Goal: Task Accomplishment & Management: Use online tool/utility

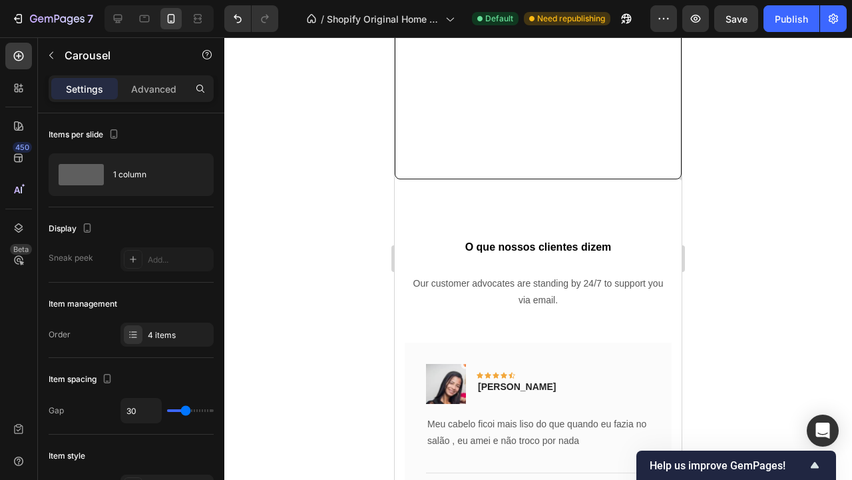
scroll to position [3099, 0]
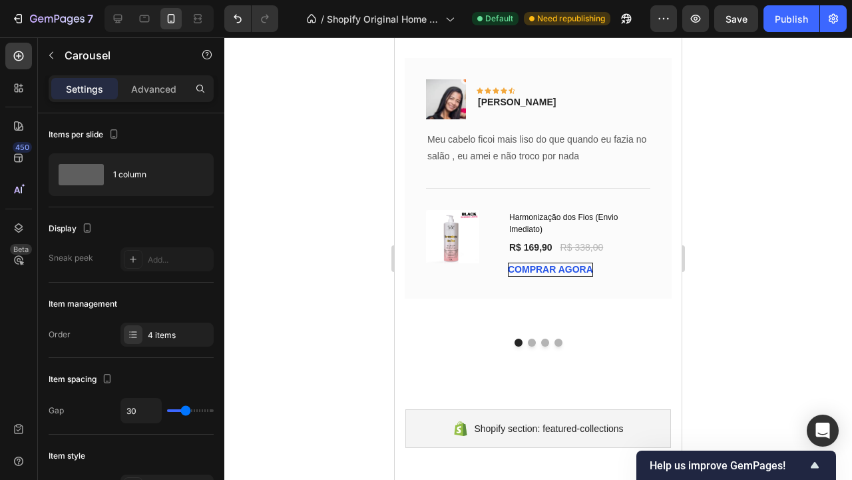
click at [531, 340] on button "Dot" at bounding box center [532, 342] width 8 height 8
click at [532, 346] on button "Dot" at bounding box center [532, 342] width 8 height 8
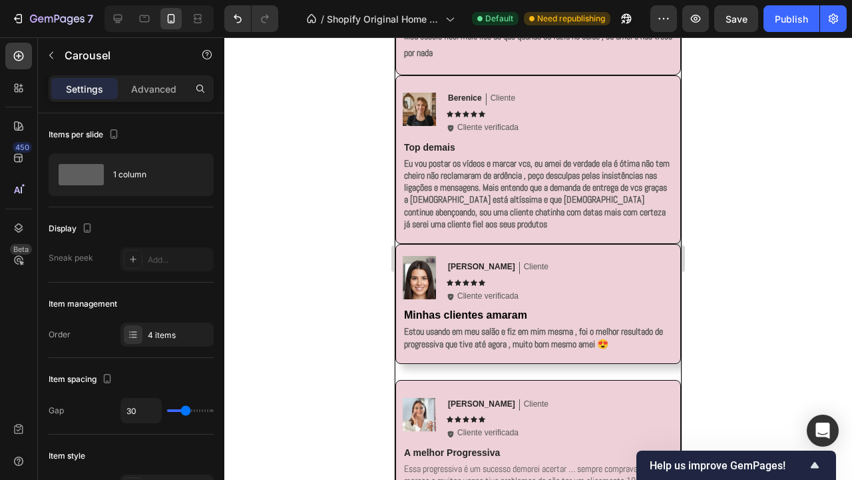
scroll to position [2244, 0]
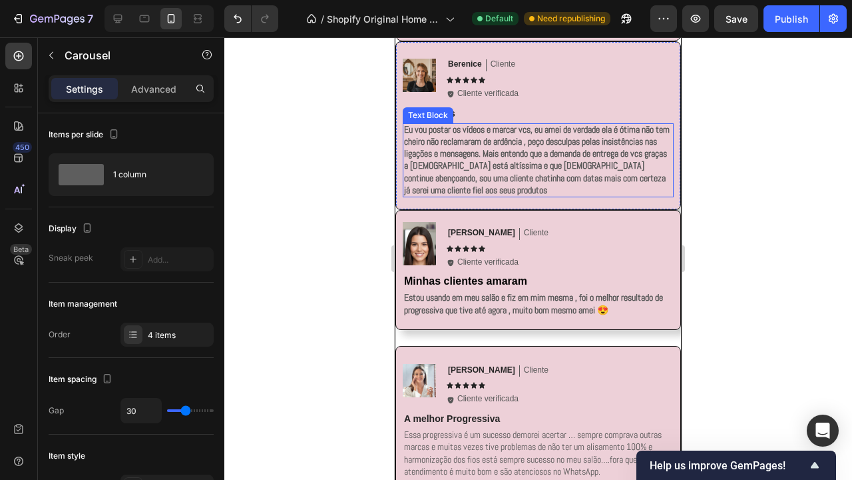
click at [495, 176] on p "Eu vou postar os vídeos e marcar vcs, eu amei de verdade ela é ótima não tem ch…" at bounding box center [538, 159] width 268 height 73
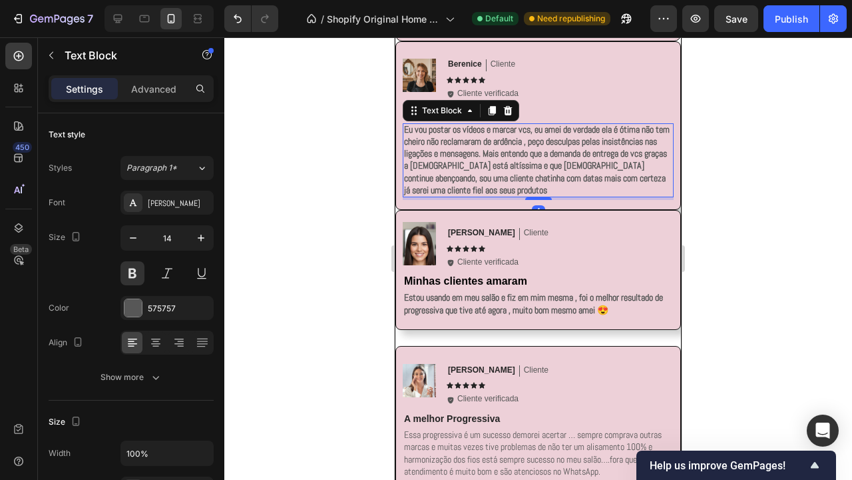
click at [495, 176] on p "Eu vou postar os vídeos e marcar vcs, eu amei de verdade ela é ótima não tem ch…" at bounding box center [538, 159] width 268 height 73
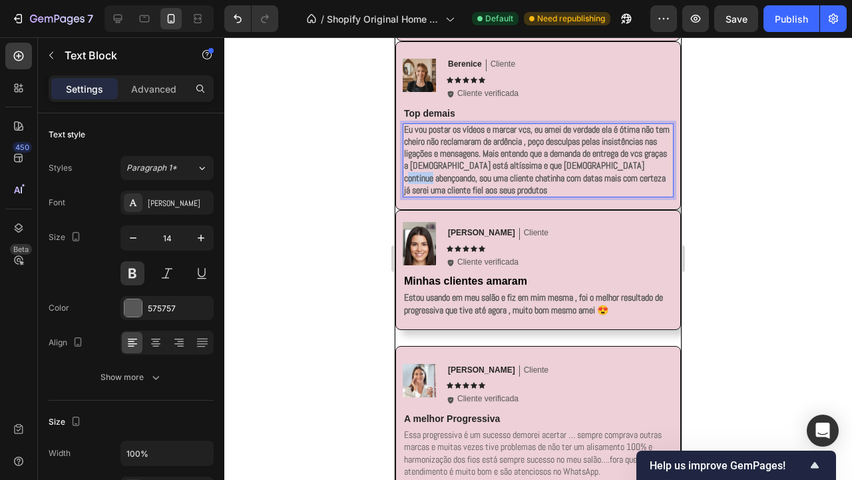
click at [495, 176] on p "Eu vou postar os vídeos e marcar vcs, eu amei de verdade ela é ótima não tem ch…" at bounding box center [538, 159] width 268 height 73
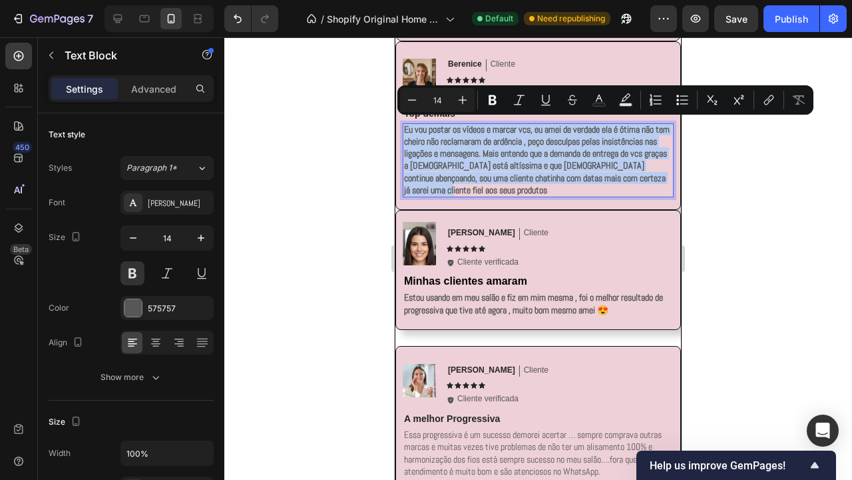
copy p "Eu vou postar os vídeos e marcar vcs, eu amei de verdade ela é ótima não tem ch…"
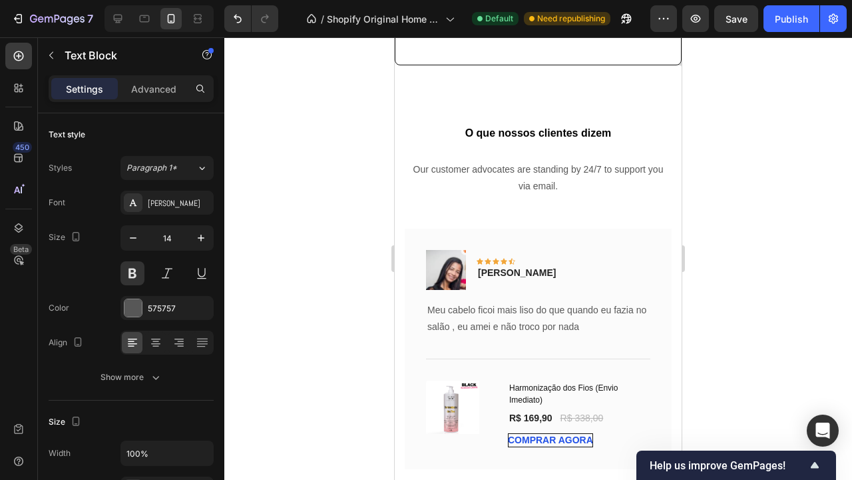
scroll to position [3167, 0]
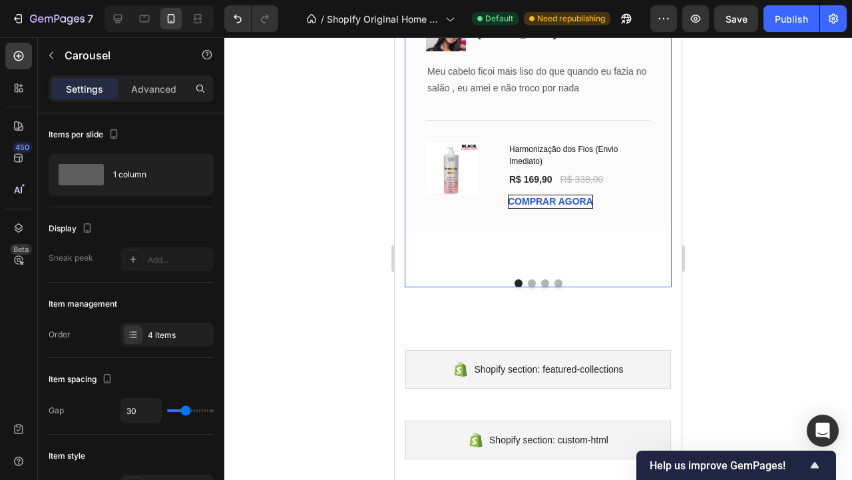
click at [531, 279] on button "Dot" at bounding box center [532, 283] width 8 height 8
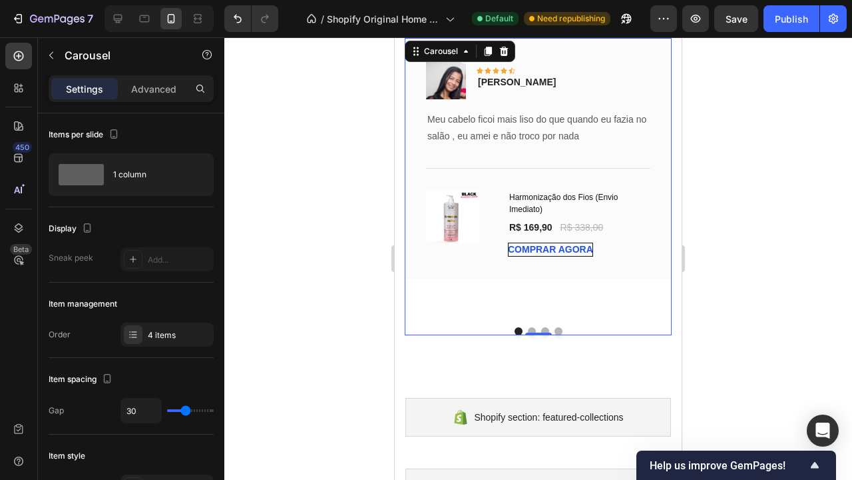
click at [529, 328] on button "Dot" at bounding box center [532, 331] width 8 height 8
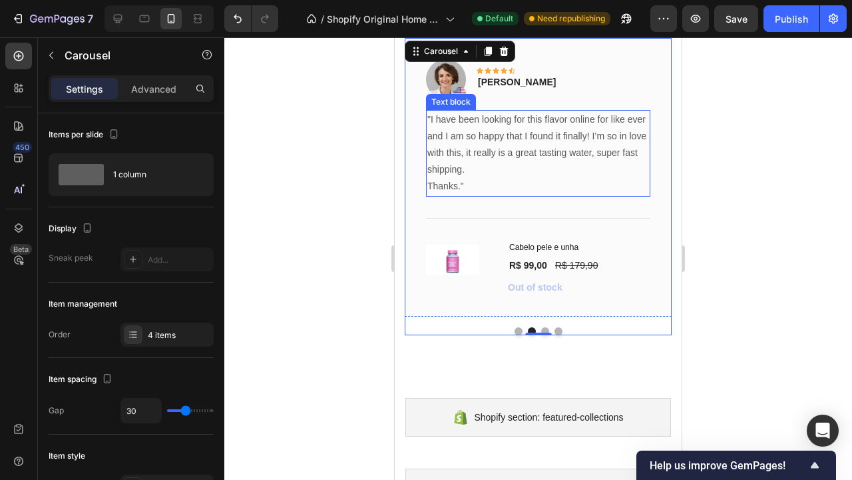
click at [484, 169] on p ""I have been looking for this flavor online for like ever and I am so happy tha…" at bounding box center [539, 144] width 222 height 67
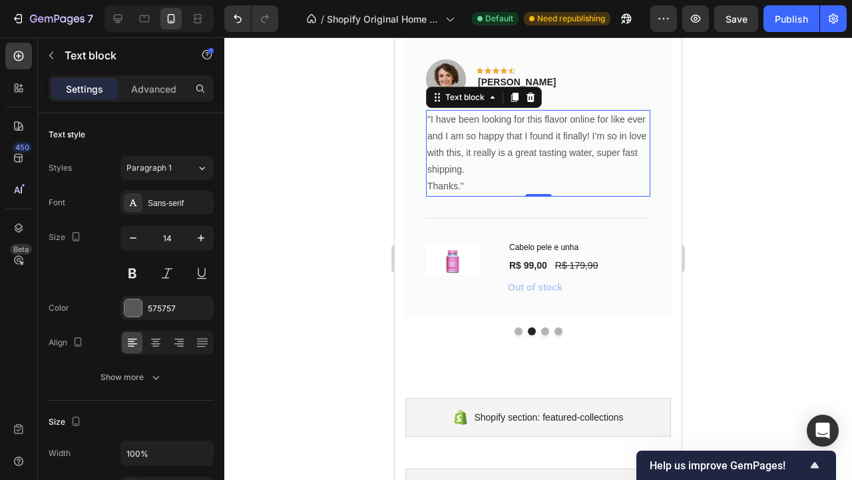
click at [484, 169] on p ""I have been looking for this flavor online for like ever and I am so happy tha…" at bounding box center [539, 144] width 222 height 67
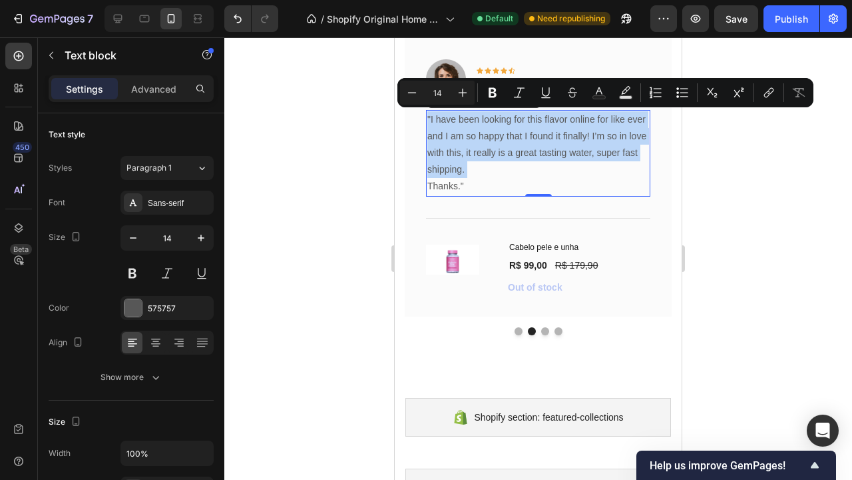
click at [484, 169] on p ""I have been looking for this flavor online for like ever and I am so happy tha…" at bounding box center [539, 144] width 222 height 67
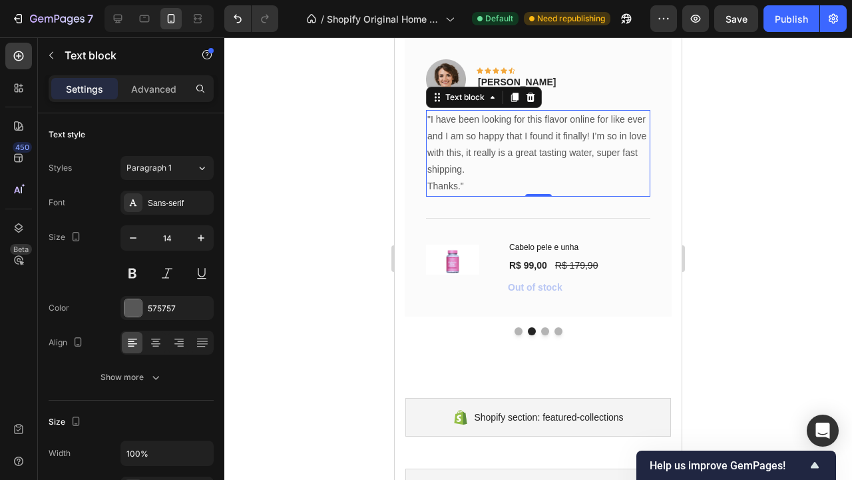
click at [484, 169] on p ""I have been looking for this flavor online for like ever and I am so happy tha…" at bounding box center [539, 144] width 222 height 67
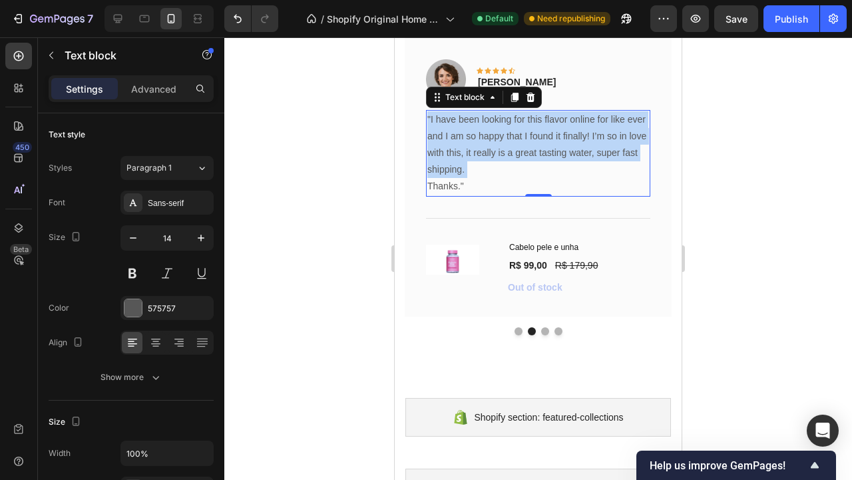
click at [484, 169] on p ""I have been looking for this flavor online for like ever and I am so happy tha…" at bounding box center [539, 144] width 222 height 67
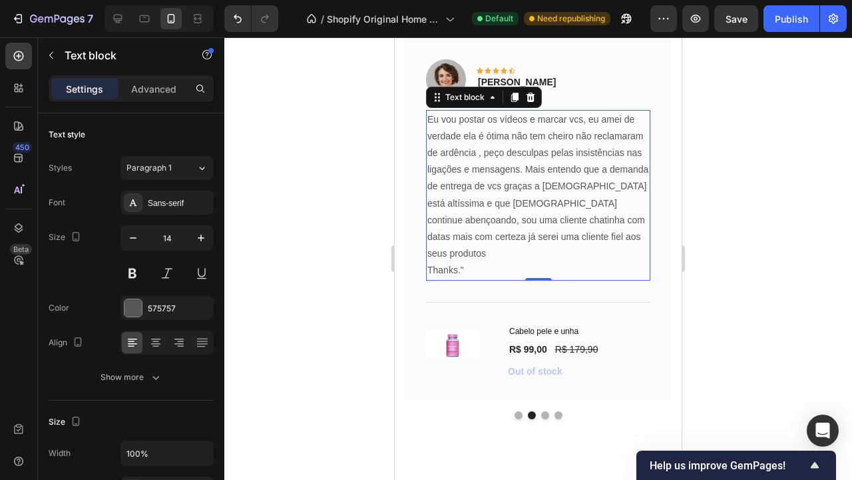
click at [470, 262] on p "Thanks."" at bounding box center [539, 270] width 222 height 17
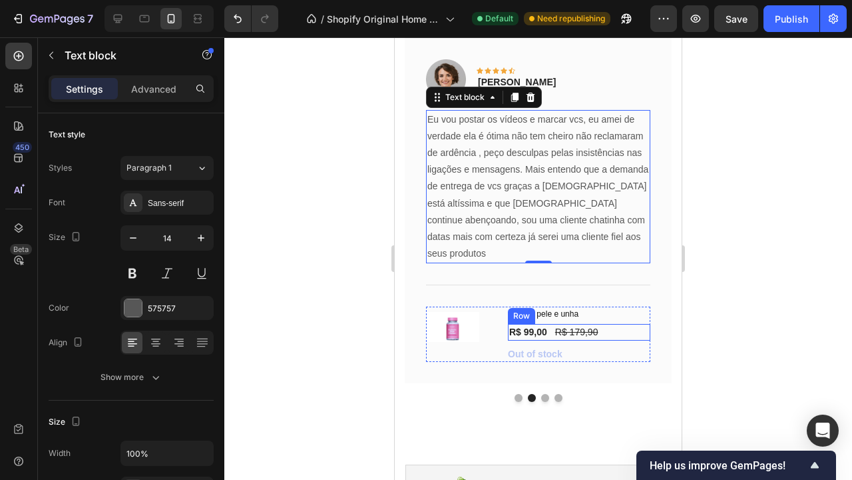
click at [622, 324] on div "R$ 99,00 (P) Price (P) Price R$ 179,90 (P) Price (P) Price Row" at bounding box center [579, 332] width 143 height 17
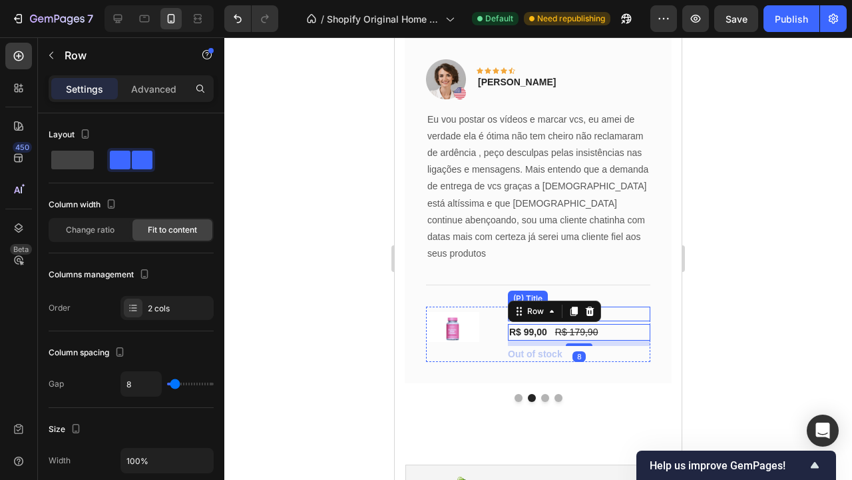
click at [622, 306] on h1 "Cabelo pele e unha" at bounding box center [579, 313] width 143 height 15
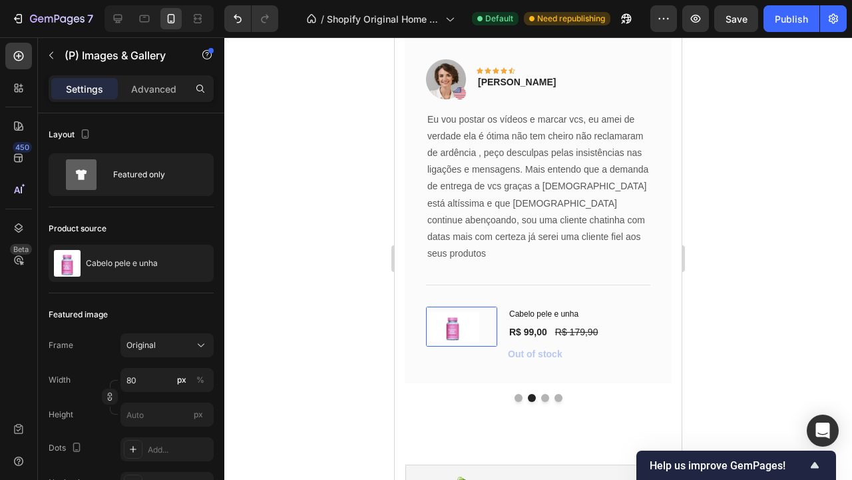
click at [462, 312] on img at bounding box center [452, 327] width 53 height 30
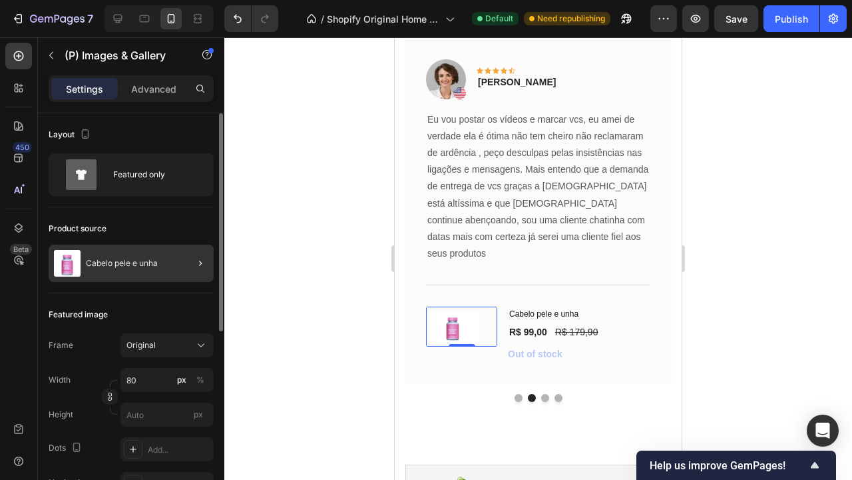
click at [121, 272] on div "Cabelo pele e unha" at bounding box center [131, 262] width 165 height 37
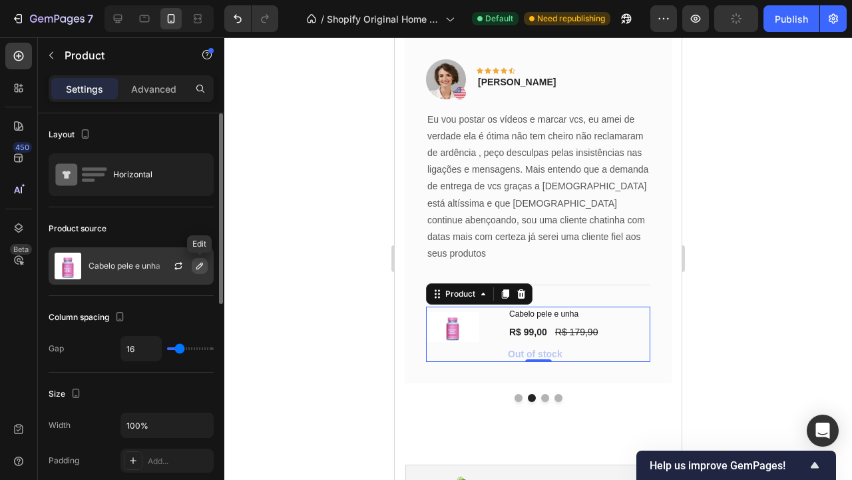
click at [199, 263] on icon "button" at bounding box center [199, 265] width 11 height 11
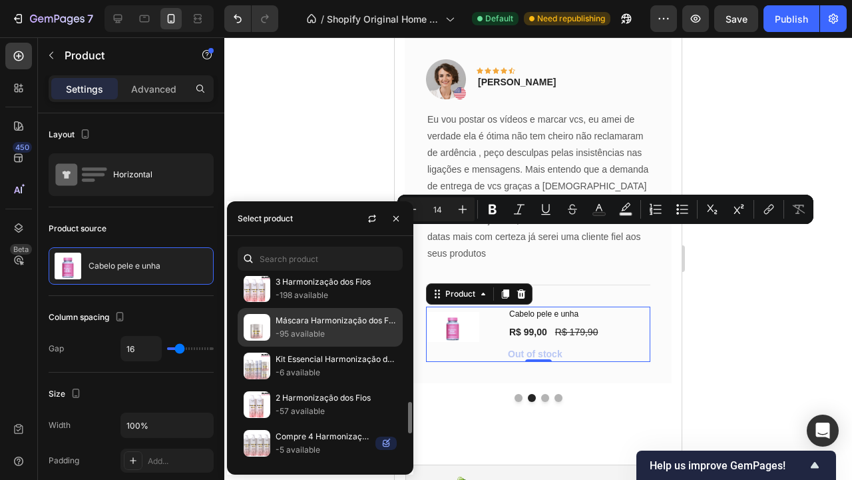
scroll to position [816, 0]
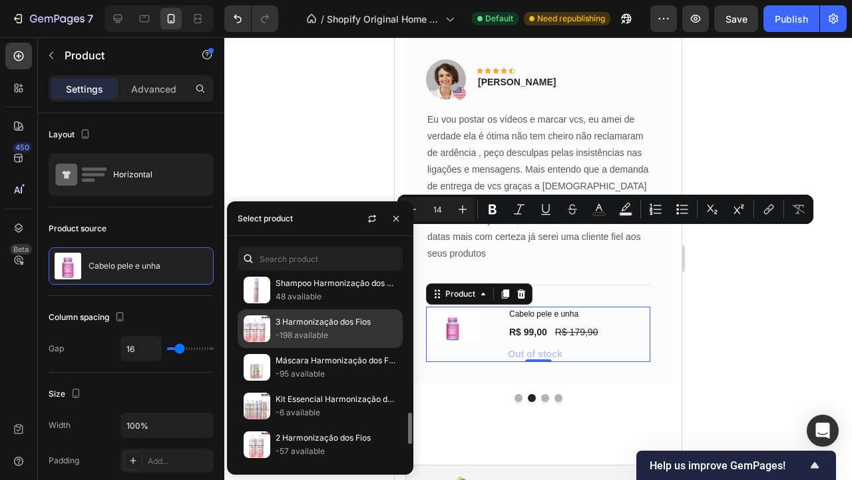
click at [306, 335] on div "3 Harmonização dos Fios -198 available" at bounding box center [320, 328] width 165 height 39
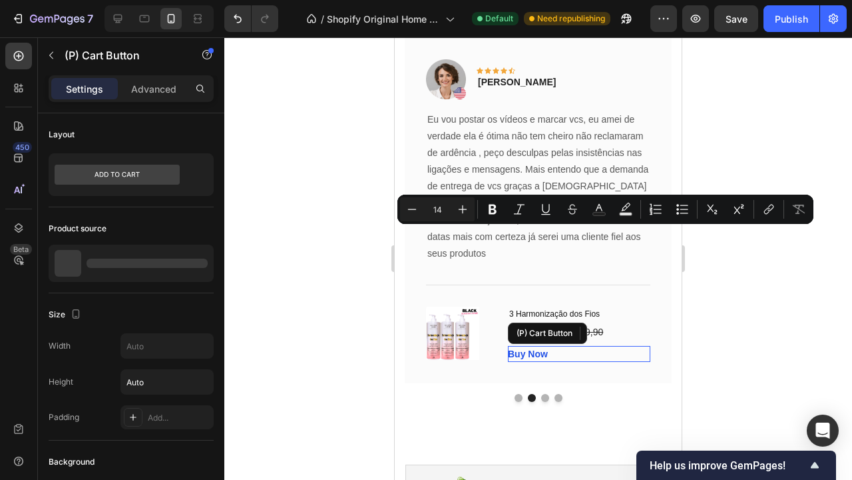
click at [553, 346] on div "Buy Now (P) Cart Button" at bounding box center [579, 354] width 143 height 16
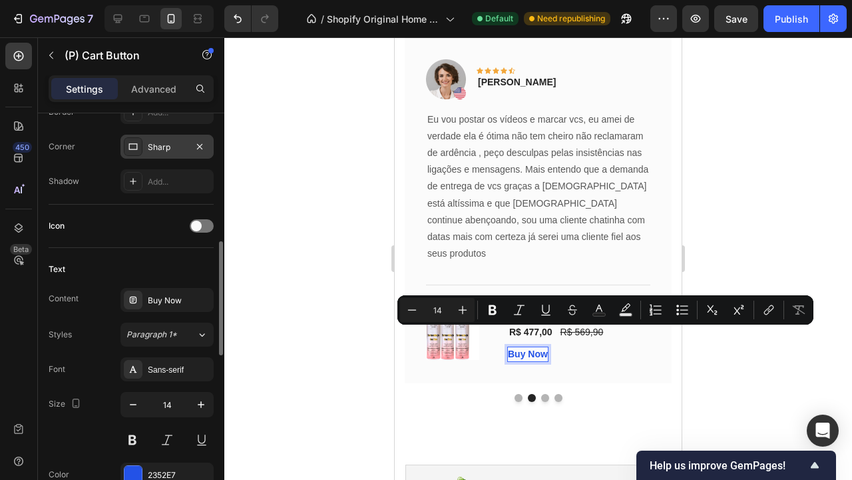
scroll to position [455, 0]
click at [161, 301] on div "Buy Now" at bounding box center [179, 301] width 63 height 12
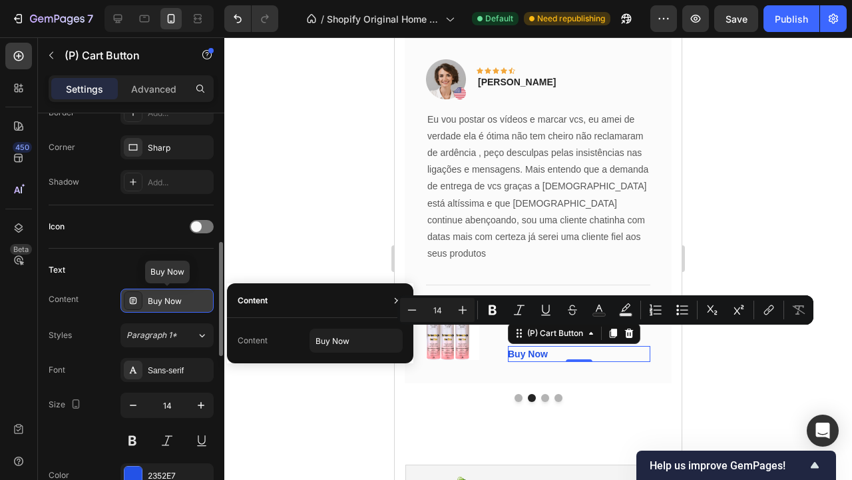
click at [173, 296] on div "Buy Now" at bounding box center [179, 301] width 63 height 12
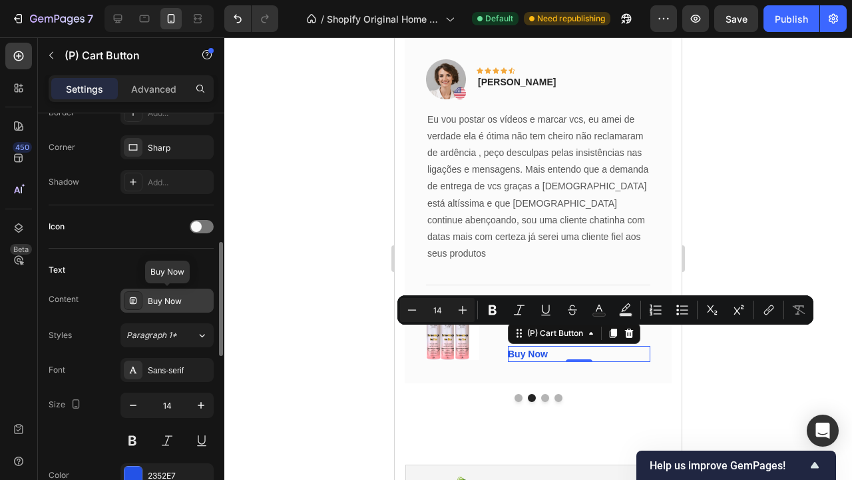
click at [186, 300] on div "Buy Now" at bounding box center [179, 301] width 63 height 12
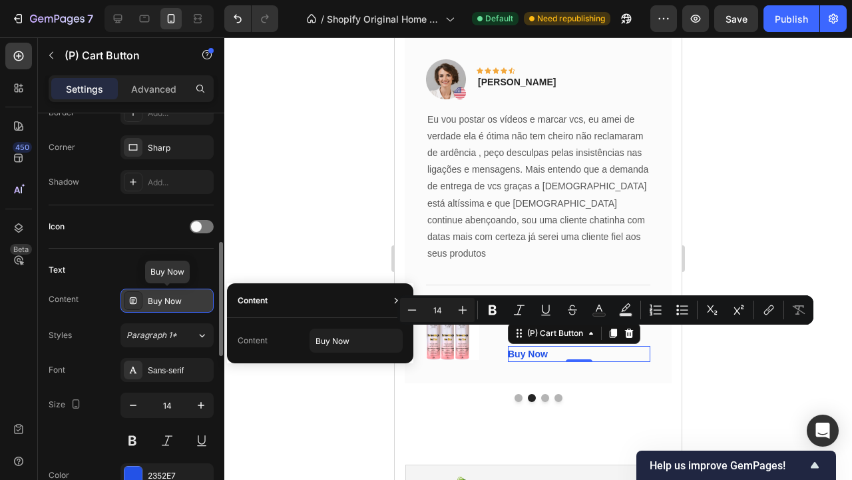
click at [186, 300] on div "Buy Now" at bounding box center [179, 301] width 63 height 12
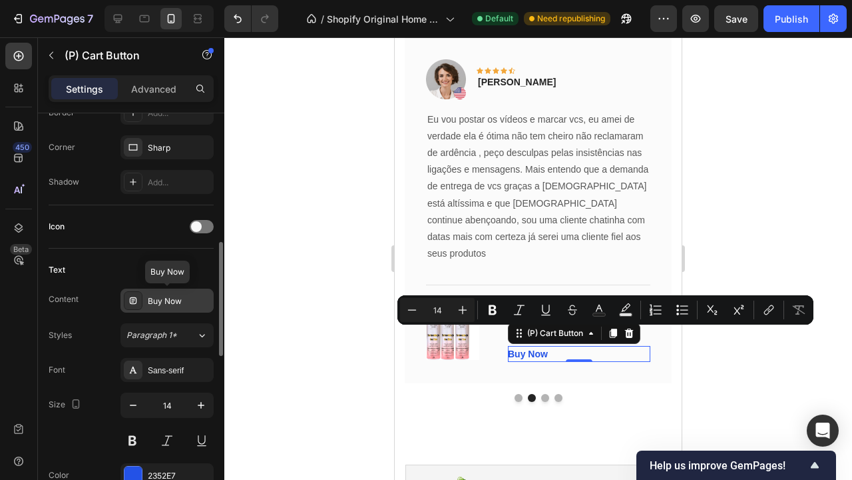
click at [186, 300] on div "Buy Now" at bounding box center [179, 301] width 63 height 12
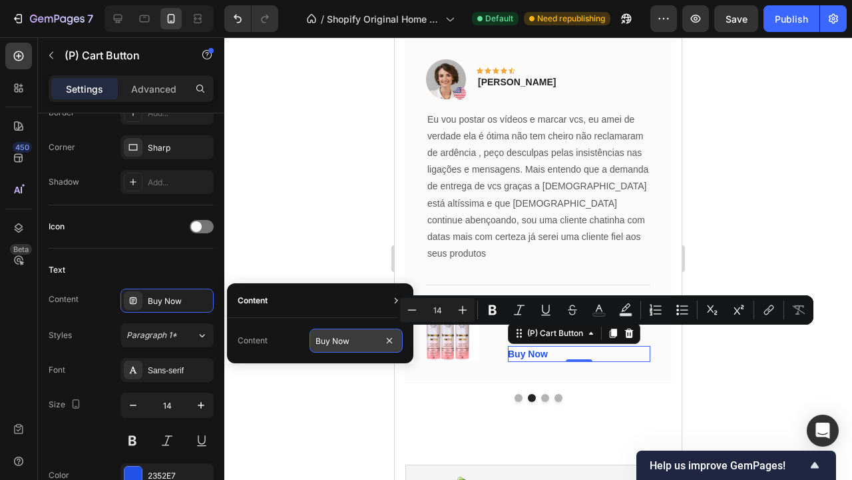
click at [368, 343] on input "Buy Now" at bounding box center [356, 340] width 93 height 24
click at [368, 344] on input "Buy Now" at bounding box center [356, 340] width 93 height 24
type input "c"
type input "COMPRAR AGORA"
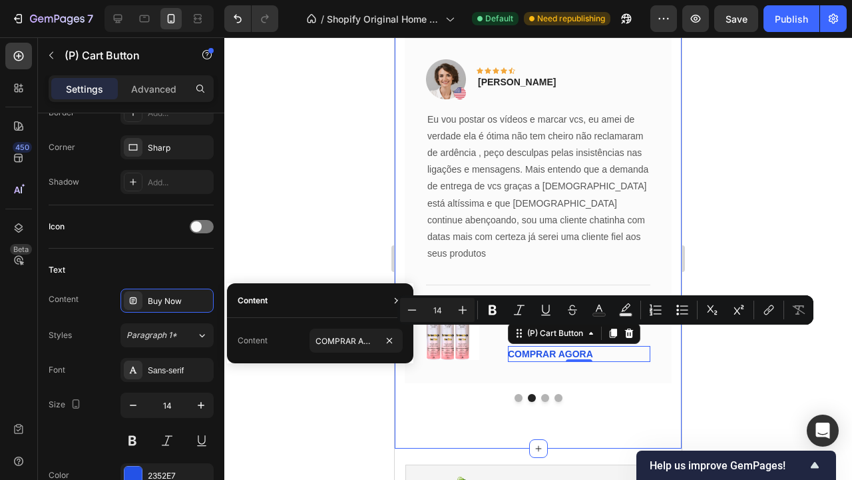
click at [677, 338] on div "O que nossos clientes dizem Heading Our customer advocates are standing by 24/7…" at bounding box center [538, 162] width 287 height 574
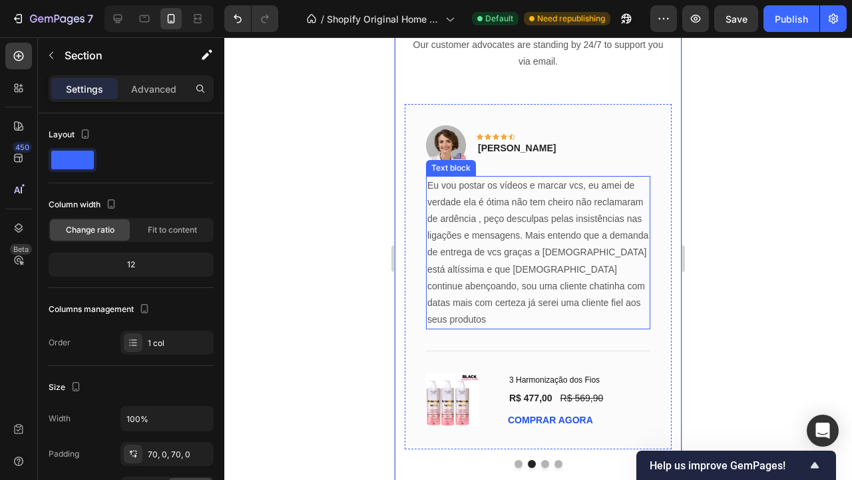
scroll to position [3054, 0]
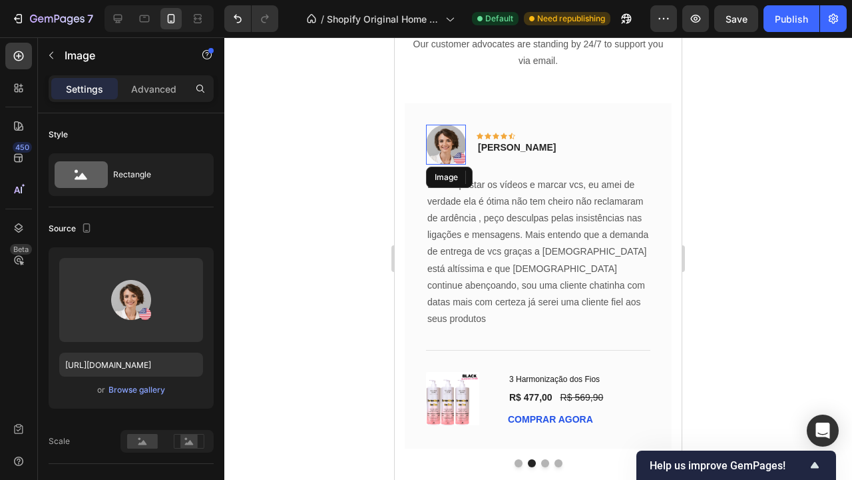
click at [452, 147] on img at bounding box center [446, 145] width 40 height 40
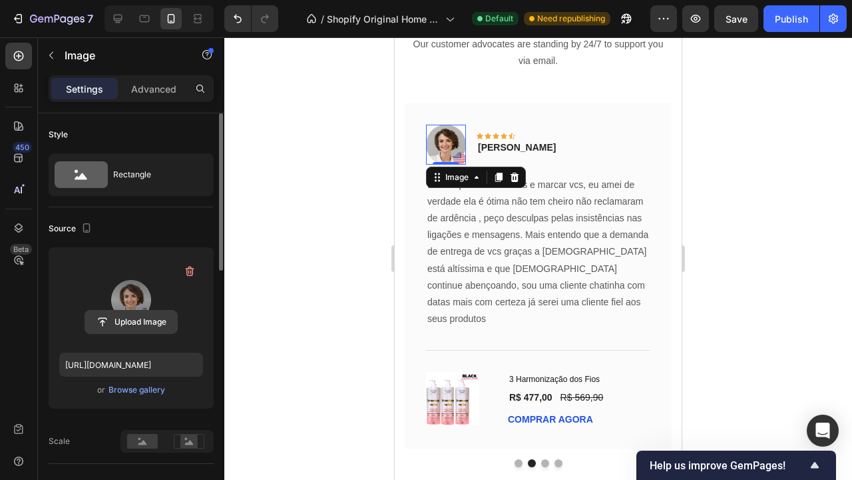
click at [144, 315] on input "file" at bounding box center [131, 321] width 92 height 23
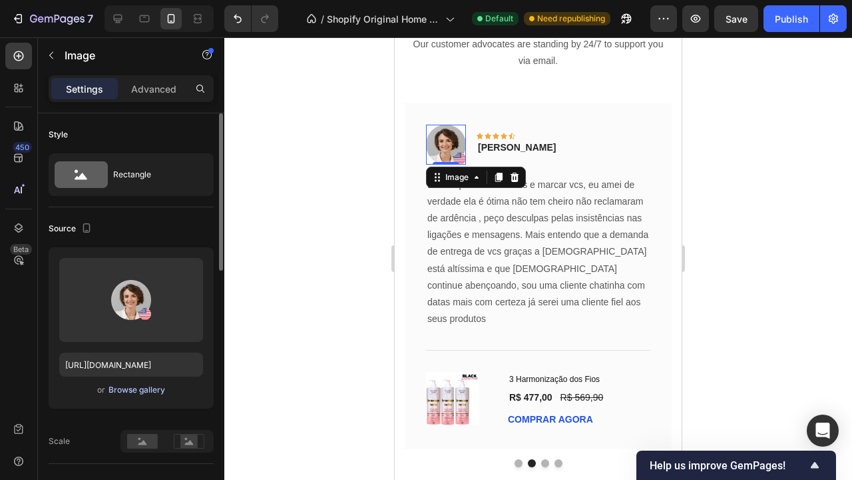
click at [122, 393] on div "Browse gallery" at bounding box center [137, 390] width 57 height 12
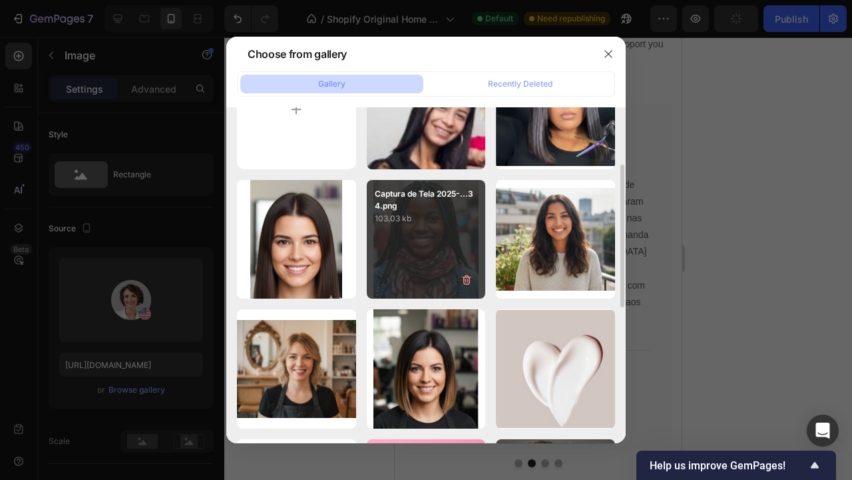
scroll to position [88, 0]
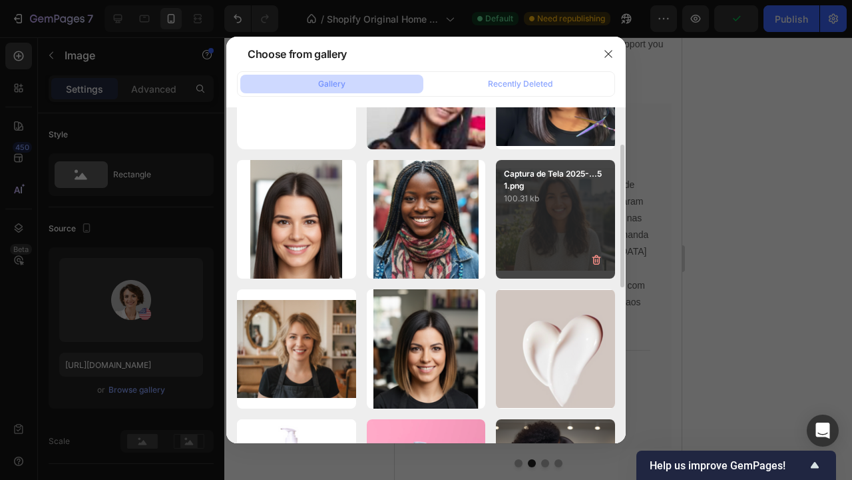
click at [571, 188] on p "Captura de Tela 2025-...51.png" at bounding box center [555, 180] width 103 height 24
type input "https://cdn.shopify.com/s/files/1/0892/2873/8865/files/gempages_529828054910895…"
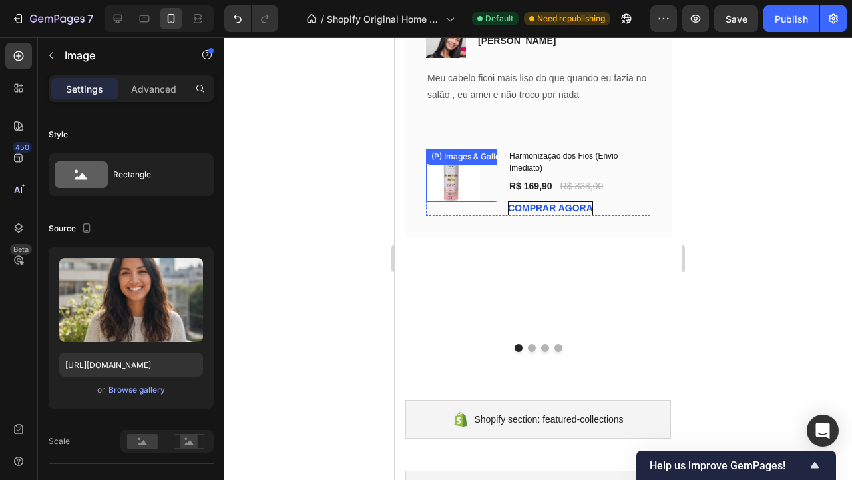
scroll to position [3070, 0]
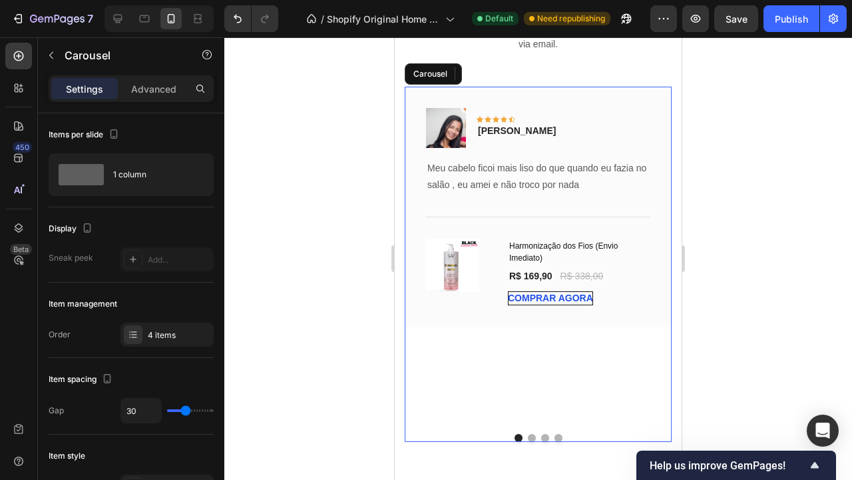
click at [531, 434] on button "Dot" at bounding box center [532, 438] width 8 height 8
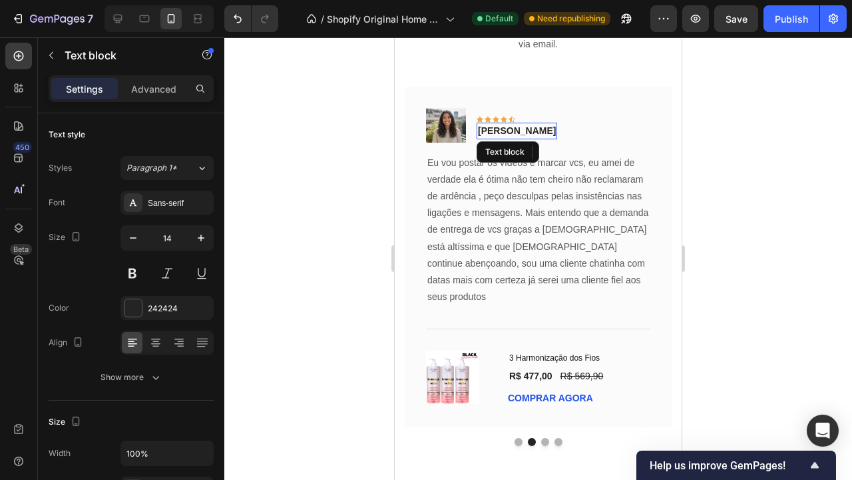
click at [517, 130] on p "Olivia Rowse" at bounding box center [517, 131] width 78 height 14
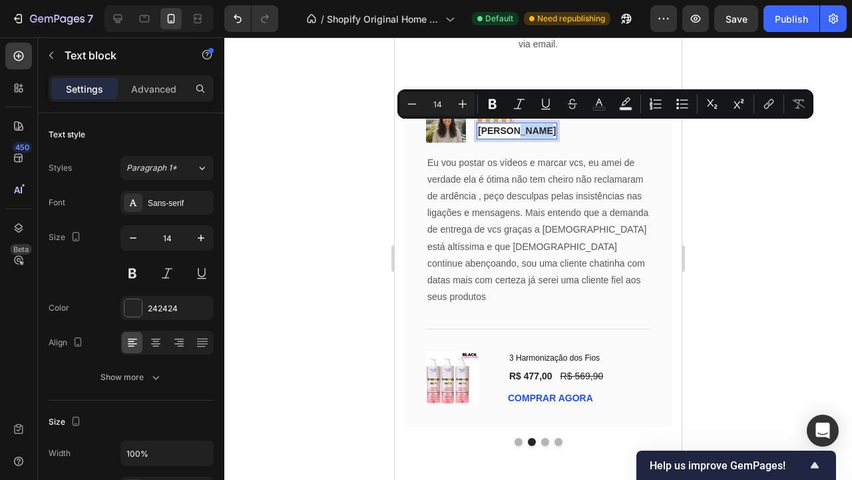
click at [517, 130] on p "Olivia Rowse" at bounding box center [517, 131] width 78 height 14
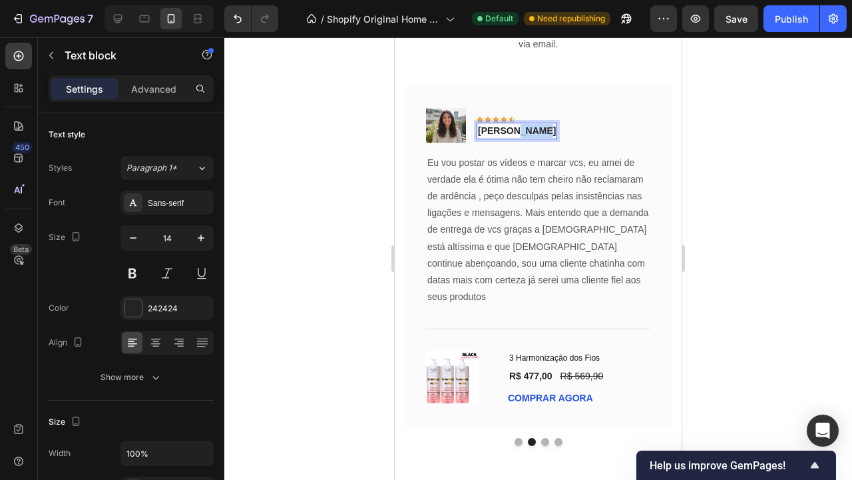
click at [517, 130] on p "Olivia Rowse" at bounding box center [517, 131] width 78 height 14
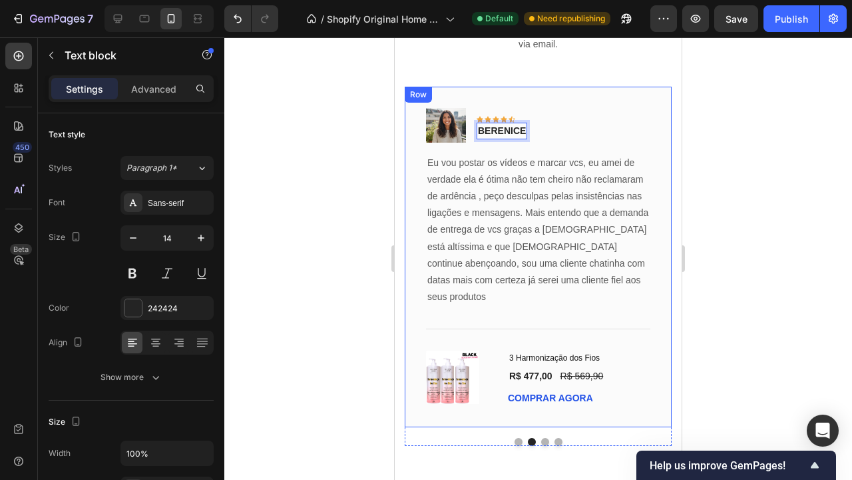
click at [617, 106] on div "Image Icon Icon Icon Icon Icon Row BERENICE Text block 0 Row Eu vou postar os v…" at bounding box center [538, 257] width 267 height 340
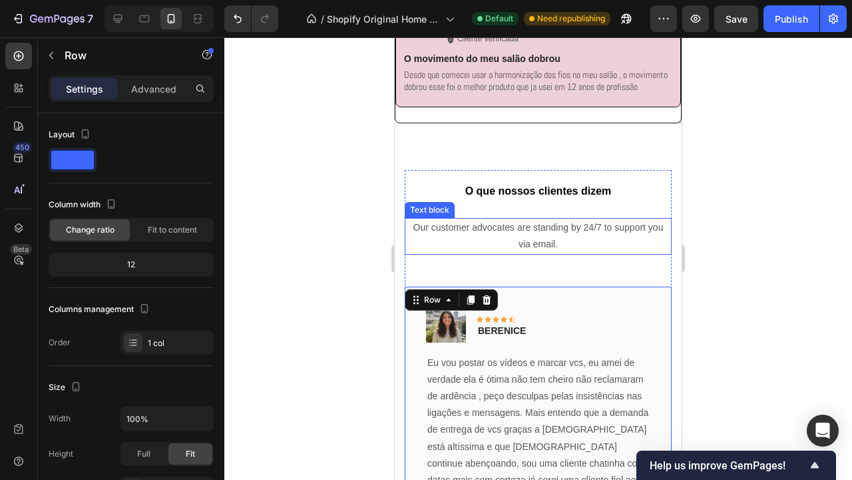
scroll to position [2873, 0]
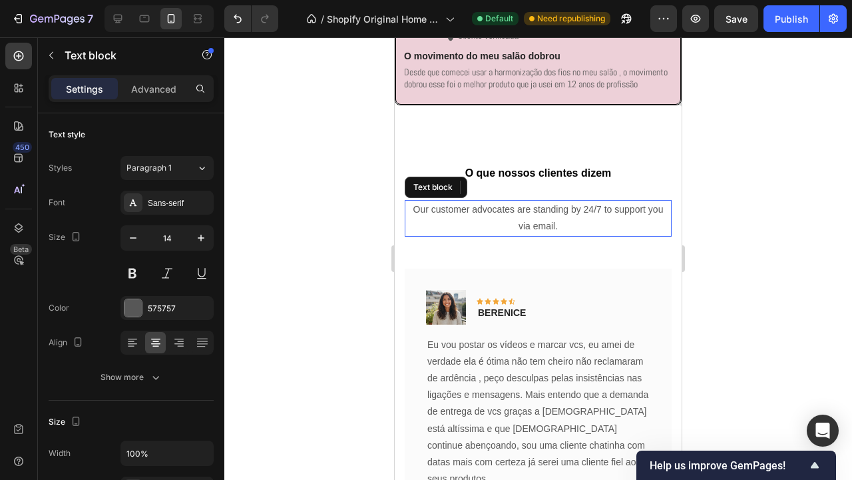
click at [551, 234] on p "Our customer advocates are standing by 24/7 to support you via email." at bounding box center [538, 217] width 264 height 33
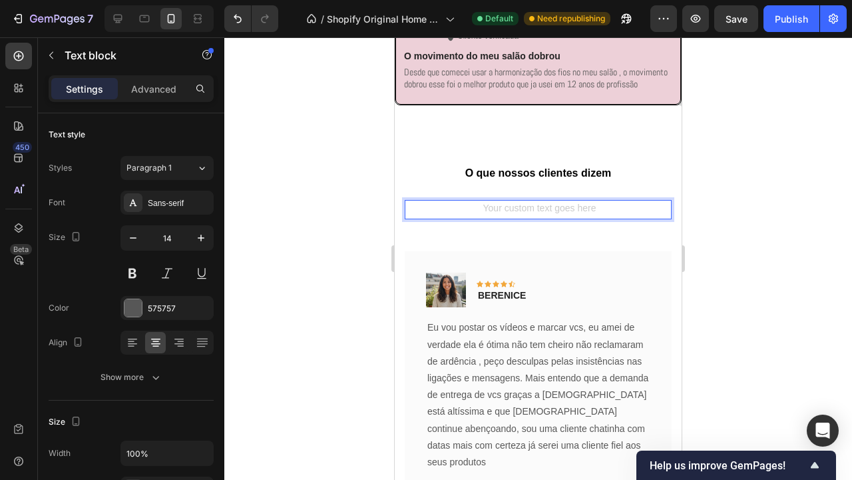
click at [658, 190] on h2 "O que nossos clientes dizem" at bounding box center [538, 171] width 267 height 38
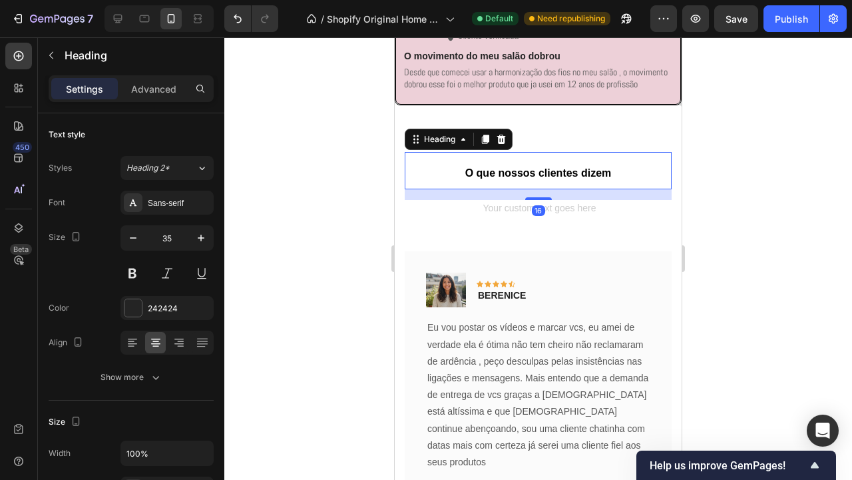
click at [651, 200] on div "16" at bounding box center [538, 194] width 267 height 11
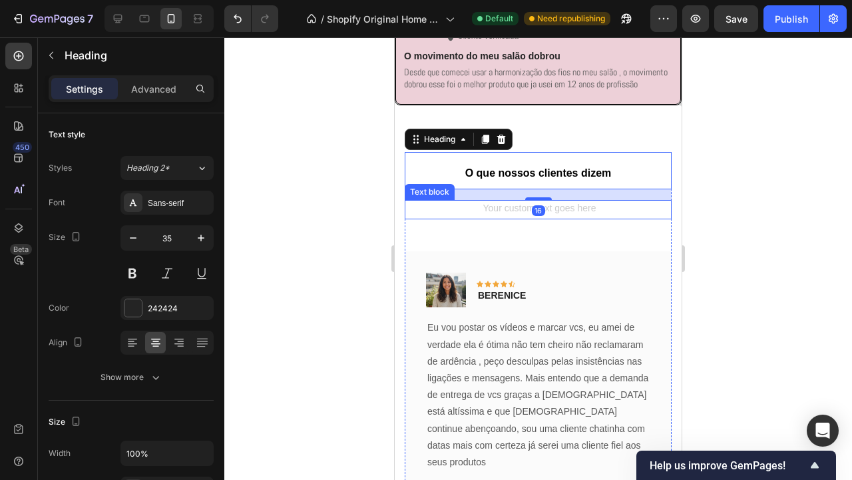
click at [619, 219] on div "Rich Text Editor. Editing area: main" at bounding box center [538, 209] width 267 height 19
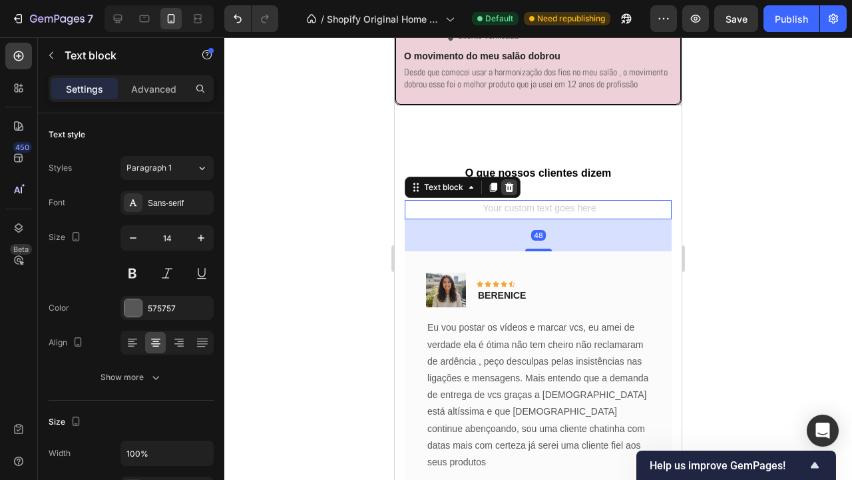
click at [511, 192] on icon at bounding box center [509, 187] width 11 height 11
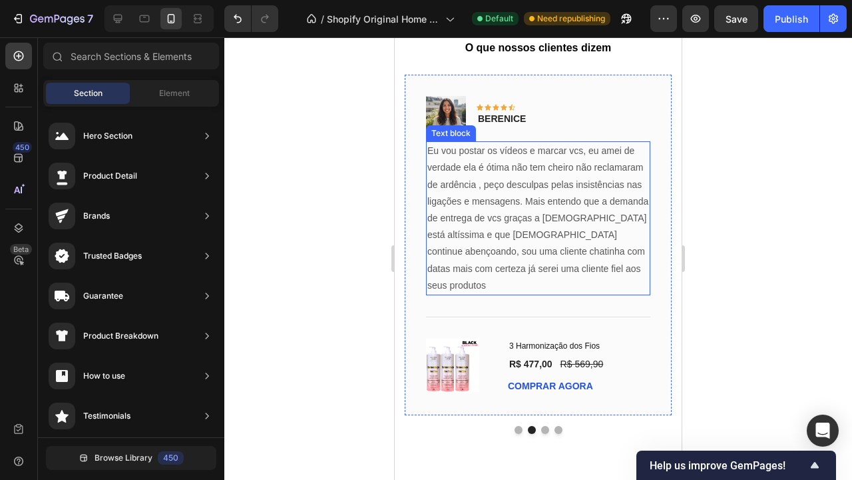
scroll to position [3091, 0]
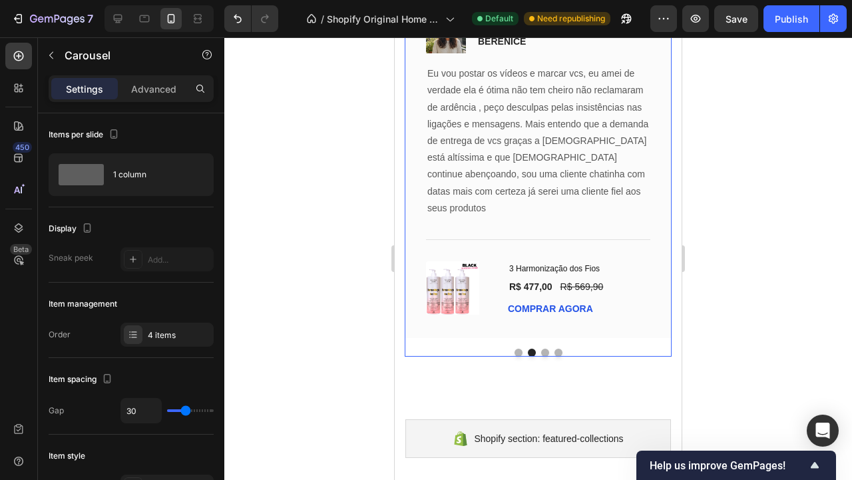
click at [547, 348] on button "Dot" at bounding box center [545, 352] width 8 height 8
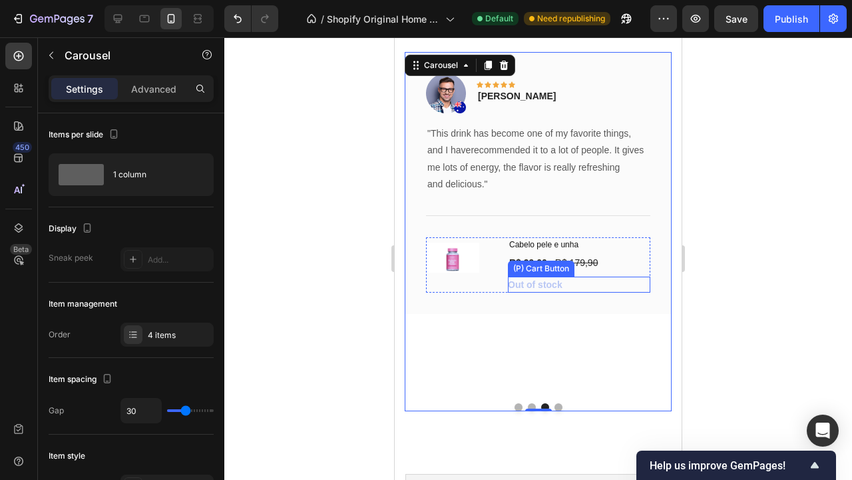
scroll to position [3028, 0]
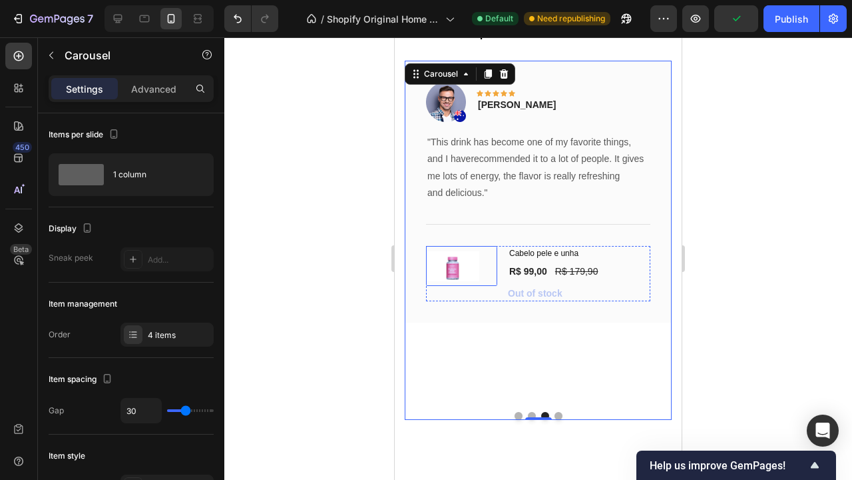
click at [464, 266] on img at bounding box center [452, 266] width 53 height 30
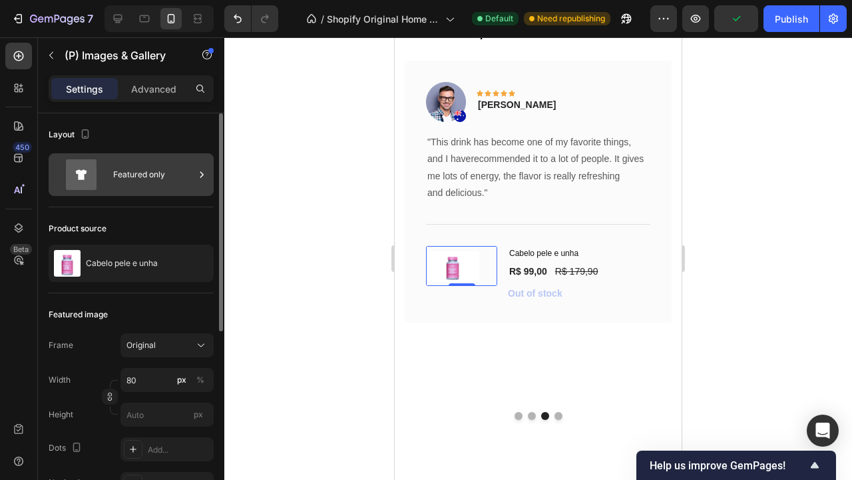
click at [140, 186] on div "Featured only" at bounding box center [153, 174] width 81 height 31
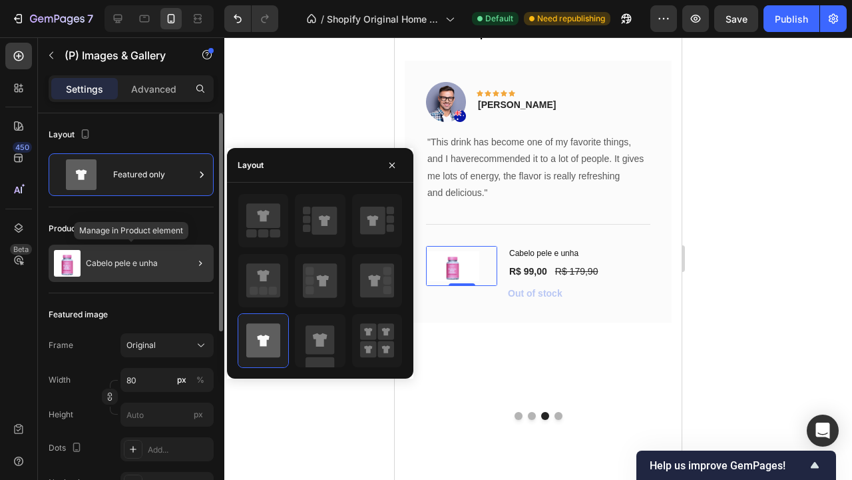
click at [141, 254] on div "Cabelo pele e unha" at bounding box center [131, 262] width 165 height 37
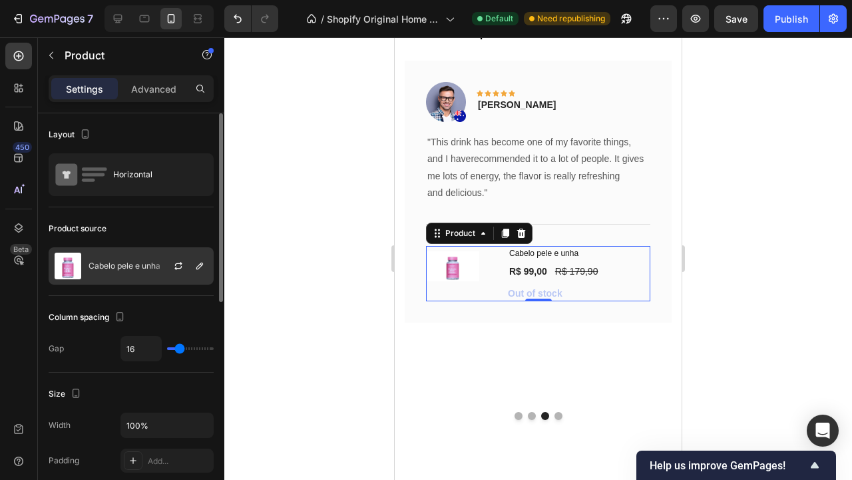
click at [136, 269] on p "Cabelo pele e unha" at bounding box center [125, 265] width 72 height 9
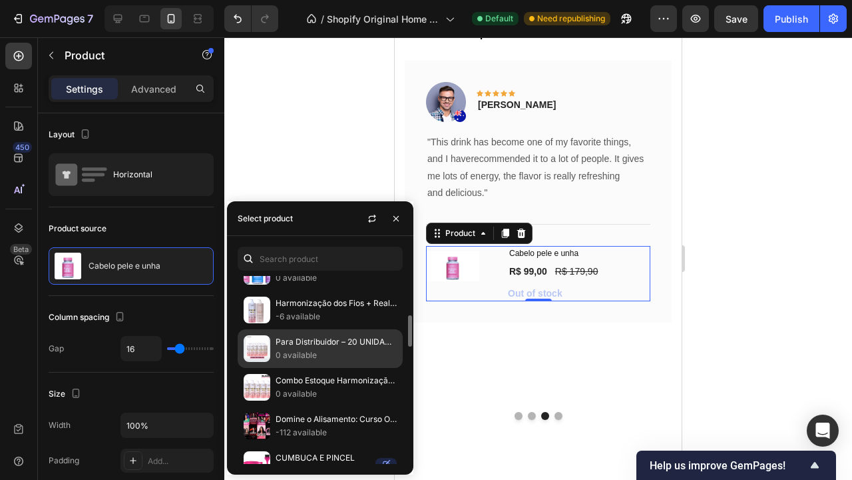
scroll to position [155, 0]
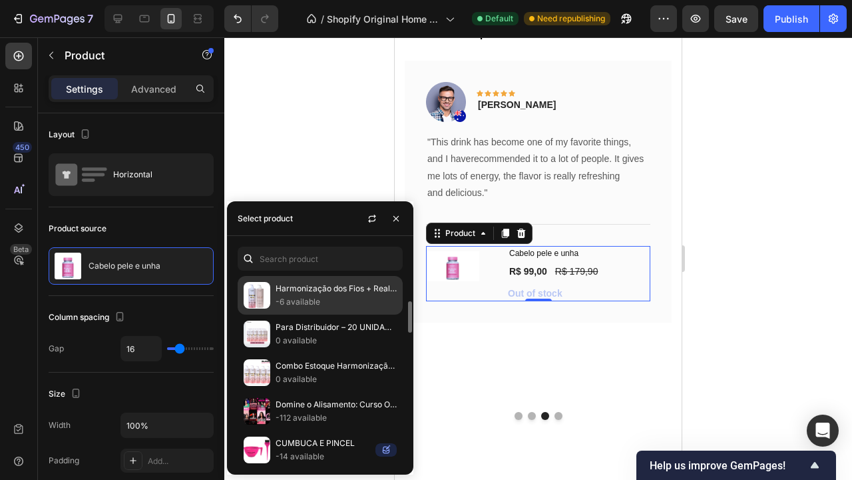
click at [341, 295] on p "Harmonização dos Fios + Realinhamento Gotas Mágicas" at bounding box center [336, 288] width 121 height 13
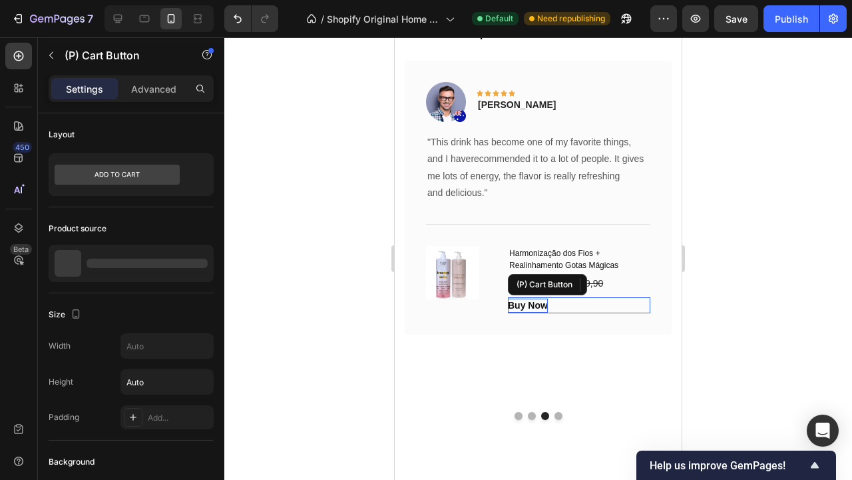
click at [535, 298] on div "Buy Now" at bounding box center [528, 305] width 40 height 14
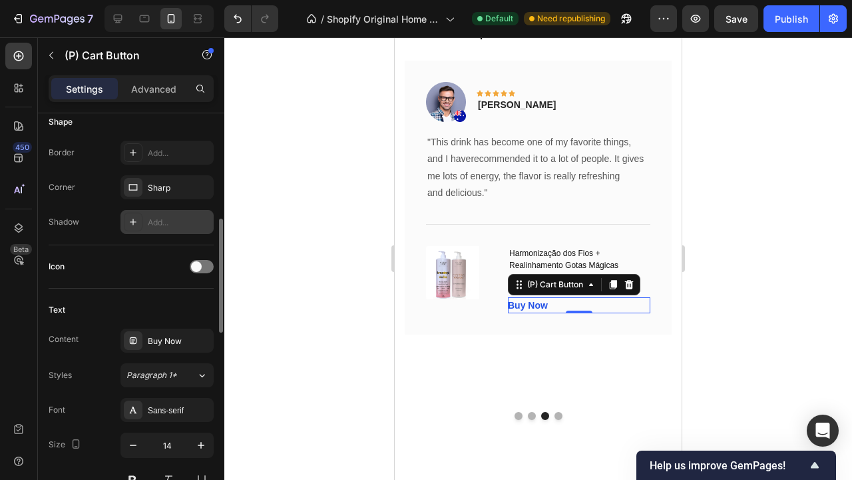
scroll to position [416, 0]
click at [176, 332] on div "Buy Now" at bounding box center [167, 340] width 93 height 24
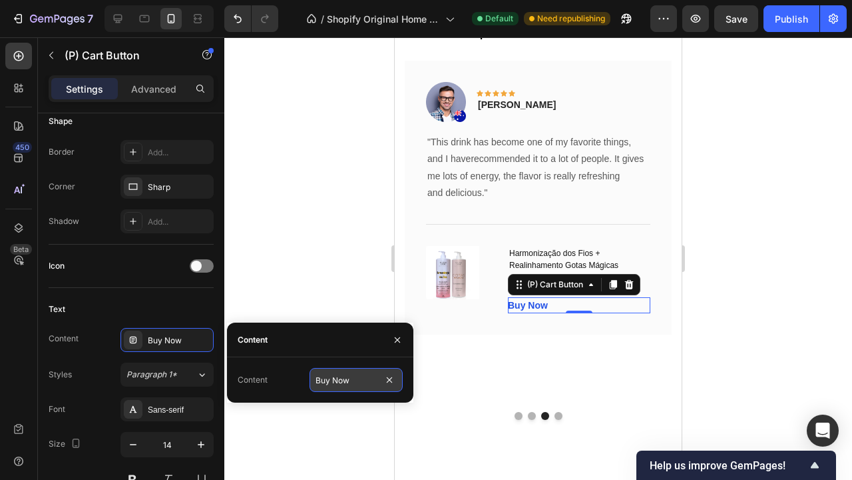
click at [353, 380] on input "Buy Now" at bounding box center [356, 380] width 93 height 24
click at [353, 382] on input "Buy Now" at bounding box center [356, 380] width 93 height 24
type input "B"
type input "COMPRAR AGORA"
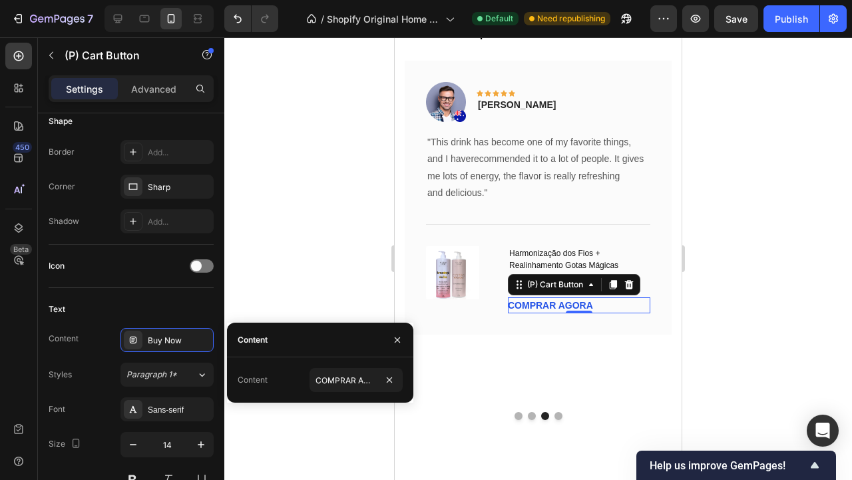
click at [354, 311] on div at bounding box center [538, 258] width 628 height 442
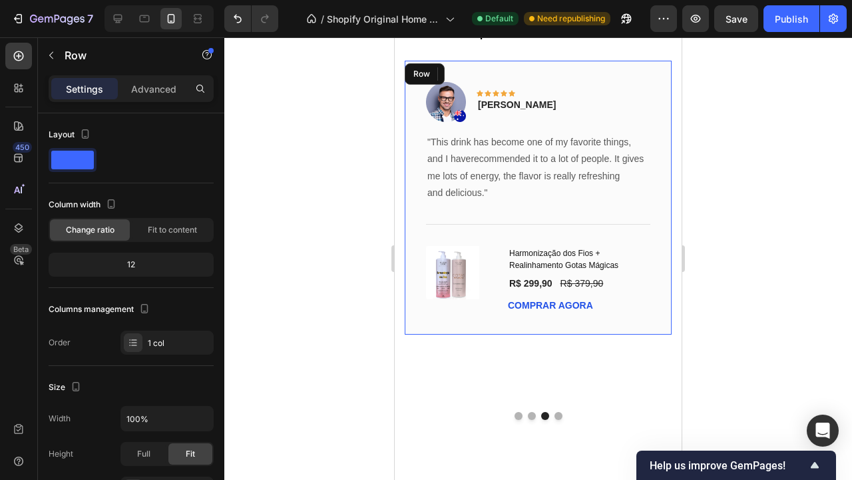
click at [656, 278] on div "Image Icon Icon Icon Icon Icon Row Timothy Joseph Text block Row "This drink ha…" at bounding box center [538, 198] width 267 height 274
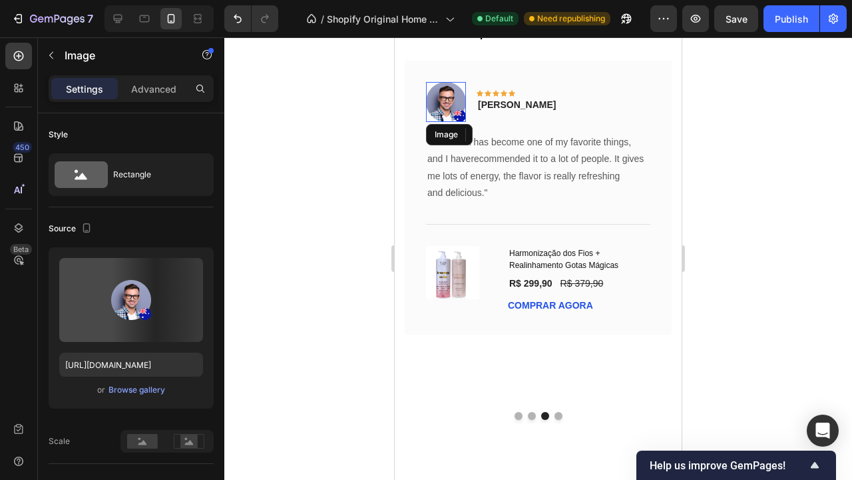
click at [456, 95] on img at bounding box center [446, 102] width 40 height 40
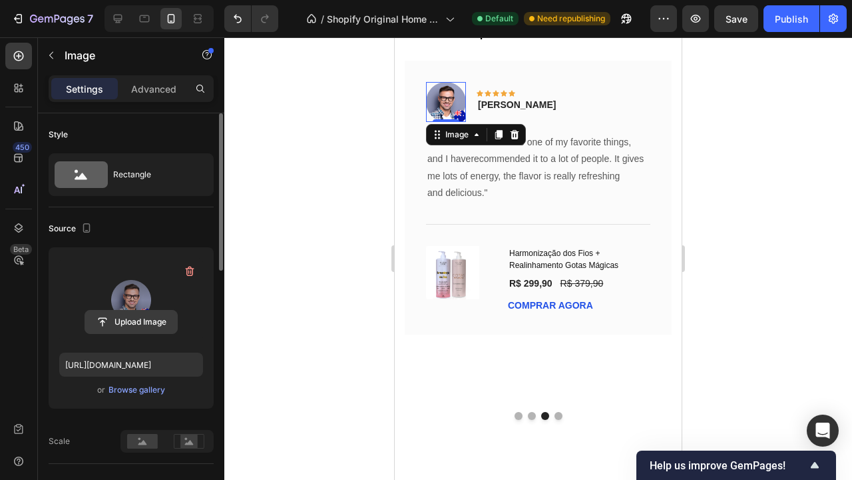
click at [145, 327] on input "file" at bounding box center [131, 321] width 92 height 23
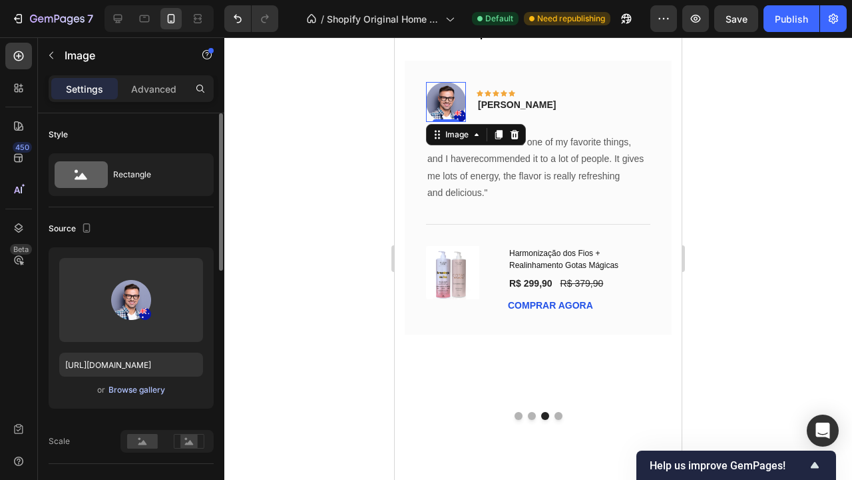
click at [154, 388] on div "Browse gallery" at bounding box center [137, 390] width 57 height 12
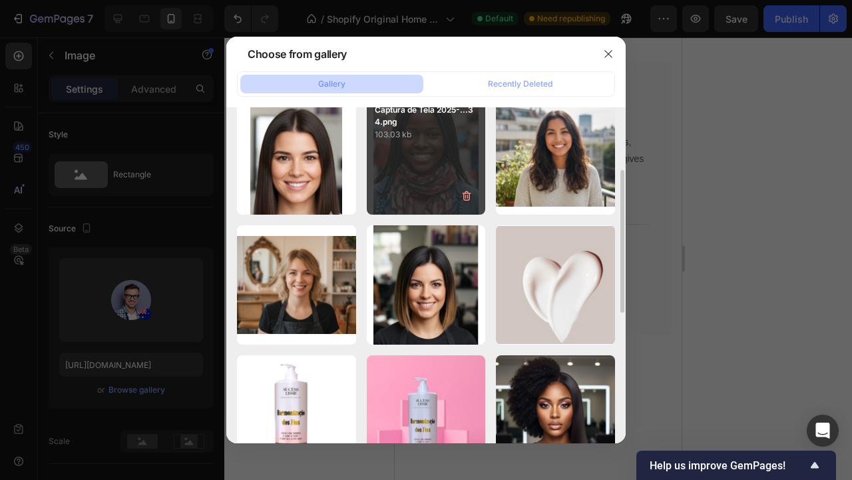
scroll to position [151, 0]
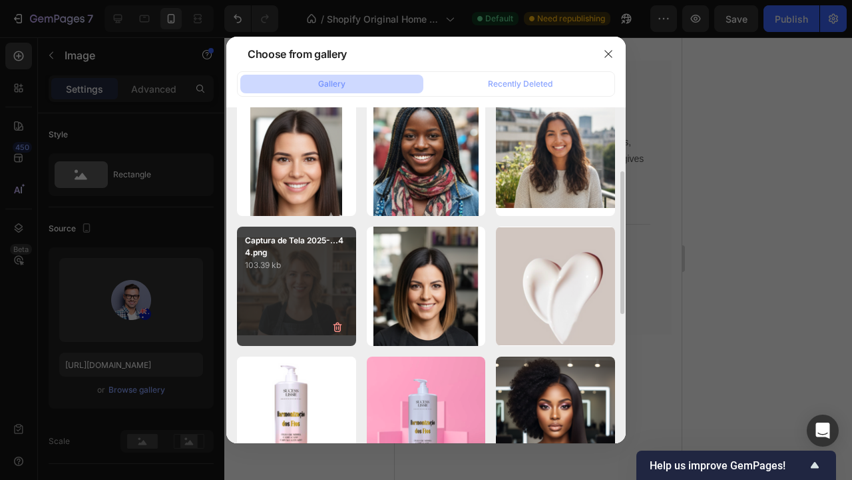
click at [284, 292] on div "Captura de Tela 2025-...44.png 103.39 kb" at bounding box center [296, 285] width 119 height 119
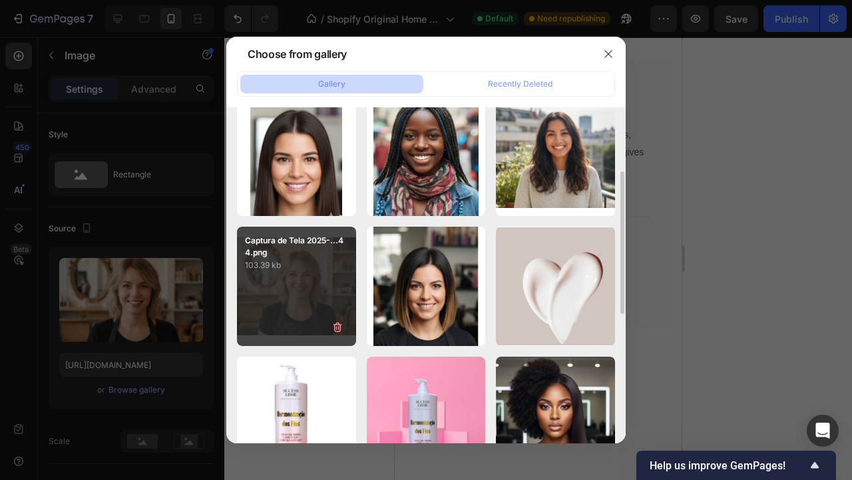
type input "https://cdn.shopify.com/s/files/1/0892/2873/8865/files/gempages_529828054910895…"
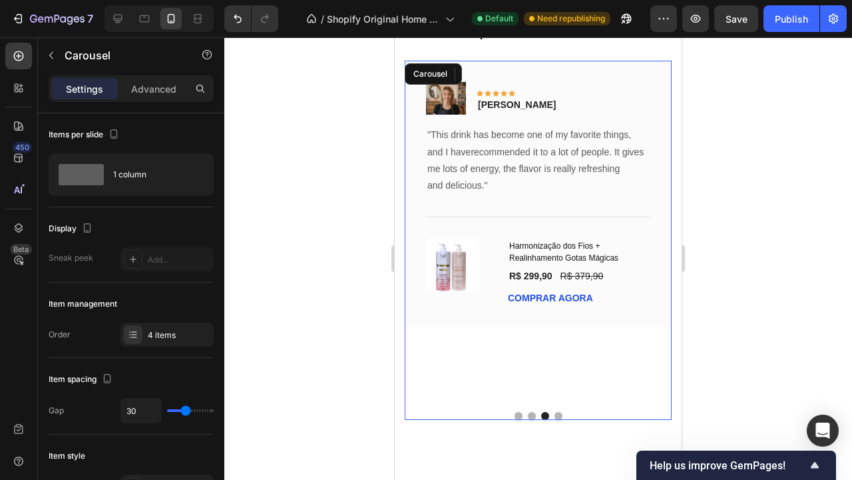
click at [517, 412] on button "Dot" at bounding box center [519, 416] width 8 height 8
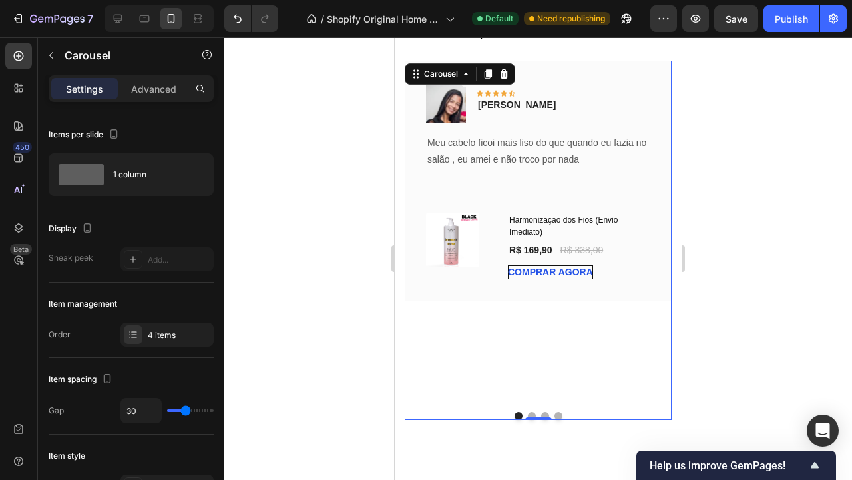
click at [531, 412] on button "Dot" at bounding box center [532, 416] width 8 height 8
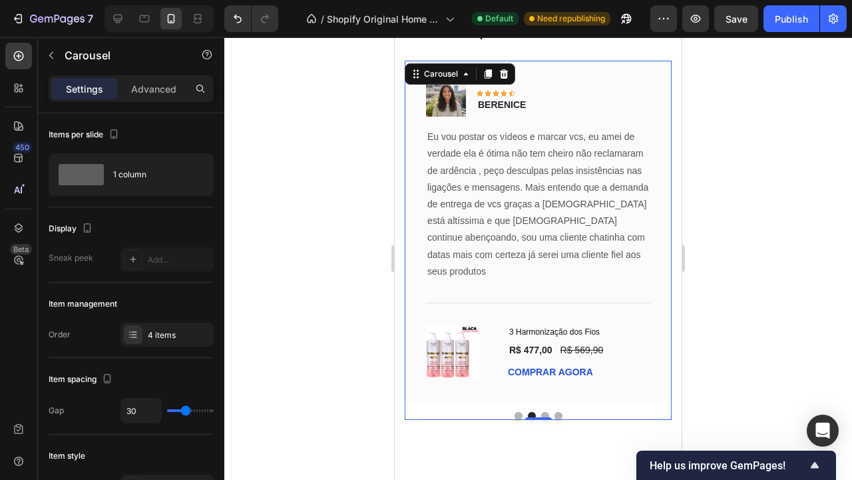
click at [546, 412] on button "Dot" at bounding box center [545, 416] width 8 height 8
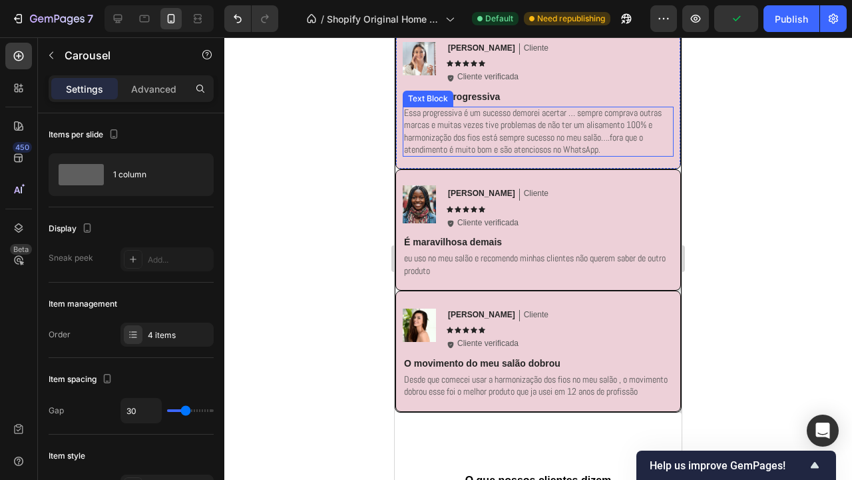
scroll to position [2561, 0]
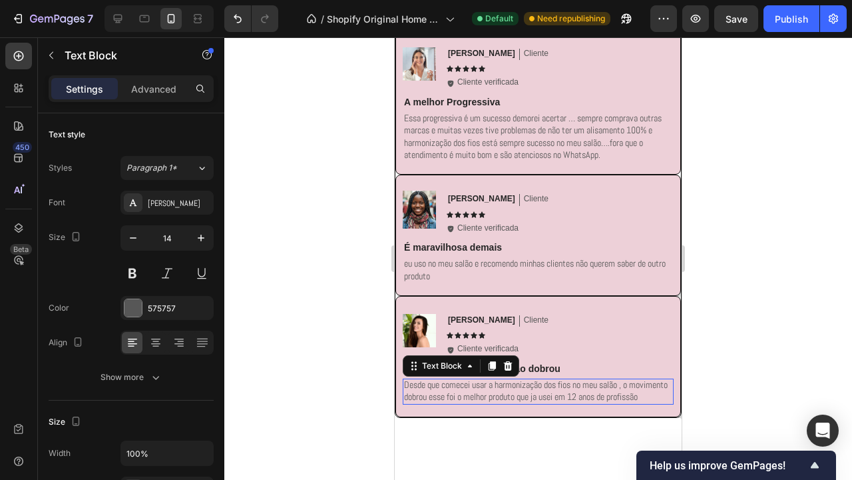
click at [482, 400] on p "Desde que comecei usar a harmonização dos fios no meu salão , o movimento dobro…" at bounding box center [538, 390] width 268 height 24
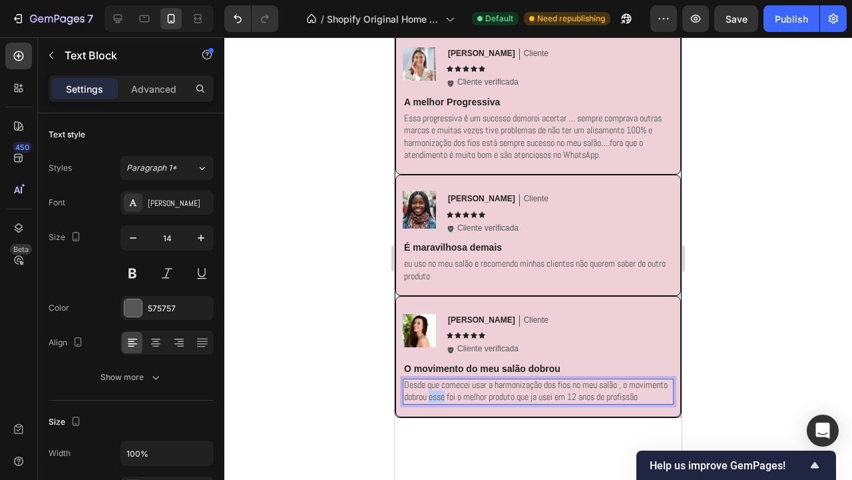
click at [482, 400] on p "Desde que comecei usar a harmonização dos fios no meu salão , o movimento dobro…" at bounding box center [538, 390] width 268 height 24
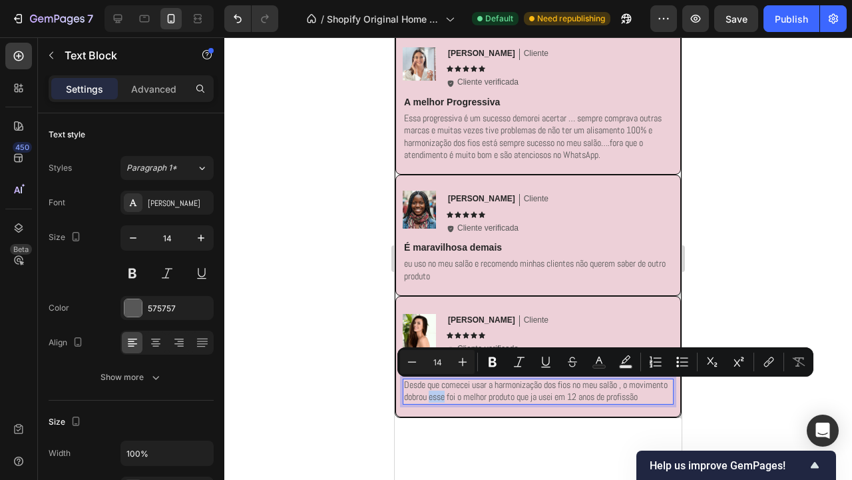
copy p "Desde que comecei usar a harmonização dos fios no meu salão , o movimento dobro…"
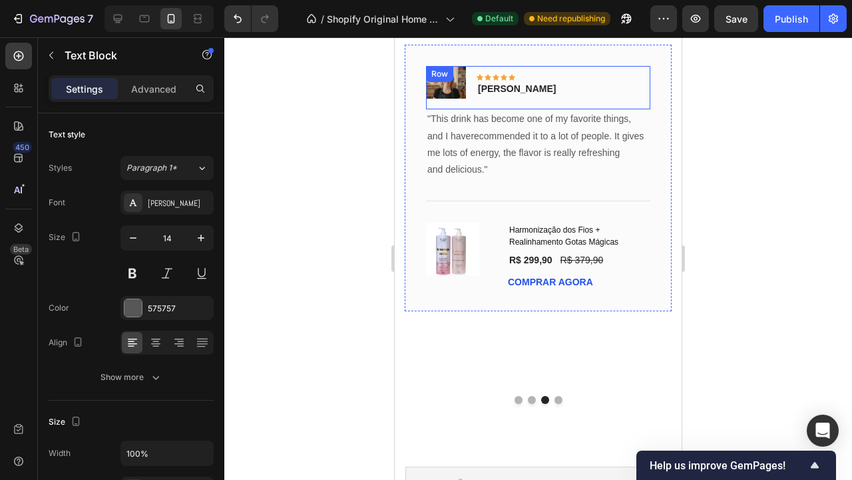
scroll to position [3045, 0]
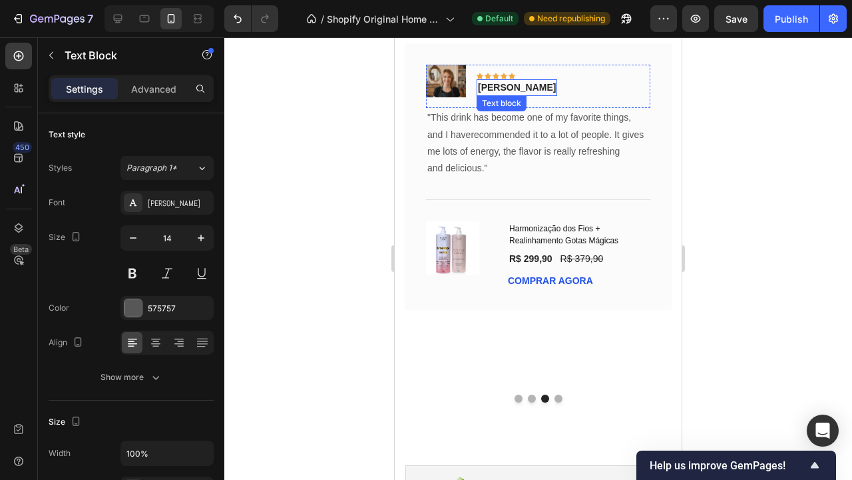
click at [529, 87] on p "Timothy Joseph" at bounding box center [517, 88] width 78 height 14
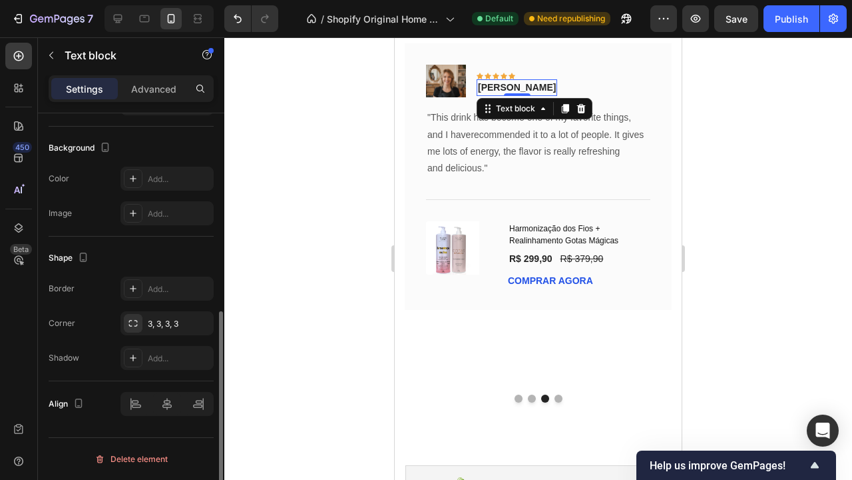
click at [529, 87] on p "Timothy Joseph" at bounding box center [517, 88] width 78 height 14
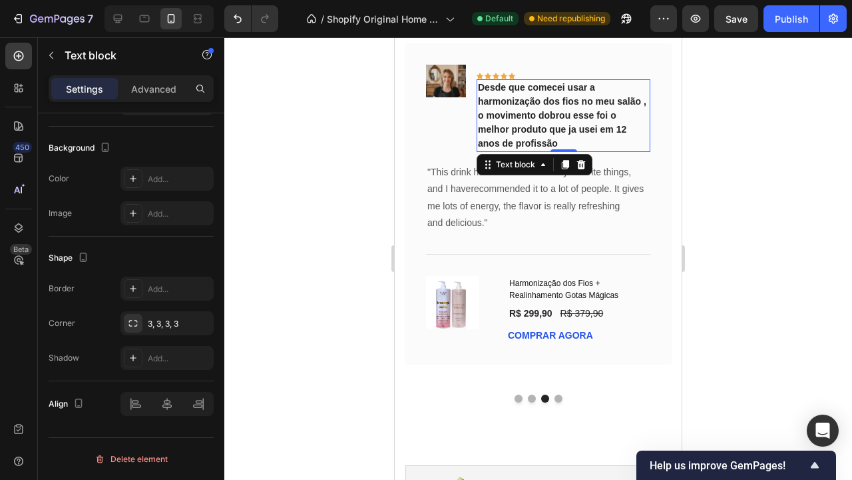
click at [535, 95] on p "Desde que comecei usar a harmonização dos fios no meu salão , o movimento dobro…" at bounding box center [563, 116] width 171 height 70
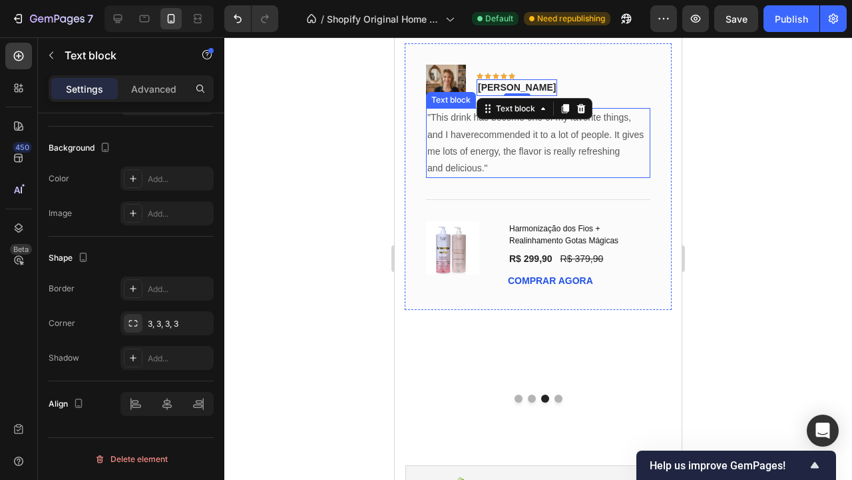
click at [527, 135] on p ""This drink has become one of my favorite things, and I haverecommended it to a…" at bounding box center [539, 142] width 222 height 67
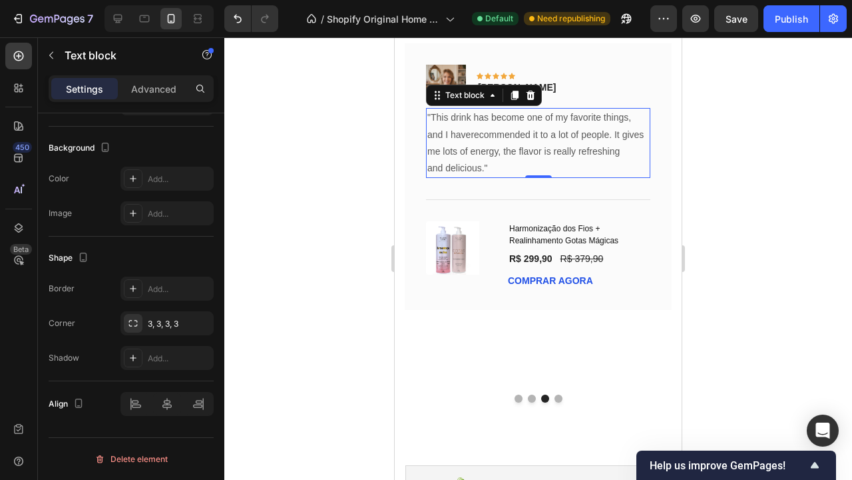
click at [527, 135] on p ""This drink has become one of my favorite things, and I haverecommended it to a…" at bounding box center [539, 142] width 222 height 67
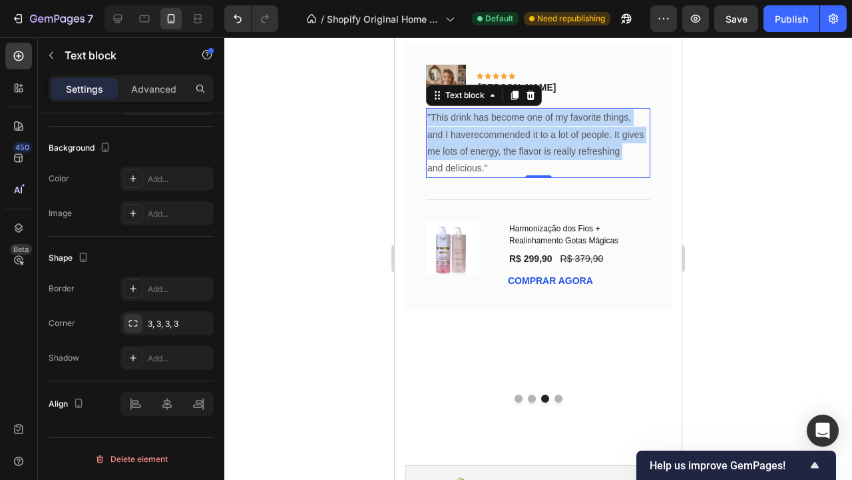
click at [527, 135] on p ""This drink has become one of my favorite things, and I haverecommended it to a…" at bounding box center [539, 142] width 222 height 67
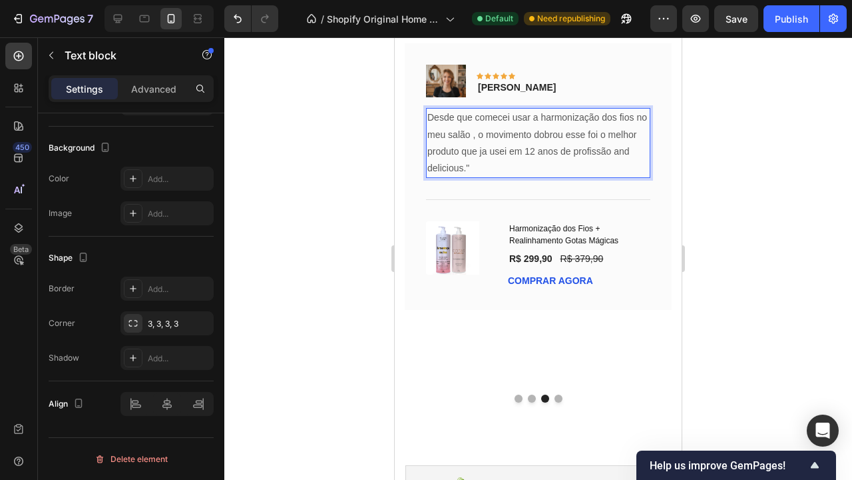
click at [707, 296] on div at bounding box center [538, 258] width 628 height 442
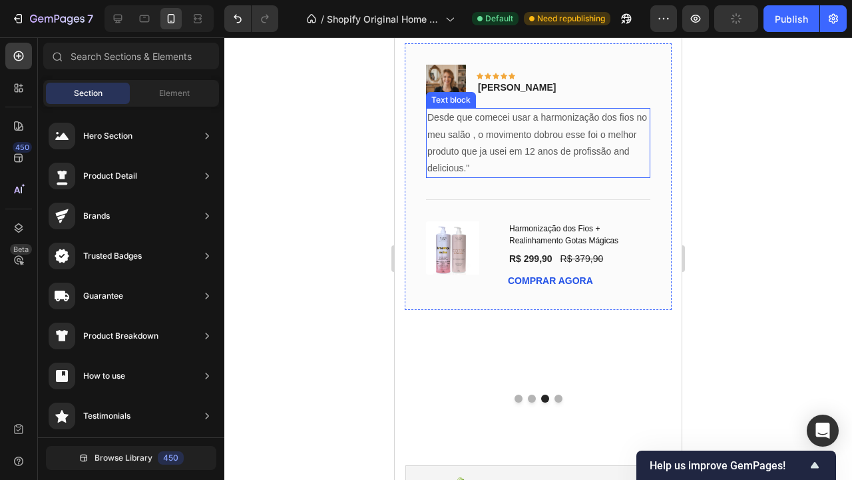
click at [509, 167] on p "Desde que comecei usar a harmonização dos fios no meu salão , o movimento dobro…" at bounding box center [539, 142] width 222 height 67
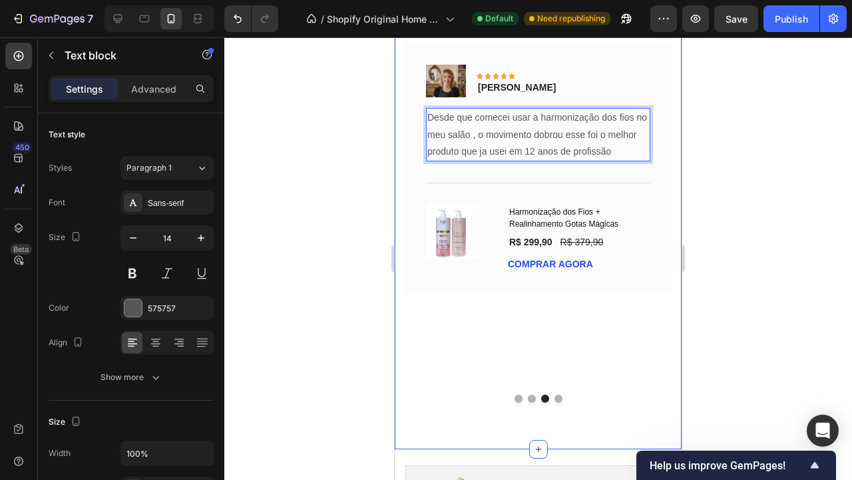
click at [705, 207] on div at bounding box center [538, 258] width 628 height 442
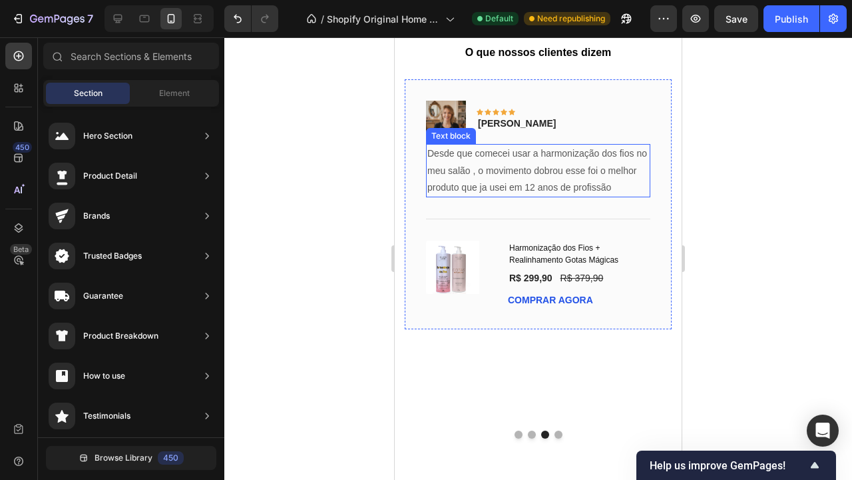
scroll to position [3018, 0]
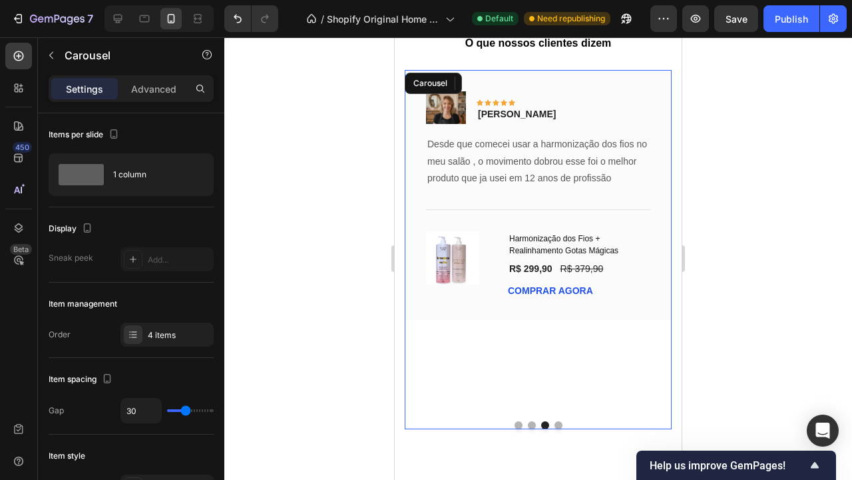
click at [557, 421] on button "Dot" at bounding box center [559, 425] width 8 height 8
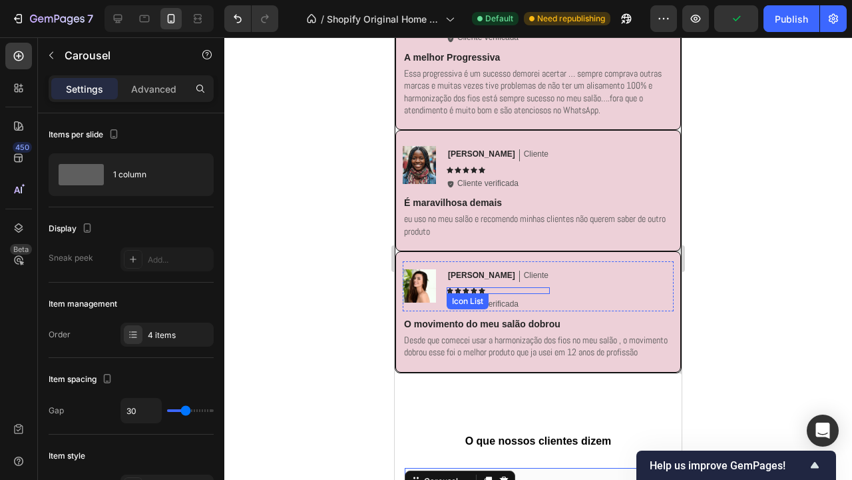
scroll to position [2585, 0]
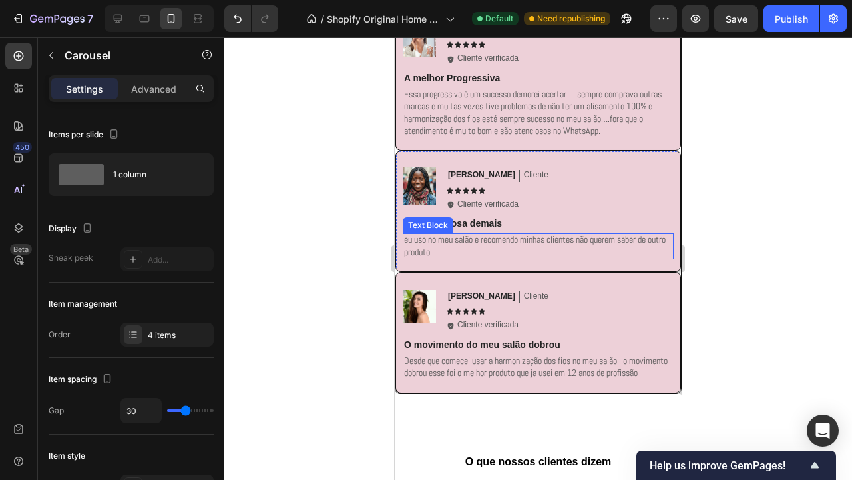
click at [451, 251] on p "eu uso no meu salão e recomendo minhas clientes não querem saber de outro produ…" at bounding box center [538, 245] width 268 height 24
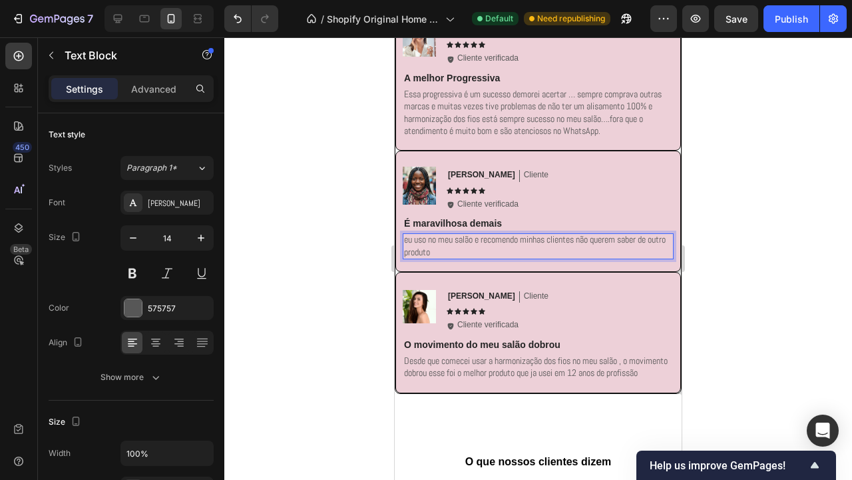
click at [451, 251] on p "eu uso no meu salão e recomendo minhas clientes não querem saber de outro produ…" at bounding box center [538, 245] width 268 height 24
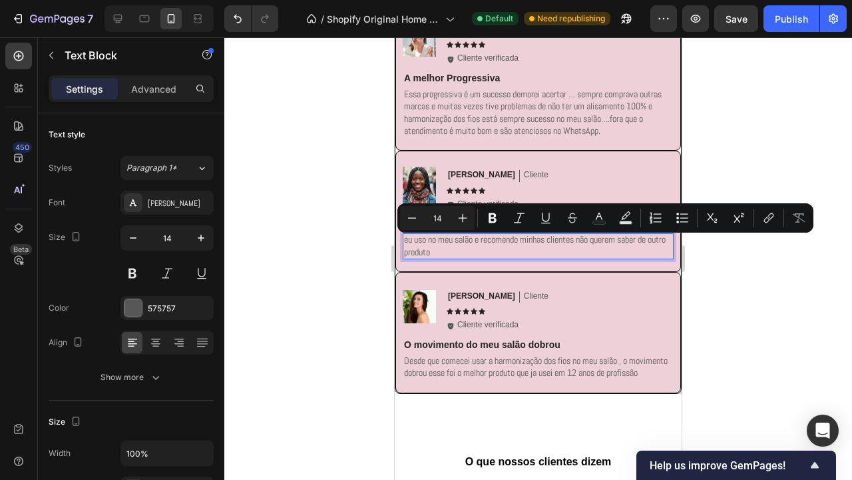
copy p "eu uso no meu salão e recomendo minhas clientes não querem saber de outro produ…"
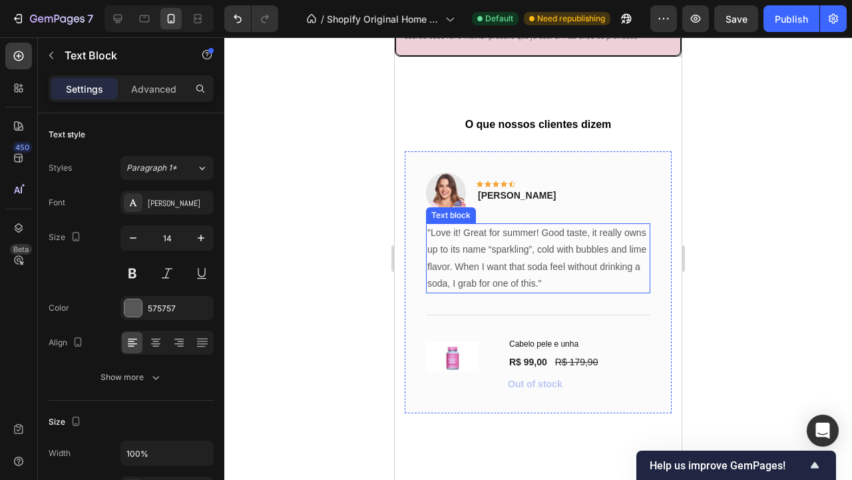
scroll to position [2950, 0]
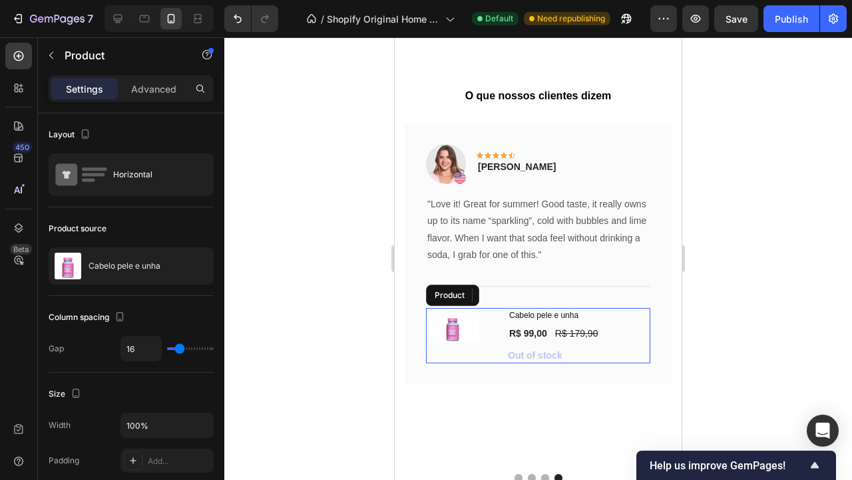
drag, startPoint x: 503, startPoint y: 338, endPoint x: 766, endPoint y: 379, distance: 265.5
click at [503, 338] on div "(P) Images & Gallery Cabelo pele e unha (P) Title R$ 99,00 (P) Price (P) Price …" at bounding box center [538, 335] width 224 height 55
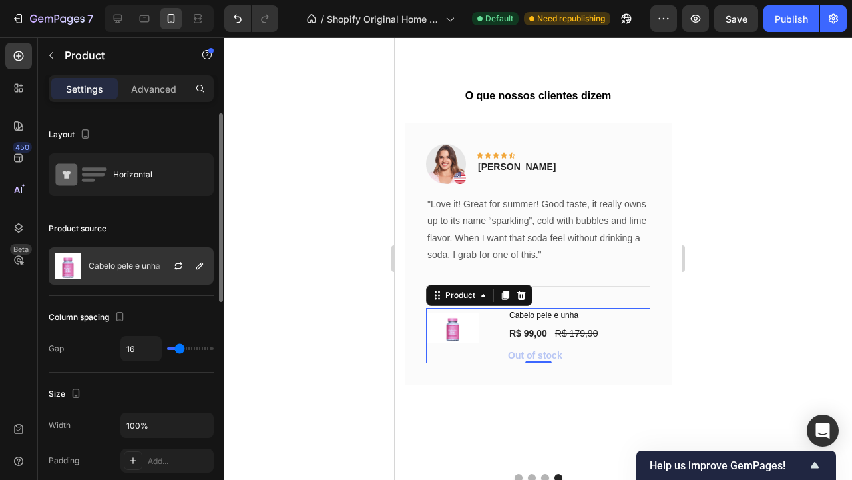
click at [138, 272] on div "Cabelo pele e unha" at bounding box center [131, 265] width 165 height 37
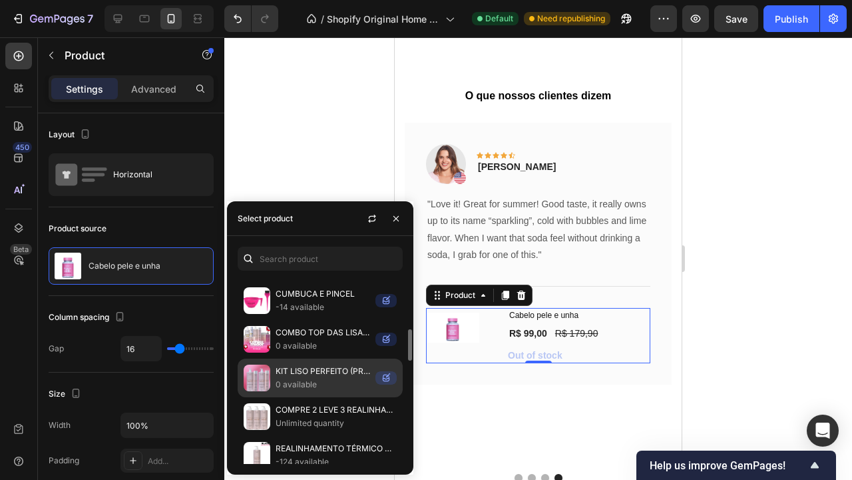
scroll to position [307, 0]
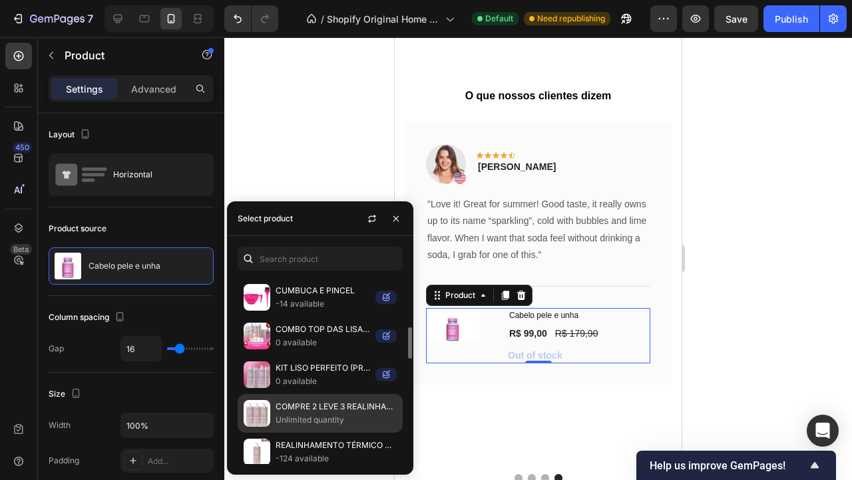
click at [323, 406] on div "COMPRE 2 LEVE 3 REALINHAMENTO TÉRMICO GOTAS MÁGICAS Unlimited quantity" at bounding box center [320, 413] width 165 height 39
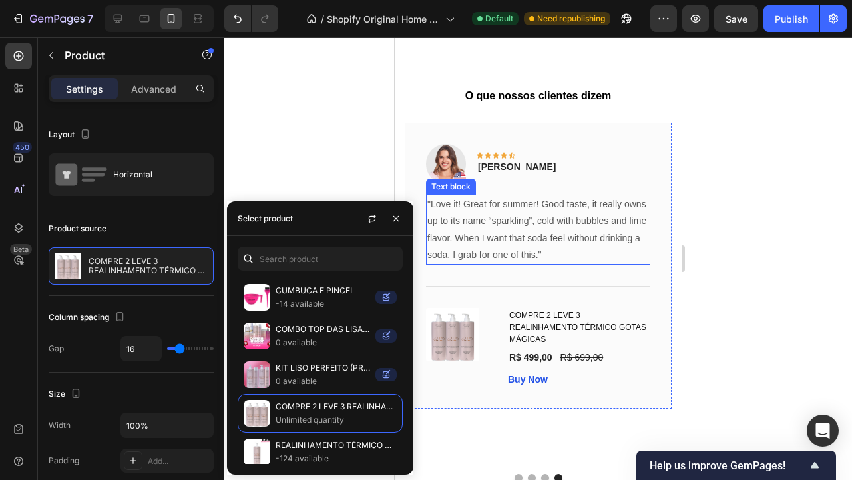
click at [528, 248] on p ""Love it! Great for summer! Good taste, it really owns up to its name “sparklin…" at bounding box center [539, 229] width 222 height 67
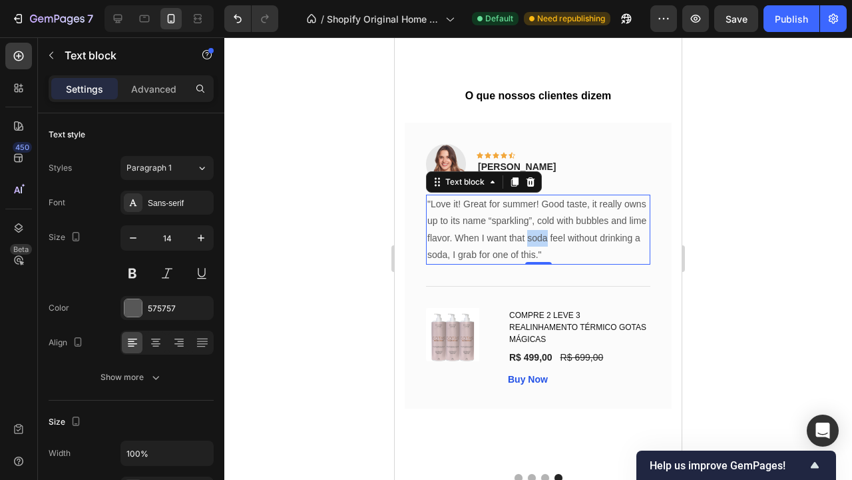
click at [528, 248] on p ""Love it! Great for summer! Good taste, it really owns up to its name “sparklin…" at bounding box center [539, 229] width 222 height 67
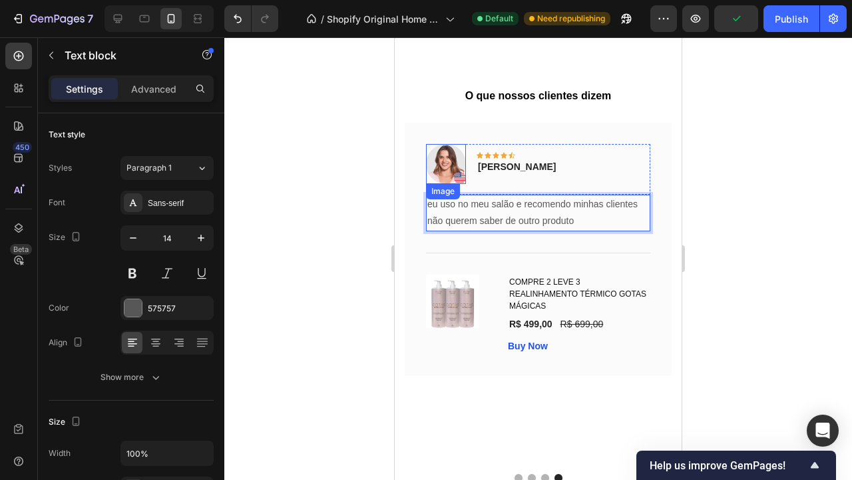
click at [454, 184] on img at bounding box center [446, 164] width 40 height 40
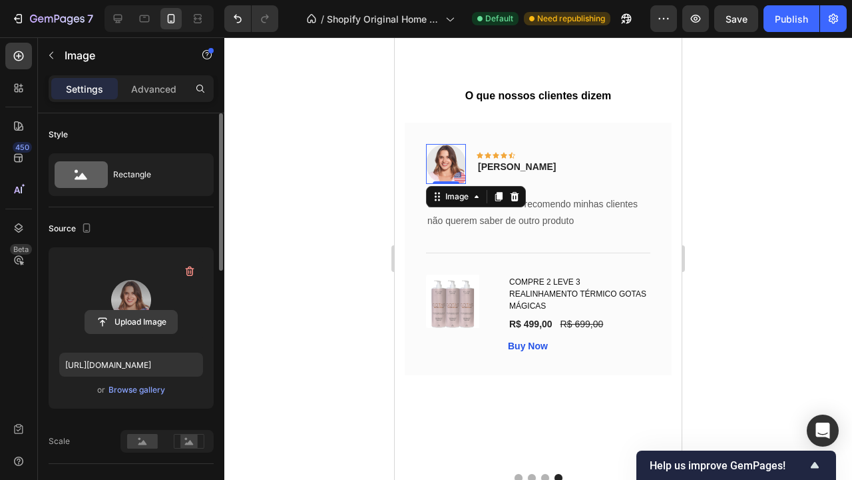
click at [143, 323] on input "file" at bounding box center [131, 321] width 92 height 23
click at [135, 320] on input "file" at bounding box center [131, 321] width 92 height 23
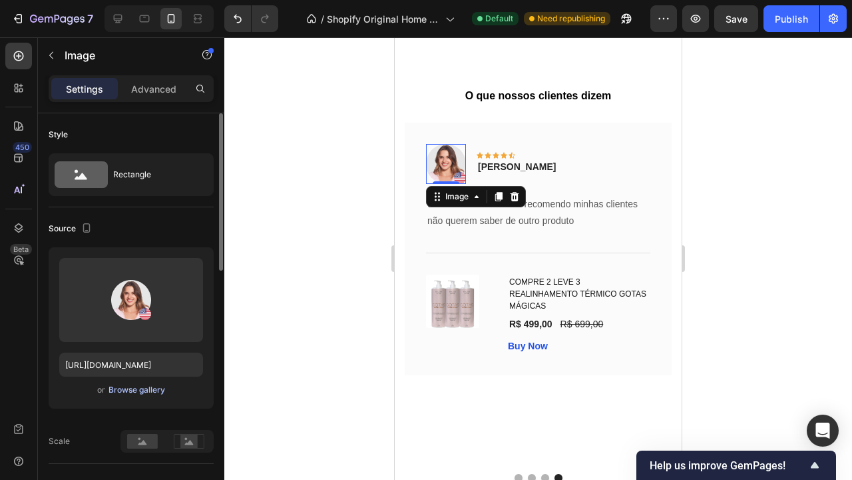
click at [143, 387] on div "Browse gallery" at bounding box center [137, 390] width 57 height 12
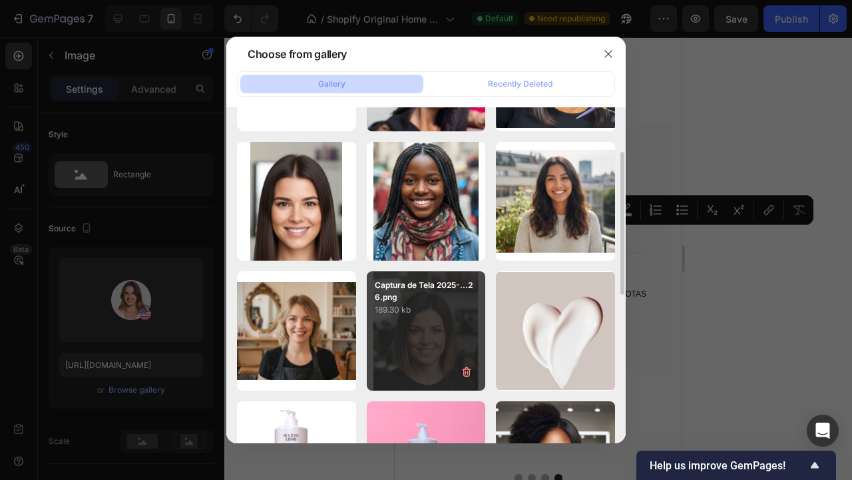
scroll to position [107, 0]
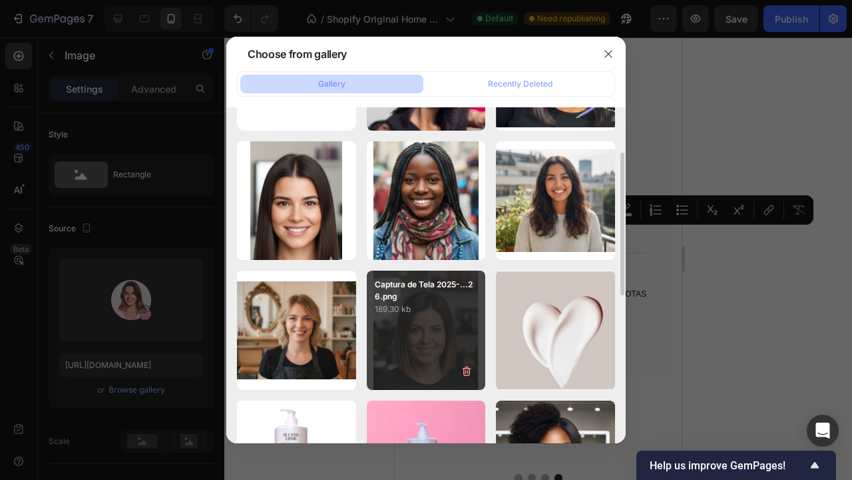
click at [428, 350] on div "Captura de Tela 2025-...26.png 189.30 kb" at bounding box center [426, 329] width 119 height 119
type input "https://cdn.shopify.com/s/files/1/0892/2873/8865/files/gempages_529828054910895…"
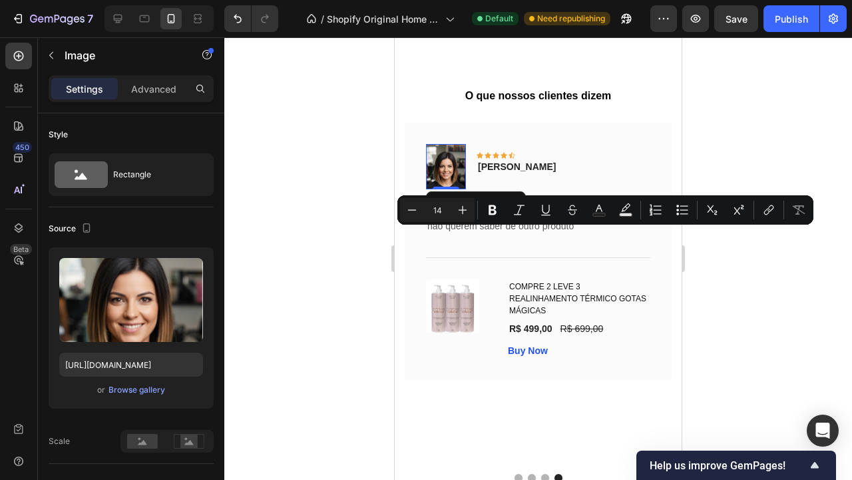
click at [785, 325] on div at bounding box center [538, 258] width 628 height 442
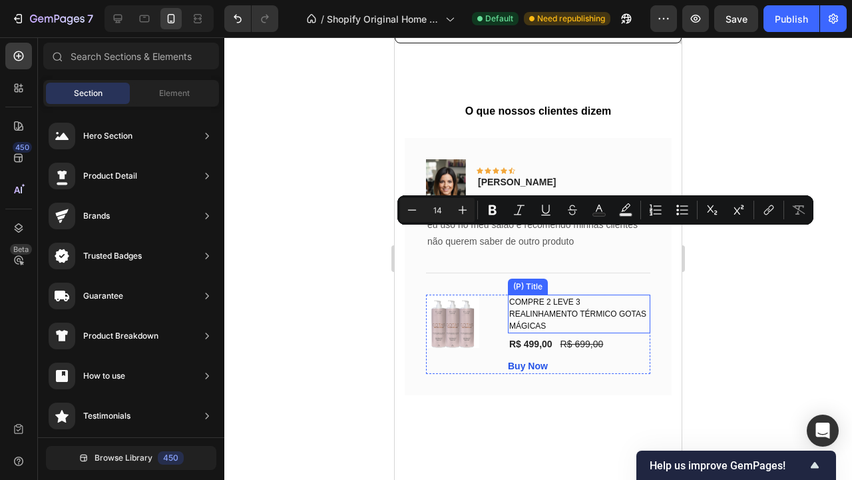
scroll to position [2989, 0]
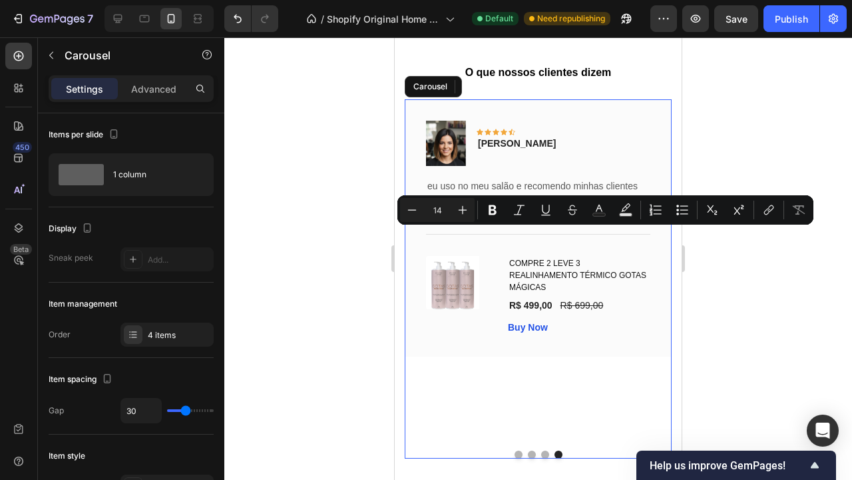
click at [519, 450] on button "Dot" at bounding box center [519, 454] width 8 height 8
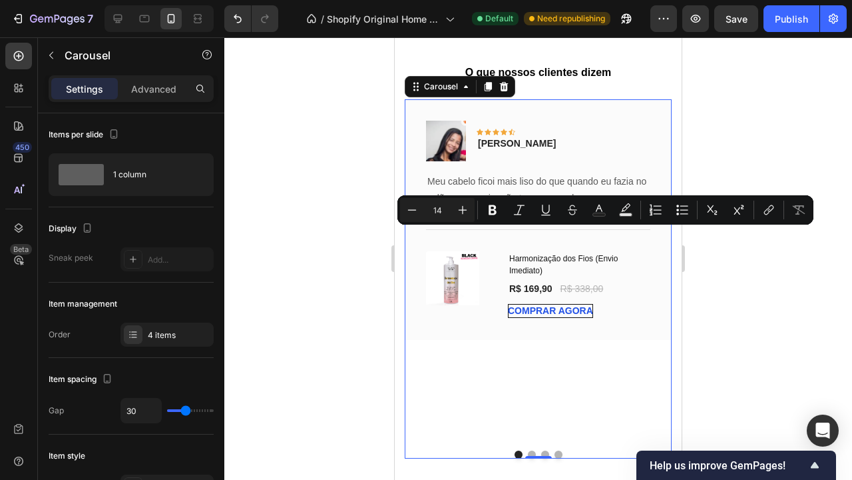
click at [530, 450] on button "Dot" at bounding box center [532, 454] width 8 height 8
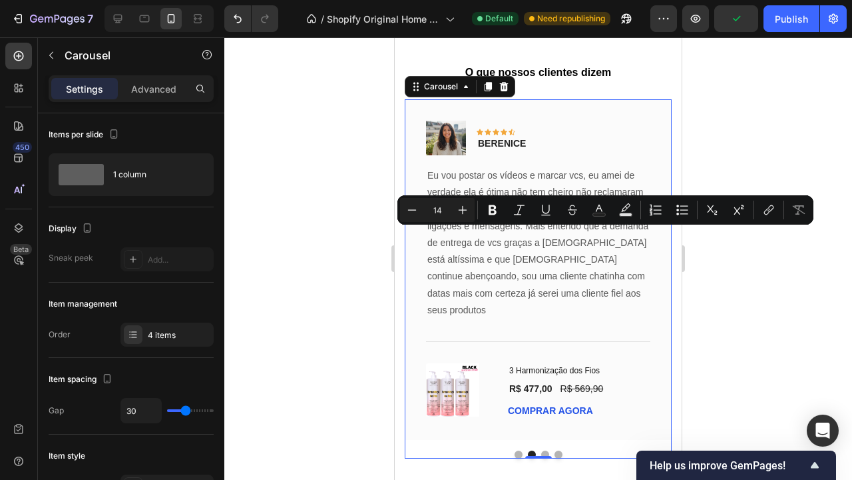
click at [545, 450] on button "Dot" at bounding box center [545, 454] width 8 height 8
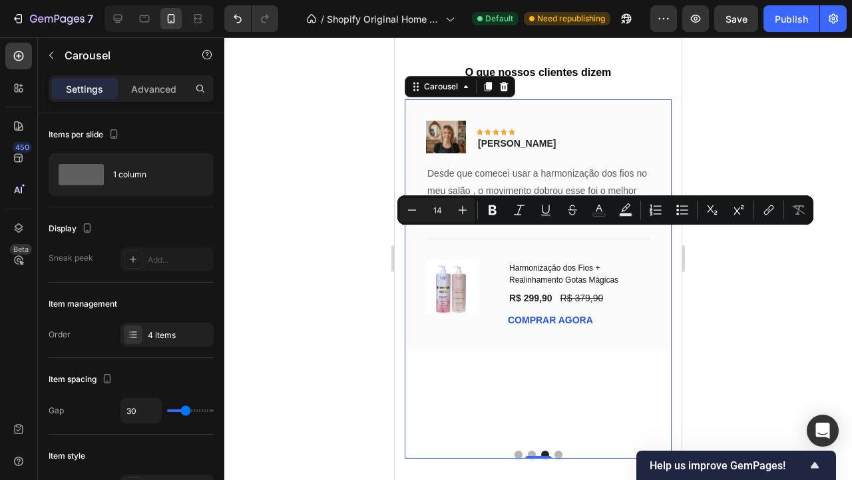
click at [556, 450] on button "Dot" at bounding box center [559, 454] width 8 height 8
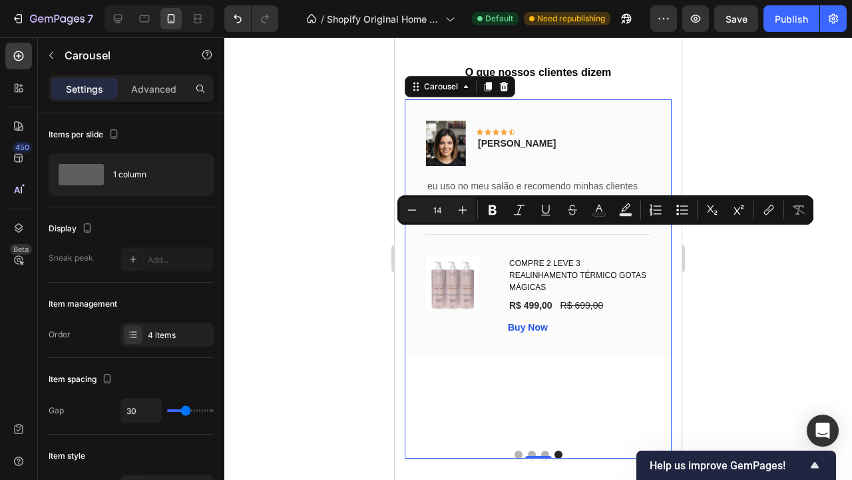
click at [729, 369] on div at bounding box center [538, 258] width 628 height 442
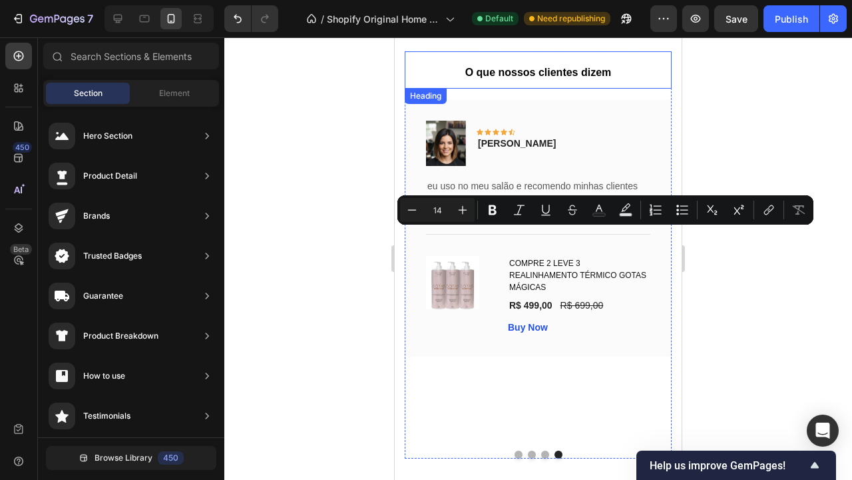
click at [572, 83] on h2 "O que nossos clientes dizem" at bounding box center [538, 70] width 267 height 38
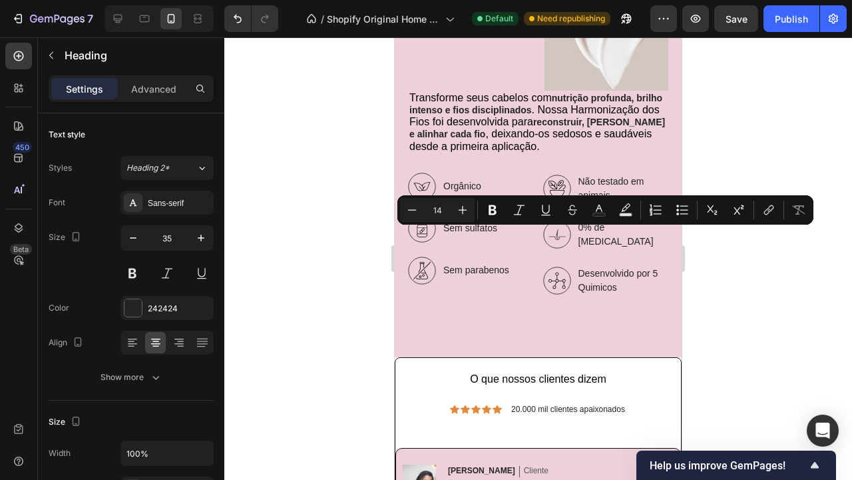
scroll to position [1708, 0]
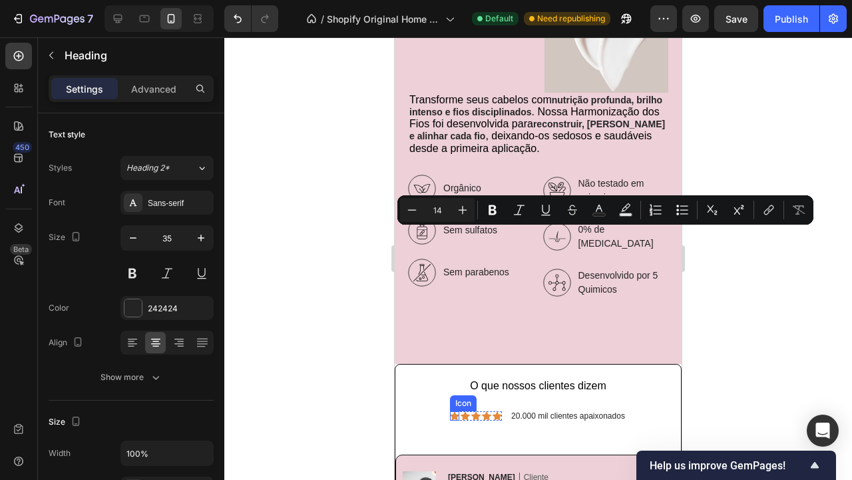
click at [454, 410] on div "Icon Icon Icon Icon Icon Icon List" at bounding box center [476, 416] width 52 height 12
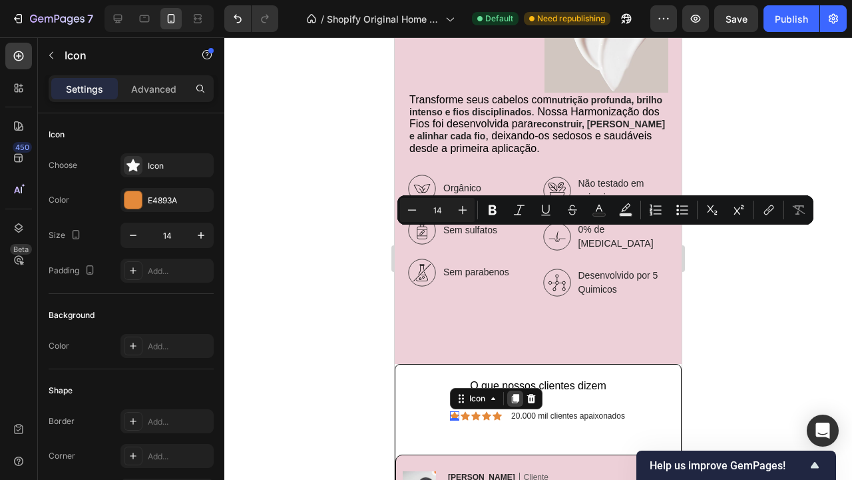
click at [517, 394] on icon at bounding box center [515, 398] width 7 height 9
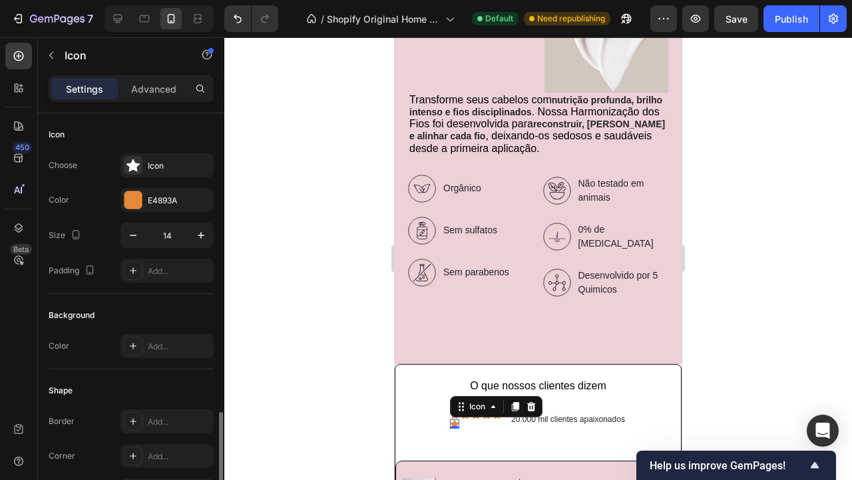
scroll to position [176, 0]
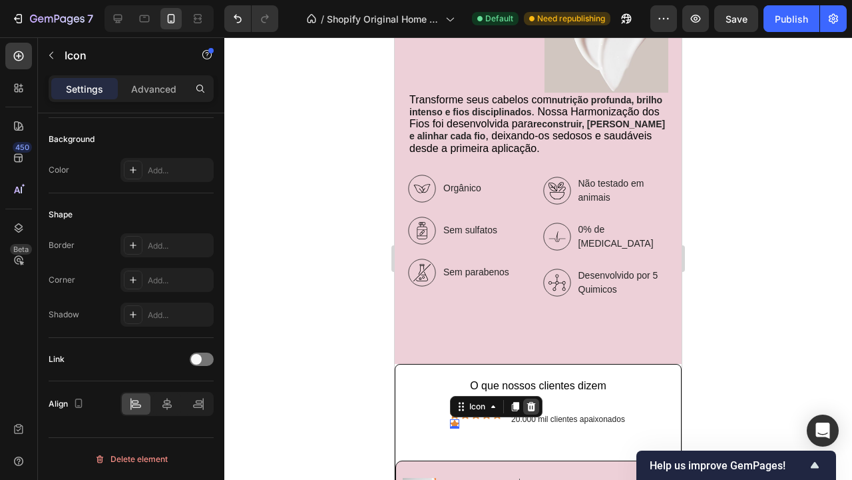
click at [539, 403] on div at bounding box center [531, 406] width 16 height 16
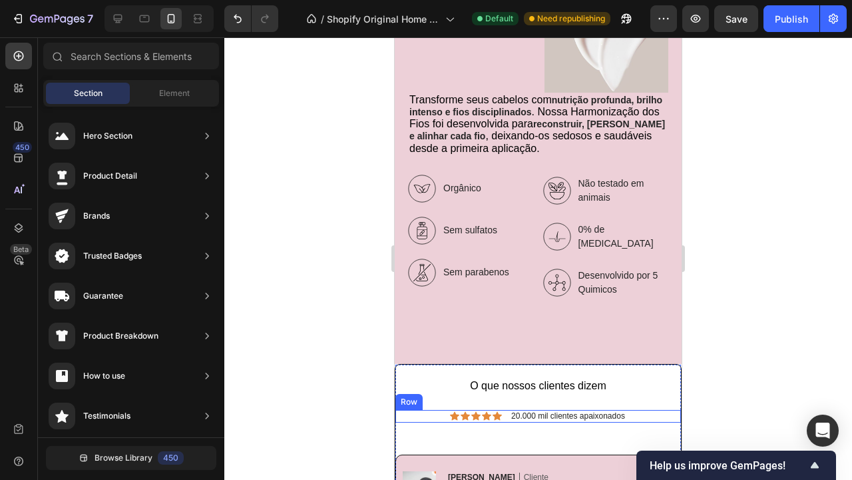
click at [637, 410] on div "Icon Icon Icon Icon Icon Icon List 20.000 mil clientes apaixonados Text Block R…" at bounding box center [539, 416] width 286 height 12
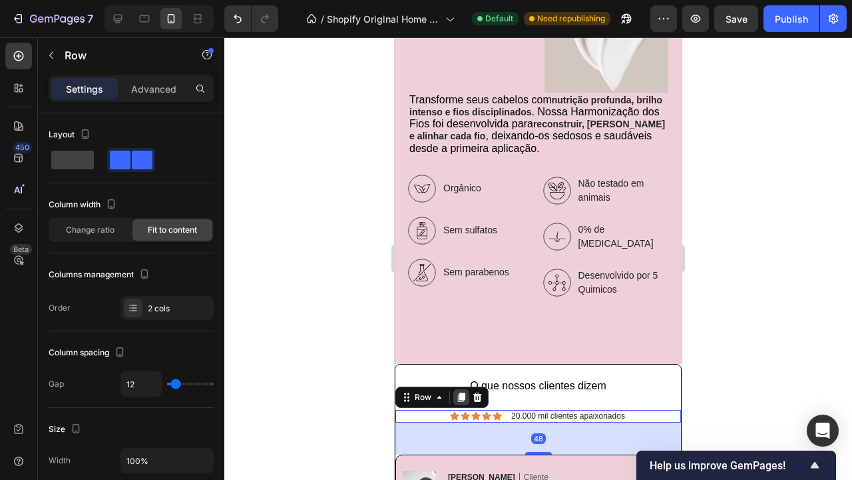
click at [462, 392] on icon at bounding box center [461, 396] width 7 height 9
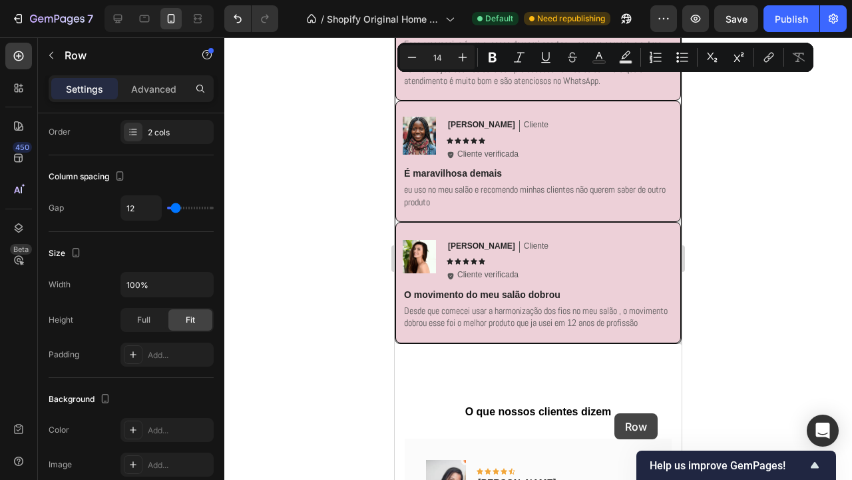
scroll to position [2735, 0]
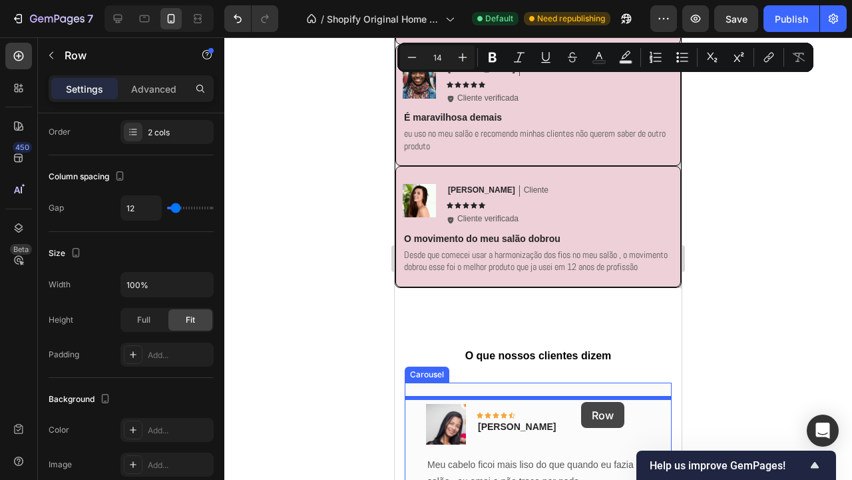
drag, startPoint x: 643, startPoint y: 361, endPoint x: 581, endPoint y: 402, distance: 73.5
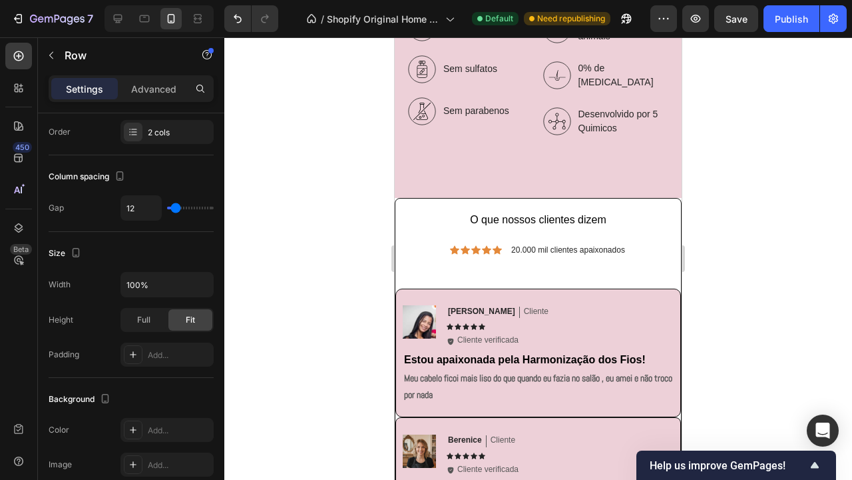
scroll to position [1867, 0]
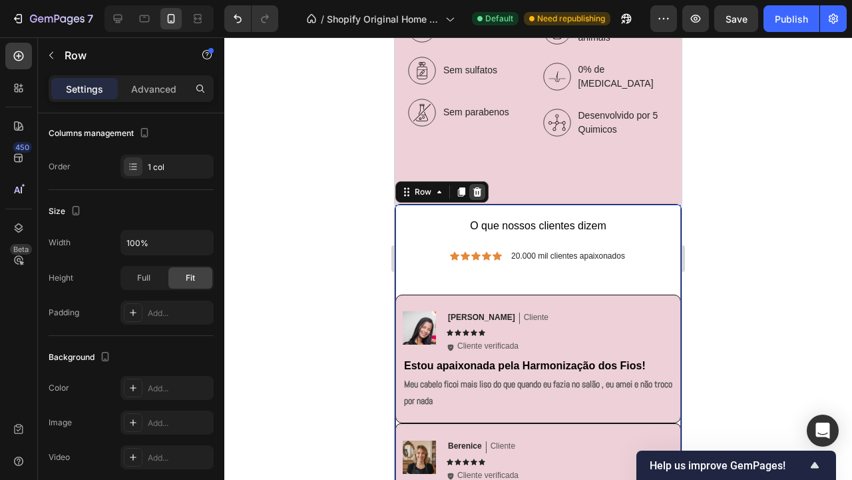
click at [477, 188] on icon at bounding box center [478, 191] width 9 height 9
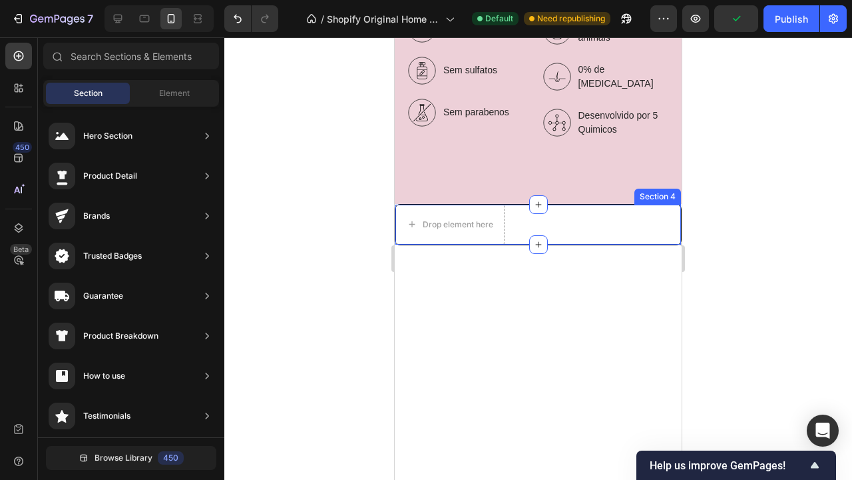
click at [635, 220] on div "Drop element here Section 4" at bounding box center [538, 224] width 287 height 41
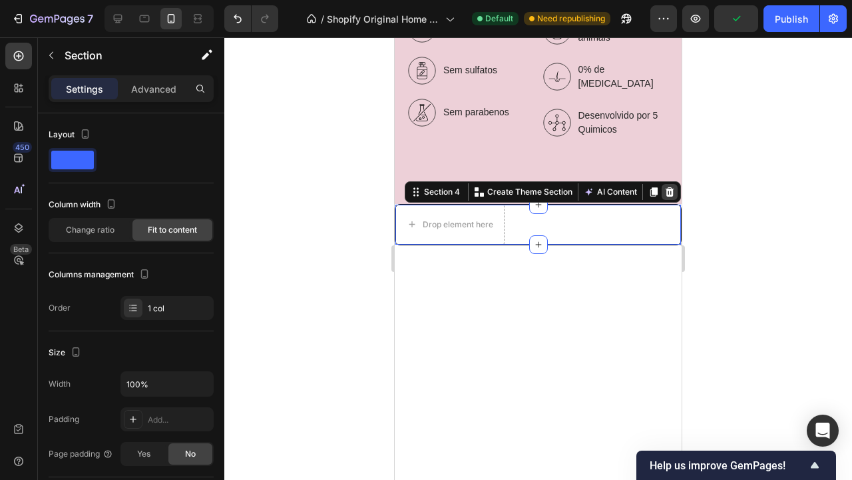
click at [674, 186] on icon at bounding box center [670, 191] width 11 height 11
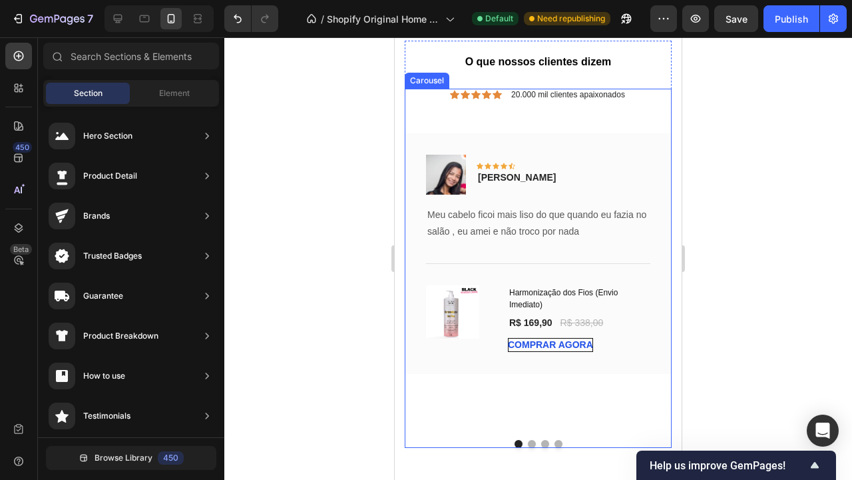
scroll to position [2077, 0]
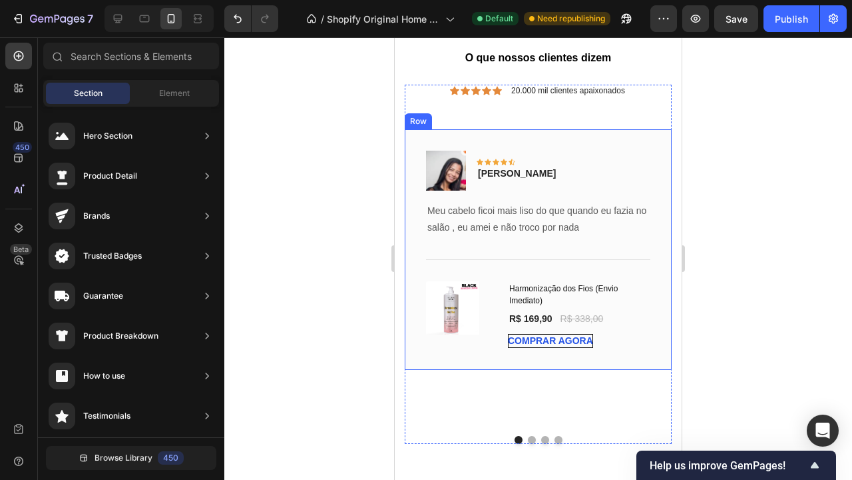
click at [657, 157] on div "Image Icon Icon Icon Icon Icon Row Emily Text block Row Meu cabelo ficoi mais l…" at bounding box center [538, 249] width 267 height 240
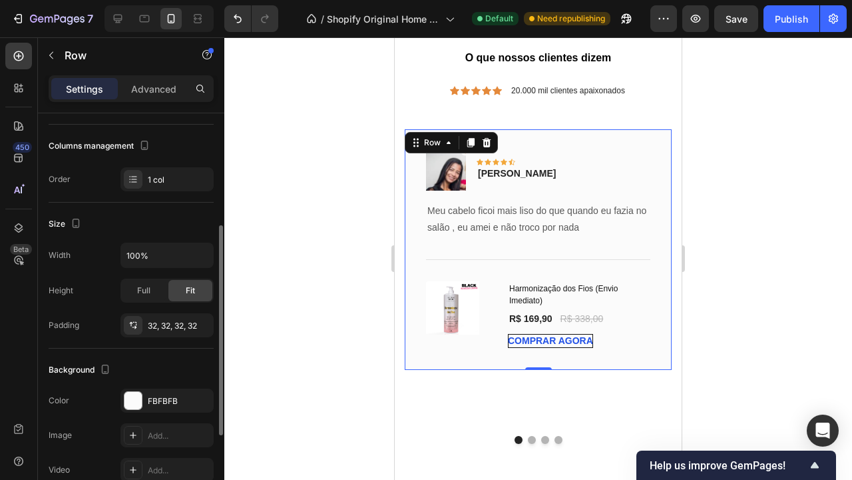
scroll to position [181, 0]
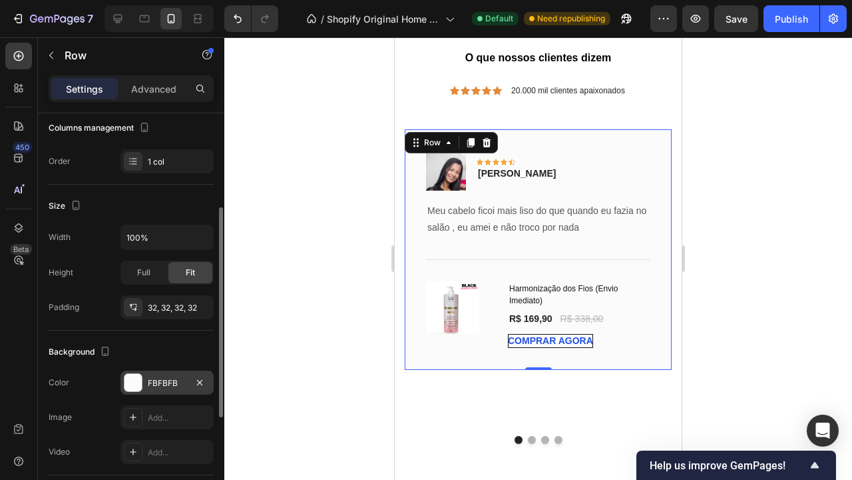
click at [140, 375] on div at bounding box center [133, 382] width 17 height 17
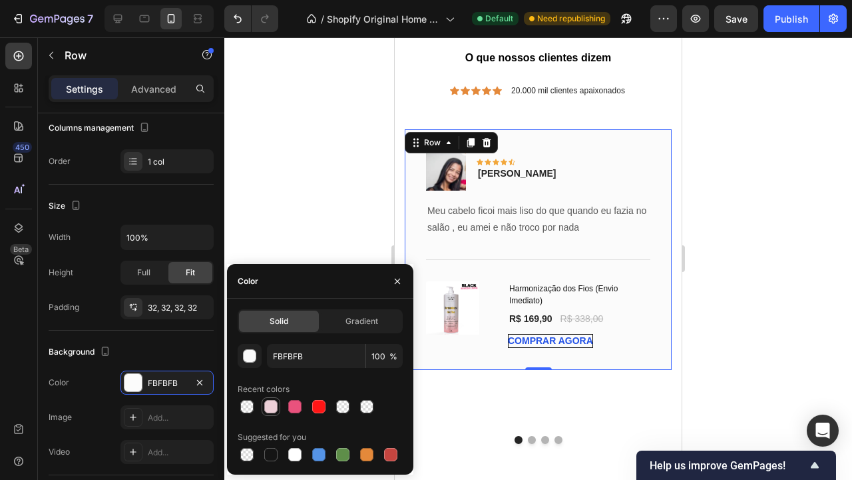
click at [269, 405] on div at bounding box center [270, 406] width 13 height 13
type input "EDD0D8"
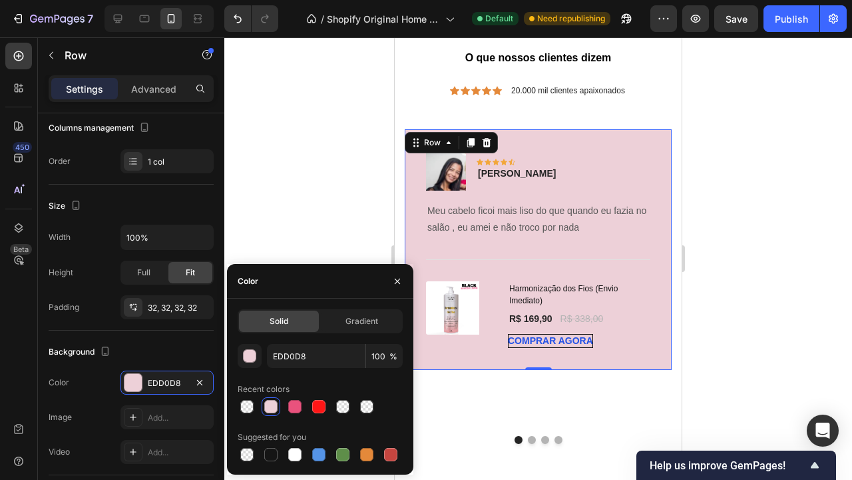
click at [787, 363] on div at bounding box center [538, 258] width 628 height 442
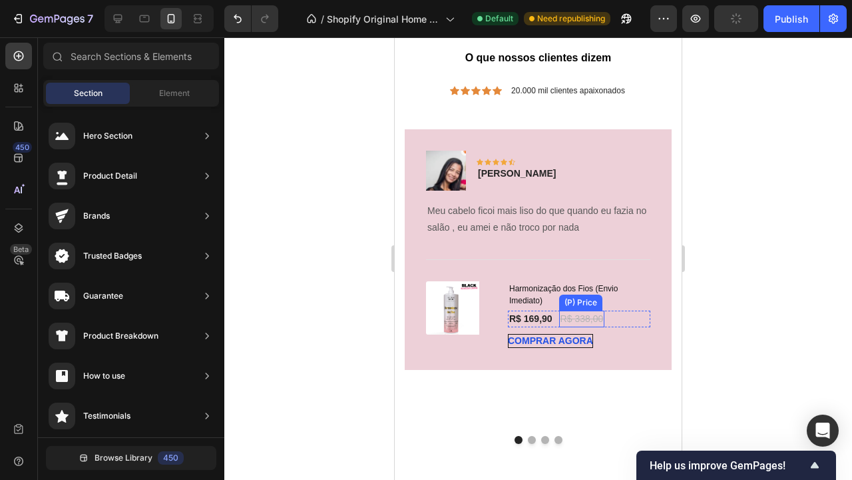
click at [595, 318] on div "R$ 338,00" at bounding box center [582, 318] width 46 height 17
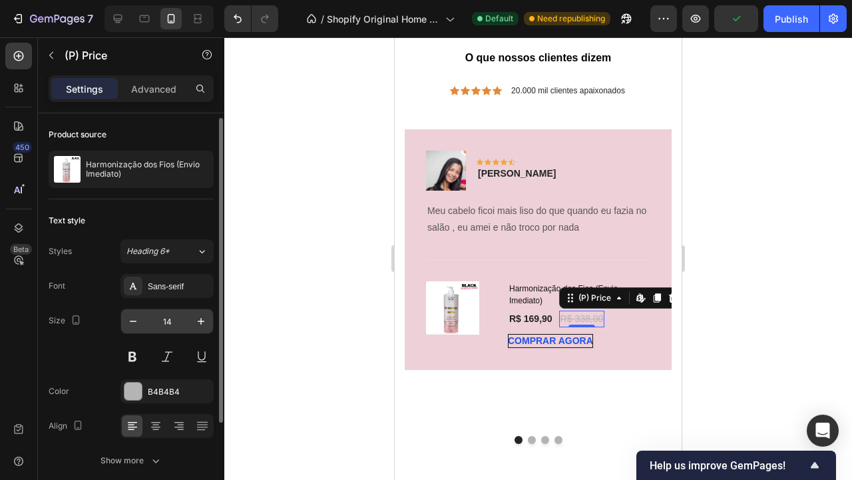
scroll to position [7, 0]
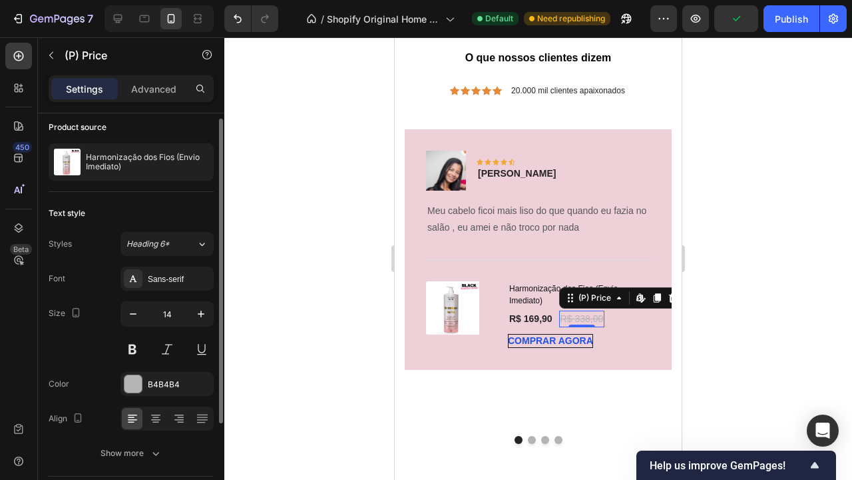
click at [129, 371] on div "Font Sans-serif Size 14 Color B4B4B4 Align Show more" at bounding box center [131, 365] width 165 height 198
click at [134, 388] on div at bounding box center [133, 383] width 17 height 17
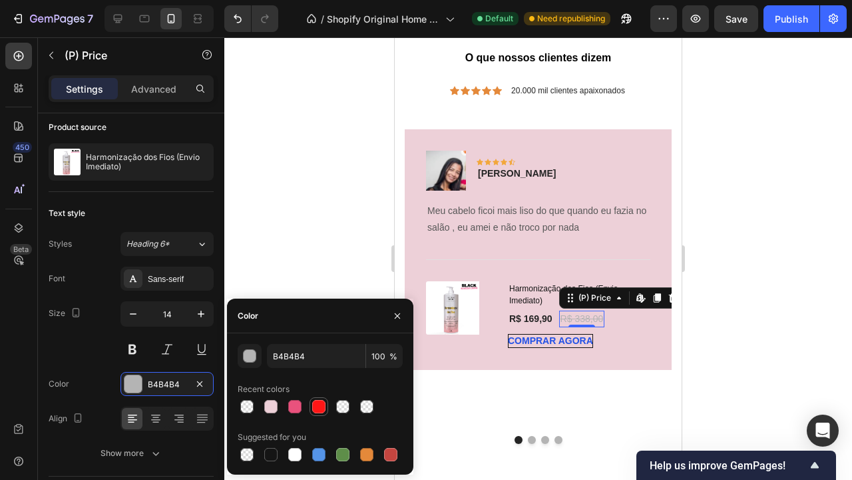
click at [322, 401] on div at bounding box center [318, 406] width 13 height 13
type input "FF1616"
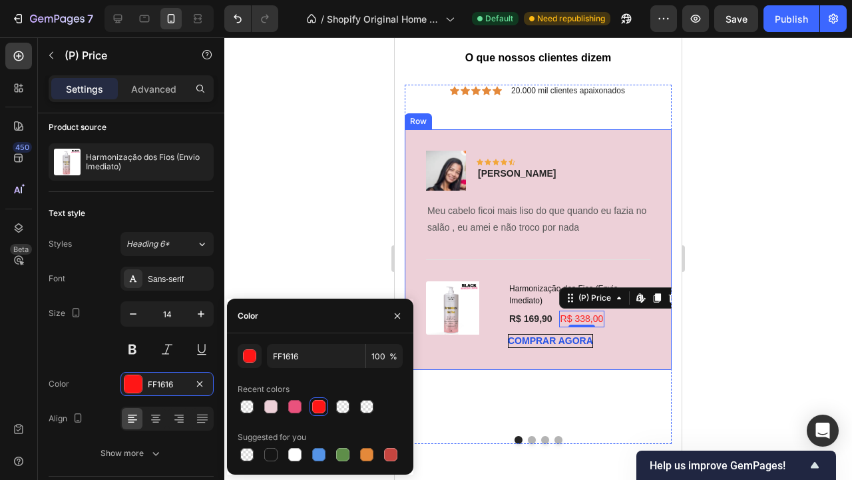
click at [749, 346] on div at bounding box center [538, 258] width 628 height 442
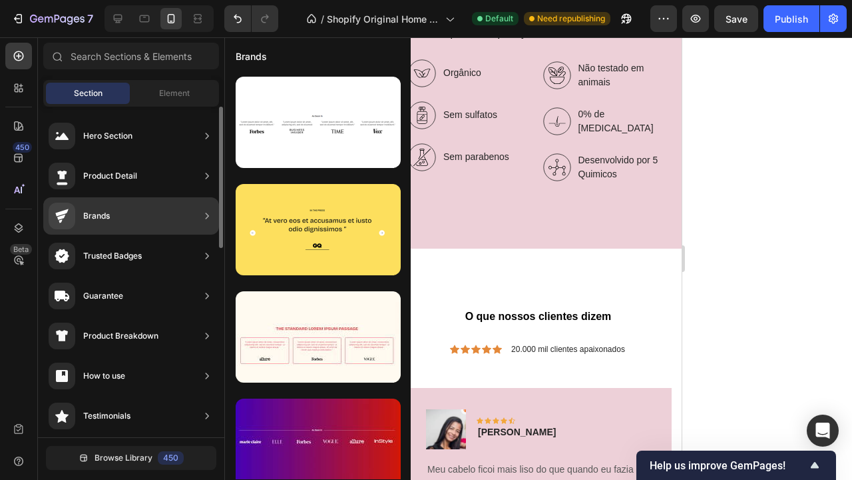
scroll to position [0, 0]
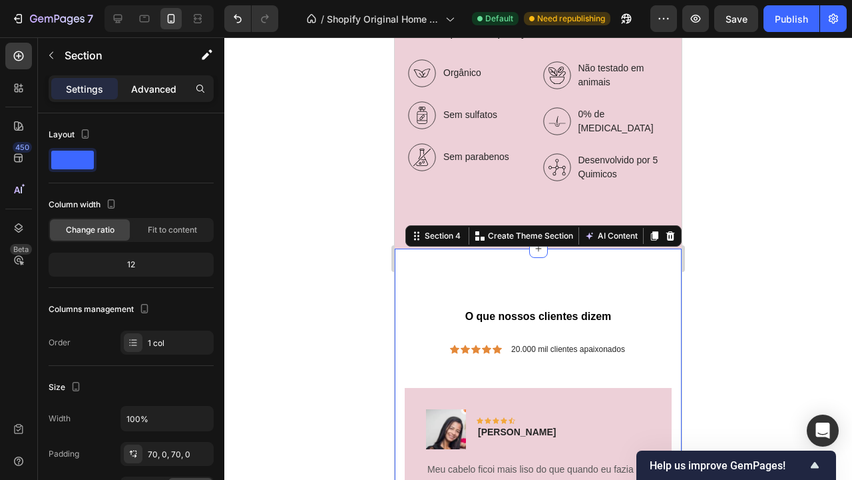
click at [154, 96] on div "Advanced" at bounding box center [154, 88] width 67 height 21
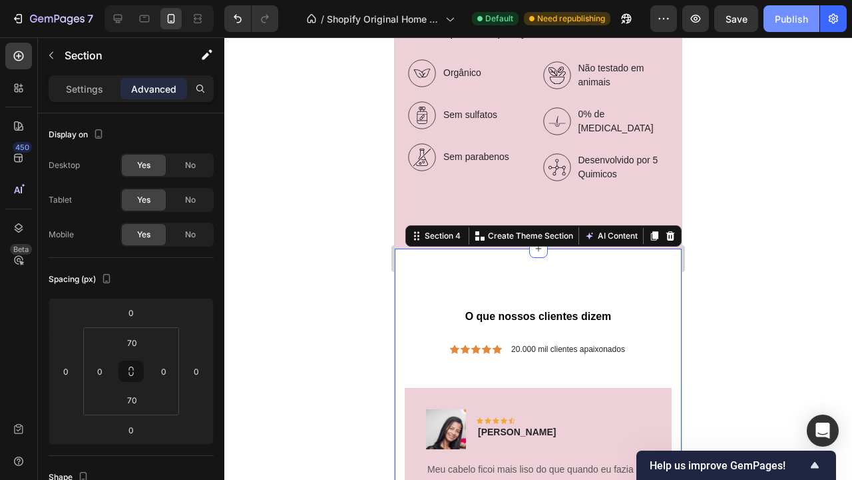
click at [799, 24] on div "Publish" at bounding box center [791, 19] width 33 height 14
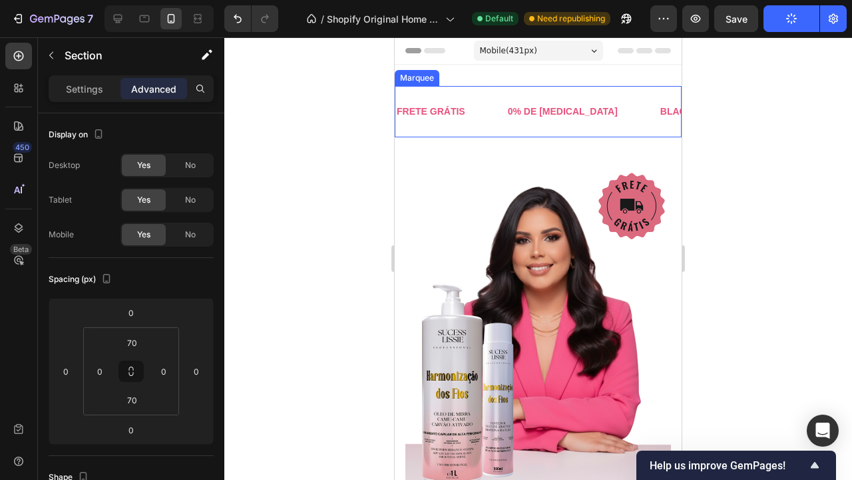
click at [617, 94] on div "FRETE GRÁTIS Text Block 0% DE FORMOL Text Block BLACK ANTECIPADA Text Block EST…" at bounding box center [538, 111] width 287 height 51
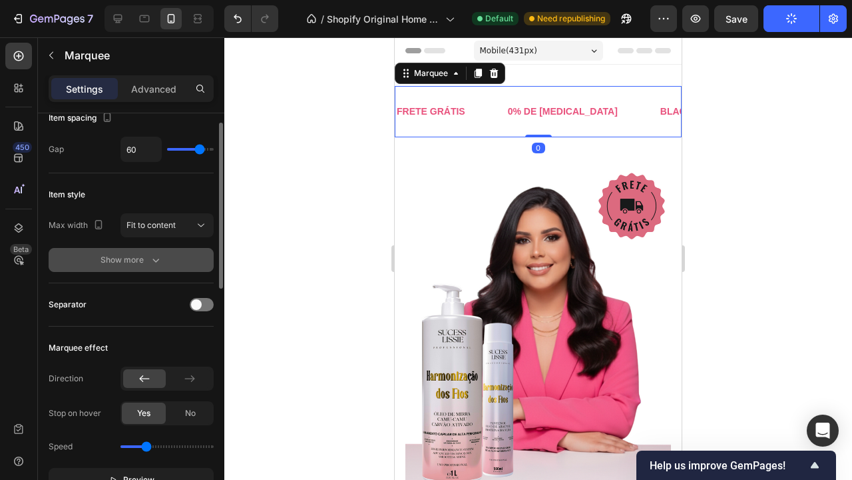
scroll to position [98, 0]
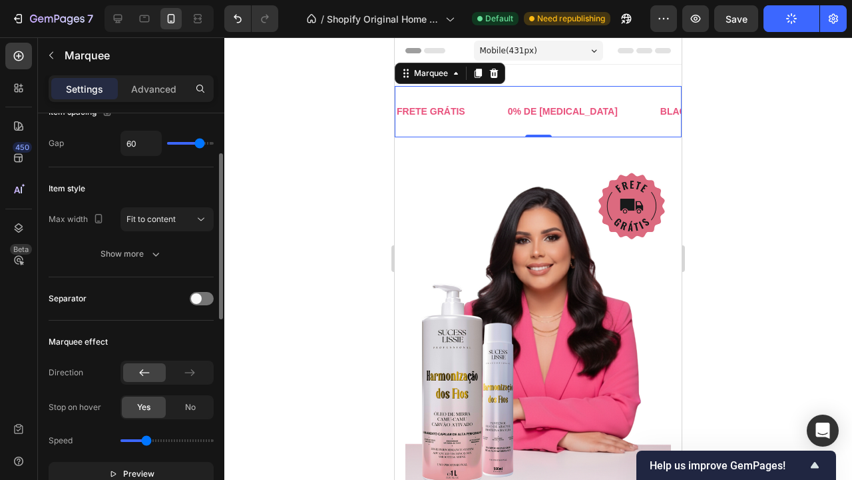
click at [490, 109] on div "FRETE GRÁTIS Text Block" at bounding box center [451, 112] width 111 height 30
click at [552, 109] on p "0% DE FORMOL" at bounding box center [563, 111] width 110 height 17
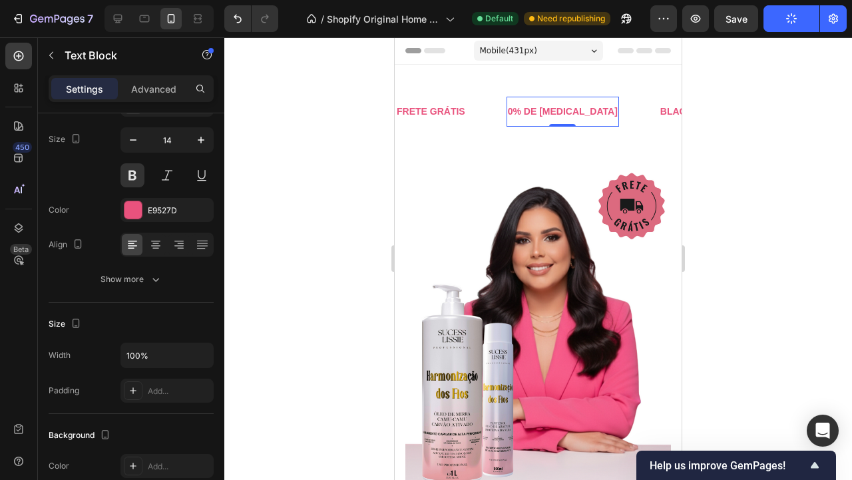
scroll to position [0, 0]
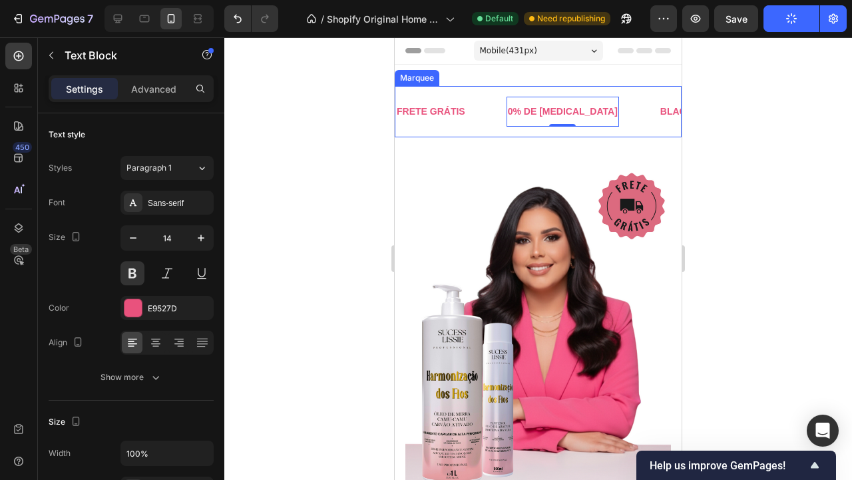
click at [506, 96] on div "FRETE GRÁTIS Text Block 0% DE FORMOL Text Block 0 BLACK ANTECIPADA Text Block E…" at bounding box center [538, 111] width 287 height 51
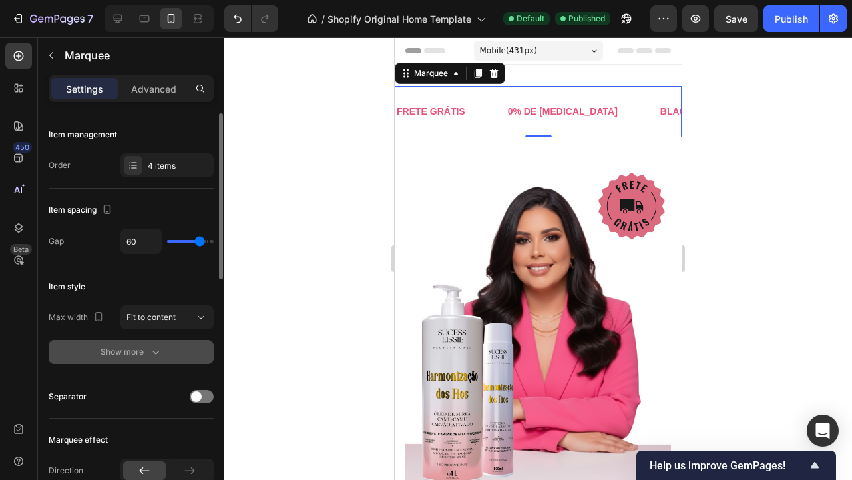
click at [154, 350] on icon "button" at bounding box center [155, 351] width 13 height 13
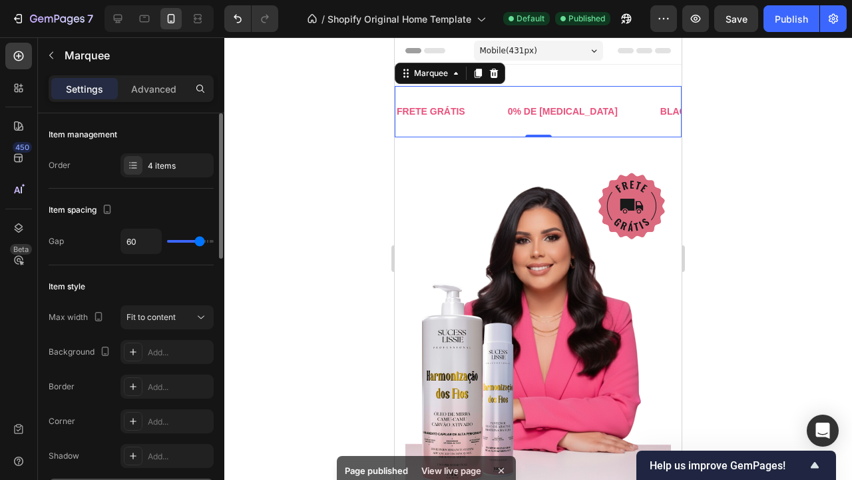
type input "61"
type input "62"
type input "65"
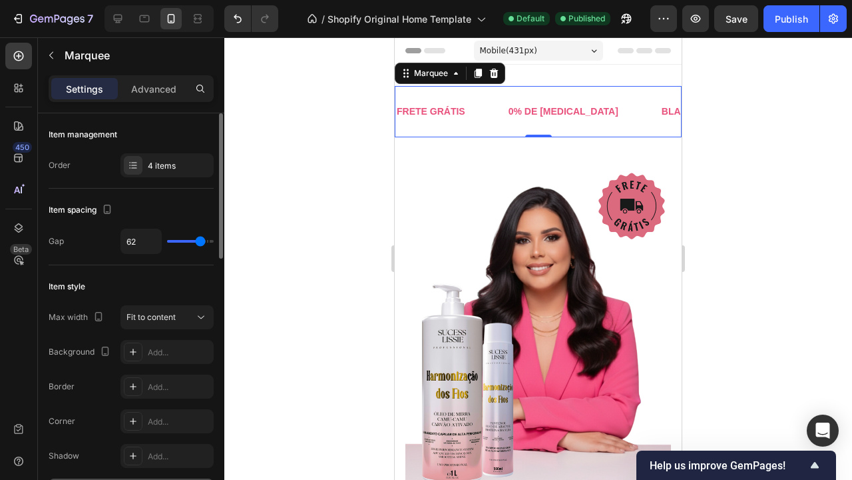
type input "65"
type input "69"
type input "75"
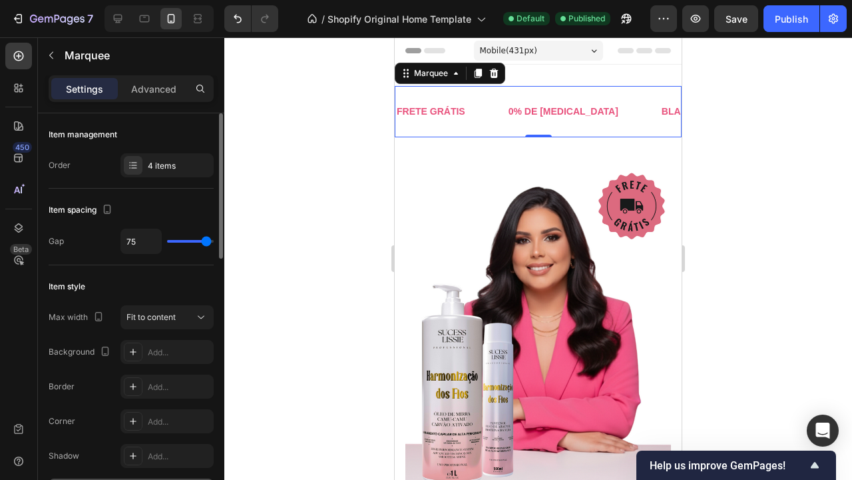
type input "80"
drag, startPoint x: 199, startPoint y: 242, endPoint x: 212, endPoint y: 242, distance: 12.7
type input "80"
click at [212, 242] on input "range" at bounding box center [190, 241] width 47 height 3
type input "79"
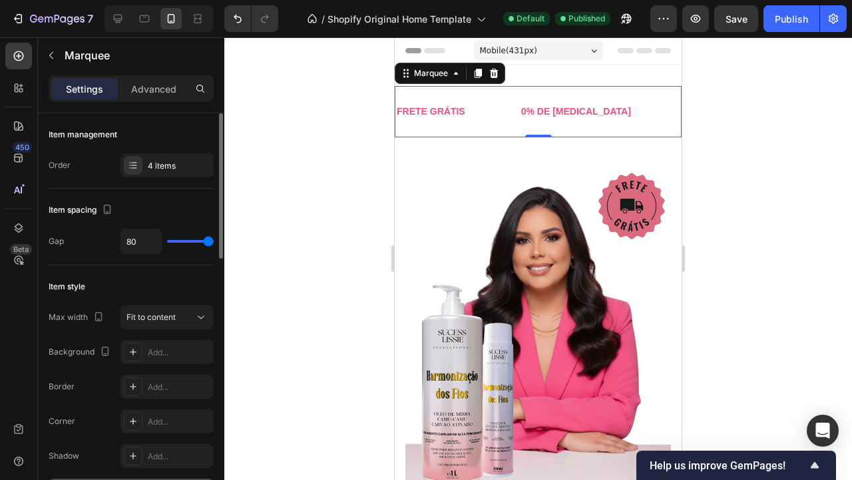
type input "79"
type input "72"
type input "68"
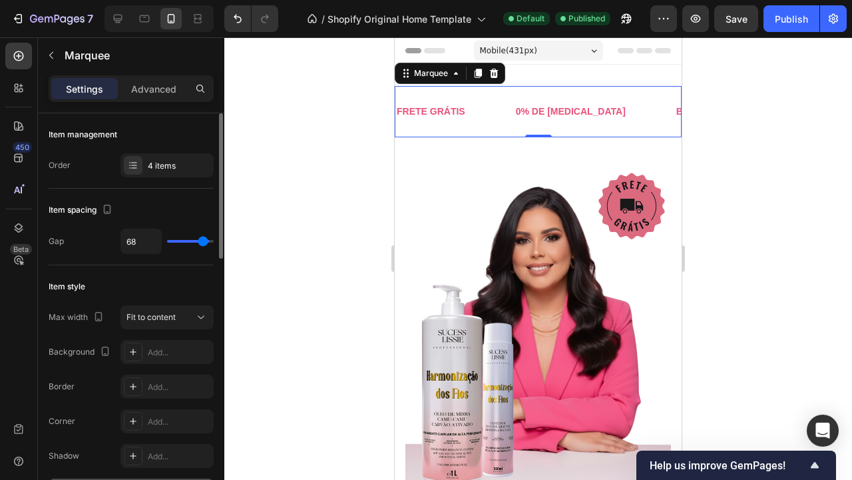
type input "62"
type input "55"
type input "50"
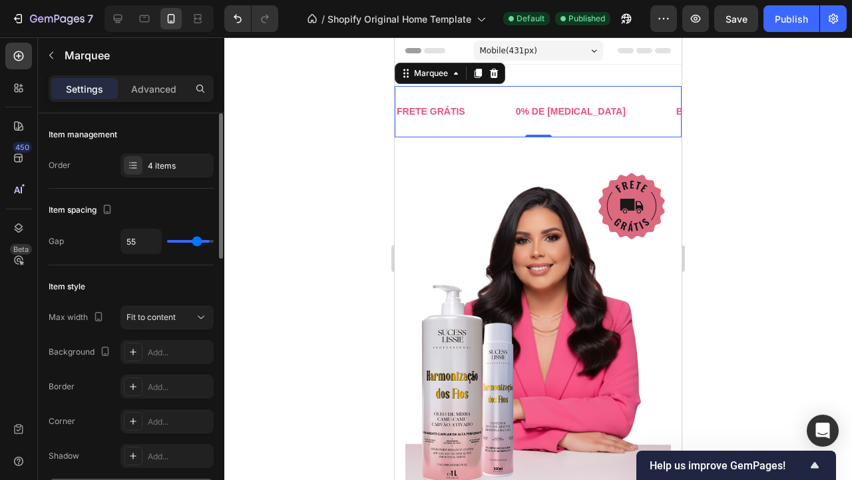
type input "50"
type input "46"
type input "41"
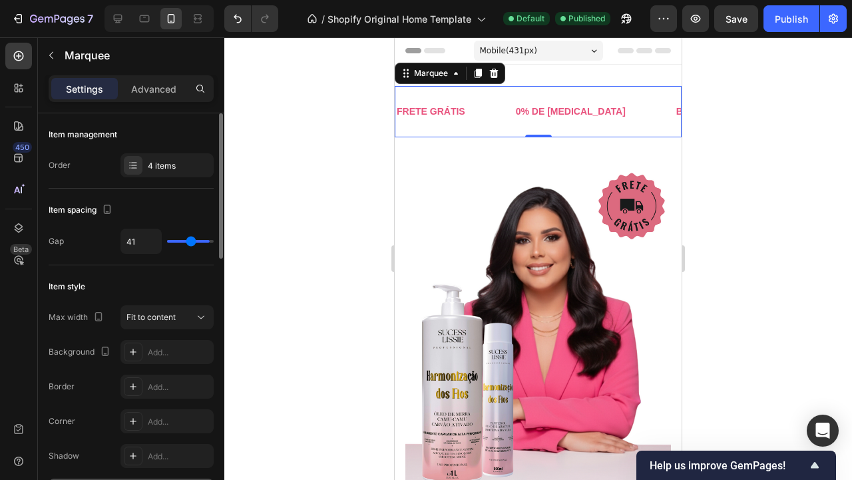
type input "39"
type input "36"
type input "33"
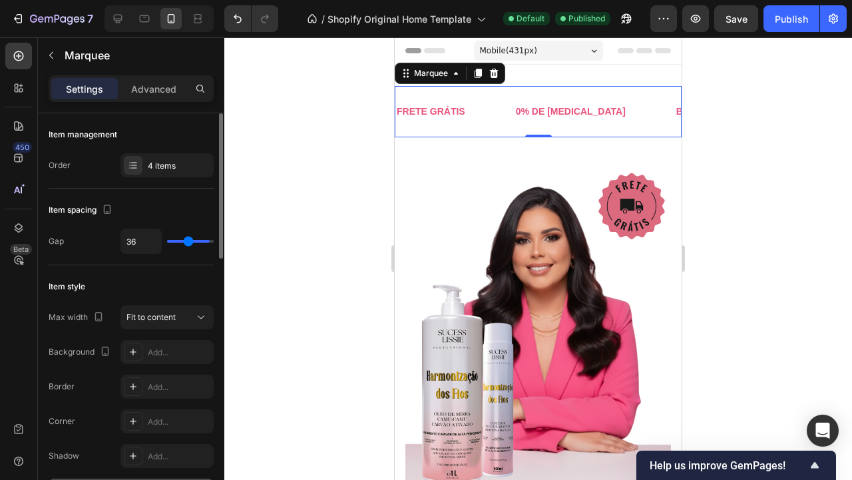
type input "33"
type input "32"
type input "30"
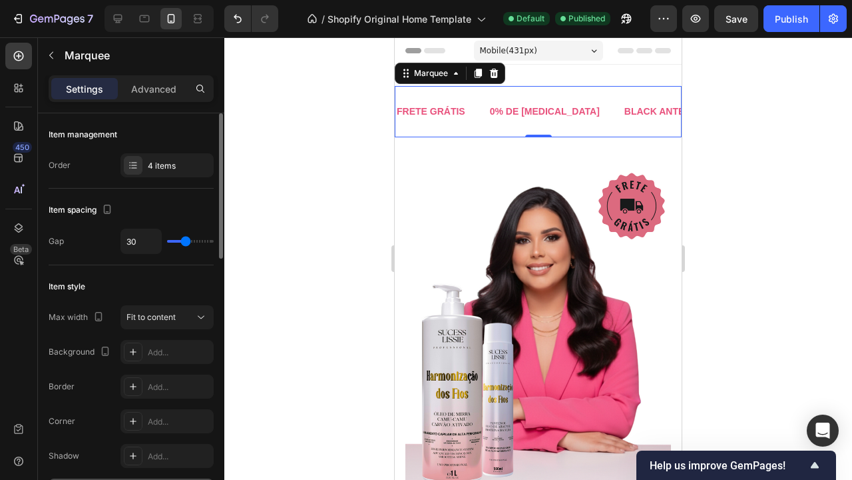
type input "27"
type input "25"
type input "22"
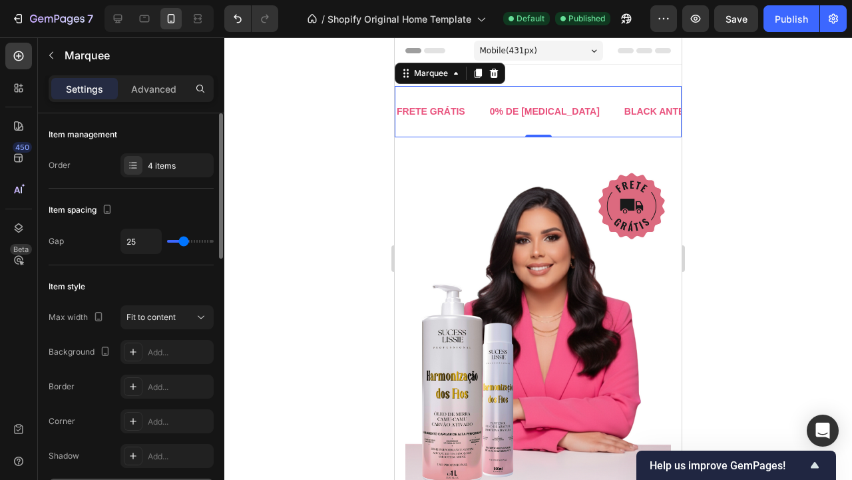
type input "22"
type input "19"
type input "16"
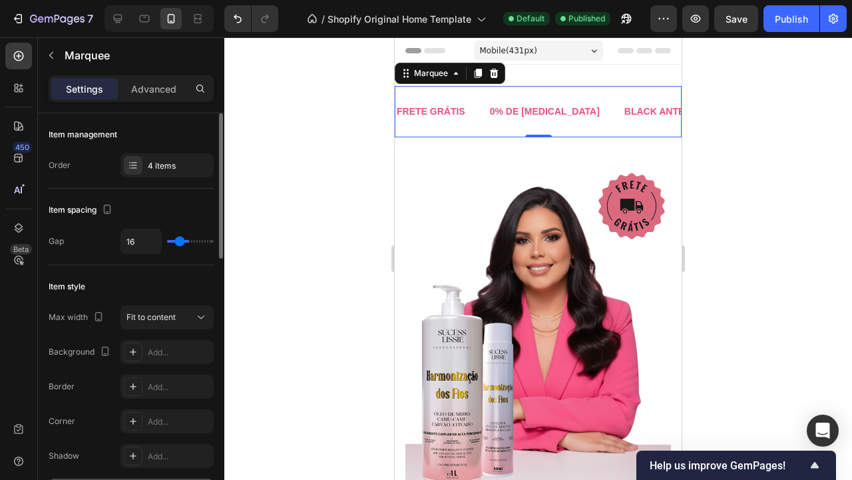
type input "15"
type input "13"
type input "12"
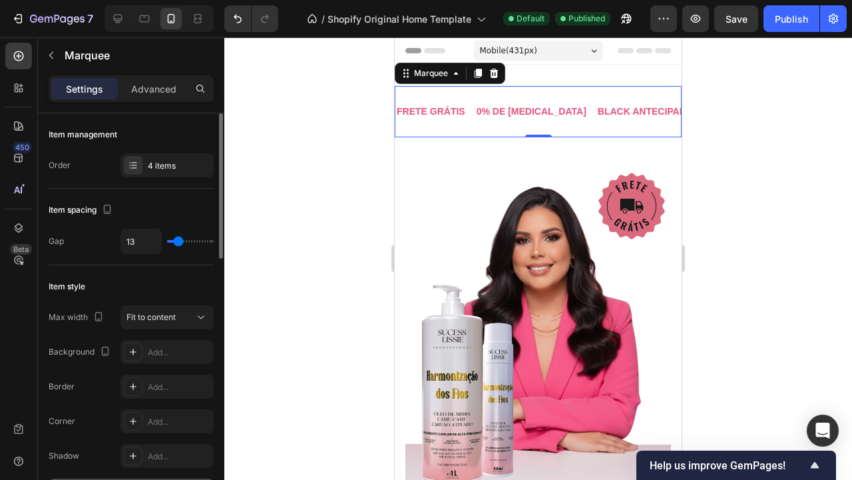
type input "12"
type input "13"
type input "15"
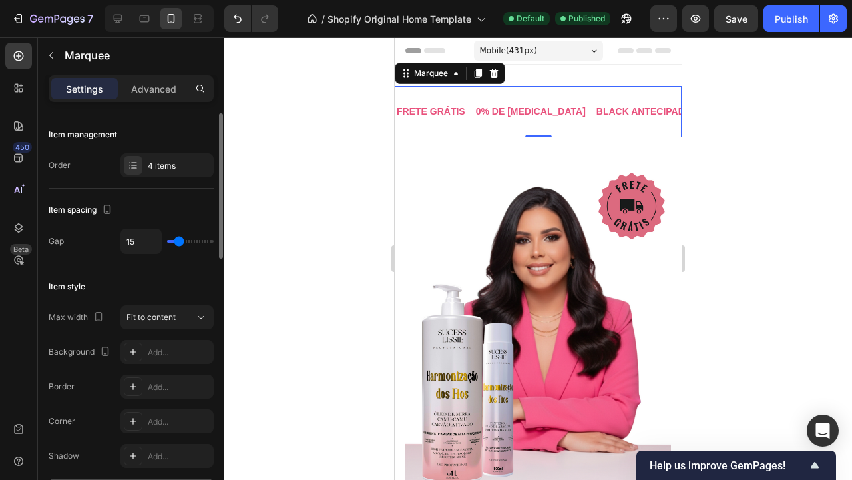
type input "16"
type input "18"
type input "19"
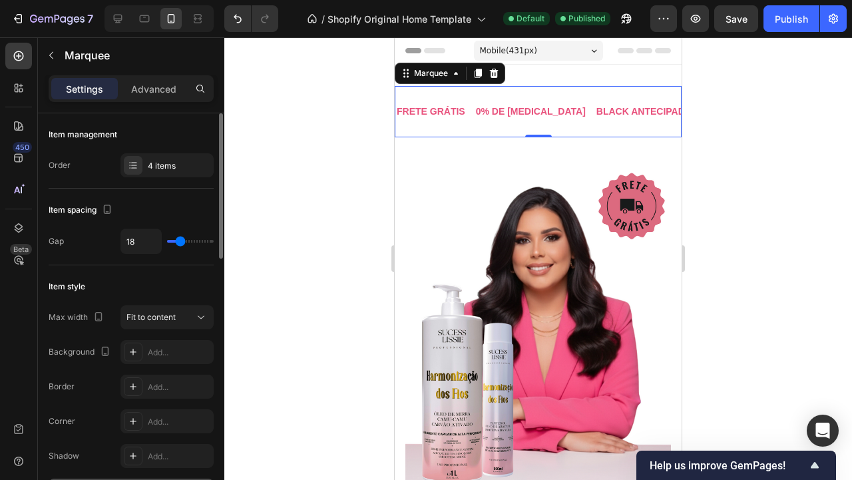
type input "19"
type input "20"
type input "22"
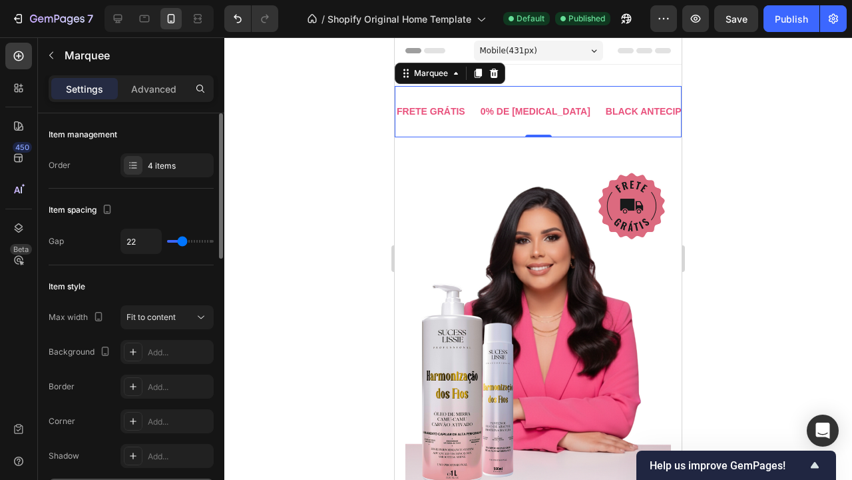
type input "23"
type input "25"
type input "26"
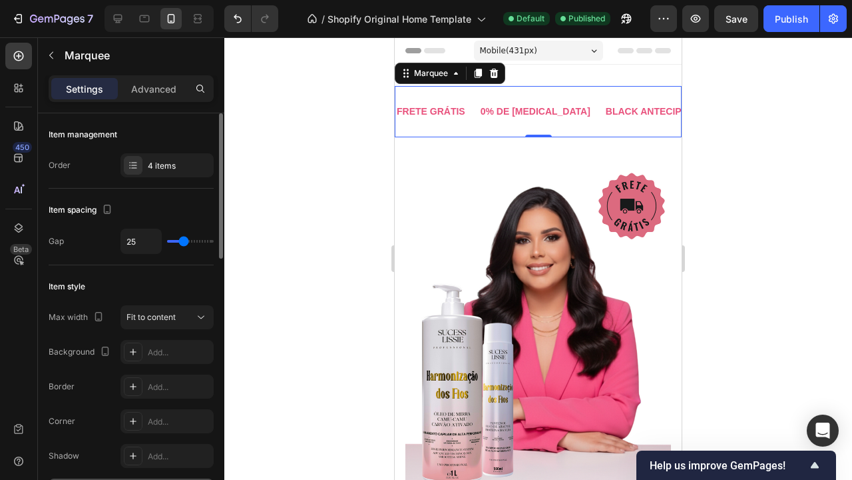
type input "26"
type input "25"
type input "23"
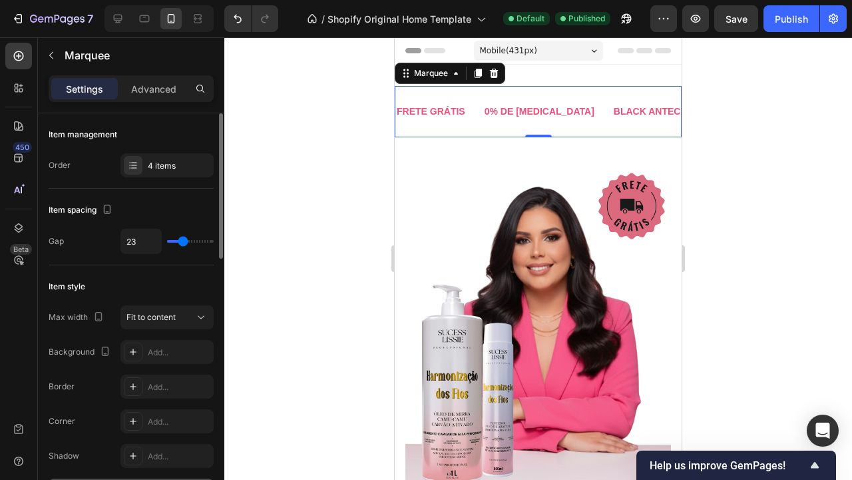
type input "22"
type input "20"
type input "19"
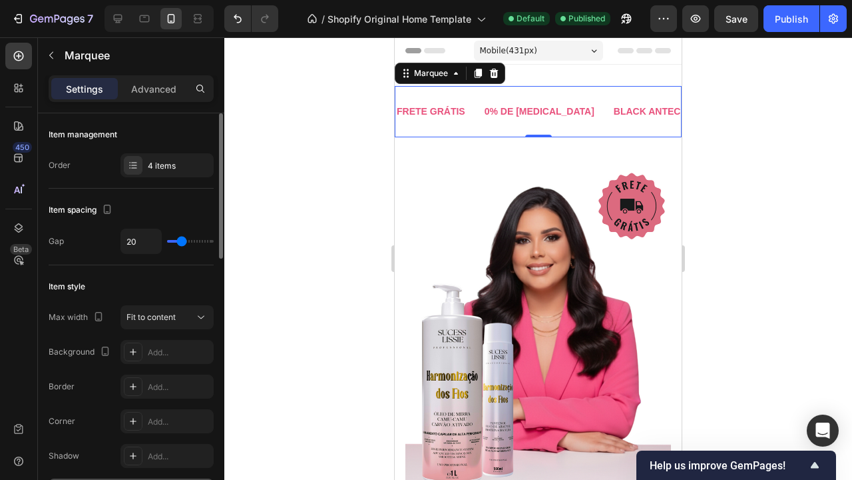
type input "19"
type input "18"
type input "16"
drag, startPoint x: 209, startPoint y: 244, endPoint x: 178, endPoint y: 244, distance: 31.3
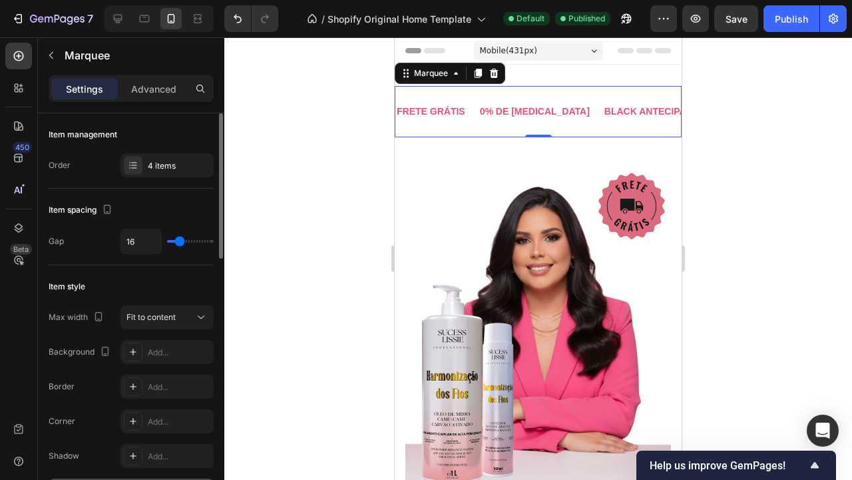
type input "16"
click at [178, 242] on input "range" at bounding box center [190, 241] width 47 height 3
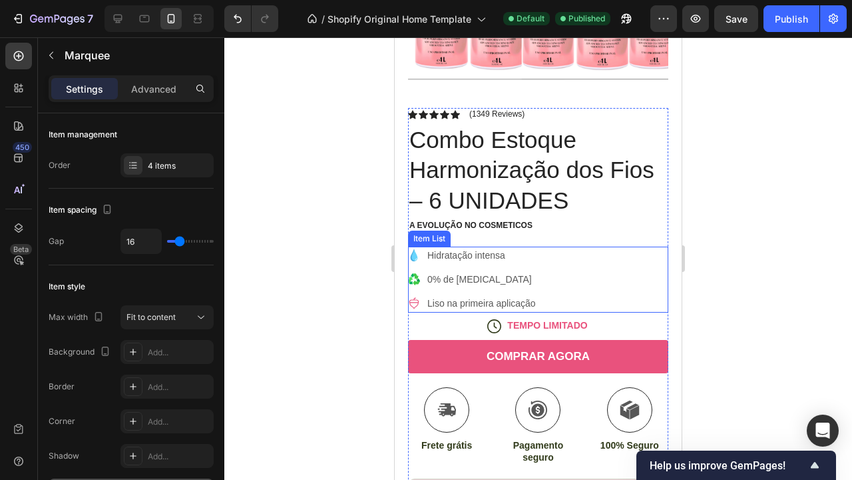
scroll to position [805, 0]
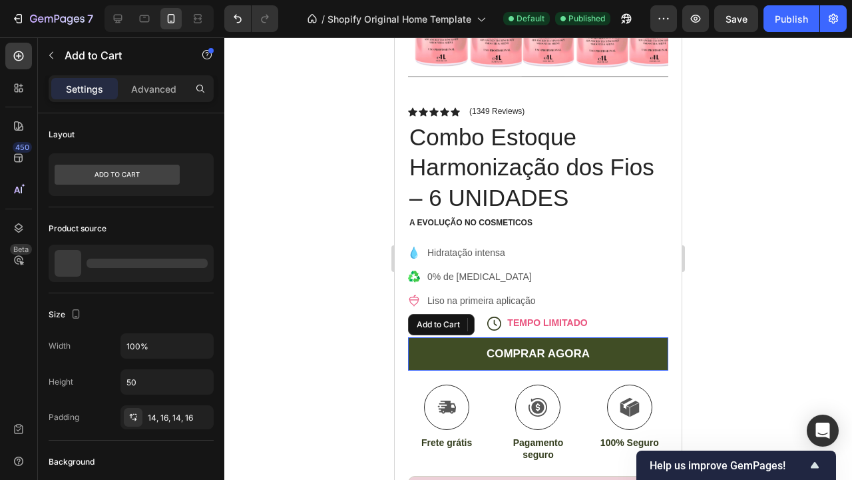
click at [633, 345] on button "COMPRAR AGORA" at bounding box center [538, 353] width 260 height 33
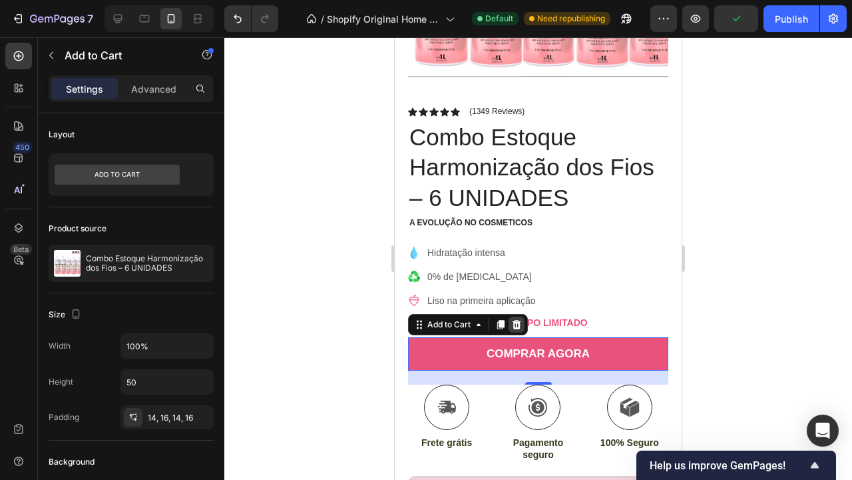
click at [522, 319] on icon at bounding box center [516, 324] width 11 height 11
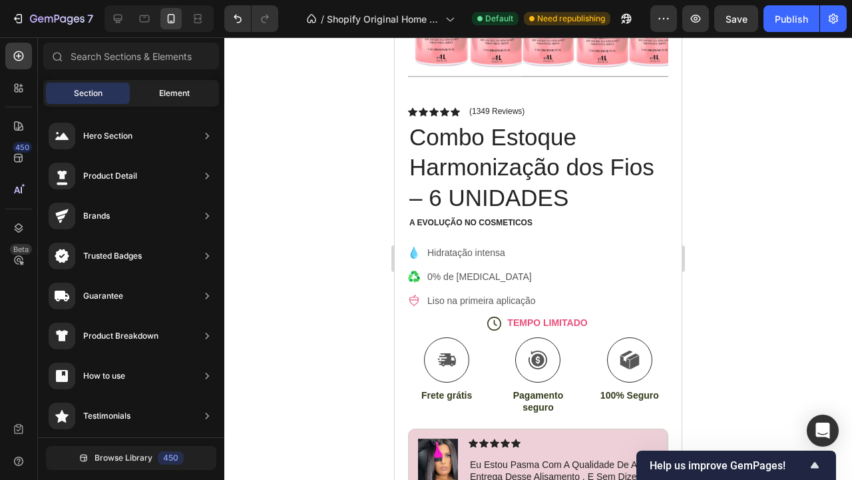
click at [162, 83] on div "Element" at bounding box center [175, 93] width 84 height 21
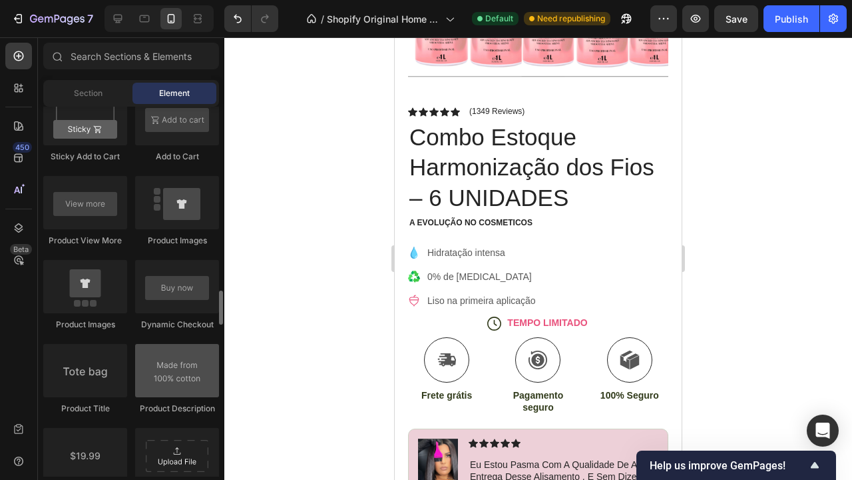
scroll to position [1908, 0]
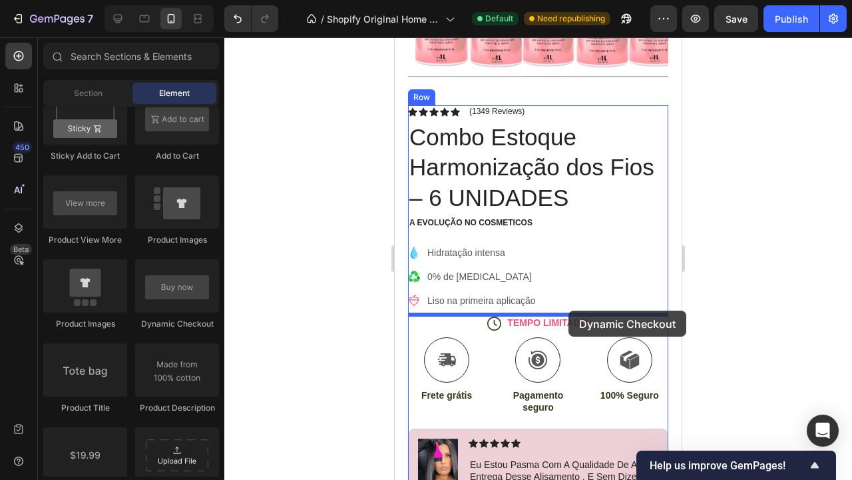
drag, startPoint x: 567, startPoint y: 333, endPoint x: 569, endPoint y: 310, distance: 22.7
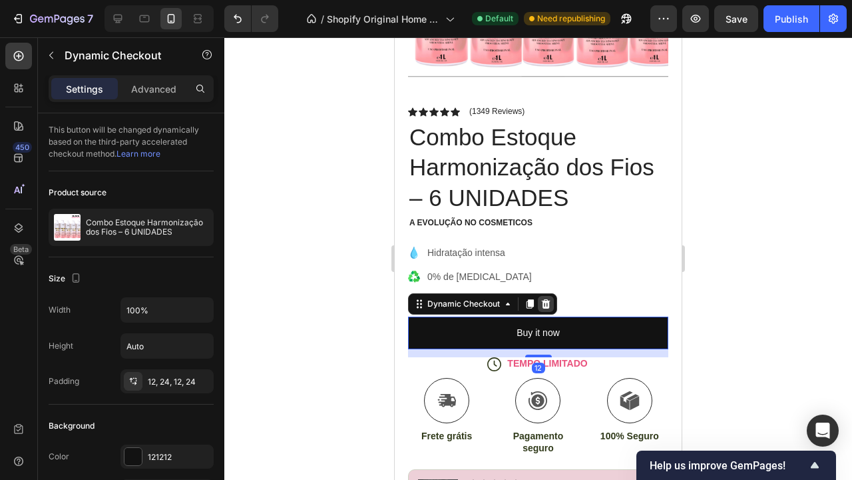
click at [546, 301] on icon at bounding box center [546, 303] width 9 height 9
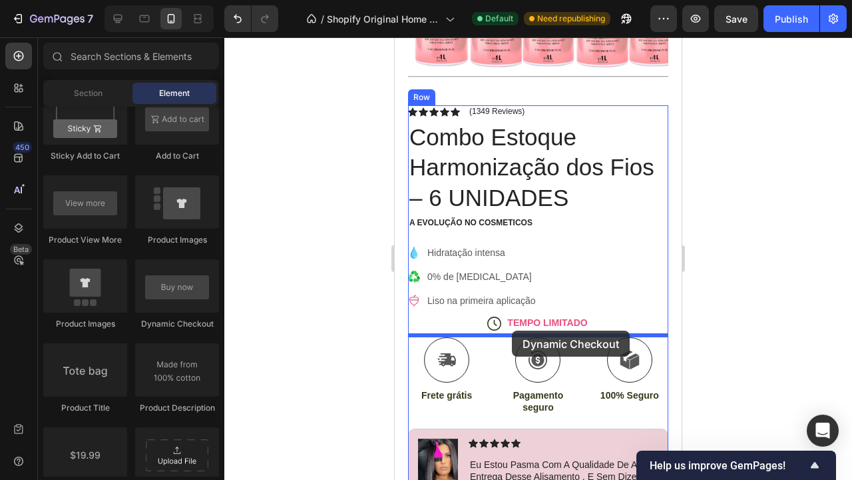
drag, startPoint x: 569, startPoint y: 319, endPoint x: 512, endPoint y: 330, distance: 57.7
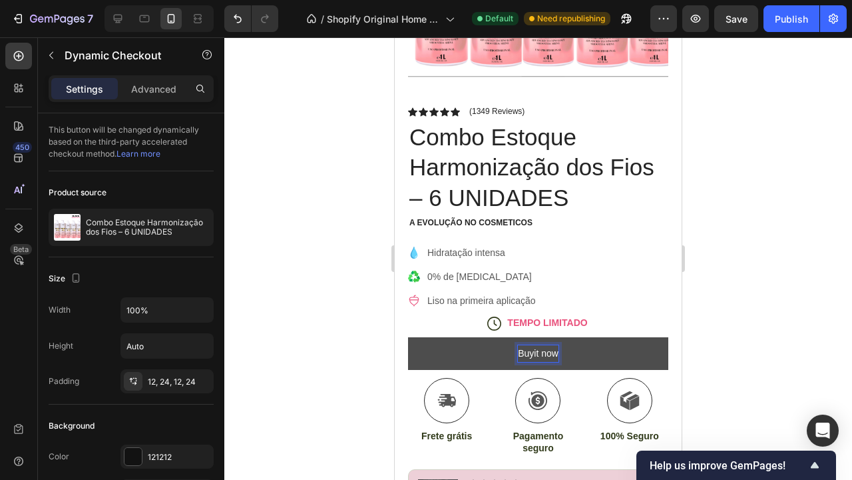
click at [541, 352] on p "Buyit now" at bounding box center [538, 353] width 41 height 17
click at [538, 351] on button "COMPRA" at bounding box center [538, 353] width 260 height 33
click at [168, 250] on div "Product source Combo Estoque Harmonização dos Fios – 6 UNIDADES" at bounding box center [131, 214] width 165 height 86
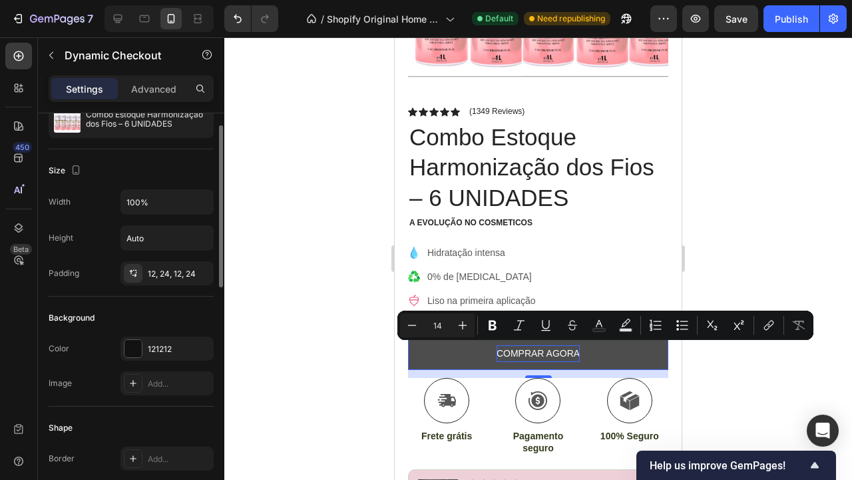
scroll to position [126, 0]
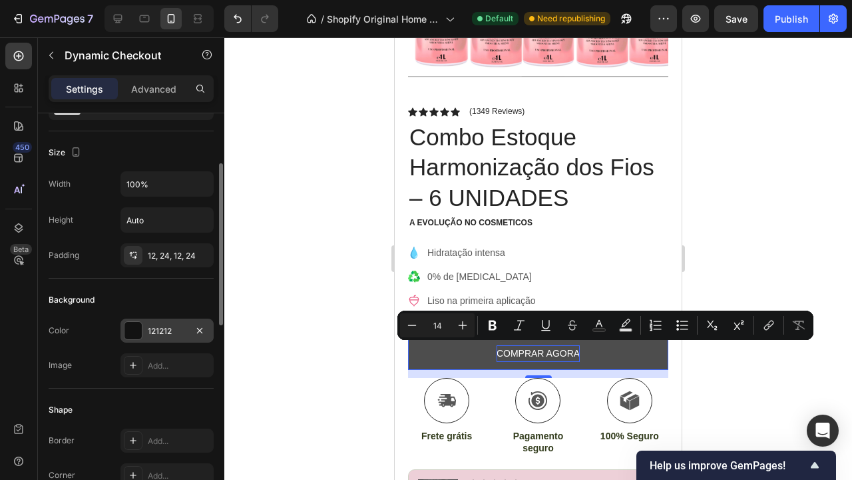
click at [157, 325] on div "121212" at bounding box center [167, 331] width 39 height 12
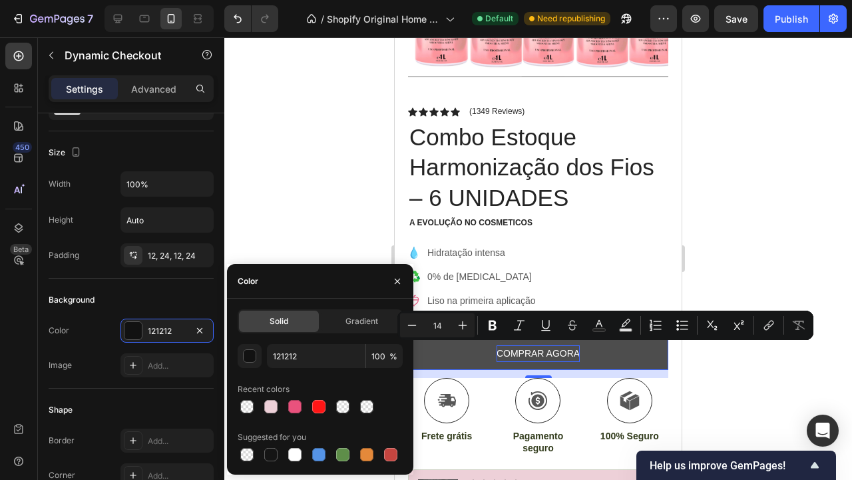
click at [305, 410] on div at bounding box center [320, 406] width 165 height 19
click at [303, 410] on div at bounding box center [295, 406] width 19 height 19
type input "E9527D"
click at [760, 287] on div at bounding box center [538, 258] width 628 height 442
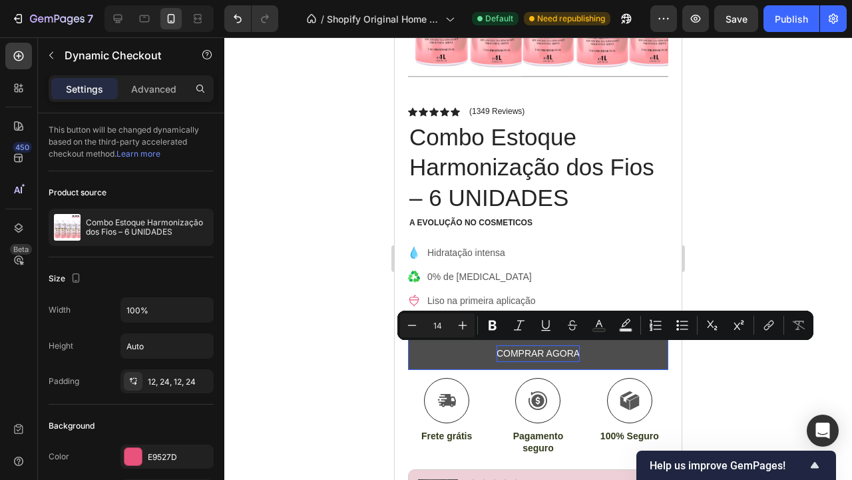
click at [612, 349] on button "COMPRAR AGORA" at bounding box center [538, 353] width 260 height 33
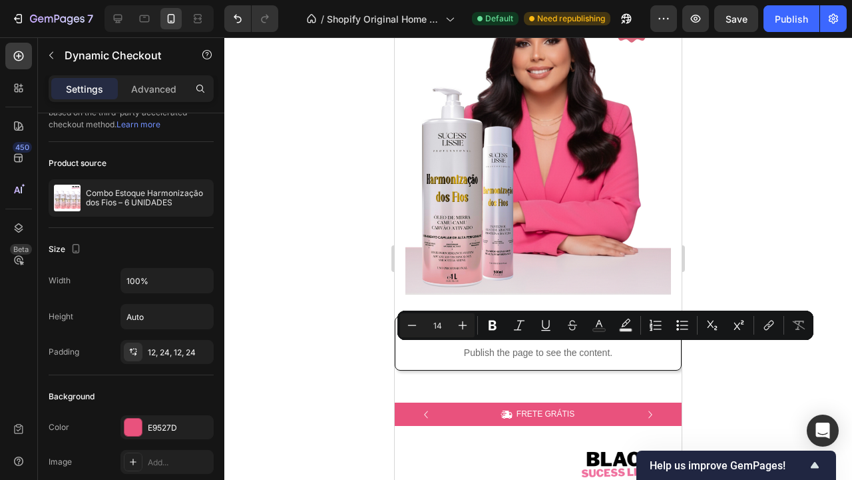
scroll to position [191, 0]
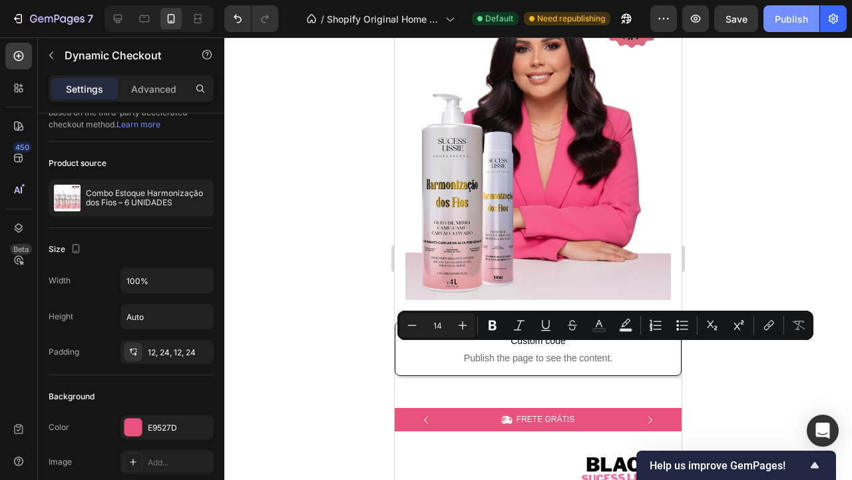
click at [791, 28] on button "Publish" at bounding box center [792, 18] width 56 height 27
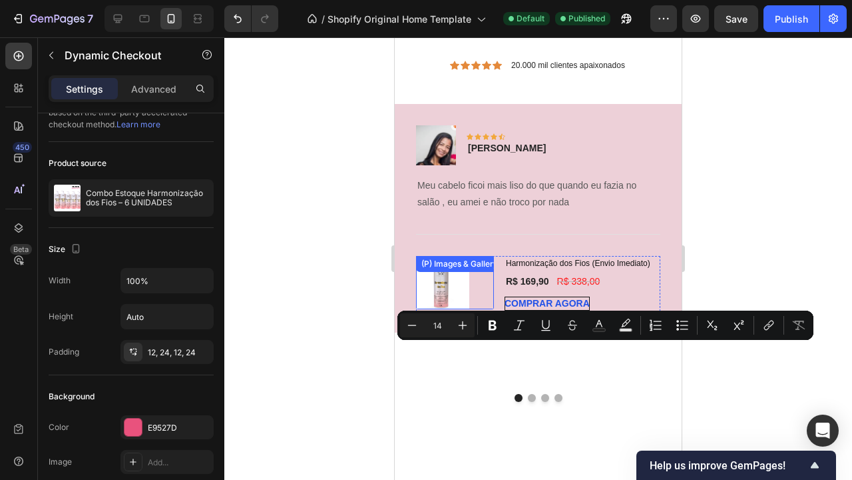
scroll to position [1898, 0]
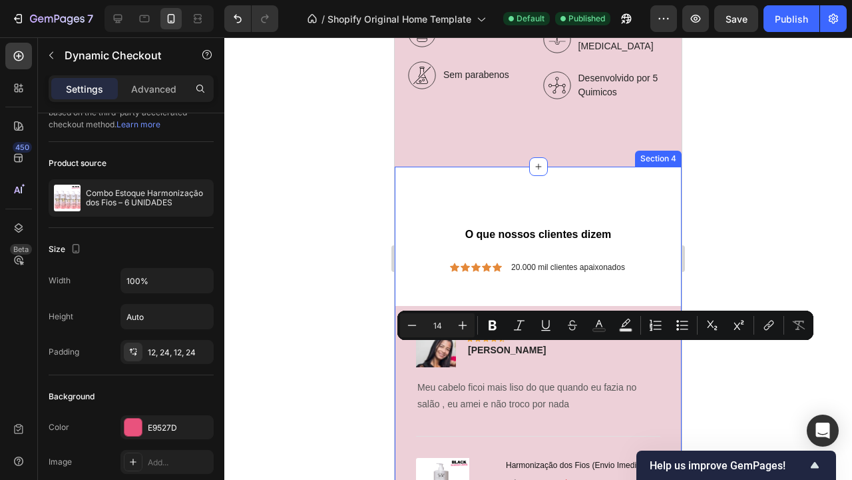
click at [593, 186] on div "O que nossos clientes dizem Heading Icon Icon Icon Icon Icon Icon List 20.000 m…" at bounding box center [538, 408] width 287 height 484
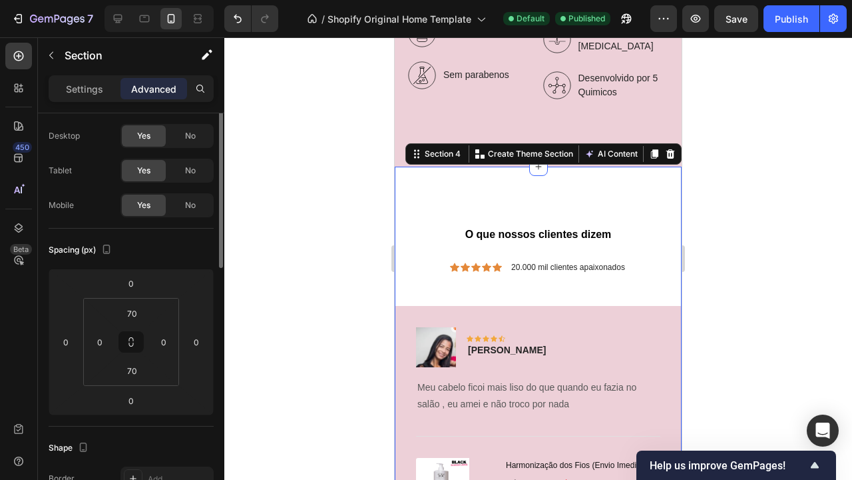
scroll to position [0, 0]
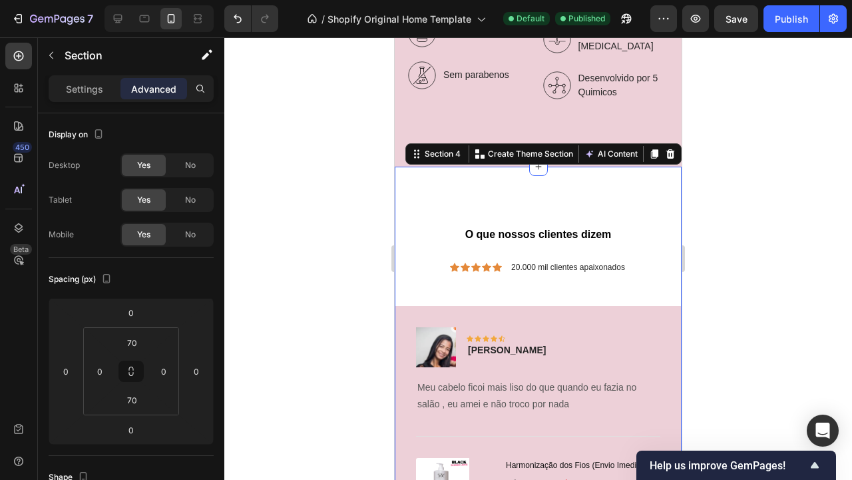
click at [736, 203] on div at bounding box center [538, 258] width 628 height 442
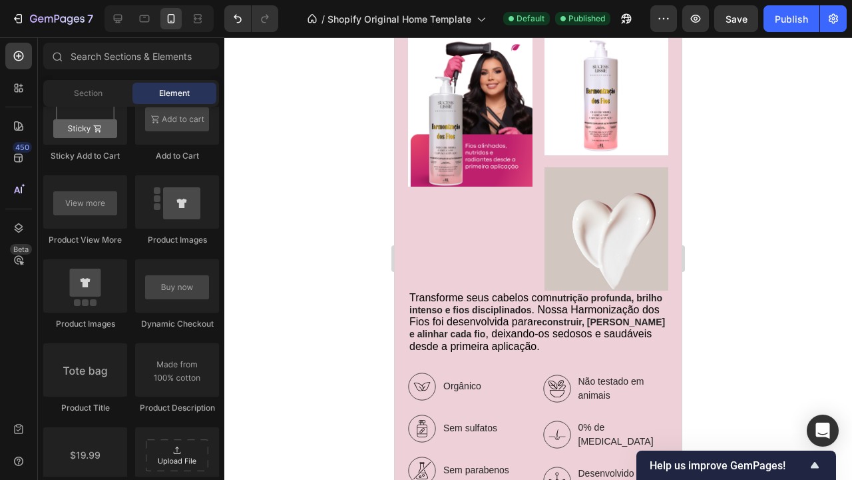
scroll to position [131, 0]
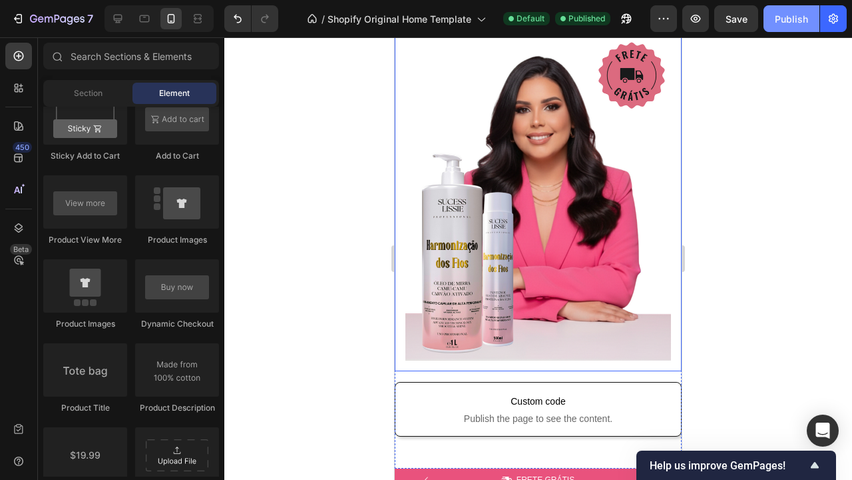
click at [801, 23] on div "Publish" at bounding box center [791, 19] width 33 height 14
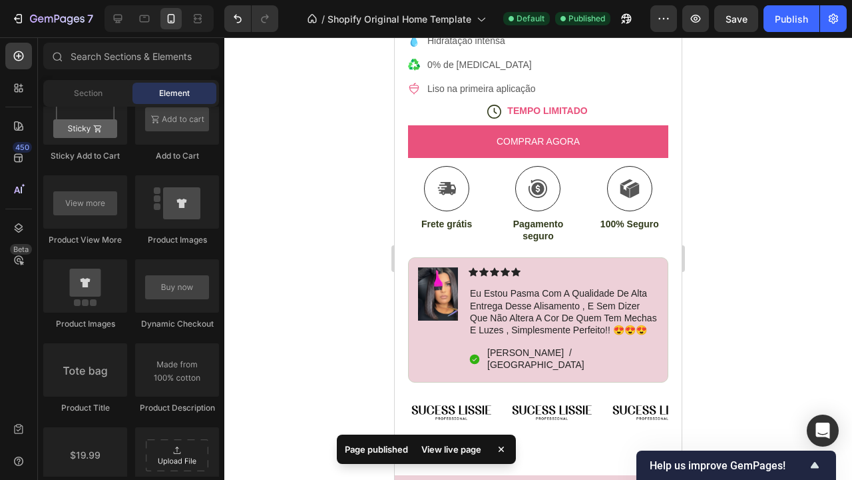
scroll to position [1059, 0]
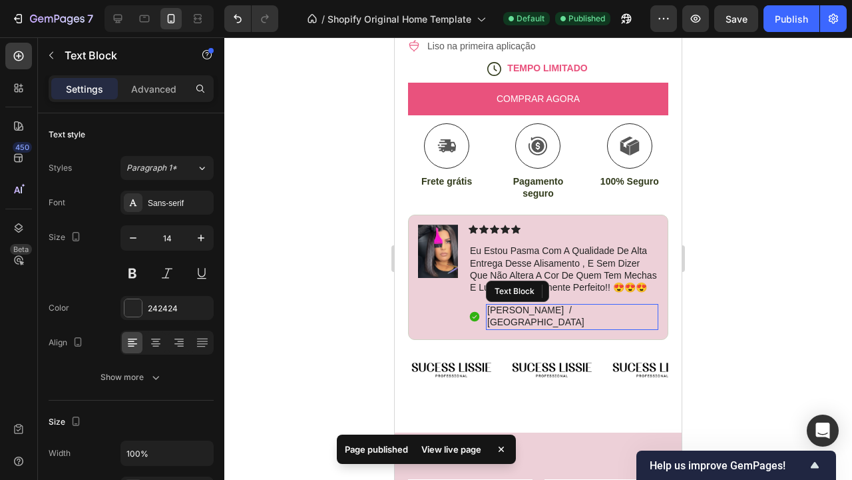
click at [600, 313] on p "Liliane menezes / Rio de Janeiro" at bounding box center [572, 316] width 170 height 24
click at [605, 320] on p "Liliane menezes / Rio de Janeiro" at bounding box center [572, 316] width 170 height 24
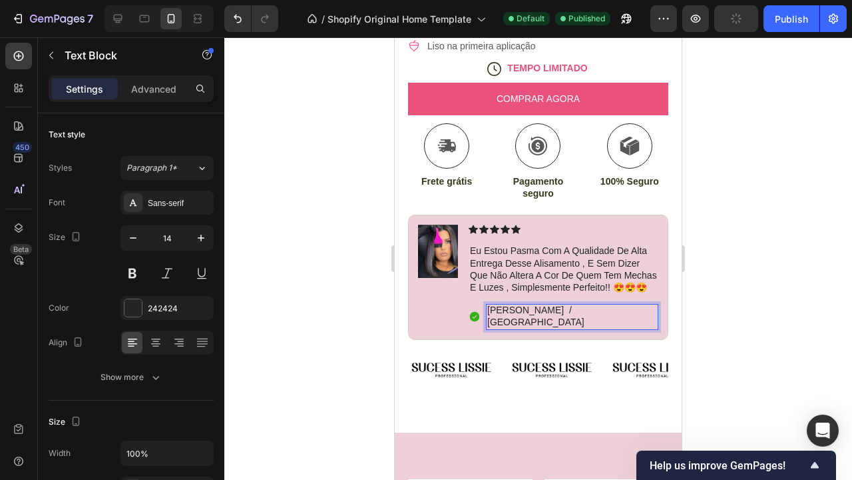
click at [741, 324] on div at bounding box center [538, 258] width 628 height 442
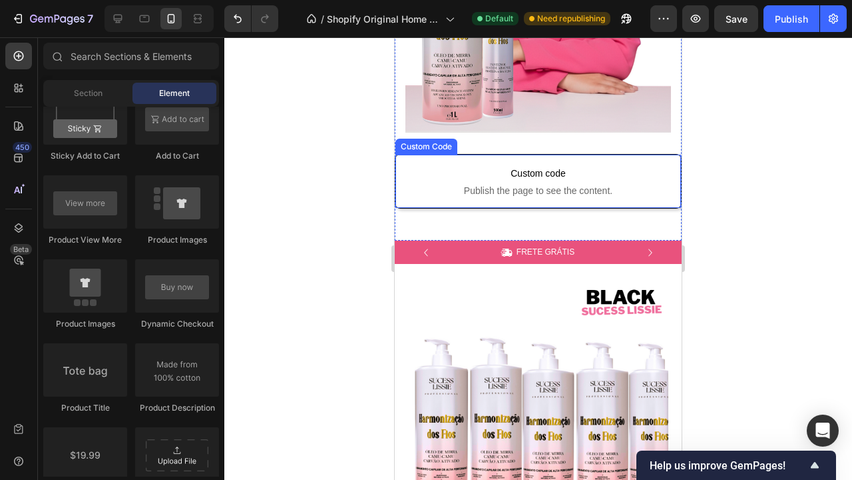
scroll to position [357, 0]
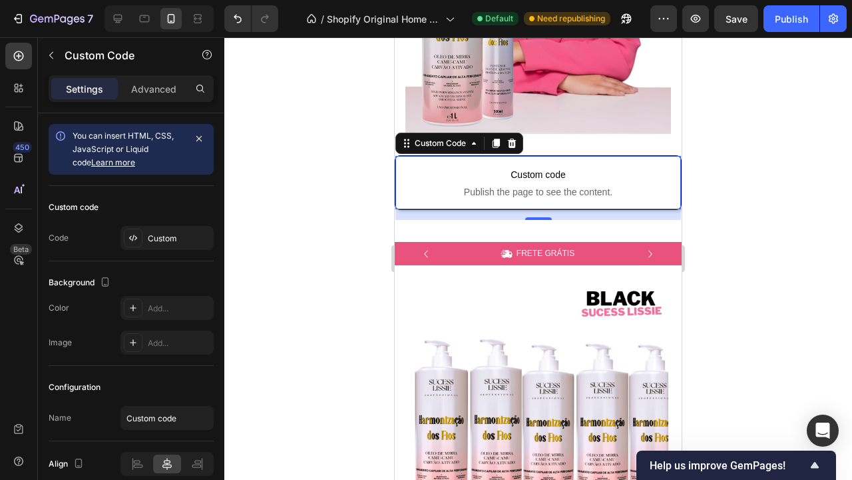
click at [583, 186] on span "Publish the page to see the content." at bounding box center [539, 191] width 286 height 13
click at [159, 243] on div "Custom" at bounding box center [179, 238] width 63 height 12
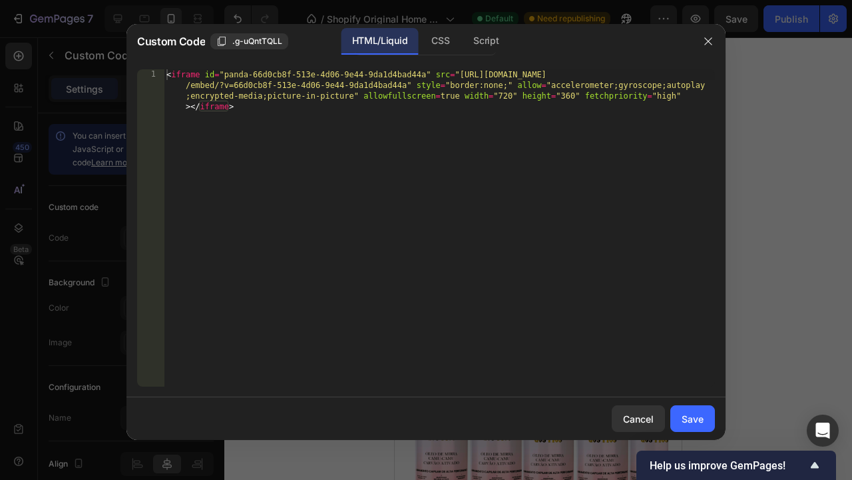
type textarea "<iframe id="panda-66d0cb8f-513e-4d06-9e44-9da1d4bad44a" src="https://player-vz-…"
click at [273, 113] on div "< iframe id = "panda-66d0cb8f-513e-4d06-9e44-9da1d4bad44a" src = "https://playe…" at bounding box center [439, 270] width 551 height 402
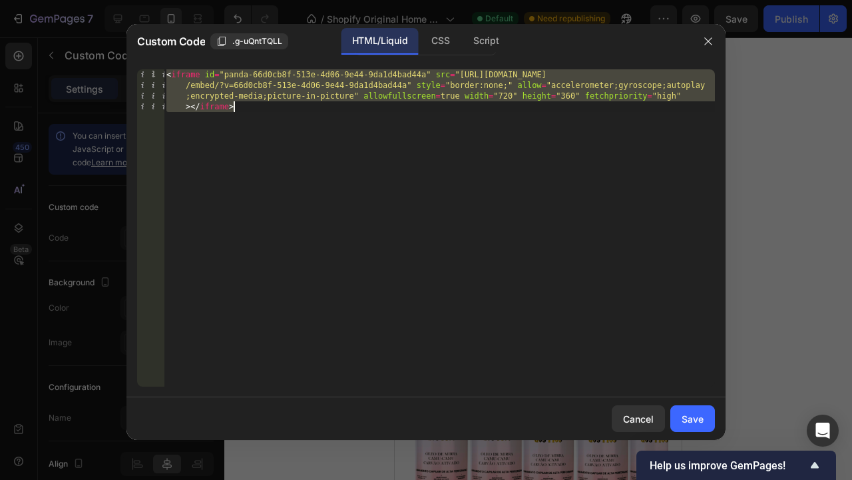
click at [273, 113] on div "< iframe id = "panda-66d0cb8f-513e-4d06-9e44-9da1d4bad44a" src = "https://playe…" at bounding box center [439, 270] width 551 height 402
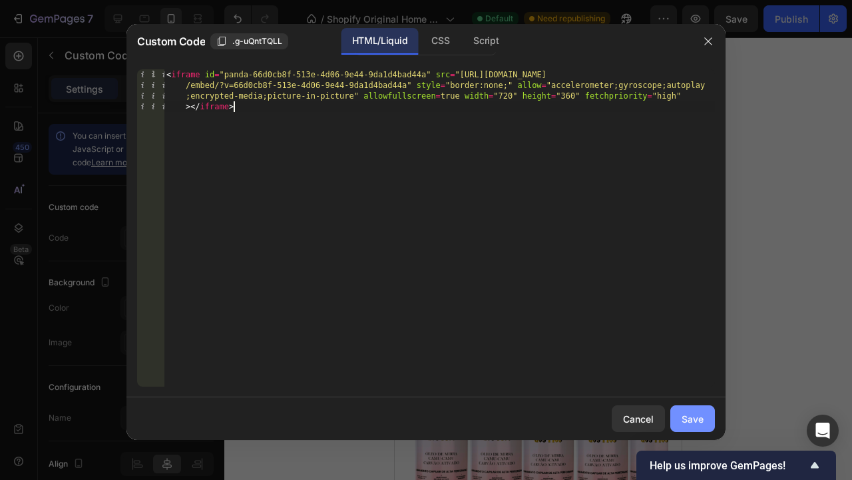
click at [691, 423] on div "Save" at bounding box center [693, 419] width 22 height 14
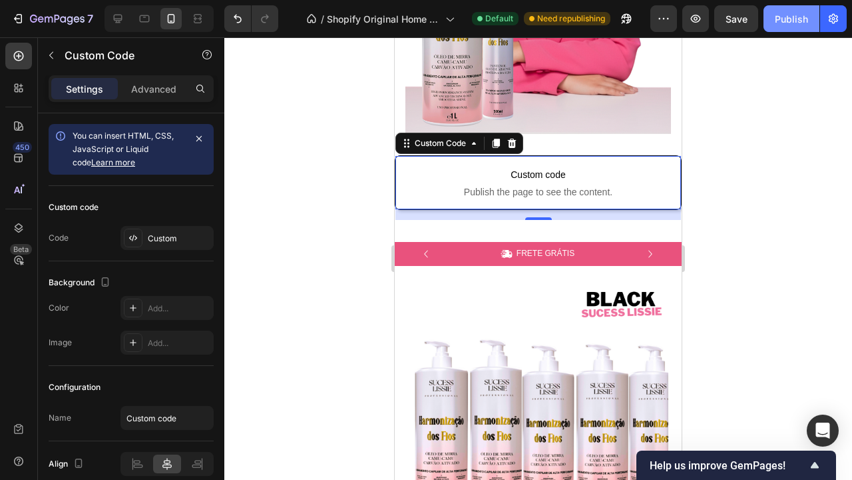
click at [785, 25] on div "Publish" at bounding box center [791, 19] width 33 height 14
click at [144, 21] on icon at bounding box center [145, 18] width 10 height 7
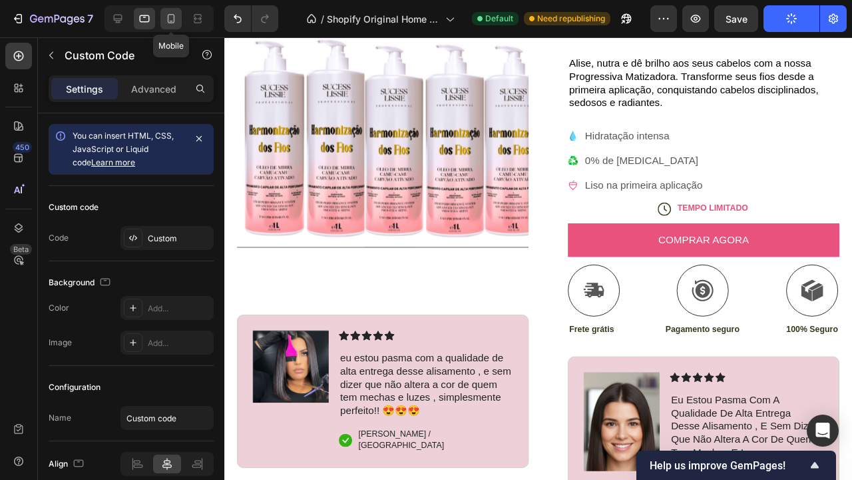
click at [175, 20] on icon at bounding box center [170, 18] width 13 height 13
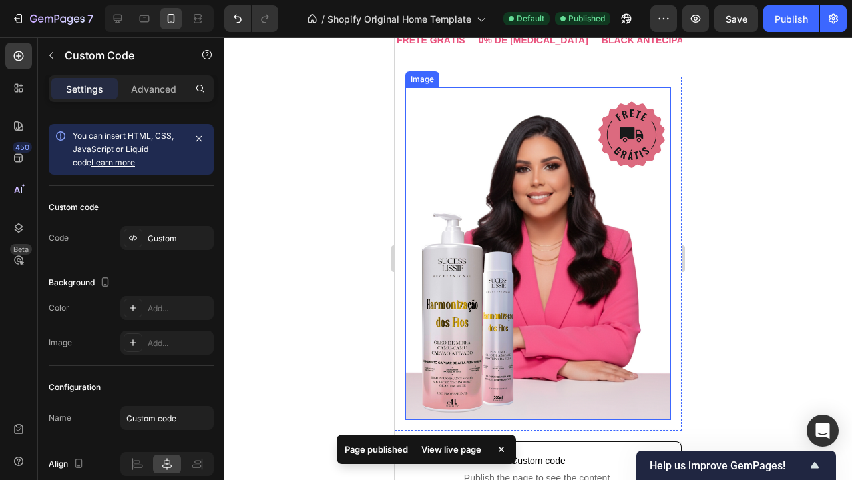
scroll to position [412, 0]
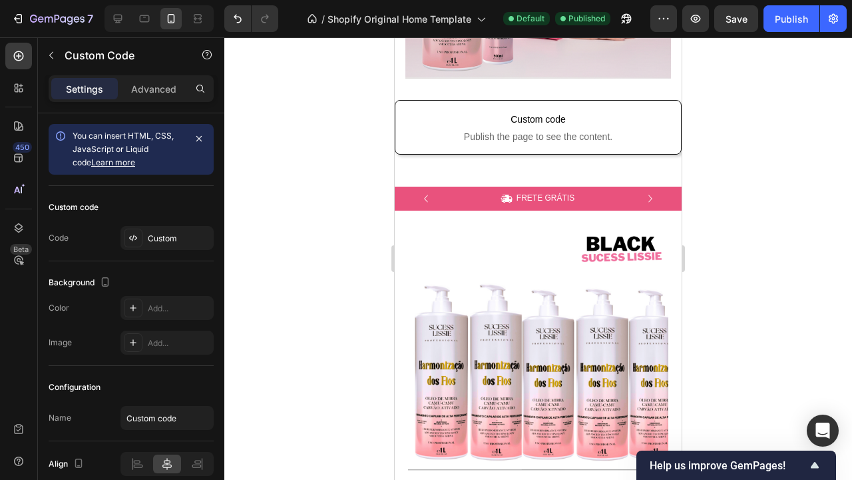
click at [426, 131] on span "Publish the page to see the content." at bounding box center [539, 136] width 286 height 13
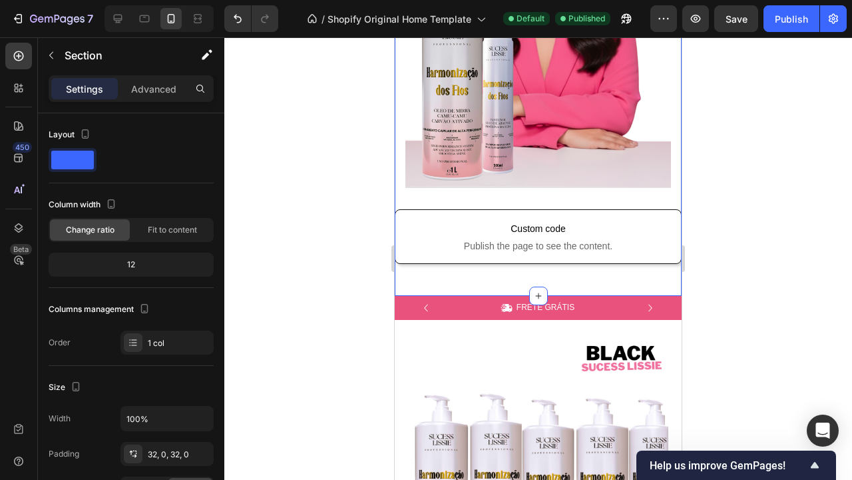
scroll to position [297, 0]
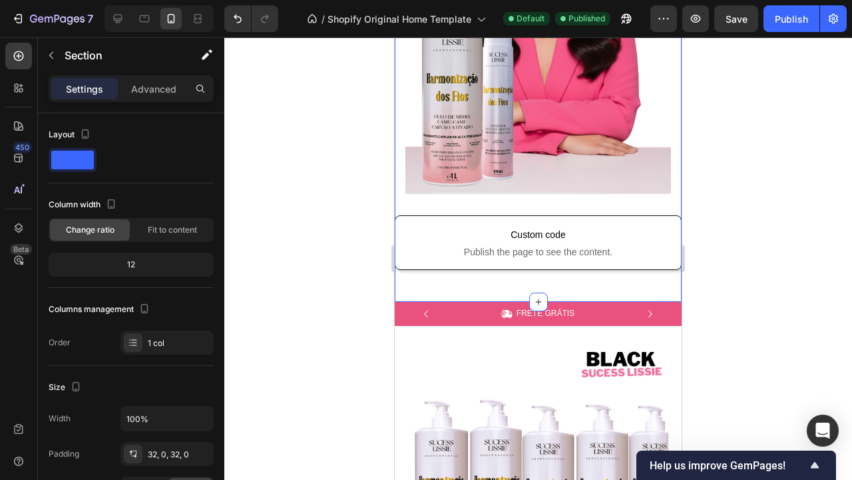
click at [466, 206] on div "FRETE GRÁTIS Text Block 0% DE FORMOL Text Block BLACK ANTECIPADA Text Block EST…" at bounding box center [538, 34] width 287 height 491
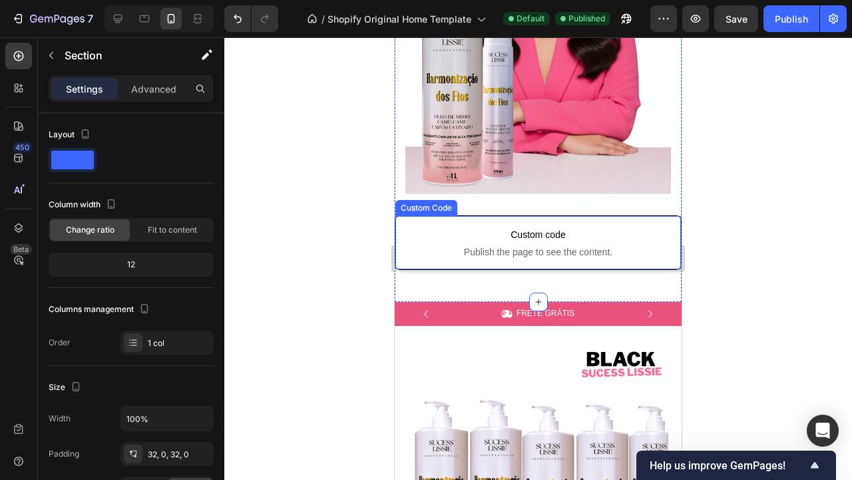
click at [649, 250] on span "Publish the page to see the content." at bounding box center [539, 251] width 286 height 13
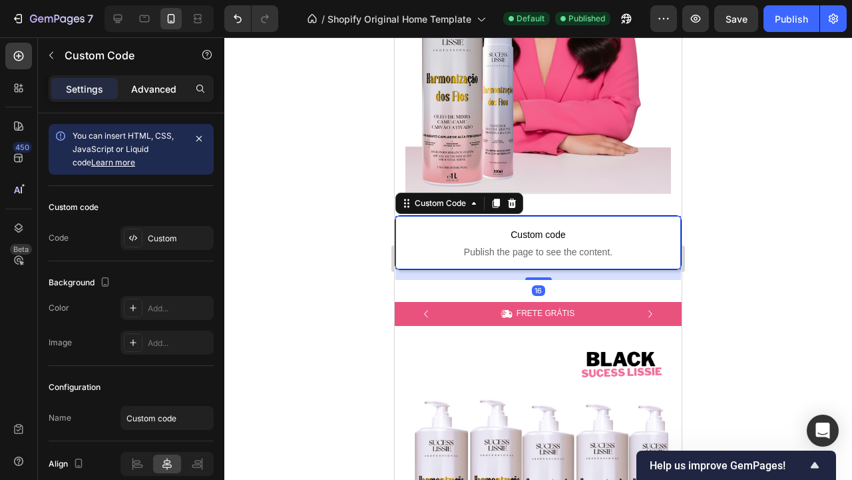
click at [160, 89] on p "Advanced" at bounding box center [153, 89] width 45 height 14
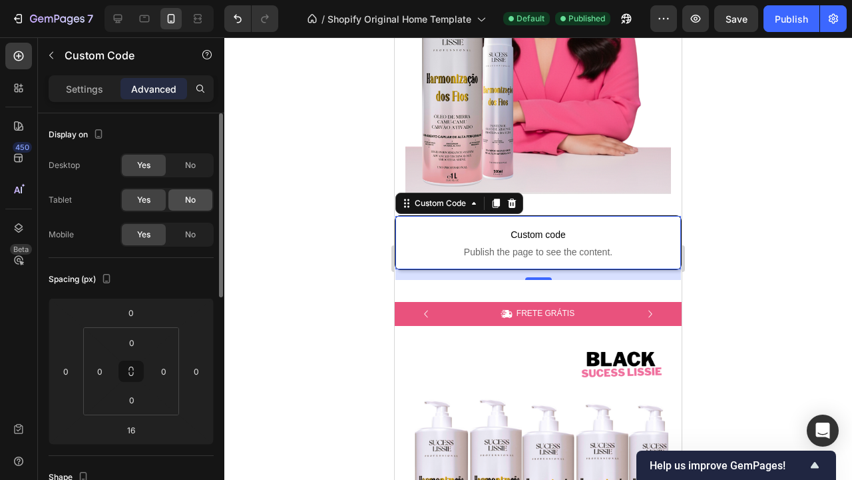
click at [194, 203] on span "No" at bounding box center [190, 200] width 11 height 12
click at [190, 163] on span "No" at bounding box center [190, 165] width 11 height 12
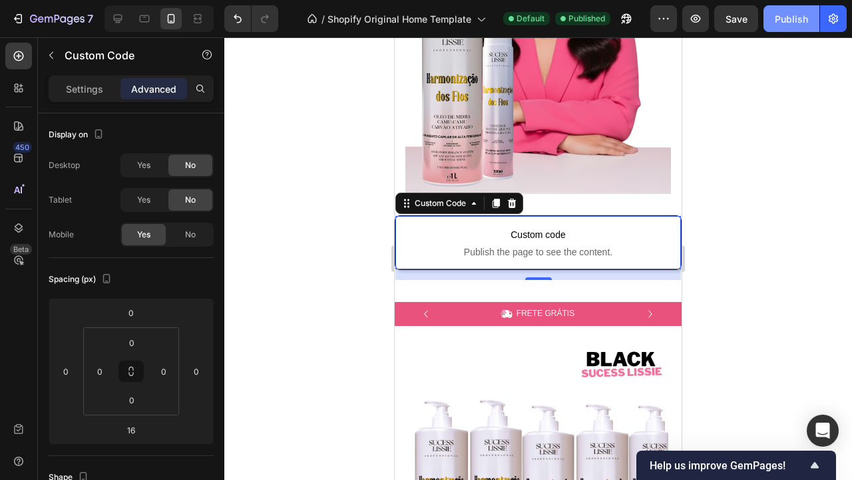
click at [790, 12] on div "Publish" at bounding box center [791, 19] width 33 height 14
click at [807, 16] on div "Publish" at bounding box center [791, 19] width 33 height 14
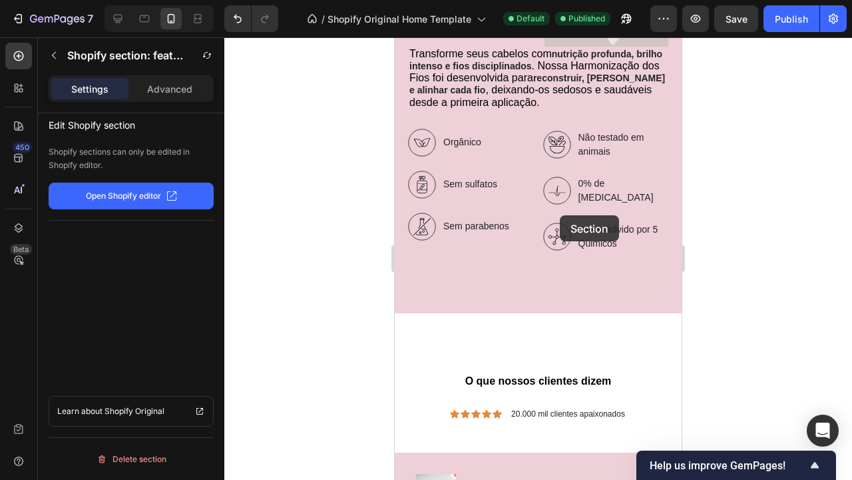
scroll to position [1746, 0]
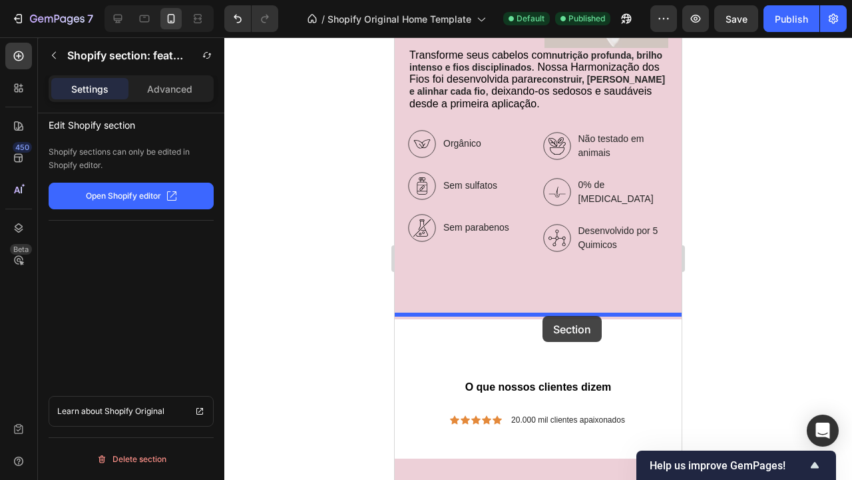
drag, startPoint x: 565, startPoint y: 321, endPoint x: 543, endPoint y: 316, distance: 22.6
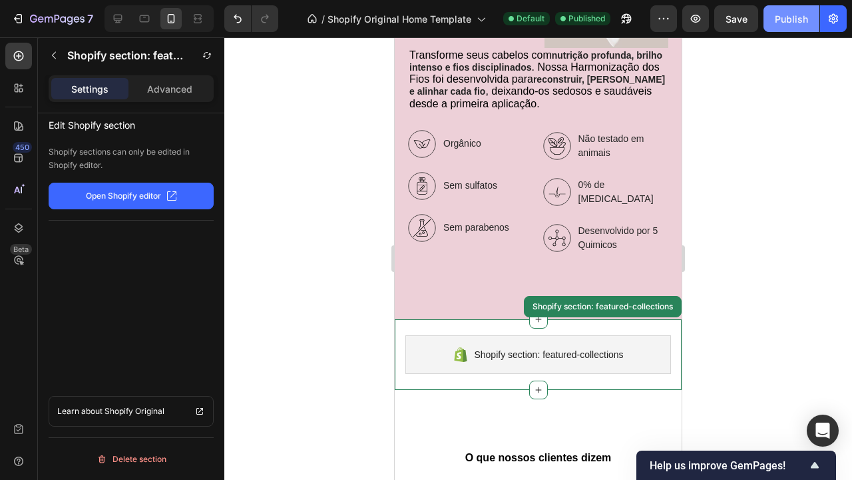
click at [787, 18] on div "Publish" at bounding box center [791, 19] width 33 height 14
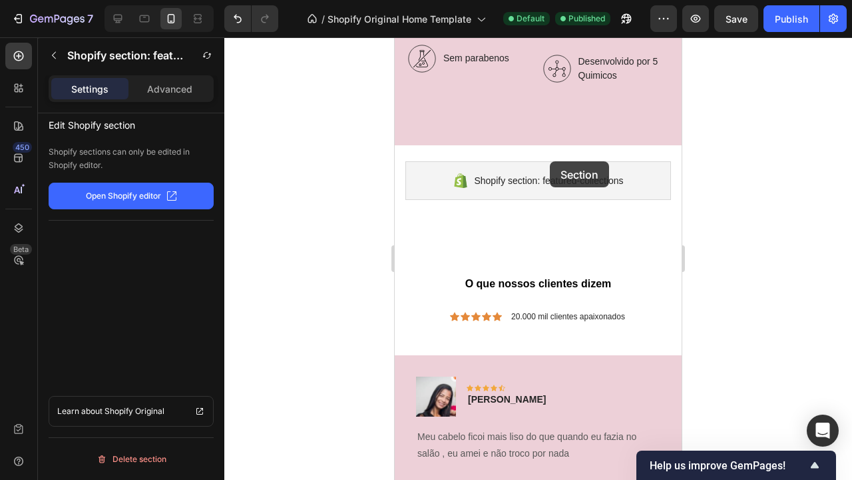
scroll to position [1906, 0]
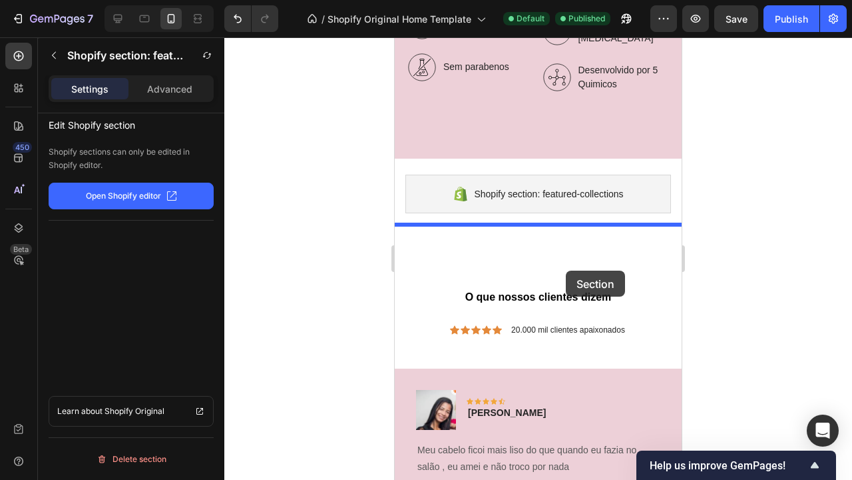
drag, startPoint x: 555, startPoint y: 232, endPoint x: 566, endPoint y: 270, distance: 40.1
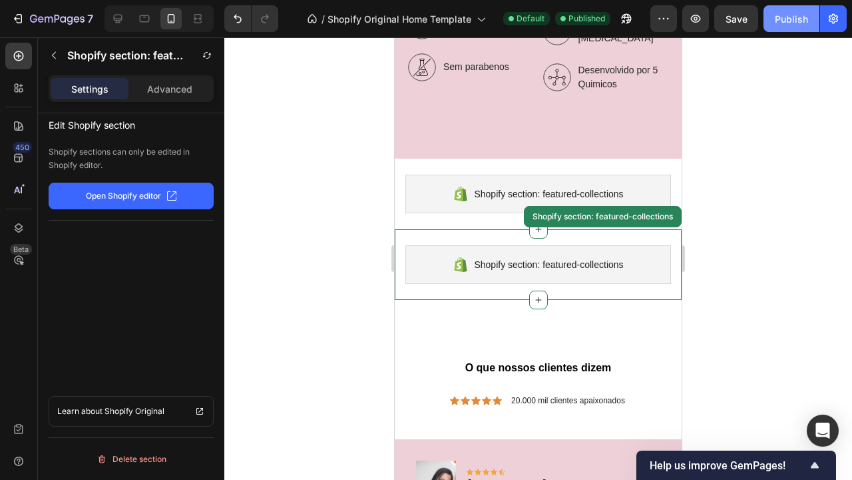
click at [803, 23] on div "Publish" at bounding box center [791, 19] width 33 height 14
click at [799, 24] on div "Publish" at bounding box center [791, 19] width 33 height 14
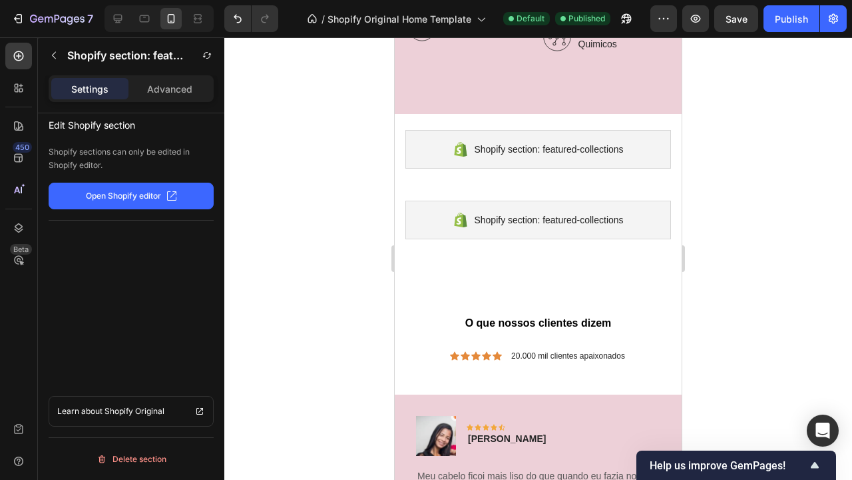
scroll to position [1938, 0]
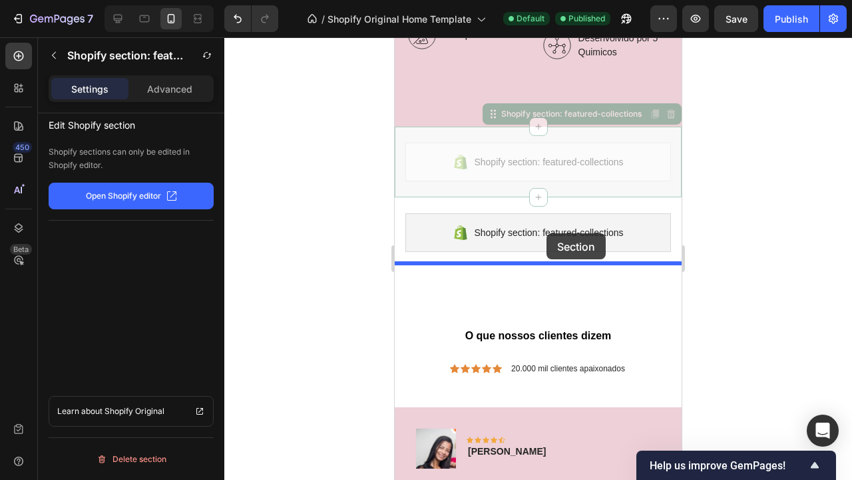
drag, startPoint x: 559, startPoint y: 129, endPoint x: 547, endPoint y: 233, distance: 105.3
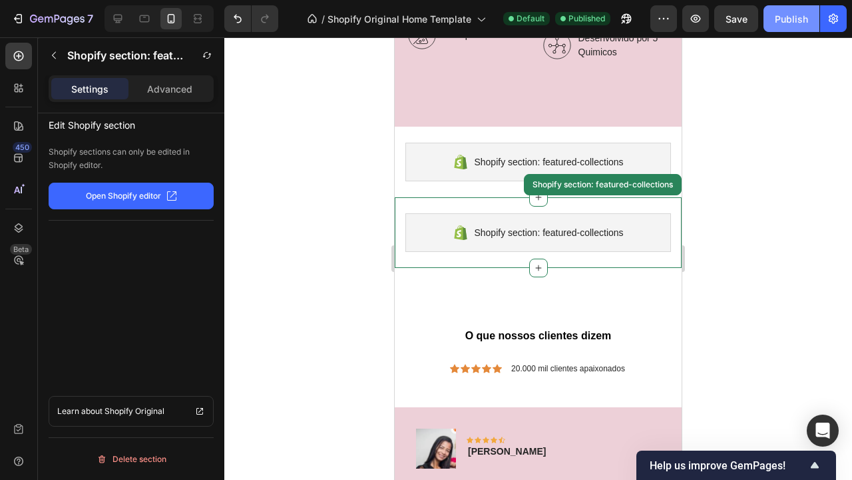
click at [786, 28] on button "Publish" at bounding box center [792, 18] width 56 height 27
click at [539, 193] on icon at bounding box center [538, 197] width 11 height 11
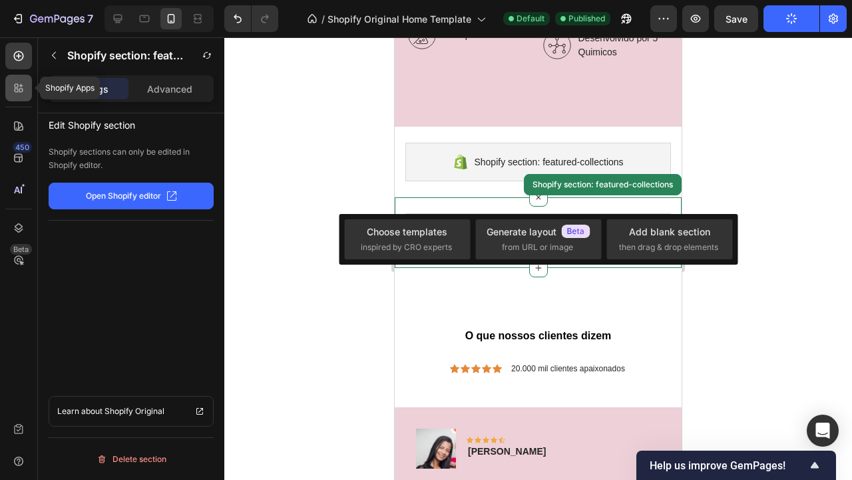
click at [10, 88] on div at bounding box center [18, 88] width 27 height 27
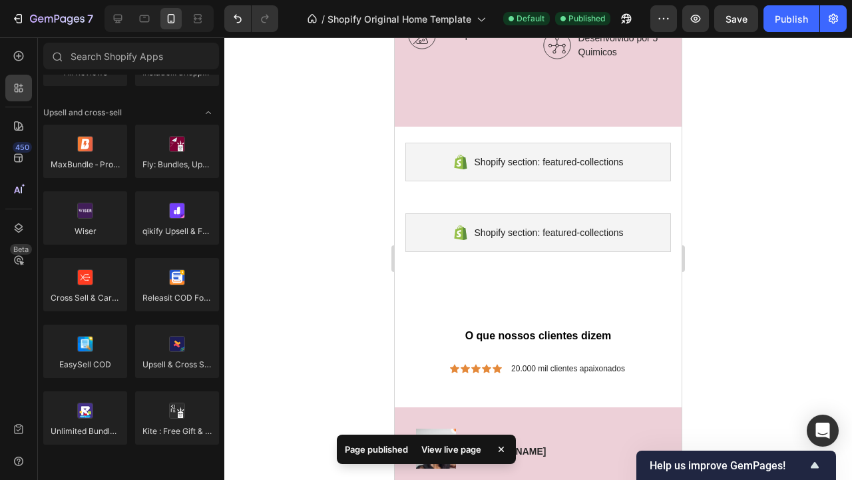
scroll to position [0, 0]
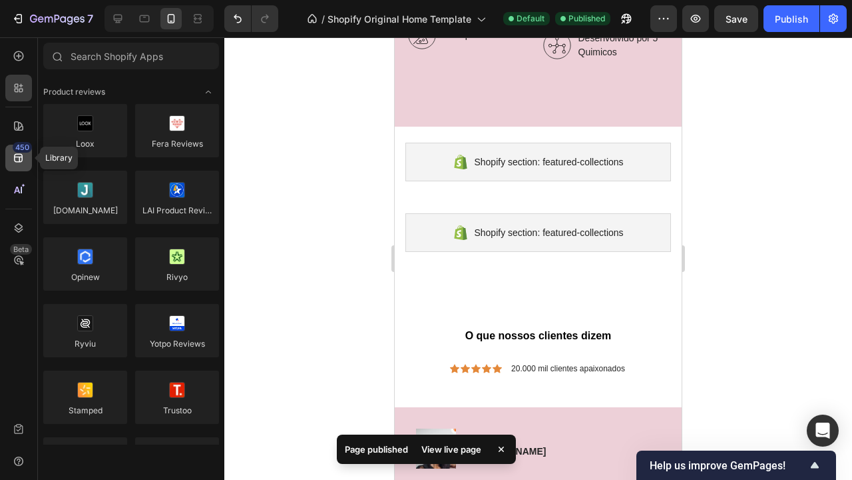
click at [15, 159] on icon at bounding box center [18, 158] width 9 height 9
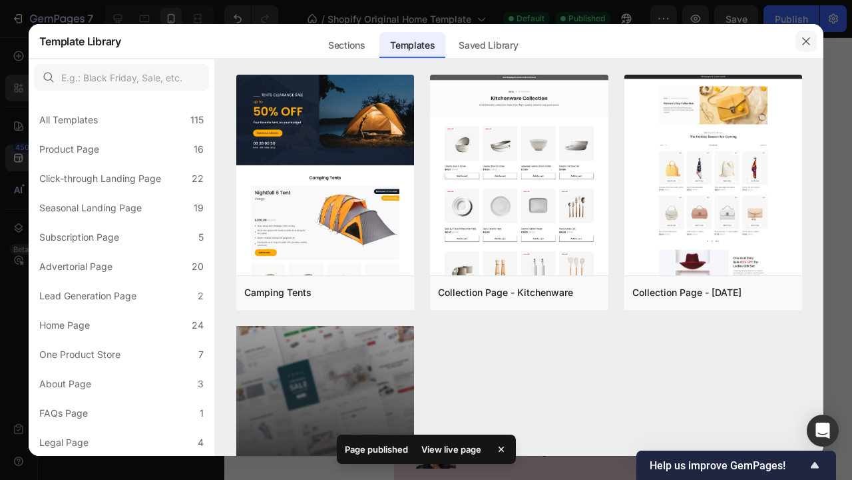
click at [805, 41] on icon "button" at bounding box center [806, 41] width 11 height 11
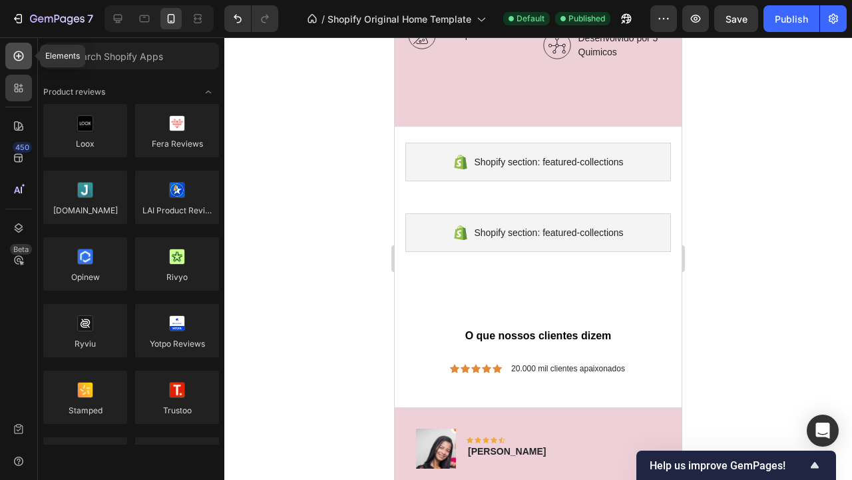
click at [15, 53] on icon at bounding box center [19, 56] width 10 height 10
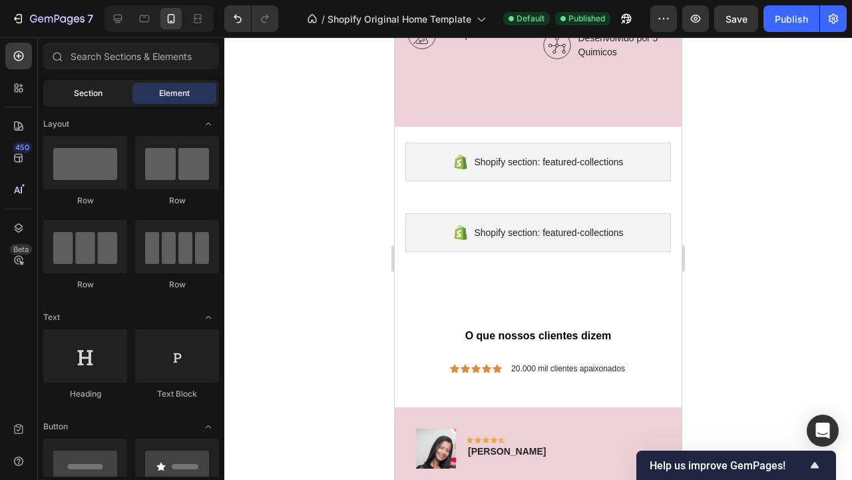
click at [96, 87] on div "Section" at bounding box center [88, 93] width 84 height 21
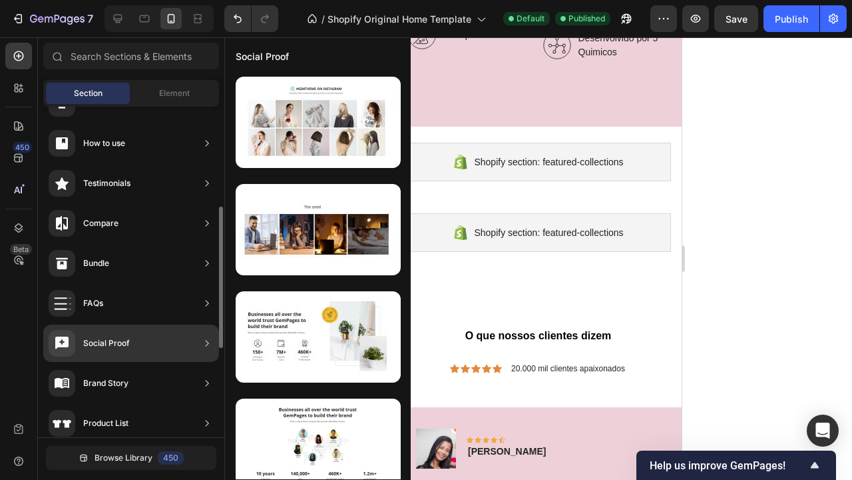
scroll to position [234, 0]
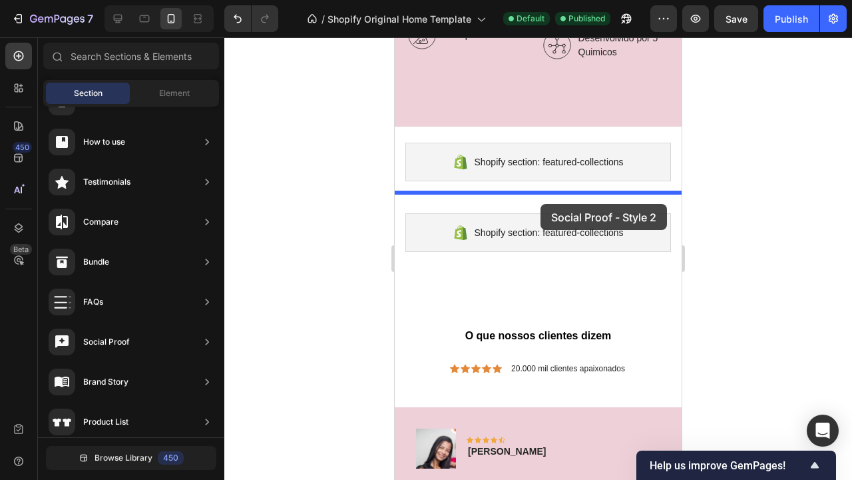
drag, startPoint x: 743, startPoint y: 366, endPoint x: 541, endPoint y: 204, distance: 258.7
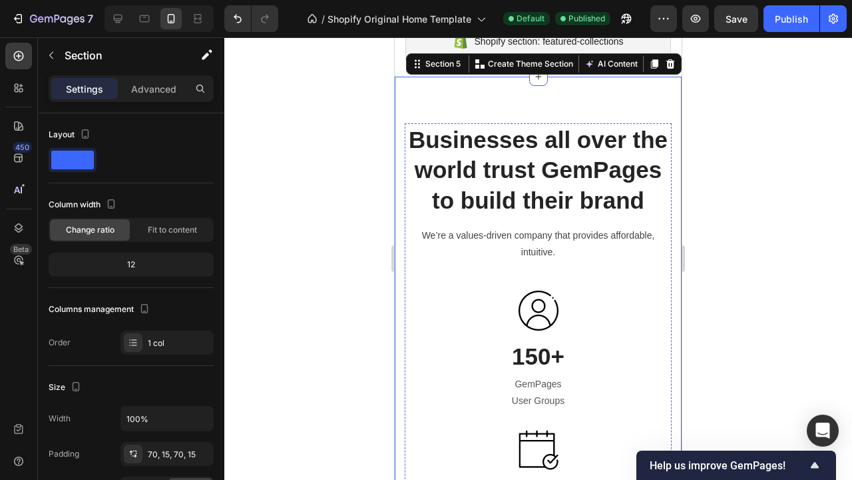
scroll to position [2053, 0]
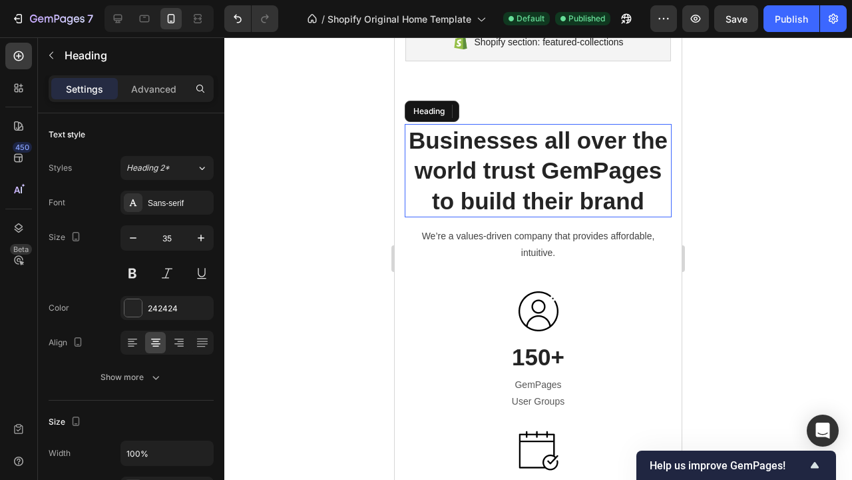
click at [647, 158] on p "Businesses all over the world trust GemPages to build their brand" at bounding box center [538, 170] width 264 height 91
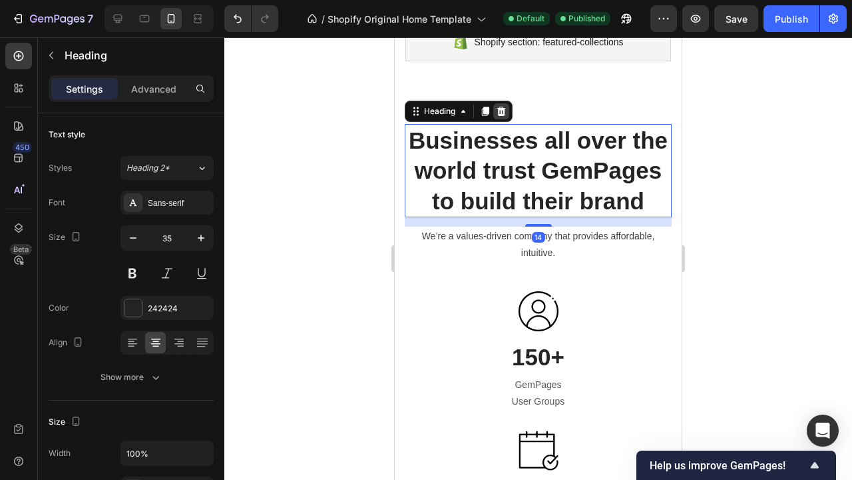
click at [503, 111] on icon at bounding box center [501, 111] width 9 height 9
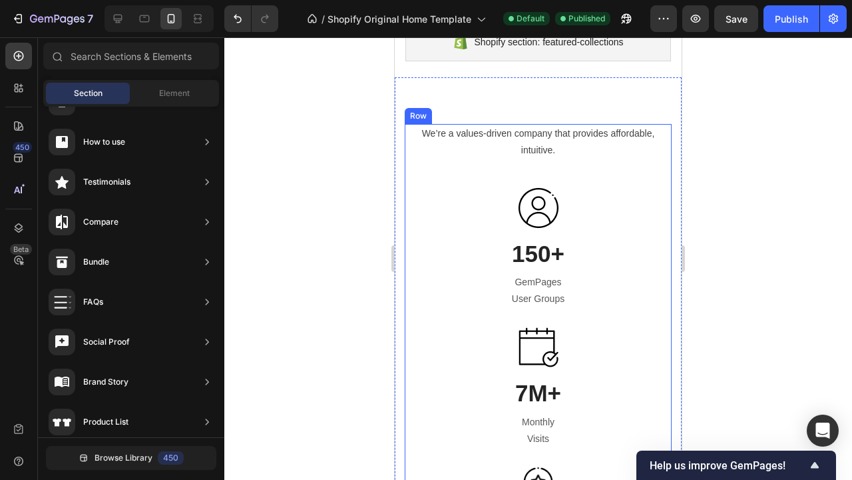
click at [644, 181] on div "We’re a values-driven company that provides affordable, intuitive. Text block I…" at bounding box center [538, 371] width 267 height 495
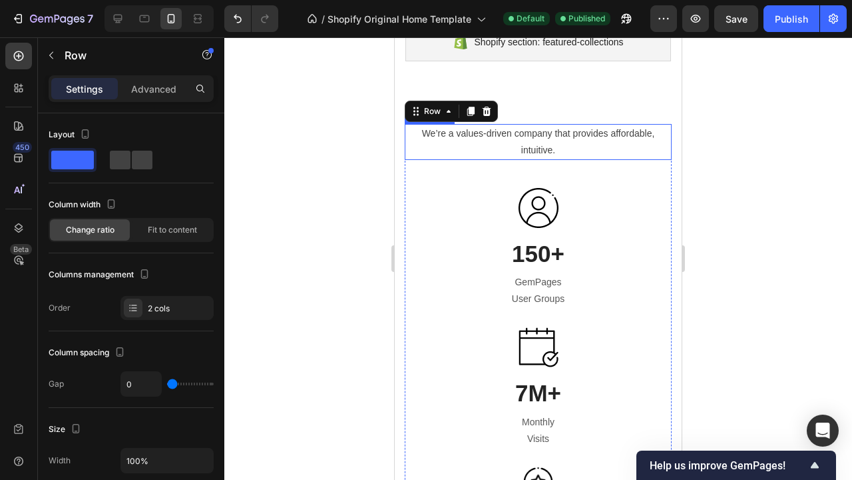
click at [528, 144] on p "We’re a values-driven company that provides affordable, intuitive." at bounding box center [538, 141] width 264 height 33
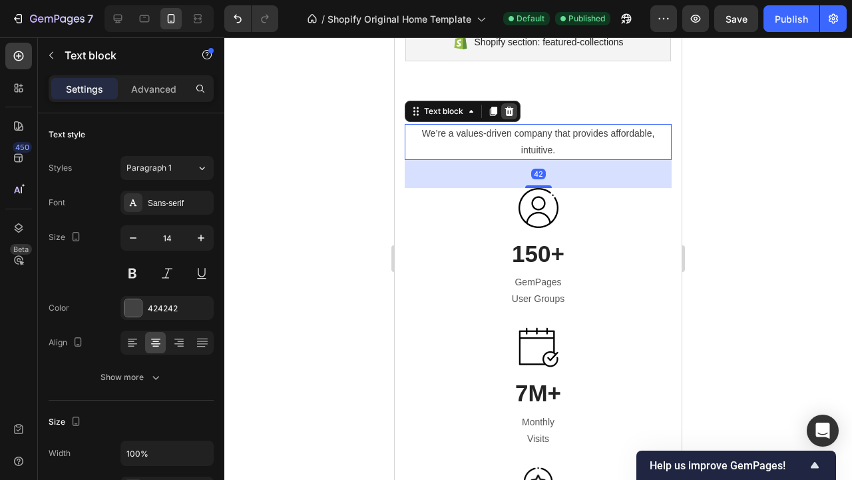
click at [511, 109] on icon at bounding box center [509, 111] width 9 height 9
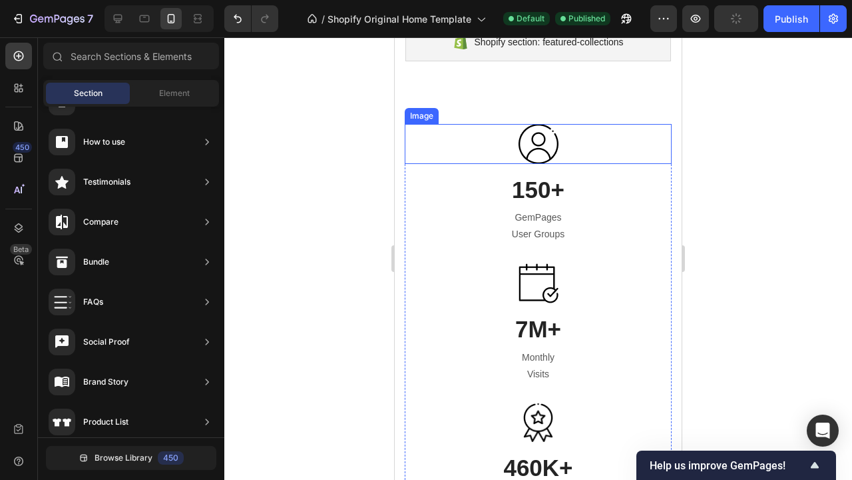
click at [565, 127] on div at bounding box center [538, 144] width 267 height 40
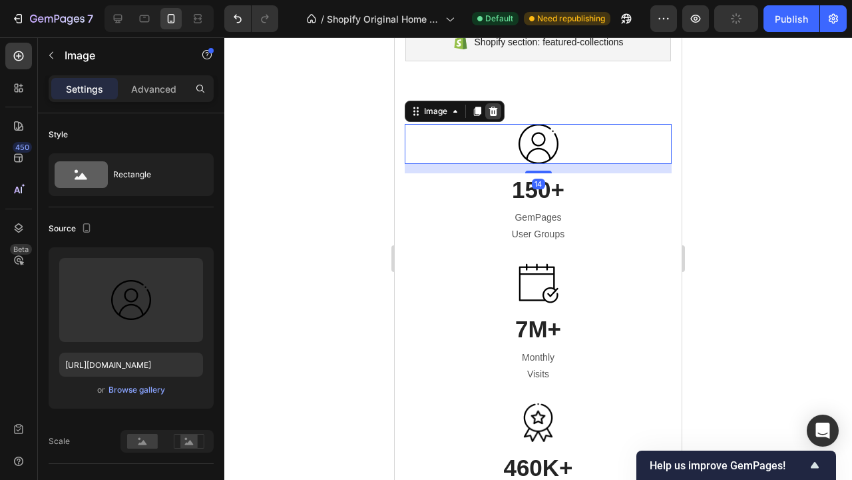
click at [495, 112] on icon at bounding box center [493, 111] width 11 height 11
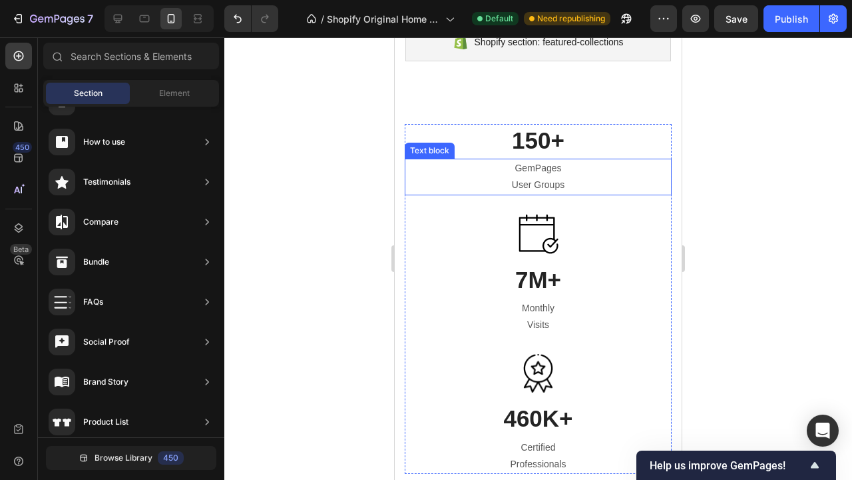
click at [599, 162] on p "GemPages" at bounding box center [538, 168] width 264 height 17
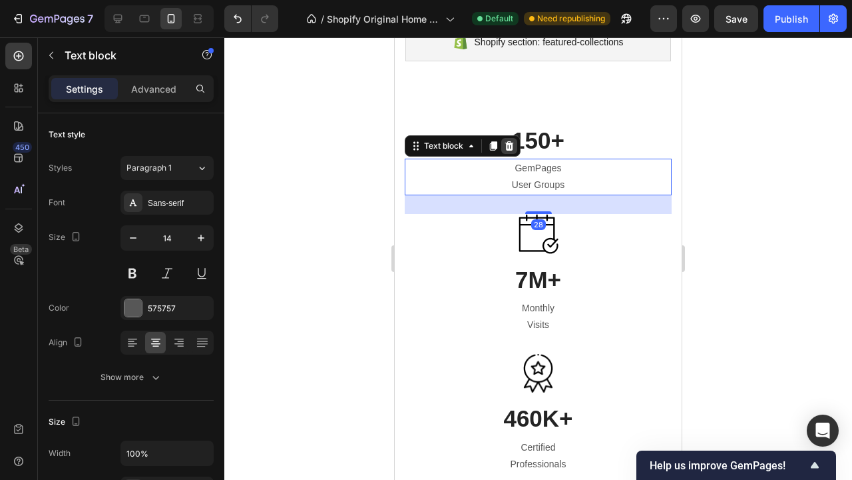
click at [508, 145] on icon at bounding box center [509, 146] width 11 height 11
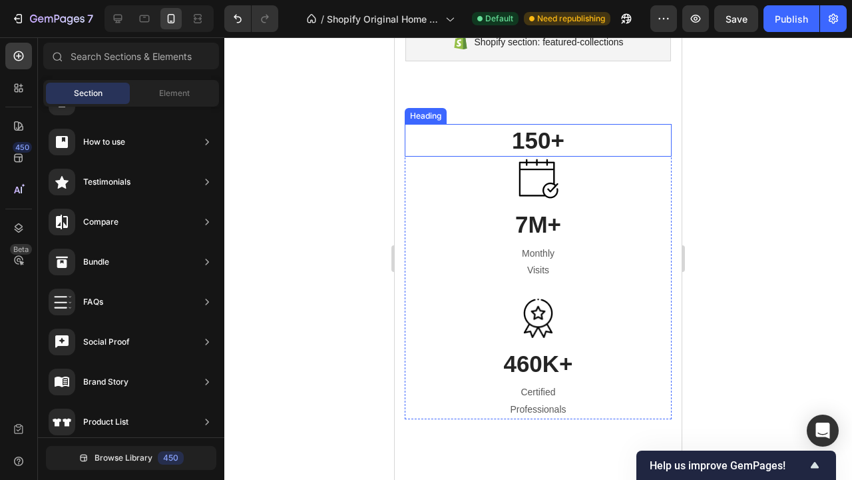
click at [600, 139] on p "150+" at bounding box center [538, 140] width 264 height 31
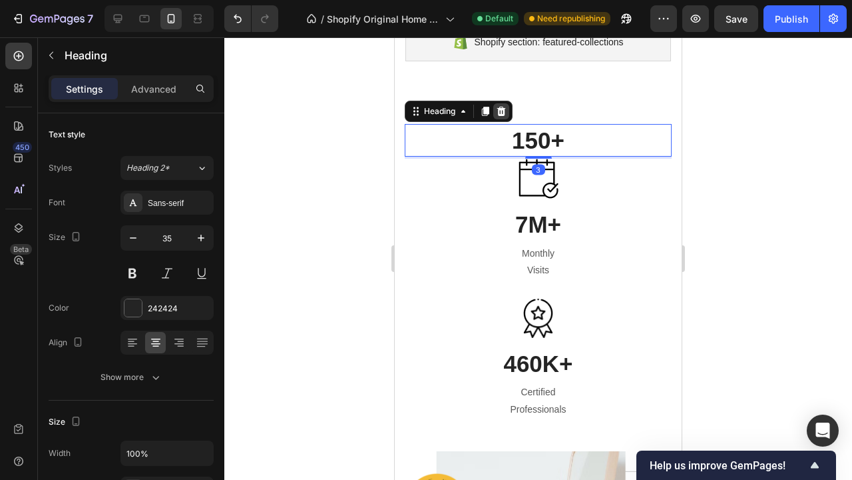
click at [504, 115] on icon at bounding box center [501, 111] width 9 height 9
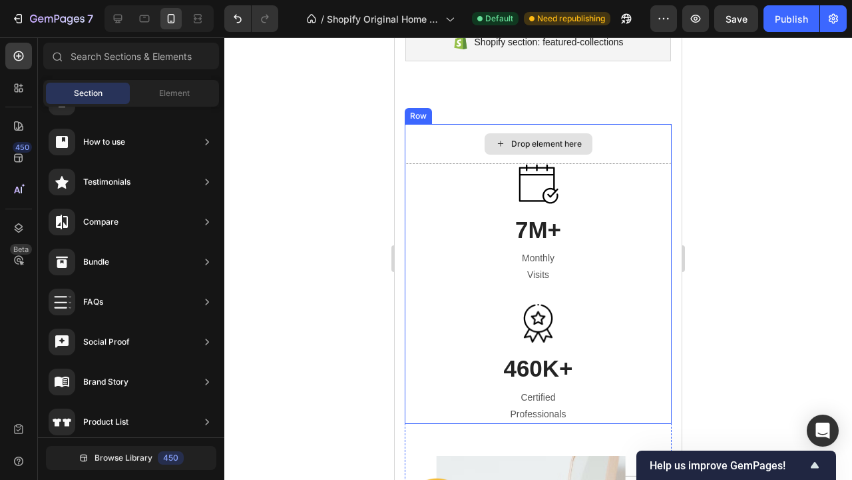
click at [632, 139] on div "Drop element here" at bounding box center [538, 144] width 267 height 40
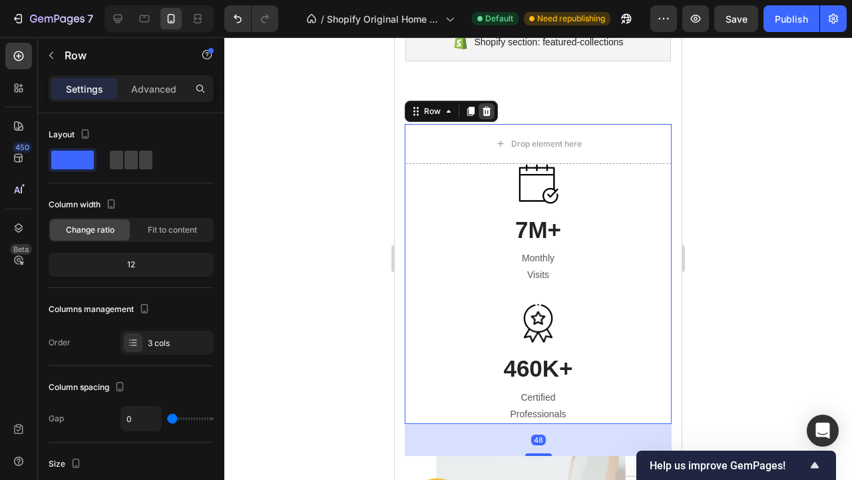
click at [486, 110] on icon at bounding box center [487, 111] width 11 height 11
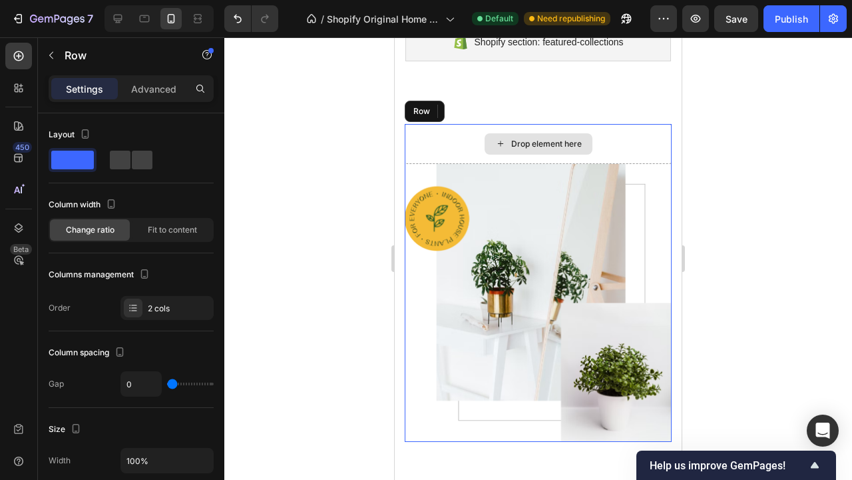
click at [647, 133] on div "Drop element here" at bounding box center [538, 144] width 267 height 40
click at [487, 113] on icon at bounding box center [487, 111] width 11 height 11
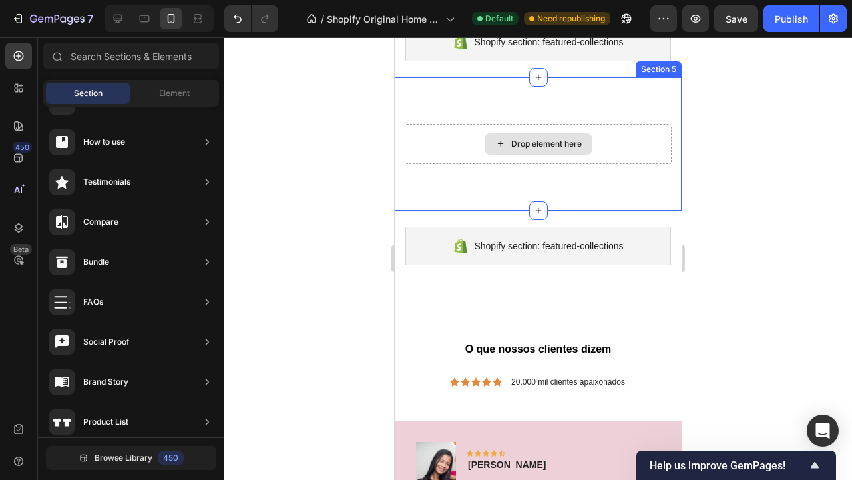
scroll to position [1936, 0]
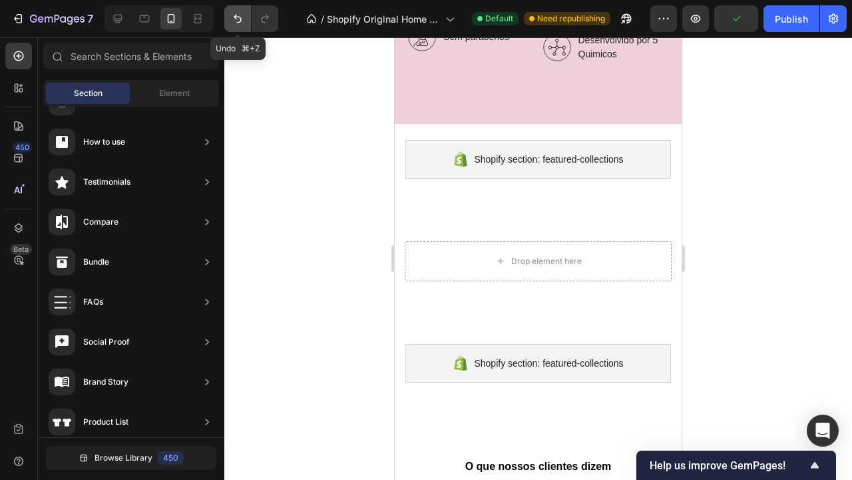
click at [246, 15] on button "Undo/Redo" at bounding box center [237, 18] width 27 height 27
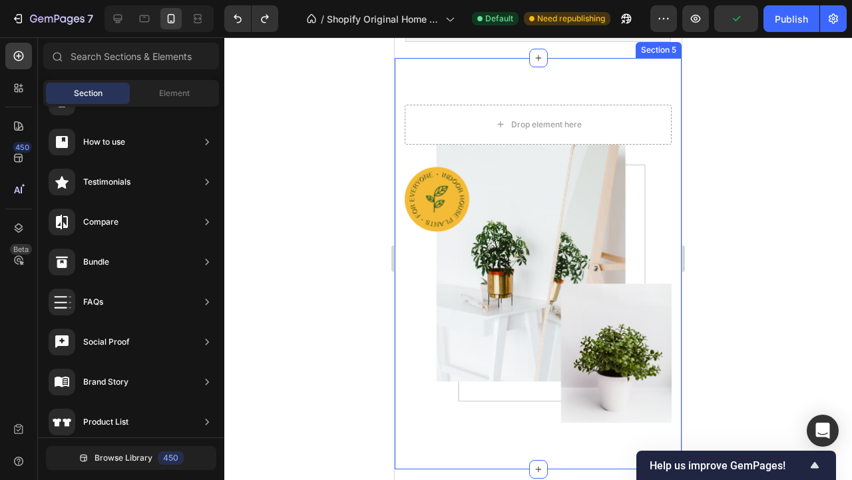
scroll to position [2093, 0]
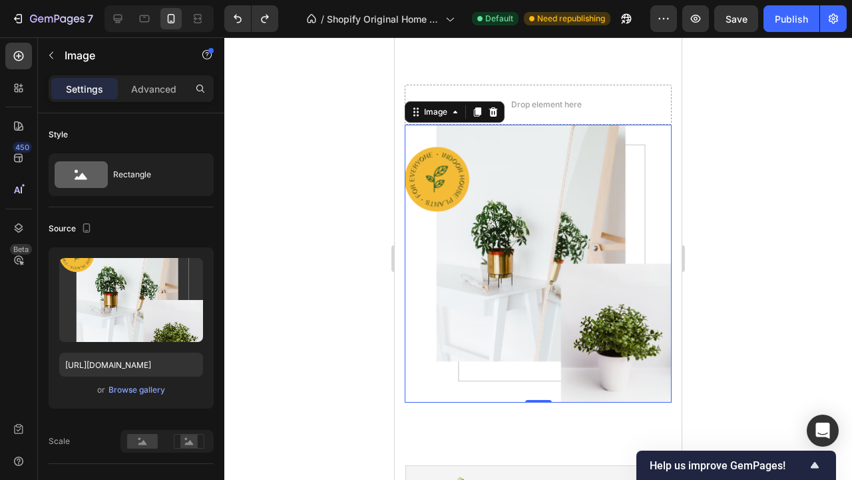
click at [524, 205] on img at bounding box center [538, 264] width 267 height 278
click at [496, 109] on icon at bounding box center [493, 111] width 9 height 9
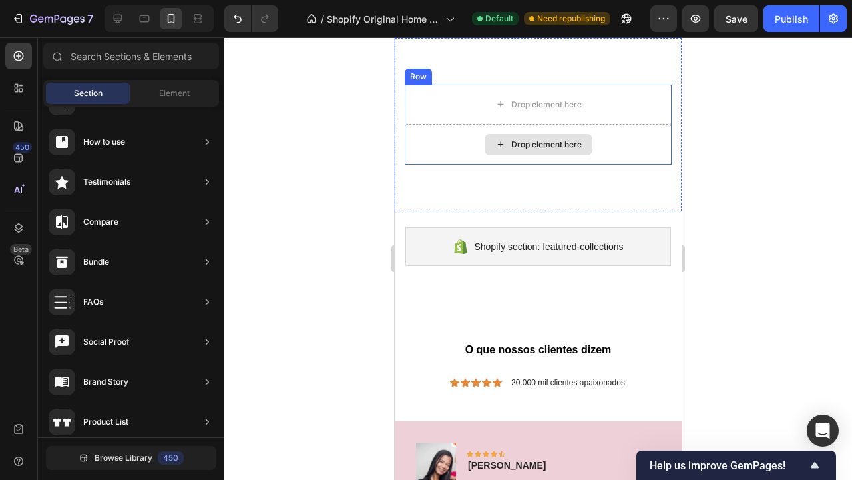
scroll to position [2031, 0]
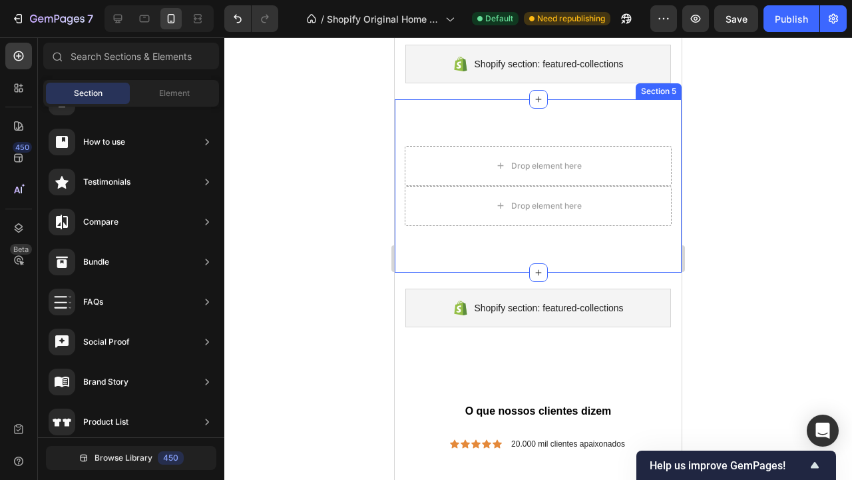
click at [530, 127] on div "Drop element here Drop element here Row Section 5" at bounding box center [538, 185] width 287 height 173
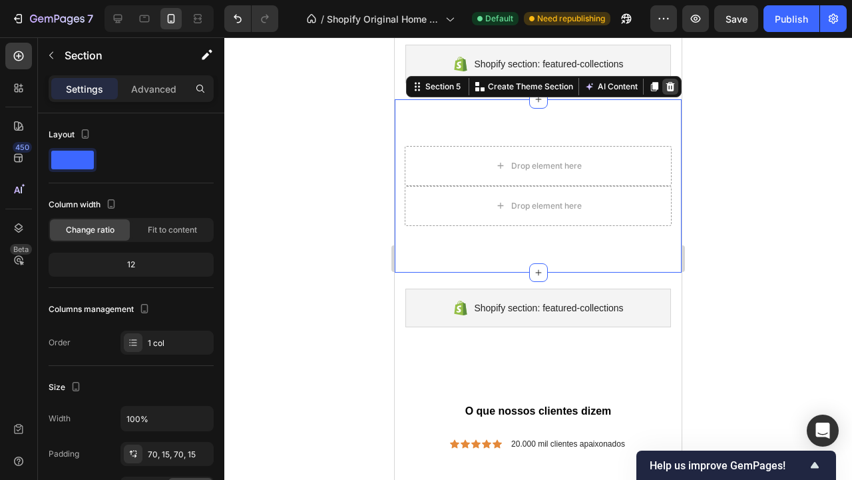
click at [671, 89] on icon at bounding box center [671, 86] width 9 height 9
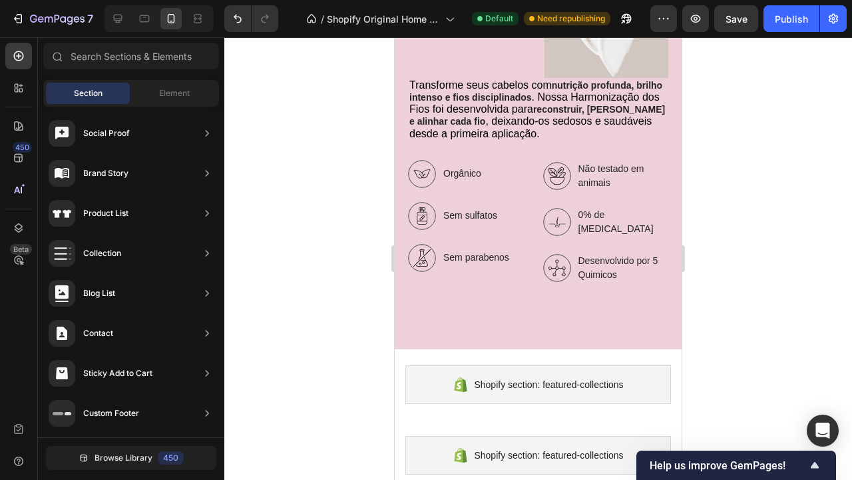
scroll to position [1745, 0]
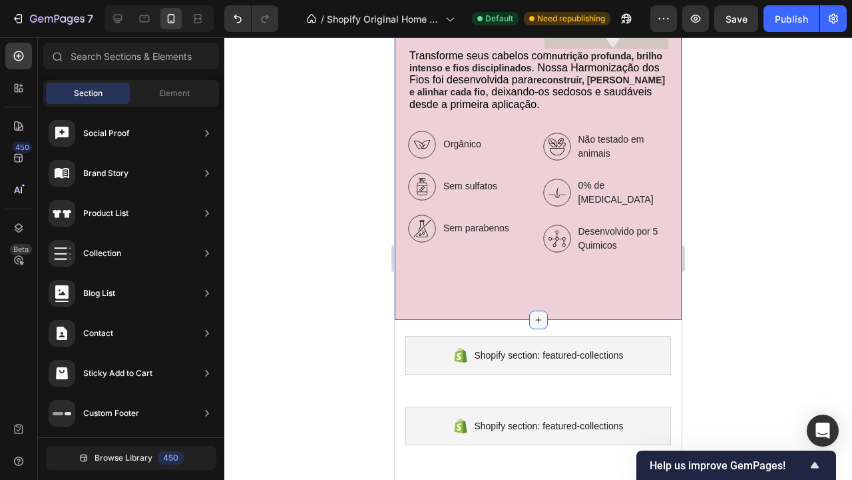
click at [536, 314] on icon at bounding box center [538, 319] width 11 height 11
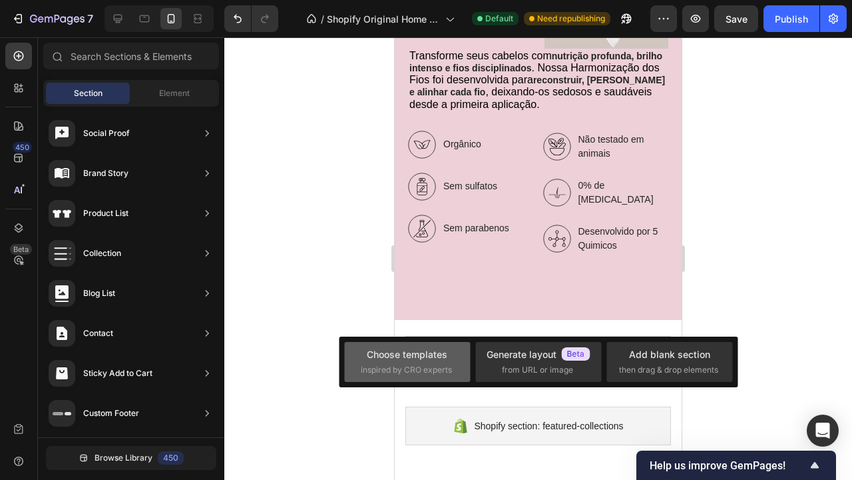
click at [417, 358] on div "Choose templates" at bounding box center [407, 354] width 81 height 14
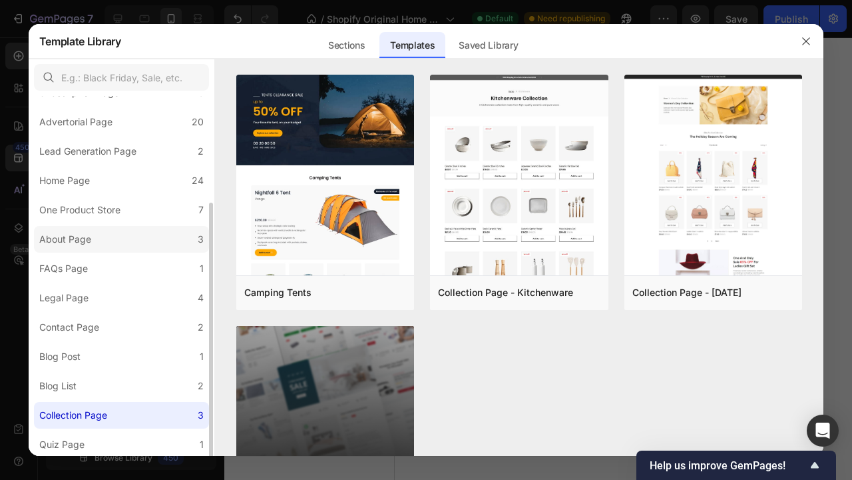
scroll to position [147, 0]
click at [110, 414] on div "Collection Page" at bounding box center [75, 413] width 73 height 16
click at [815, 41] on button "button" at bounding box center [806, 41] width 21 height 21
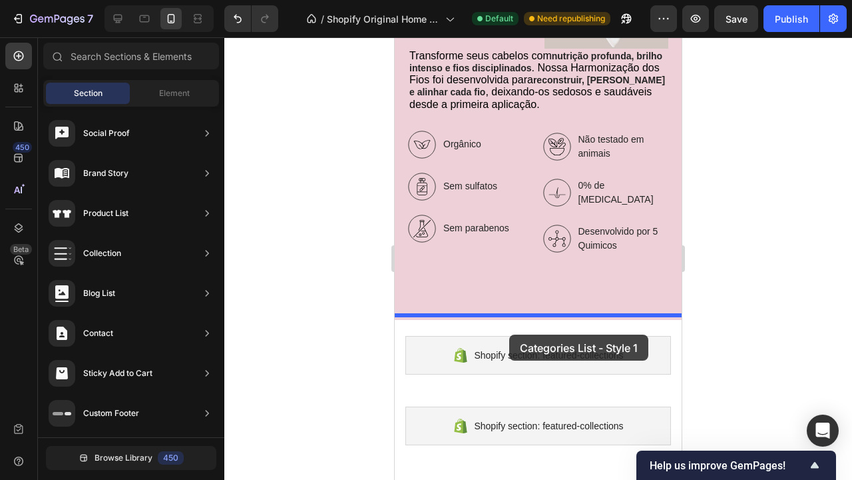
drag, startPoint x: 675, startPoint y: 274, endPoint x: 509, endPoint y: 334, distance: 176.3
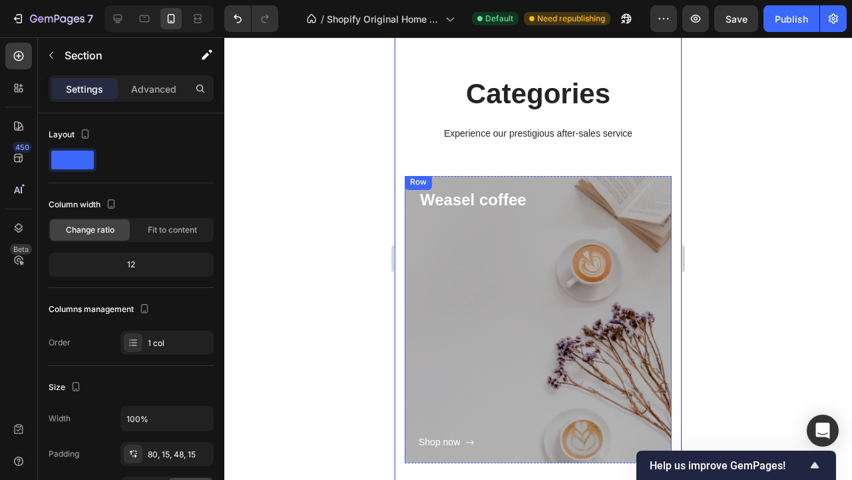
scroll to position [2038, 0]
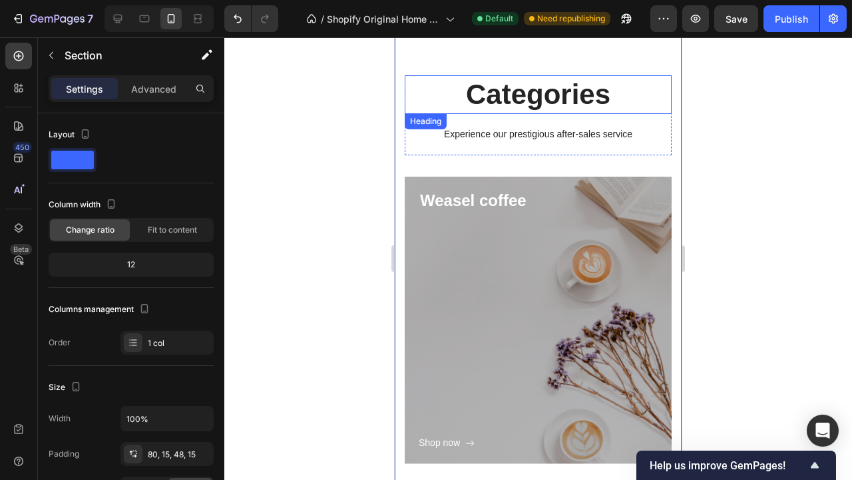
click at [564, 97] on p "Categories" at bounding box center [538, 95] width 264 height 37
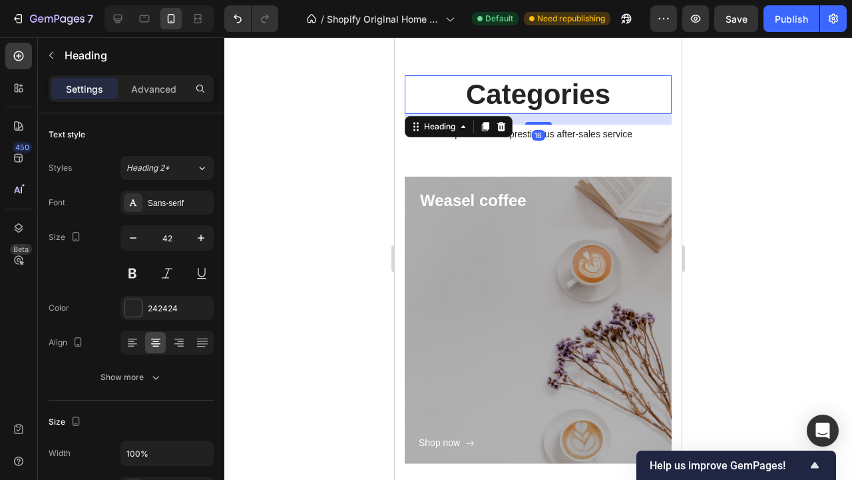
click at [564, 97] on p "Categories" at bounding box center [538, 95] width 264 height 37
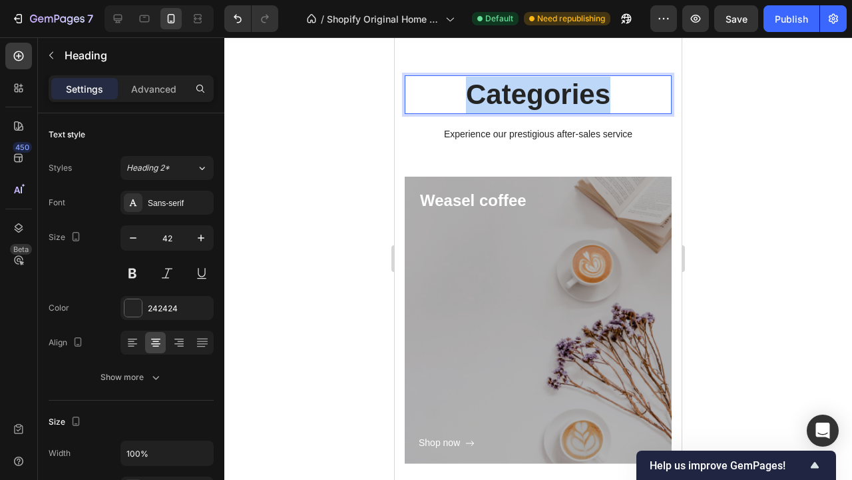
click at [564, 97] on p "Categories" at bounding box center [538, 95] width 264 height 37
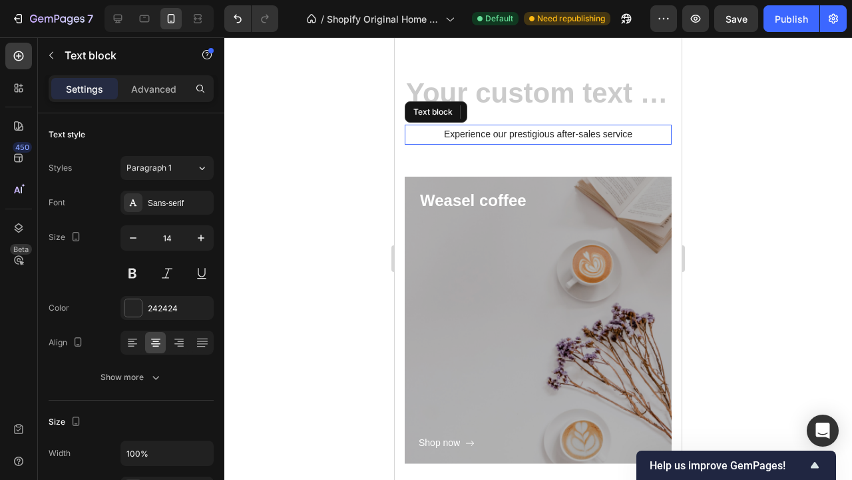
click at [570, 131] on p "Experience our prestigious after-sales service" at bounding box center [538, 134] width 264 height 17
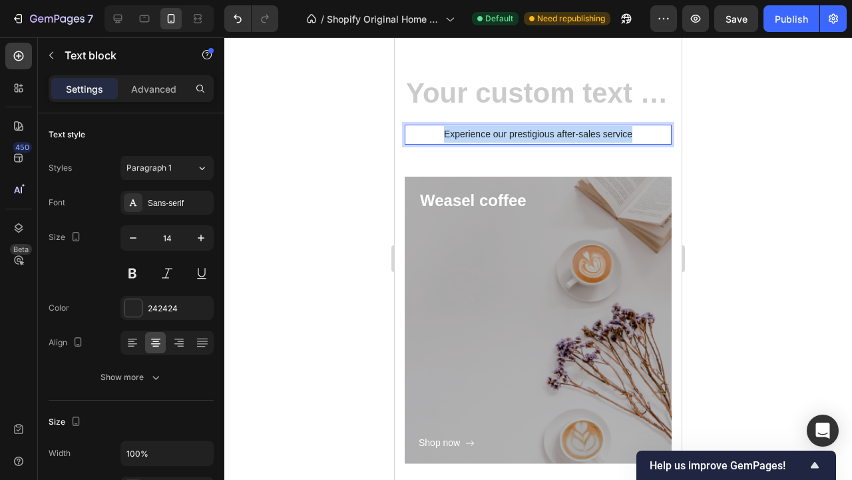
click at [570, 131] on p "Experience our prestigious after-sales service" at bounding box center [538, 134] width 264 height 17
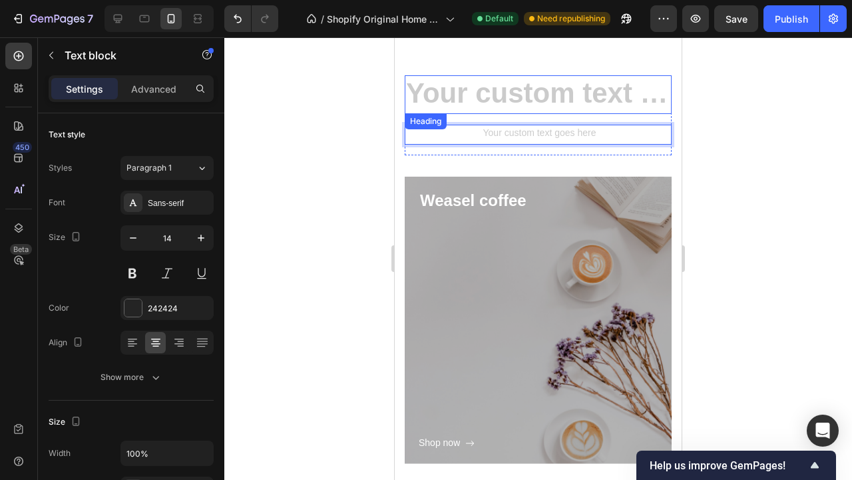
click at [555, 98] on h2 "Rich Text Editor. Editing area: main" at bounding box center [538, 94] width 267 height 39
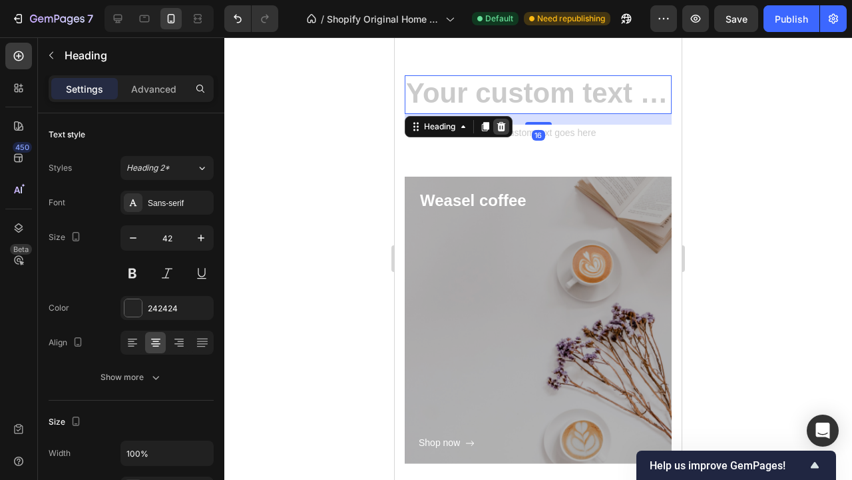
click at [503, 124] on icon at bounding box center [501, 126] width 9 height 9
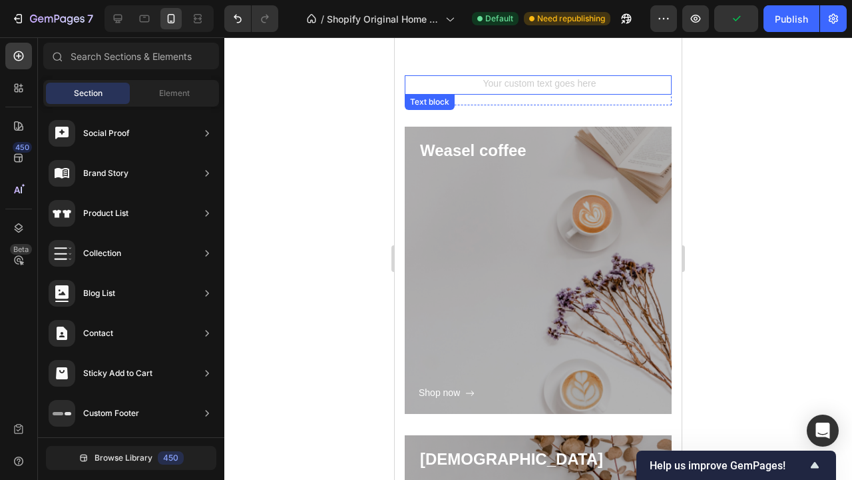
click at [566, 83] on div "Rich Text Editor. Editing area: main" at bounding box center [538, 84] width 267 height 19
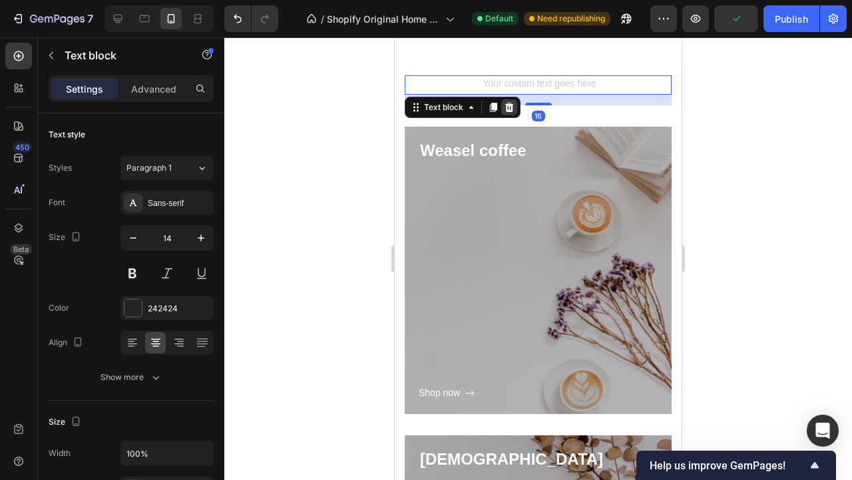
click at [512, 107] on icon at bounding box center [509, 107] width 9 height 9
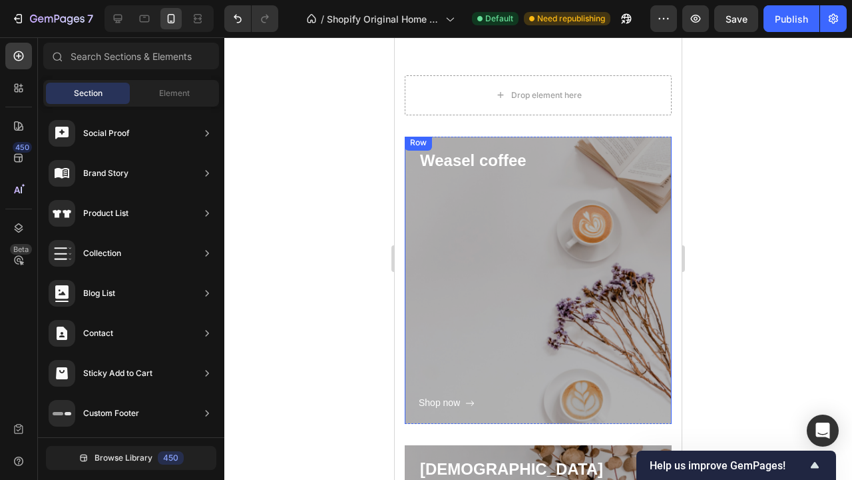
click at [556, 247] on div "Shop now Button" at bounding box center [538, 291] width 239 height 239
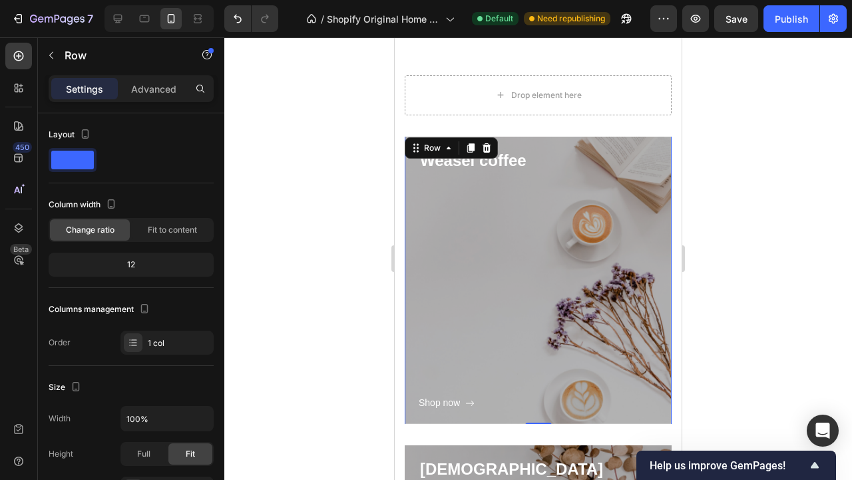
click at [523, 242] on div "Shop now Button" at bounding box center [538, 291] width 239 height 239
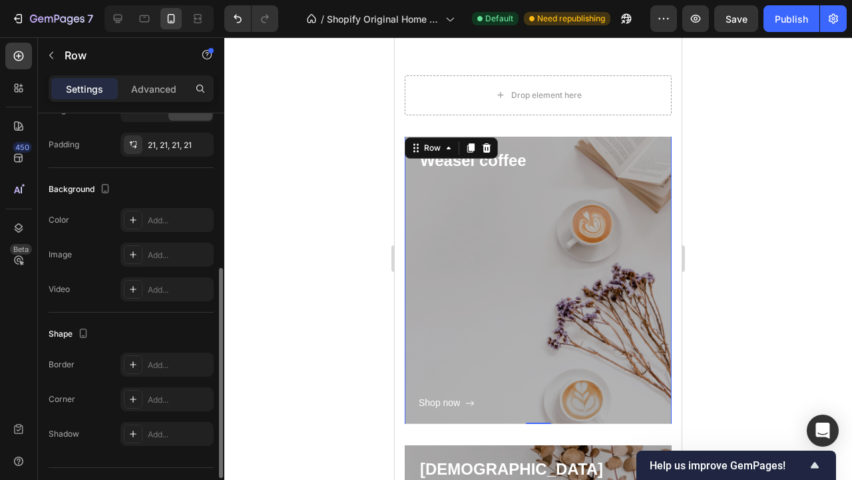
scroll to position [362, 0]
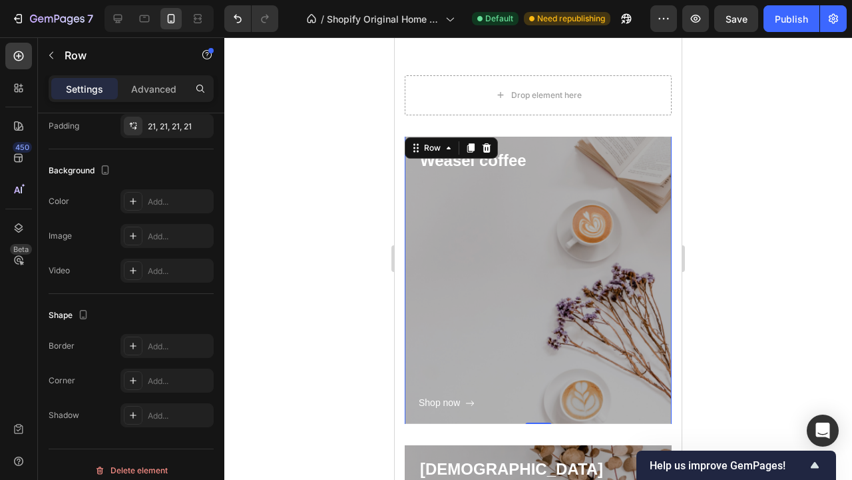
click at [586, 232] on div "Shop now Button" at bounding box center [538, 291] width 239 height 239
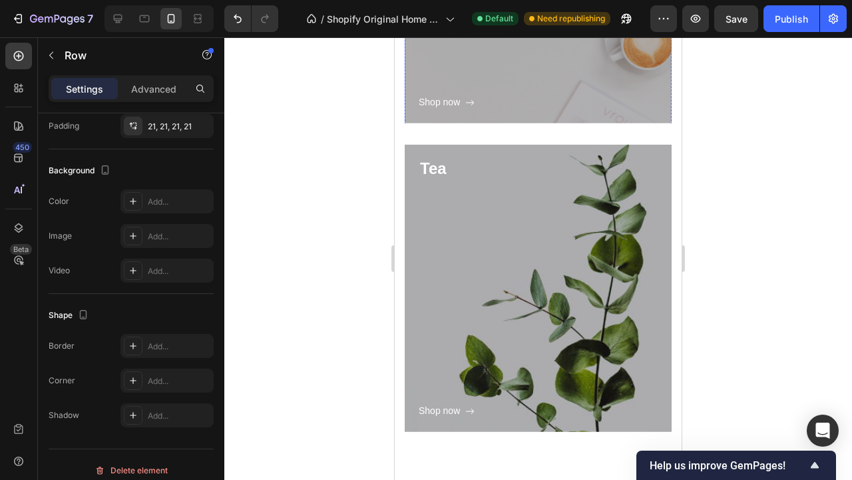
scroll to position [2651, 0]
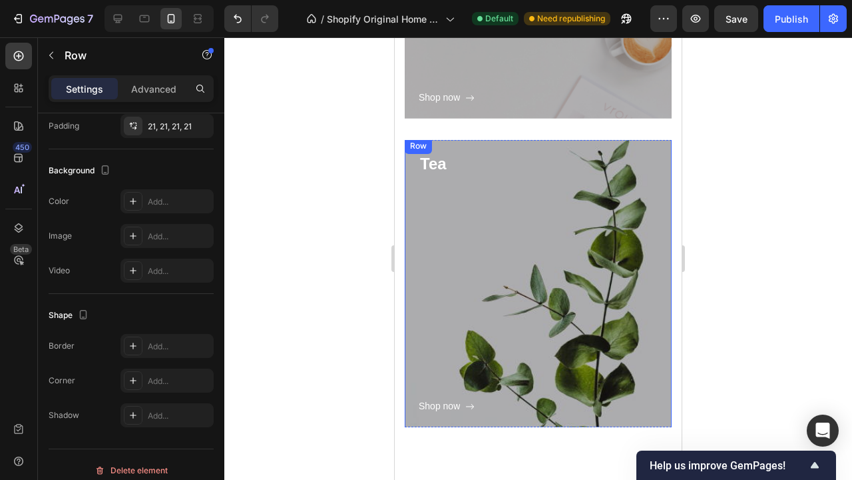
click at [571, 276] on div "Shop now Button" at bounding box center [538, 294] width 239 height 239
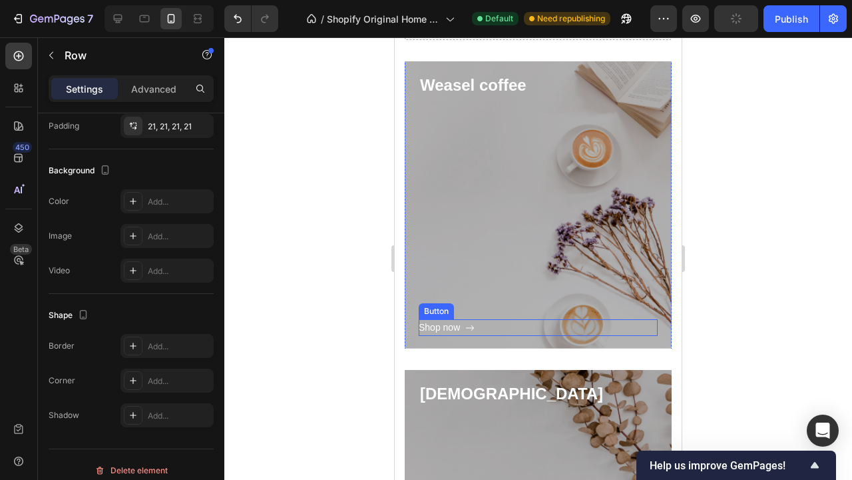
scroll to position [1956, 0]
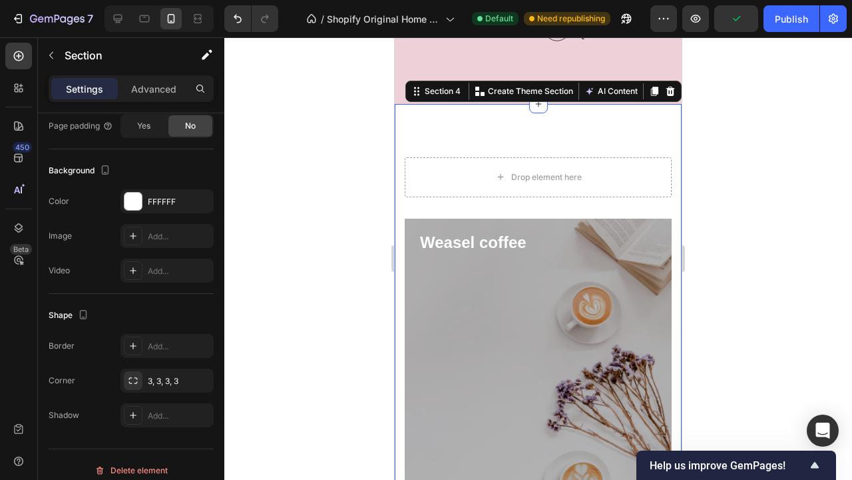
scroll to position [0, 0]
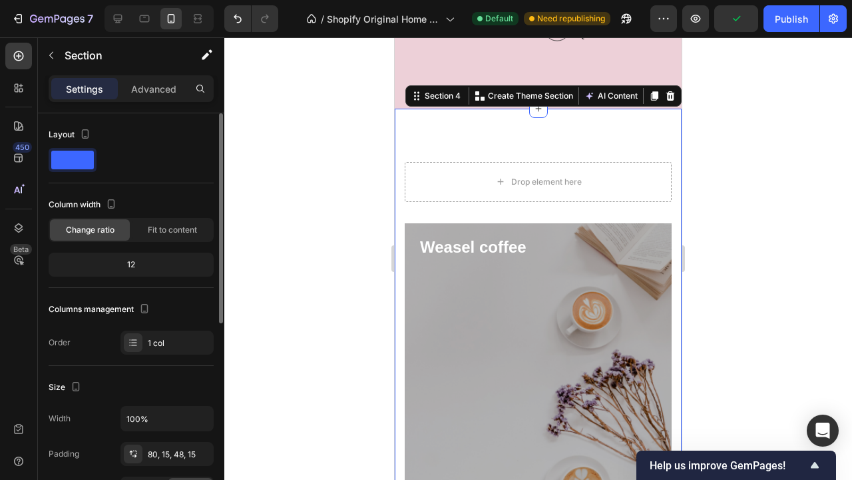
click at [73, 156] on span at bounding box center [72, 160] width 43 height 19
click at [157, 82] on p "Advanced" at bounding box center [153, 89] width 45 height 14
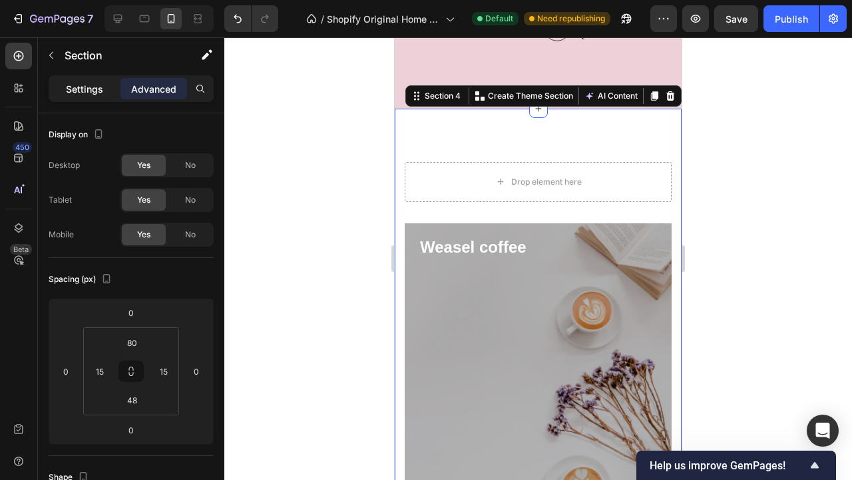
click at [93, 84] on p "Settings" at bounding box center [84, 89] width 37 height 14
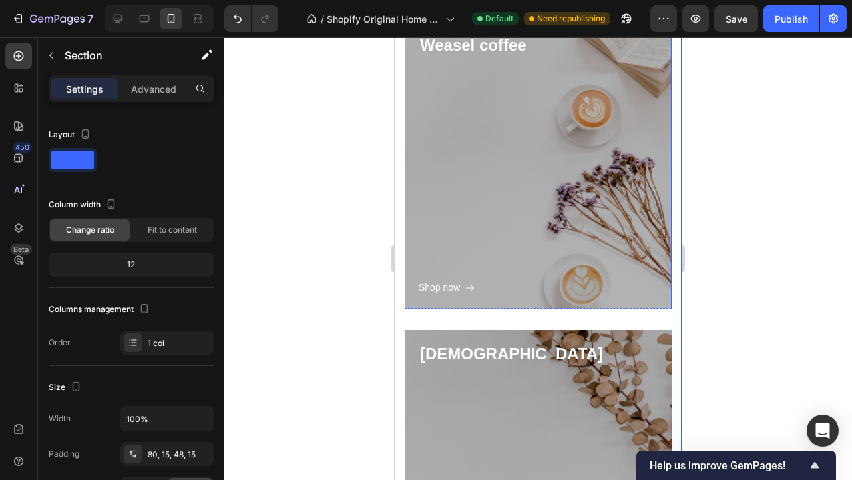
scroll to position [1688, 0]
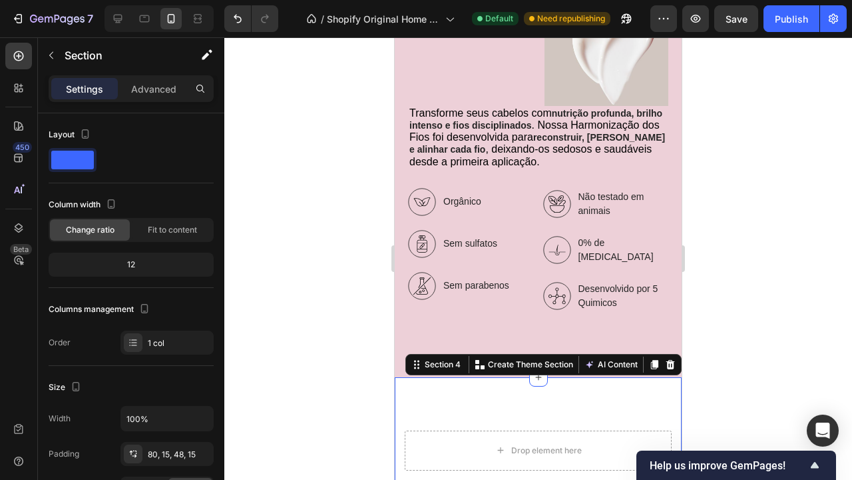
click at [673, 360] on icon at bounding box center [671, 364] width 9 height 9
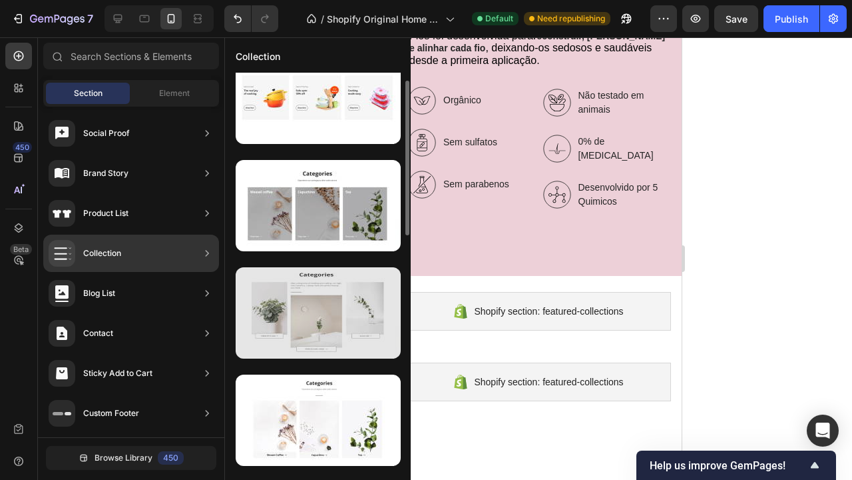
scroll to position [0, 0]
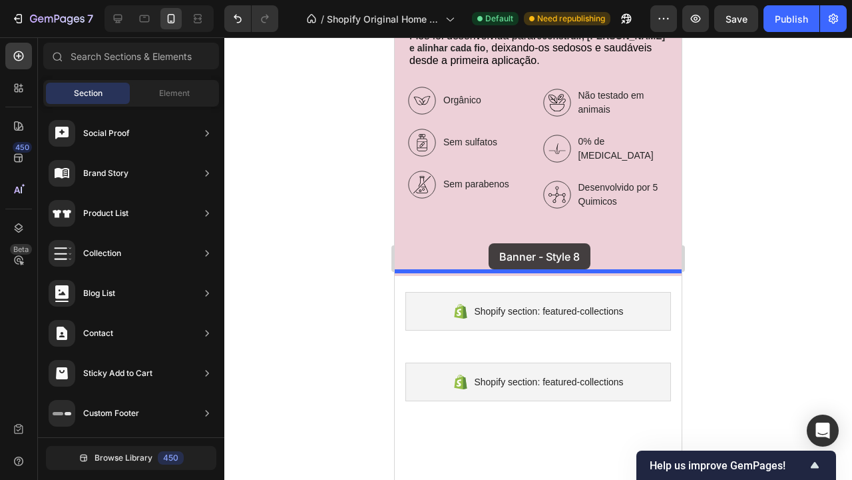
drag, startPoint x: 739, startPoint y: 167, endPoint x: 488, endPoint y: 243, distance: 261.7
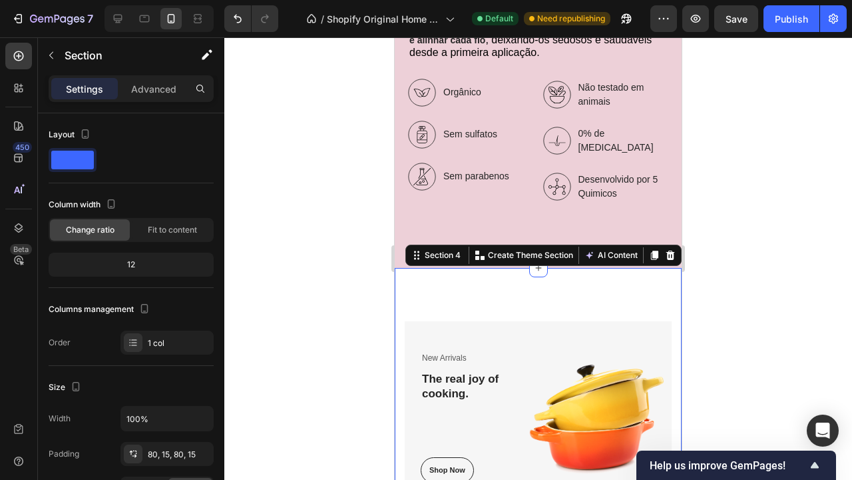
scroll to position [1975, 0]
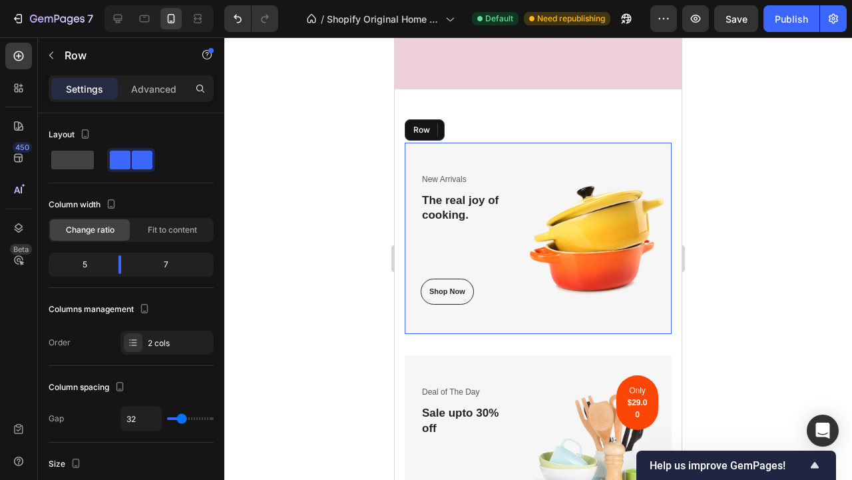
click at [519, 145] on div "New Arrivals Text block The real joy of cooking. Heading Shop Now Button Row Im…" at bounding box center [538, 238] width 267 height 191
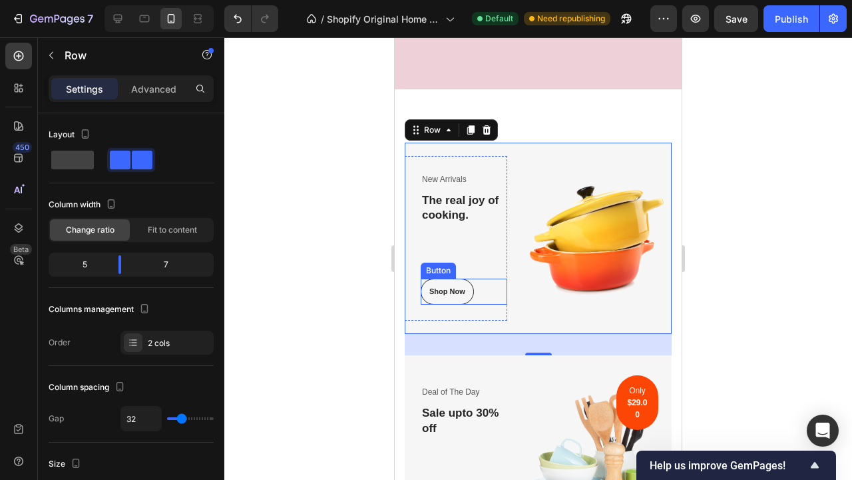
click at [489, 284] on div "Shop Now Button" at bounding box center [464, 291] width 87 height 26
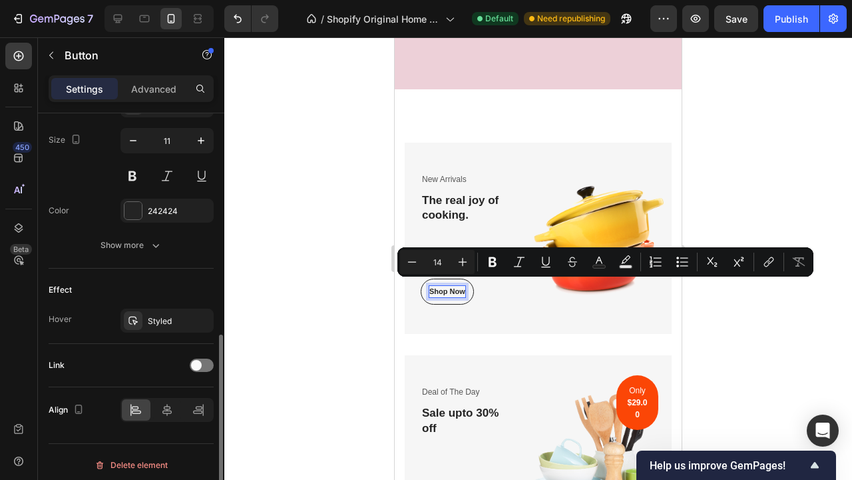
scroll to position [551, 0]
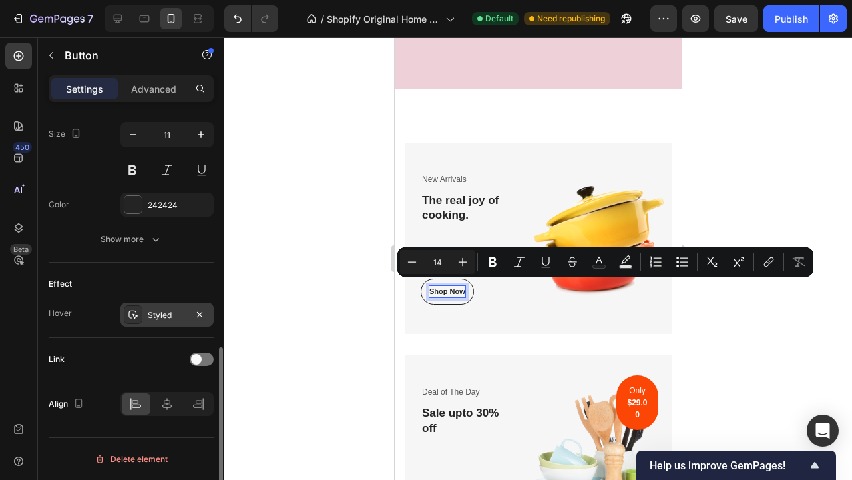
click at [151, 314] on div "Styled" at bounding box center [167, 315] width 39 height 12
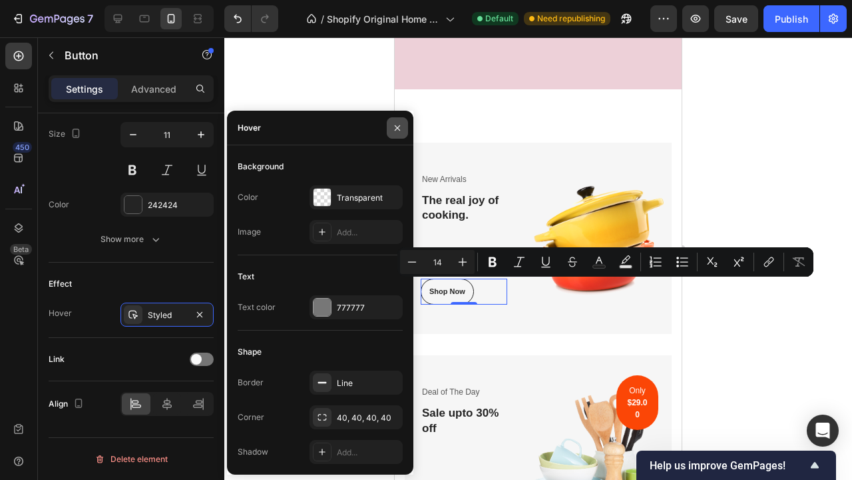
click at [400, 130] on icon "button" at bounding box center [397, 127] width 5 height 5
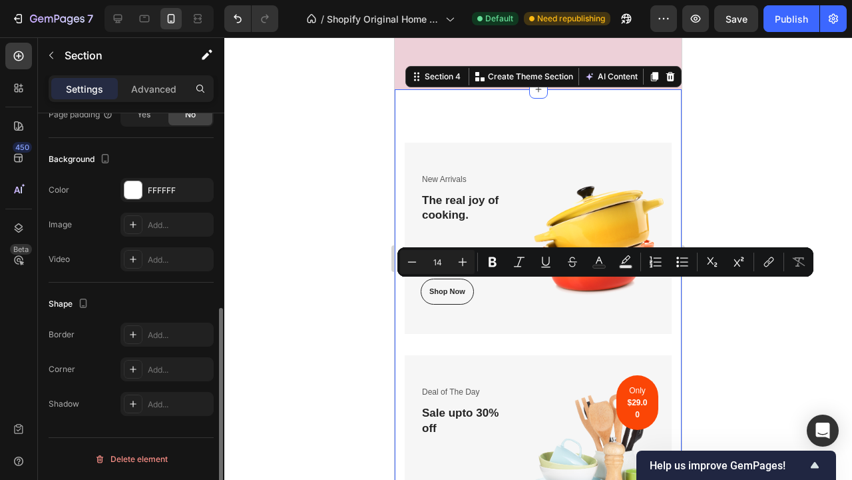
click at [637, 130] on div "New Arrivals Text block The real joy of cooking. Heading Shop Now Button Row Im…" at bounding box center [538, 437] width 287 height 696
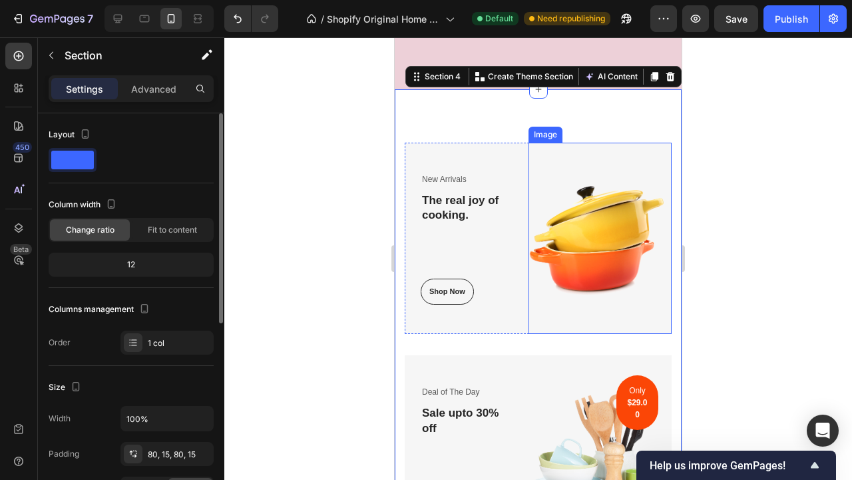
click at [631, 152] on img at bounding box center [600, 238] width 143 height 191
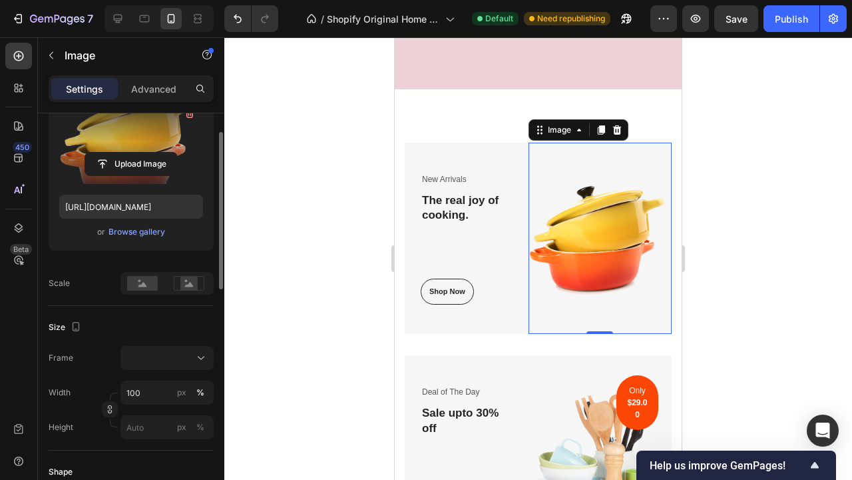
scroll to position [257, 0]
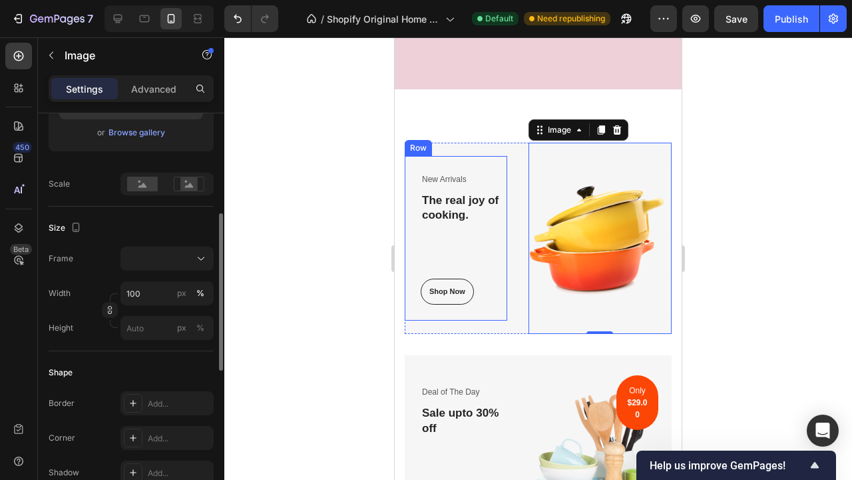
click at [476, 258] on div "New Arrivals Text block The real joy of cooking. Heading Shop Now Button" at bounding box center [464, 238] width 87 height 133
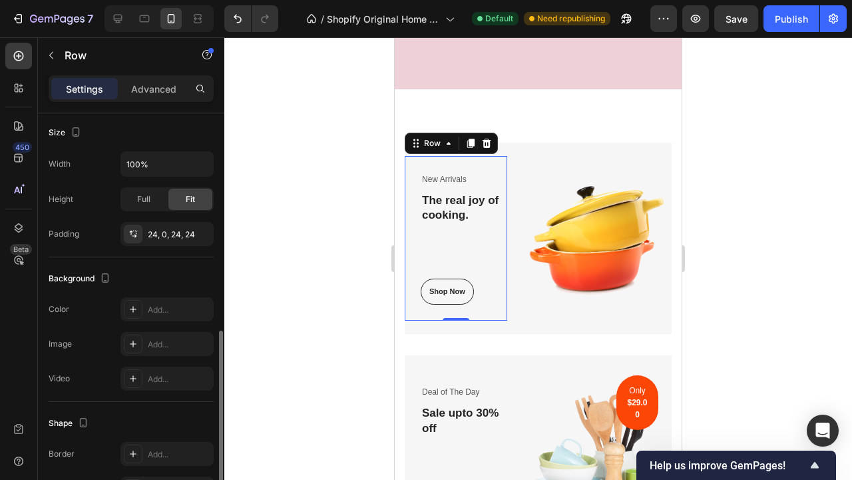
scroll to position [374, 0]
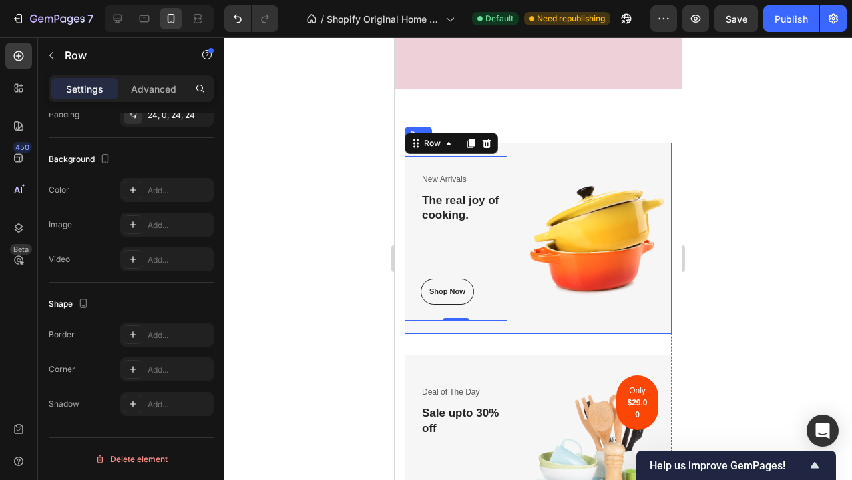
click at [517, 241] on div "New Arrivals Text block The real joy of cooking. Heading Shop Now Button Row 0 …" at bounding box center [538, 238] width 267 height 191
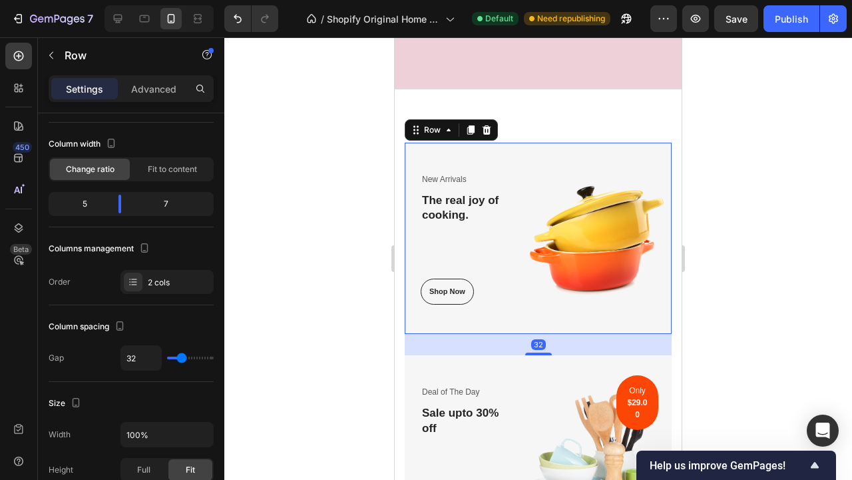
scroll to position [0, 0]
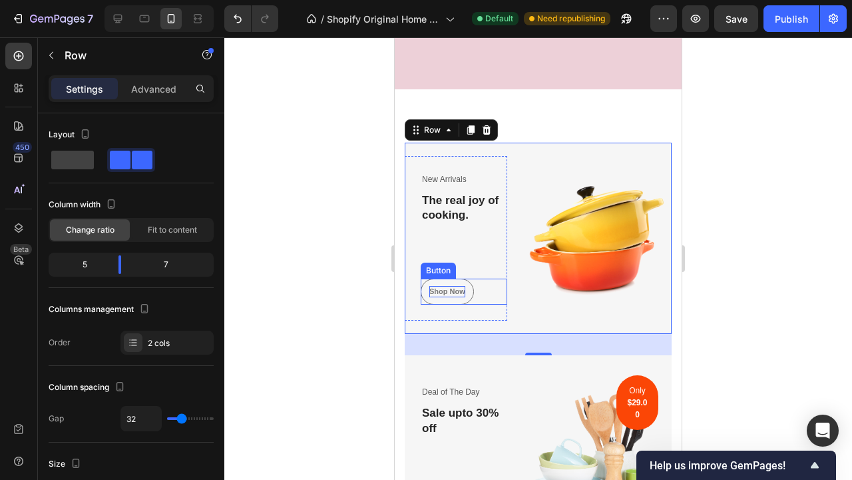
click at [456, 286] on p "Shop Now" at bounding box center [448, 291] width 36 height 11
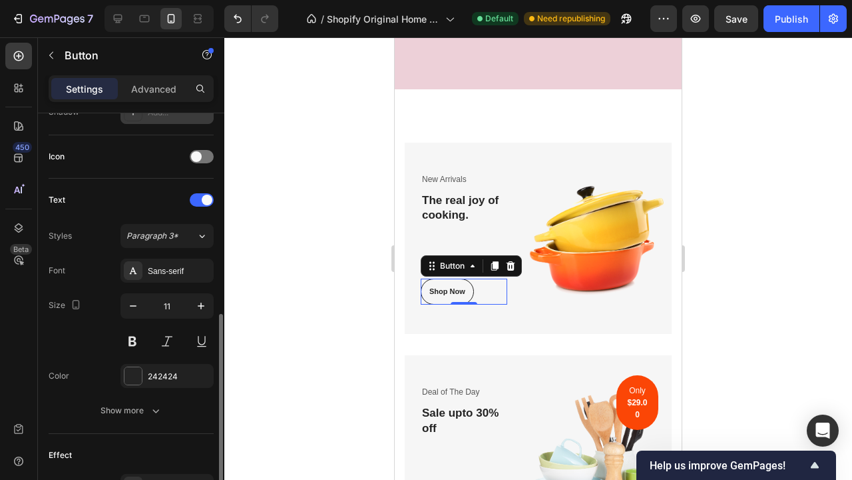
scroll to position [551, 0]
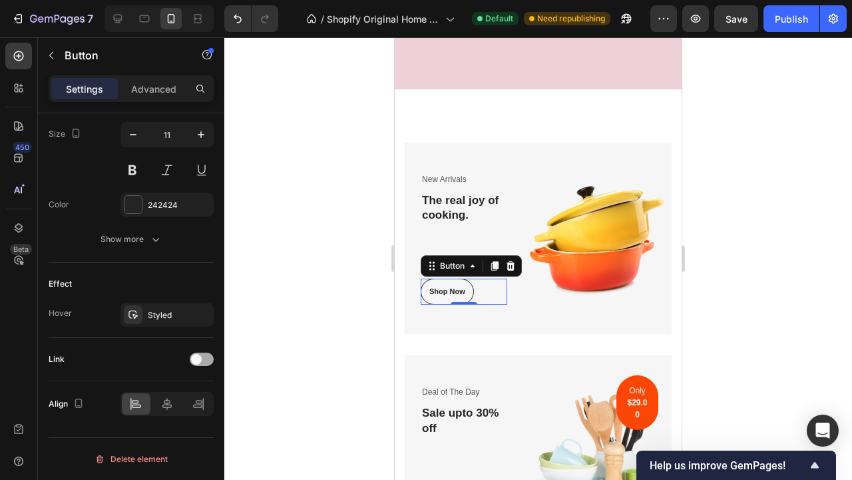
click at [206, 358] on div at bounding box center [202, 358] width 24 height 13
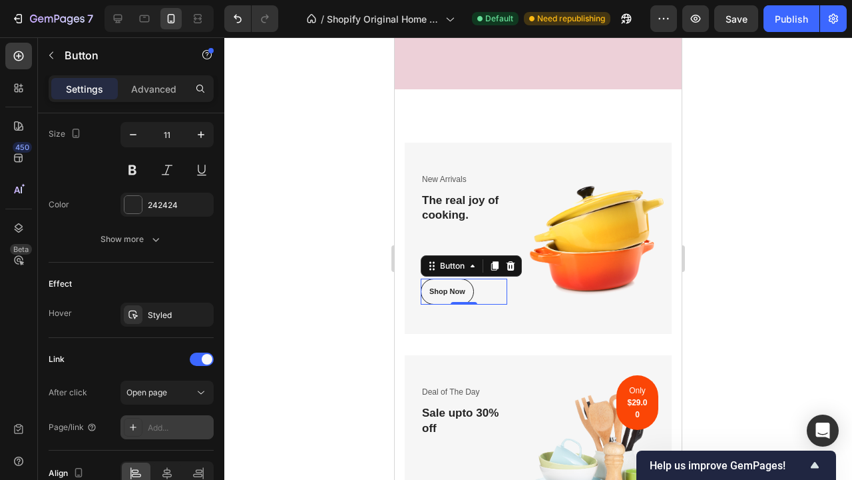
click at [160, 432] on div "Add..." at bounding box center [179, 428] width 63 height 12
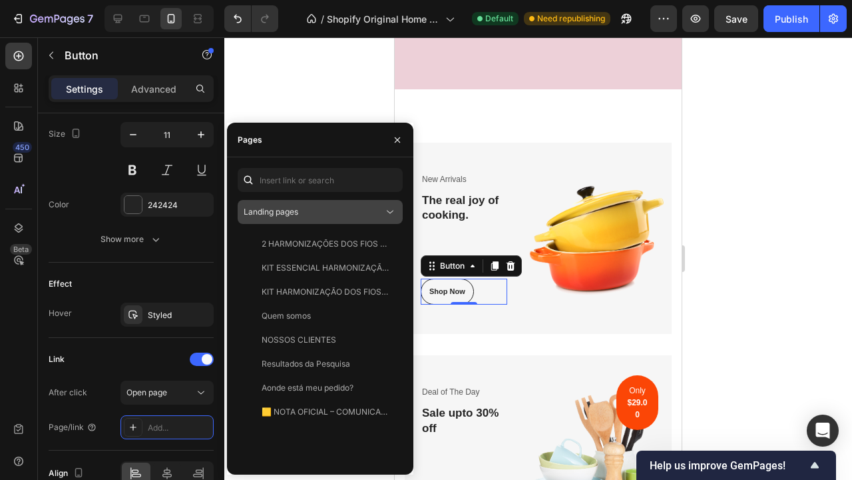
click at [382, 216] on div "Landing pages" at bounding box center [314, 212] width 140 height 12
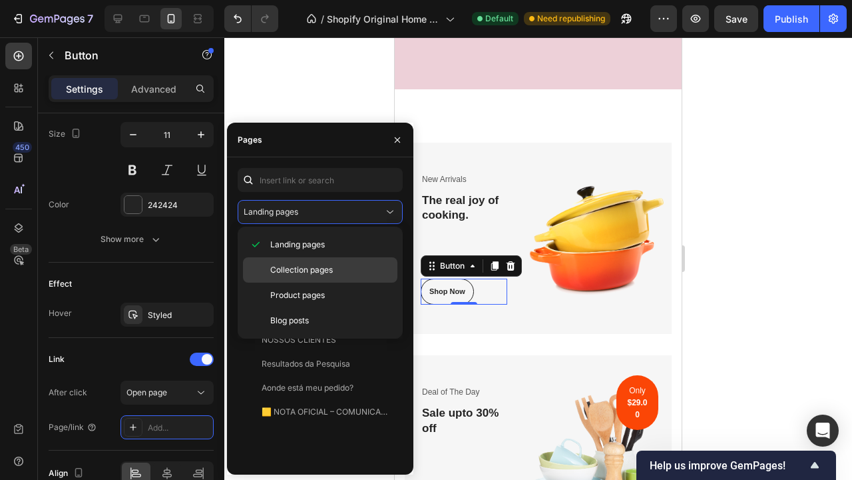
click at [346, 273] on p "Collection pages" at bounding box center [330, 270] width 121 height 12
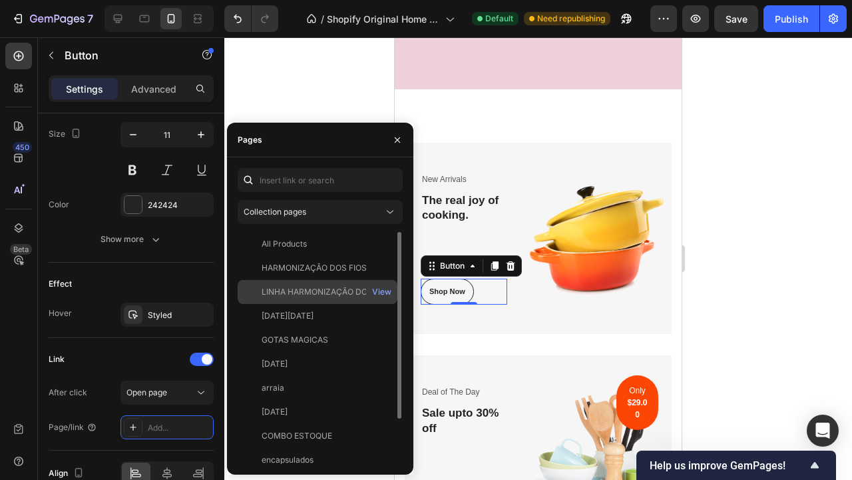
click at [344, 290] on div "LINHA HARMONIZAÇÃO DOS FIOS" at bounding box center [326, 292] width 128 height 12
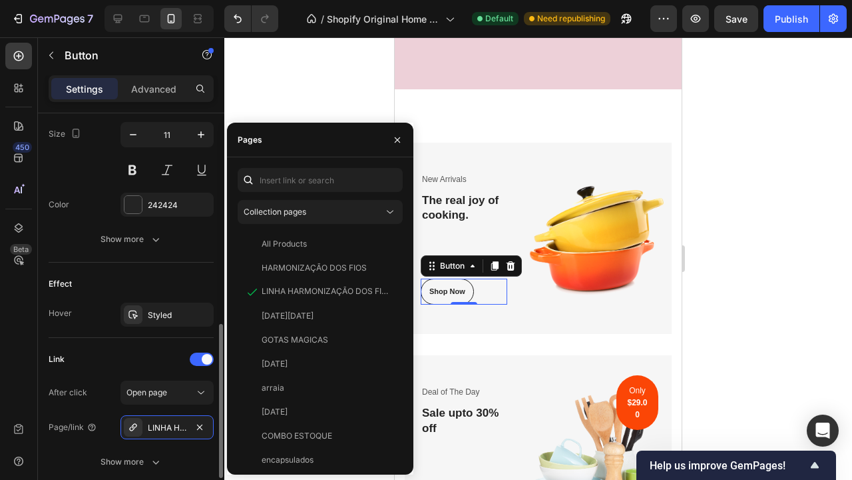
click at [174, 278] on div "Effect" at bounding box center [131, 283] width 165 height 21
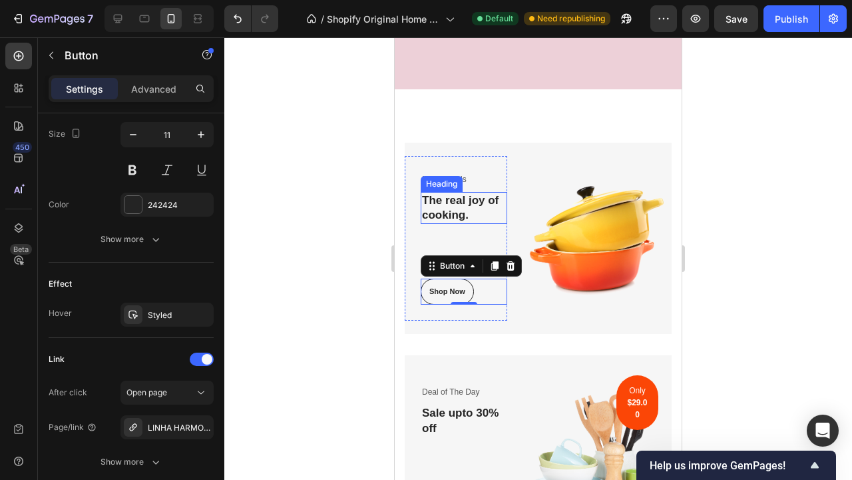
click at [482, 204] on p "The real joy of cooking." at bounding box center [464, 207] width 84 height 29
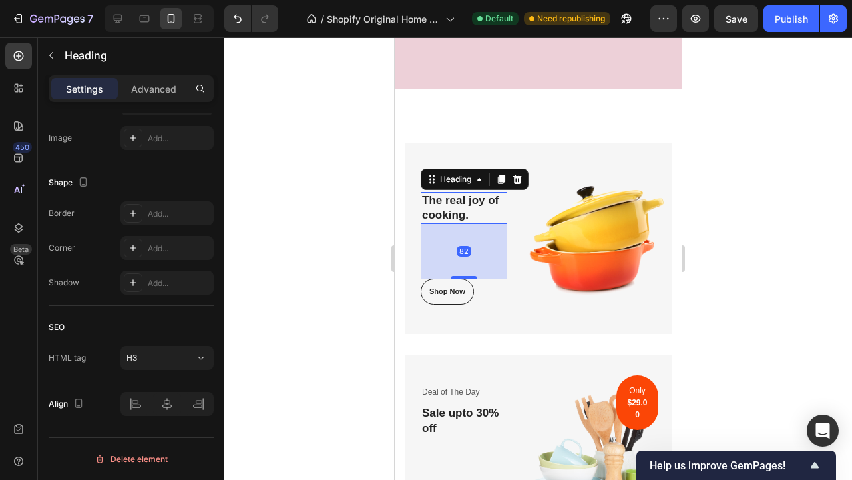
scroll to position [0, 0]
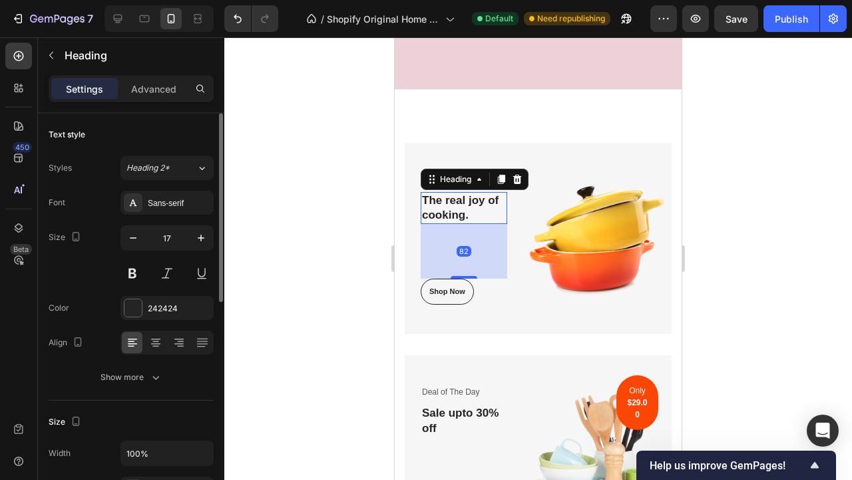
click at [482, 204] on p "The real joy of cooking." at bounding box center [464, 207] width 84 height 29
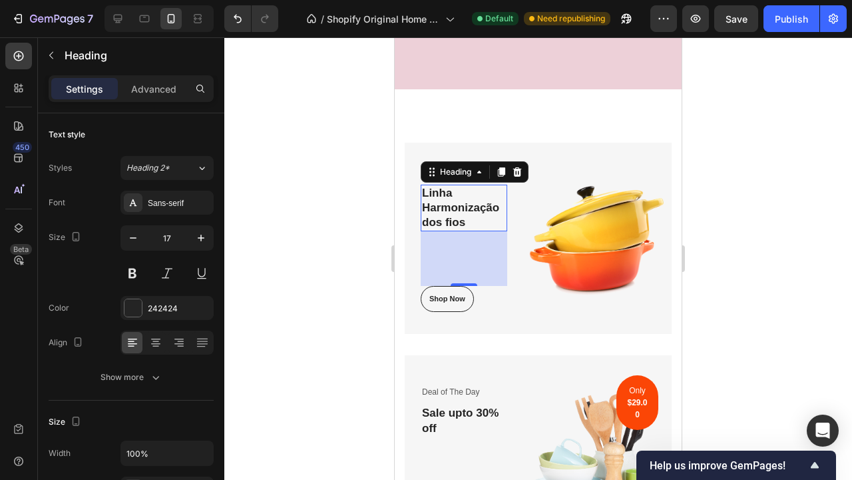
click at [730, 176] on div at bounding box center [538, 258] width 628 height 442
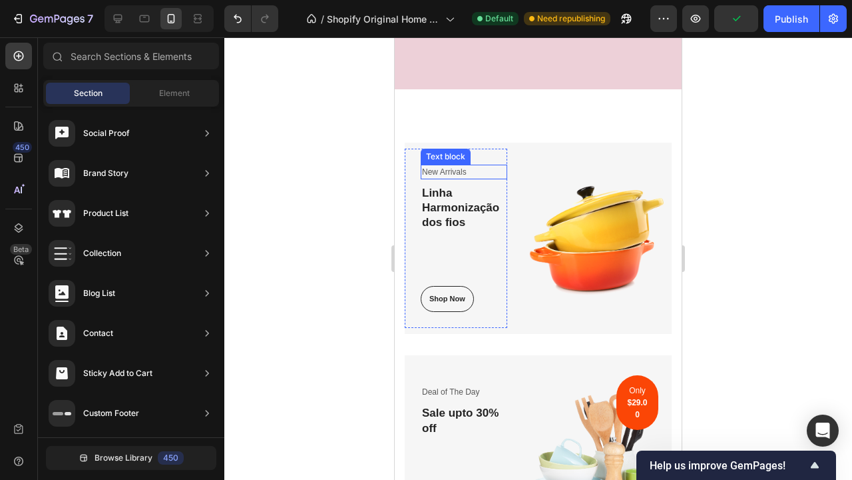
click at [460, 168] on p "New Arrivals" at bounding box center [464, 172] width 84 height 12
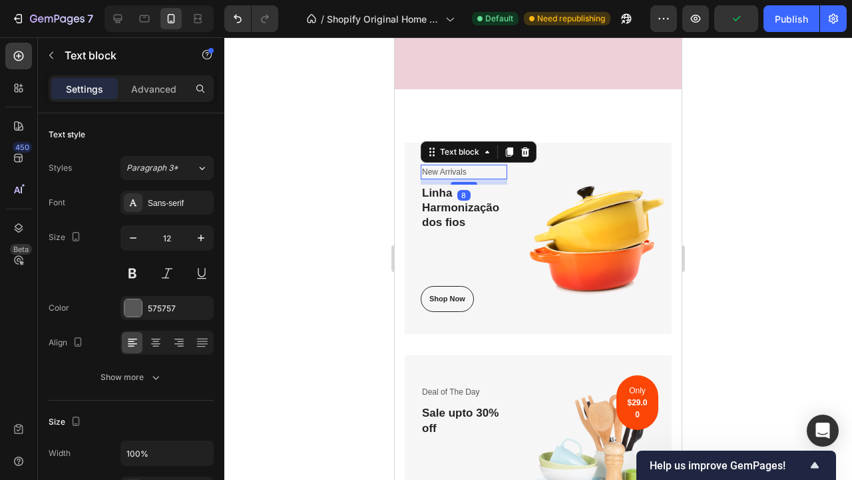
click at [460, 168] on p "New Arrivals" at bounding box center [464, 172] width 84 height 12
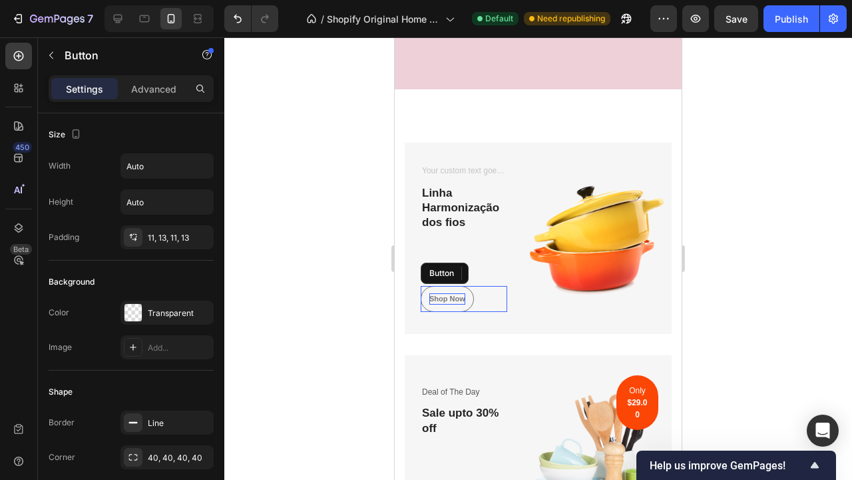
click at [458, 293] on div "Shop Now" at bounding box center [448, 298] width 36 height 11
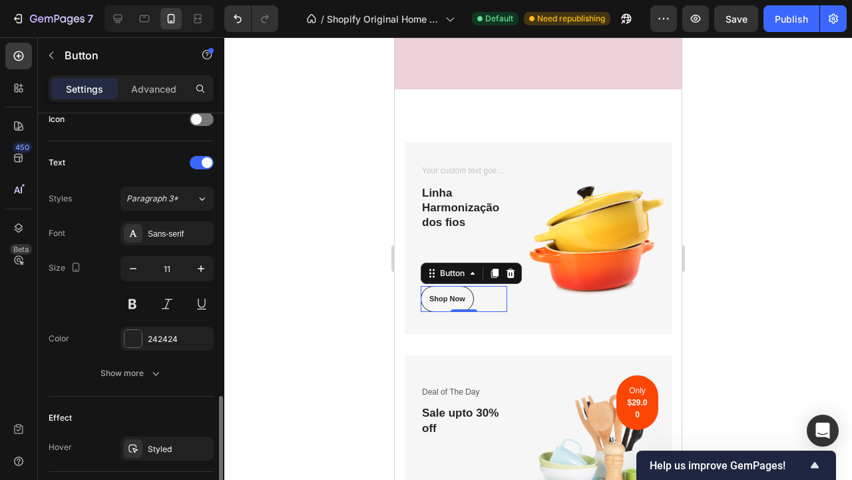
scroll to position [529, 0]
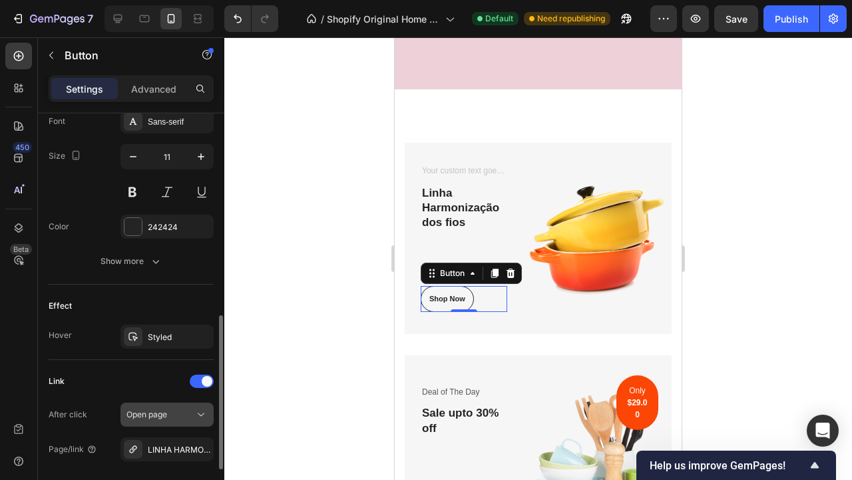
click at [173, 419] on div "Open page" at bounding box center [161, 414] width 68 height 12
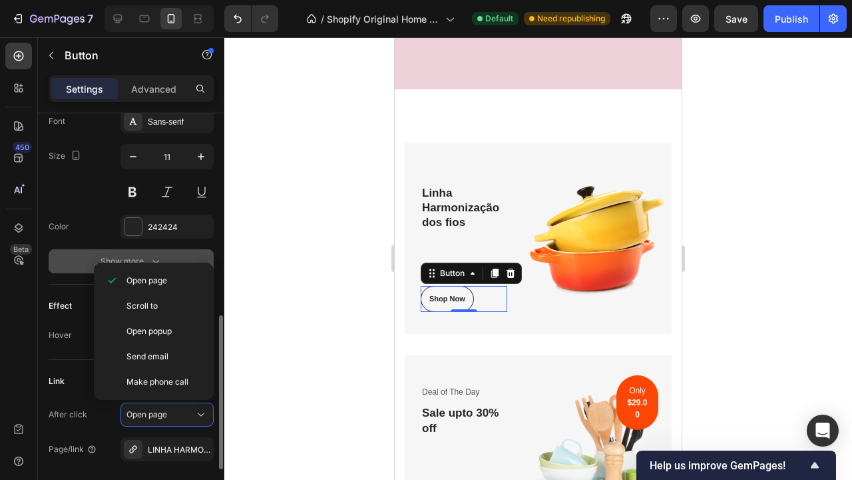
click at [79, 271] on button "Show more" at bounding box center [131, 261] width 165 height 24
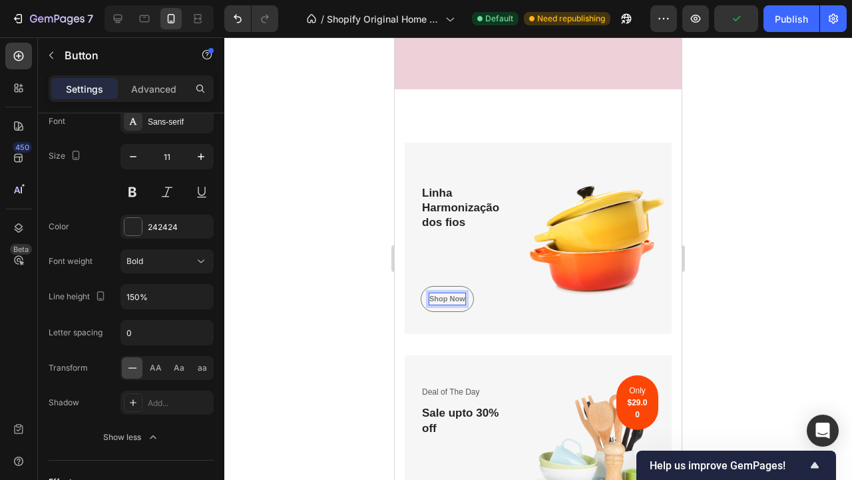
click at [453, 293] on p "Shop Now" at bounding box center [448, 298] width 36 height 11
click at [790, 243] on div at bounding box center [538, 258] width 628 height 442
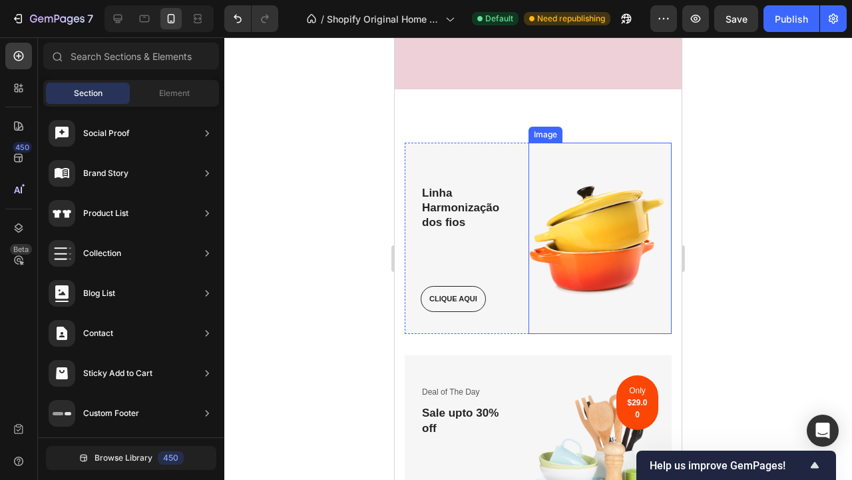
click at [615, 220] on img at bounding box center [600, 238] width 143 height 191
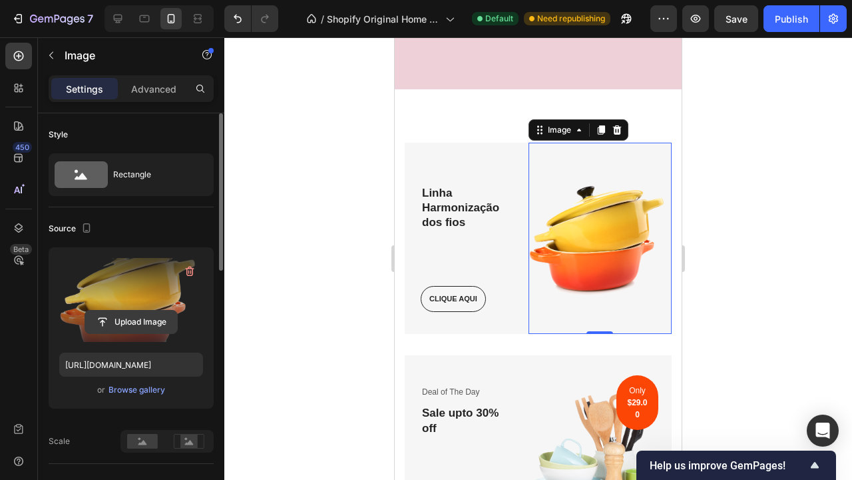
click at [137, 317] on input "file" at bounding box center [131, 321] width 92 height 23
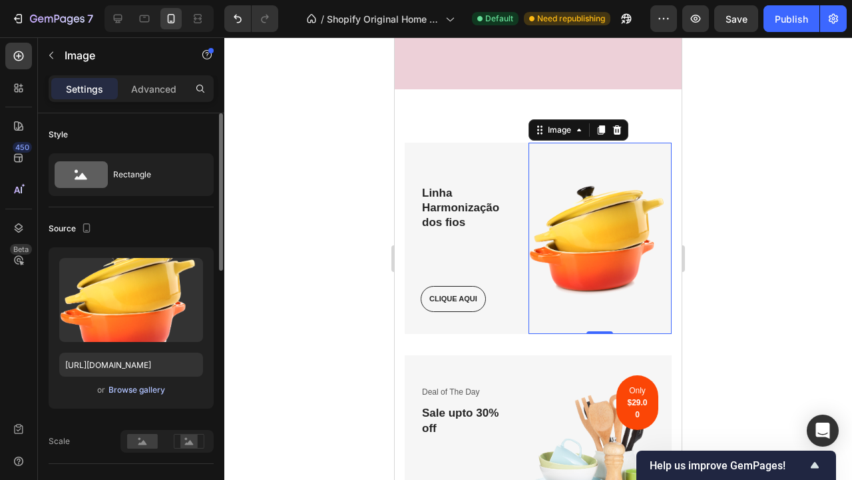
click at [147, 389] on div "Browse gallery" at bounding box center [137, 390] width 57 height 12
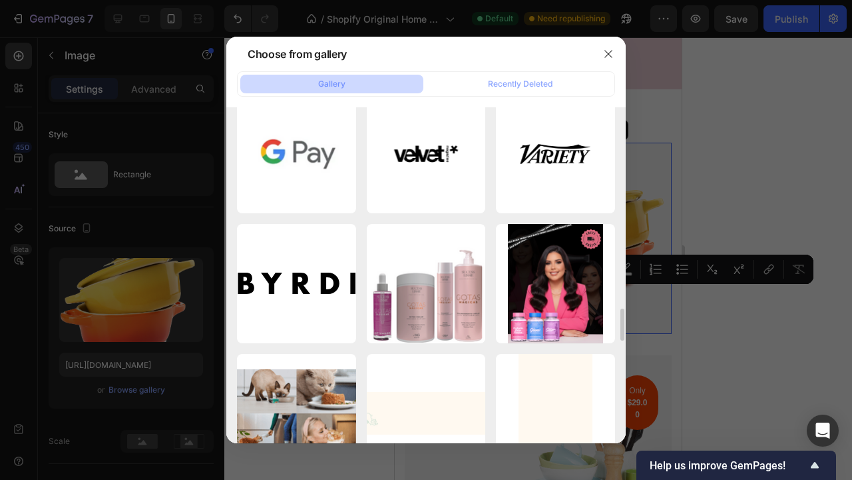
scroll to position [2572, 0]
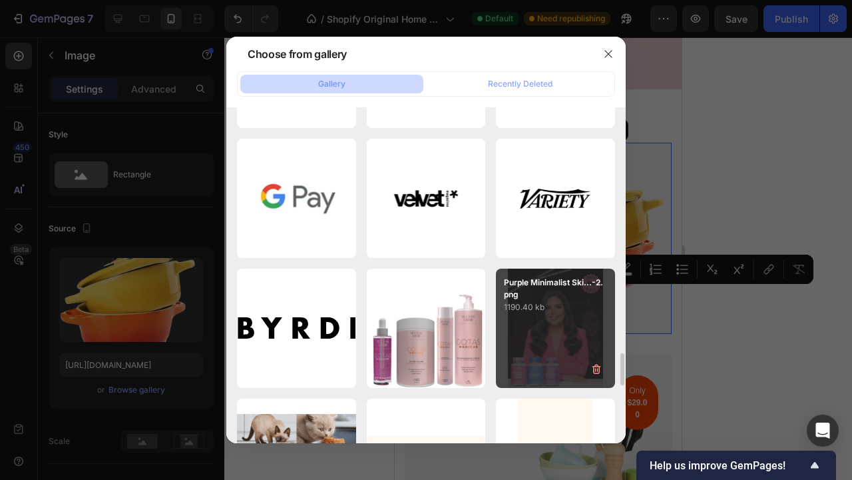
click at [555, 333] on div "Purple Minimalist Ski...-2.png 1190.40 kb" at bounding box center [555, 327] width 119 height 119
type input "https://cdn.shopify.com/s/files/1/0892/2873/8865/files/gempages_529828054910895…"
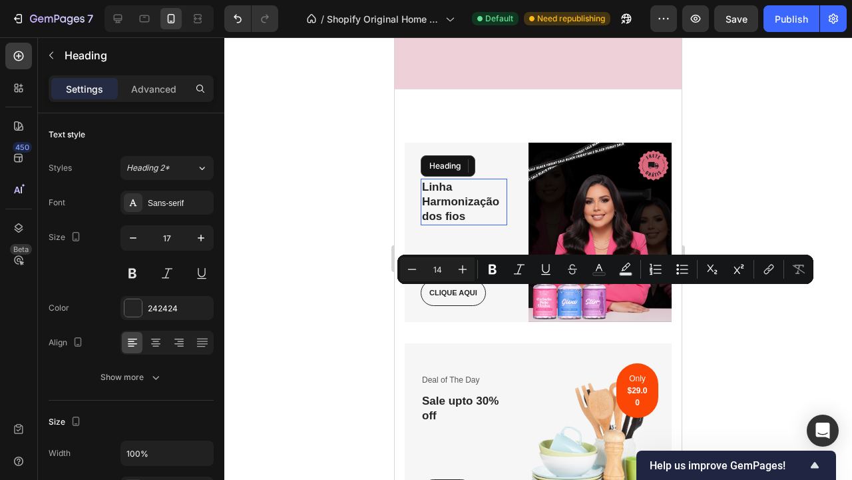
click at [470, 198] on p "Linha Harmonização dos fios" at bounding box center [464, 202] width 84 height 44
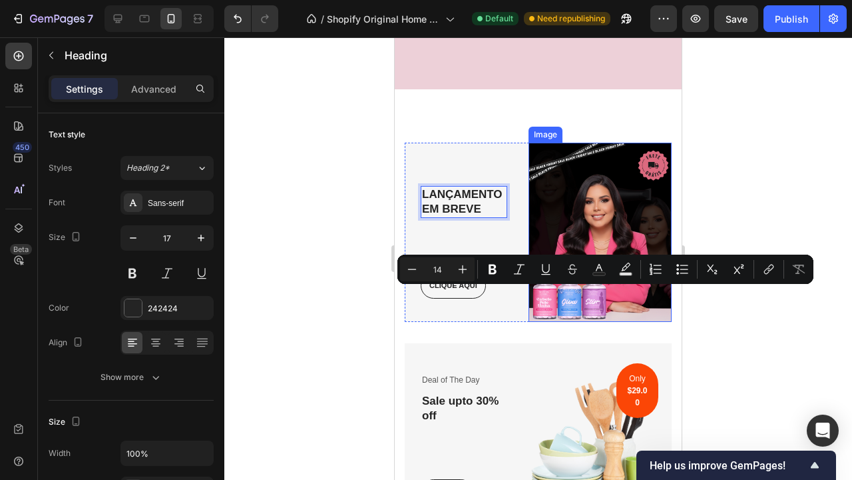
click at [727, 147] on div at bounding box center [538, 258] width 628 height 442
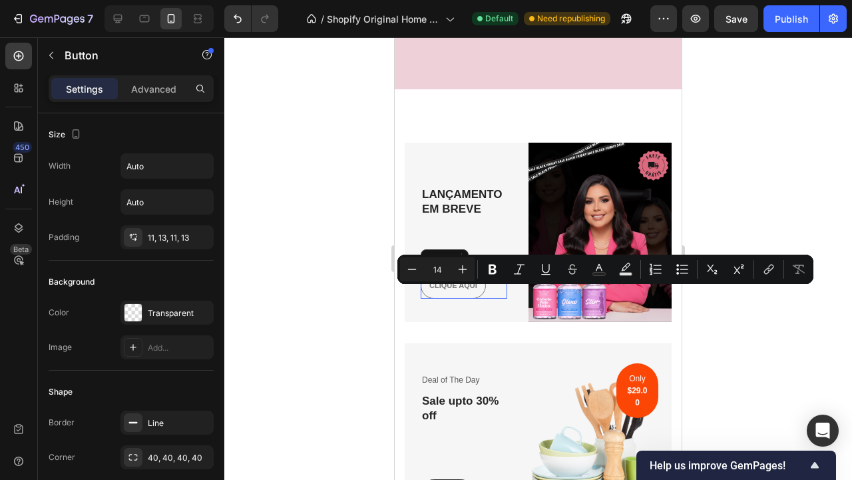
click at [464, 289] on link "CLIQUE AQUI" at bounding box center [453, 285] width 65 height 26
click at [802, 194] on div at bounding box center [538, 258] width 628 height 442
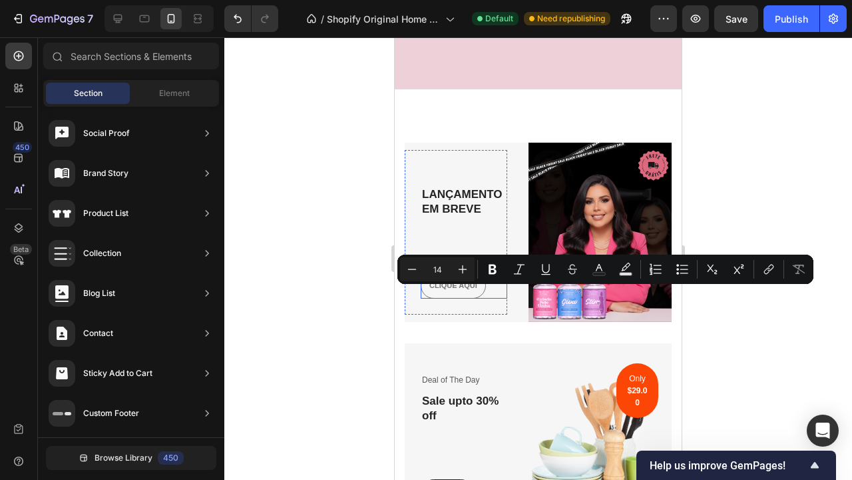
click at [456, 286] on link "CLIQUE AQUI" at bounding box center [453, 285] width 65 height 26
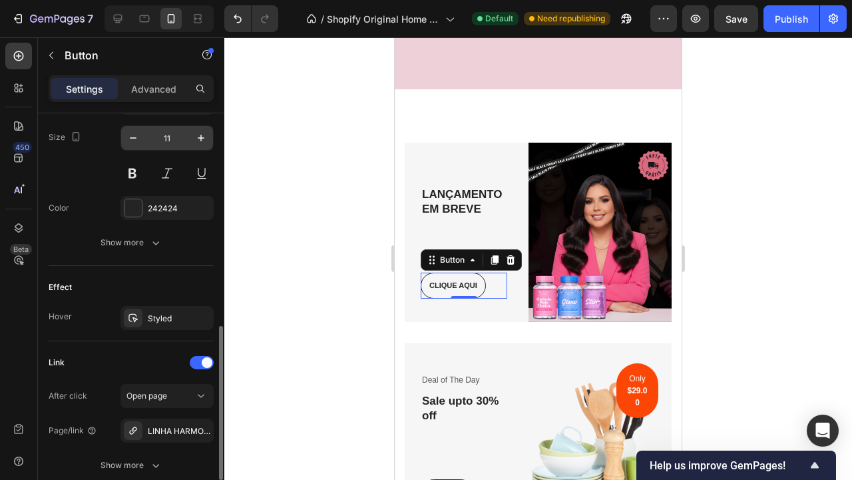
scroll to position [552, 0]
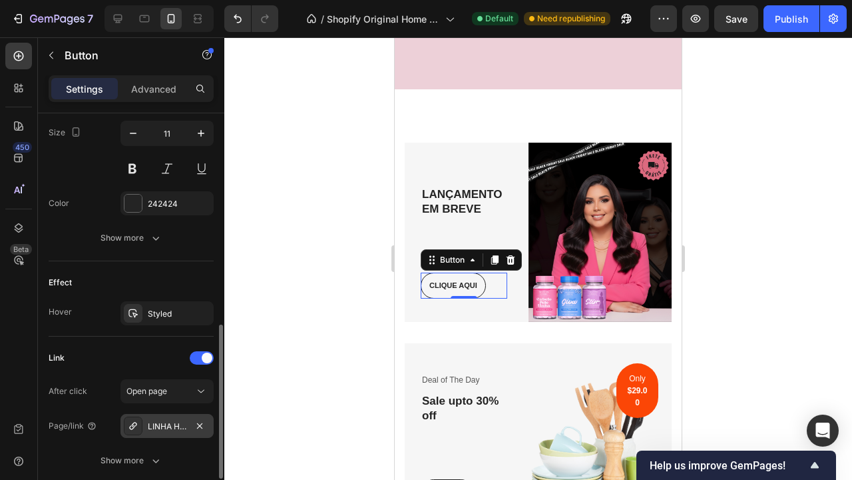
click at [170, 425] on div "LINHA HARMONIZAÇÃO DOS FIOS" at bounding box center [167, 426] width 39 height 12
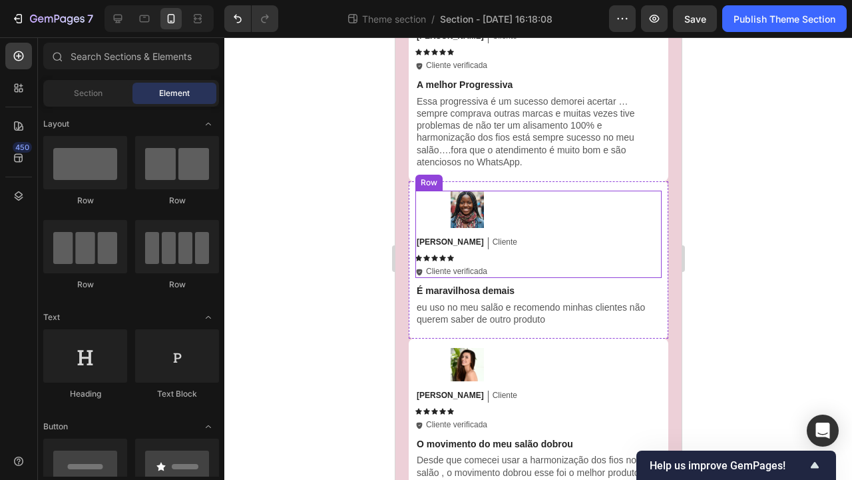
scroll to position [804, 0]
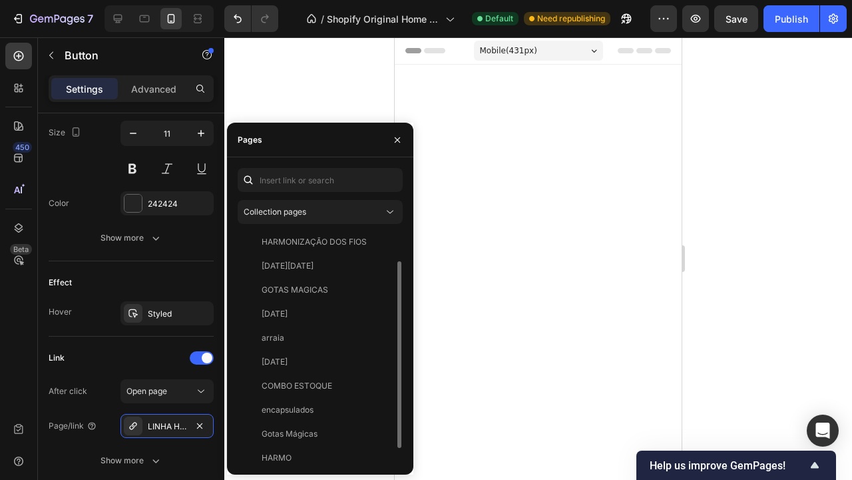
scroll to position [1975, 0]
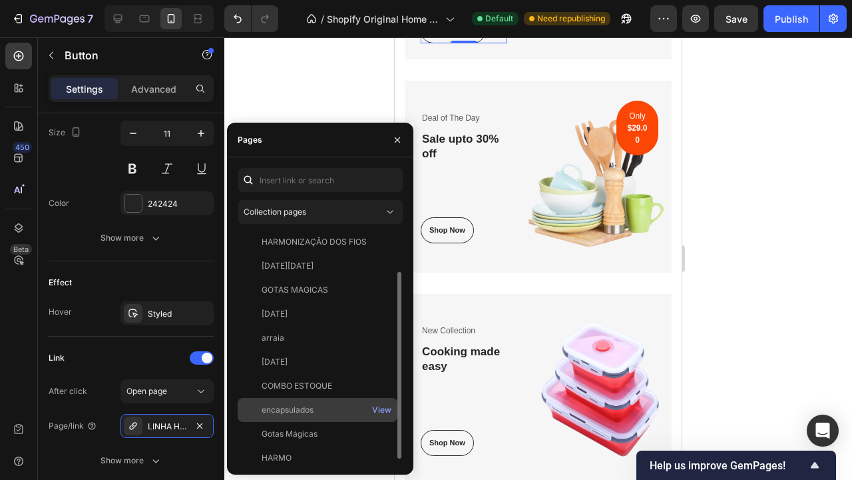
click at [312, 409] on div "encapsulados" at bounding box center [288, 410] width 52 height 12
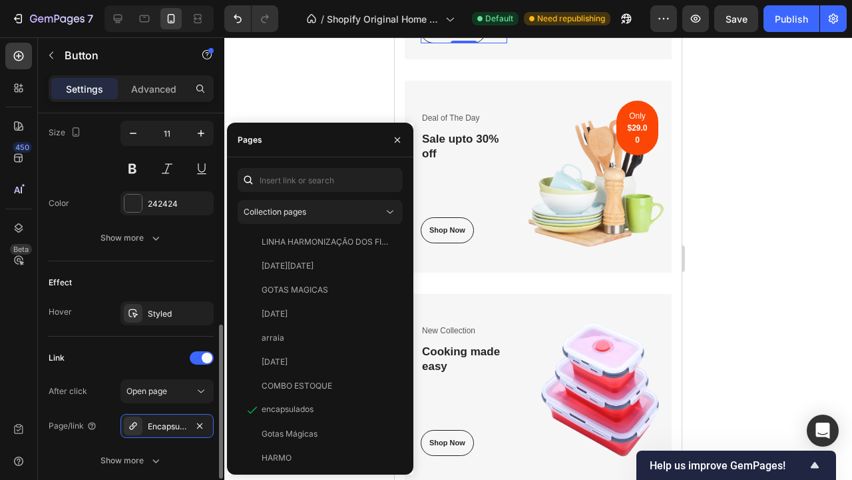
click at [156, 364] on div "Link" at bounding box center [131, 357] width 165 height 21
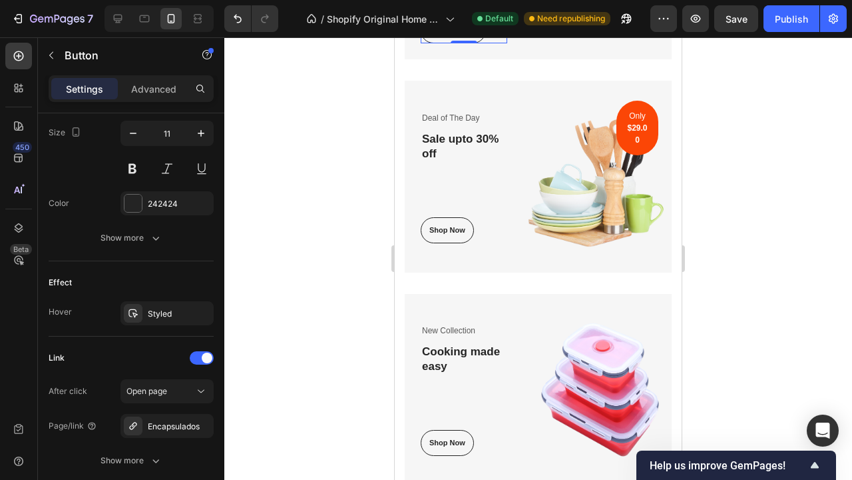
click at [742, 243] on div at bounding box center [538, 258] width 628 height 442
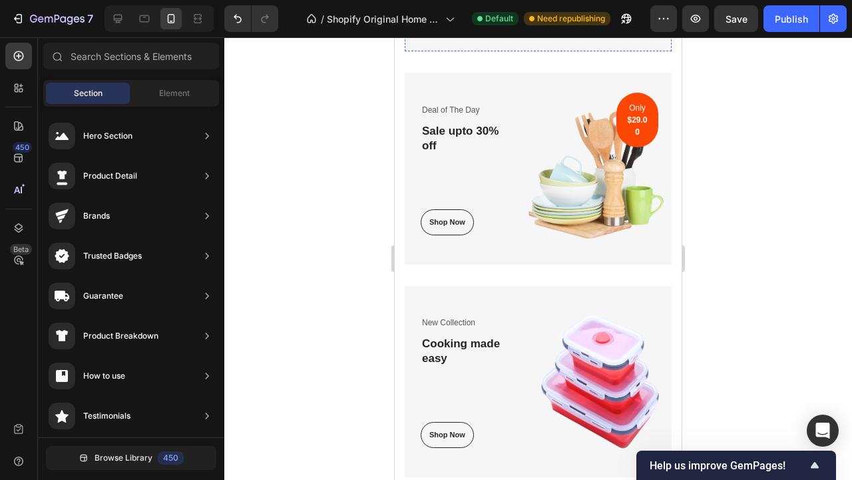
scroll to position [1981, 0]
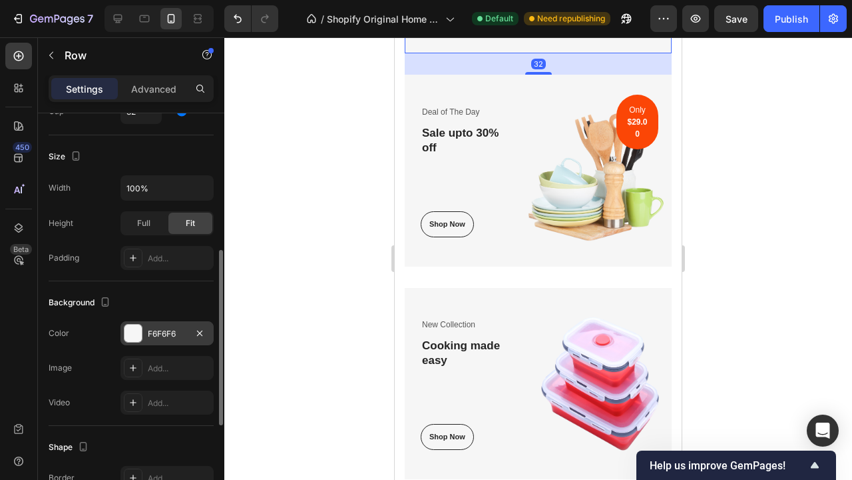
scroll to position [356, 0]
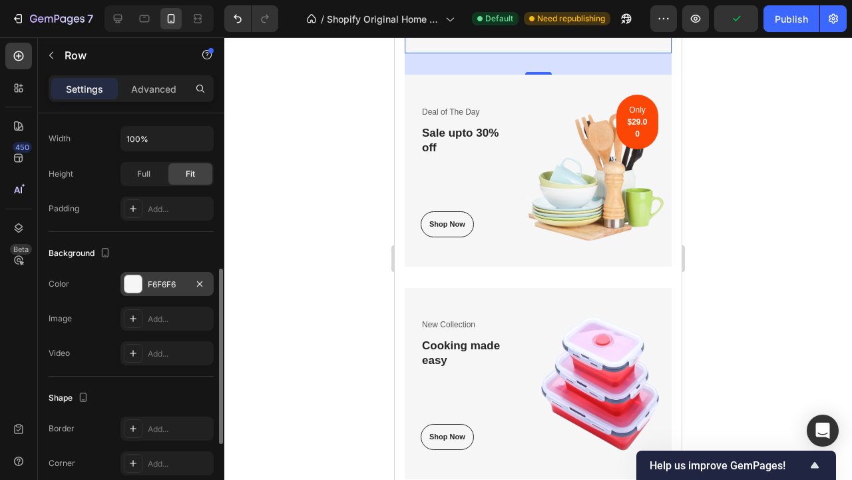
click at [166, 286] on div "F6F6F6" at bounding box center [167, 284] width 39 height 12
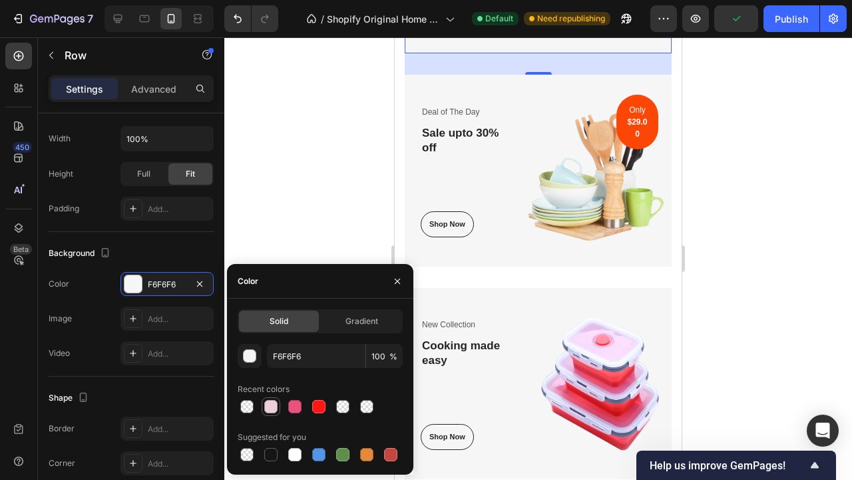
click at [270, 414] on div at bounding box center [271, 406] width 16 height 16
type input "EDD0D8"
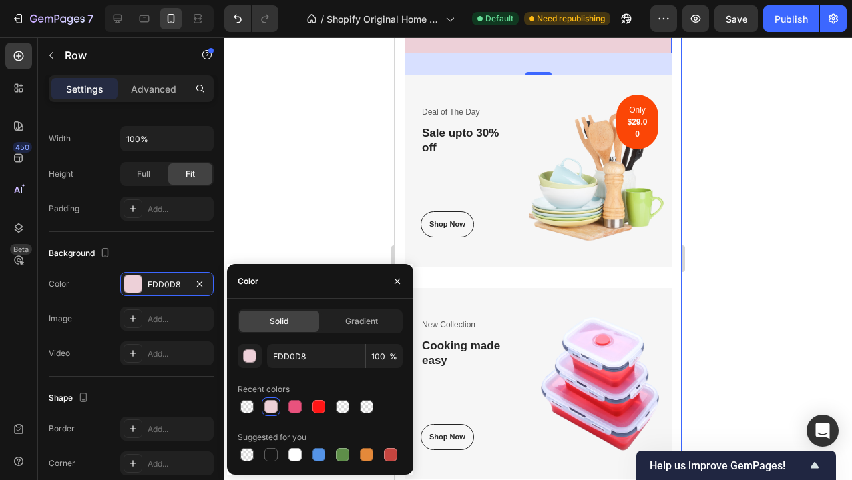
click at [716, 307] on div at bounding box center [538, 258] width 628 height 442
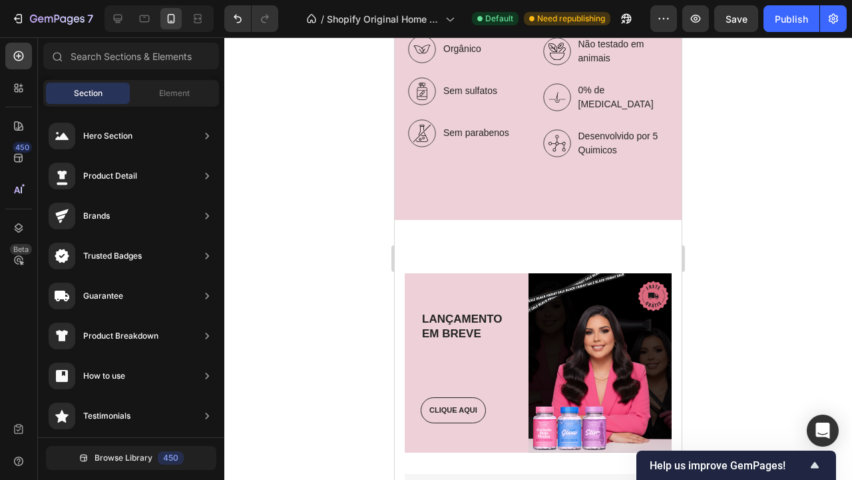
scroll to position [1941, 0]
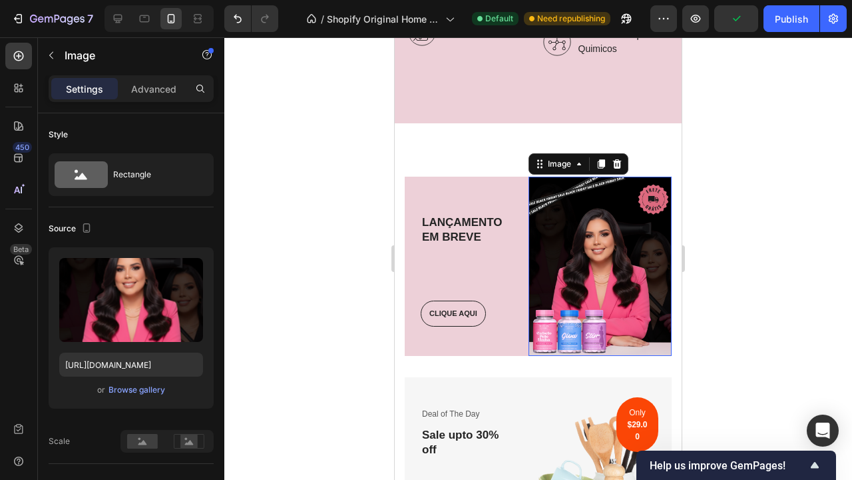
click at [641, 268] on img at bounding box center [600, 265] width 143 height 179
click at [152, 393] on div "Browse gallery" at bounding box center [137, 390] width 57 height 12
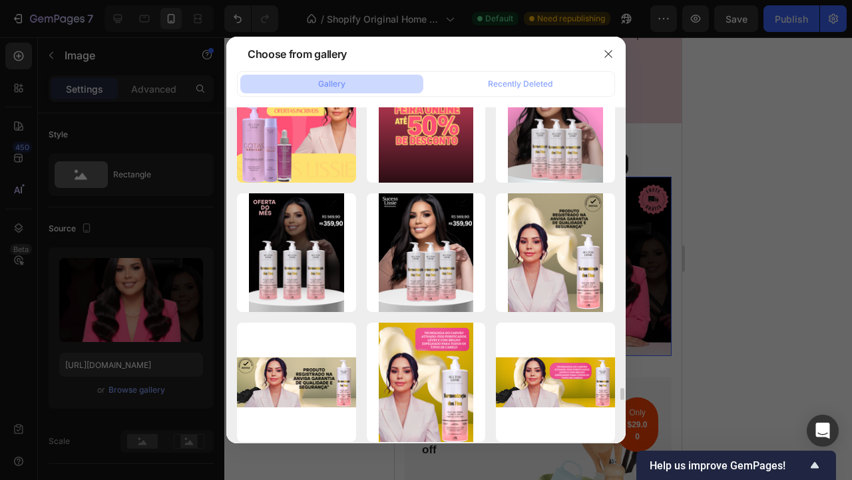
scroll to position [7569, 0]
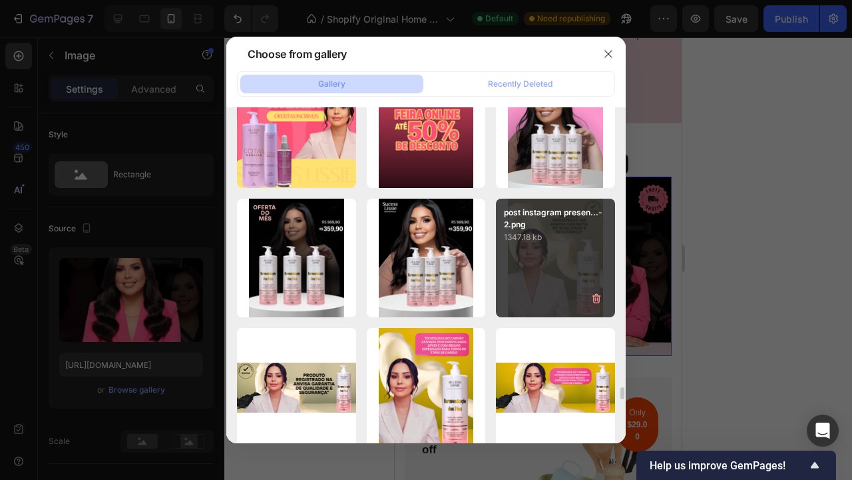
click at [578, 244] on div "post instagram presen...-2.png 1347.18 kb" at bounding box center [555, 257] width 119 height 119
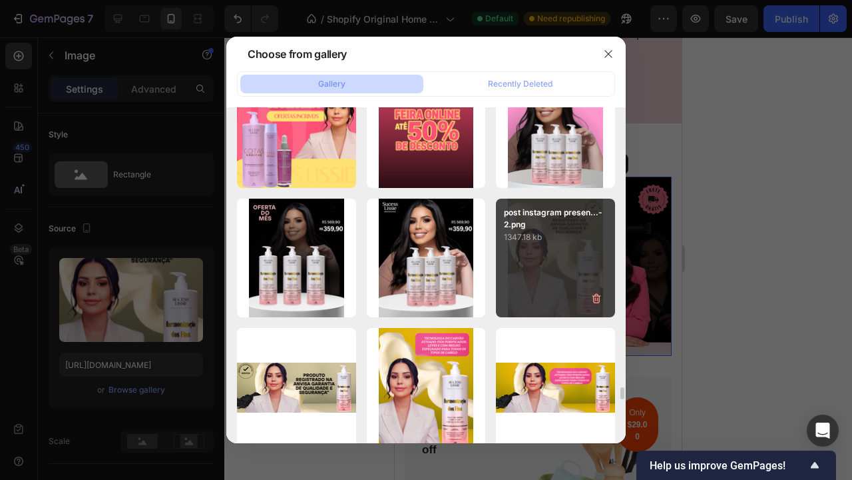
type input "https://cdn.shopify.com/s/files/1/0892/2873/8865/files/gempages_529828054910895…"
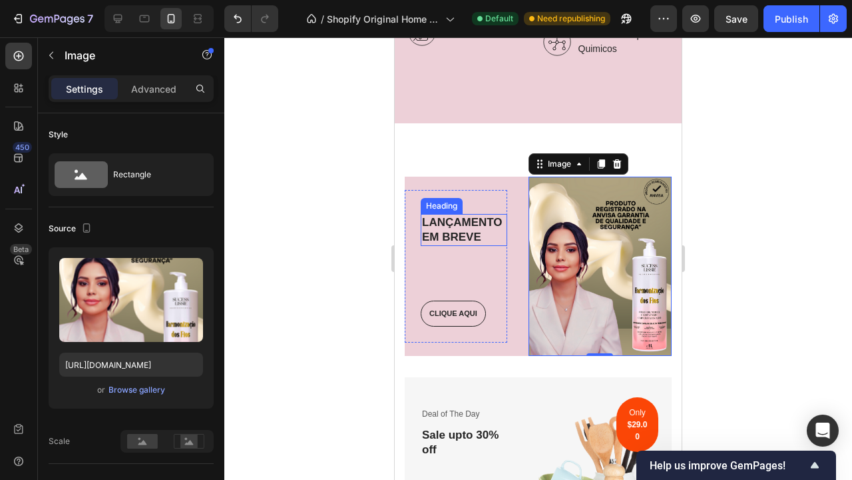
click at [472, 228] on h3 "LANÇAMENTO EM BREVE" at bounding box center [464, 230] width 87 height 32
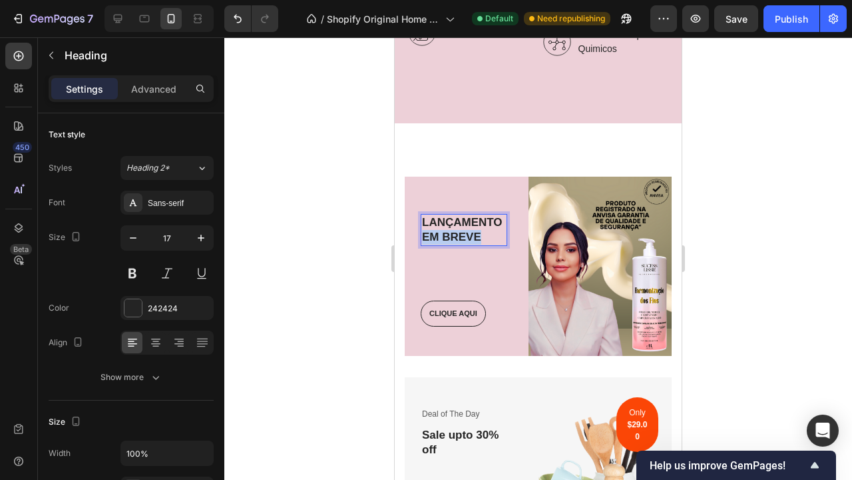
click at [472, 228] on p "LANÇAMENTO EM BREVE" at bounding box center [464, 229] width 84 height 29
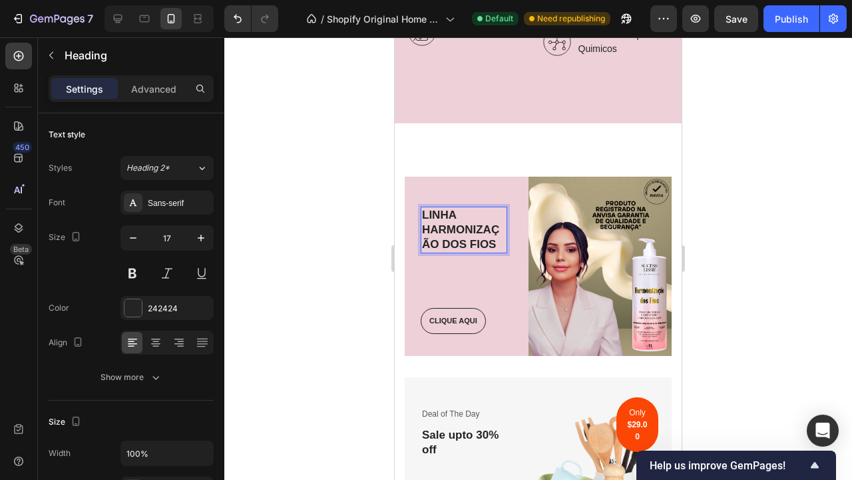
click at [344, 292] on div at bounding box center [538, 258] width 628 height 442
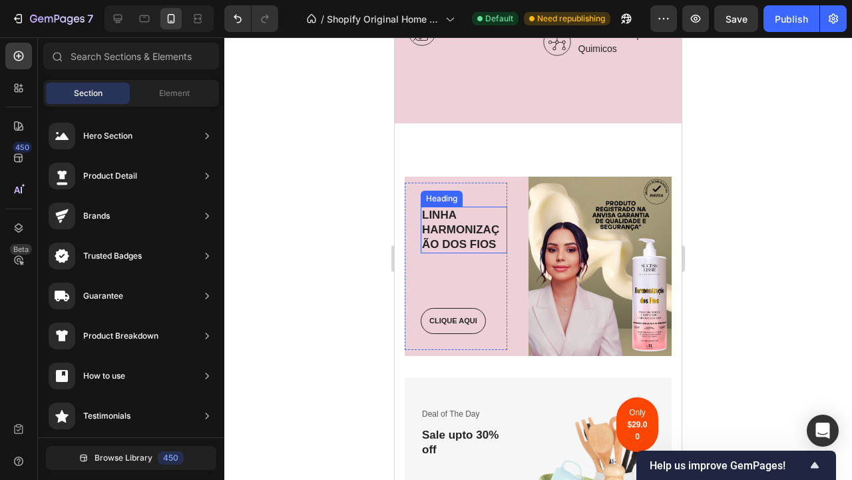
click at [487, 216] on p "LINHA HARMONIZAÇÃO DOS FIOS" at bounding box center [464, 230] width 84 height 44
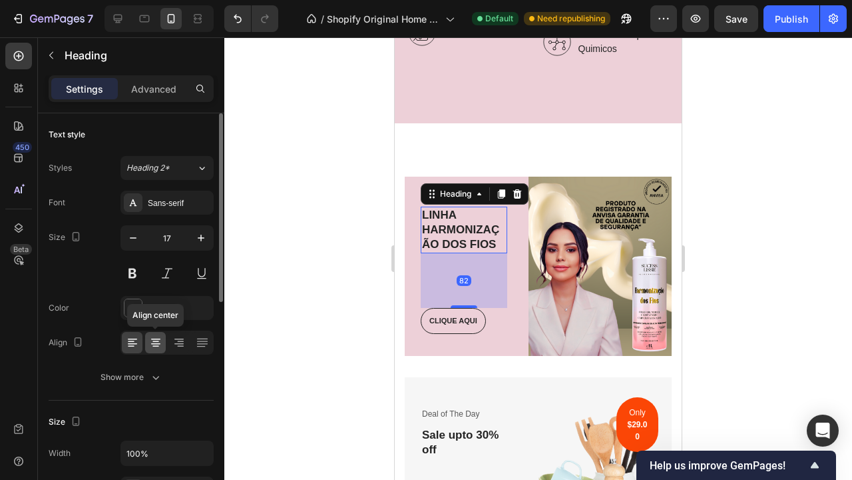
click at [154, 344] on icon at bounding box center [155, 343] width 9 height 1
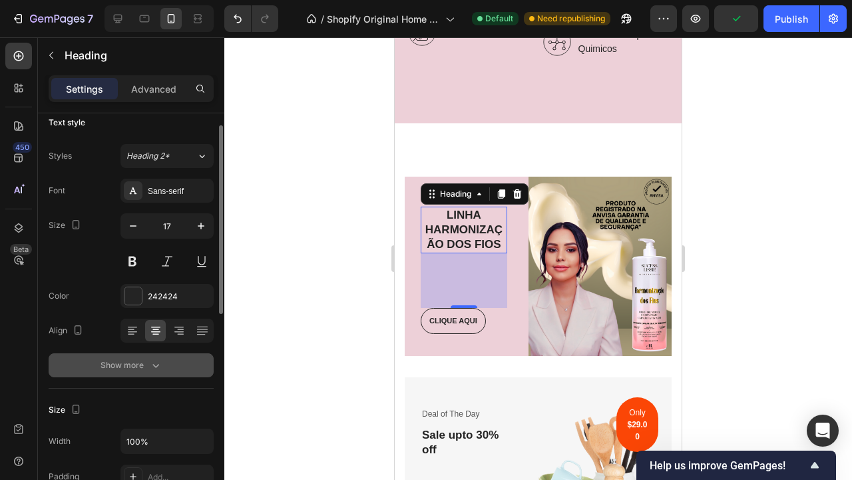
scroll to position [17, 0]
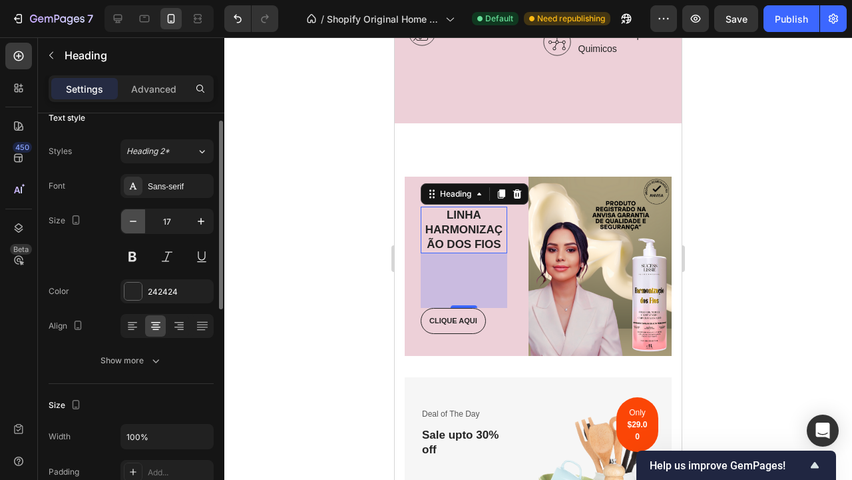
click at [133, 224] on icon "button" at bounding box center [133, 220] width 13 height 13
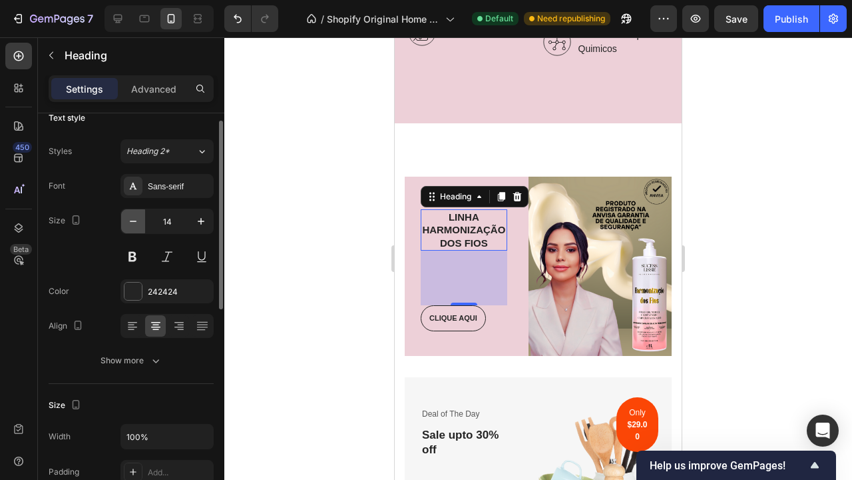
type input "13"
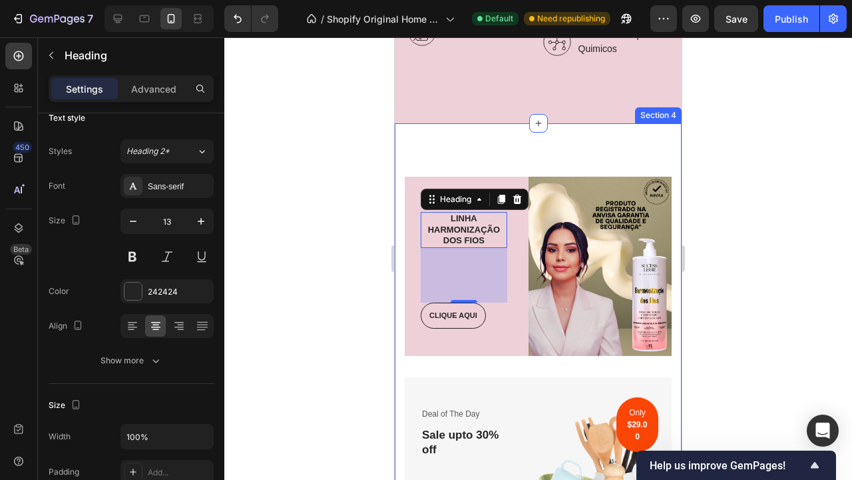
click at [727, 240] on div at bounding box center [538, 258] width 628 height 442
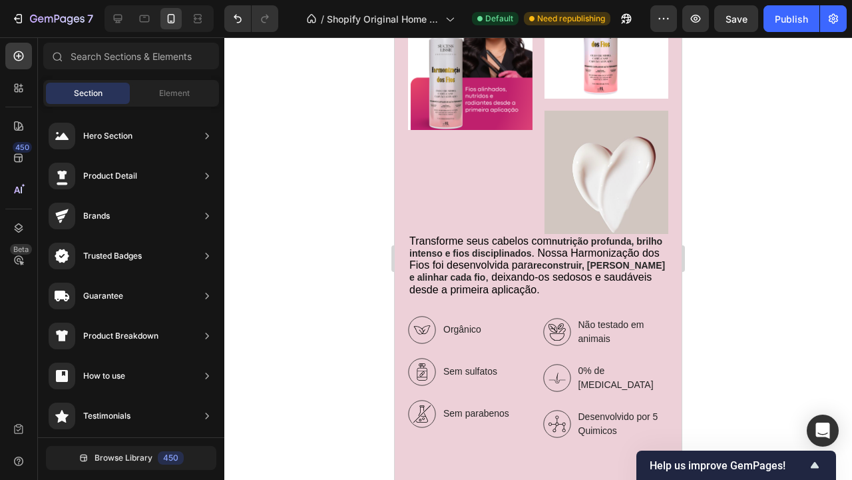
scroll to position [1534, 0]
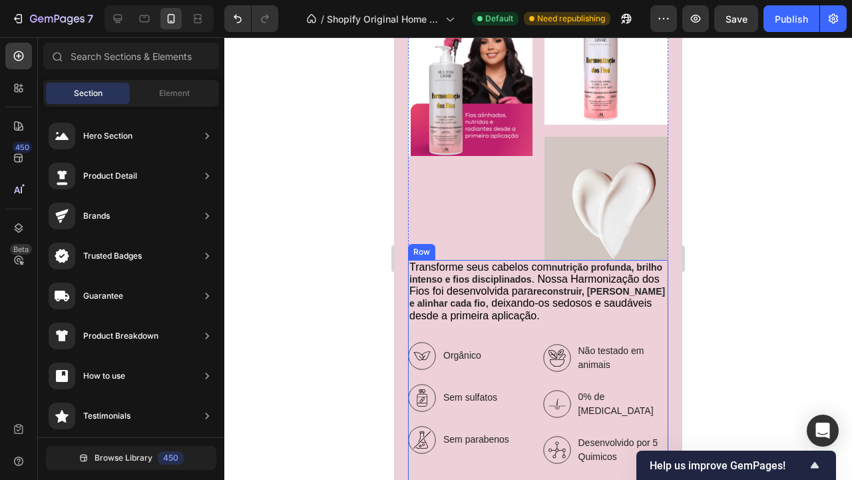
click at [562, 334] on div "Transforme seus cabelos com nutrição profunda, brilho intenso e fios disciplina…" at bounding box center [538, 372] width 260 height 224
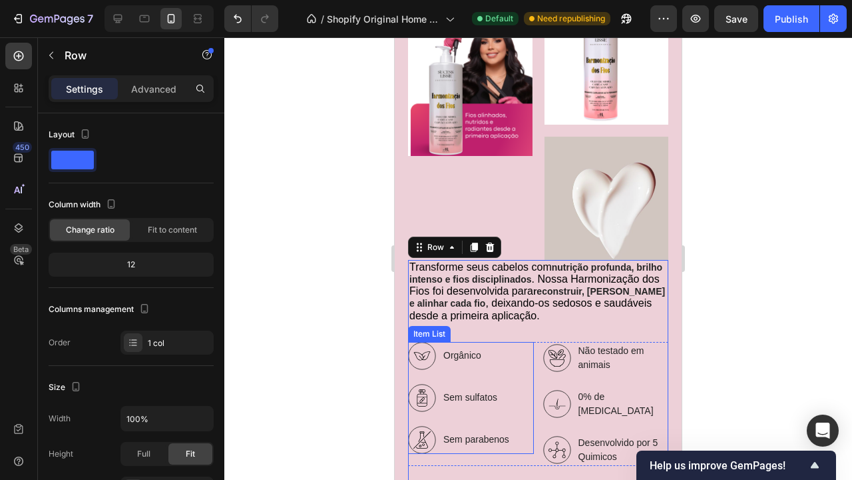
click at [516, 360] on div "Orgânico Sem sulfatos Sem parabenos" at bounding box center [471, 398] width 126 height 112
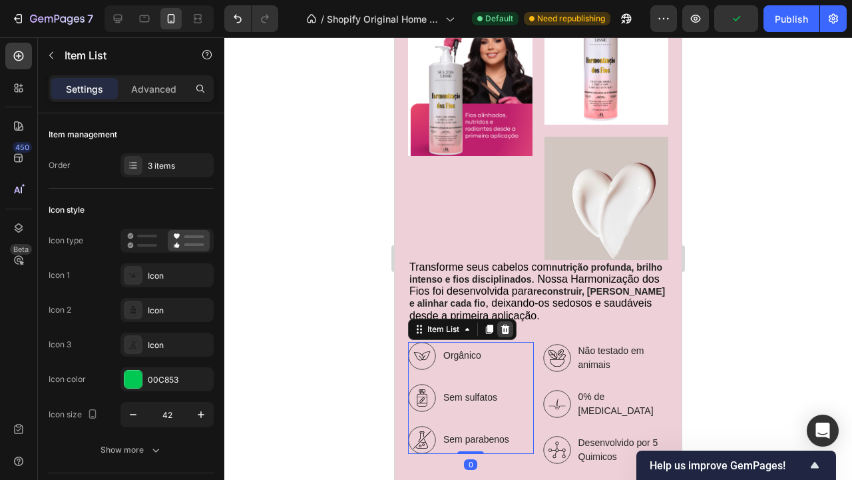
click at [504, 326] on icon at bounding box center [505, 328] width 9 height 9
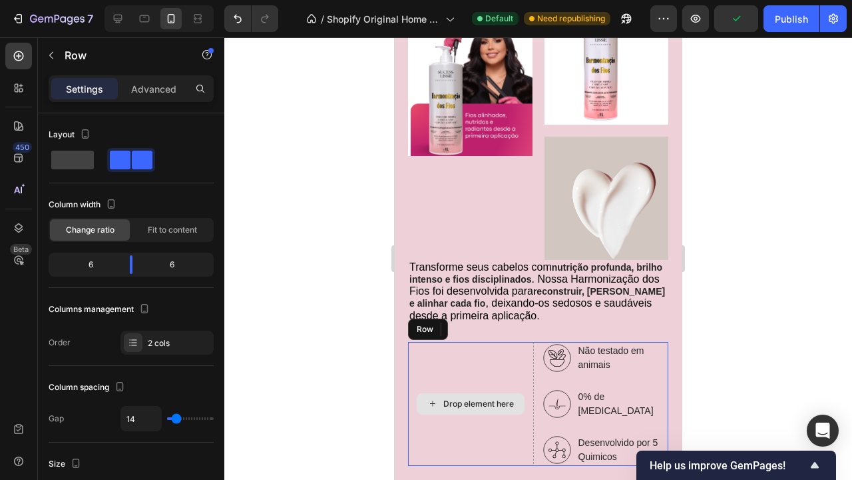
click at [523, 367] on div "Drop element here" at bounding box center [471, 404] width 126 height 124
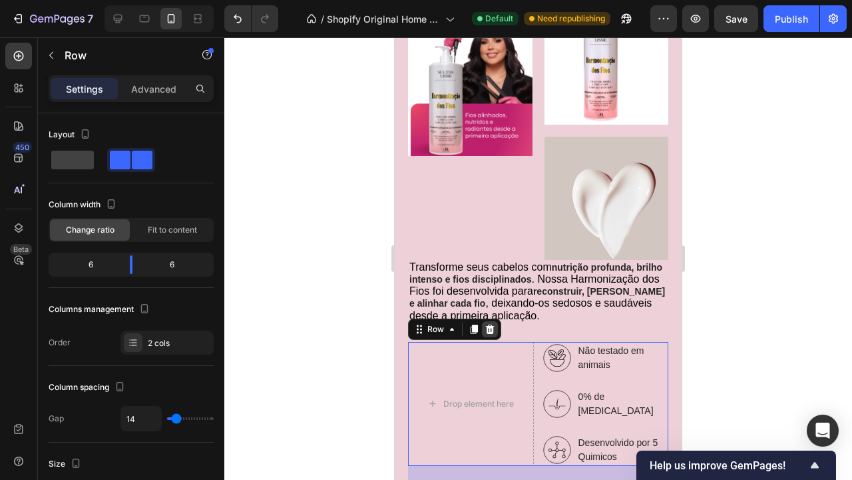
click at [493, 326] on icon at bounding box center [490, 328] width 9 height 9
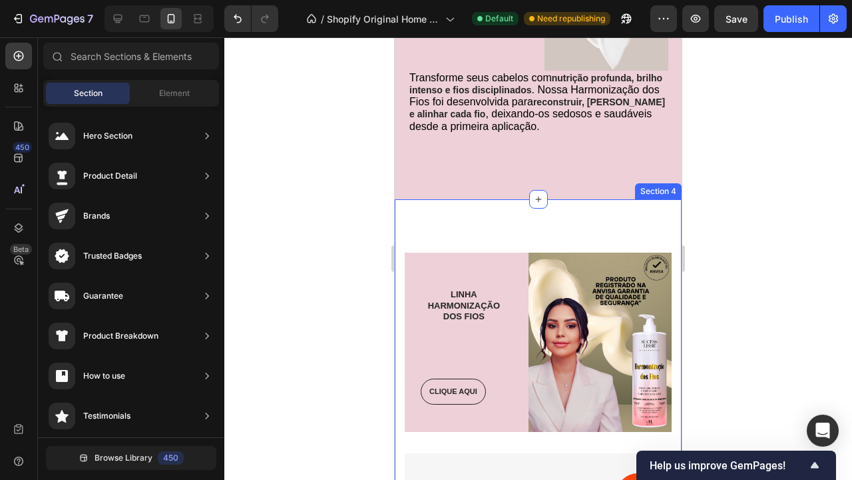
scroll to position [1728, 0]
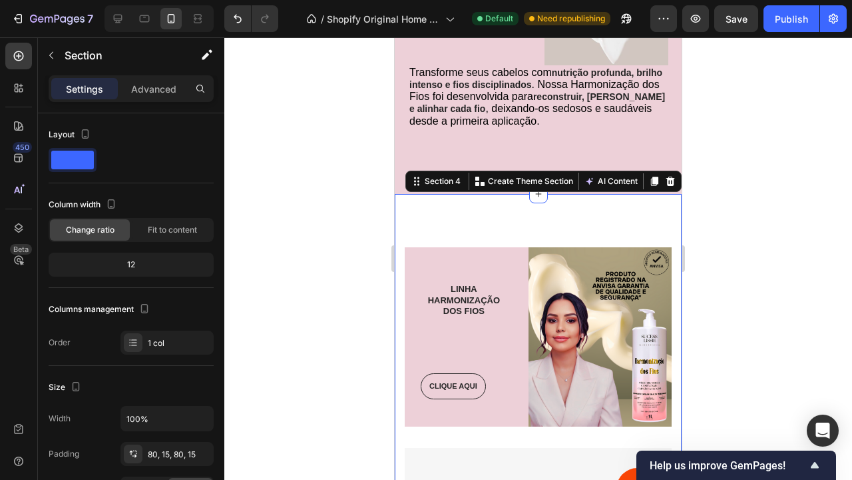
click at [729, 272] on div at bounding box center [538, 258] width 628 height 442
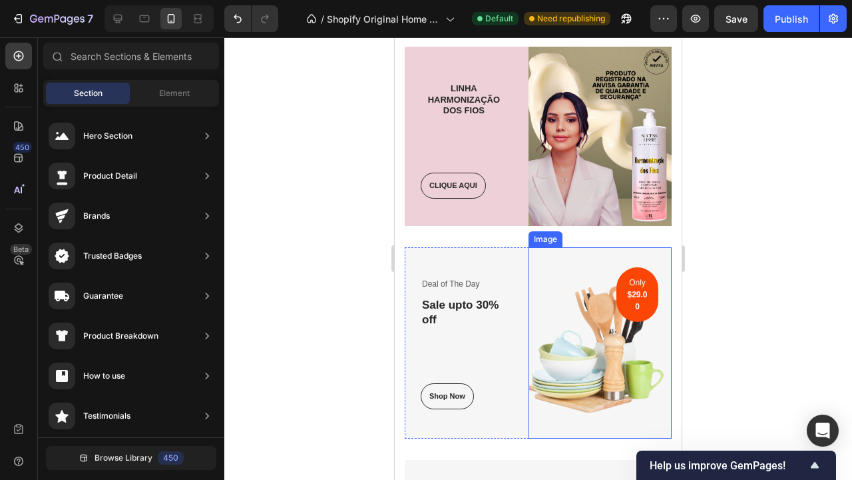
scroll to position [1895, 0]
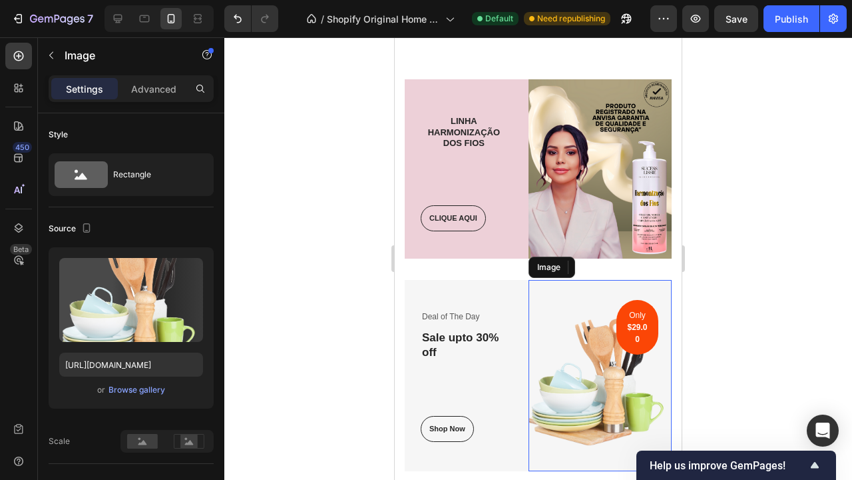
click at [572, 348] on img at bounding box center [600, 375] width 143 height 191
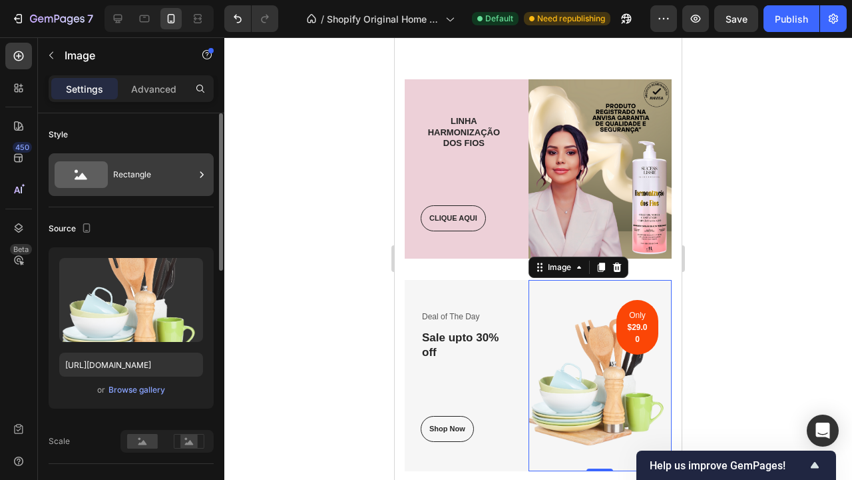
click at [121, 190] on div "Rectangle" at bounding box center [131, 174] width 165 height 43
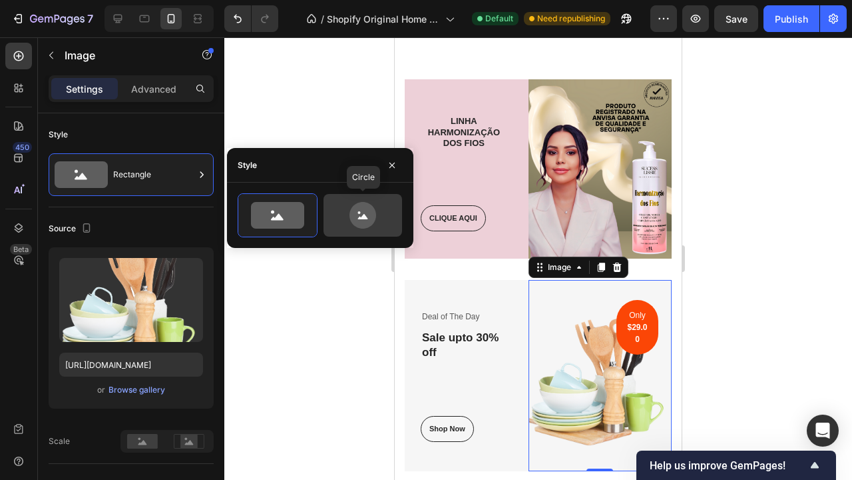
click at [358, 224] on icon at bounding box center [363, 215] width 27 height 27
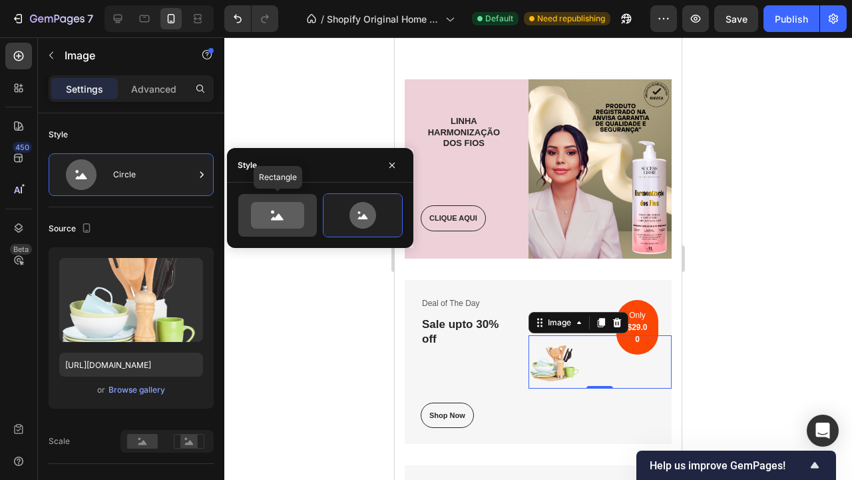
click at [284, 212] on icon at bounding box center [277, 215] width 53 height 27
type input "100"
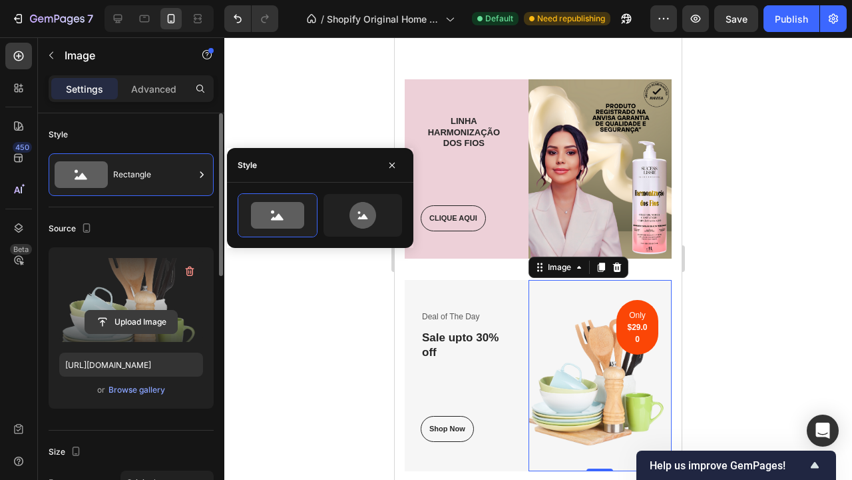
click at [139, 322] on input "file" at bounding box center [131, 321] width 92 height 23
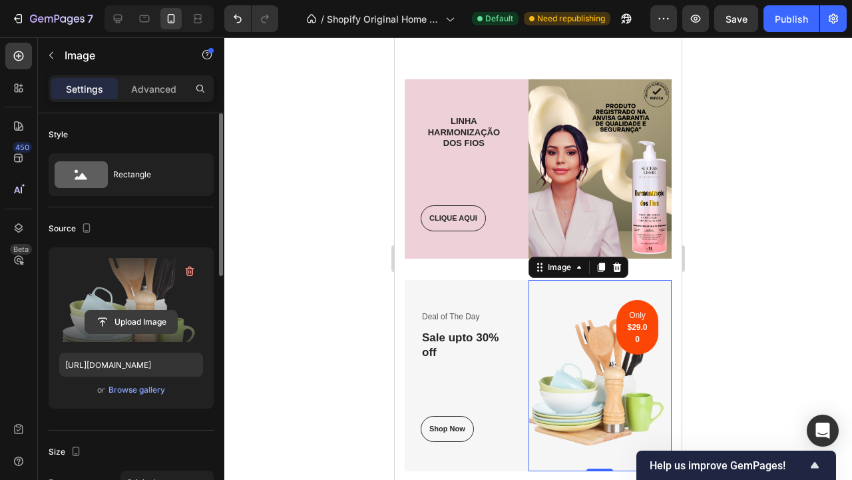
click at [147, 323] on input "file" at bounding box center [131, 321] width 92 height 23
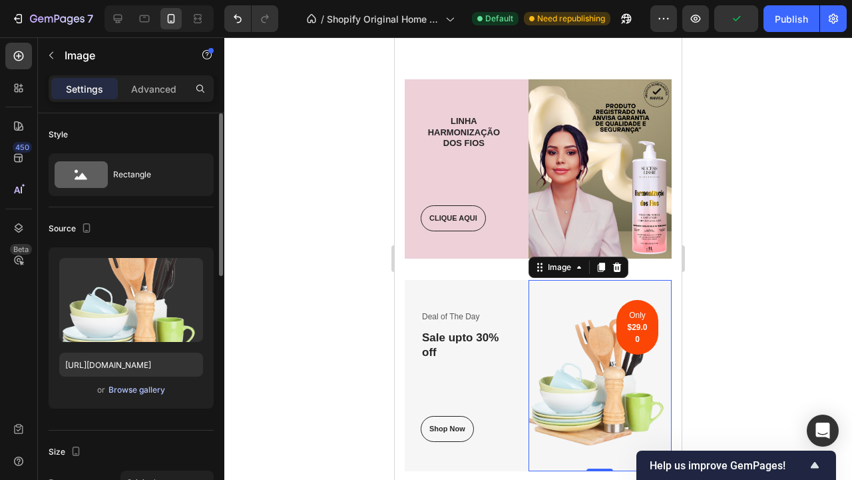
click at [129, 394] on div "Browse gallery" at bounding box center [137, 390] width 57 height 12
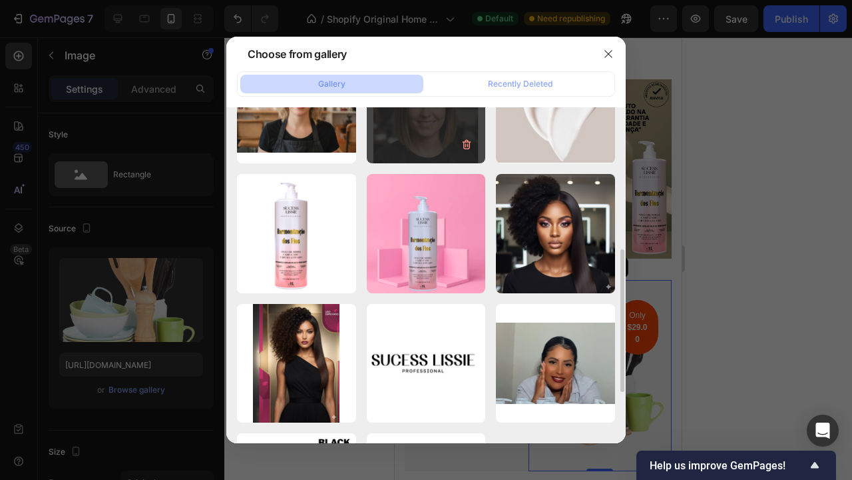
scroll to position [412, 0]
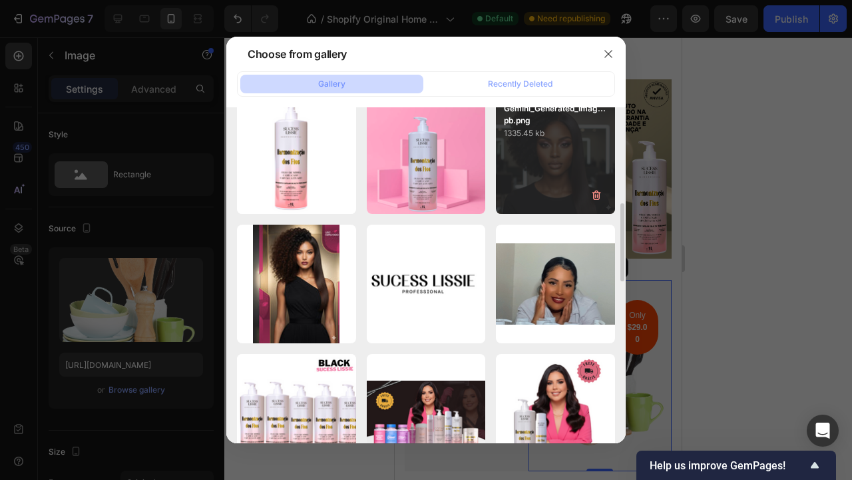
click at [553, 162] on div "Gemini_Generated_Imag...pb.png 1335.45 kb" at bounding box center [555, 154] width 119 height 119
type input "https://cdn.shopify.com/s/files/1/0892/2873/8865/files/gempages_529828054910895…"
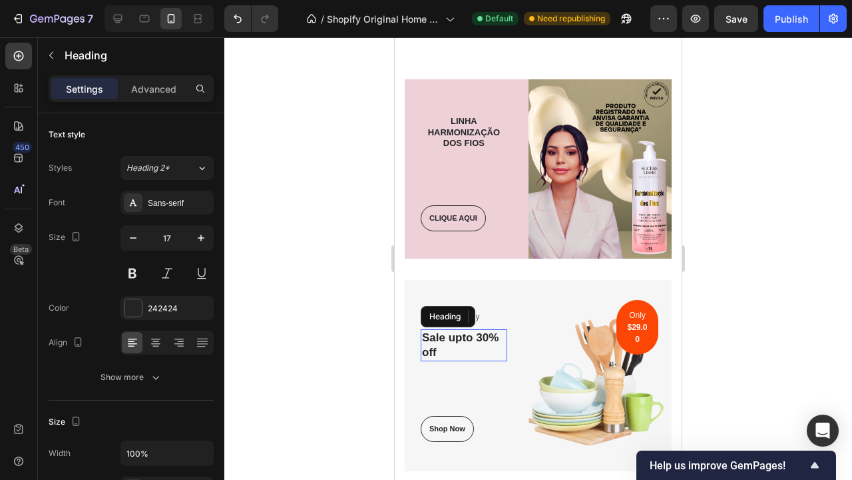
click at [455, 324] on p "Sale upto 30% off" at bounding box center [464, 331] width 84 height 29
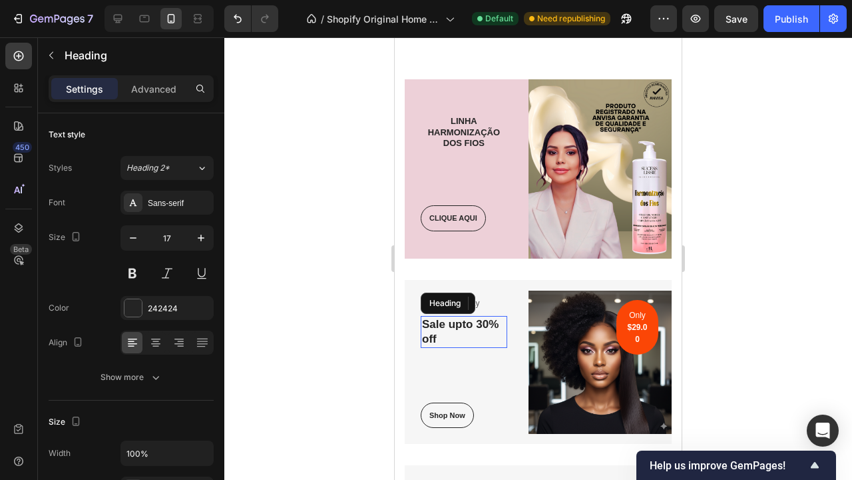
click at [455, 324] on p "Sale upto 30% off" at bounding box center [464, 331] width 84 height 29
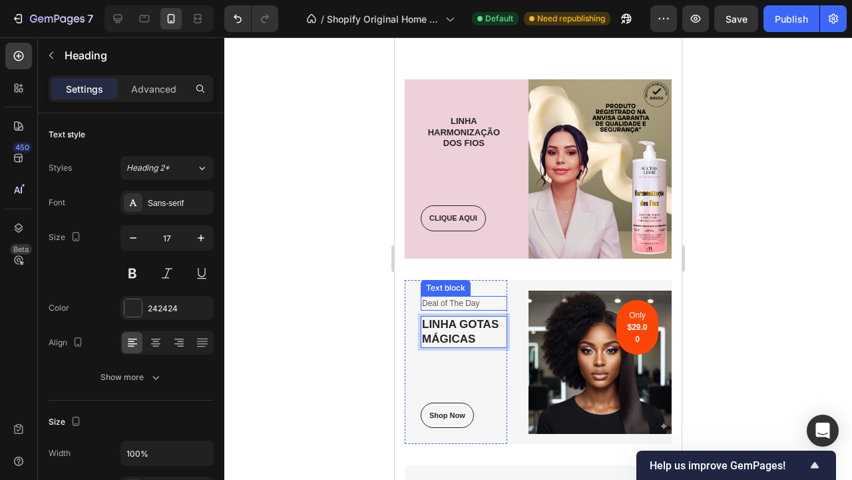
click at [444, 303] on p "Deal of The Day" at bounding box center [464, 303] width 84 height 12
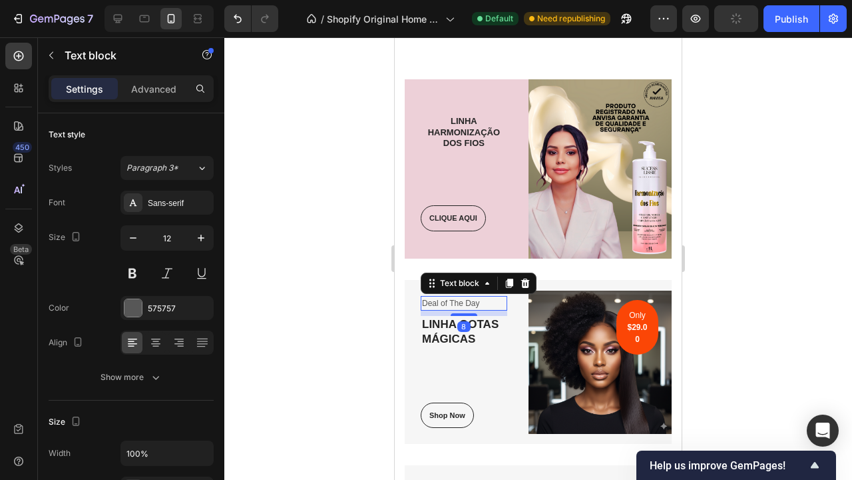
click at [444, 303] on p "Deal of The Day" at bounding box center [464, 303] width 84 height 12
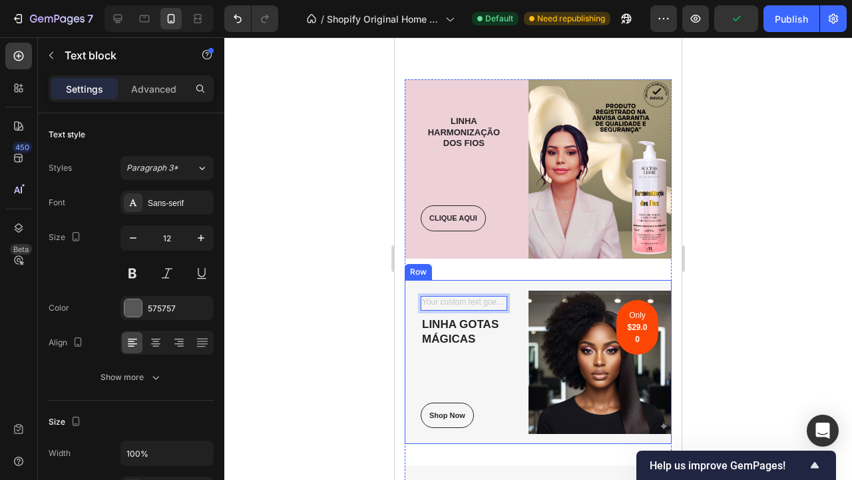
click at [521, 288] on div "Text block 8 LINHA GOTAS MÁGICAS Heading Shop Now Button Row Image Only $29.00 …" at bounding box center [538, 362] width 267 height 164
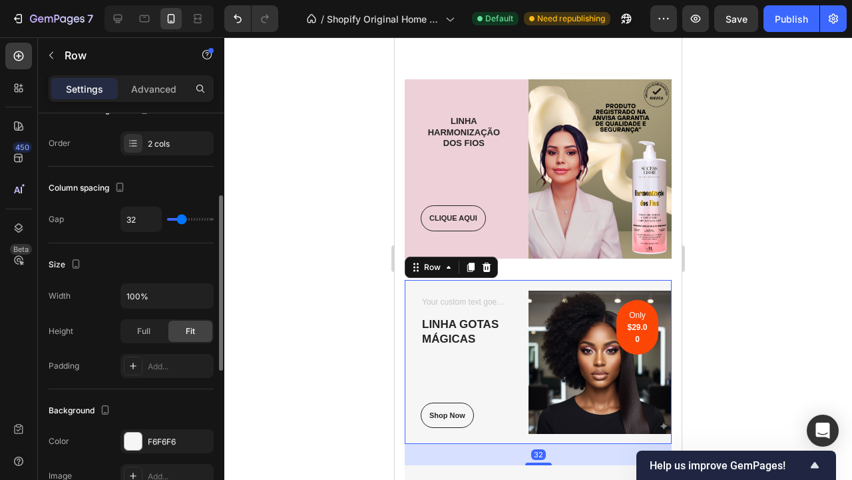
scroll to position [201, 0]
click at [156, 437] on div "F6F6F6" at bounding box center [167, 440] width 39 height 12
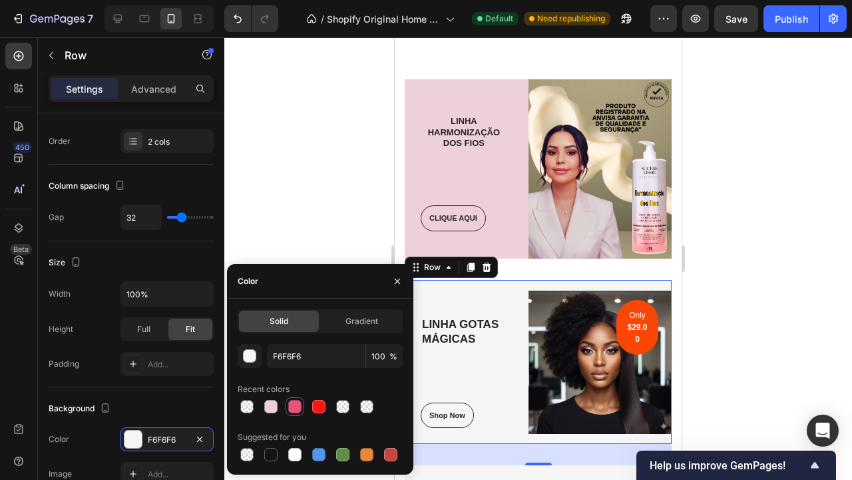
click at [298, 397] on div "Recent colors" at bounding box center [320, 396] width 165 height 37
click at [298, 400] on div at bounding box center [294, 406] width 13 height 13
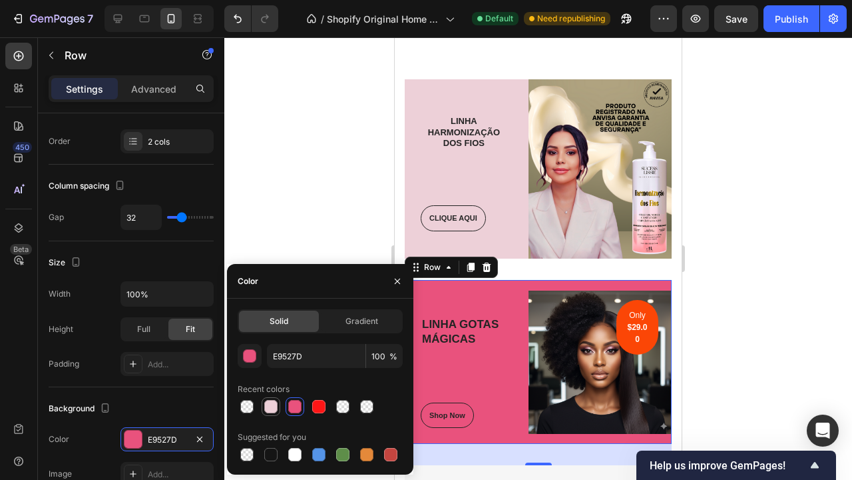
click at [273, 412] on div at bounding box center [270, 406] width 13 height 13
type input "EDD0D8"
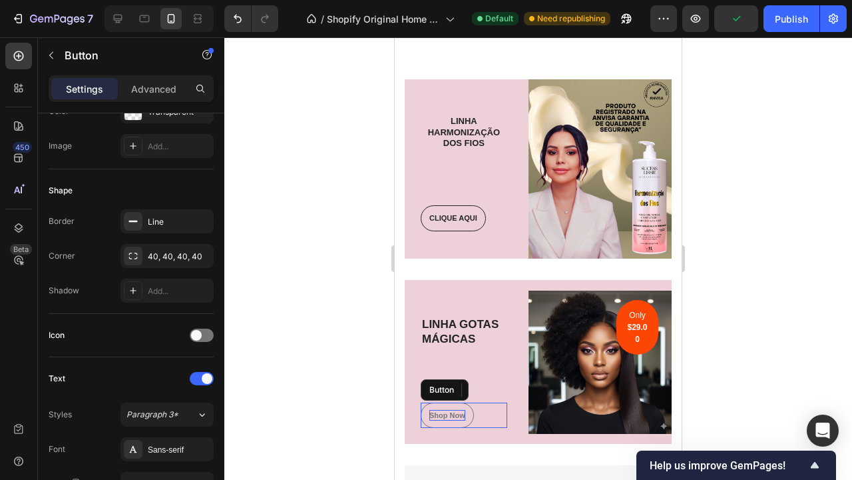
click at [447, 410] on div "Shop Now" at bounding box center [448, 415] width 36 height 11
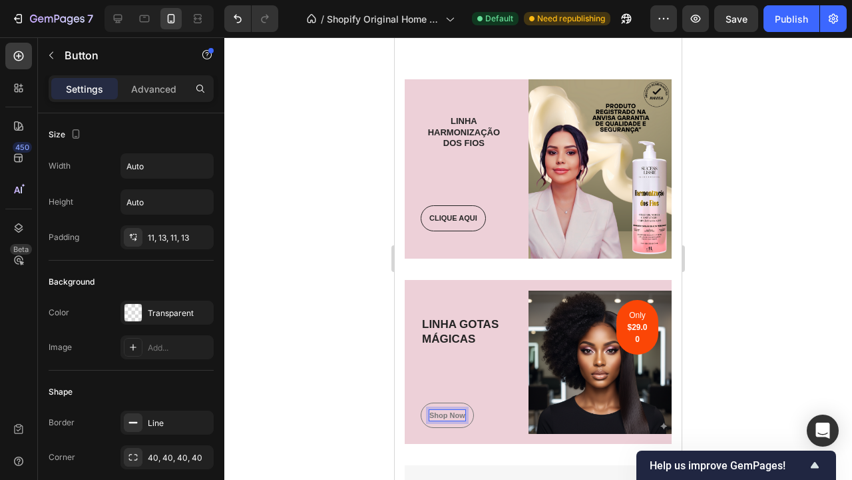
click at [448, 416] on p "Shop Now" at bounding box center [448, 415] width 36 height 11
click at [444, 415] on button "CLIQUE" at bounding box center [443, 415] width 45 height 26
click at [749, 354] on div at bounding box center [538, 258] width 628 height 442
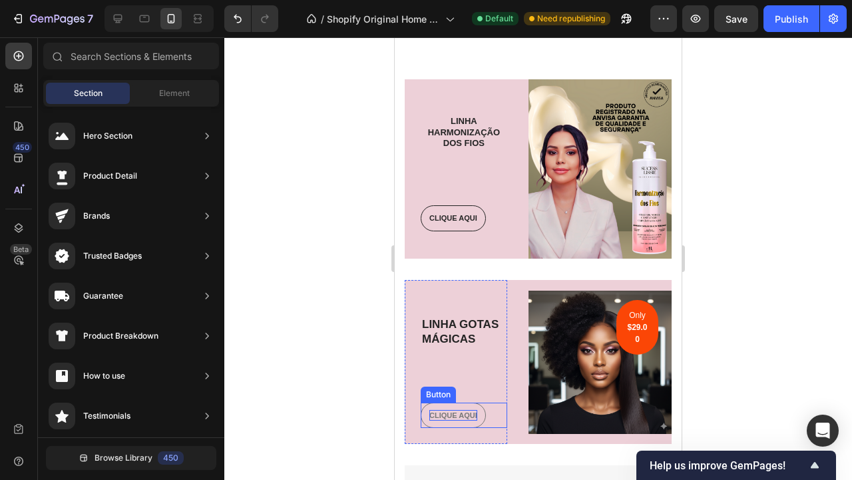
click at [465, 416] on p "CLIQUE AQUI" at bounding box center [454, 415] width 48 height 11
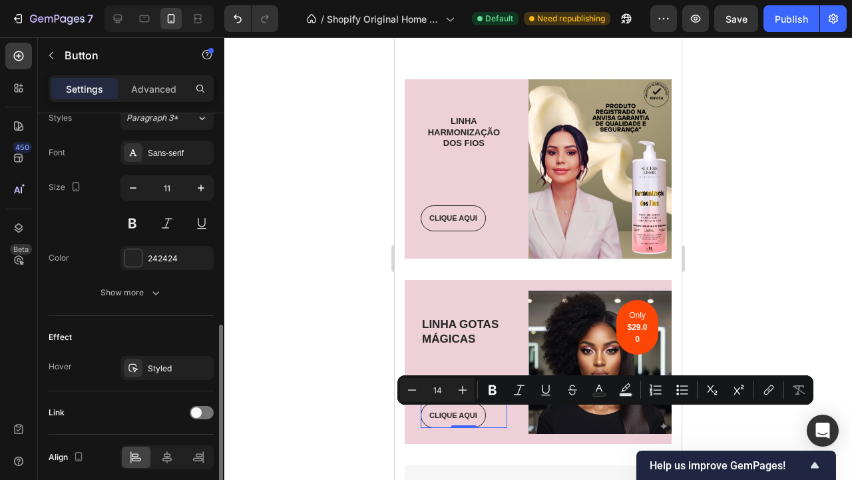
scroll to position [551, 0]
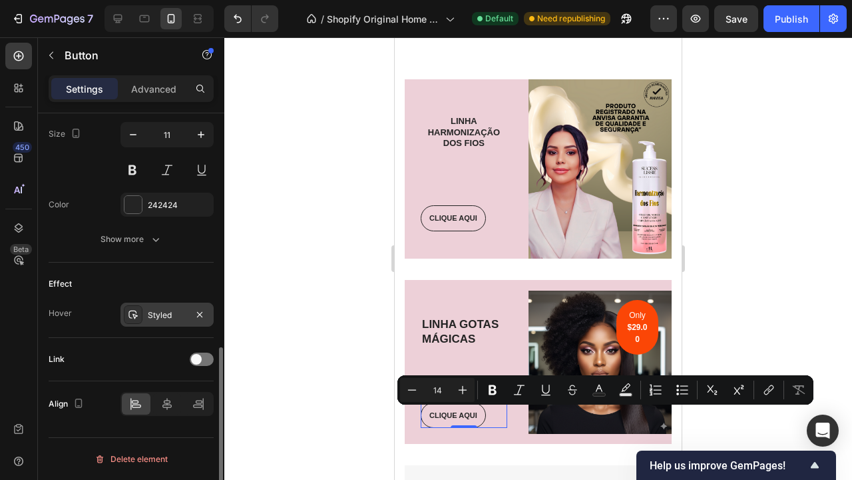
click at [164, 309] on div "Styled" at bounding box center [167, 315] width 39 height 12
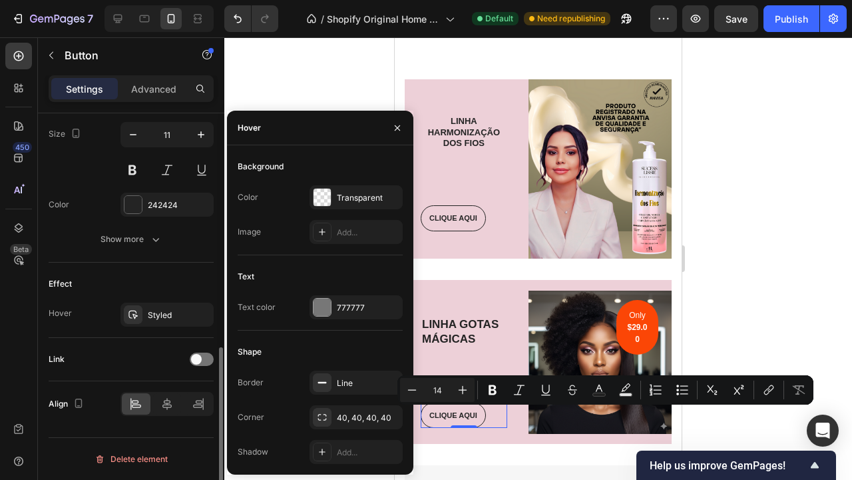
click at [158, 268] on div "Effect Hover Styled" at bounding box center [131, 299] width 165 height 75
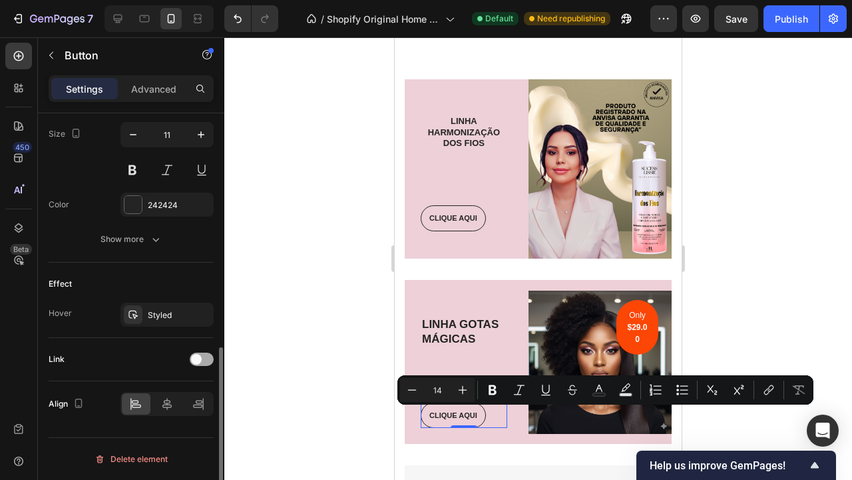
click at [208, 360] on div at bounding box center [202, 358] width 24 height 13
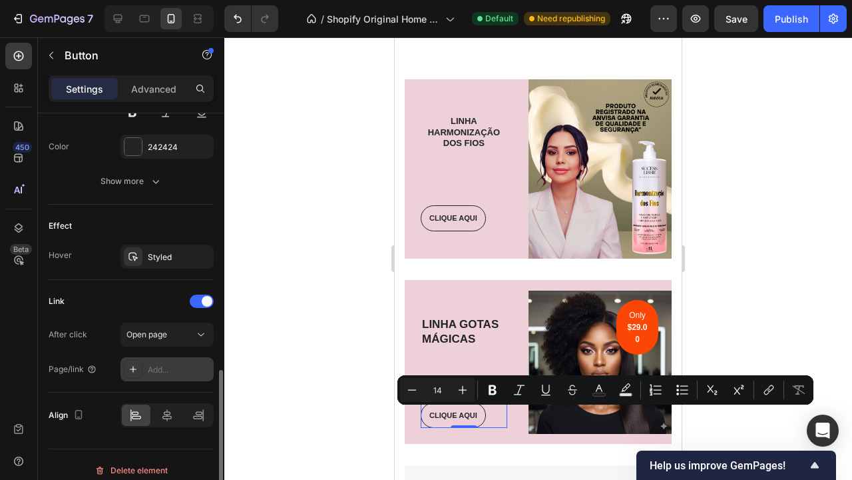
scroll to position [620, 0]
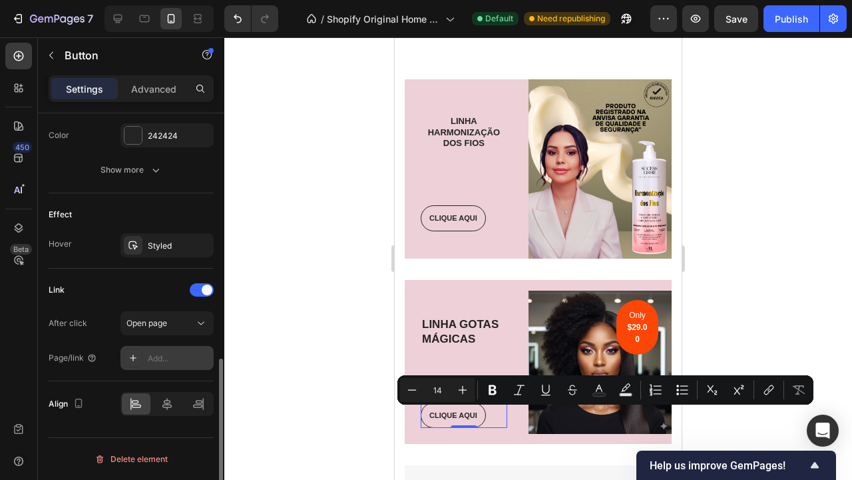
click at [159, 365] on div "Add..." at bounding box center [167, 358] width 93 height 24
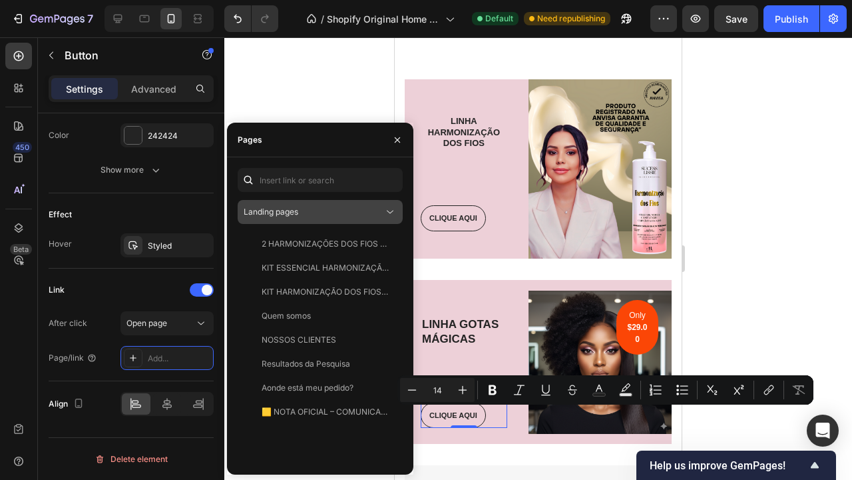
click at [330, 216] on div "Landing pages" at bounding box center [314, 212] width 140 height 12
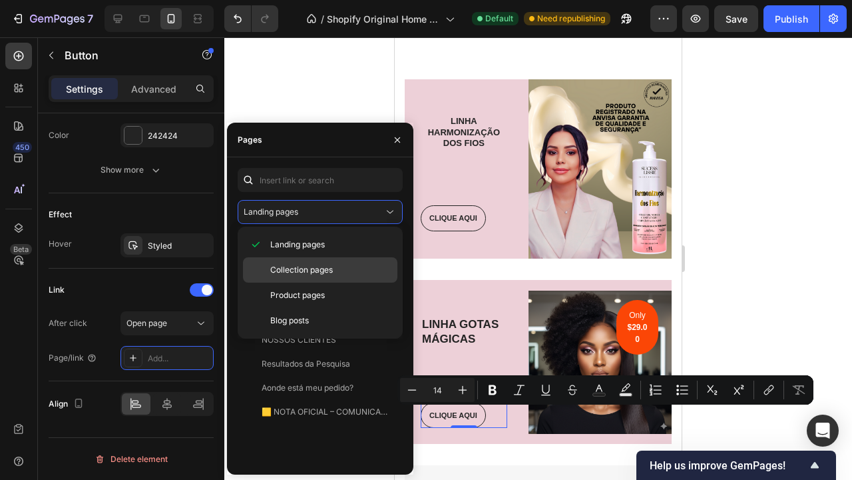
click at [324, 278] on div "Collection pages" at bounding box center [320, 269] width 155 height 25
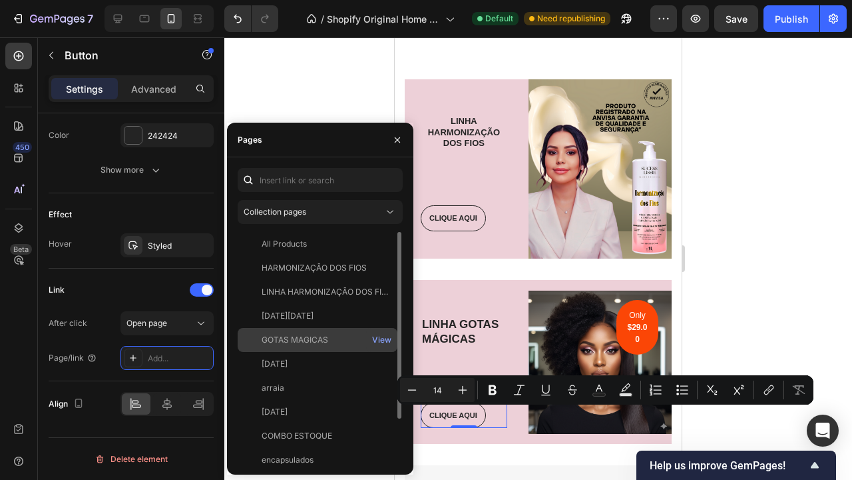
click at [334, 330] on div "GOTAS MAGICAS View" at bounding box center [318, 340] width 160 height 24
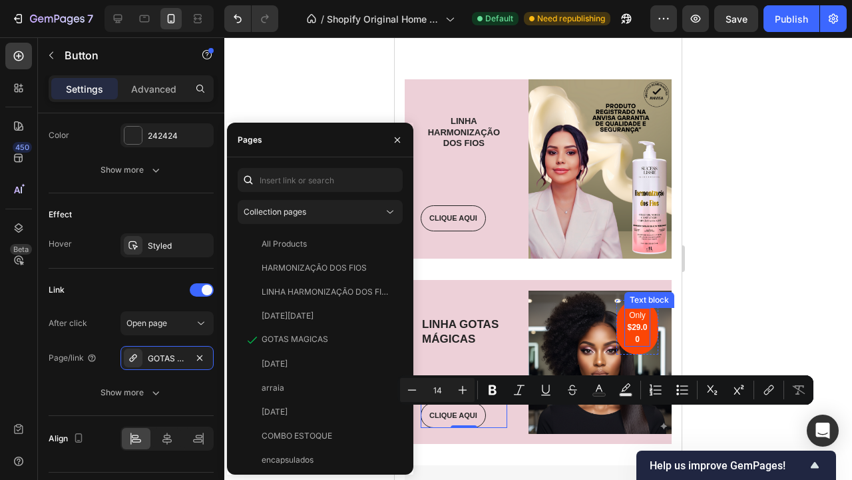
click at [747, 298] on div at bounding box center [538, 258] width 628 height 442
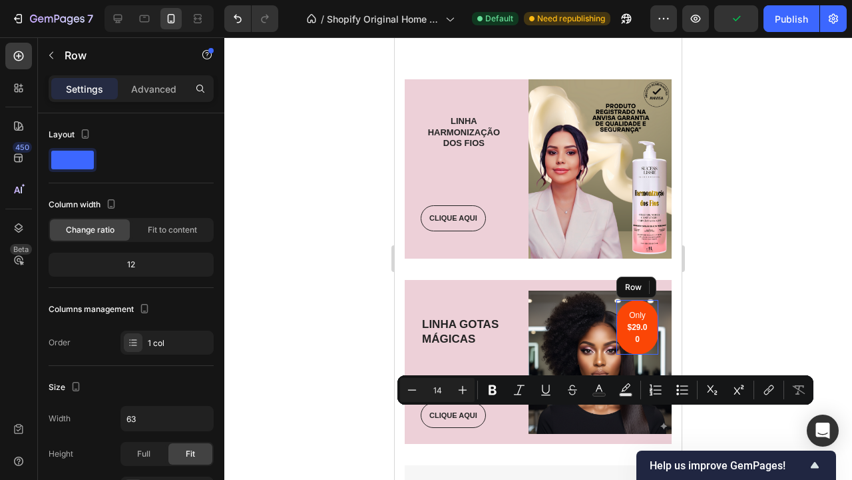
click at [653, 320] on div "Only $29.00 Text block Row" at bounding box center [638, 327] width 42 height 55
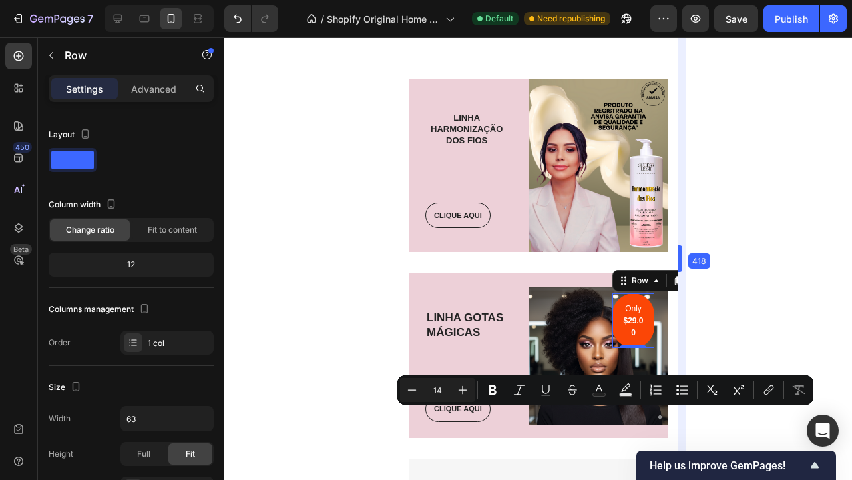
drag, startPoint x: 689, startPoint y: 258, endPoint x: 681, endPoint y: 266, distance: 11.3
click at [645, 319] on div "Only $29.00 Text block Row 0" at bounding box center [633, 320] width 42 height 55
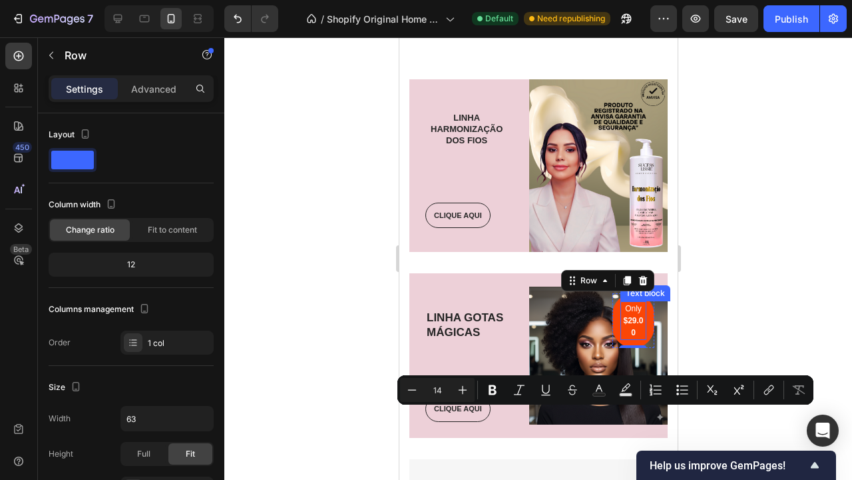
click at [632, 322] on strong "$29.00" at bounding box center [633, 326] width 20 height 21
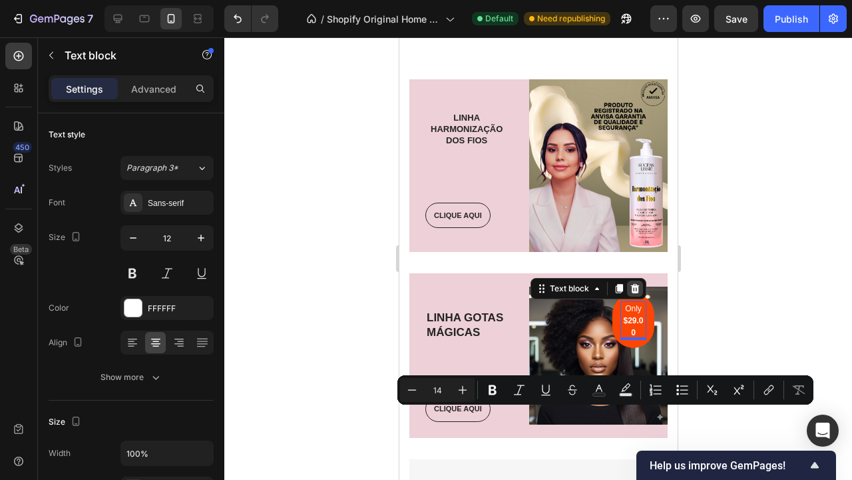
click at [635, 289] on icon at bounding box center [634, 288] width 9 height 9
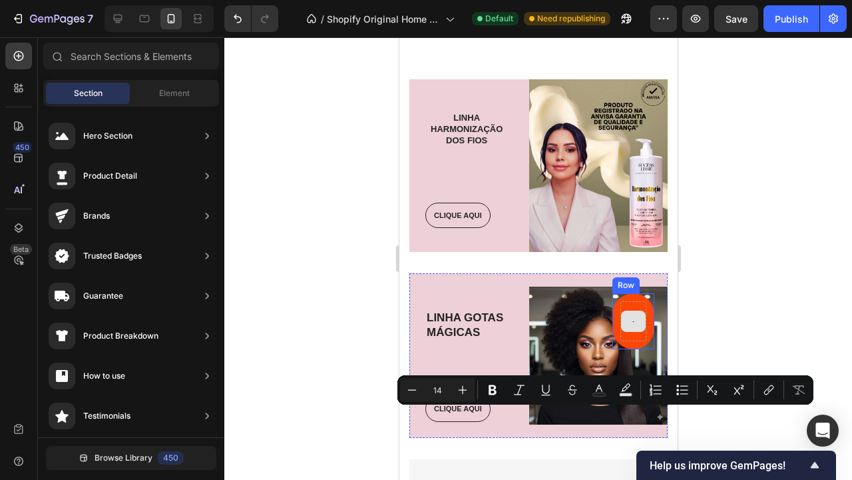
click at [638, 312] on div at bounding box center [633, 320] width 25 height 21
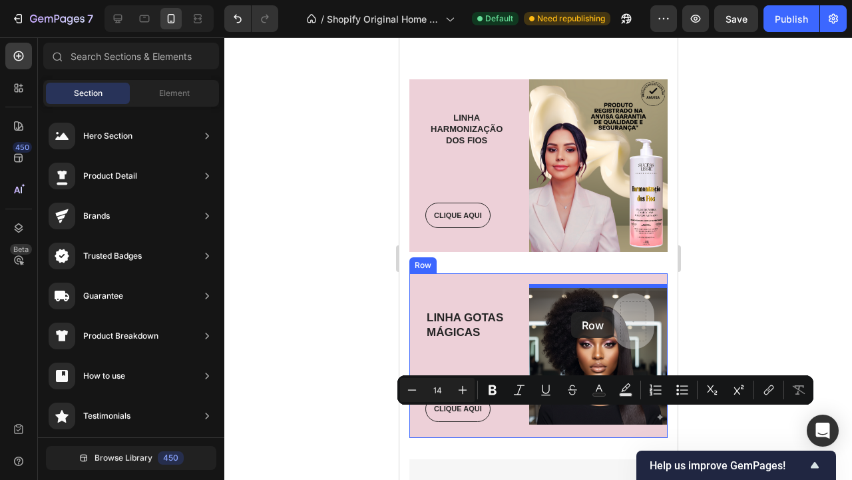
drag, startPoint x: 641, startPoint y: 313, endPoint x: 571, endPoint y: 312, distance: 69.9
click at [571, 312] on div "Mobile ( 418 px) iPhone 13 Mini iPhone 13 Pro iPhone 11 Pro Max iPhone 15 Pro M…" at bounding box center [538, 93] width 278 height 3903
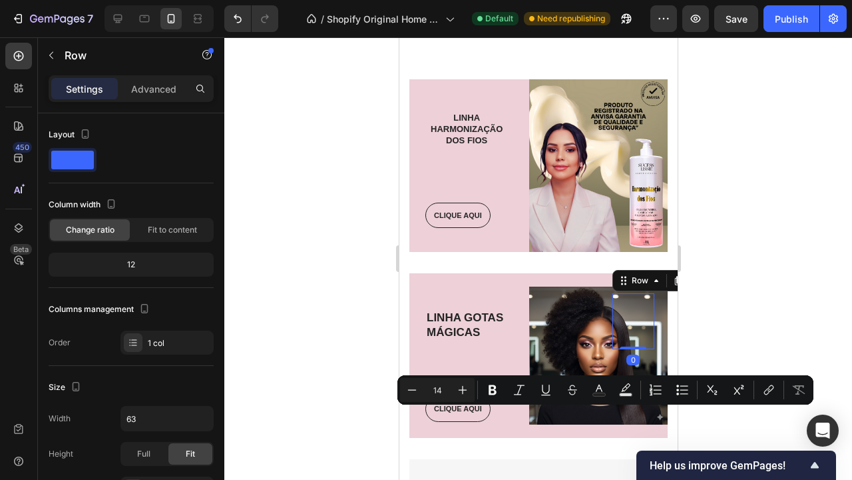
drag, startPoint x: 637, startPoint y: 360, endPoint x: 639, endPoint y: 247, distance: 112.6
click at [639, 247] on div "Text block LINHA HARMONIZAÇÃO DOS FIOS Heading CLIQUE AQUI Button Row Image Row…" at bounding box center [538, 361] width 258 height 564
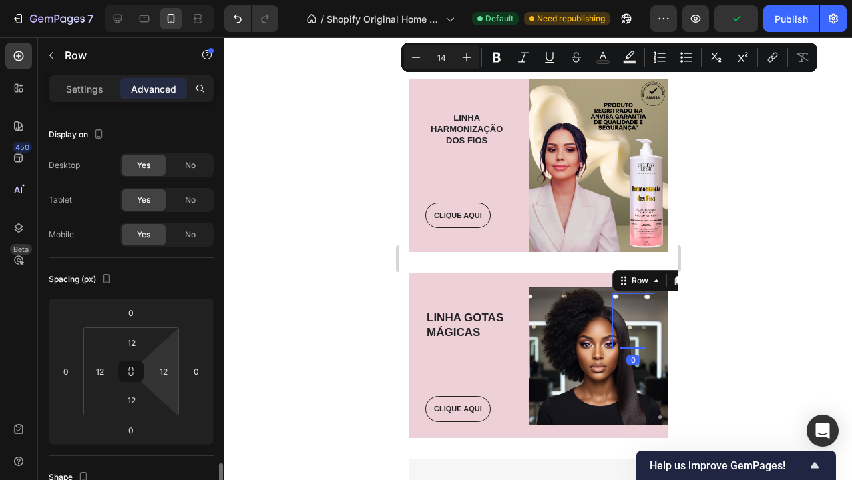
scroll to position [663, 0]
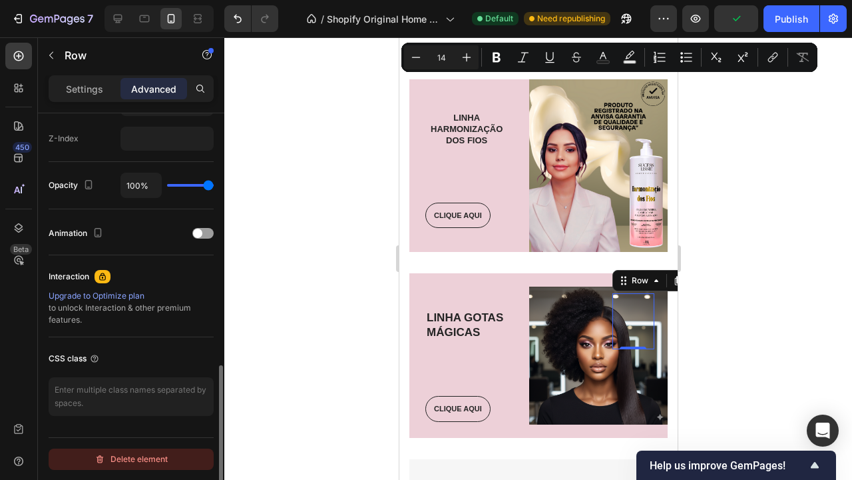
click at [141, 462] on div "Delete element" at bounding box center [131, 459] width 73 height 16
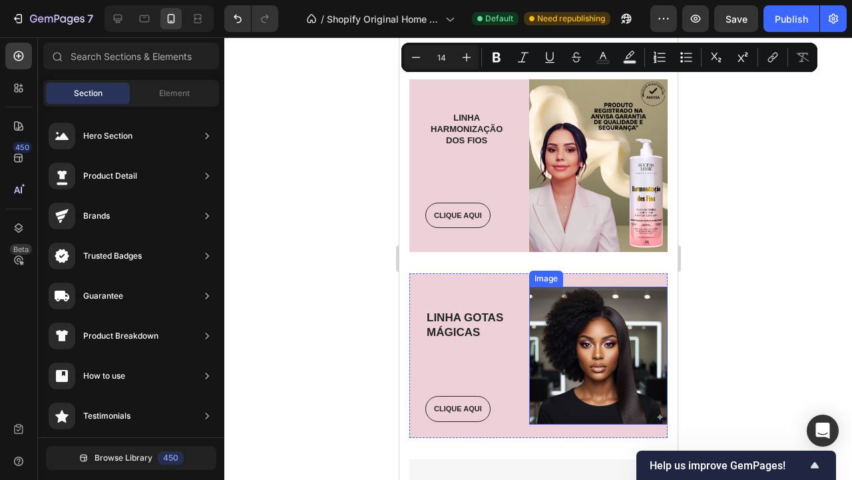
click at [711, 366] on div at bounding box center [538, 258] width 628 height 442
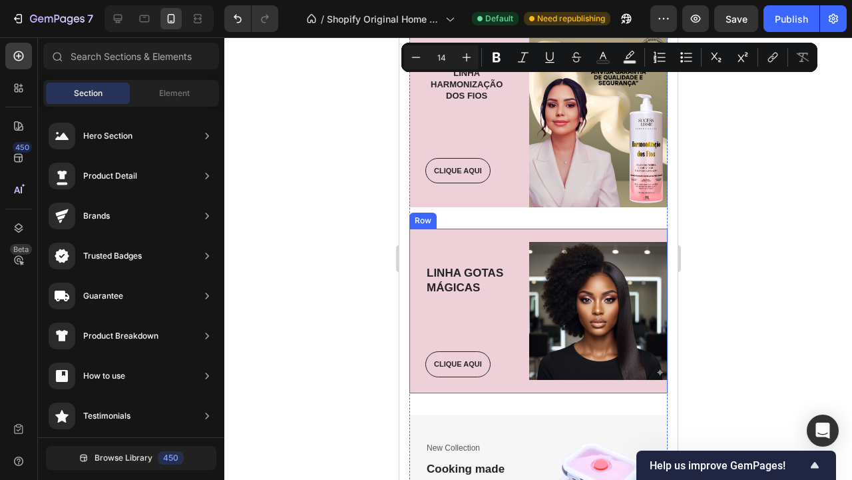
scroll to position [1947, 0]
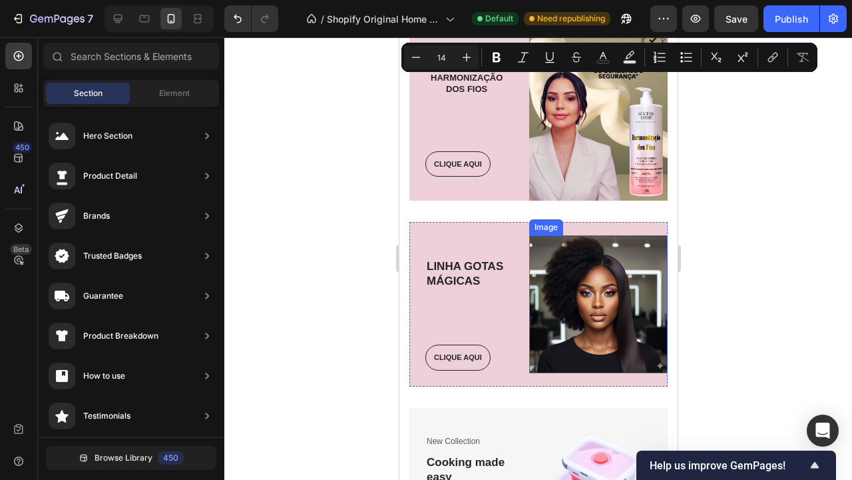
click at [753, 280] on div at bounding box center [538, 258] width 628 height 442
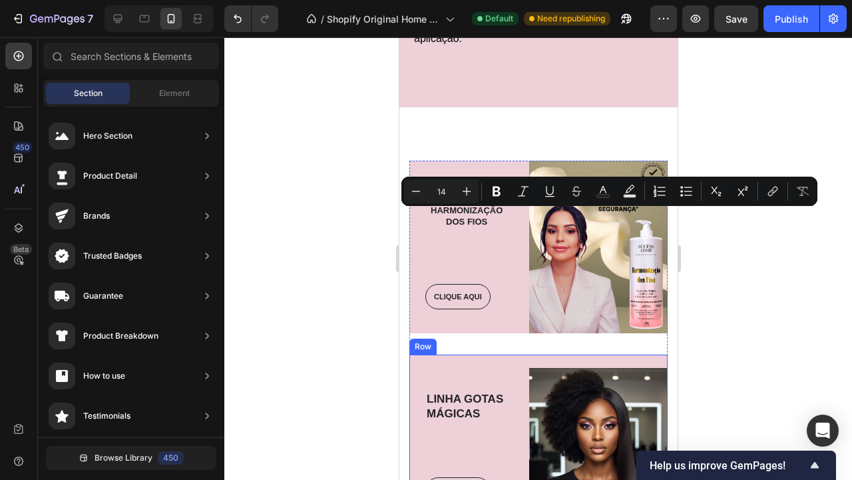
scroll to position [1747, 0]
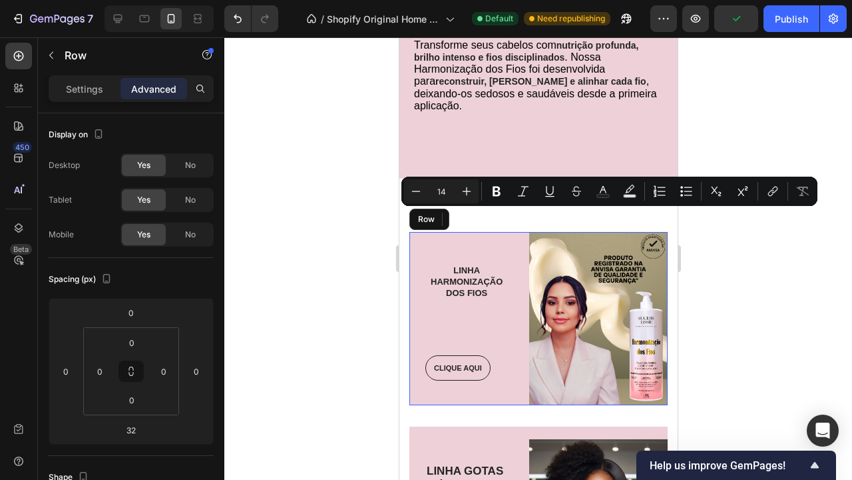
click at [500, 232] on div "Text block LINHA HARMONIZAÇÃO DOS FIOS Heading CLIQUE AQUI Button Row" at bounding box center [458, 318] width 99 height 173
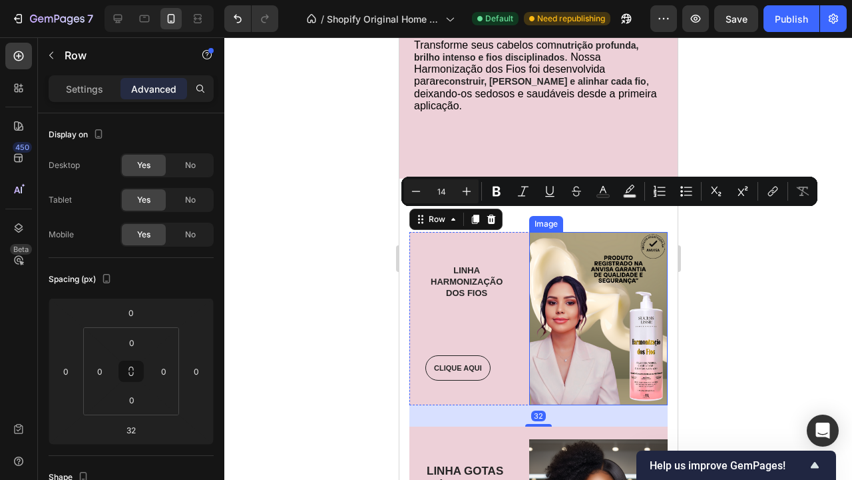
click at [606, 289] on img at bounding box center [598, 318] width 139 height 173
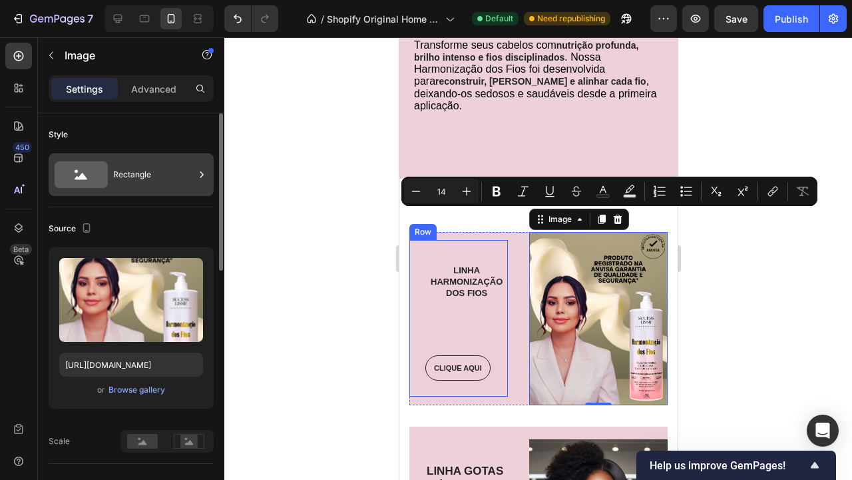
click at [162, 176] on div "Rectangle" at bounding box center [153, 174] width 81 height 31
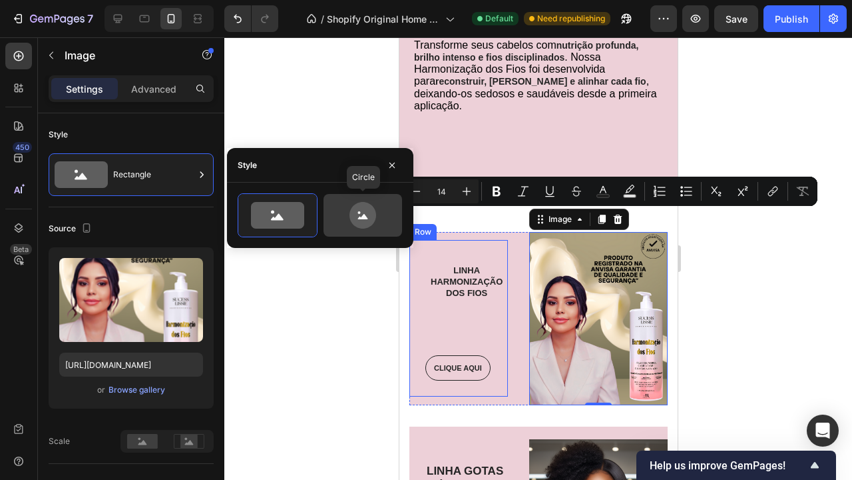
click at [349, 212] on icon at bounding box center [363, 215] width 63 height 27
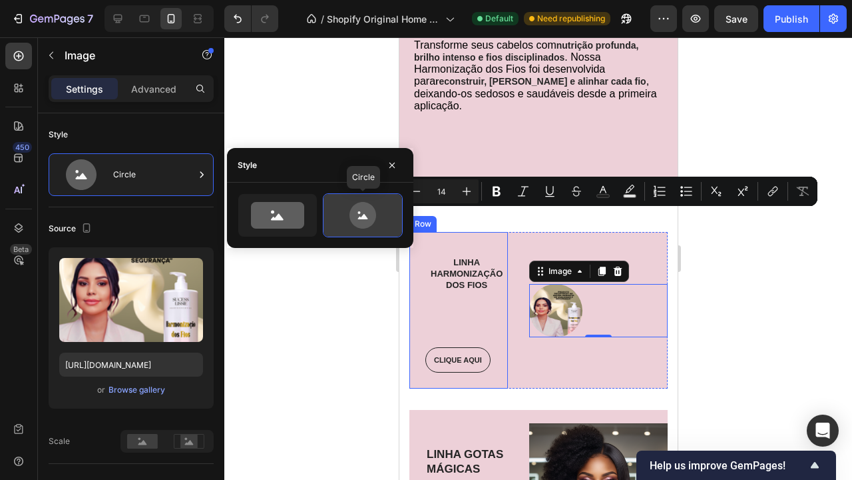
type input "80"
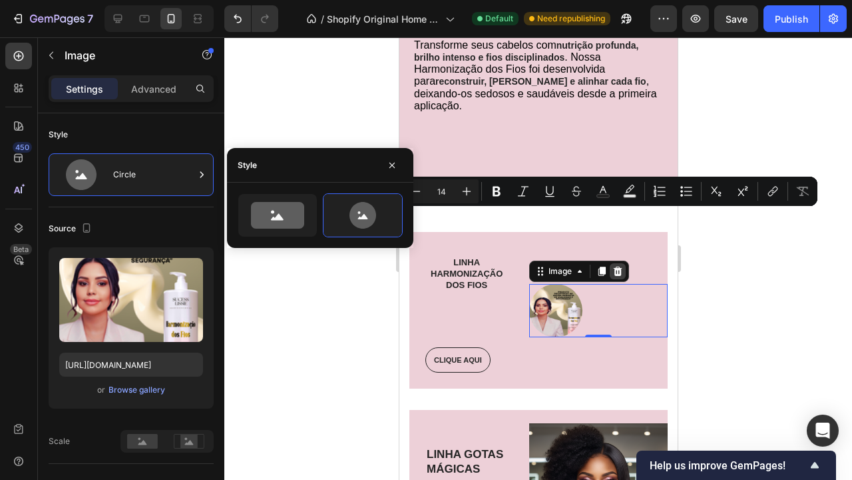
click at [618, 266] on icon at bounding box center [617, 270] width 9 height 9
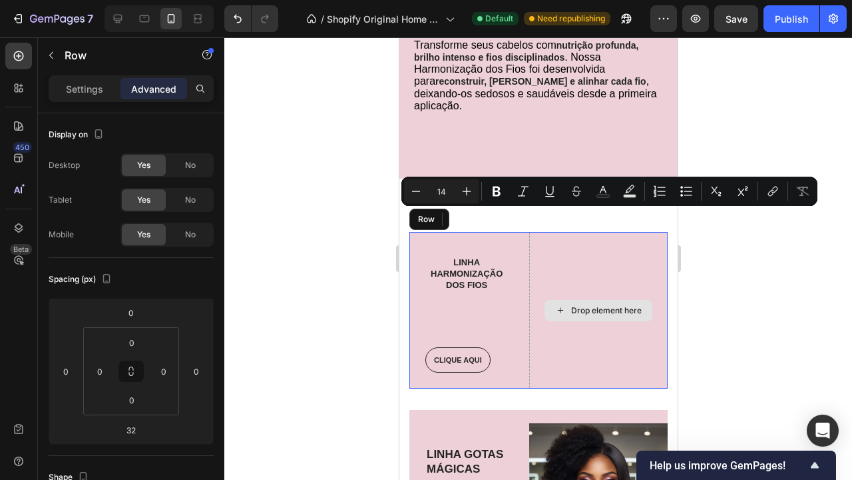
click at [618, 232] on div "Drop element here" at bounding box center [598, 310] width 139 height 157
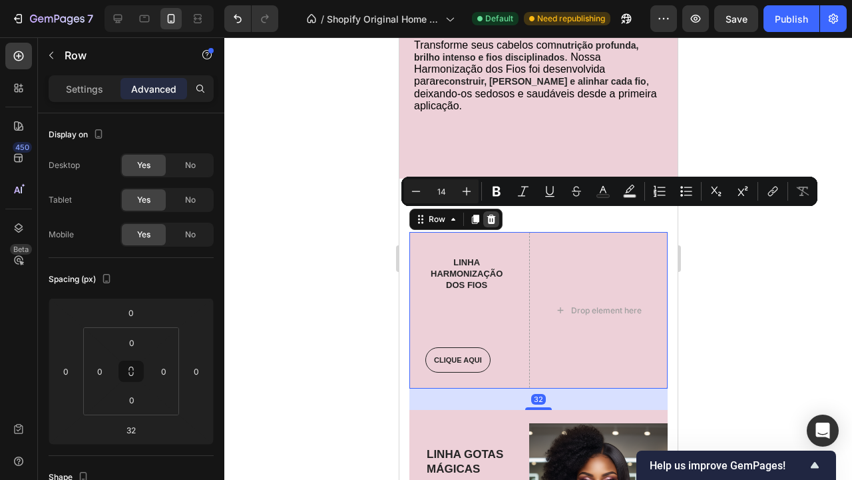
click at [494, 214] on icon at bounding box center [491, 219] width 11 height 11
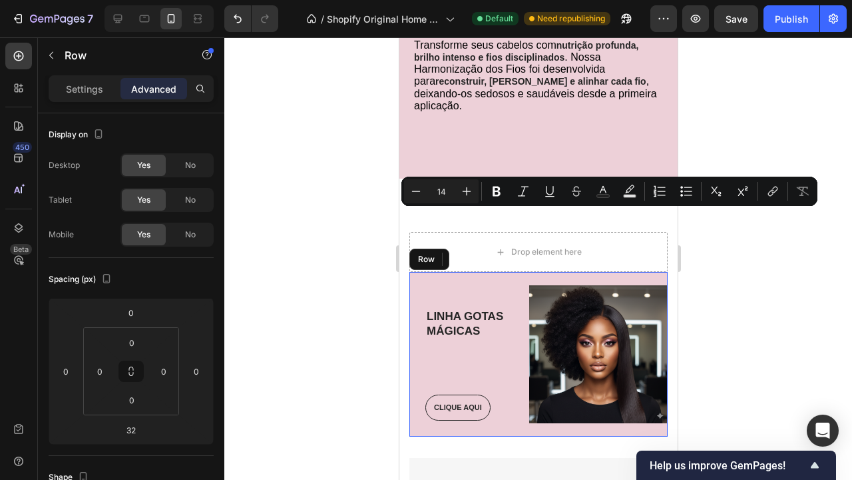
click at [514, 277] on div "Text block LINHA GOTAS MÁGICAS Heading CLIQUE AQUI Button Row Image Row" at bounding box center [538, 354] width 258 height 164
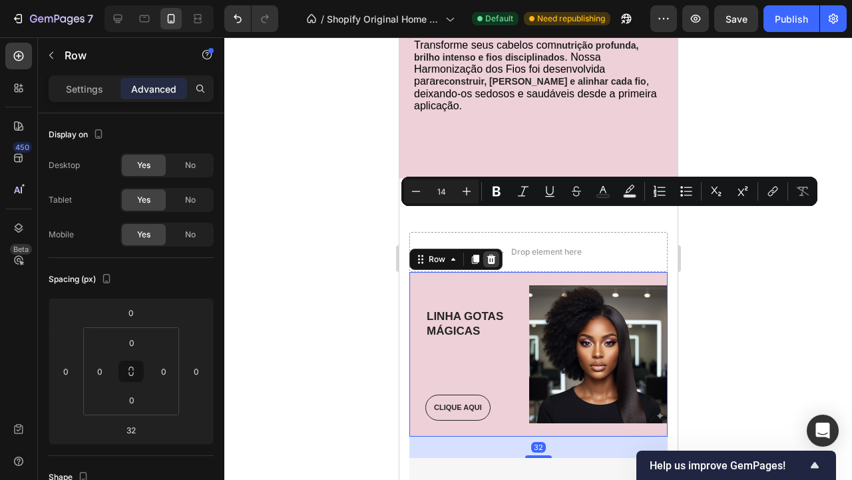
click at [492, 254] on icon at bounding box center [491, 258] width 9 height 9
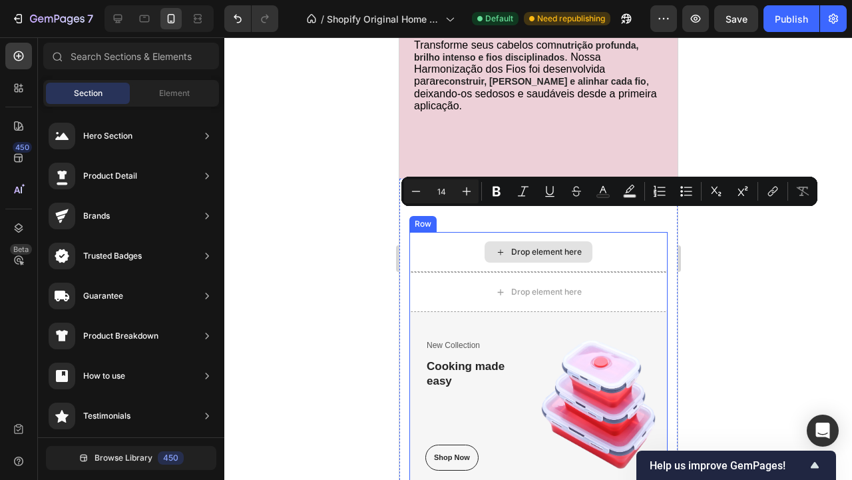
click at [560, 232] on div "Drop element here" at bounding box center [538, 252] width 258 height 40
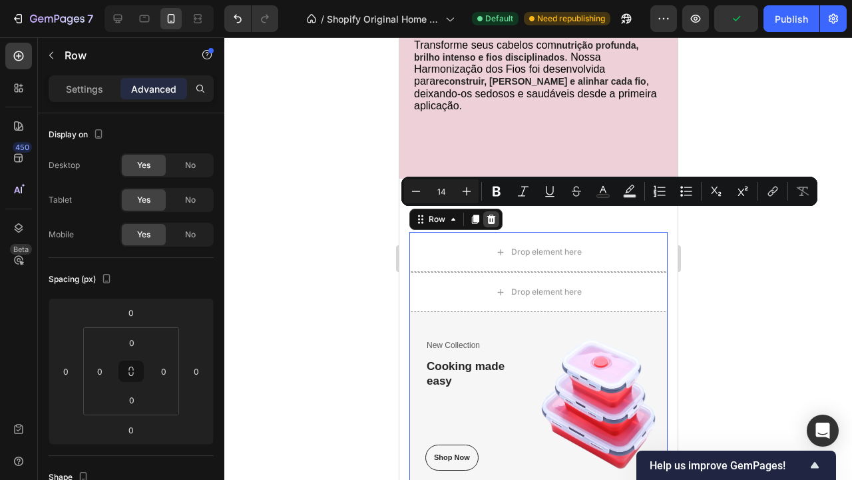
click at [495, 214] on icon at bounding box center [491, 219] width 11 height 11
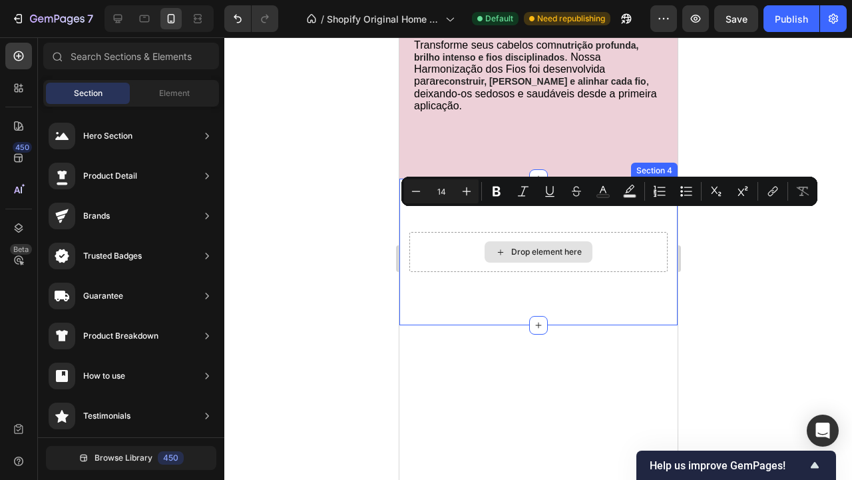
click at [529, 241] on div "Drop element here" at bounding box center [538, 251] width 108 height 21
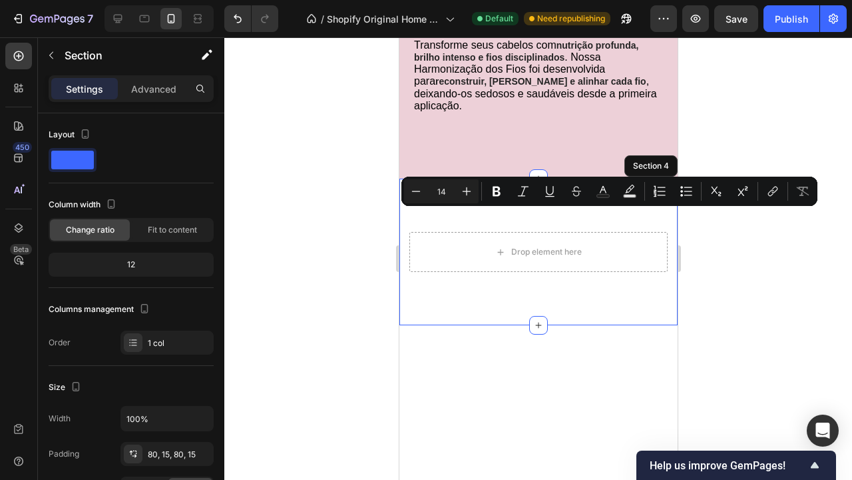
drag, startPoint x: 665, startPoint y: 214, endPoint x: 1026, endPoint y: 231, distance: 362.0
click at [665, 214] on div "Drop element here Section 4" at bounding box center [538, 251] width 278 height 147
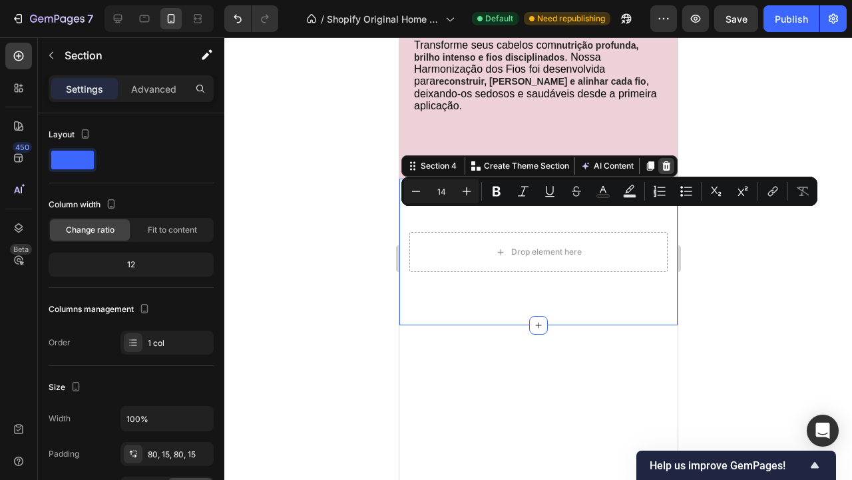
click at [667, 161] on icon at bounding box center [666, 166] width 11 height 11
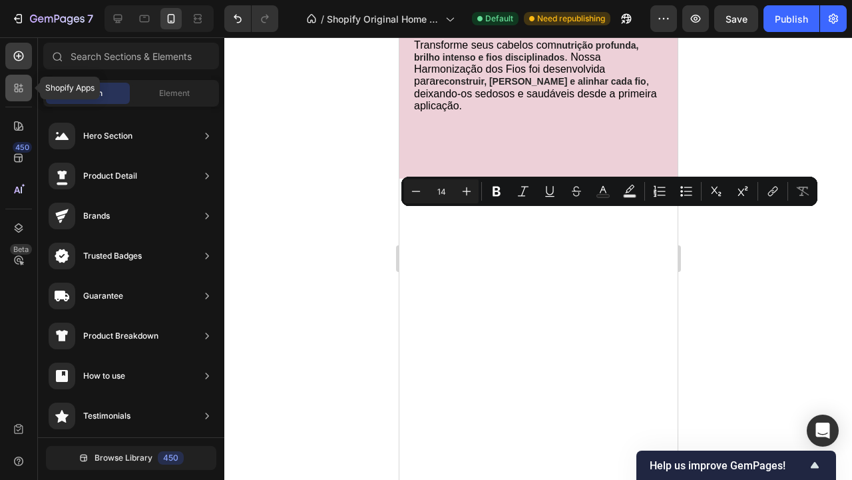
click at [25, 87] on icon at bounding box center [18, 87] width 13 height 13
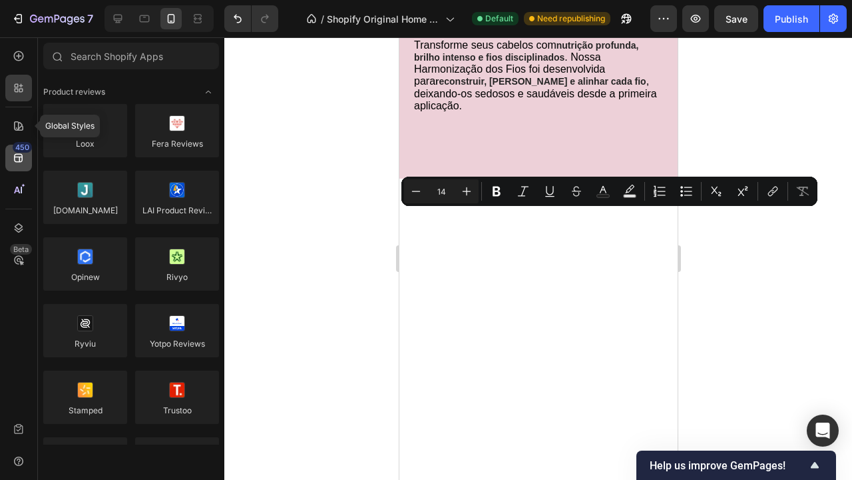
click at [17, 157] on icon at bounding box center [18, 158] width 9 height 9
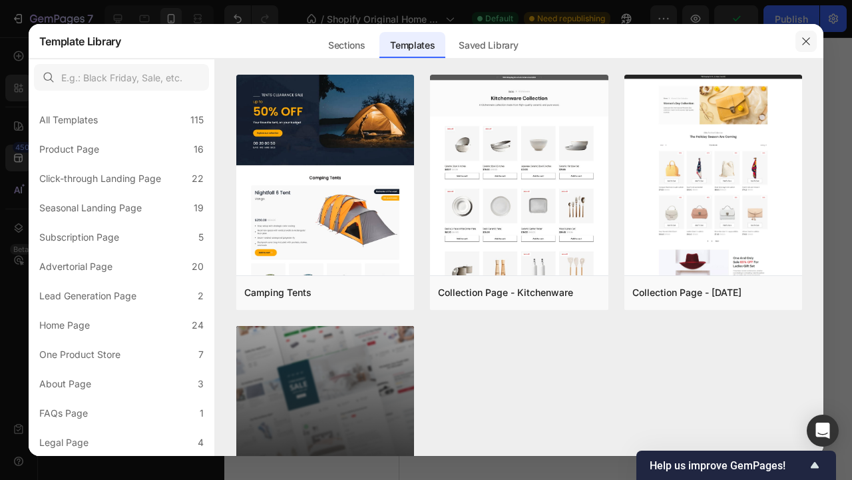
click at [810, 39] on icon "button" at bounding box center [806, 41] width 11 height 11
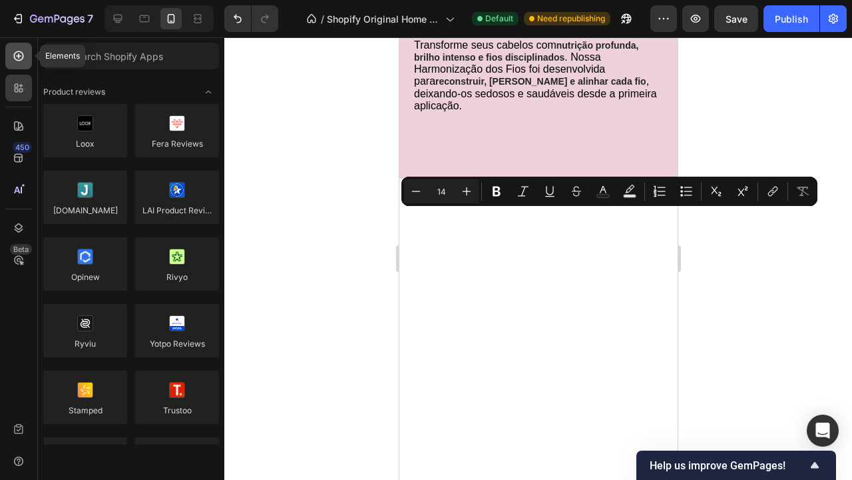
click at [22, 58] on icon at bounding box center [18, 55] width 13 height 13
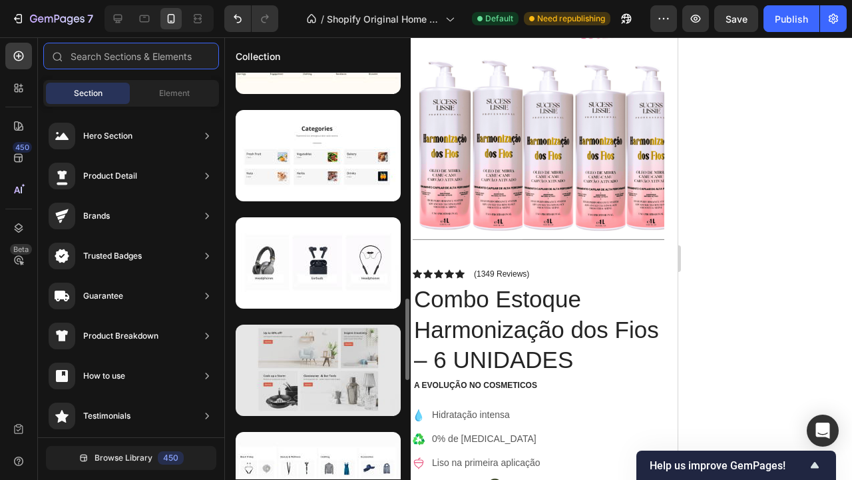
scroll to position [1143, 0]
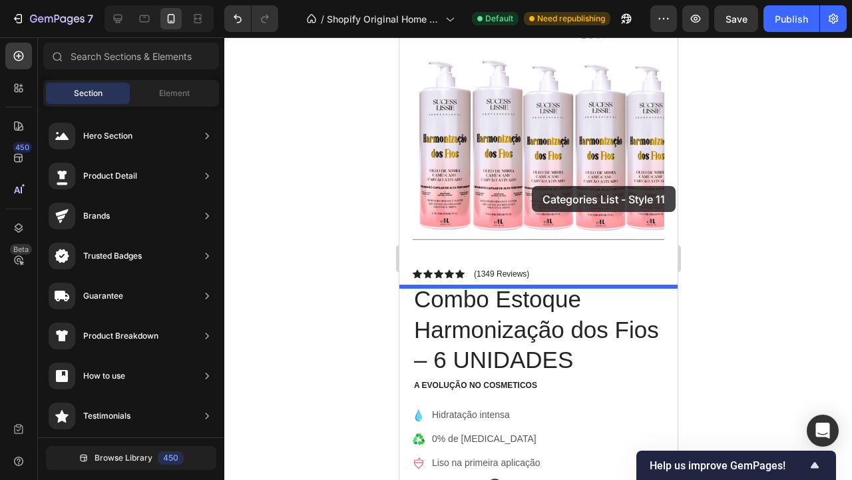
drag, startPoint x: 711, startPoint y: 314, endPoint x: 532, endPoint y: 186, distance: 220.1
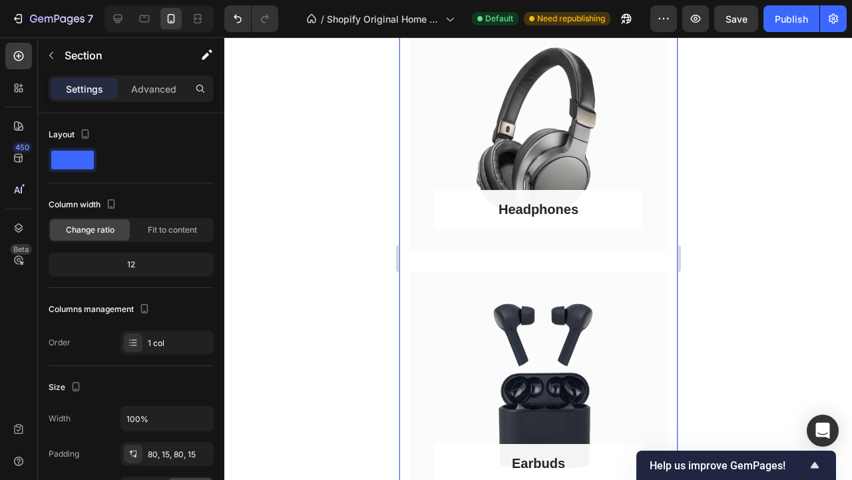
scroll to position [503, 0]
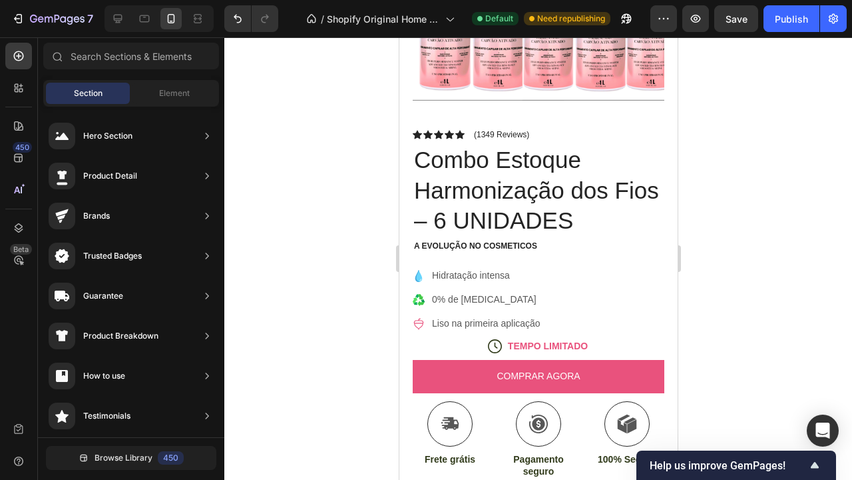
scroll to position [368, 0]
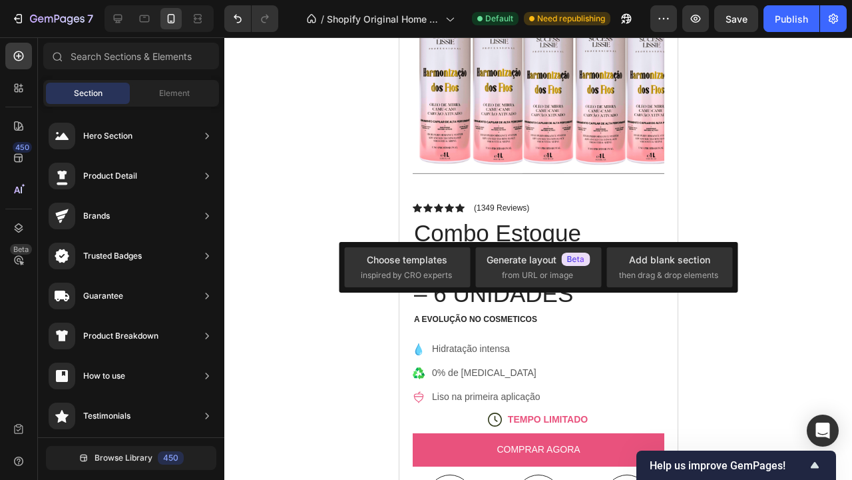
click at [784, 161] on div at bounding box center [538, 258] width 628 height 442
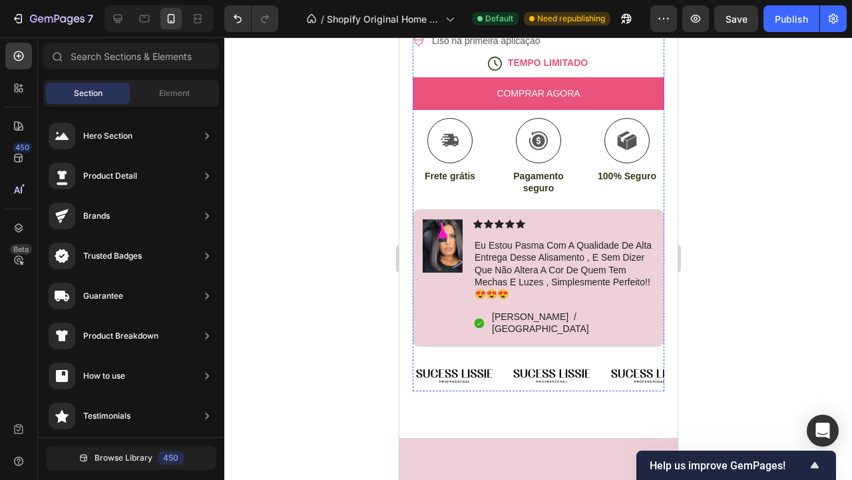
scroll to position [1046, 0]
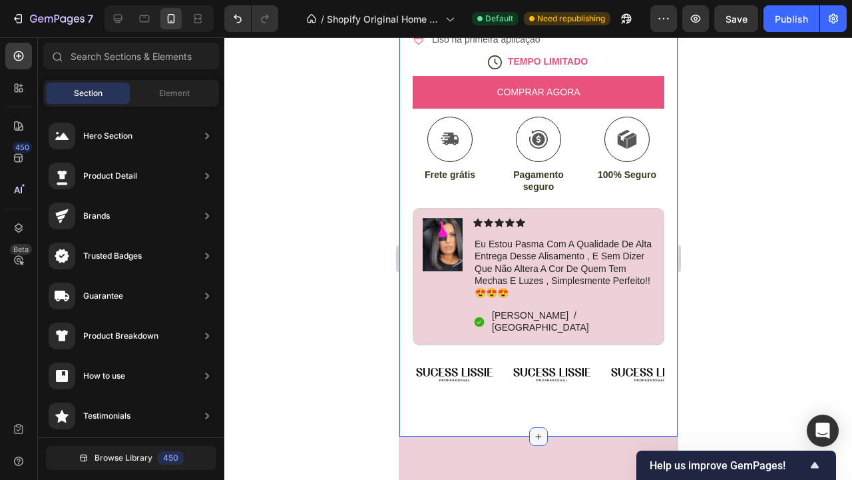
click at [542, 431] on icon at bounding box center [538, 436] width 11 height 11
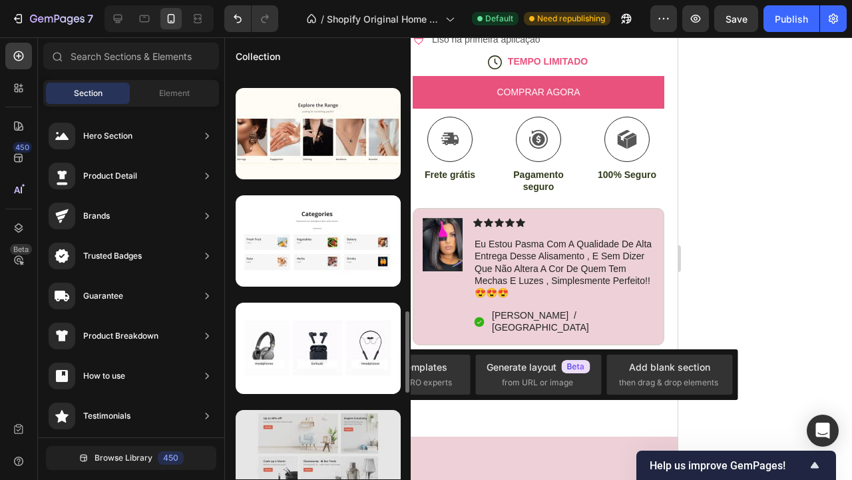
scroll to position [1056, 0]
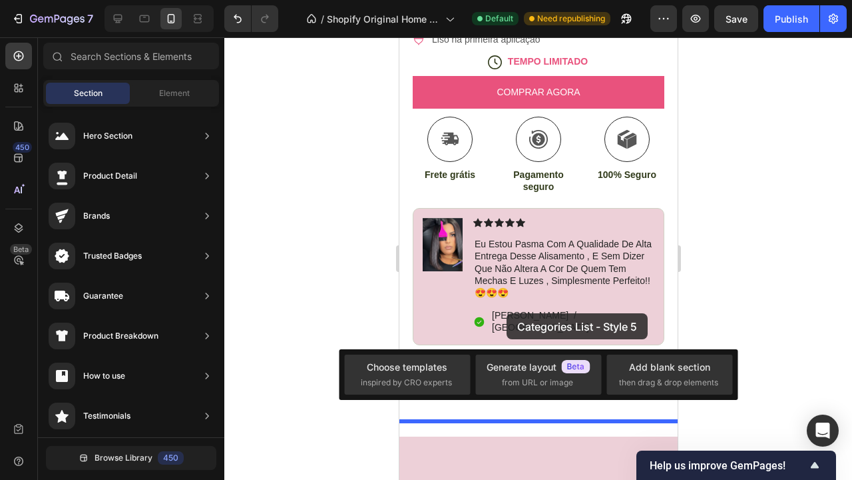
drag, startPoint x: 712, startPoint y: 293, endPoint x: 506, endPoint y: 313, distance: 206.8
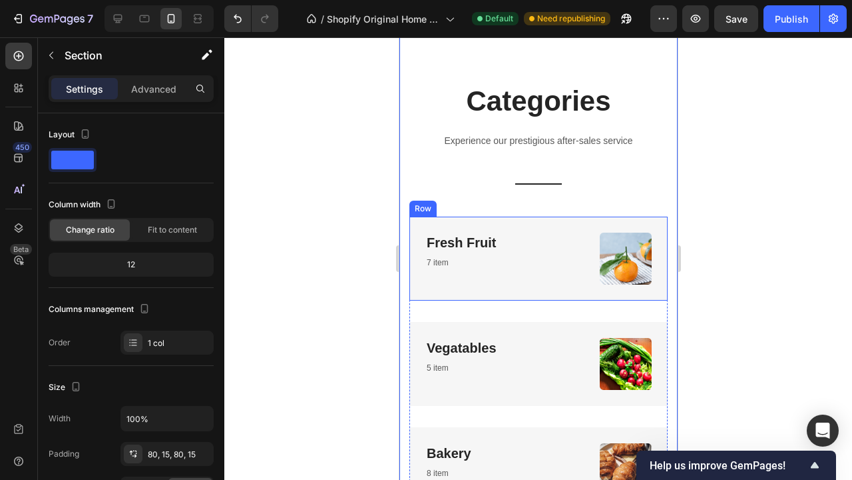
scroll to position [1419, 0]
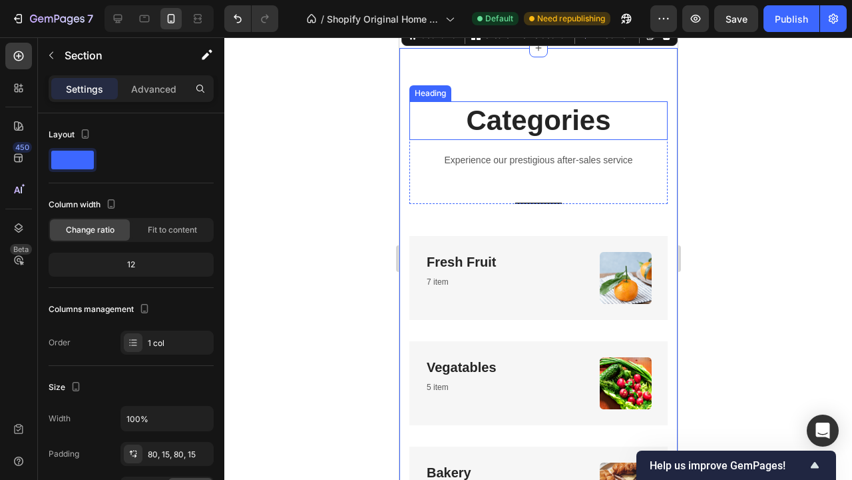
click at [562, 124] on p "Categories" at bounding box center [538, 121] width 256 height 37
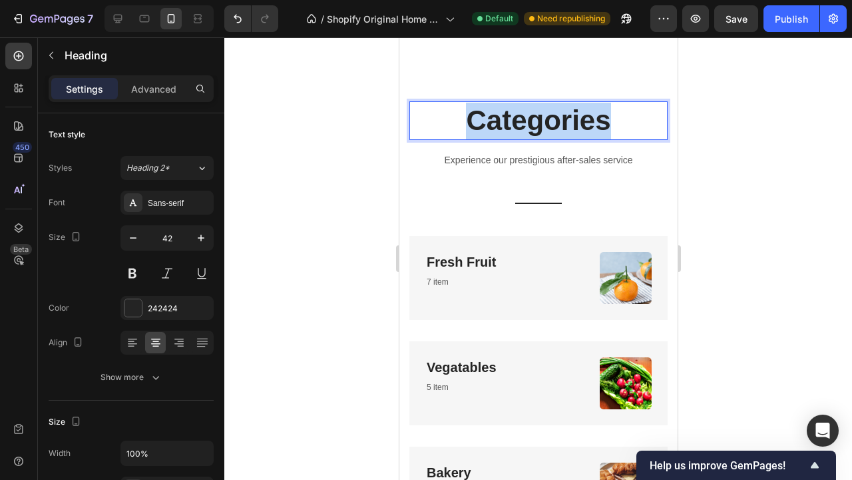
click at [562, 124] on p "Categories" at bounding box center [538, 121] width 256 height 37
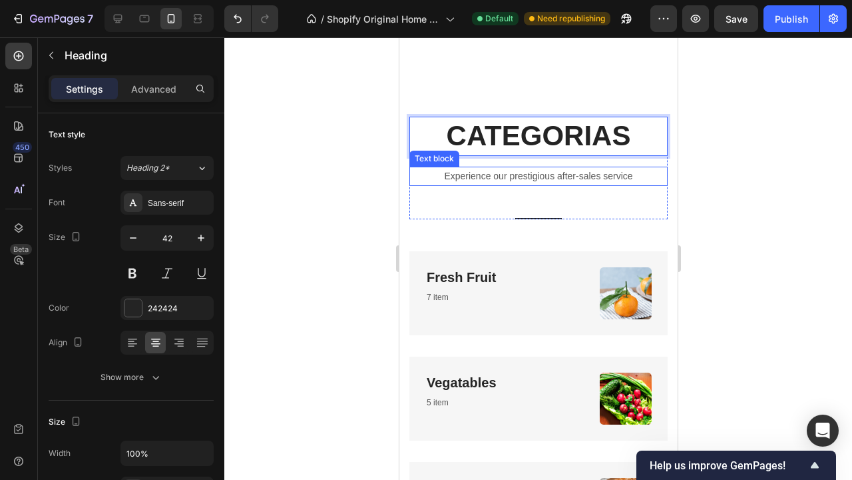
click at [533, 168] on p "Experience our prestigious after-sales service" at bounding box center [538, 176] width 256 height 17
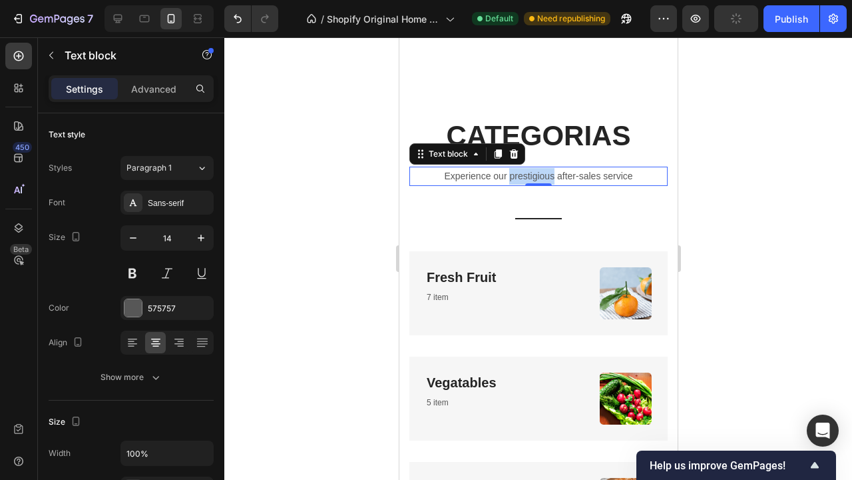
click at [533, 168] on p "Experience our prestigious after-sales service" at bounding box center [538, 176] width 256 height 17
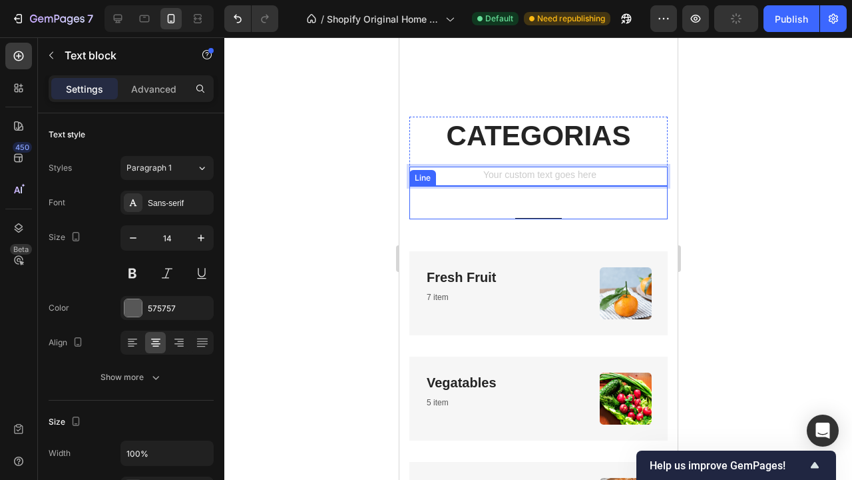
click at [538, 200] on div "Title Line" at bounding box center [538, 202] width 258 height 33
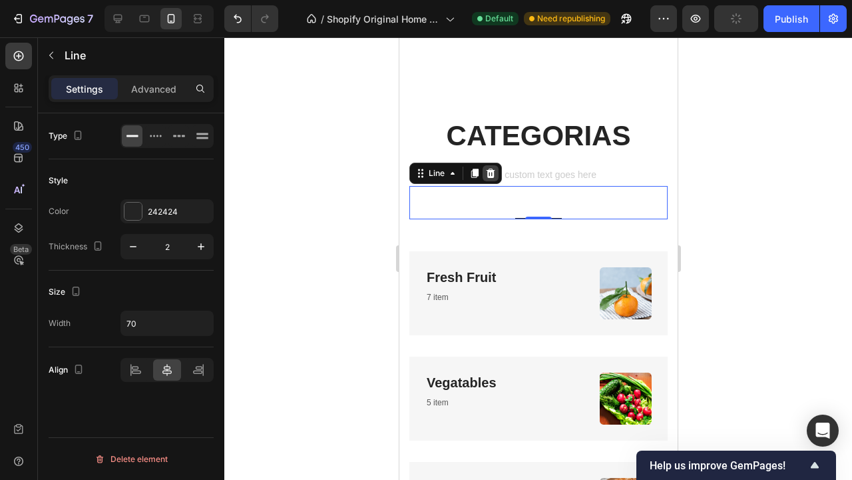
click at [491, 168] on icon at bounding box center [490, 172] width 9 height 9
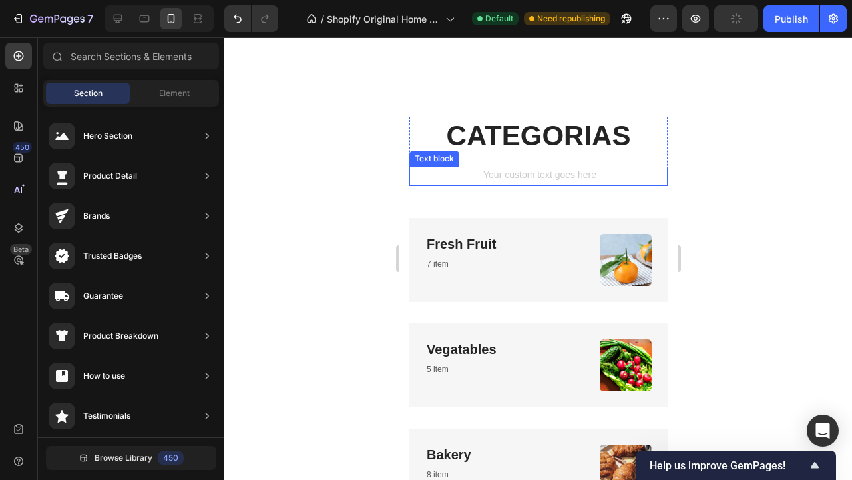
click at [538, 166] on div "Rich Text Editor. Editing area: main" at bounding box center [538, 175] width 258 height 19
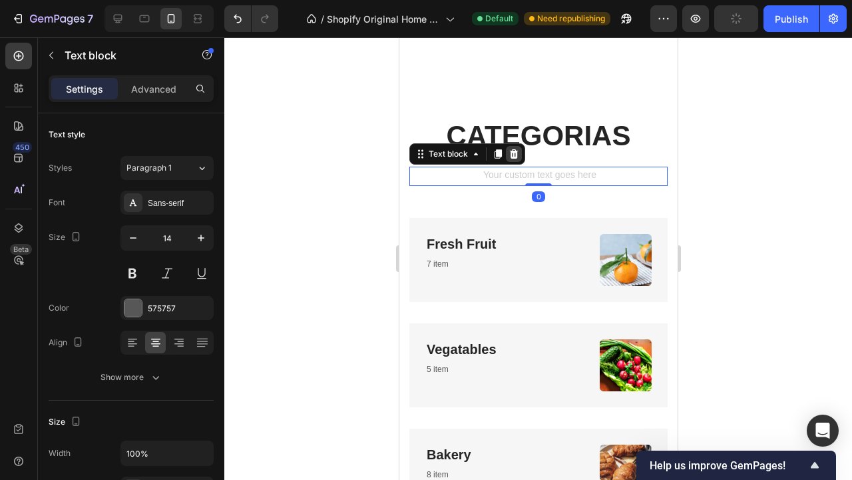
click at [515, 149] on icon at bounding box center [513, 154] width 11 height 11
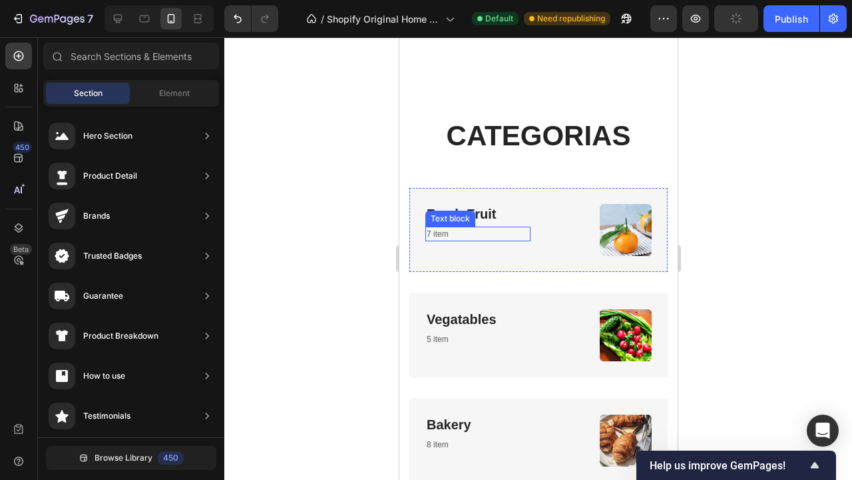
click at [523, 226] on div "7 item" at bounding box center [477, 233] width 105 height 15
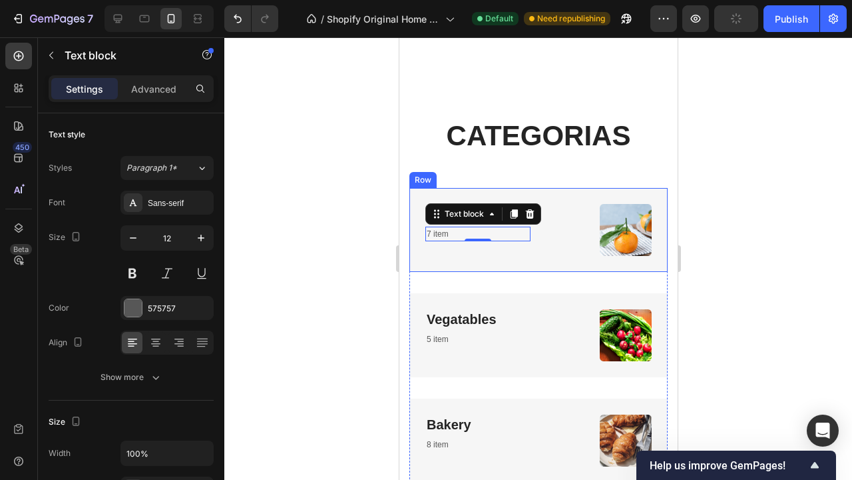
click at [540, 188] on div "Fresh Fruit Heading 7 item Text block 0 Image Row" at bounding box center [538, 230] width 258 height 84
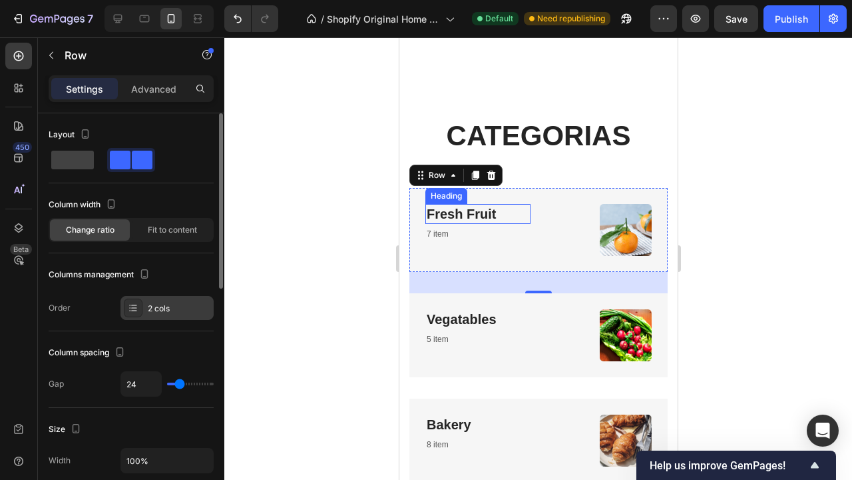
click at [164, 306] on div "2 cols" at bounding box center [179, 308] width 63 height 12
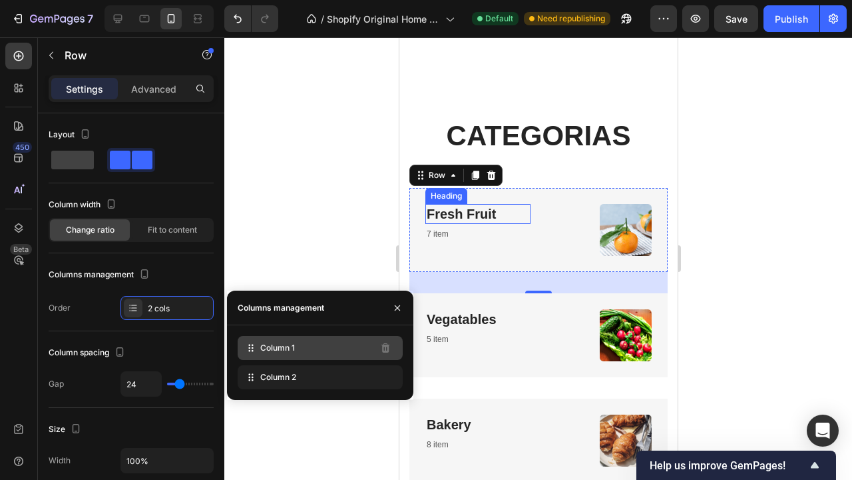
click at [333, 352] on div "Column 1" at bounding box center [320, 348] width 165 height 24
click at [273, 349] on span "Column 1" at bounding box center [277, 348] width 35 height 12
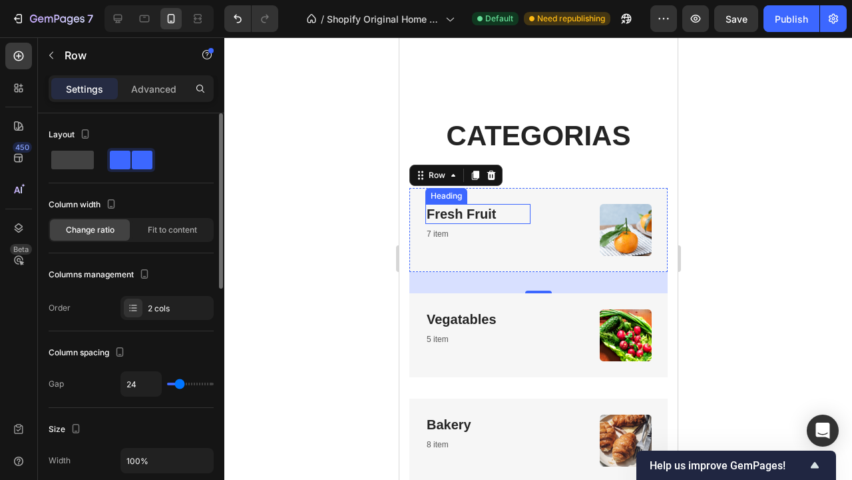
type input "31"
type input "28"
type input "24"
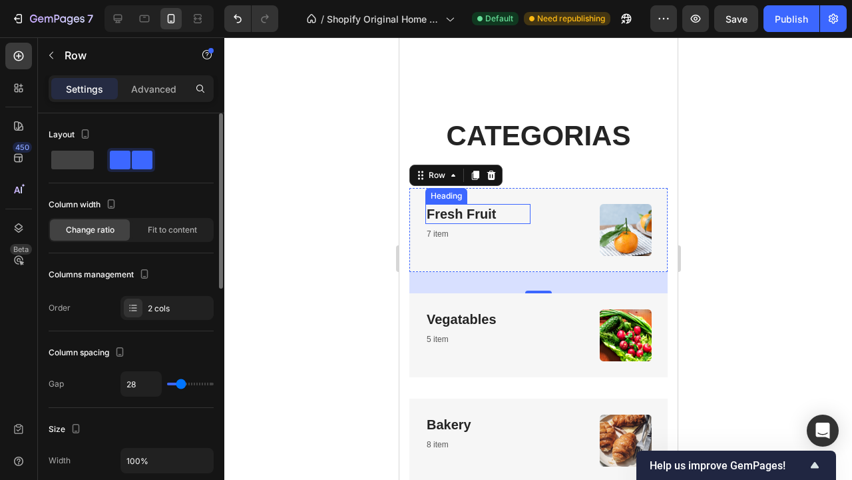
type input "24"
type input "18"
type input "12"
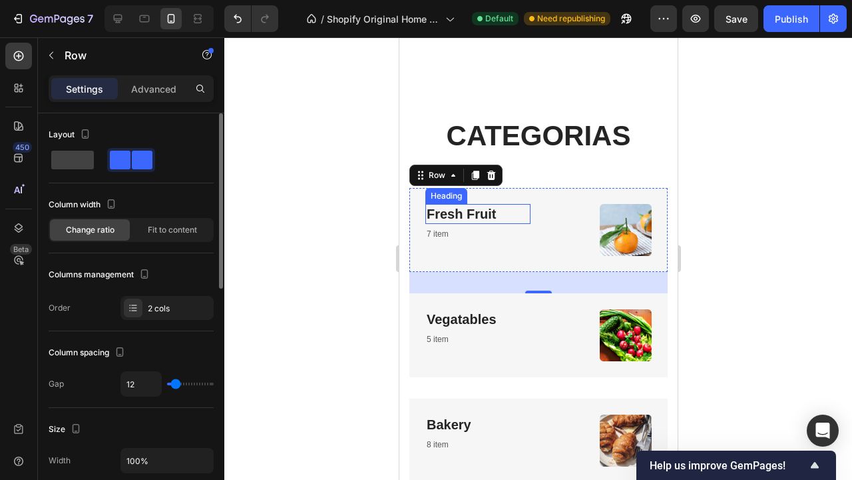
type input "5"
type input "1"
type input "0"
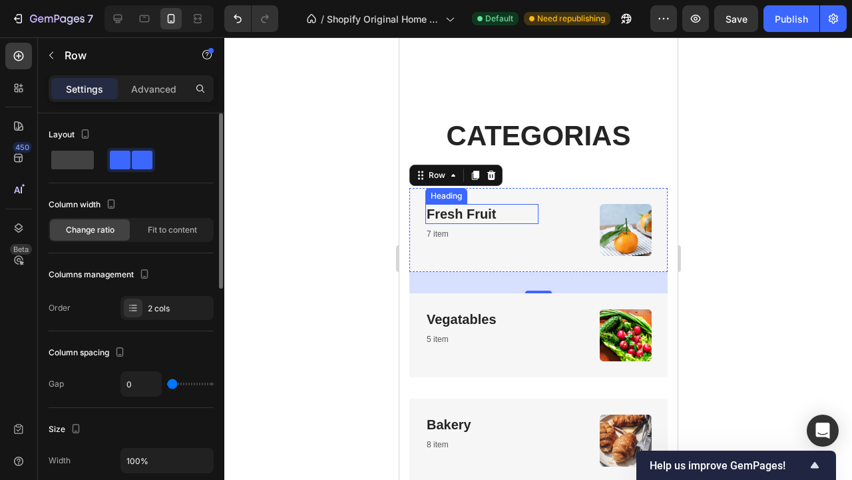
drag, startPoint x: 180, startPoint y: 382, endPoint x: 167, endPoint y: 381, distance: 13.4
type input "0"
click at [167, 382] on input "range" at bounding box center [190, 383] width 47 height 3
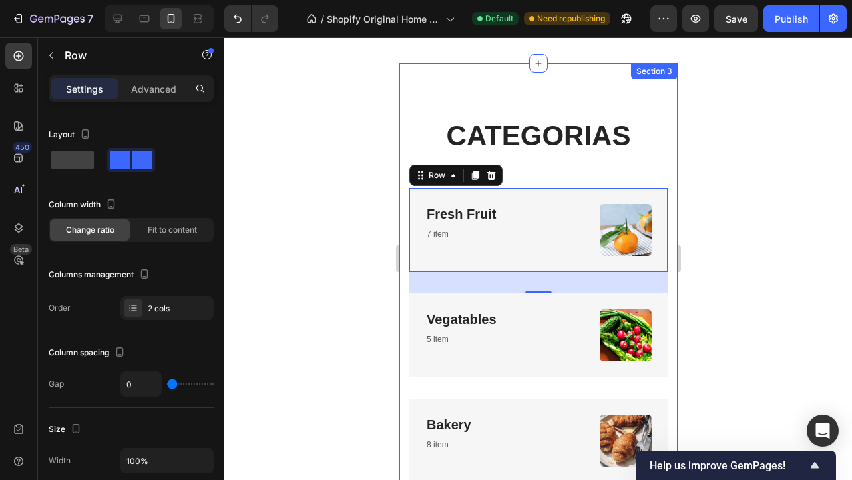
click at [619, 155] on div "CATEGORIAS Heading Row Fresh Fruit Heading 7 item Text block Image Row 32 Vegat…" at bounding box center [538, 435] width 258 height 637
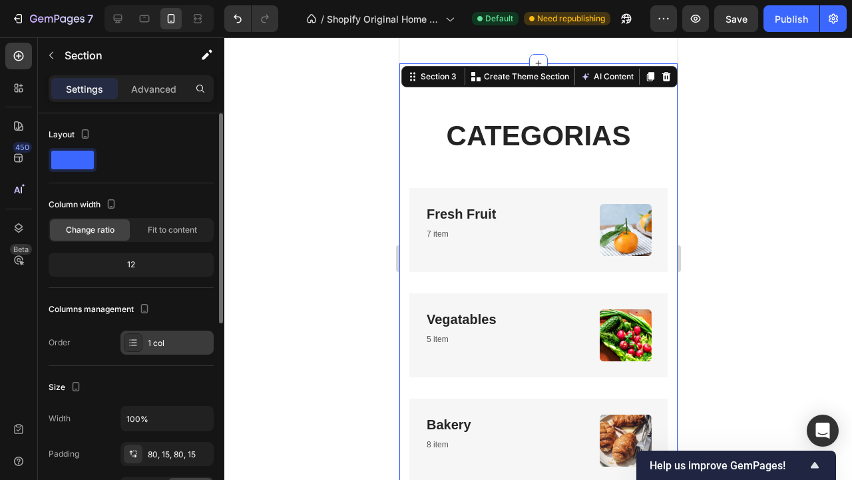
click at [143, 340] on div "1 col" at bounding box center [167, 342] width 93 height 24
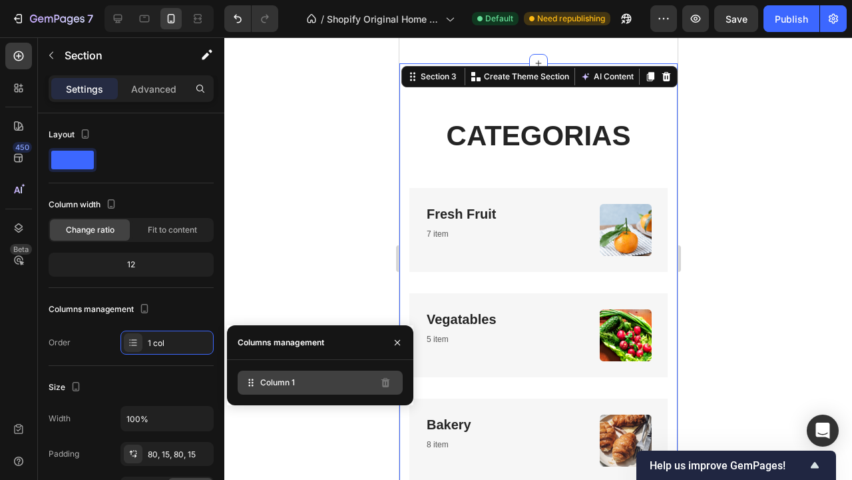
click at [272, 390] on div "Column 1" at bounding box center [320, 382] width 165 height 24
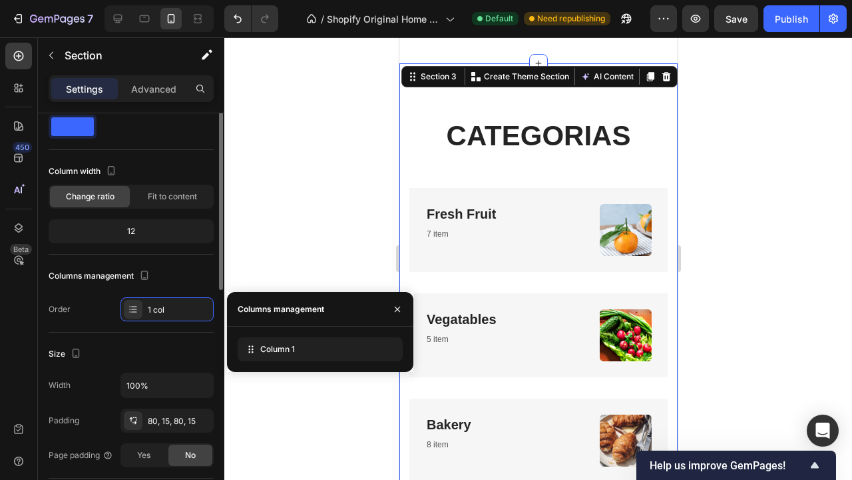
scroll to position [0, 0]
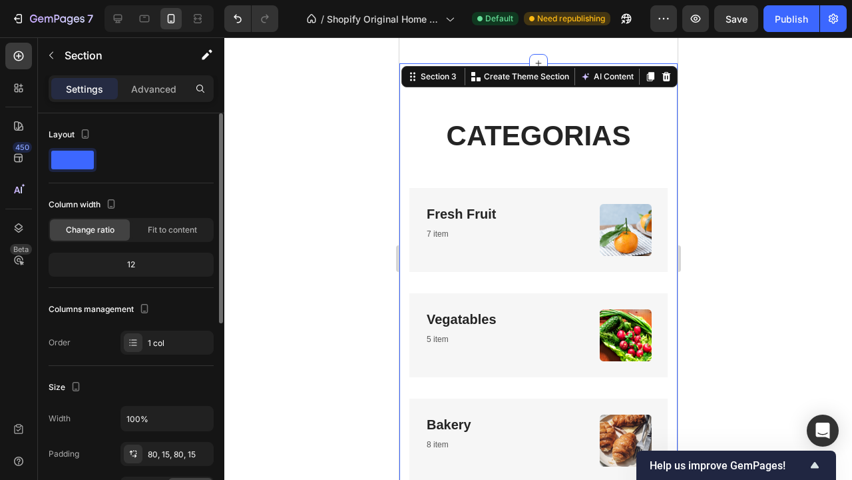
click at [96, 160] on div at bounding box center [73, 160] width 48 height 24
click at [86, 158] on span at bounding box center [72, 160] width 43 height 19
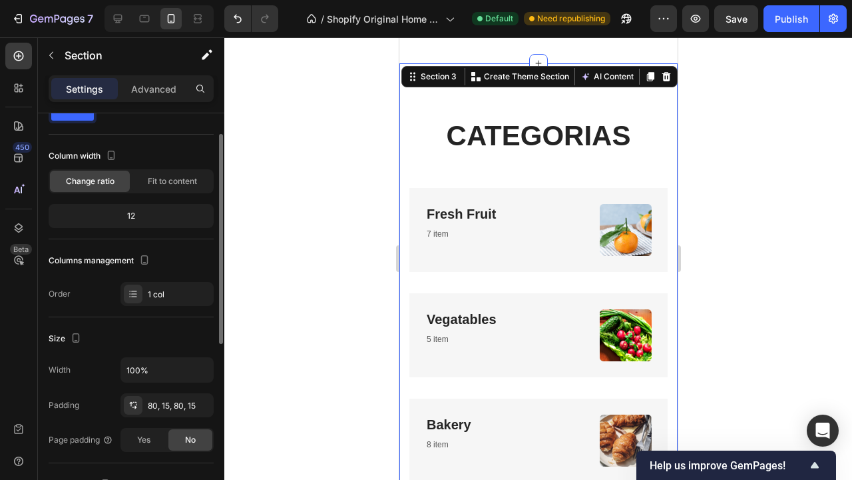
scroll to position [51, 0]
click at [176, 186] on div "Fit to content" at bounding box center [173, 178] width 80 height 21
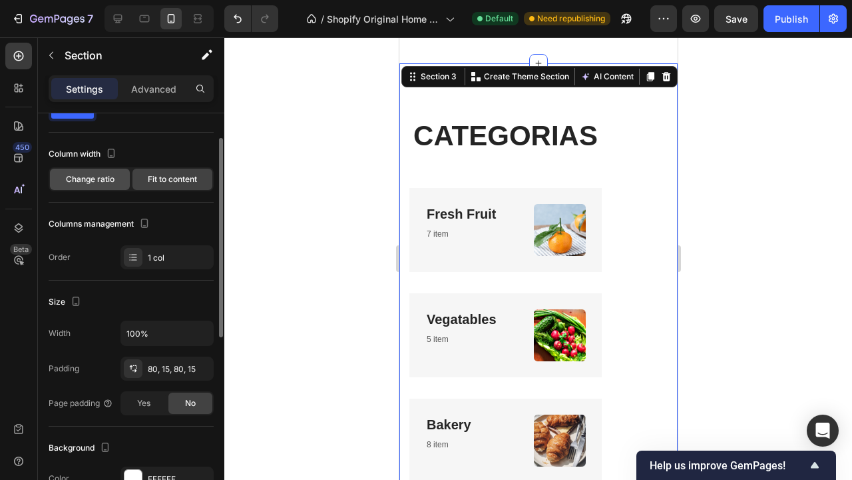
click at [100, 174] on span "Change ratio" at bounding box center [90, 179] width 49 height 12
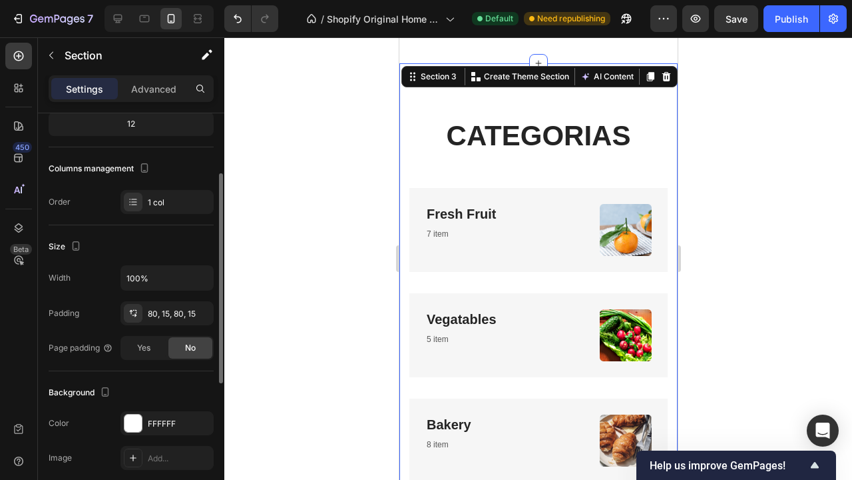
scroll to position [183, 0]
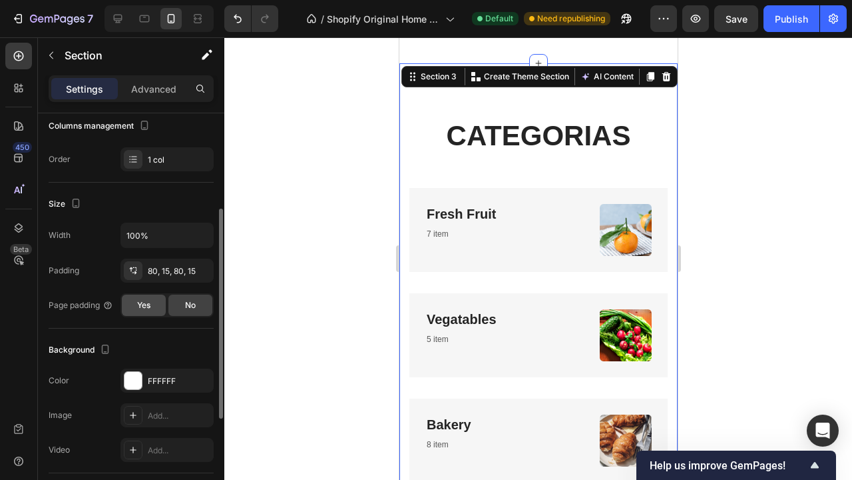
click at [149, 300] on span "Yes" at bounding box center [143, 305] width 13 height 12
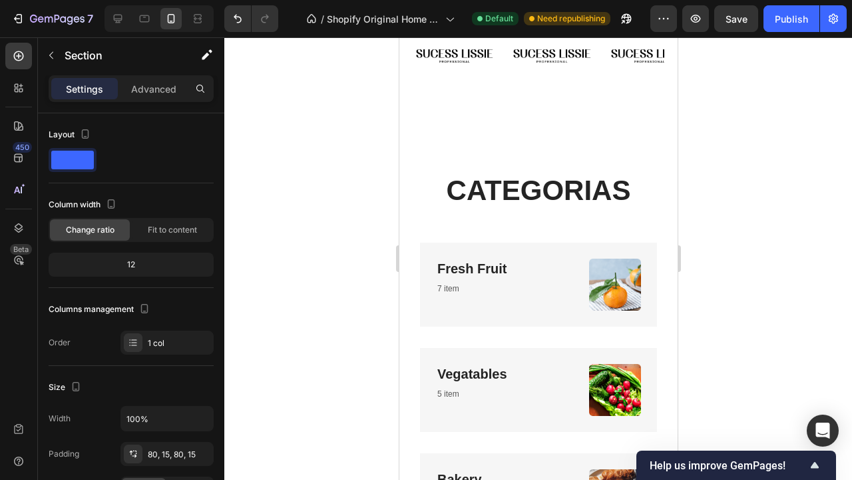
scroll to position [1401, 0]
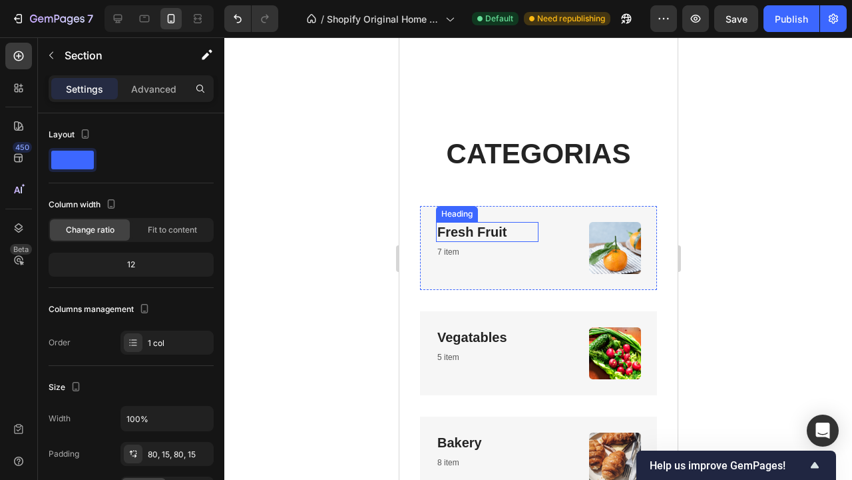
click at [493, 224] on link "Fresh Fruit" at bounding box center [471, 231] width 69 height 15
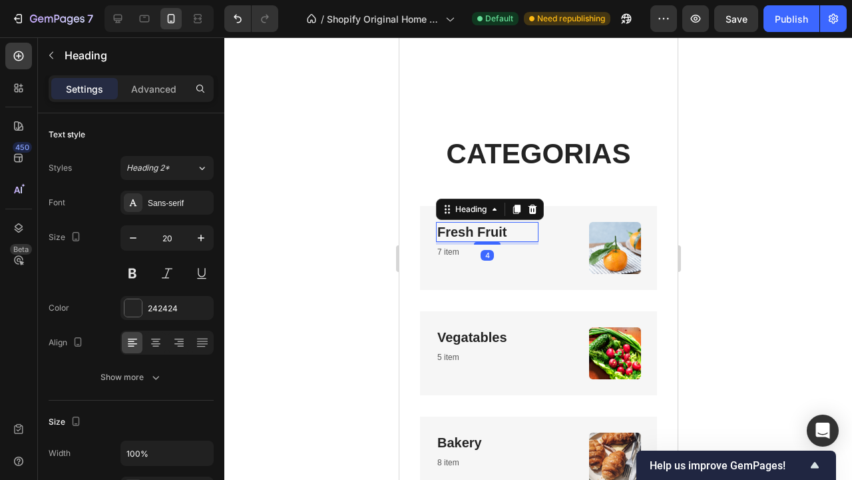
click at [493, 224] on link "Fresh Fruit" at bounding box center [471, 231] width 69 height 15
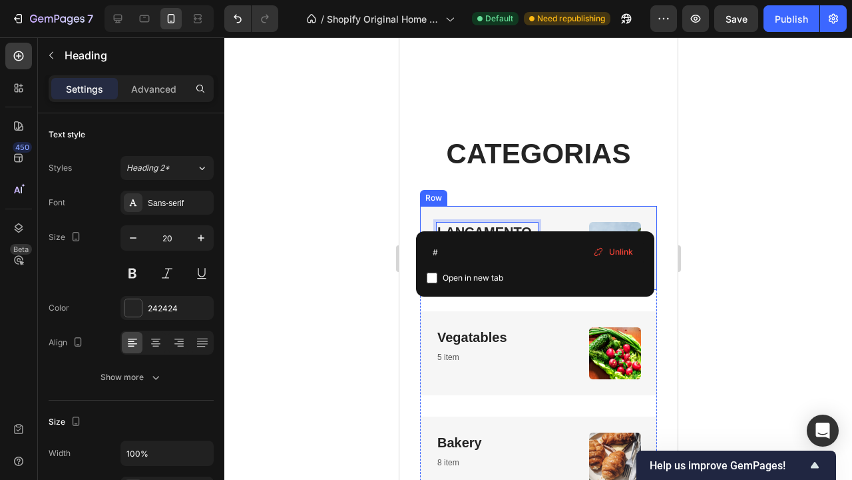
click at [643, 206] on div "LANÇAMENTO Heading 4 7 item Text block Image Row" at bounding box center [538, 248] width 237 height 84
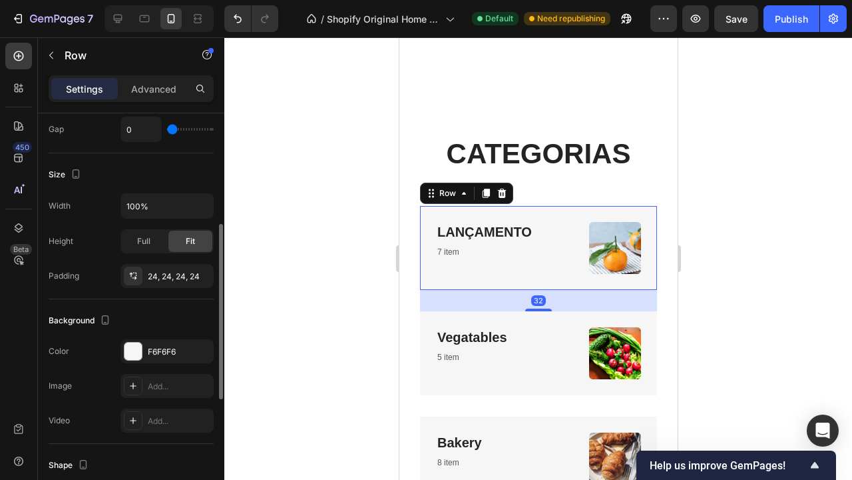
scroll to position [0, 0]
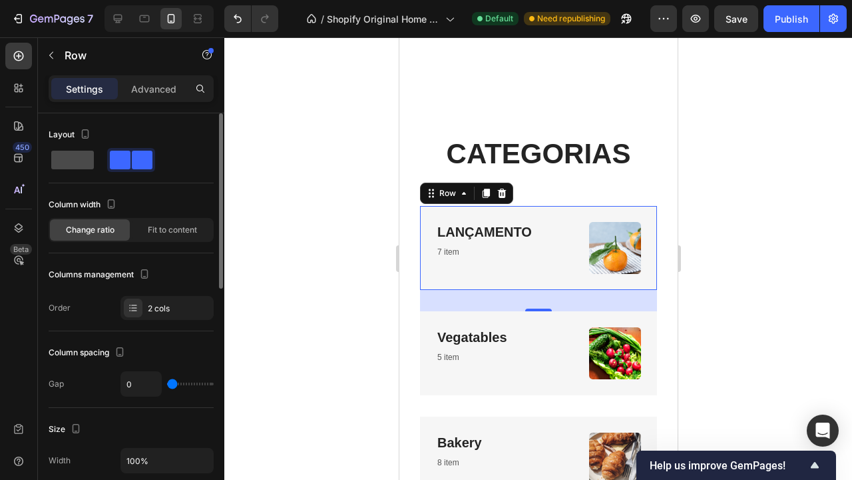
click at [83, 163] on span at bounding box center [72, 160] width 43 height 19
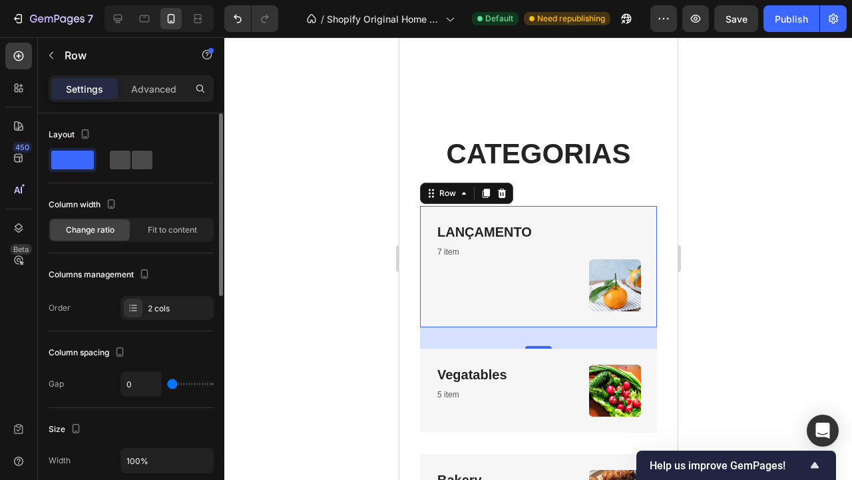
click at [128, 158] on span at bounding box center [120, 160] width 21 height 19
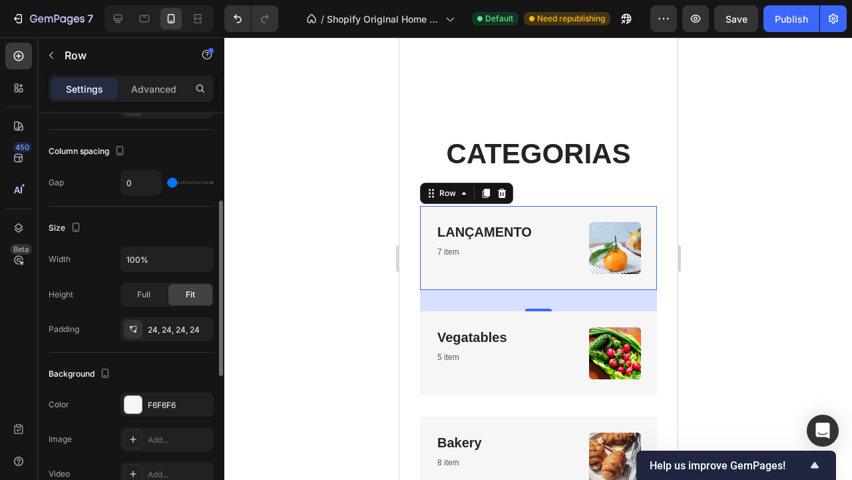
scroll to position [204, 0]
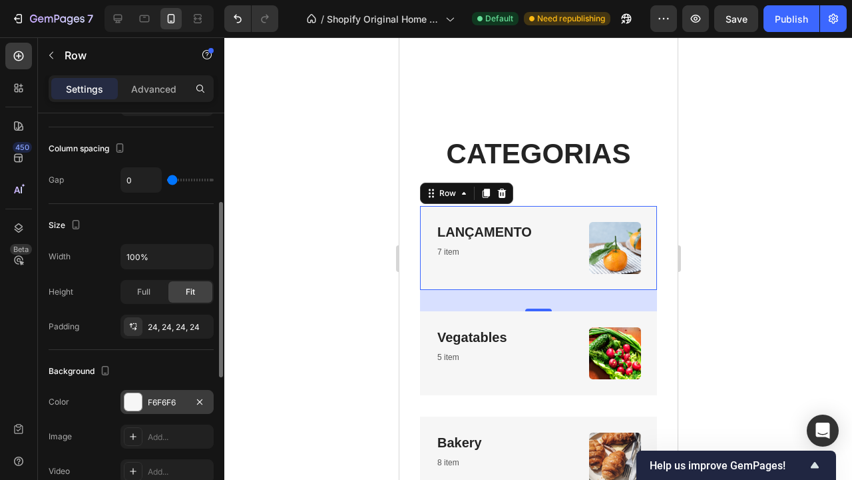
click at [162, 397] on div "F6F6F6" at bounding box center [167, 402] width 39 height 12
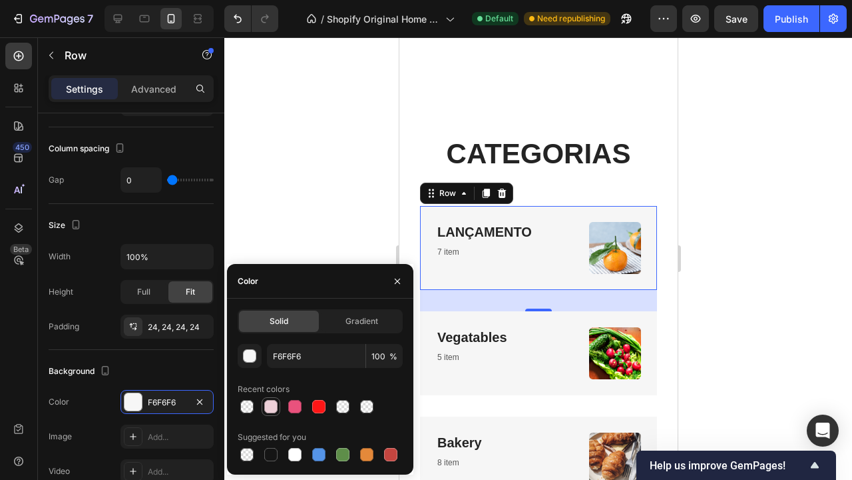
click at [267, 408] on div at bounding box center [270, 406] width 13 height 13
type input "EDD0D8"
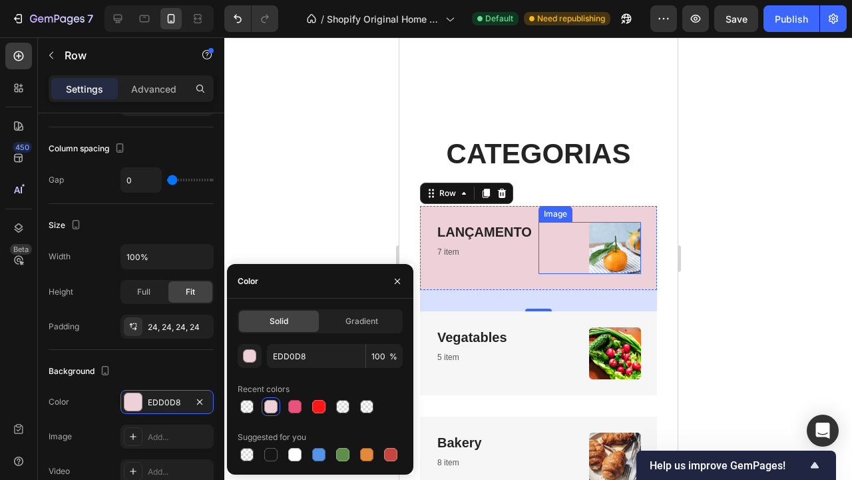
click at [612, 237] on img at bounding box center [615, 248] width 52 height 52
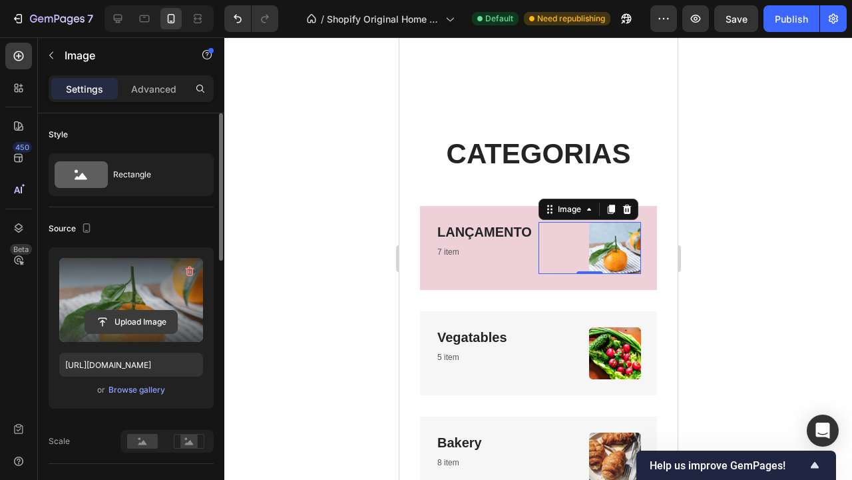
click at [150, 326] on input "file" at bounding box center [131, 321] width 92 height 23
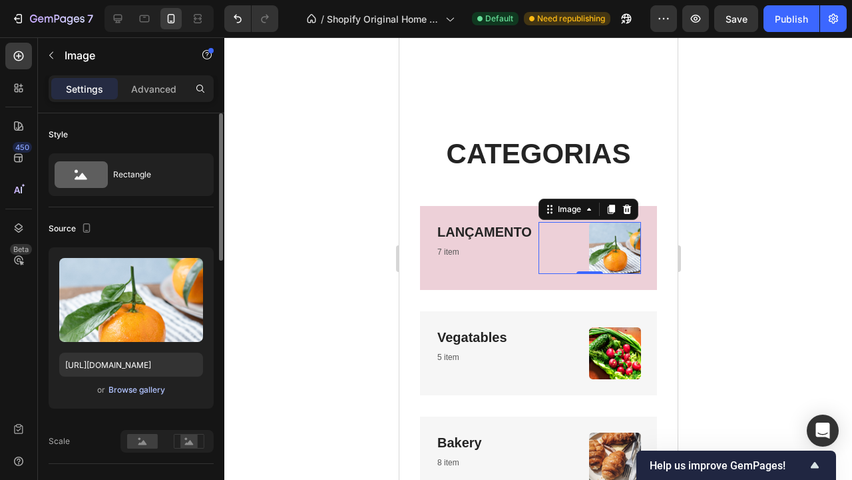
click at [145, 392] on div "Browse gallery" at bounding box center [137, 390] width 57 height 12
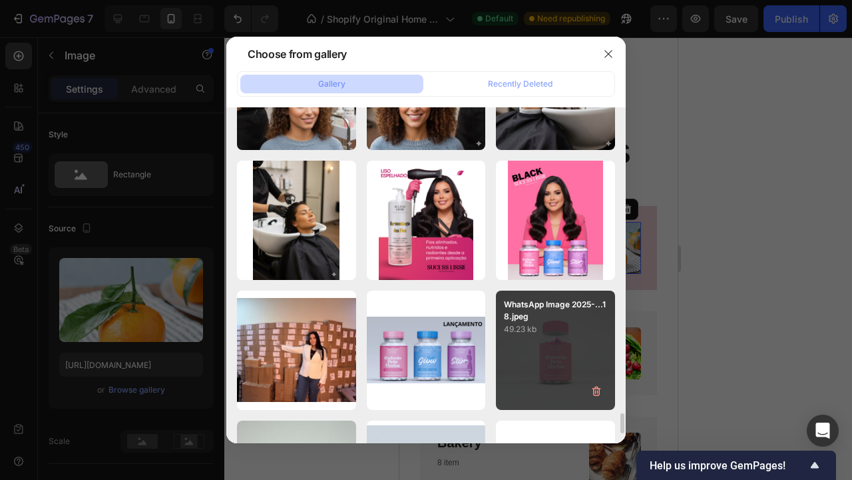
scroll to position [5013, 0]
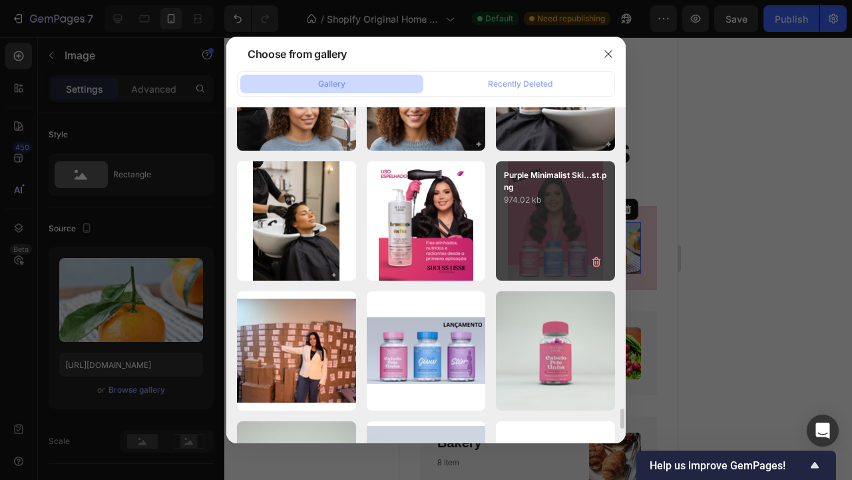
click at [565, 218] on div "Purple Minimalist Ski...st.png 974.02 kb" at bounding box center [555, 220] width 119 height 119
type input "https://cdn.shopify.com/s/files/1/0892/2873/8865/files/gempages_529828054910895…"
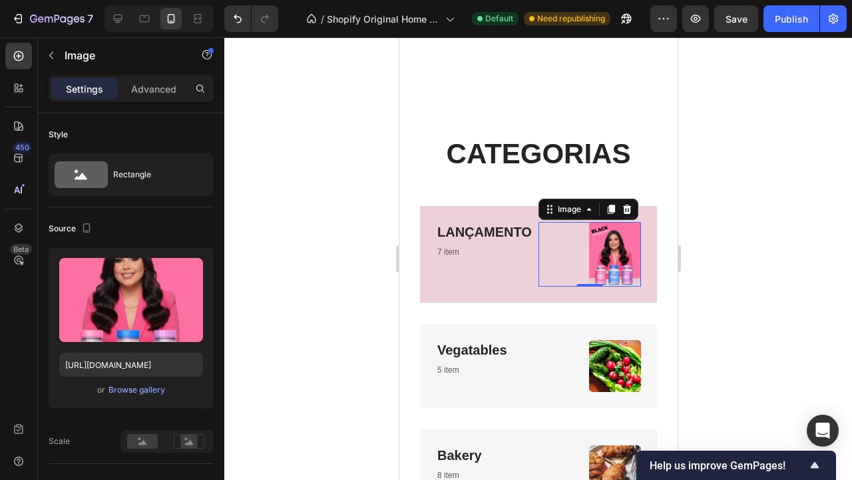
click at [735, 242] on div at bounding box center [538, 258] width 628 height 442
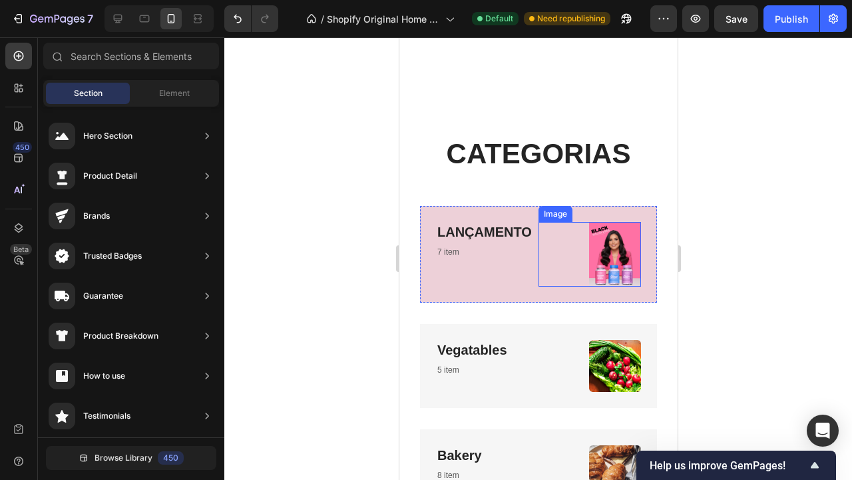
click at [629, 236] on img at bounding box center [615, 254] width 52 height 65
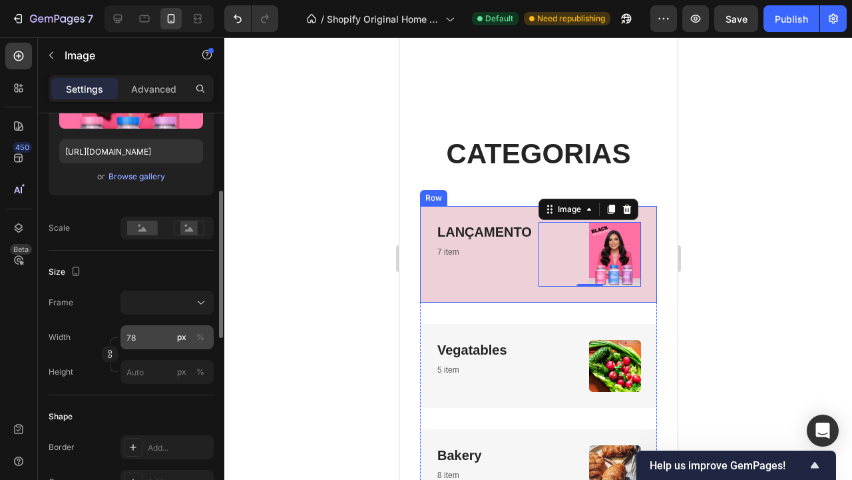
scroll to position [221, 0]
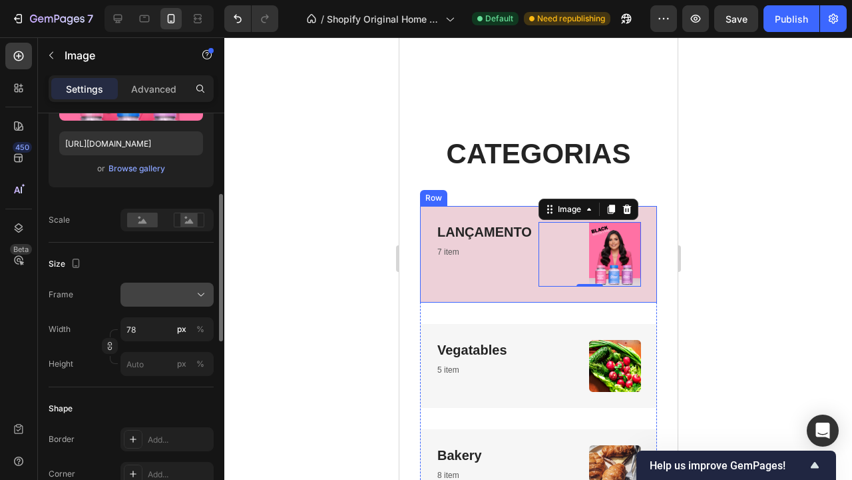
click at [174, 302] on button at bounding box center [167, 294] width 93 height 24
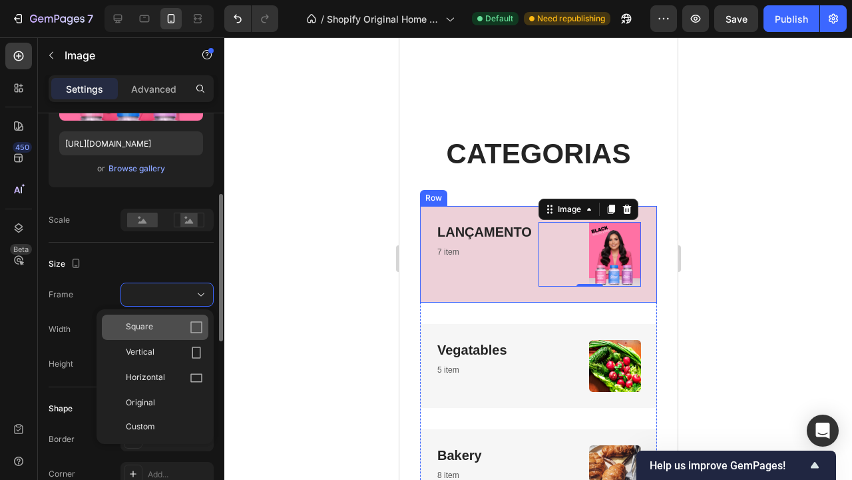
click at [172, 330] on div "Square" at bounding box center [164, 326] width 77 height 13
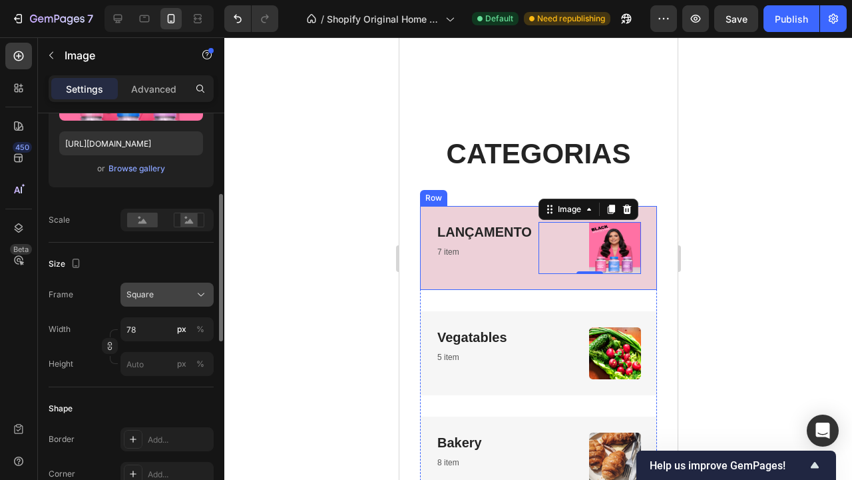
click at [175, 300] on div "Square" at bounding box center [159, 294] width 65 height 12
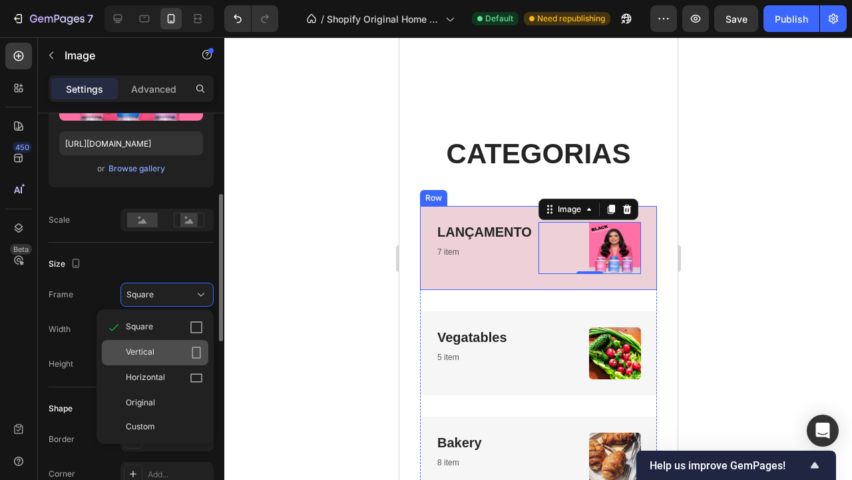
click at [166, 352] on div "Vertical" at bounding box center [164, 352] width 77 height 13
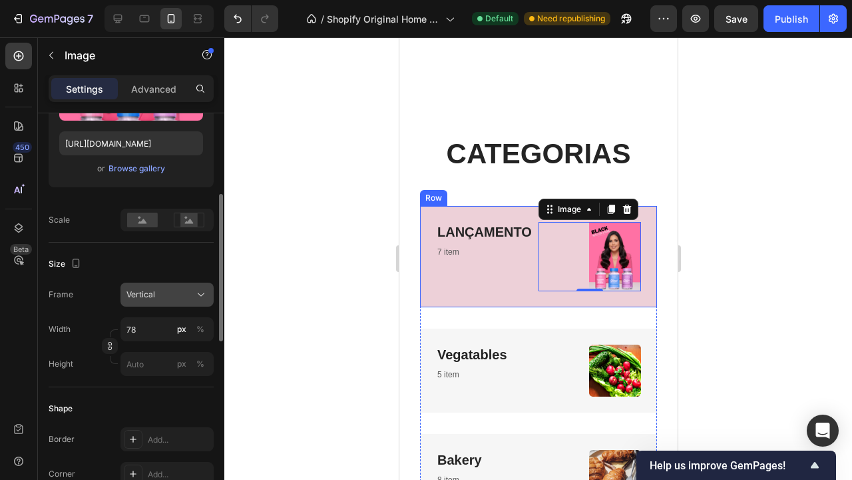
click at [165, 297] on div "Vertical" at bounding box center [159, 294] width 65 height 12
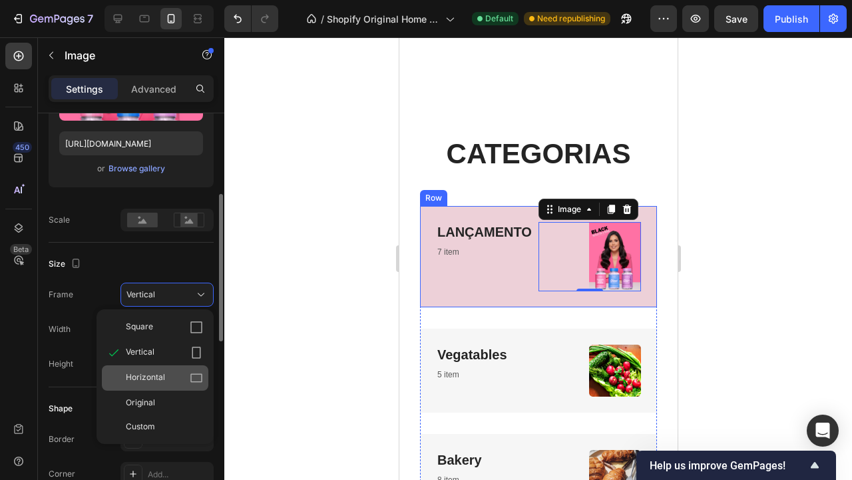
click at [175, 376] on div "Horizontal" at bounding box center [164, 377] width 77 height 13
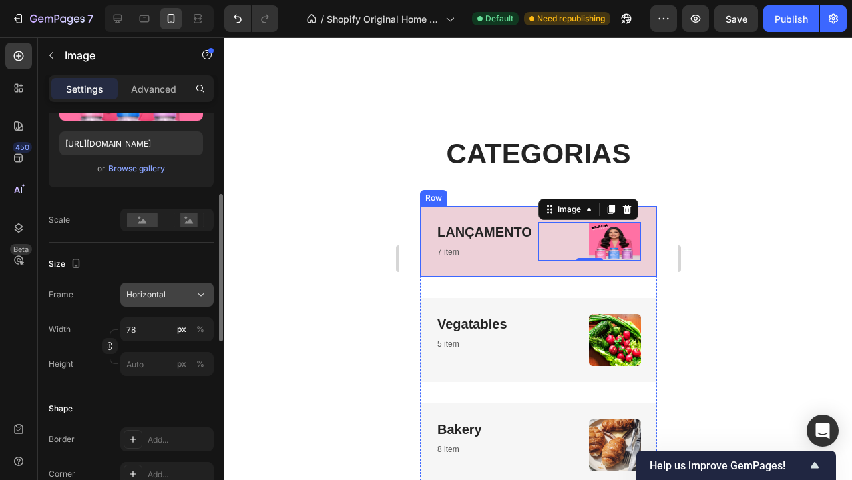
click at [176, 294] on div "Horizontal" at bounding box center [159, 294] width 65 height 12
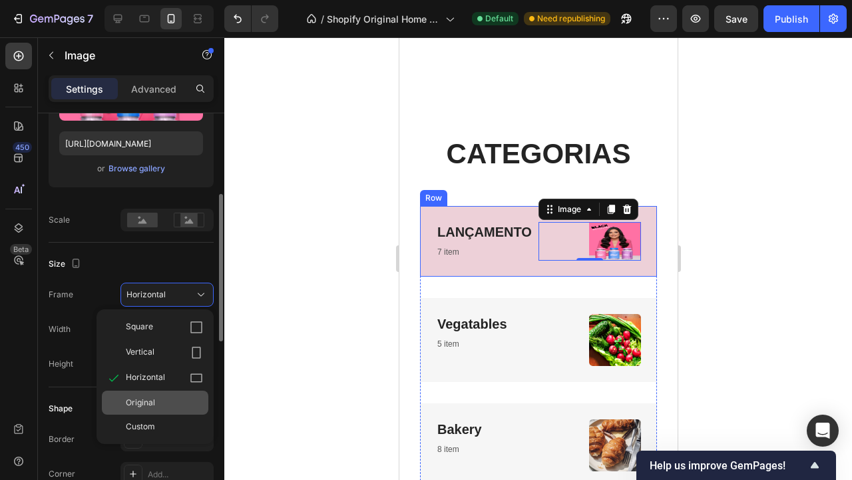
click at [168, 397] on div "Original" at bounding box center [164, 402] width 77 height 12
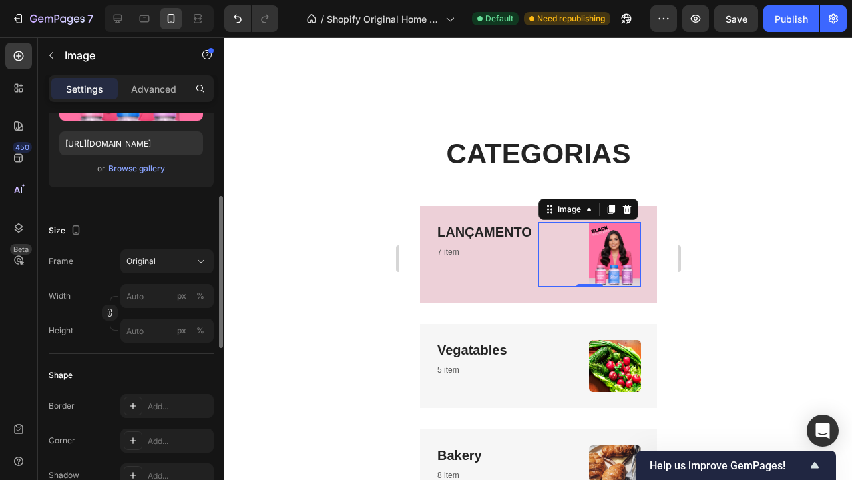
click at [715, 290] on div at bounding box center [538, 258] width 628 height 442
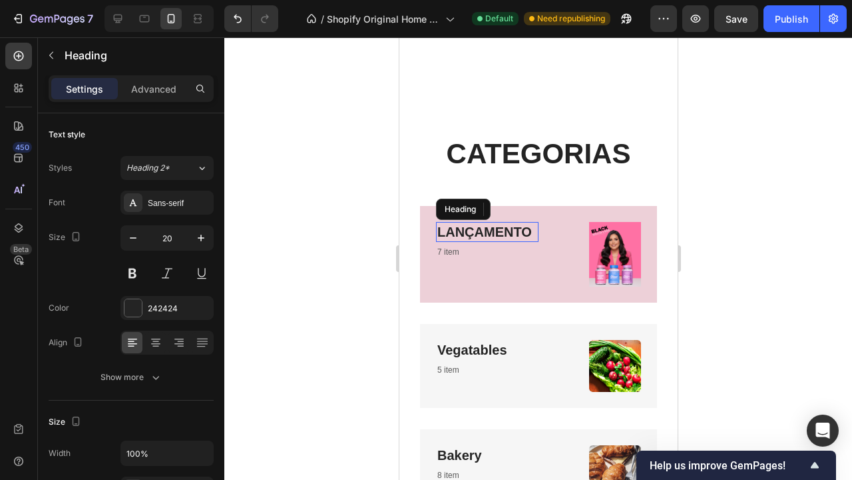
click at [526, 224] on link "LANÇAMENTO" at bounding box center [484, 231] width 95 height 15
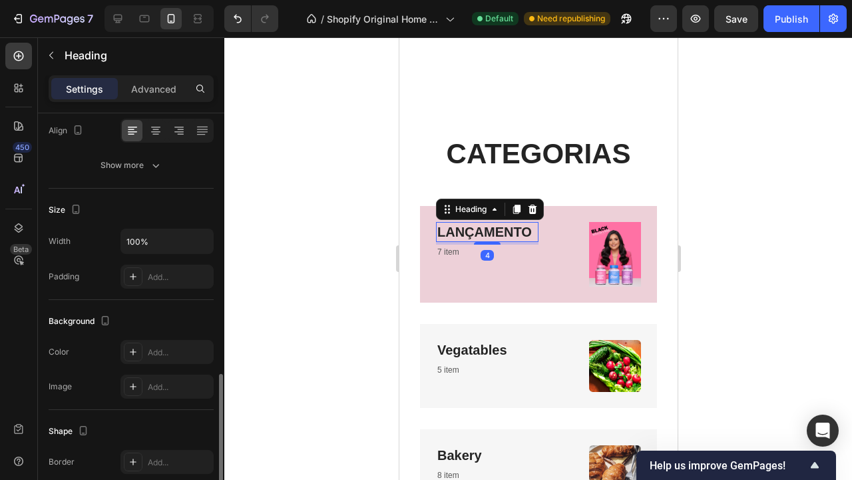
scroll to position [460, 0]
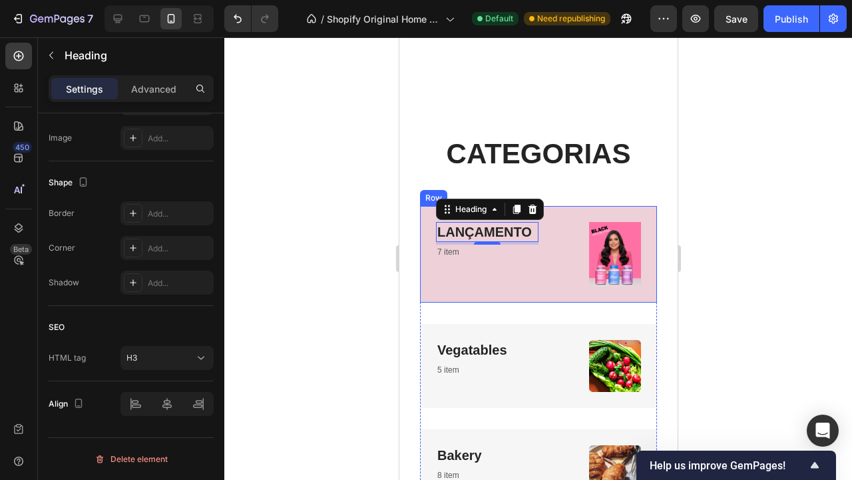
click at [529, 259] on div "⁠⁠⁠⁠⁠⁠⁠ LANÇAMENTO Heading 4 7 item Text block" at bounding box center [487, 254] width 103 height 65
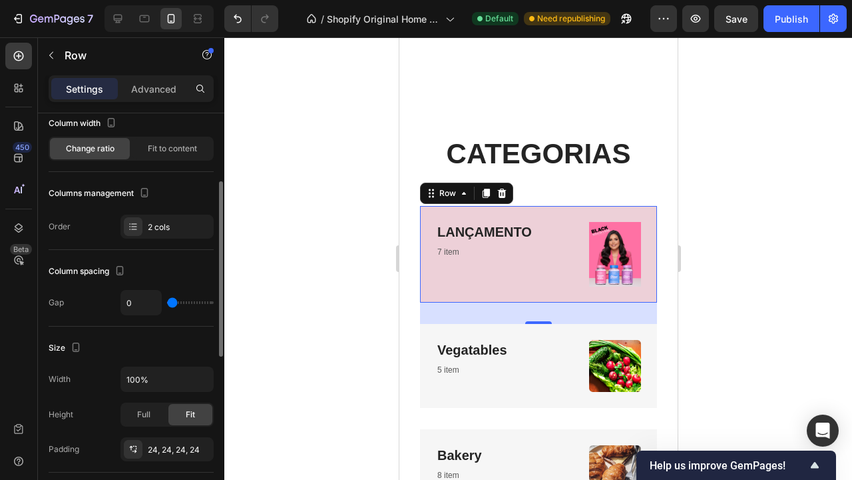
scroll to position [26, 0]
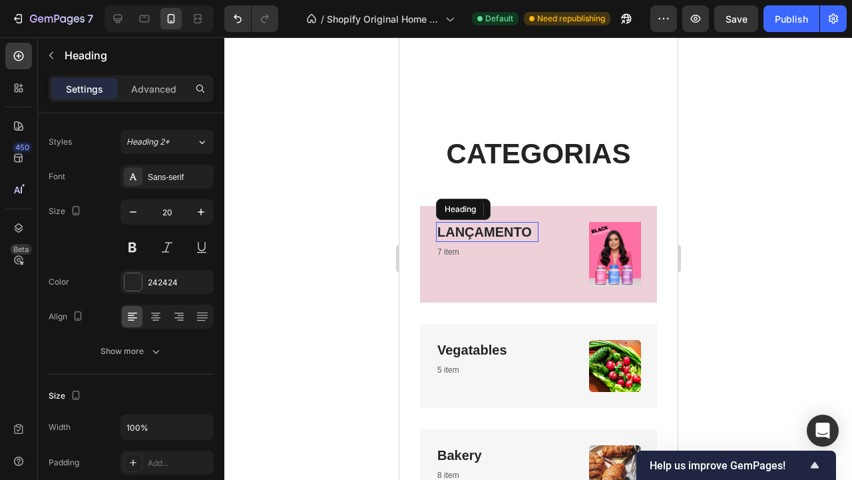
click at [507, 224] on link "LANÇAMENTO" at bounding box center [484, 231] width 95 height 15
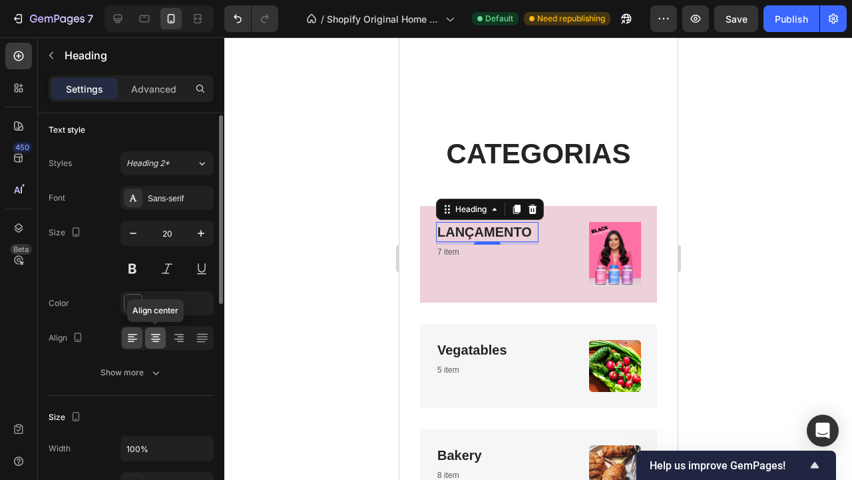
scroll to position [0, 0]
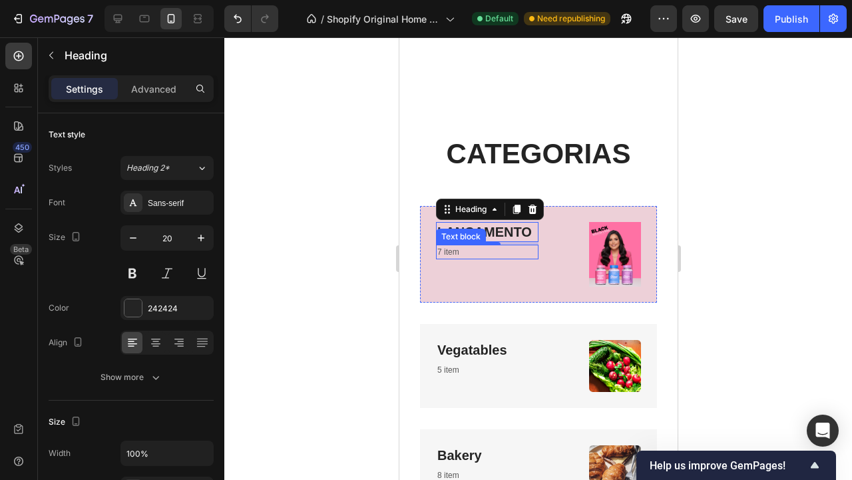
click at [458, 246] on p "7 item" at bounding box center [487, 252] width 100 height 12
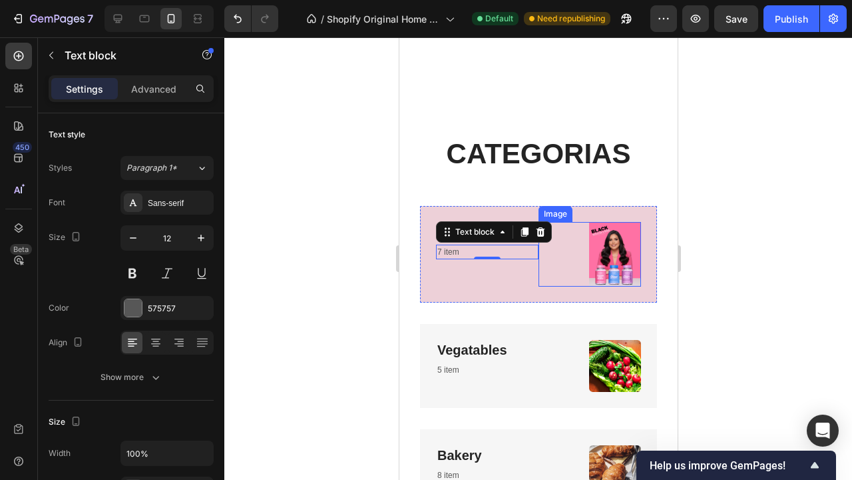
click at [621, 225] on img at bounding box center [615, 254] width 52 height 65
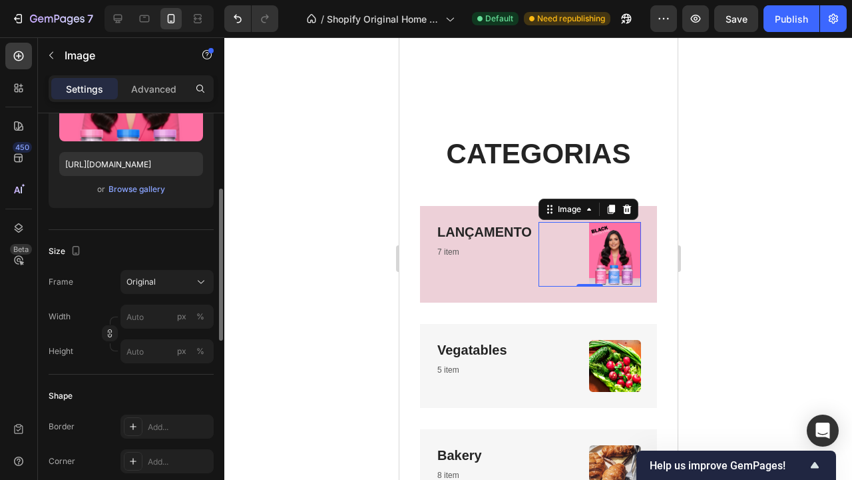
scroll to position [190, 0]
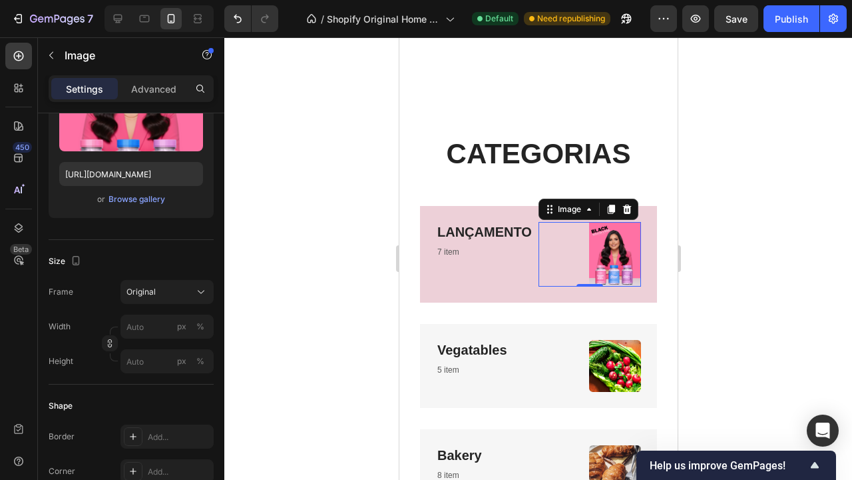
click at [761, 267] on div at bounding box center [538, 258] width 628 height 442
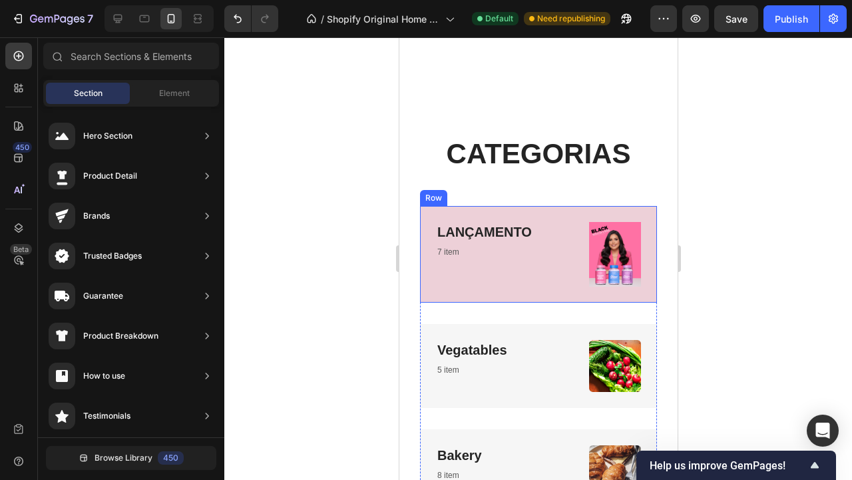
click at [537, 206] on div "⁠⁠⁠⁠⁠⁠⁠ LANÇAMENTO Heading 7 item Text block Image Row" at bounding box center [538, 254] width 237 height 97
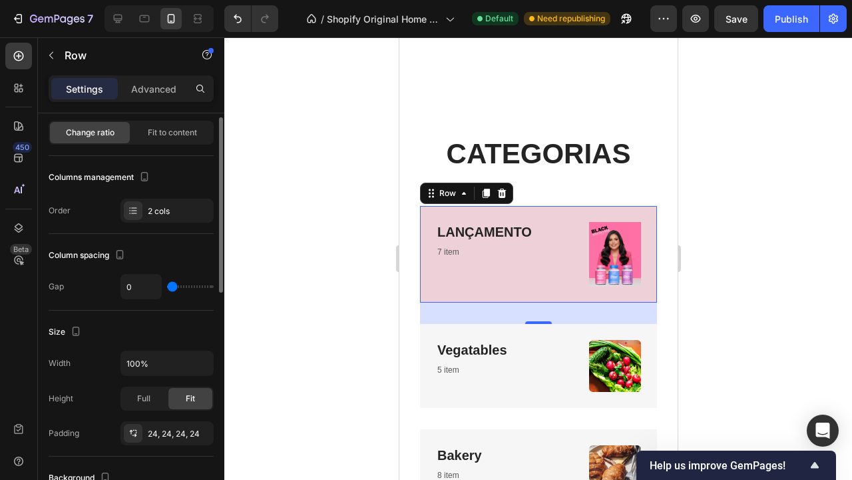
scroll to position [50, 0]
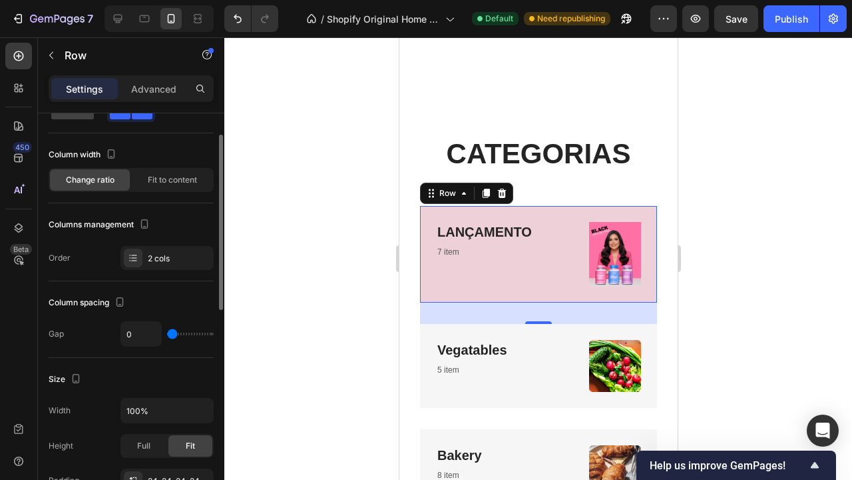
type input "3"
type input "16"
type input "41"
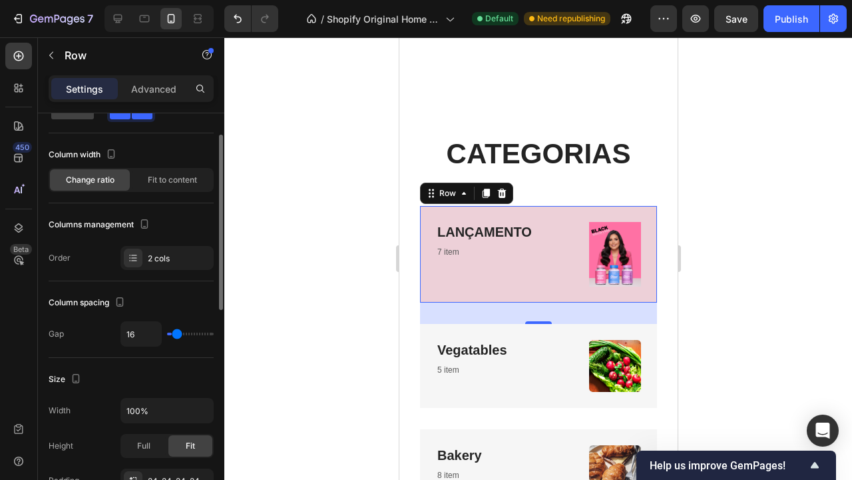
type input "41"
type input "54"
type input "62"
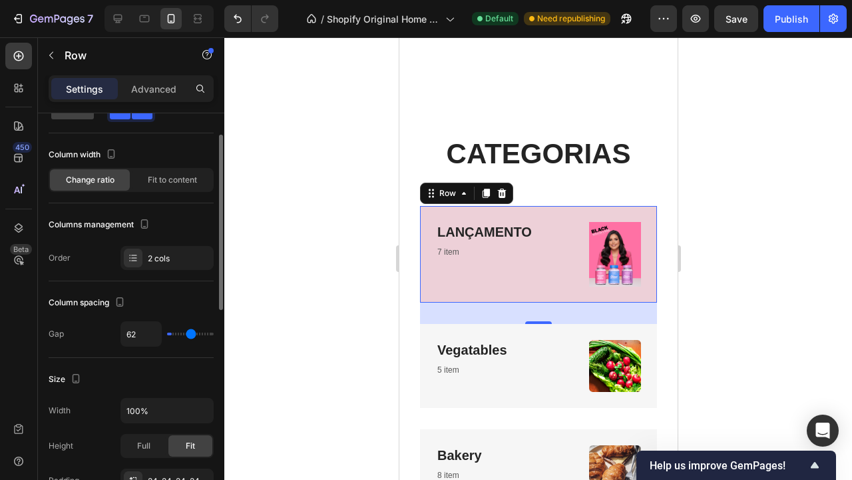
type input "68"
type input "75"
type input "77"
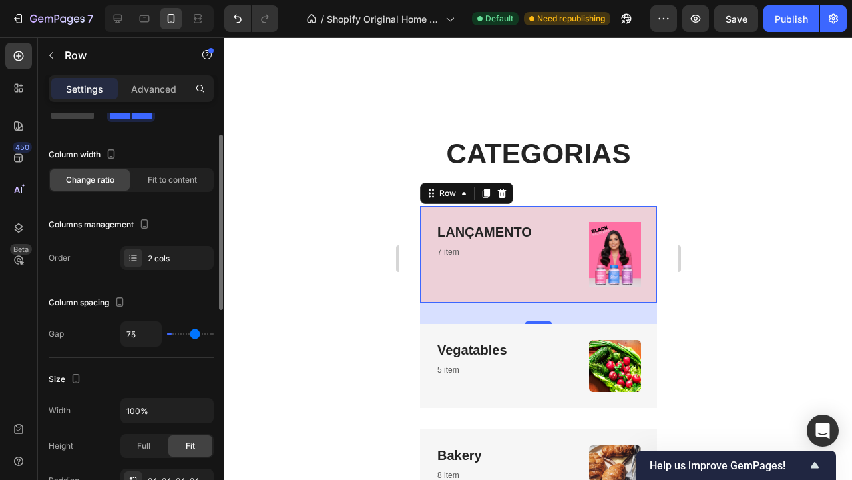
type input "77"
type input "81"
type input "83"
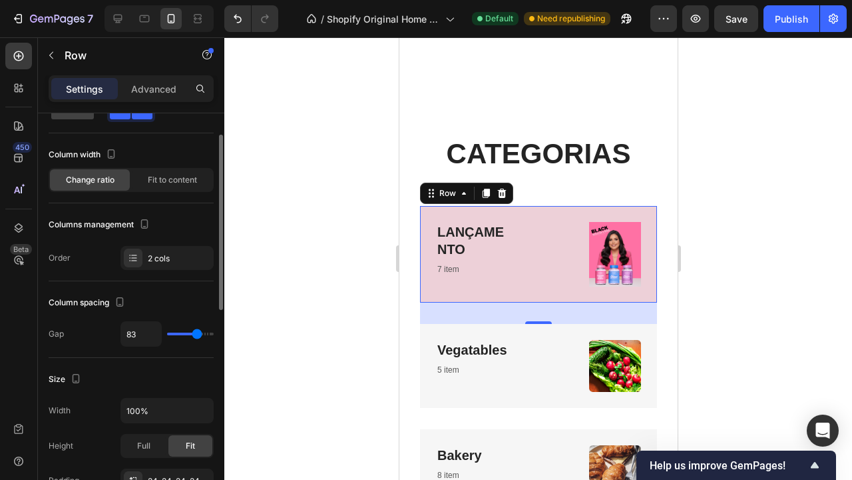
type input "85"
type input "89"
type input "92"
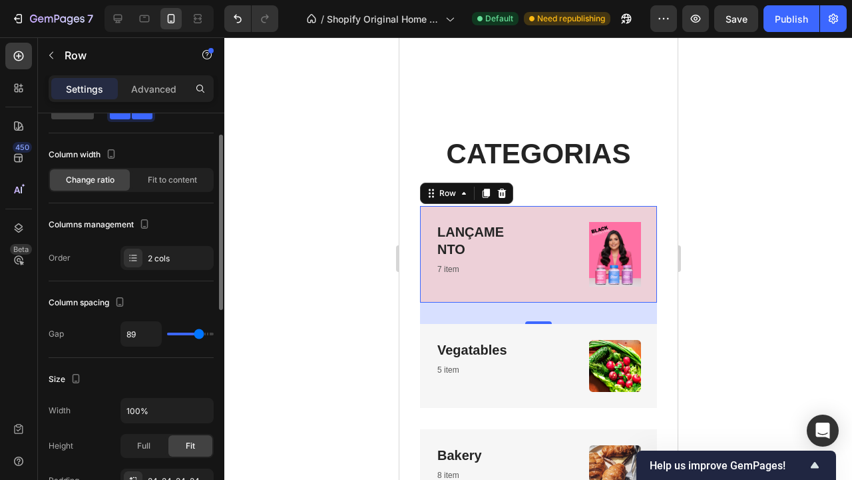
type input "92"
type input "94"
type input "96"
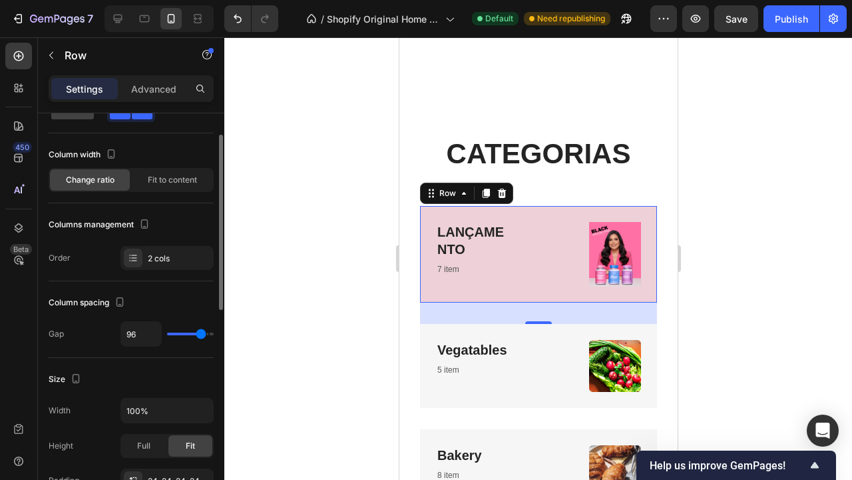
type input "94"
type input "92"
type input "89"
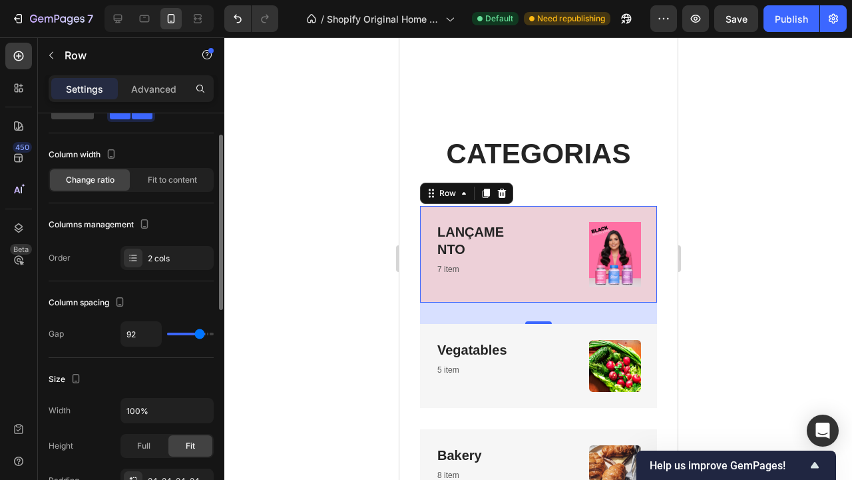
type input "89"
type input "87"
type input "85"
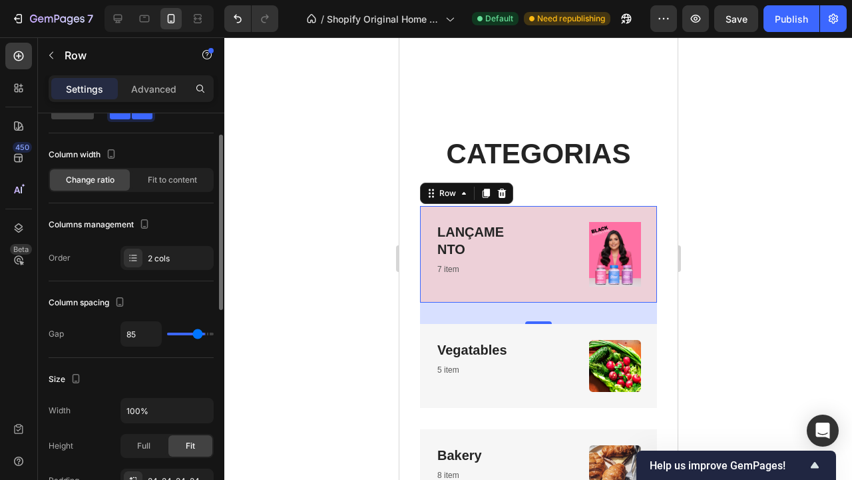
type input "83"
type input "81"
type input "75"
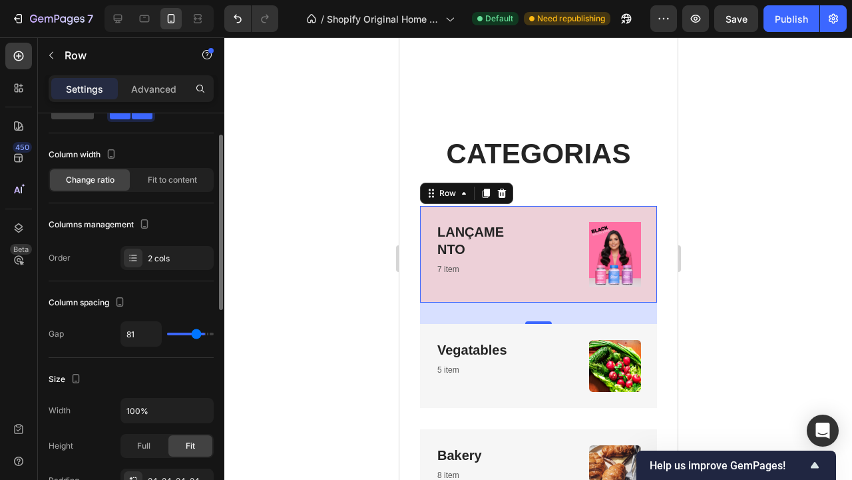
type input "75"
type input "68"
type input "60"
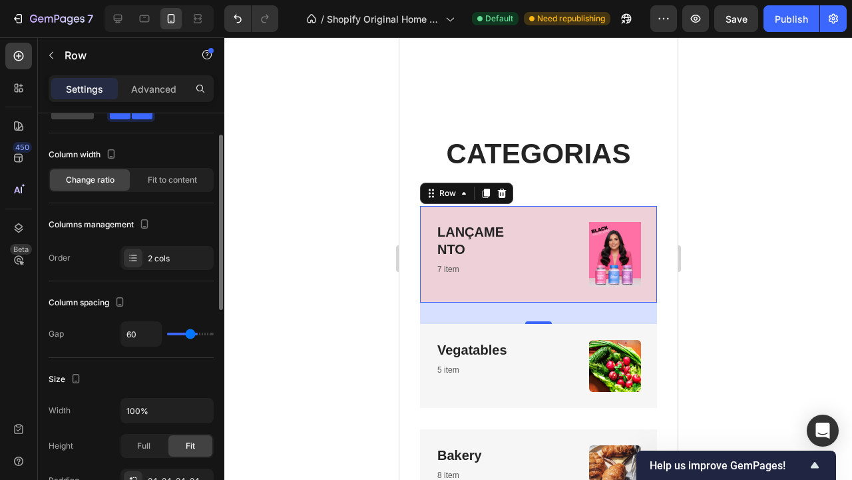
type input "49"
type input "41"
type input "35"
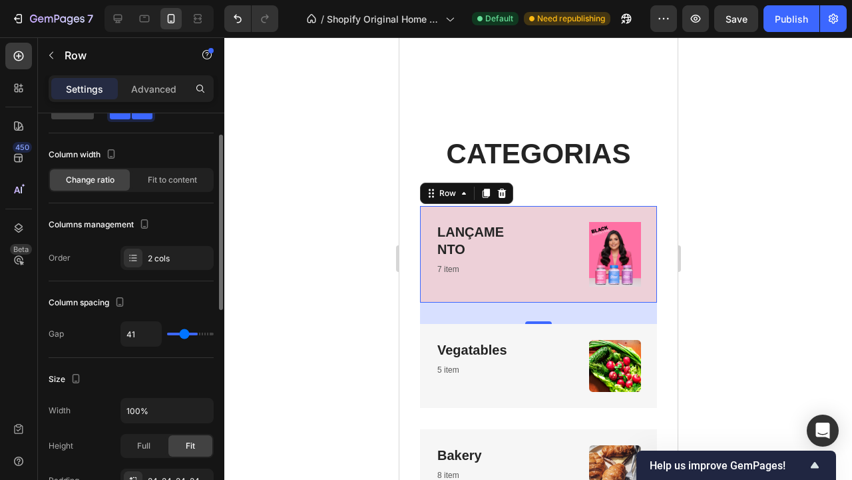
type input "35"
type input "31"
type input "26"
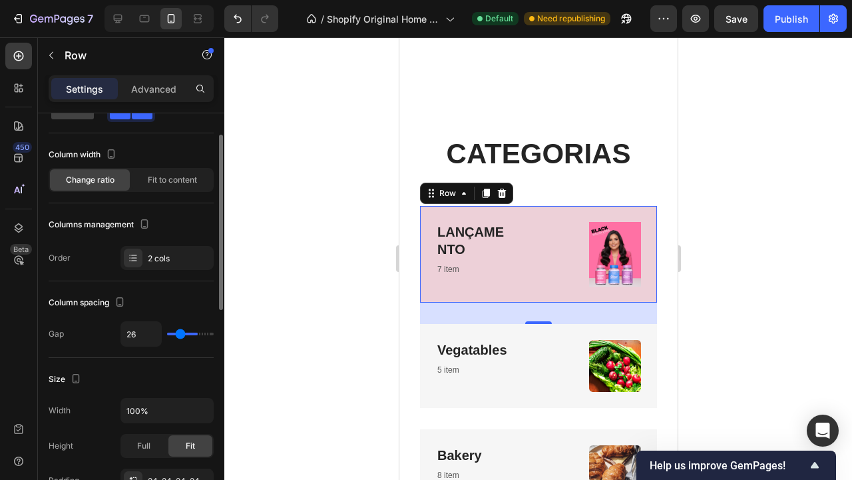
type input "24"
type input "22"
type input "20"
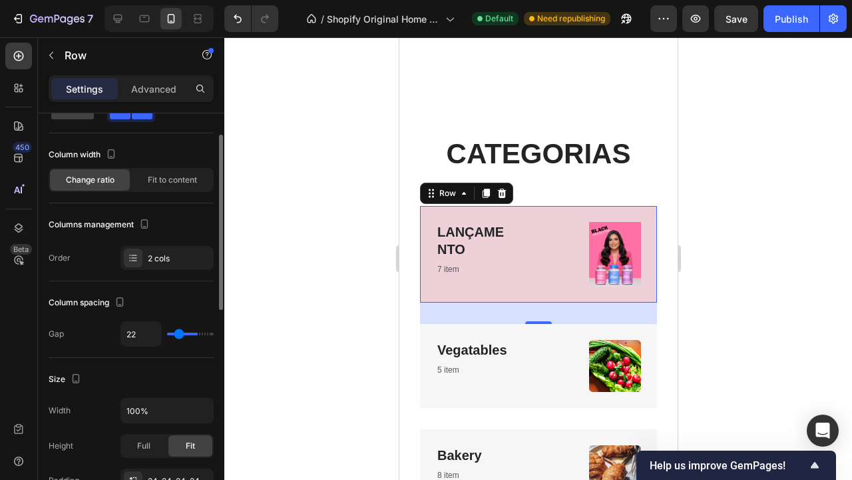
type input "20"
type input "18"
type input "16"
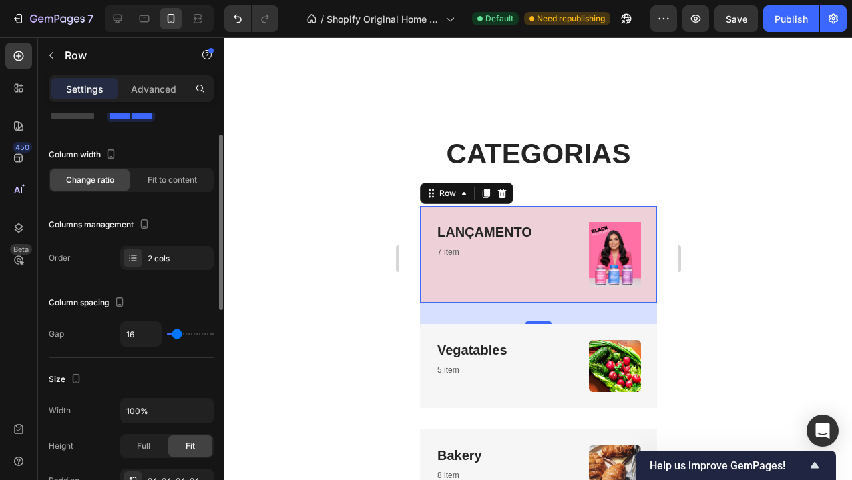
type input "14"
type input "12"
type input "9"
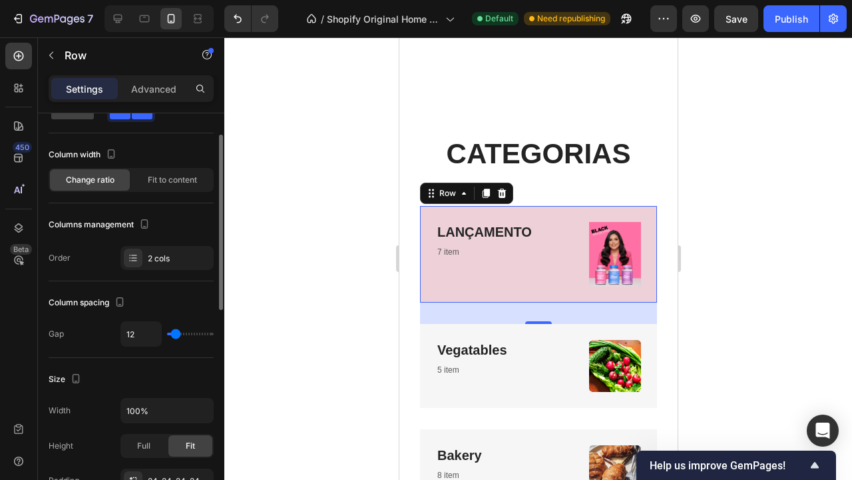
type input "9"
type input "5"
type input "3"
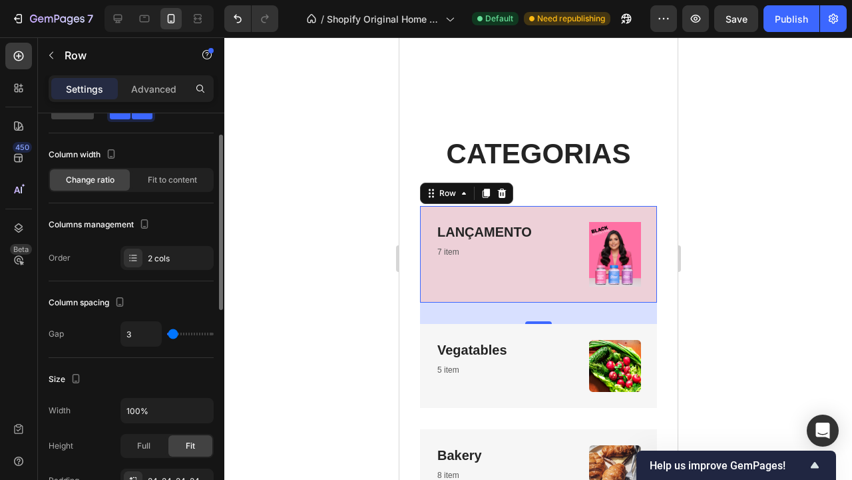
type input "0"
click at [167, 334] on input "range" at bounding box center [190, 333] width 47 height 3
click at [161, 252] on div "2 cols" at bounding box center [179, 258] width 63 height 12
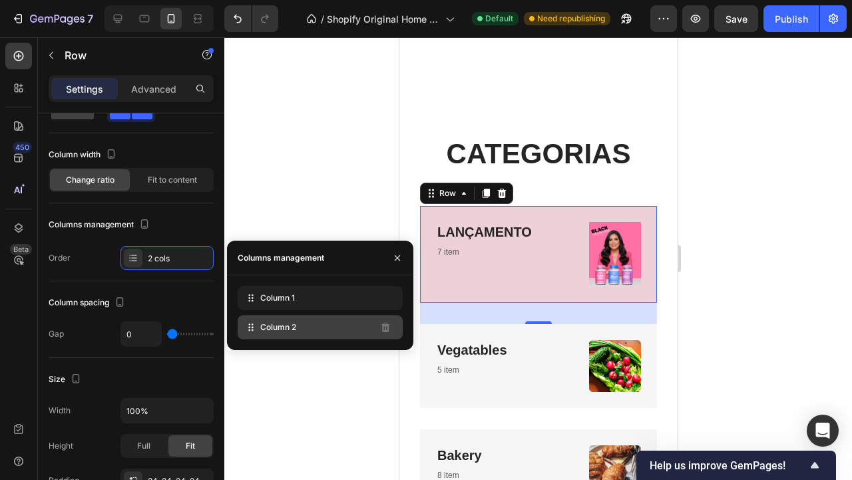
click at [324, 336] on div "Column 2" at bounding box center [320, 327] width 165 height 24
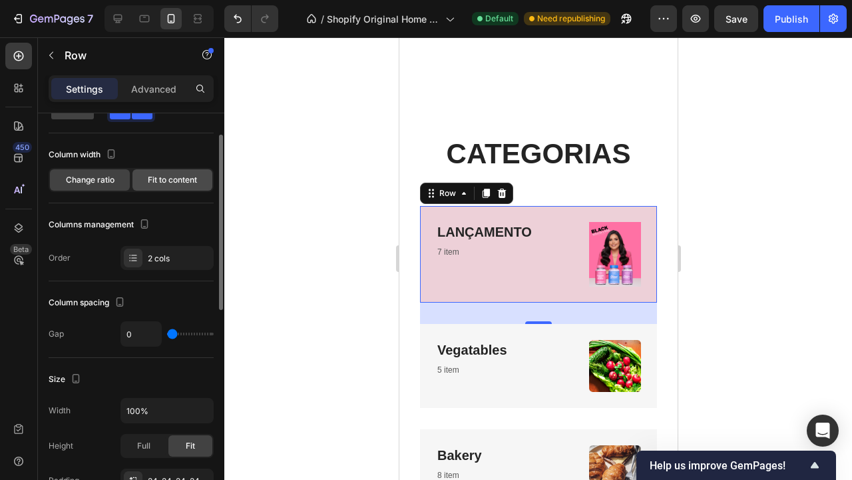
click at [160, 185] on span "Fit to content" at bounding box center [172, 180] width 49 height 12
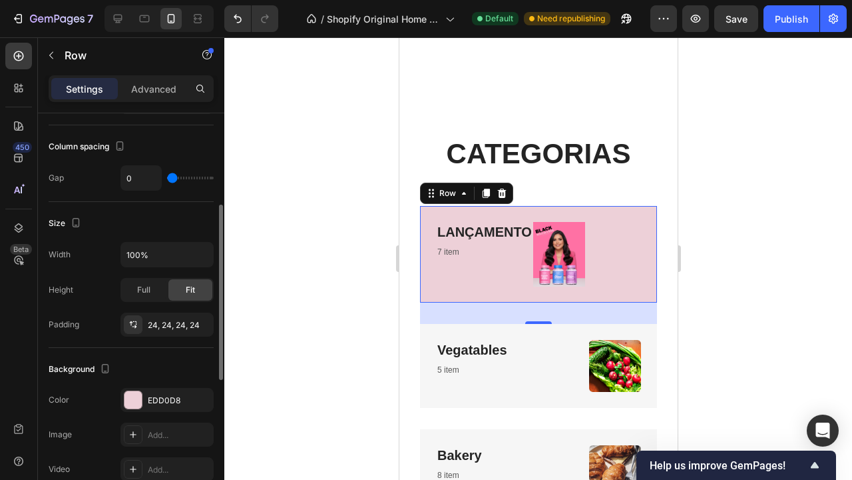
scroll to position [207, 0]
click at [147, 288] on span "Full" at bounding box center [143, 288] width 13 height 12
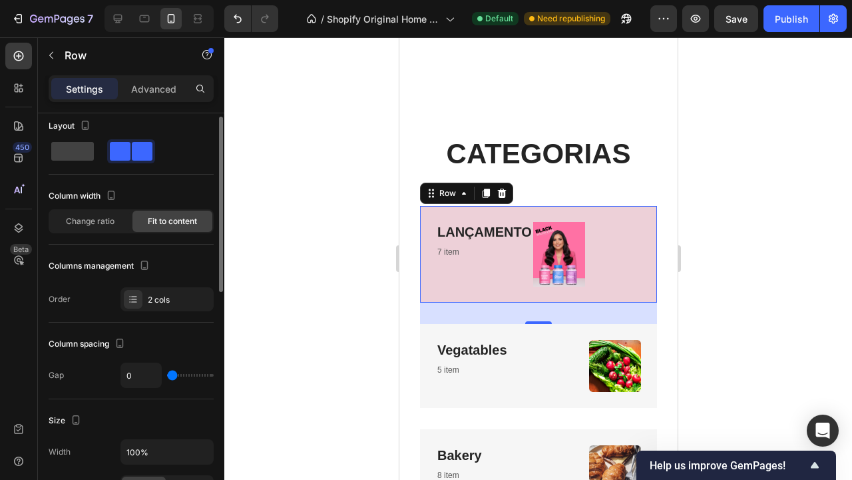
scroll to position [0, 0]
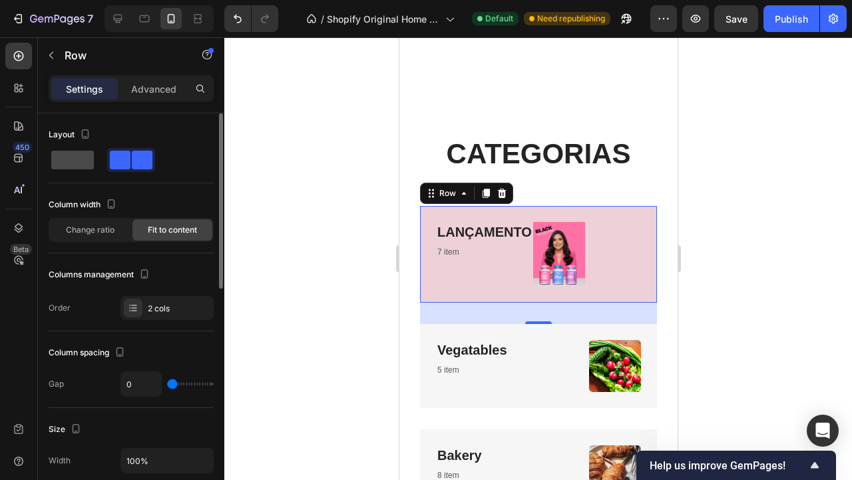
click at [65, 165] on span at bounding box center [72, 160] width 43 height 19
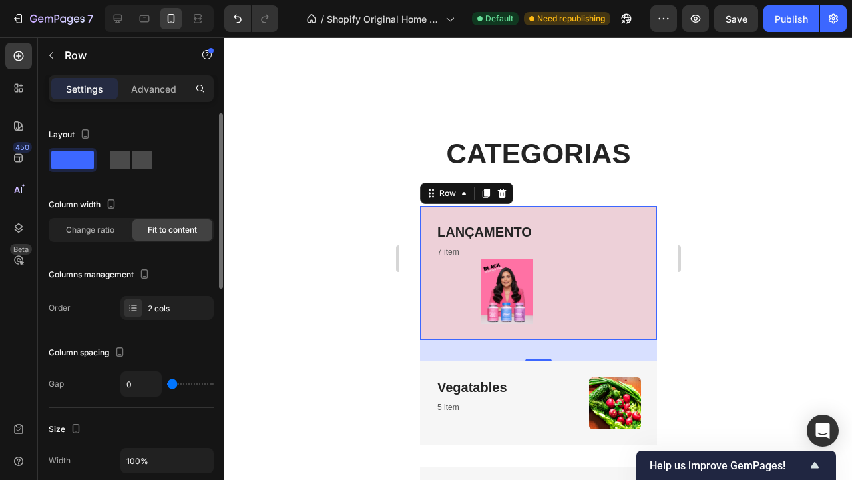
click at [147, 160] on span at bounding box center [142, 160] width 21 height 19
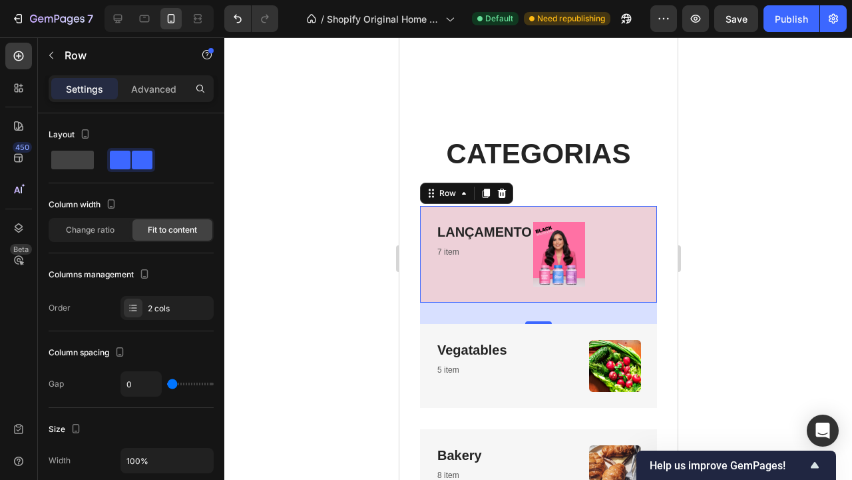
click at [811, 174] on div at bounding box center [538, 258] width 628 height 442
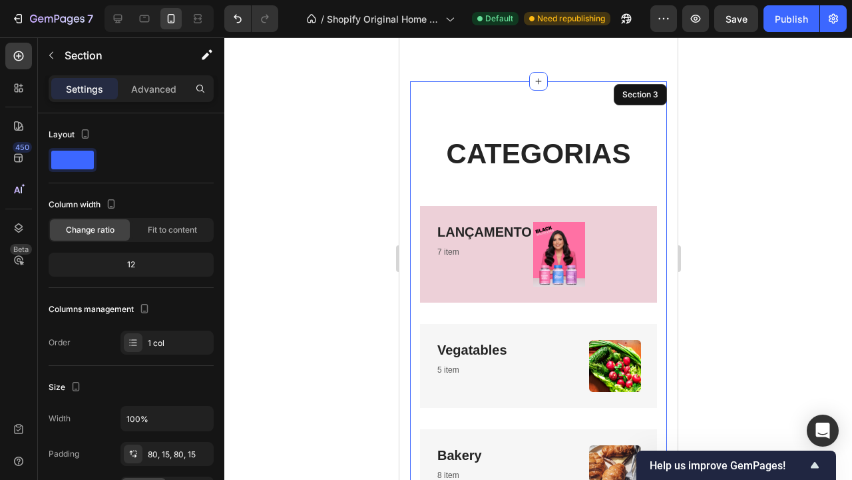
click at [623, 111] on div "CATEGORIAS Heading Row ⁠⁠⁠⁠⁠⁠⁠ LANÇAMENTO Heading 7 item Text block Image Row V…" at bounding box center [538, 481] width 257 height 801
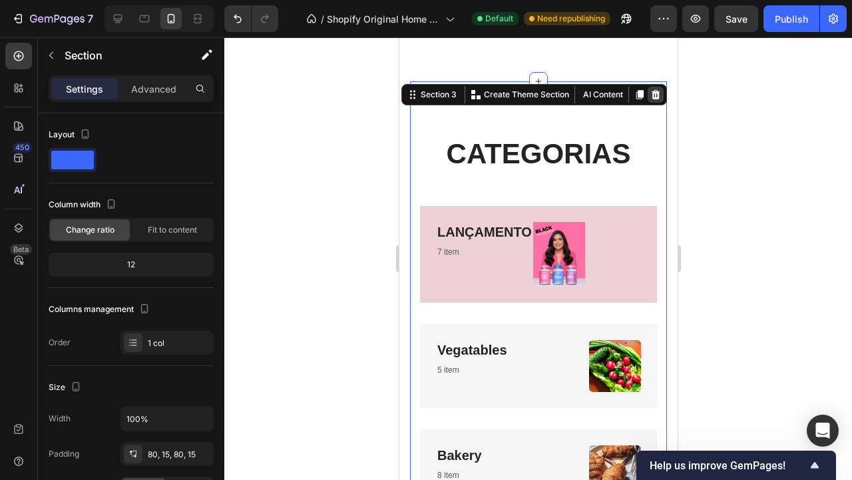
click at [654, 89] on icon at bounding box center [655, 94] width 11 height 11
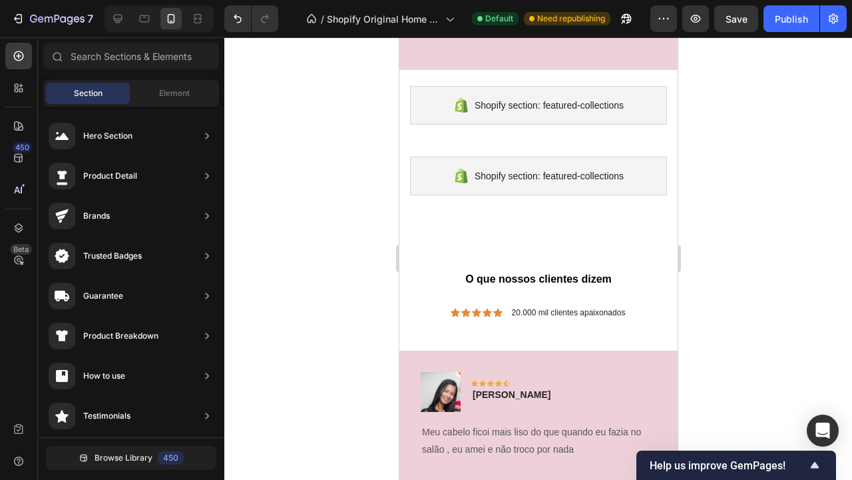
scroll to position [1835, 0]
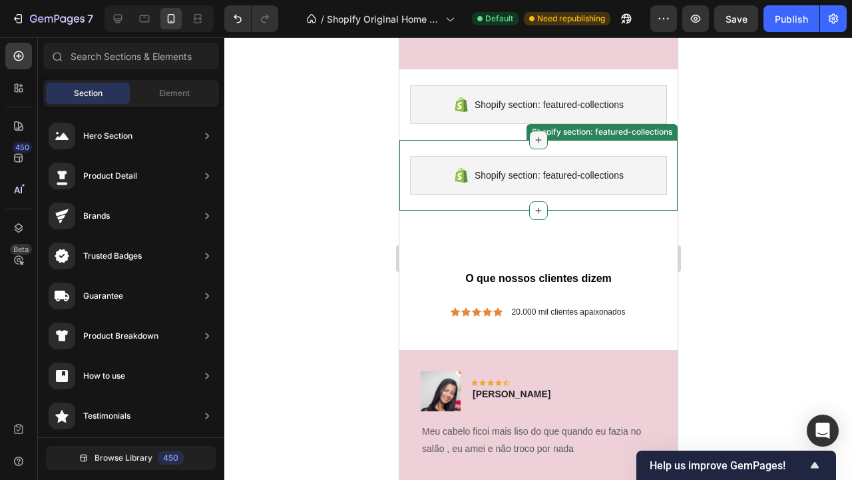
click at [539, 135] on icon at bounding box center [538, 140] width 11 height 11
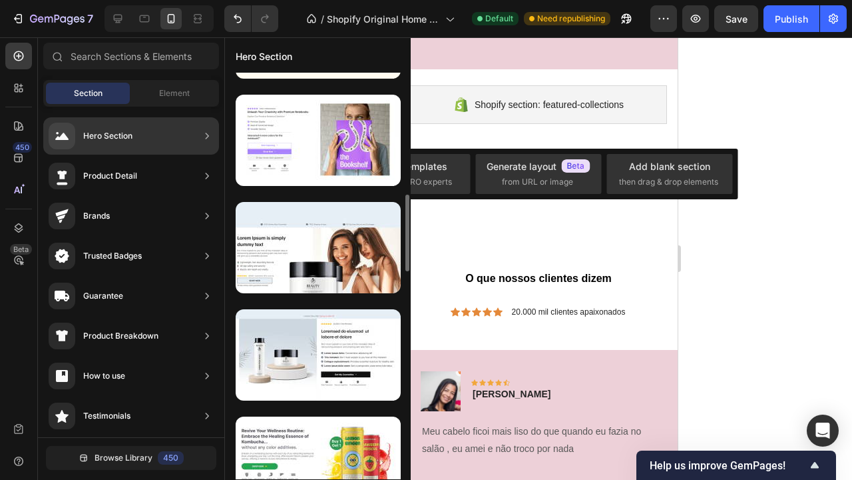
scroll to position [629, 0]
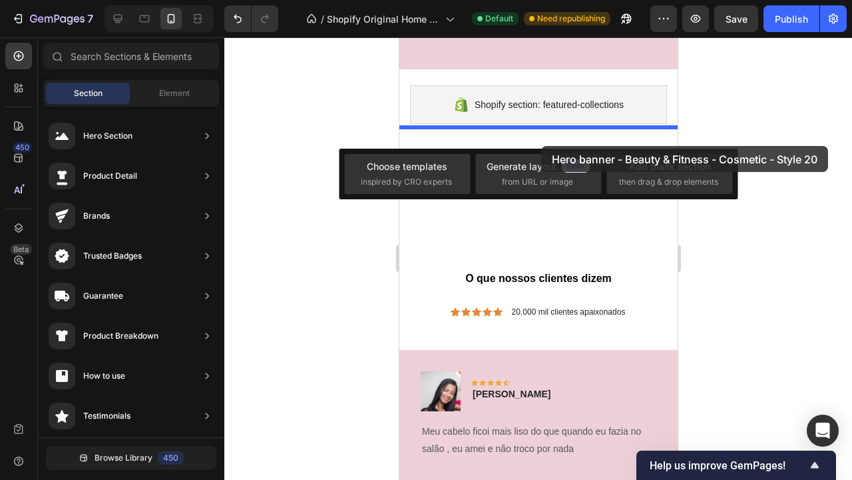
drag, startPoint x: 724, startPoint y: 395, endPoint x: 541, endPoint y: 146, distance: 309.2
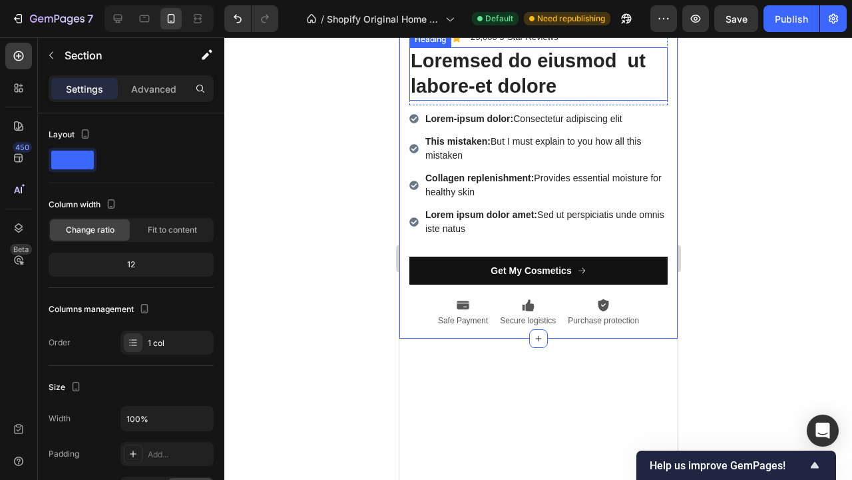
scroll to position [1973, 0]
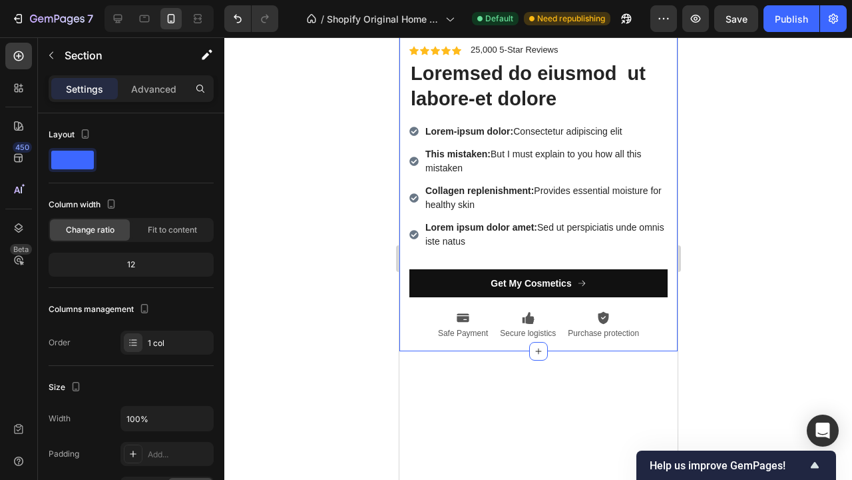
click at [569, 19] on img at bounding box center [538, 19] width 278 height 0
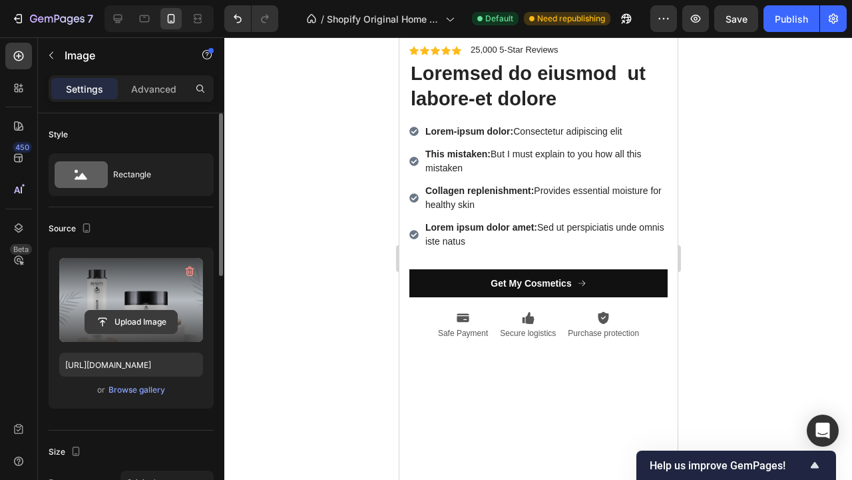
click at [149, 312] on input "file" at bounding box center [131, 321] width 92 height 23
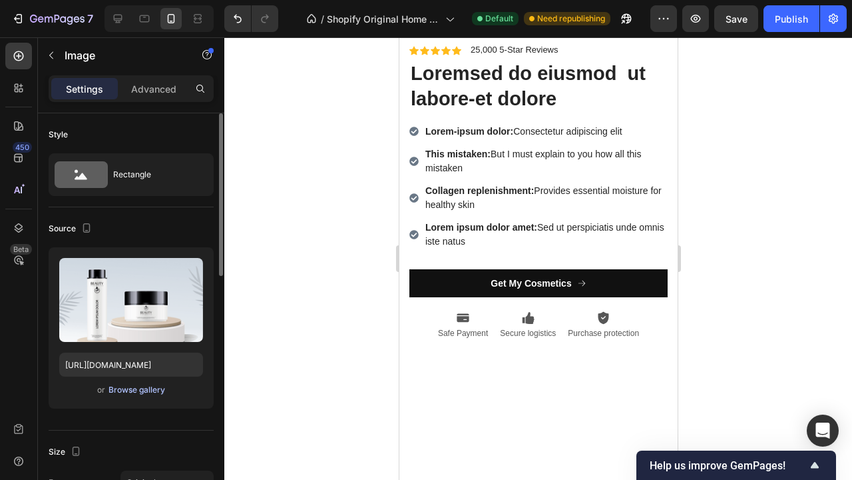
click at [145, 386] on div "Browse gallery" at bounding box center [137, 390] width 57 height 12
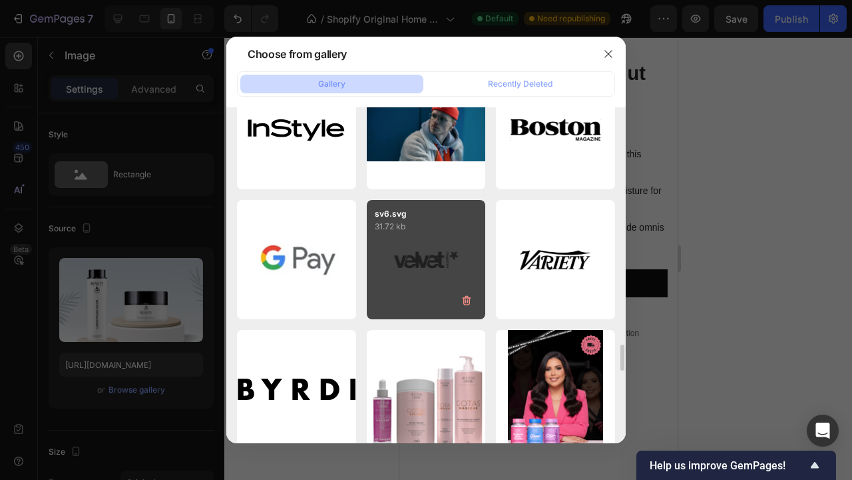
scroll to position [2565, 0]
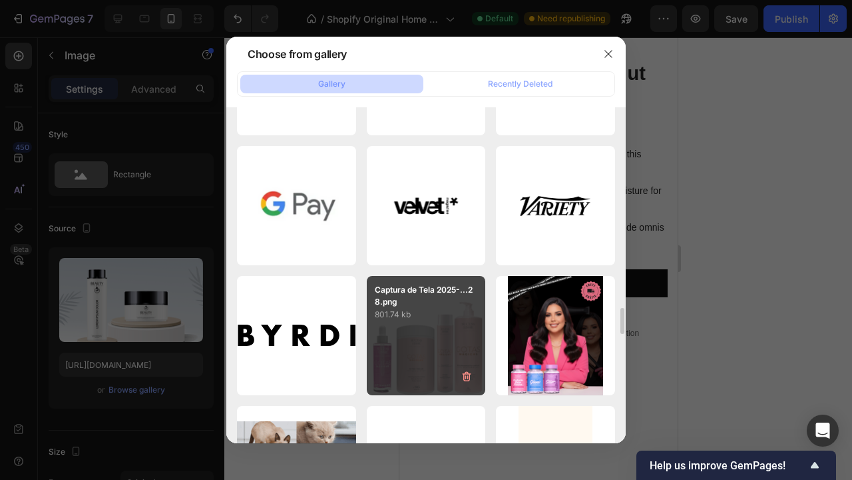
click at [429, 343] on div "Captura de Tela 2025-...28.png 801.74 kb" at bounding box center [426, 335] width 119 height 119
type input "https://cdn.shopify.com/s/files/1/0892/2873/8865/files/gempages_529828054910895…"
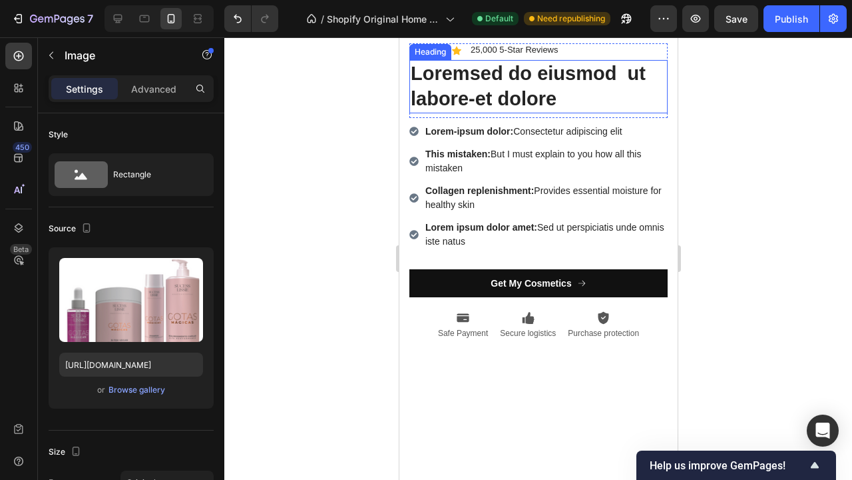
click at [511, 113] on h2 "Loremsed do eiusmod ut labore-et dolore" at bounding box center [538, 86] width 258 height 53
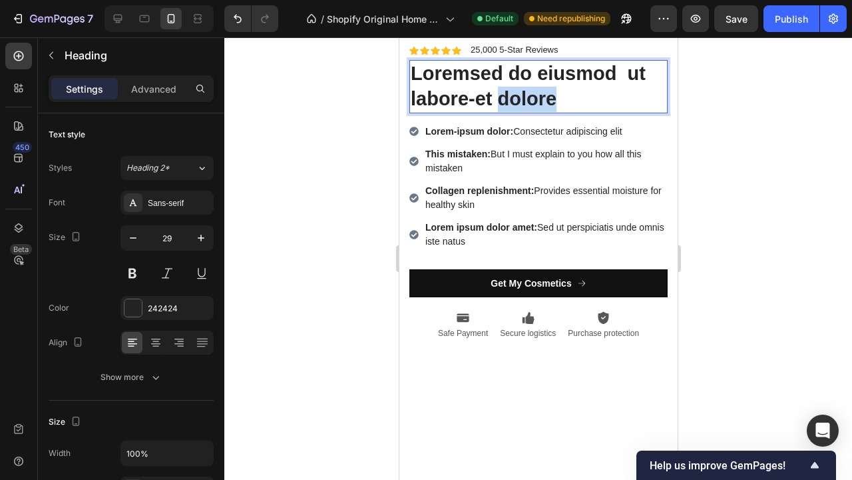
click at [511, 111] on p "Loremsed do eiusmod ut labore-et dolore" at bounding box center [538, 86] width 256 height 50
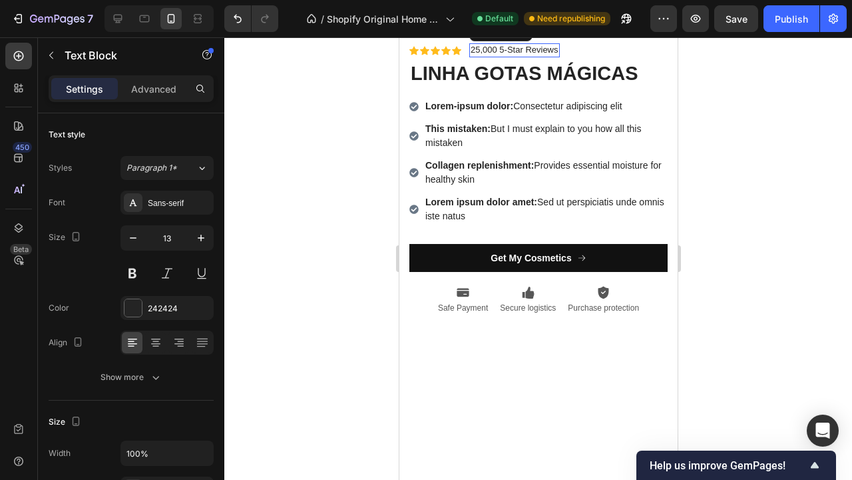
click at [542, 56] on p "25,000 5-Star Reviews" at bounding box center [514, 50] width 88 height 11
click at [750, 344] on div at bounding box center [538, 258] width 628 height 442
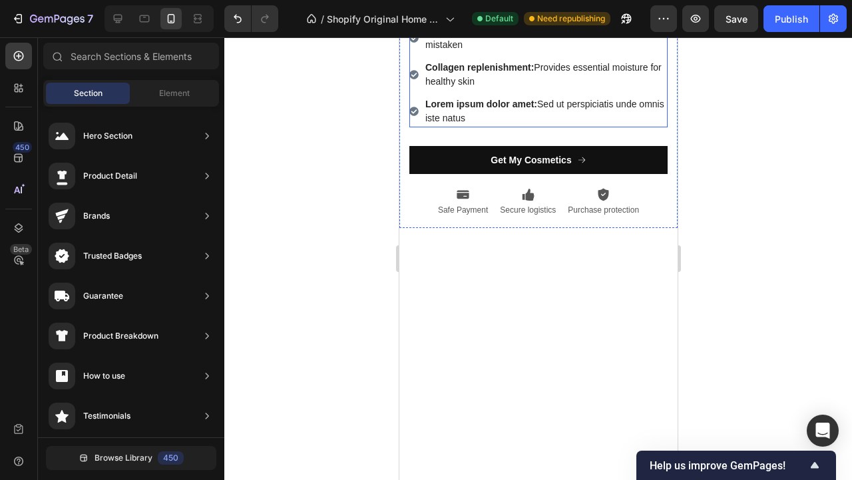
scroll to position [2076, 0]
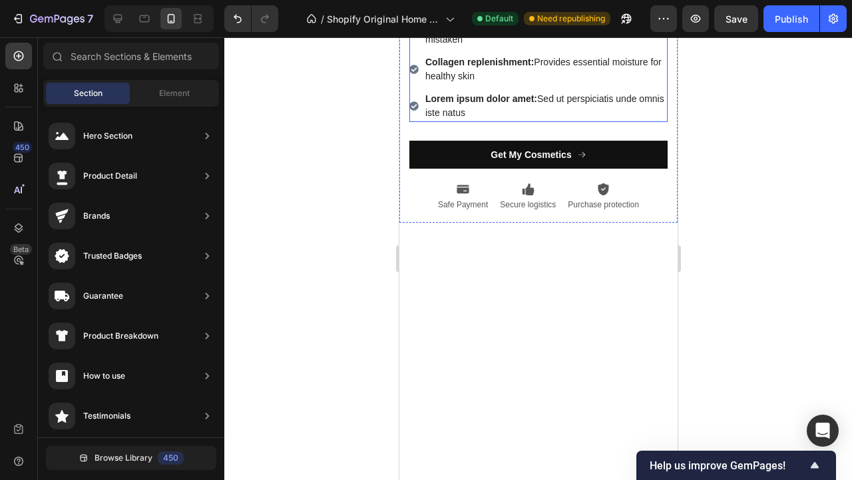
click at [625, 10] on p "Lorem-ipsum dolor: Consectetur adipiscing elit" at bounding box center [545, 3] width 240 height 14
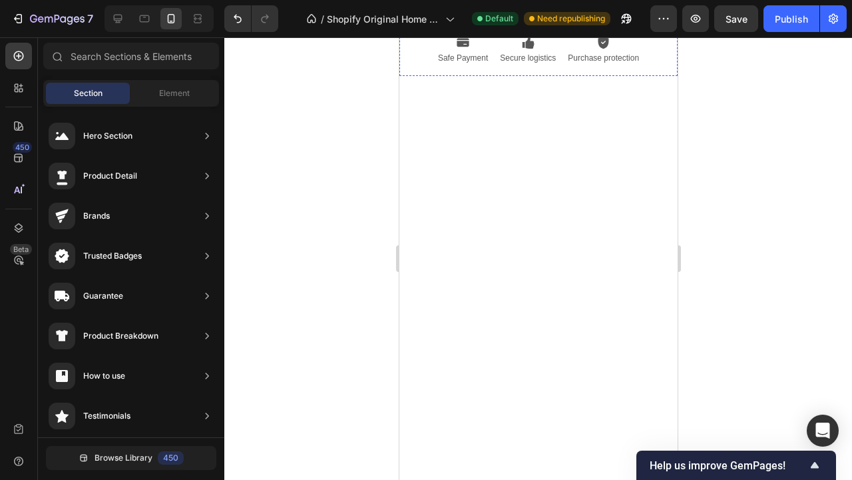
click at [474, 22] on button "Get My Cosmetics" at bounding box center [538, 8] width 258 height 28
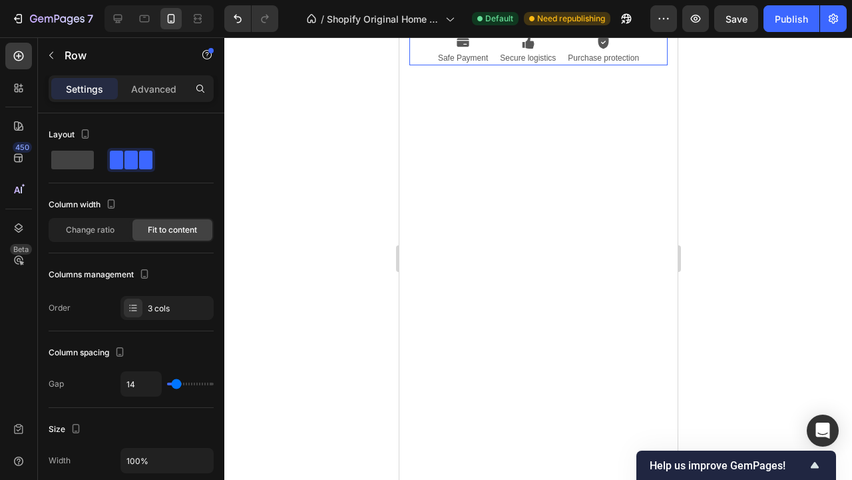
click at [493, 65] on div "Icon Safe Payment Text Block Icon Secure logistics Text Block Icon Purchase pro…" at bounding box center [538, 50] width 258 height 29
click at [496, 31] on div at bounding box center [491, 23] width 16 height 16
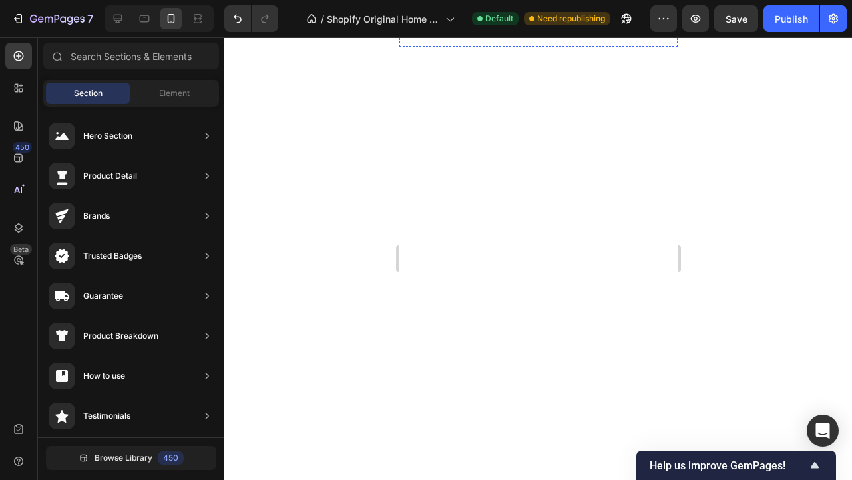
click at [544, 14] on div "Get My Cosmetics" at bounding box center [530, 8] width 81 height 12
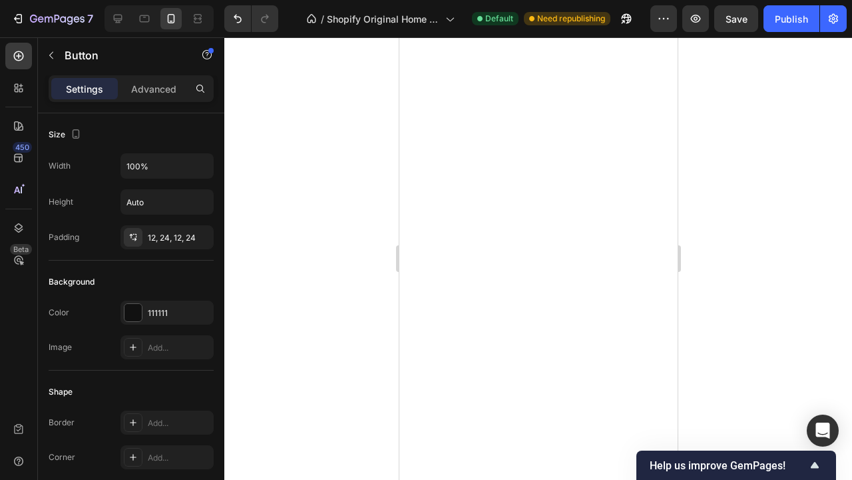
click at [544, 14] on p "Get My Cosmetics" at bounding box center [530, 8] width 81 height 12
click at [538, 22] on button "COMPRAR" at bounding box center [538, 8] width 258 height 28
click at [844, 300] on div at bounding box center [538, 258] width 628 height 442
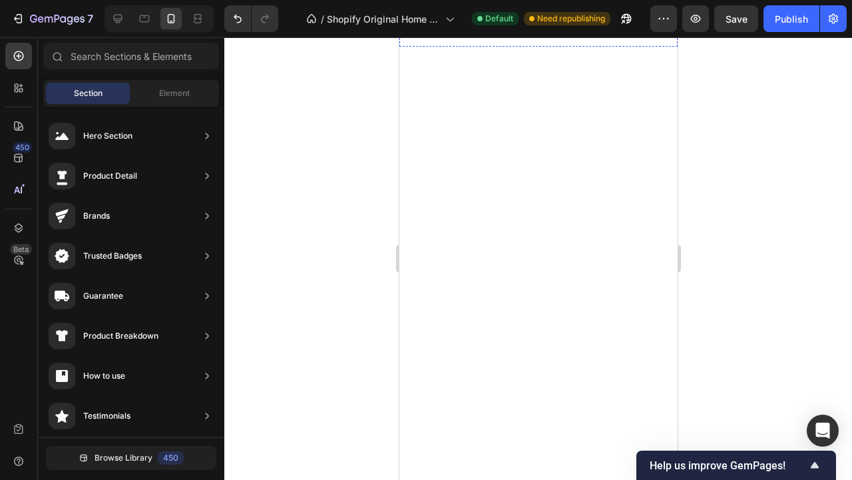
click at [657, 22] on button "COMPRAR AGORA" at bounding box center [538, 8] width 258 height 28
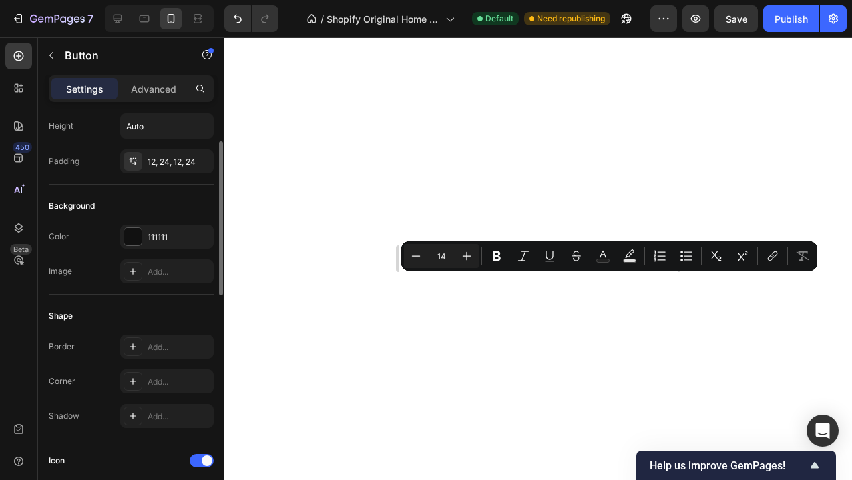
scroll to position [0, 0]
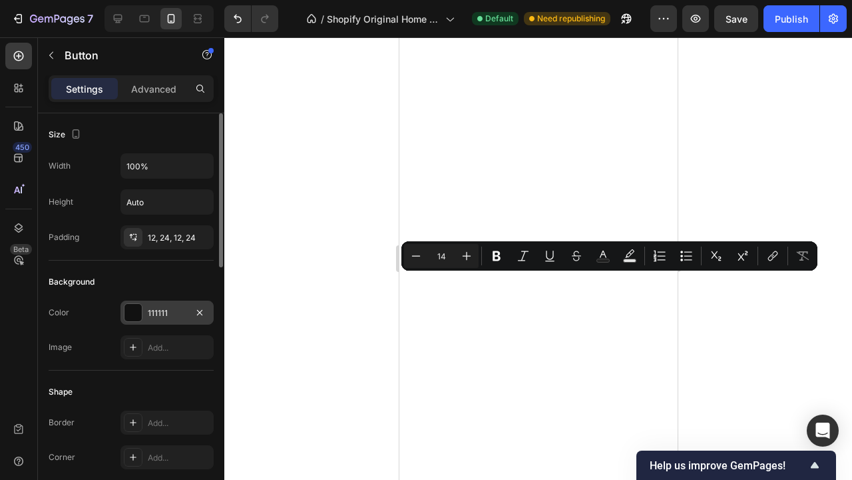
click at [155, 305] on div "111111" at bounding box center [167, 312] width 93 height 24
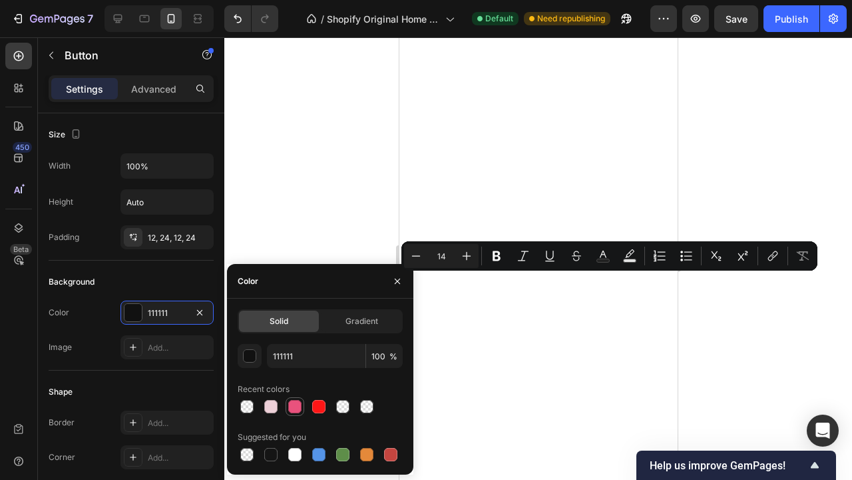
click at [293, 402] on div at bounding box center [294, 406] width 13 height 13
type input "E9527D"
click at [727, 392] on div at bounding box center [538, 258] width 628 height 442
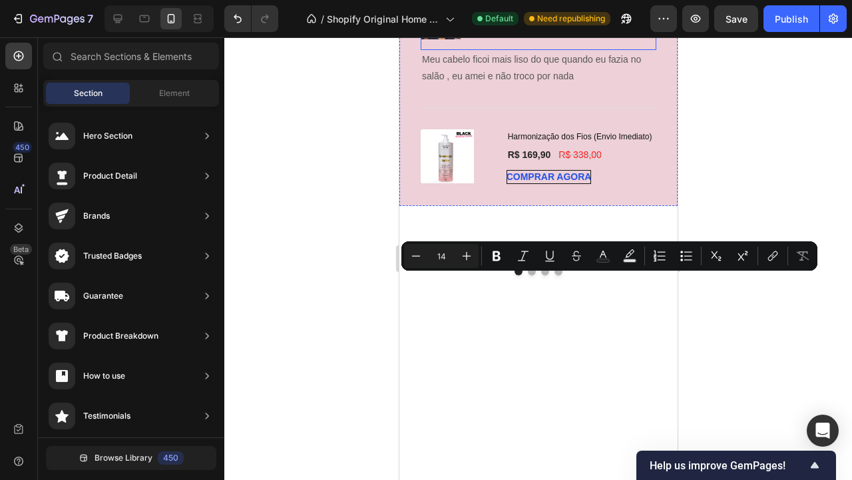
scroll to position [2357, 0]
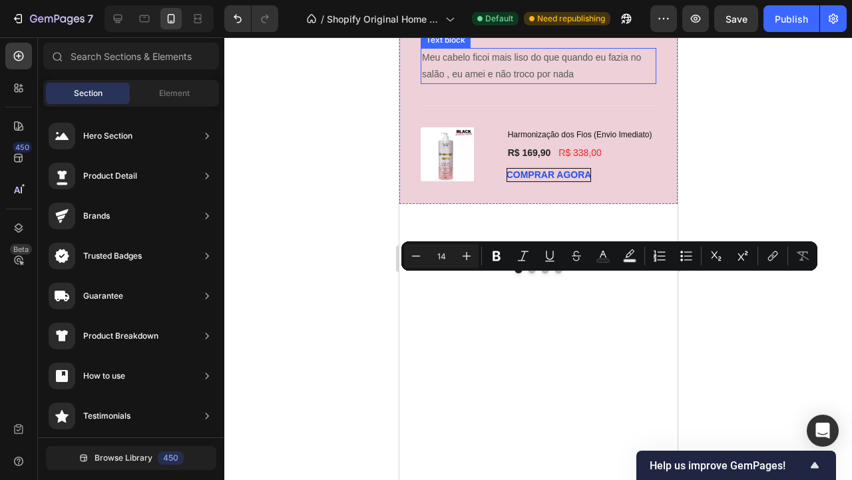
click at [774, 210] on div at bounding box center [538, 258] width 628 height 442
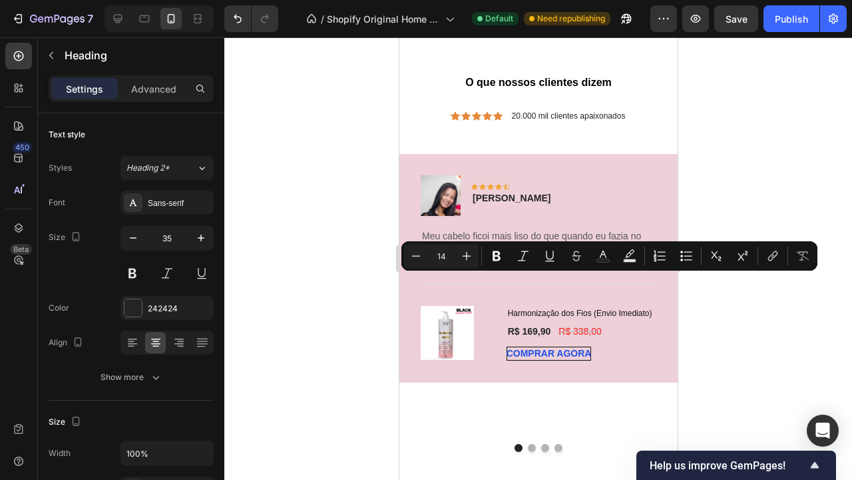
scroll to position [2192, 0]
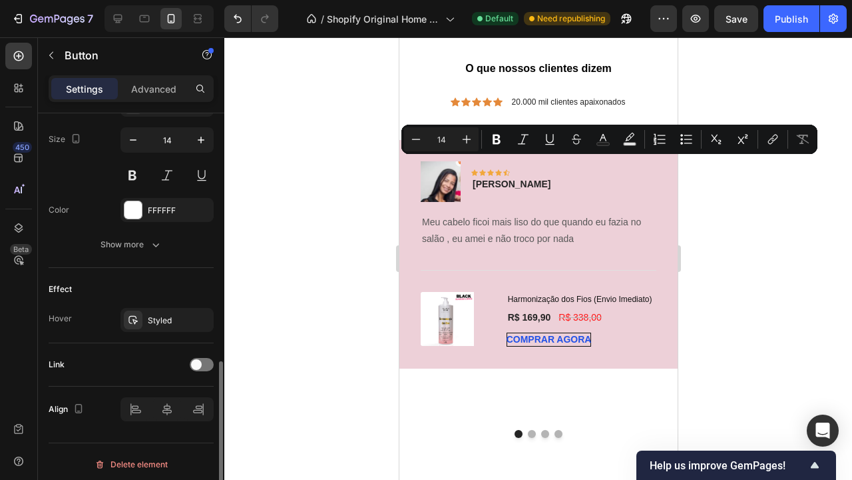
scroll to position [656, 0]
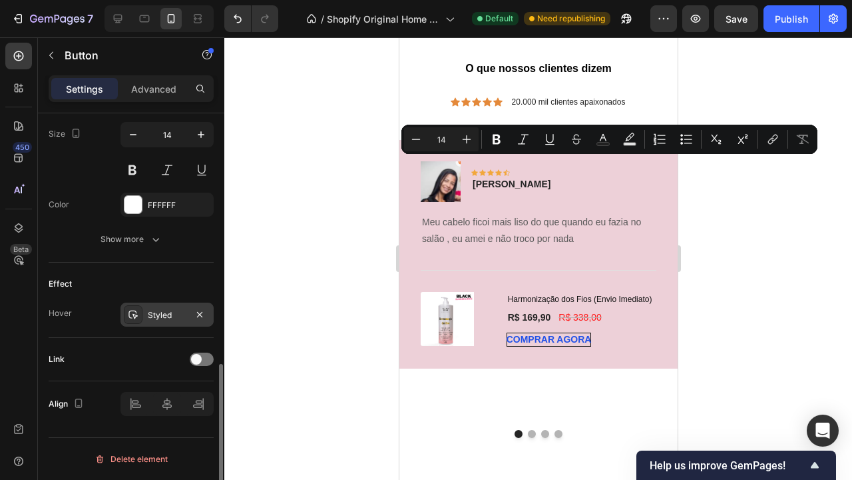
click at [151, 311] on div "Styled" at bounding box center [167, 315] width 39 height 12
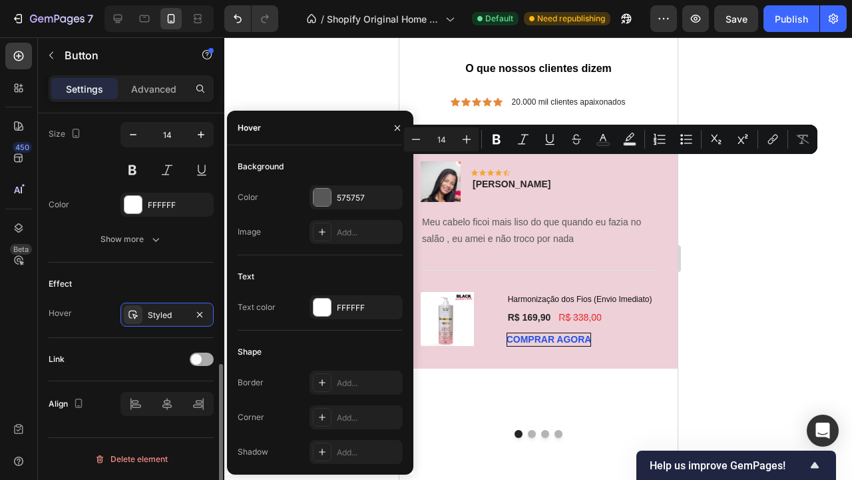
click at [206, 354] on div at bounding box center [202, 358] width 24 height 13
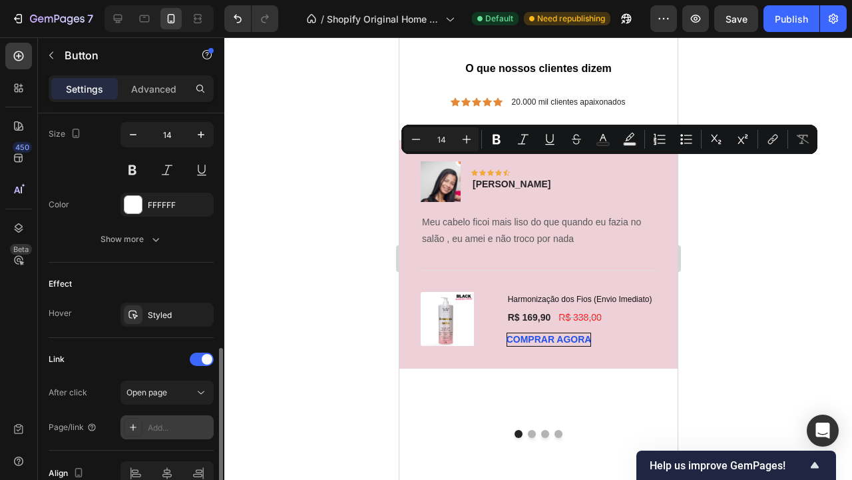
click at [147, 431] on div "Add..." at bounding box center [167, 427] width 93 height 24
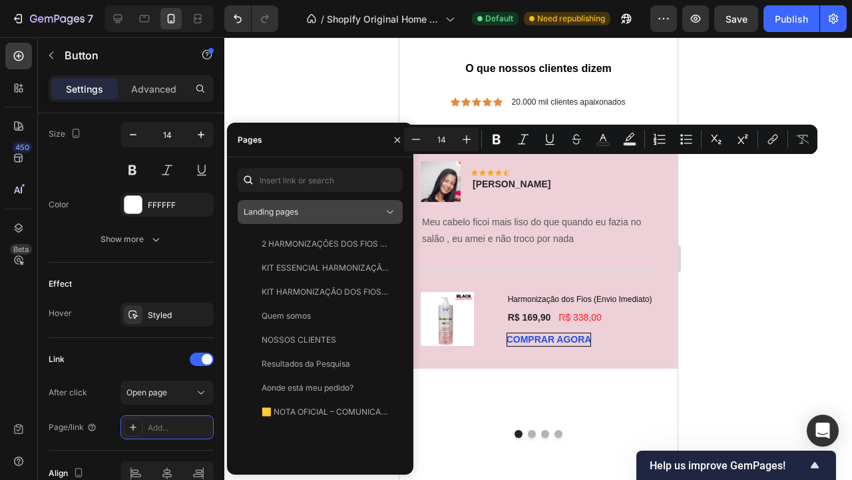
click at [322, 211] on div "Landing pages" at bounding box center [314, 212] width 140 height 12
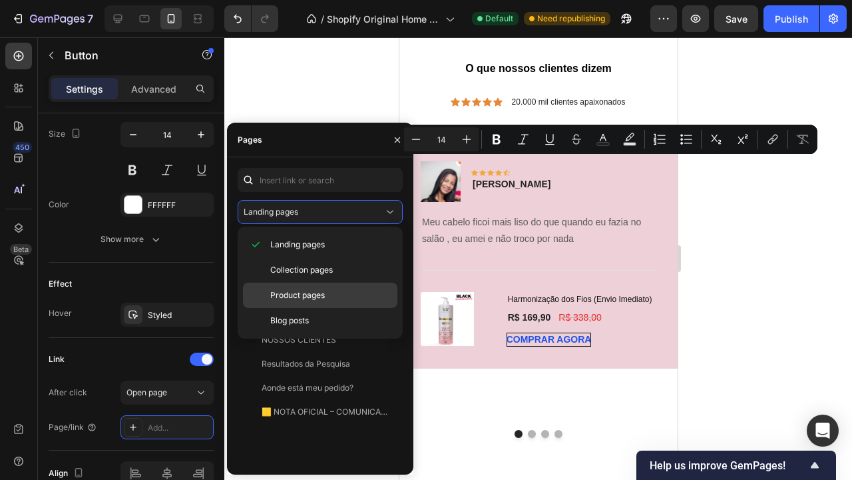
click at [324, 294] on span "Product pages" at bounding box center [297, 295] width 55 height 12
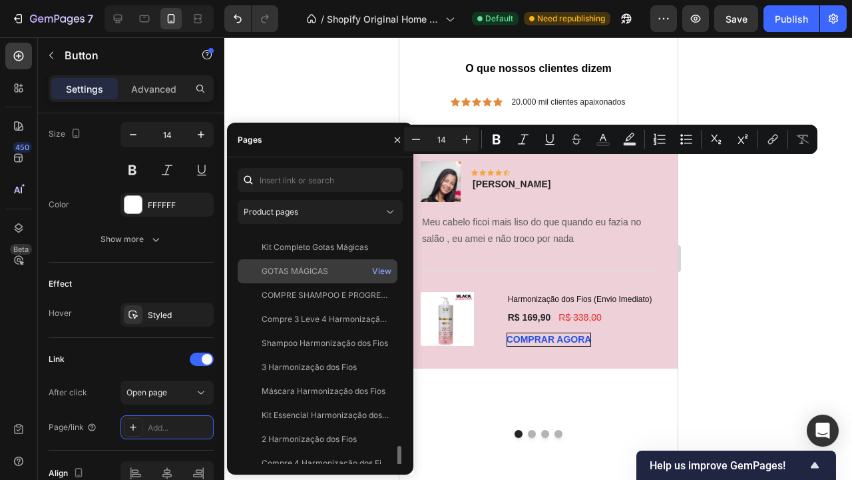
scroll to position [464, 0]
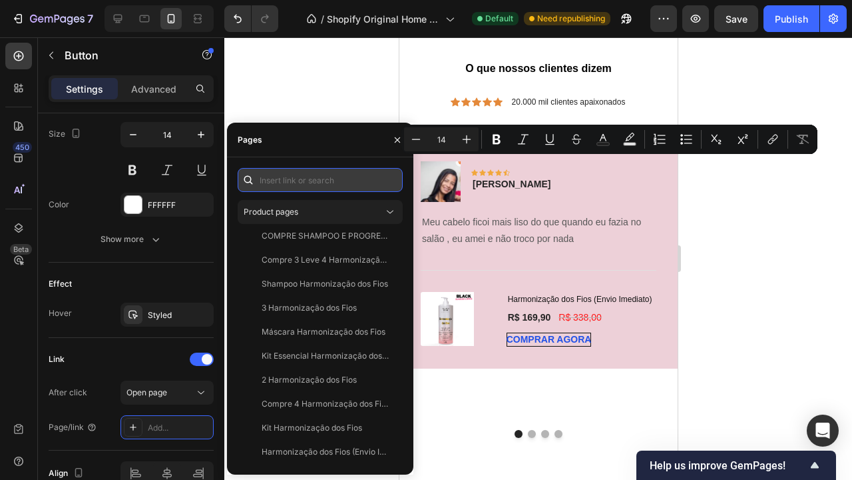
click at [318, 188] on input "text" at bounding box center [320, 180] width 165 height 24
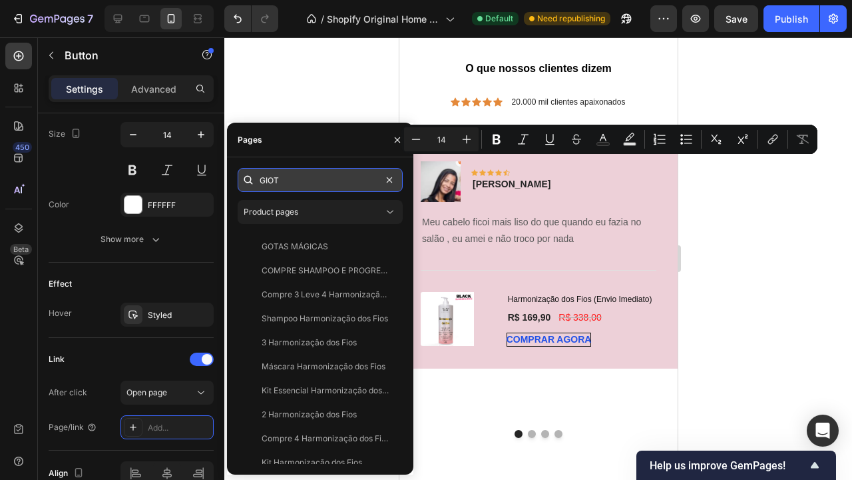
scroll to position [0, 0]
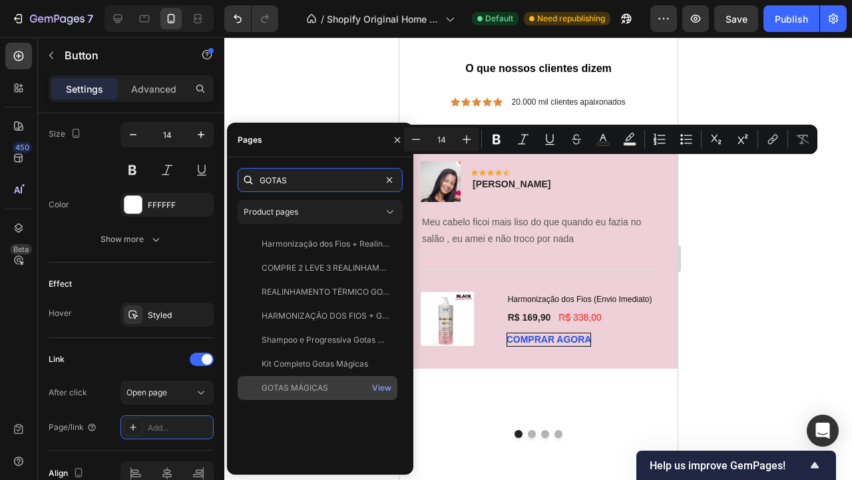
type input "GOTAS"
click at [328, 388] on div "GOTAS MÁGICAS" at bounding box center [317, 388] width 149 height 12
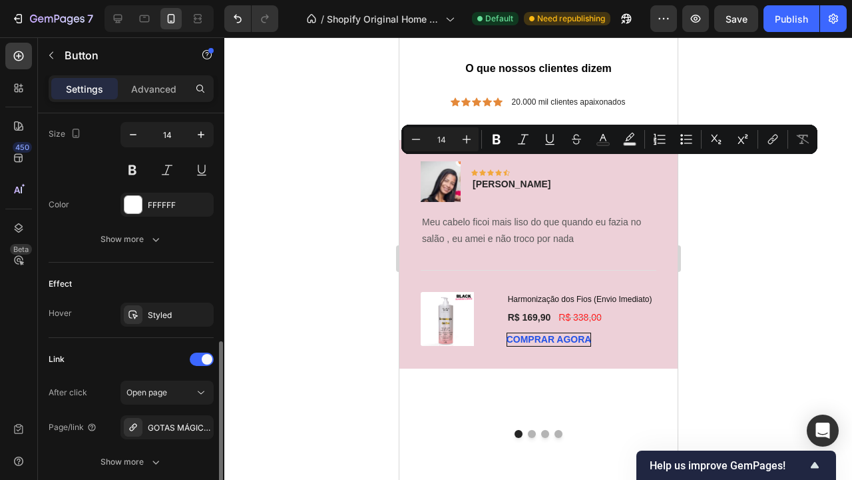
click at [155, 360] on div "Link" at bounding box center [131, 358] width 165 height 21
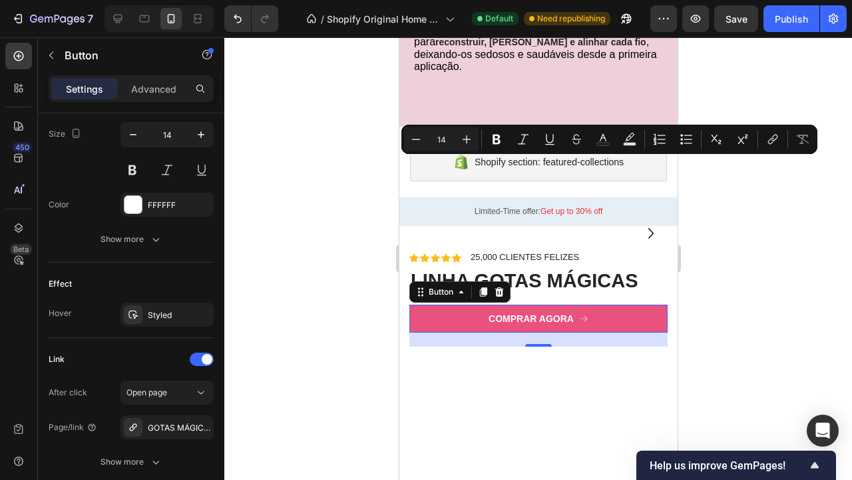
scroll to position [1761, 0]
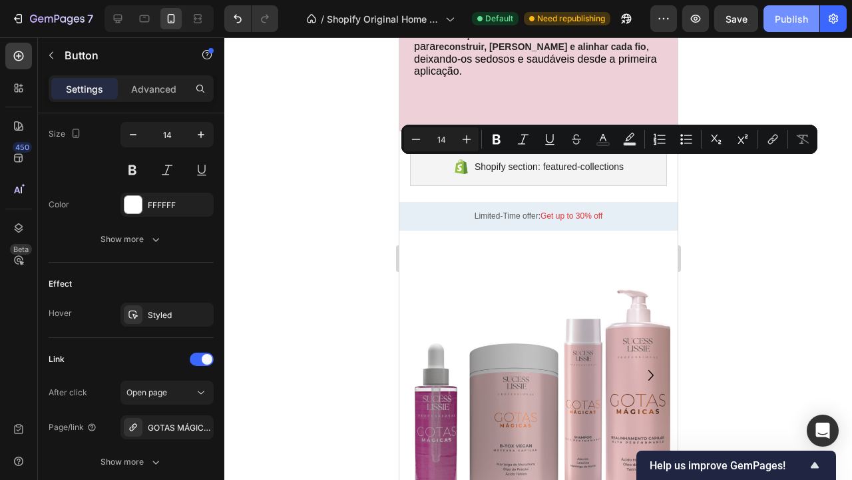
click at [778, 23] on div "Publish" at bounding box center [791, 19] width 33 height 14
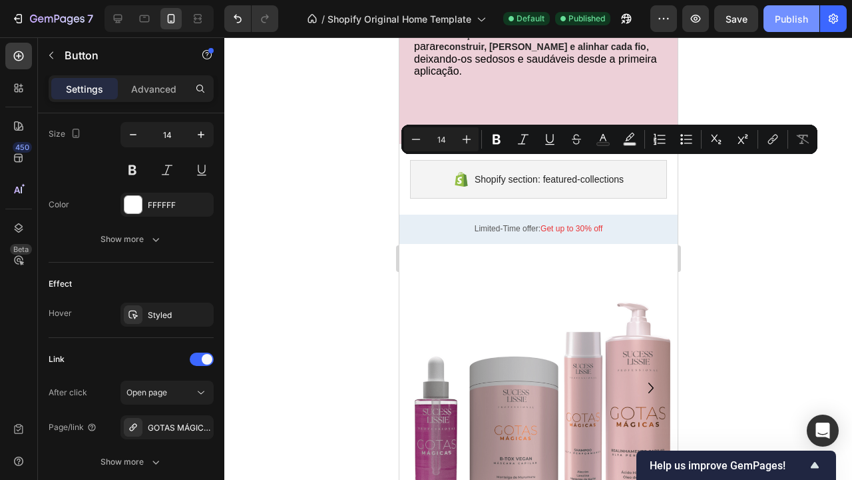
click at [778, 23] on div "Publish" at bounding box center [791, 19] width 33 height 14
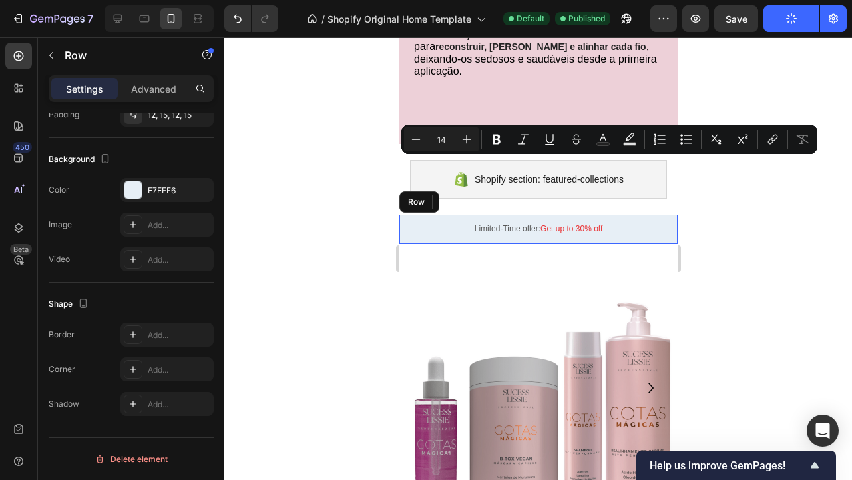
click at [671, 214] on div "Limited-Time offer: Get up to 30% off Text Block Row" at bounding box center [538, 228] width 278 height 29
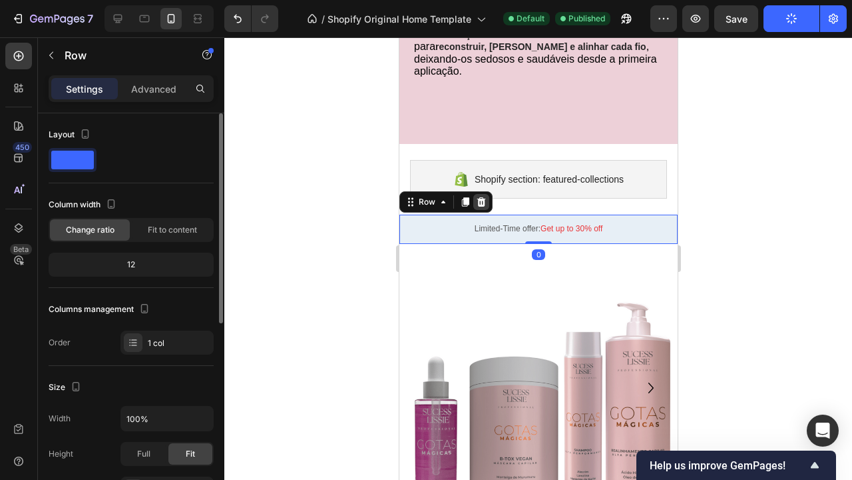
click at [484, 196] on icon at bounding box center [481, 201] width 11 height 11
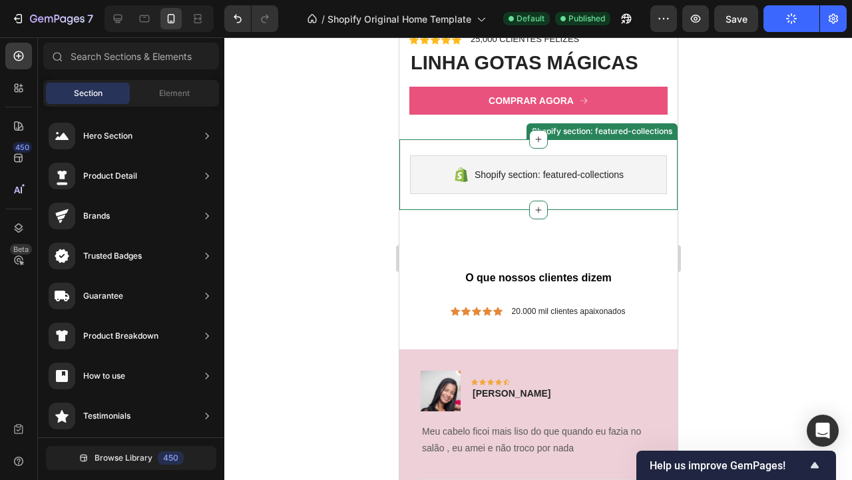
scroll to position [2230, 0]
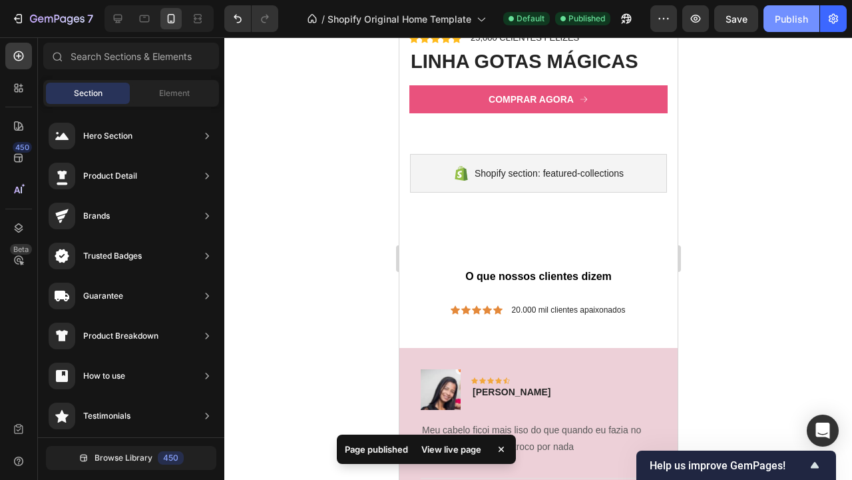
click at [798, 16] on div "Publish" at bounding box center [791, 19] width 33 height 14
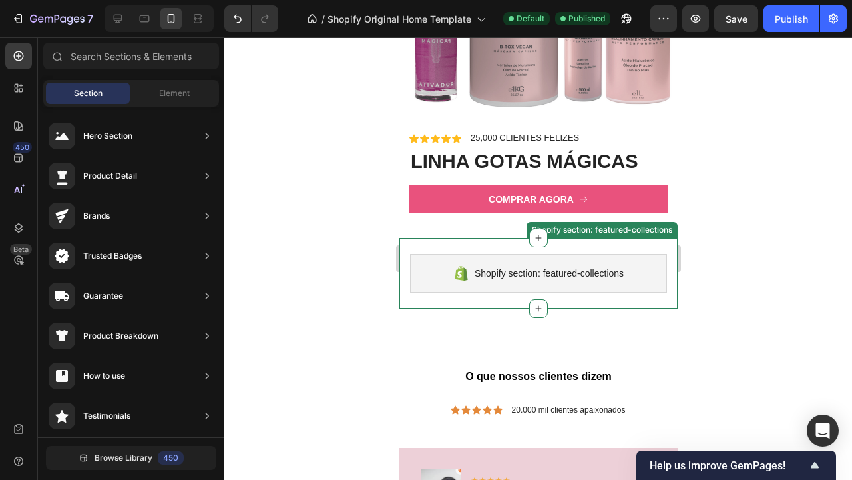
scroll to position [2114, 0]
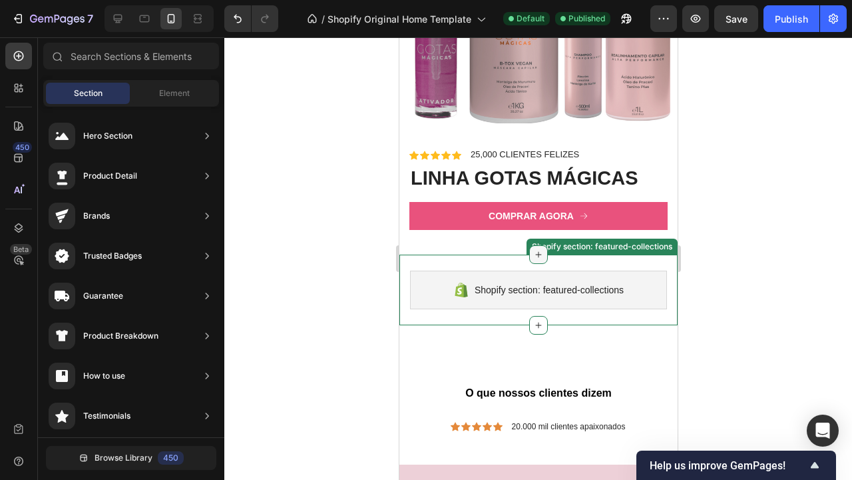
click at [533, 255] on icon at bounding box center [538, 254] width 11 height 11
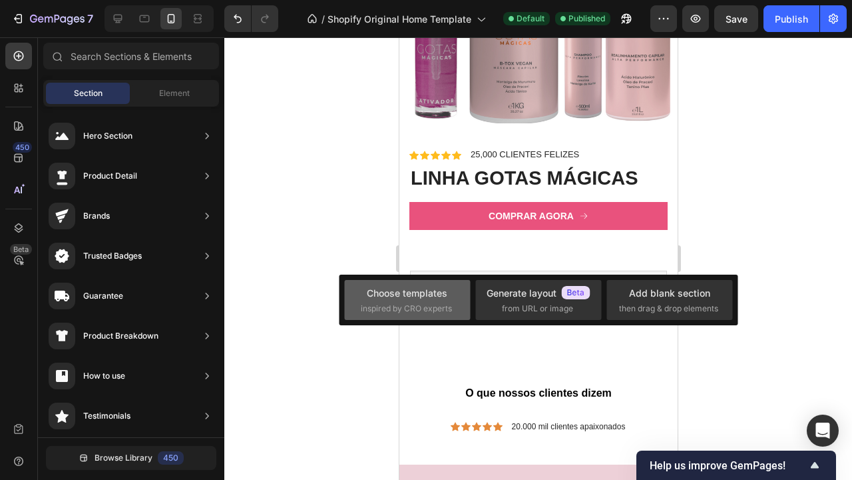
click at [433, 292] on div "Choose templates" at bounding box center [407, 293] width 81 height 14
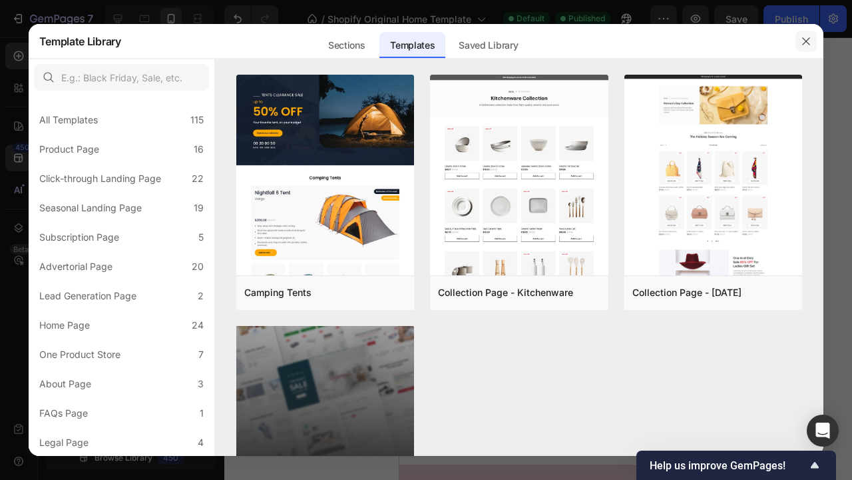
click at [804, 41] on icon "button" at bounding box center [806, 41] width 11 height 11
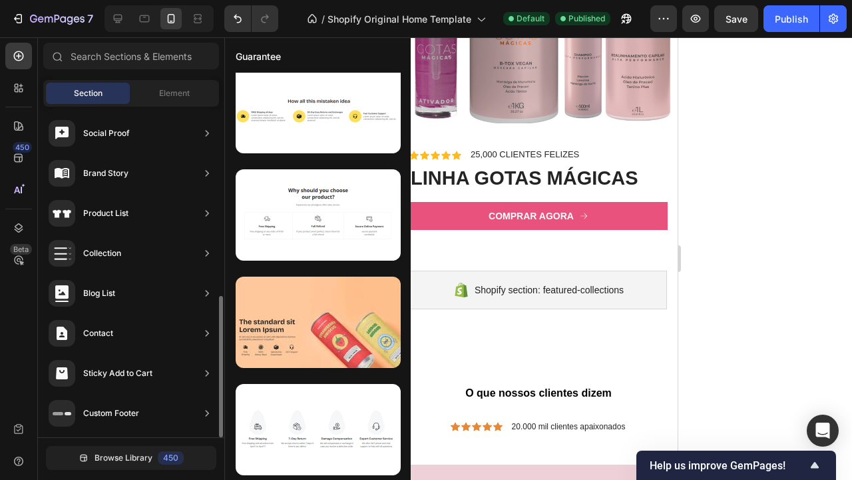
scroll to position [0, 0]
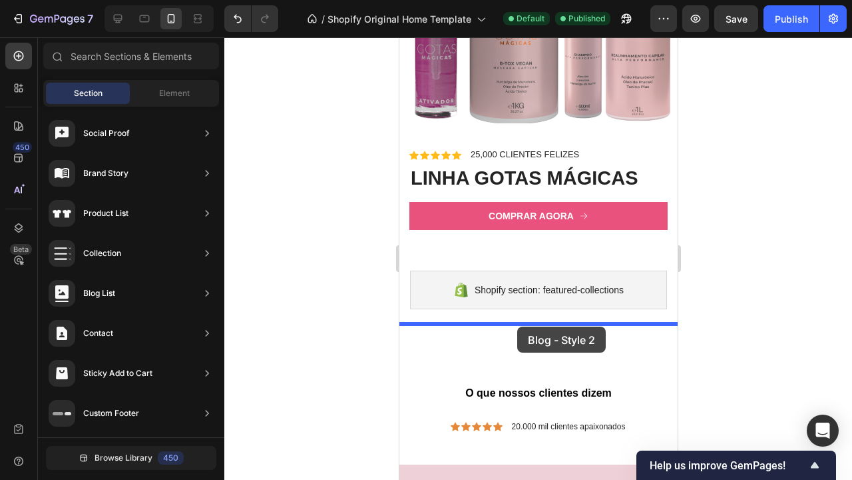
drag, startPoint x: 671, startPoint y: 367, endPoint x: 517, endPoint y: 326, distance: 159.8
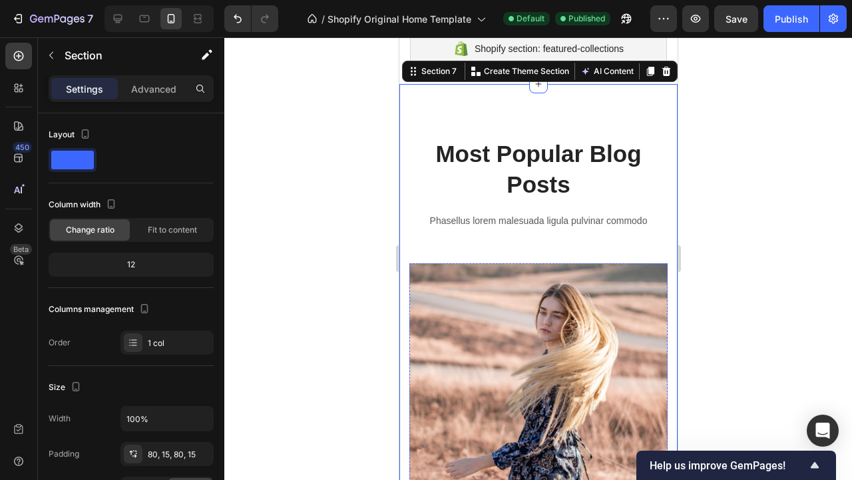
scroll to position [2427, 0]
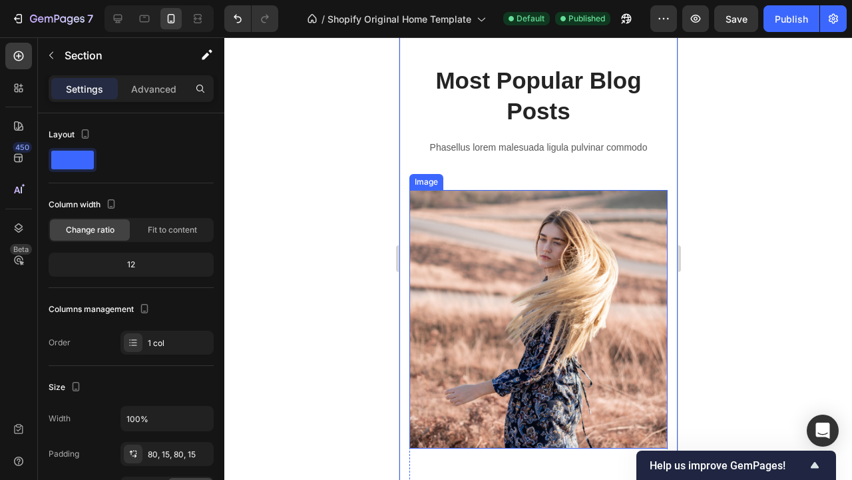
click at [594, 232] on img at bounding box center [538, 319] width 258 height 258
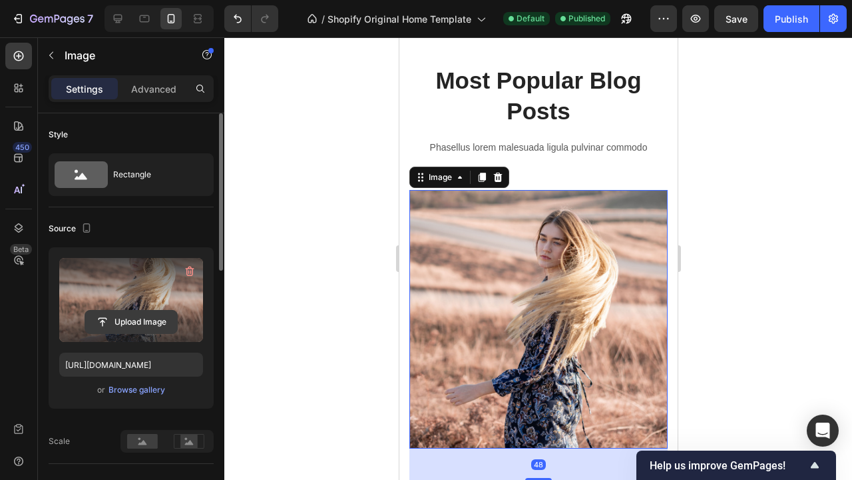
click at [156, 321] on input "file" at bounding box center [131, 321] width 92 height 23
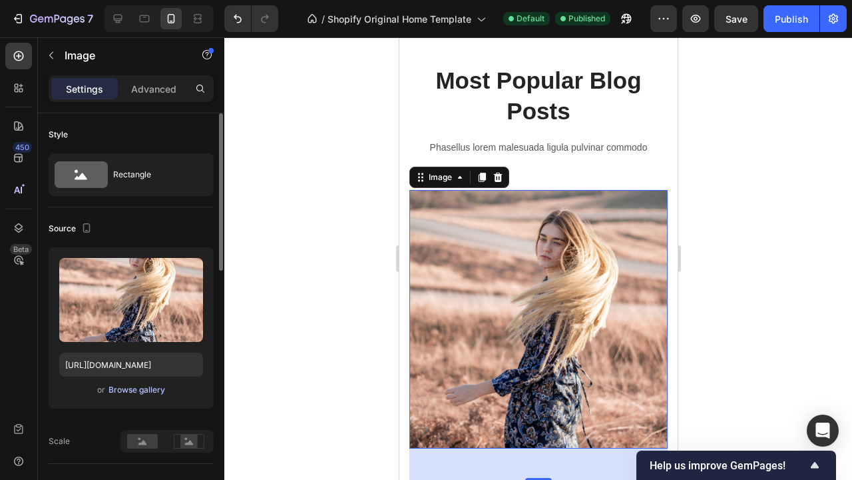
click at [140, 390] on div "Browse gallery" at bounding box center [137, 390] width 57 height 12
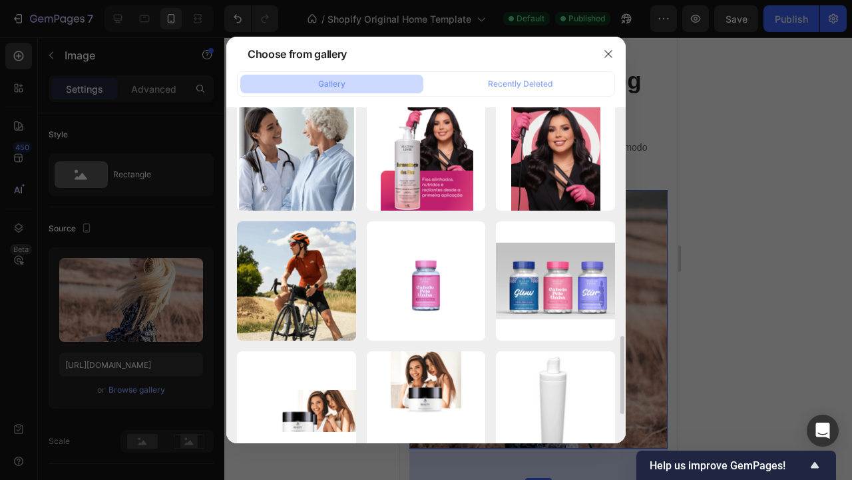
scroll to position [949, 0]
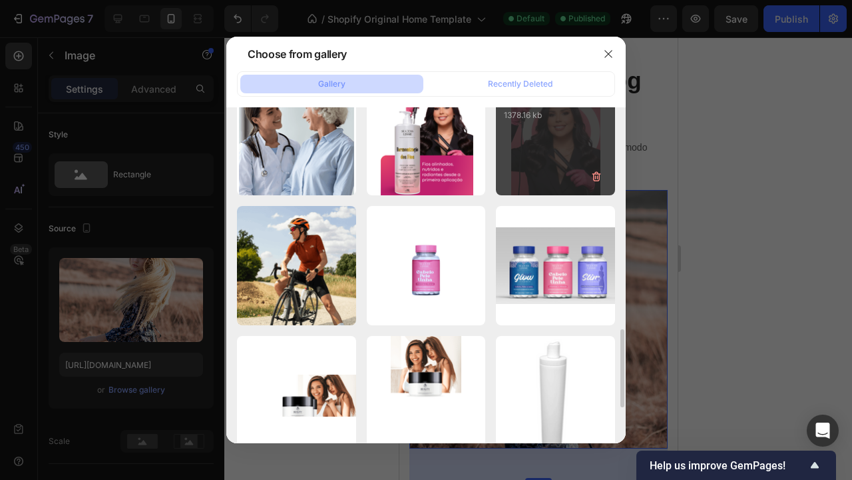
click at [585, 151] on div "Captura de Tela 2025-...08.png 1378.16 kb" at bounding box center [555, 136] width 119 height 119
type input "https://cdn.shopify.com/s/files/1/0892/2873/8865/files/gempages_529828054910895…"
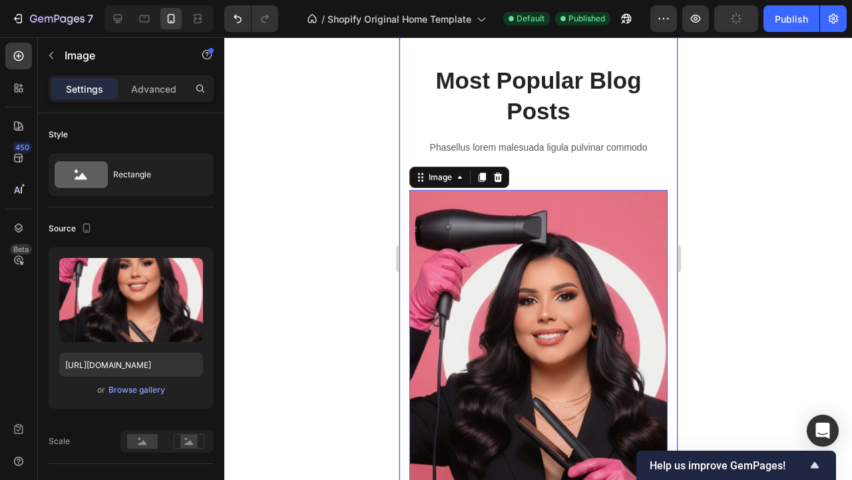
scroll to position [2406, 0]
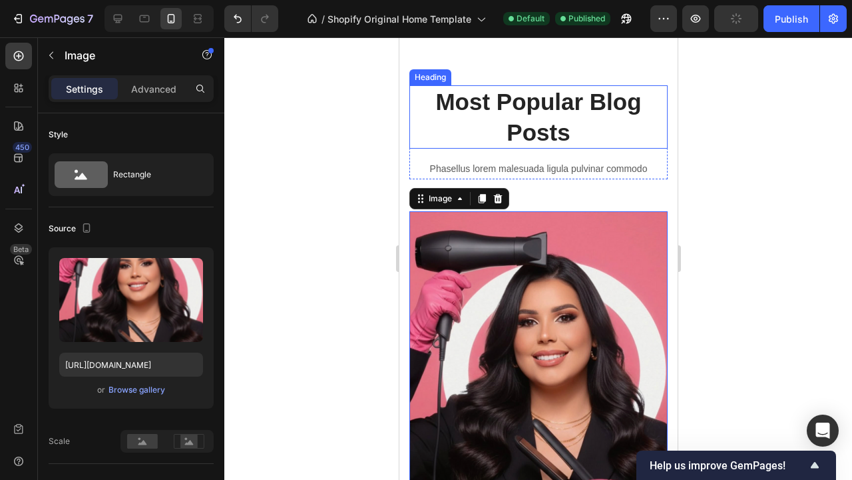
click at [539, 128] on p "Most Popular Blog Posts" at bounding box center [538, 117] width 256 height 61
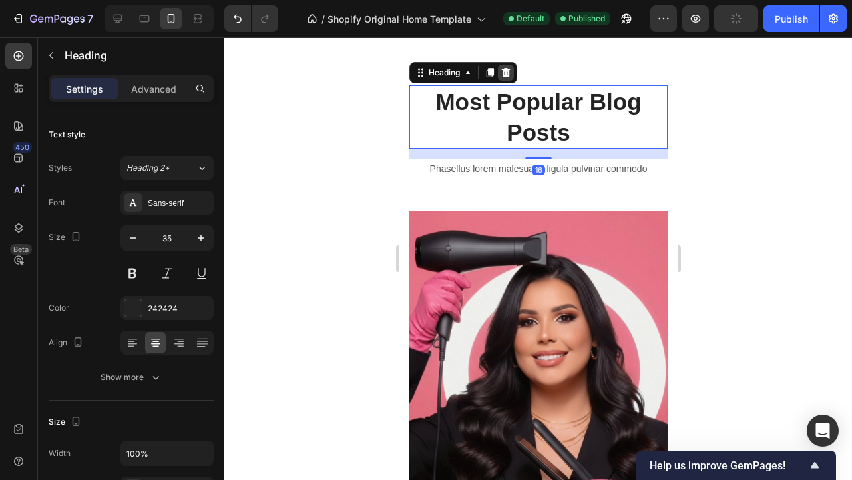
click at [509, 71] on icon at bounding box center [505, 72] width 9 height 9
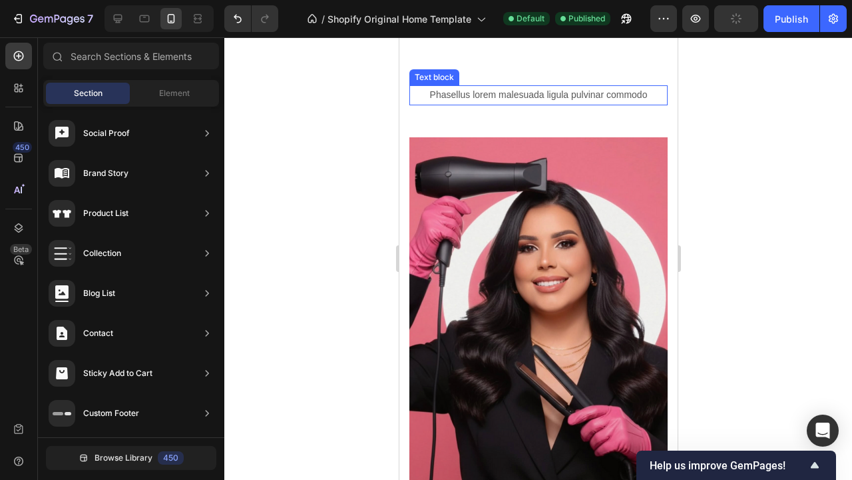
click at [565, 93] on p "Phasellus lorem malesuada ligula pulvinar commodo" at bounding box center [538, 95] width 256 height 17
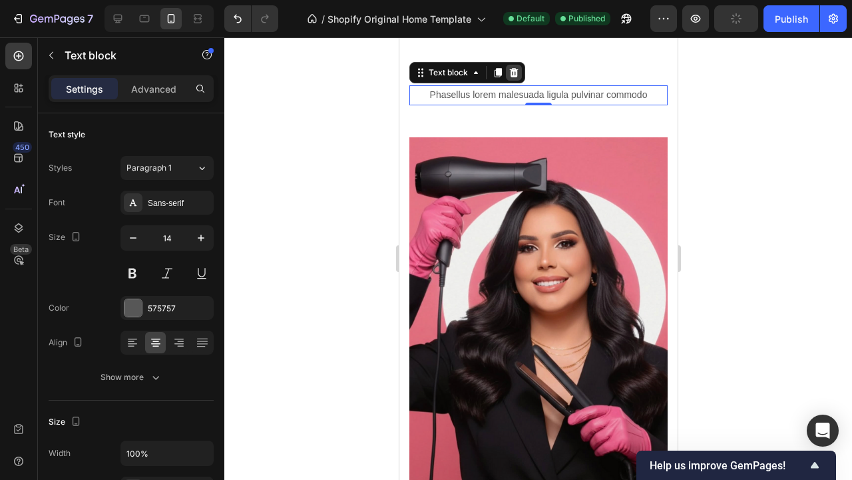
click at [517, 72] on icon at bounding box center [513, 72] width 9 height 9
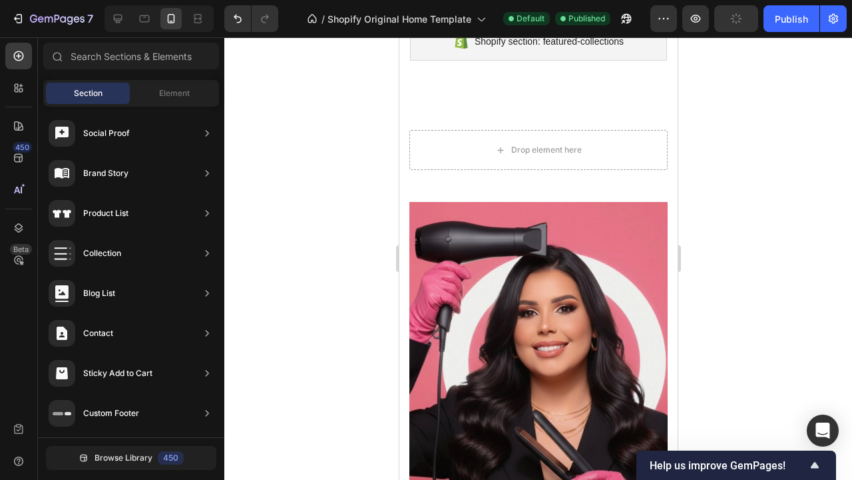
scroll to position [2316, 0]
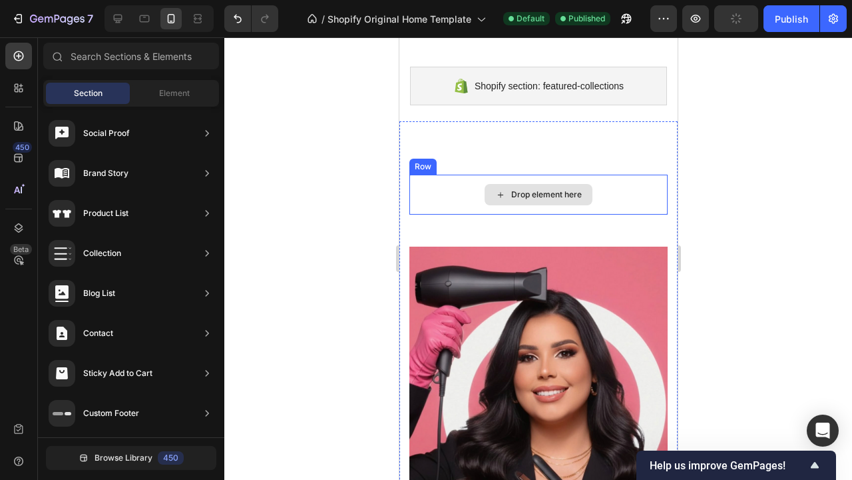
click at [611, 188] on div "Drop element here" at bounding box center [538, 194] width 258 height 40
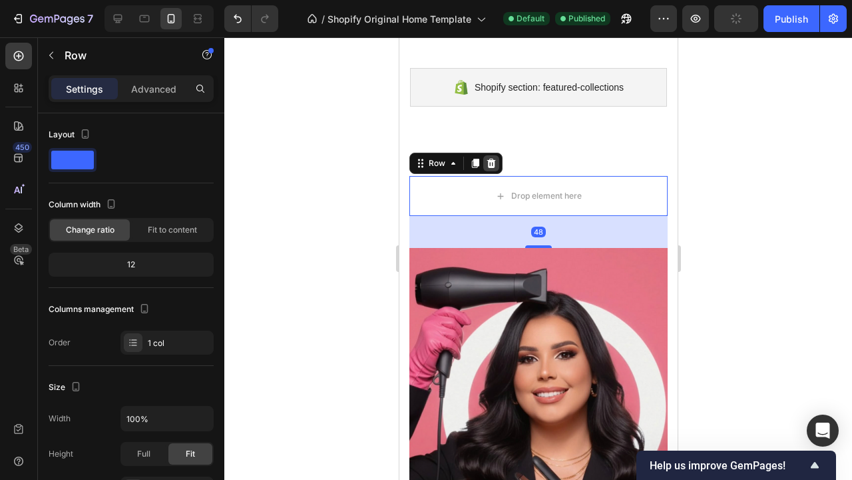
click at [490, 162] on icon at bounding box center [491, 163] width 9 height 9
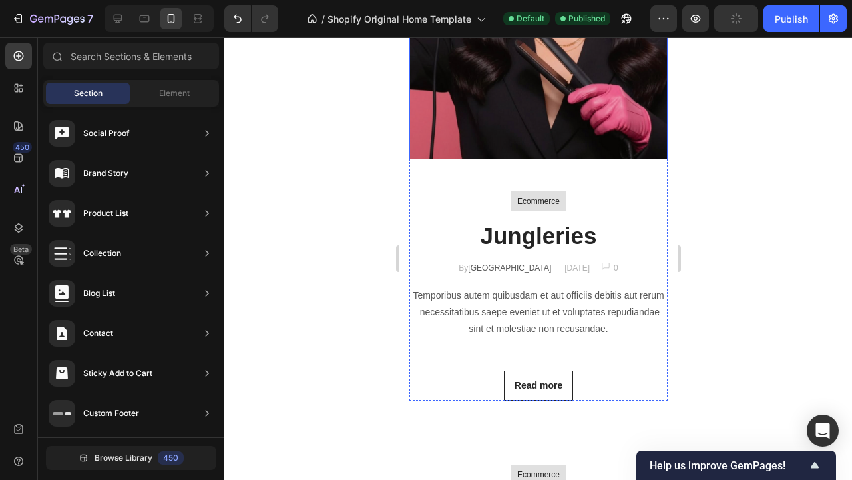
scroll to position [2701, 0]
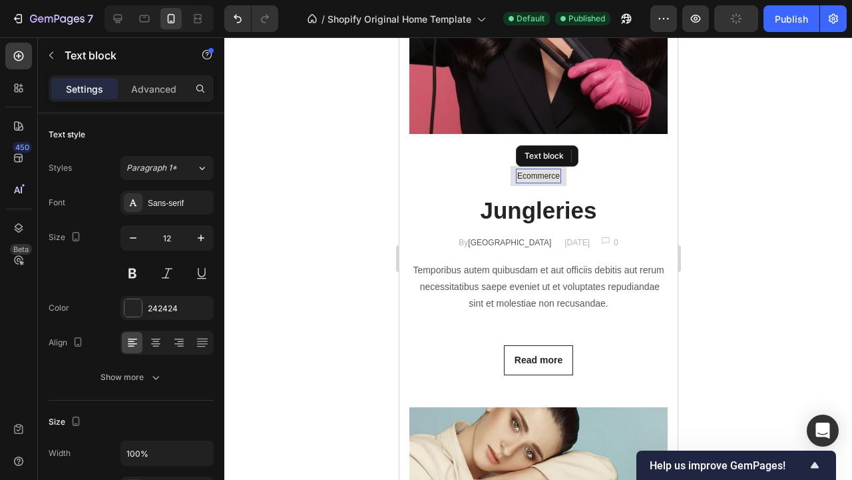
click at [558, 174] on p "Ecommerce" at bounding box center [538, 176] width 43 height 12
click at [624, 156] on icon at bounding box center [620, 156] width 11 height 11
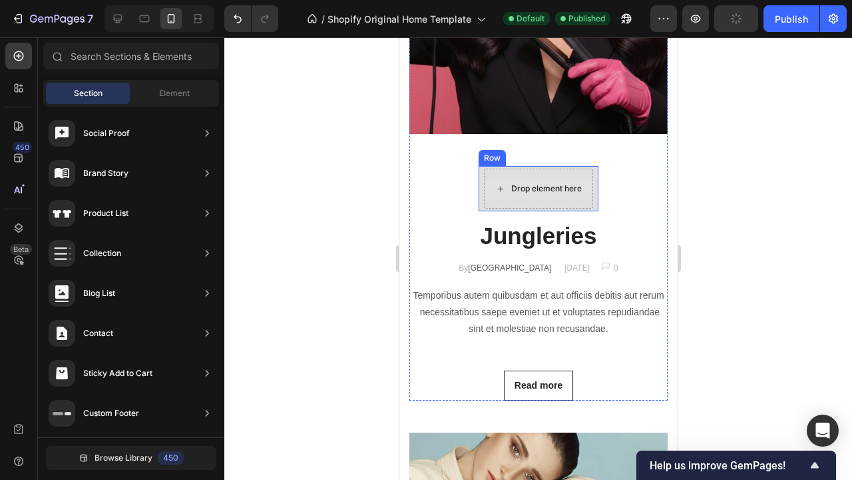
click at [563, 178] on div "Drop element here" at bounding box center [538, 188] width 108 height 21
click at [595, 182] on div "Drop element here Row" at bounding box center [538, 188] width 120 height 45
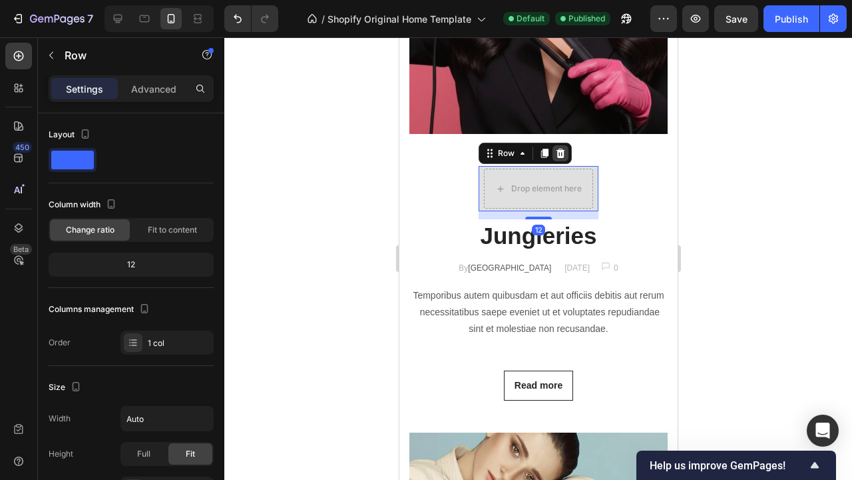
click at [564, 151] on icon at bounding box center [560, 153] width 11 height 11
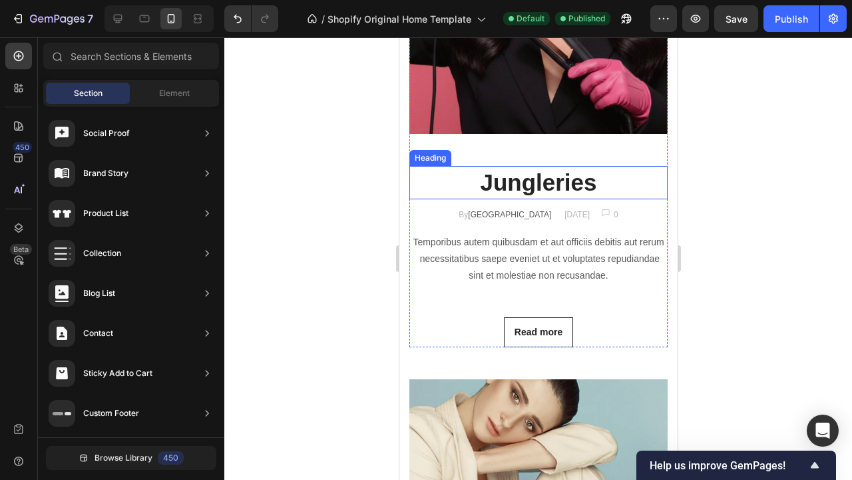
click at [560, 189] on p "Jungleries" at bounding box center [538, 182] width 256 height 31
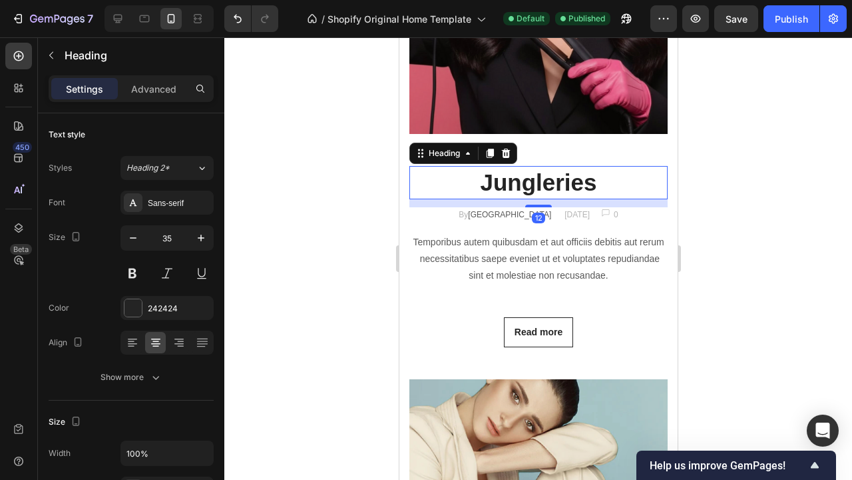
click at [560, 189] on p "Jungleries" at bounding box center [538, 182] width 256 height 31
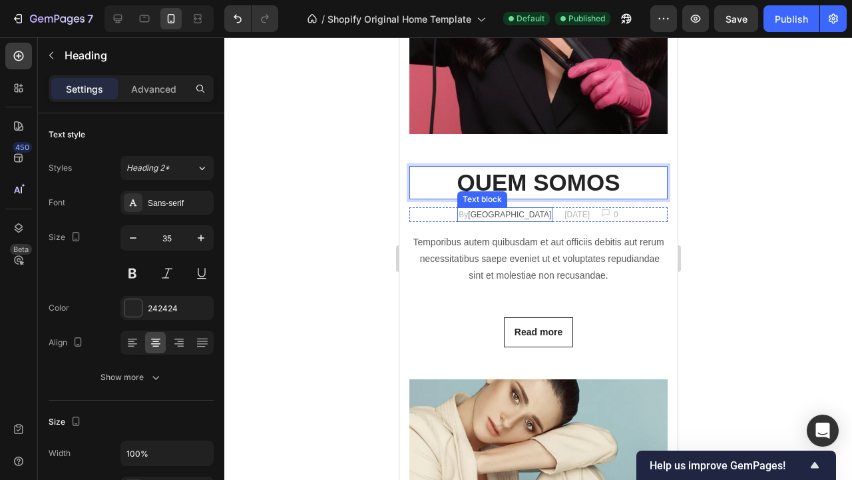
click at [499, 212] on p "By Jonh Park" at bounding box center [504, 214] width 93 height 12
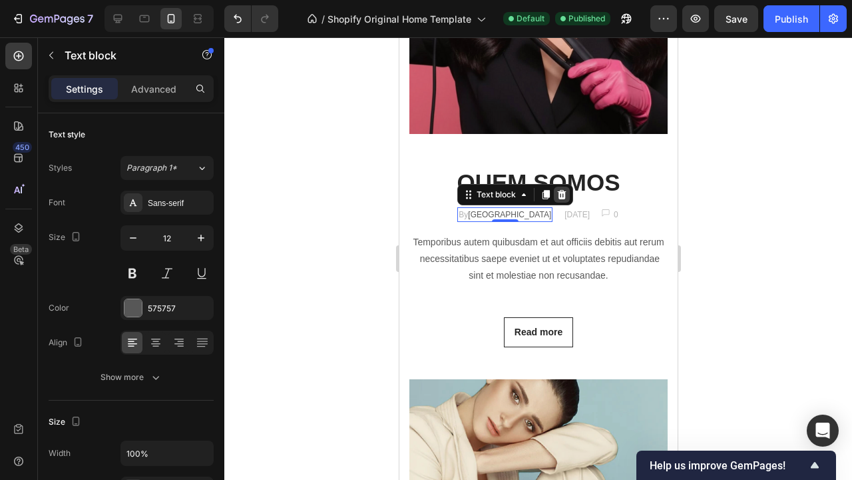
click at [558, 194] on icon at bounding box center [561, 194] width 9 height 9
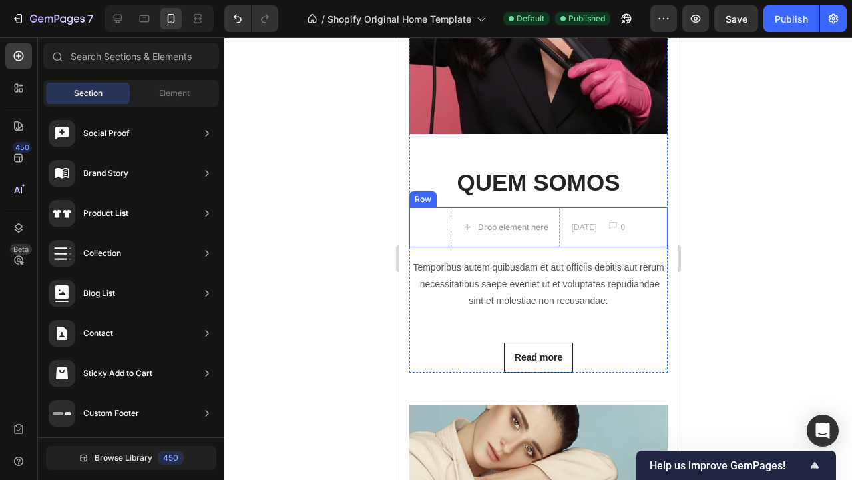
click at [627, 210] on div "Image 0 Text block Row" at bounding box center [618, 227] width 18 height 40
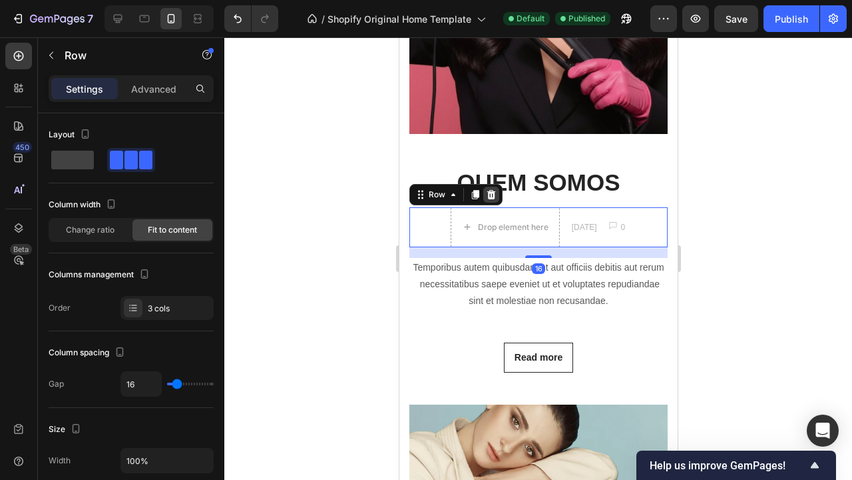
click at [494, 195] on icon at bounding box center [491, 194] width 11 height 11
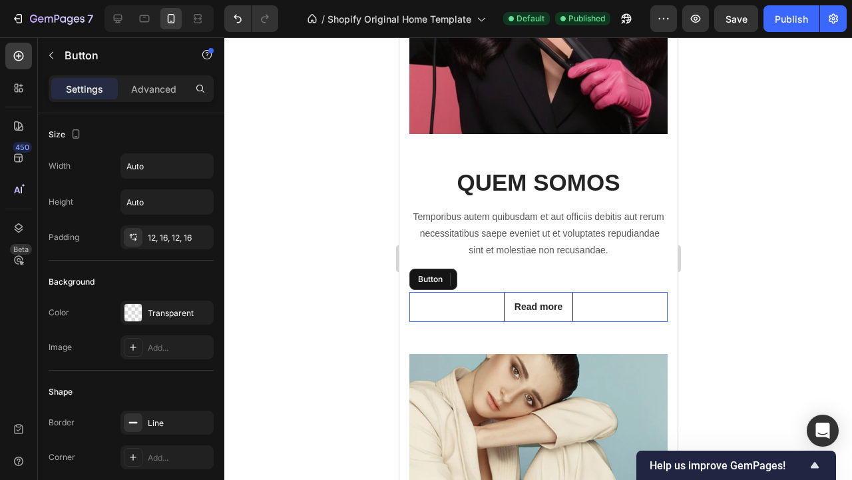
click at [617, 307] on div "Read more Button" at bounding box center [538, 307] width 258 height 30
click at [503, 279] on icon at bounding box center [498, 279] width 11 height 11
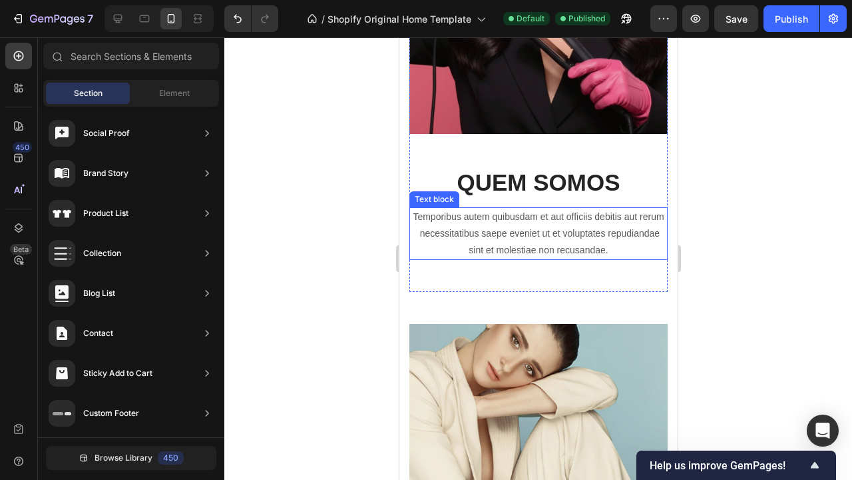
click at [537, 238] on p "Temporibus autem quibusdam et aut officiis debitis aut rerum necessitatibus sae…" at bounding box center [538, 233] width 256 height 51
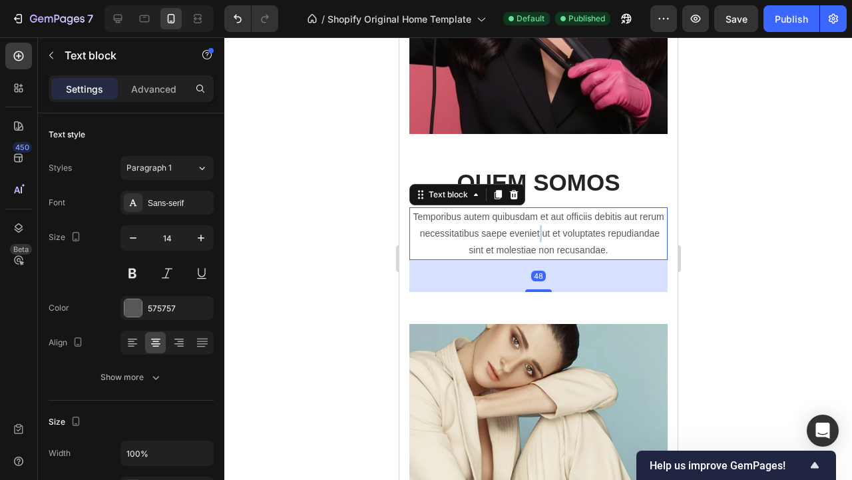
click at [537, 238] on p "Temporibus autem quibusdam et aut officiis debitis aut rerum necessitatibus sae…" at bounding box center [538, 233] width 256 height 51
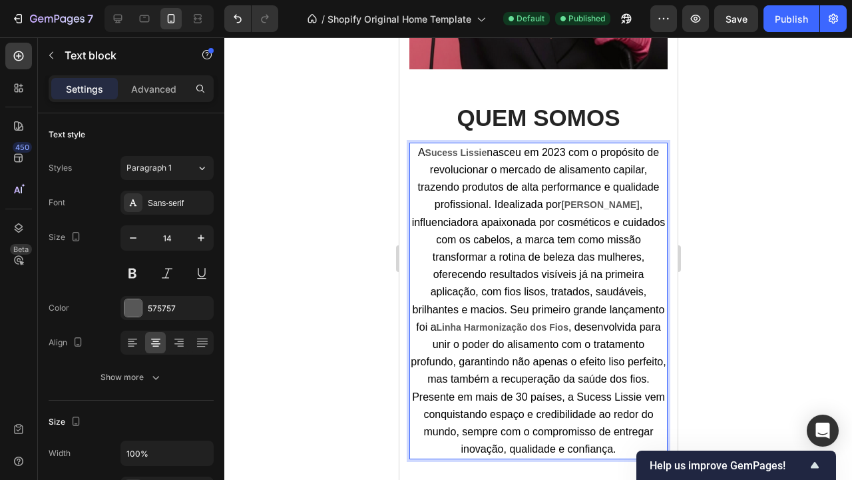
scroll to position [2766, 0]
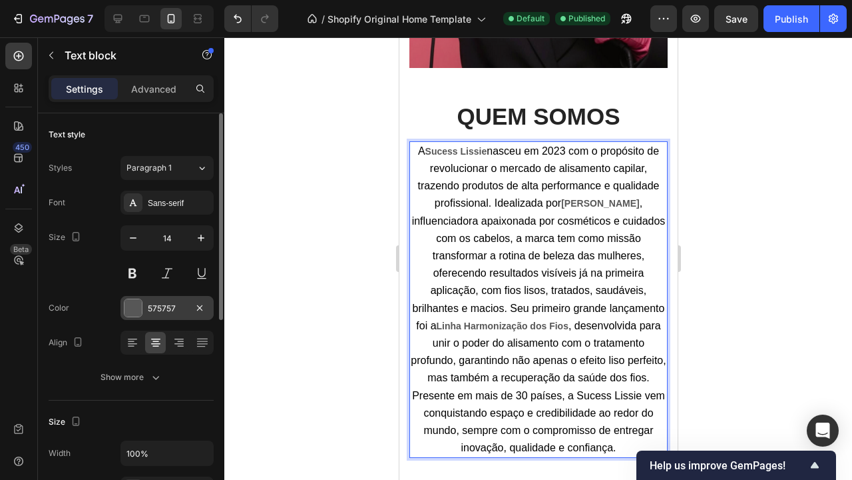
click at [168, 316] on div "575757" at bounding box center [167, 308] width 93 height 24
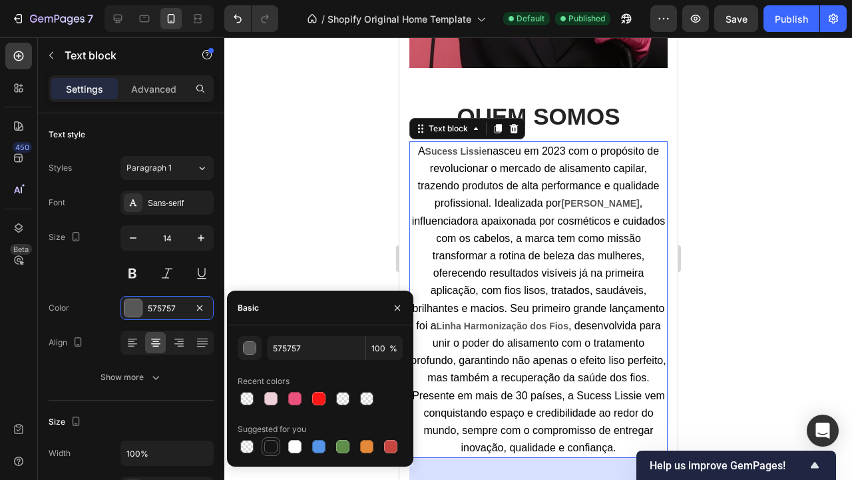
click at [276, 442] on div at bounding box center [270, 446] width 13 height 13
type input "151515"
click at [725, 262] on div at bounding box center [538, 258] width 628 height 442
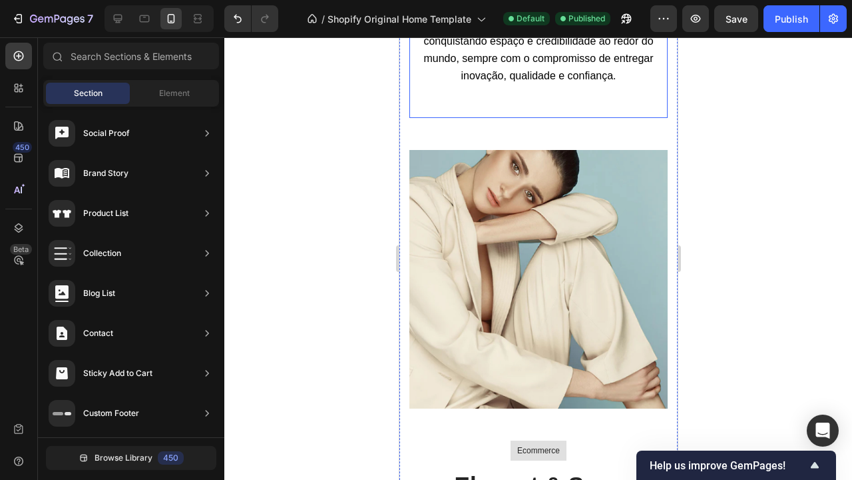
scroll to position [3151, 0]
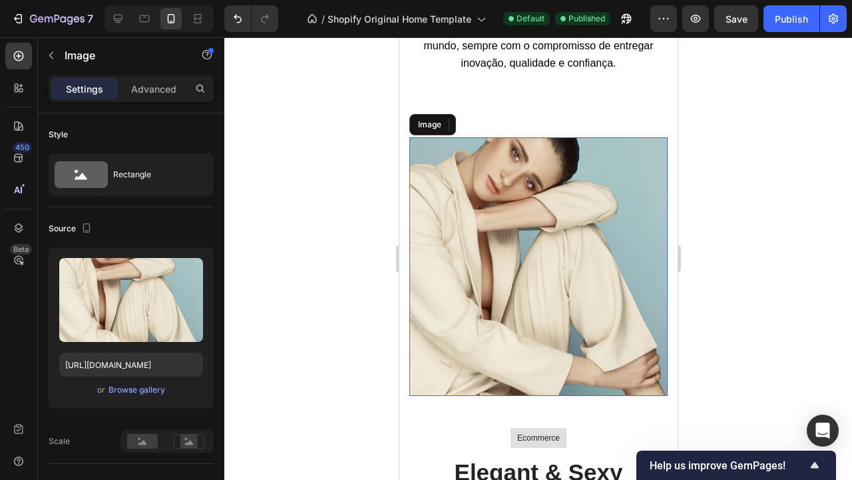
click at [581, 224] on img at bounding box center [538, 266] width 258 height 258
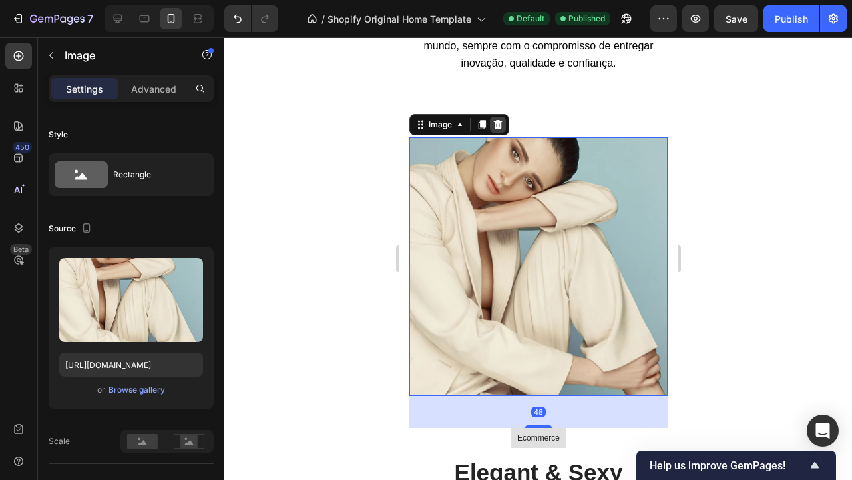
click at [498, 120] on icon at bounding box center [497, 124] width 9 height 9
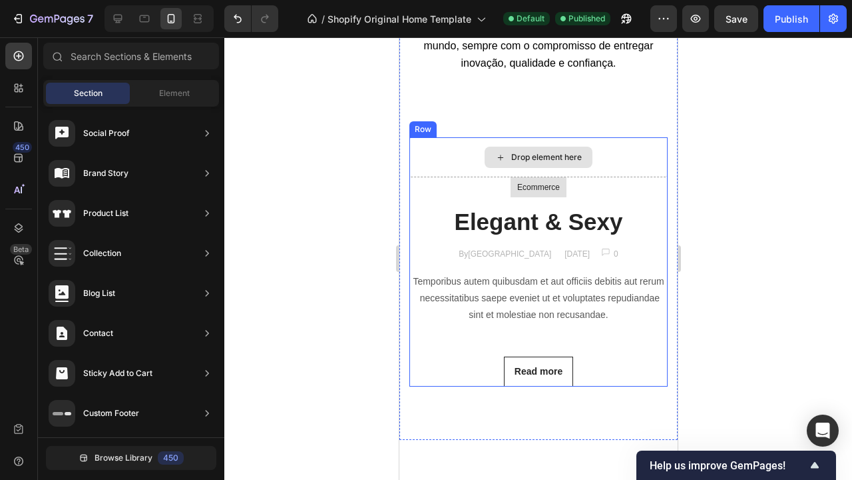
click at [595, 137] on div "Drop element here" at bounding box center [538, 157] width 258 height 40
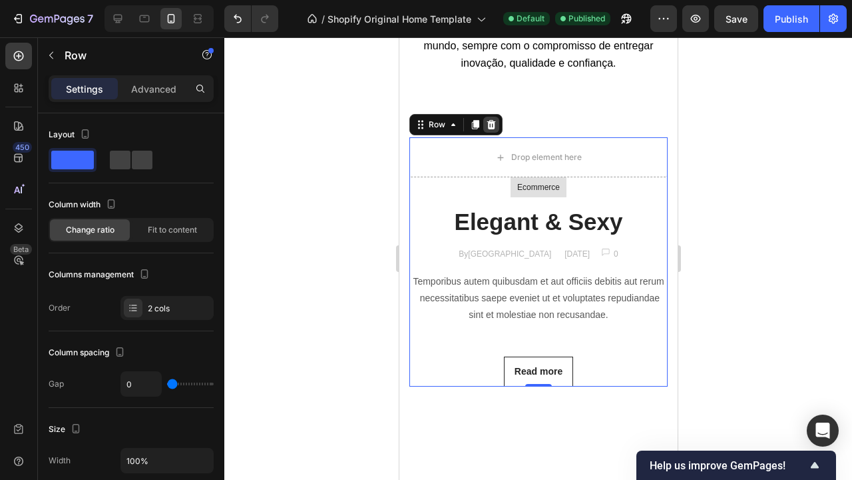
click at [491, 120] on icon at bounding box center [491, 124] width 9 height 9
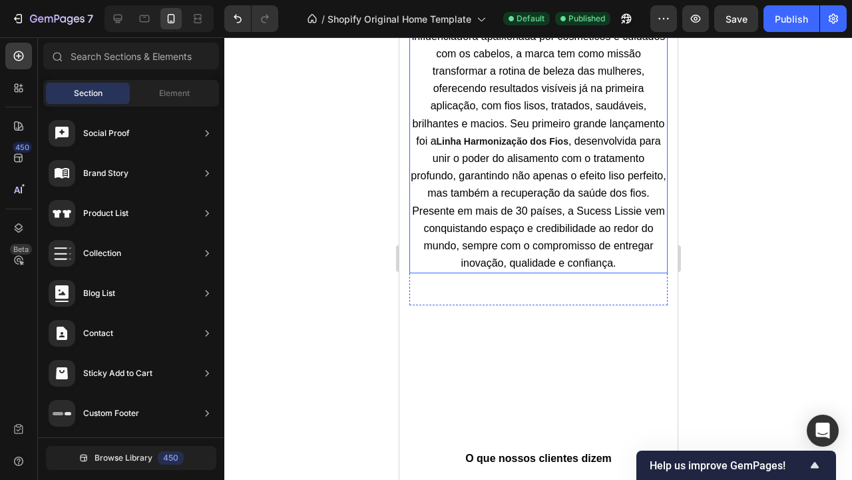
scroll to position [2952, 0]
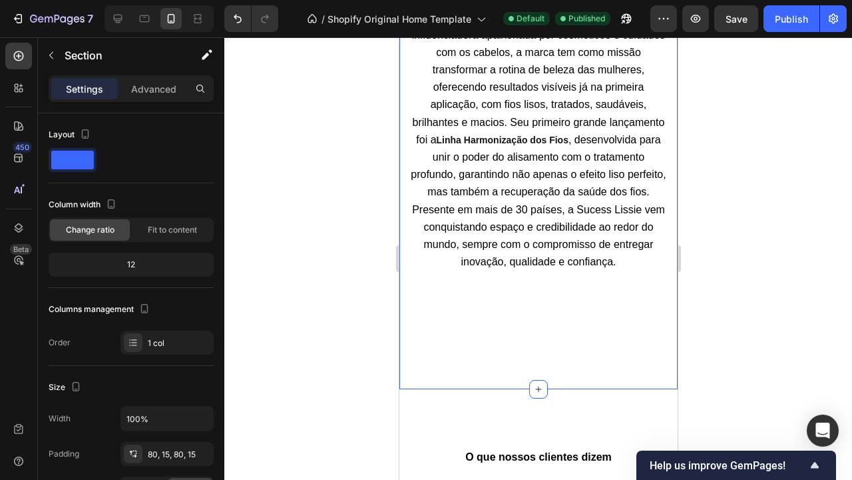
click at [737, 332] on div at bounding box center [538, 258] width 628 height 442
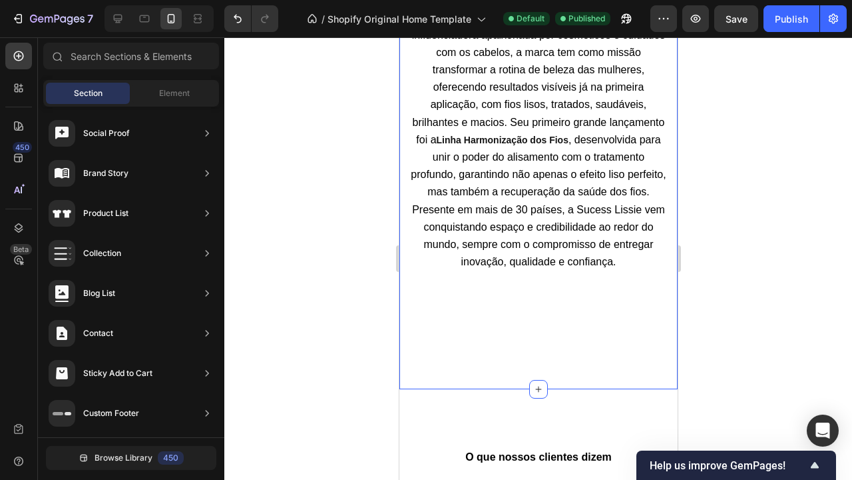
drag, startPoint x: 535, startPoint y: 381, endPoint x: 537, endPoint y: 336, distance: 45.3
drag, startPoint x: 541, startPoint y: 373, endPoint x: 541, endPoint y: 310, distance: 62.6
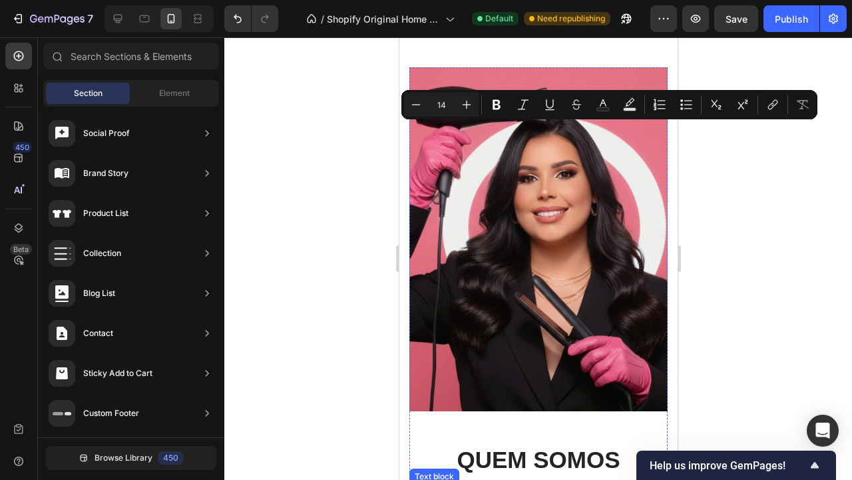
scroll to position [2203, 0]
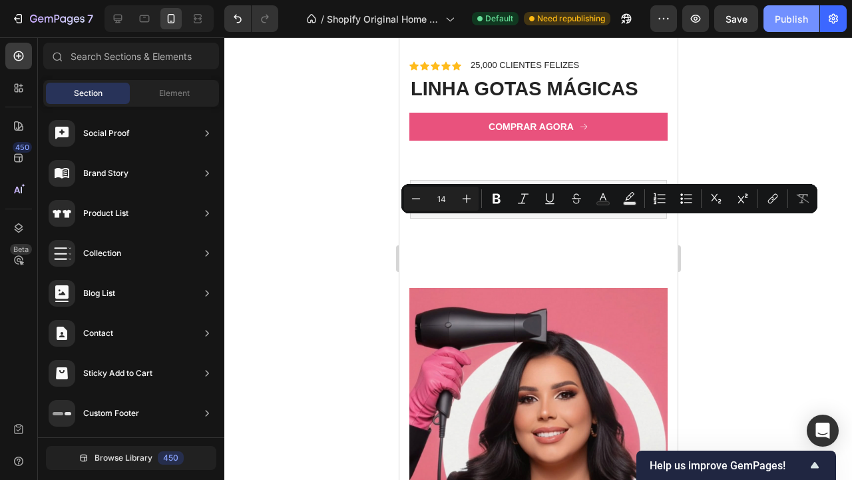
click at [795, 22] on div "Publish" at bounding box center [791, 19] width 33 height 14
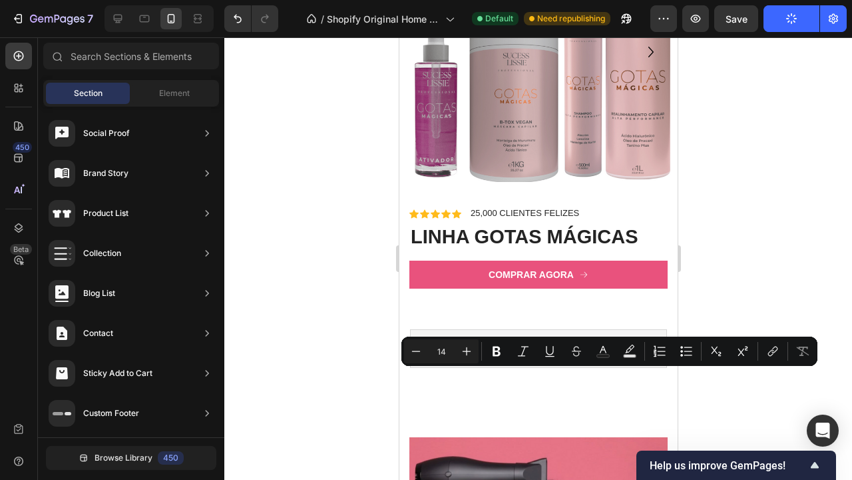
scroll to position [2059, 0]
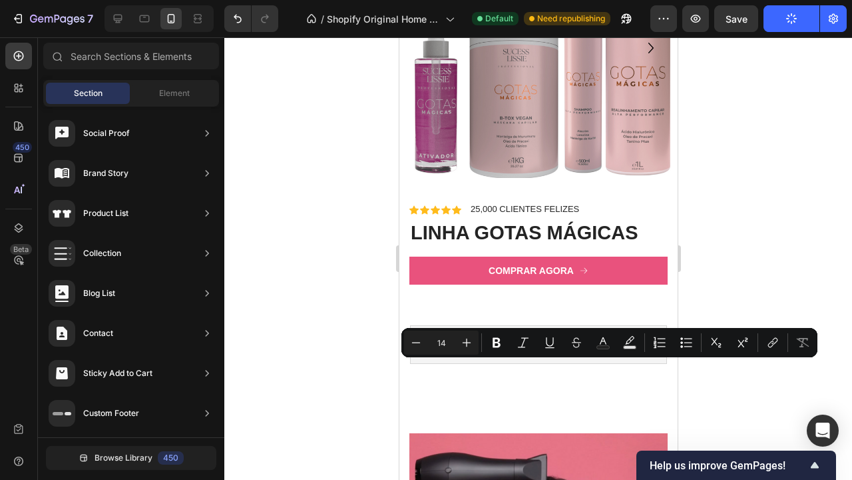
click at [342, 376] on div at bounding box center [538, 258] width 628 height 442
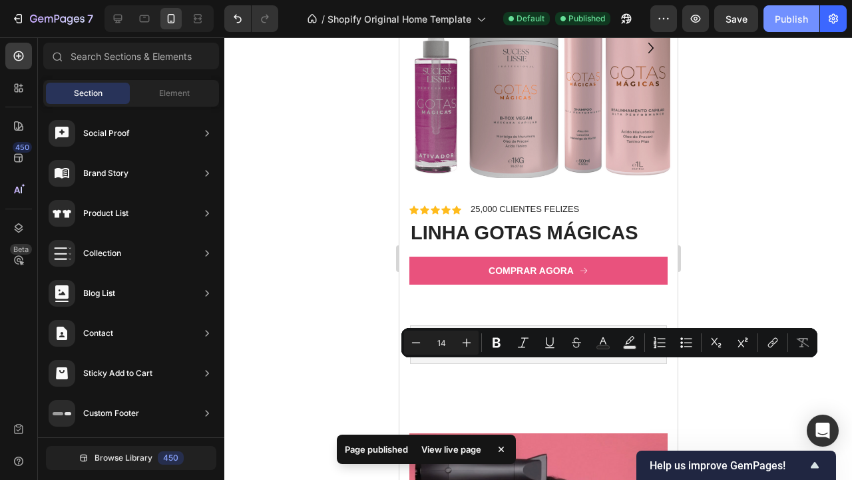
click at [793, 12] on div "Publish" at bounding box center [791, 19] width 33 height 14
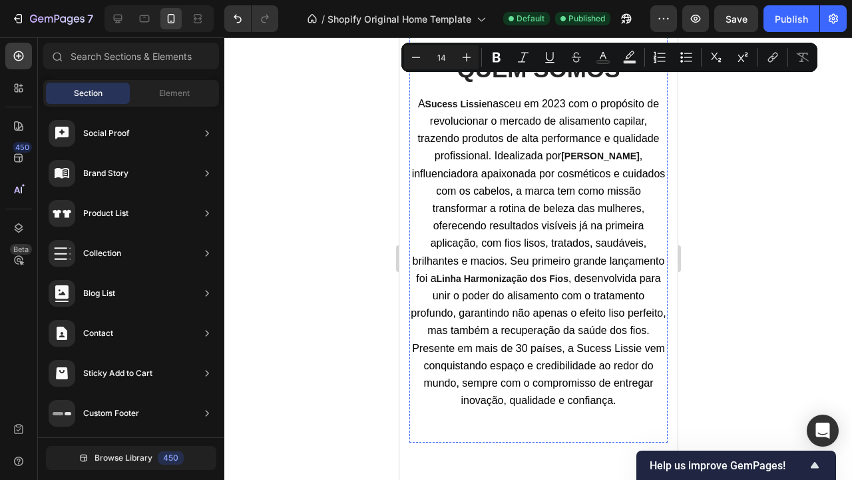
scroll to position [3141, 0]
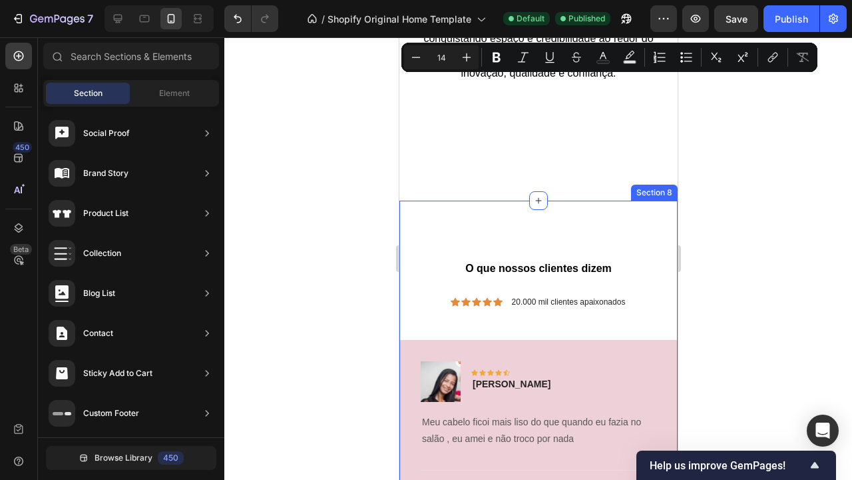
click at [559, 200] on div "O que nossos clientes dizem Heading Icon Icon Icon Icon Icon Icon List 20.000 m…" at bounding box center [538, 442] width 278 height 484
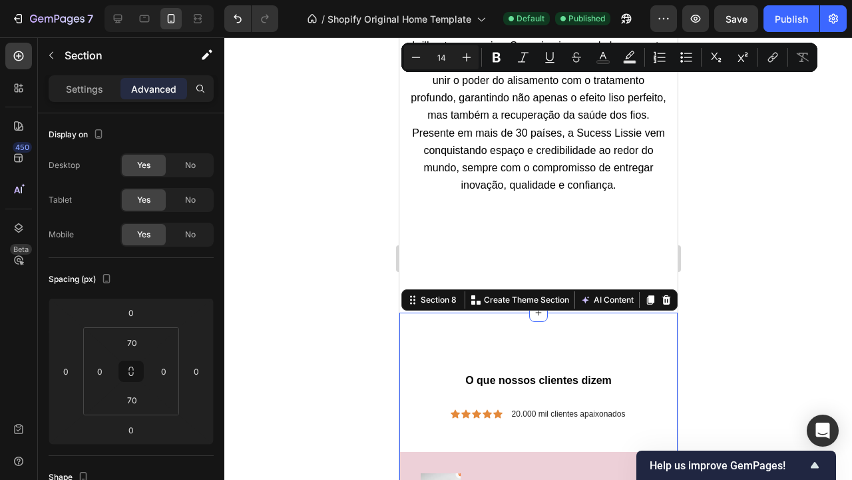
scroll to position [3024, 0]
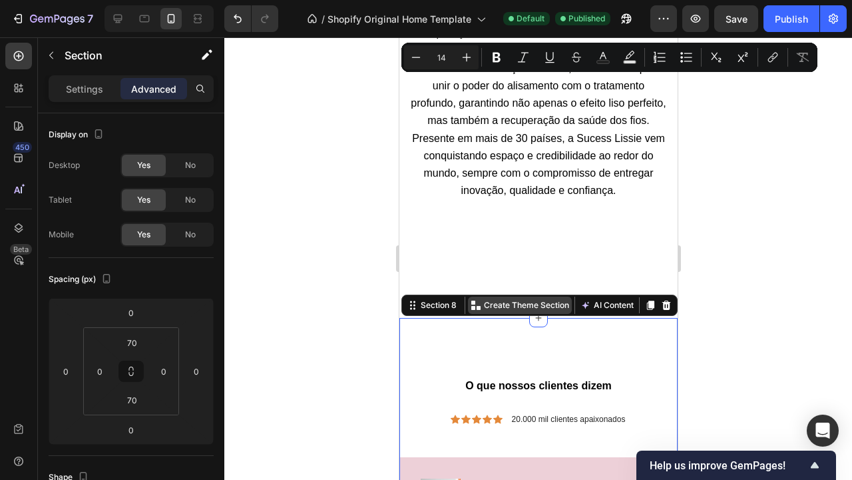
click at [535, 299] on p "Create Theme Section" at bounding box center [526, 305] width 85 height 12
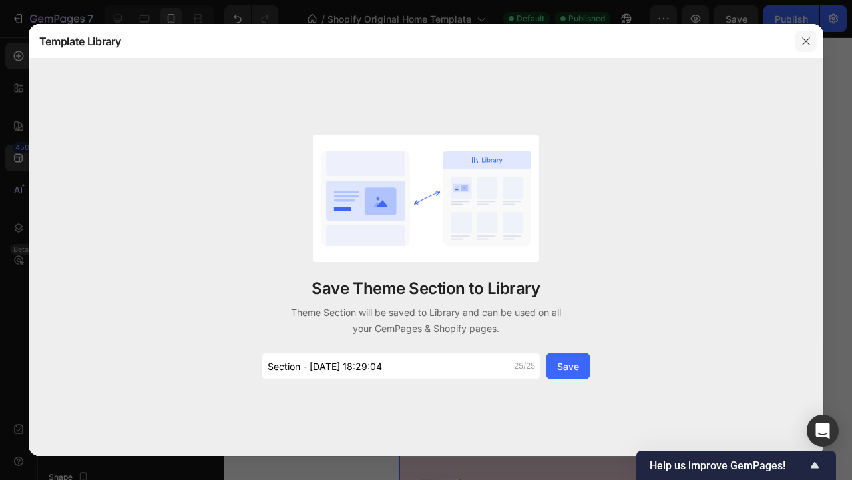
click at [806, 40] on icon "button" at bounding box center [806, 40] width 7 height 7
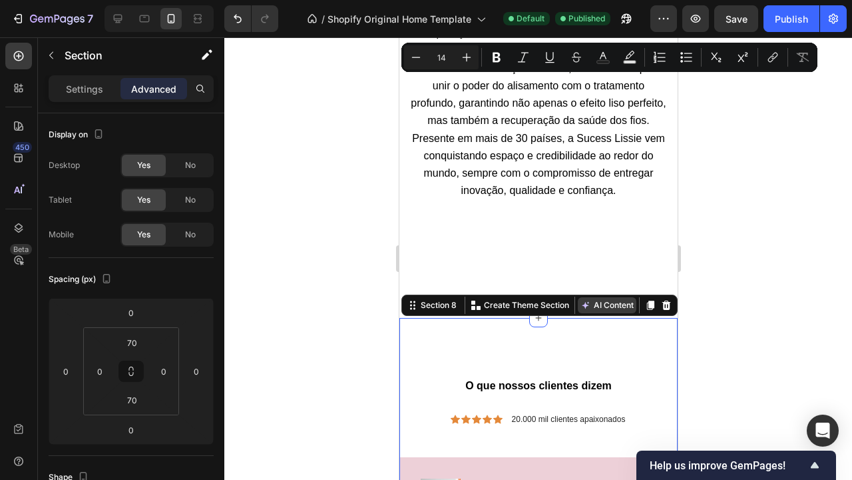
click at [611, 297] on button "AI Content" at bounding box center [606, 305] width 59 height 16
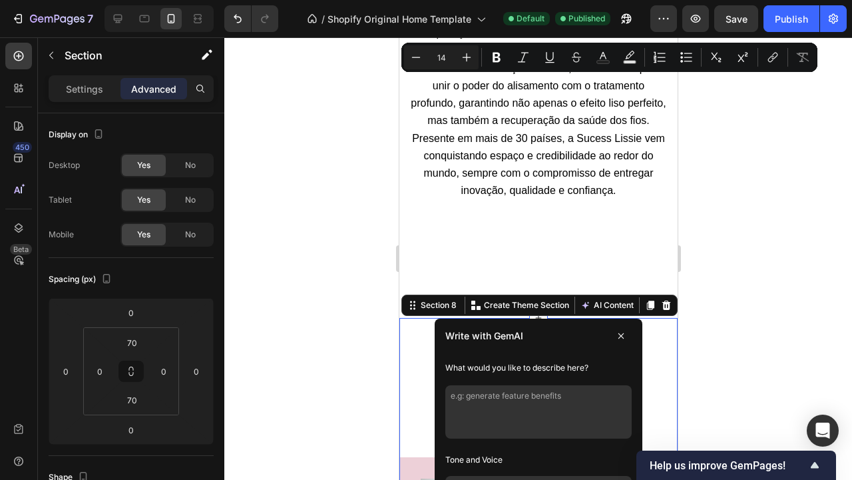
click at [619, 333] on icon at bounding box center [620, 335] width 5 height 5
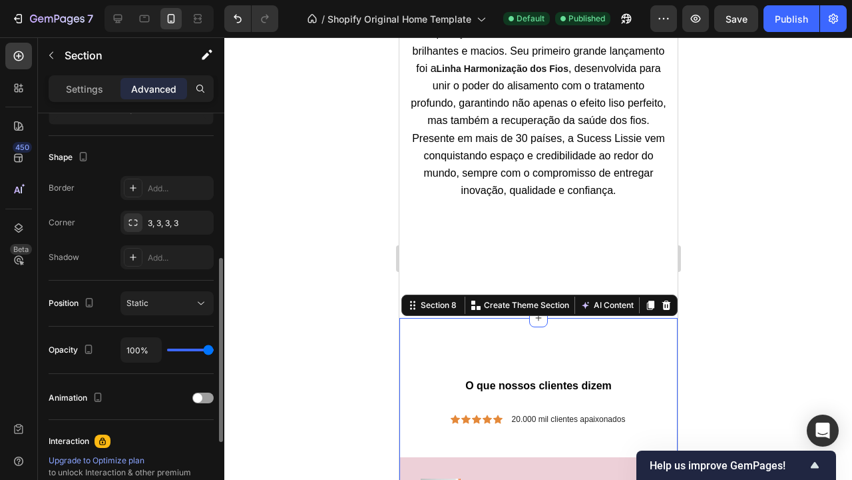
scroll to position [319, 0]
click at [162, 228] on div "3, 3, 3, 3" at bounding box center [167, 224] width 39 height 12
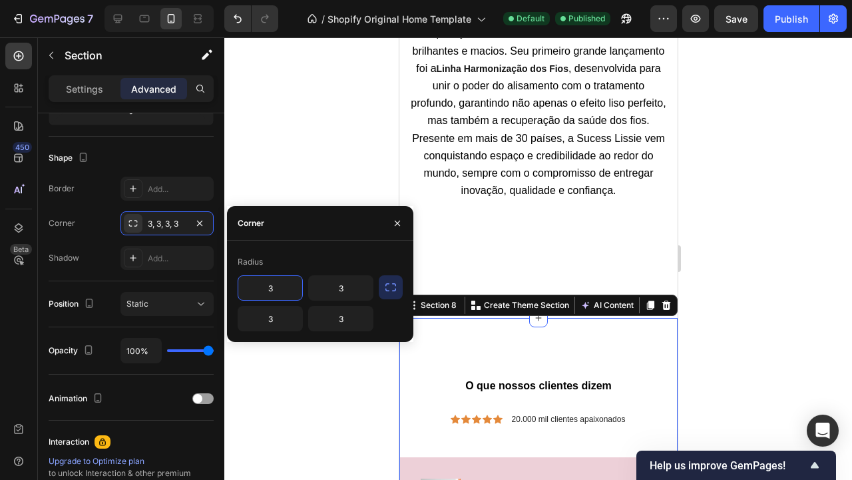
click at [276, 284] on input "3" at bounding box center [270, 288] width 64 height 24
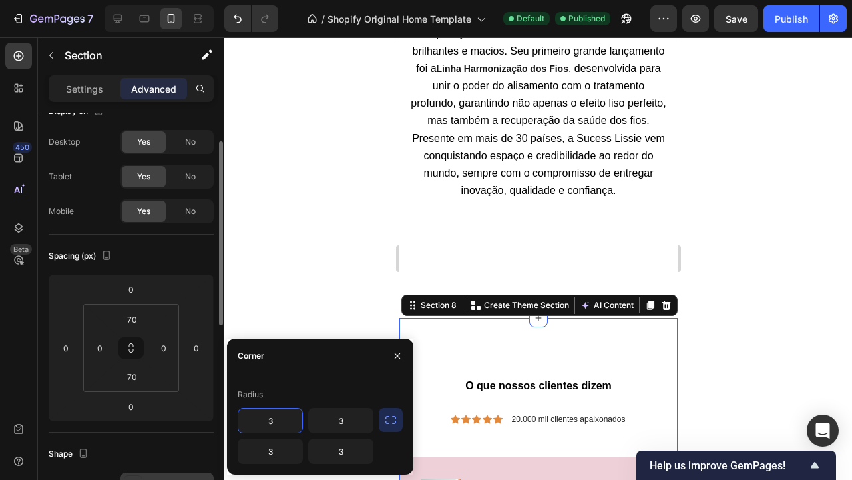
scroll to position [21, 0]
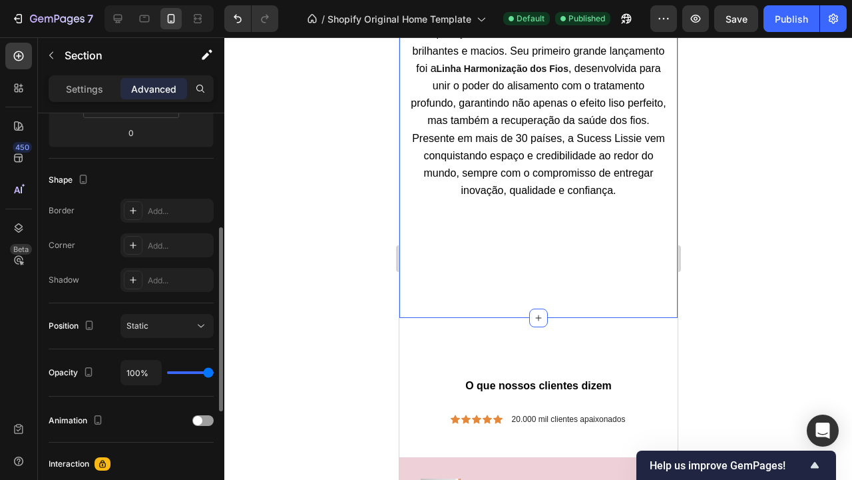
scroll to position [312, 0]
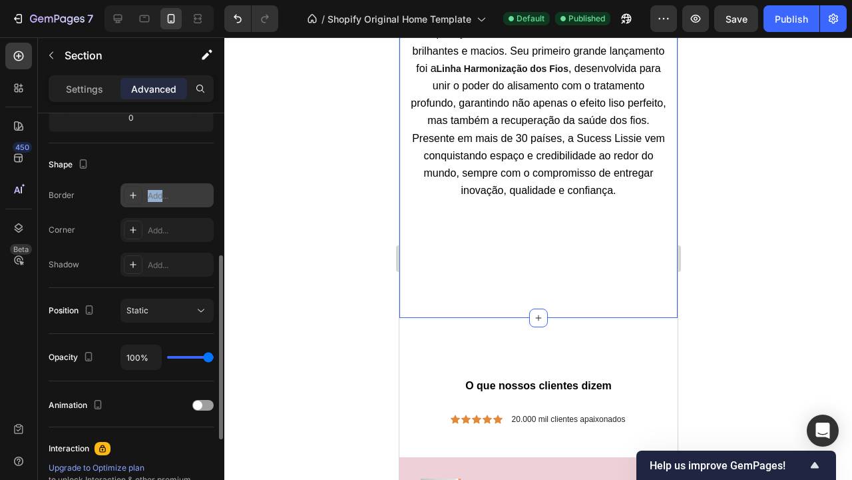
click at [163, 190] on div "Add..." at bounding box center [179, 196] width 63 height 12
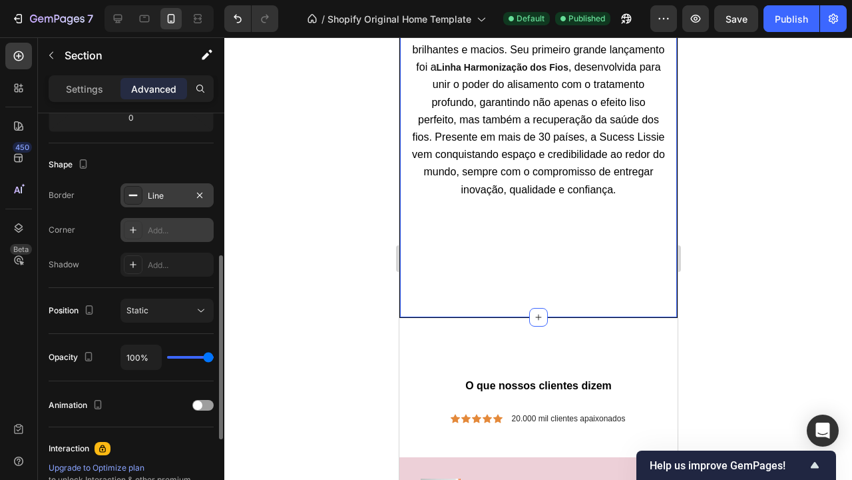
click at [180, 232] on div "Add..." at bounding box center [179, 230] width 63 height 12
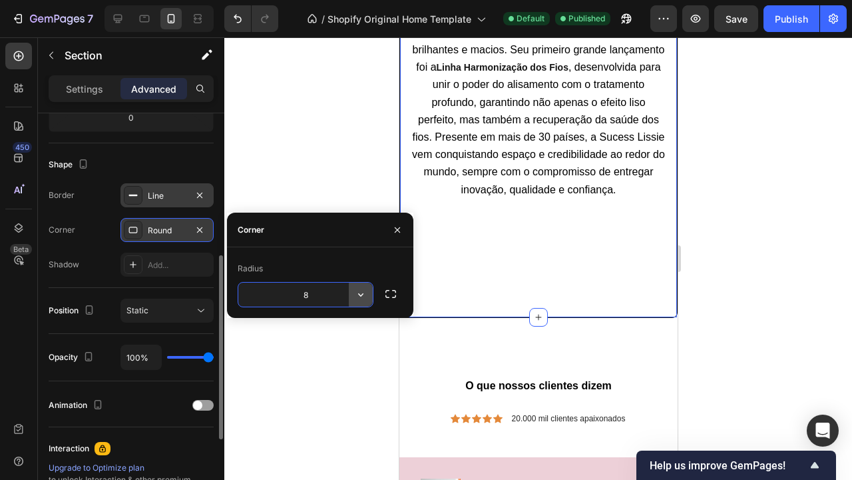
click at [368, 296] on button "button" at bounding box center [361, 294] width 24 height 24
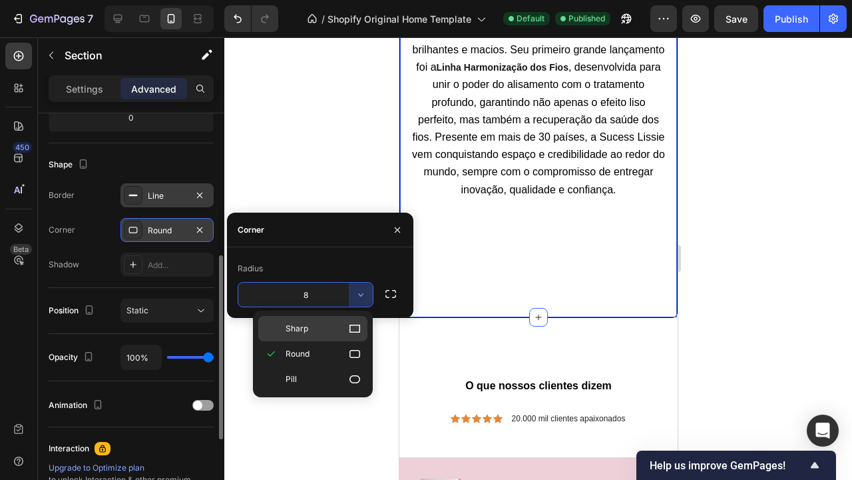
click at [347, 318] on div "Sharp" at bounding box center [312, 328] width 109 height 25
type input "0"
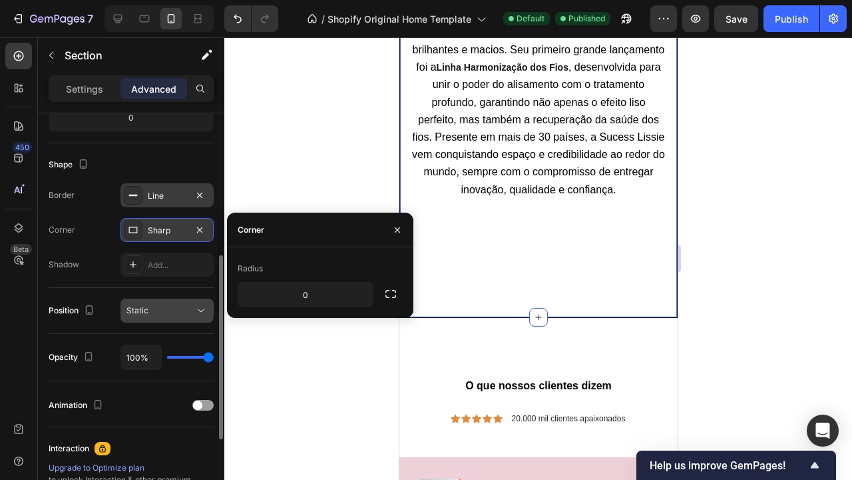
click at [182, 314] on div "Static" at bounding box center [161, 310] width 68 height 12
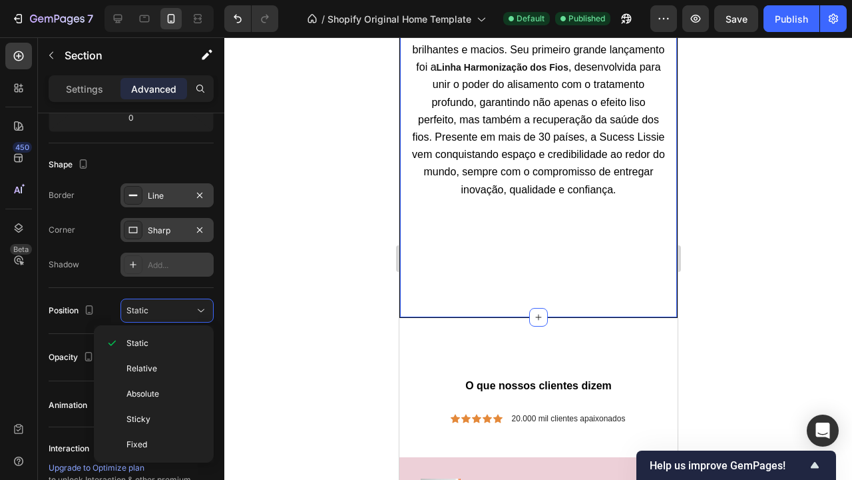
click at [168, 261] on div "Add..." at bounding box center [179, 265] width 63 height 12
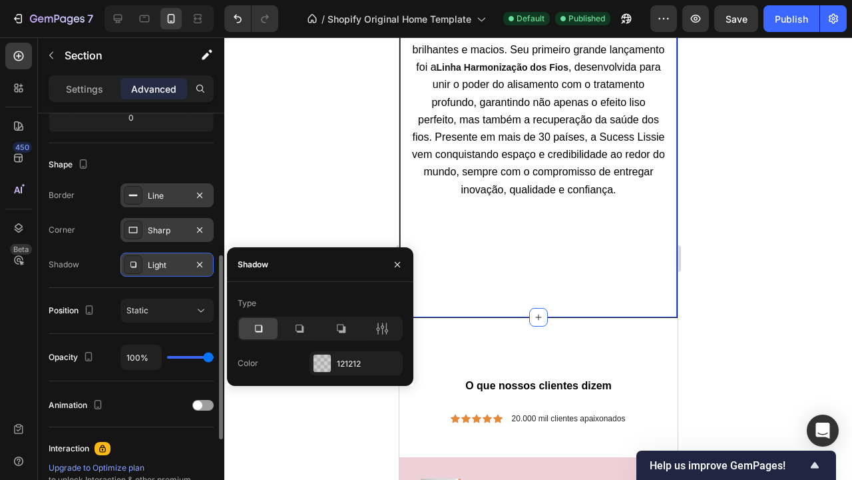
type input "96%"
type input "96"
type input "90%"
type input "90"
type input "83%"
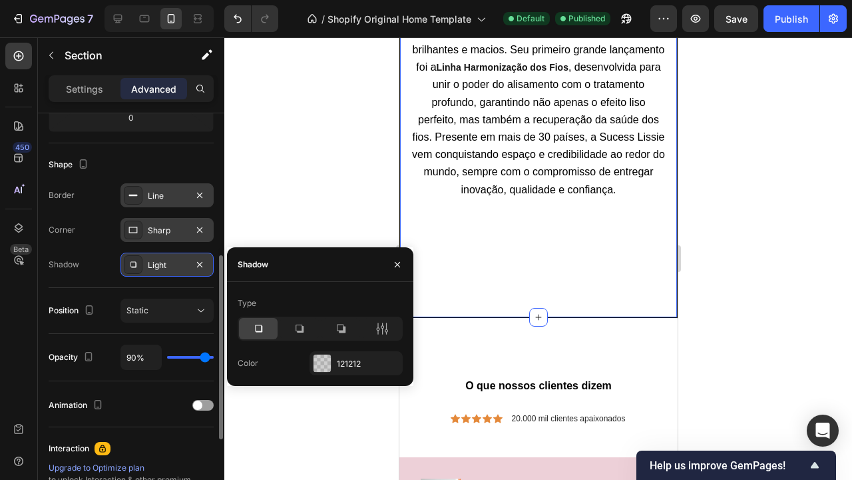
type input "83"
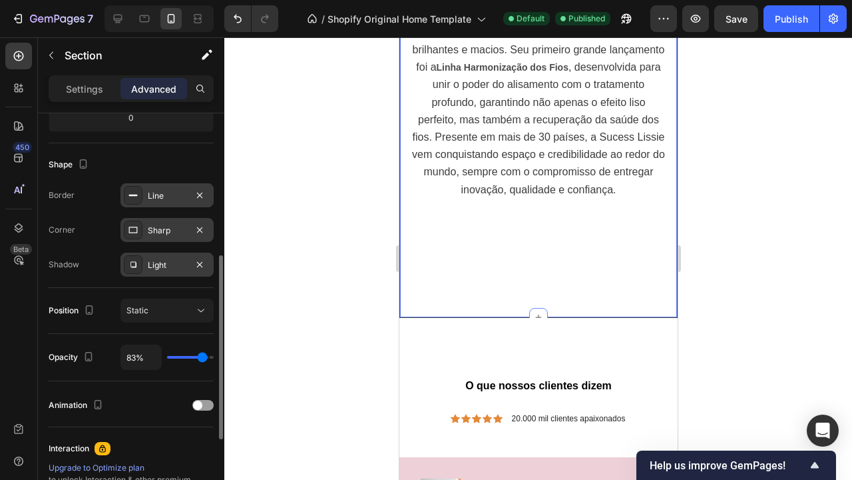
type input "76%"
type input "76"
type input "69%"
type input "69"
type input "64%"
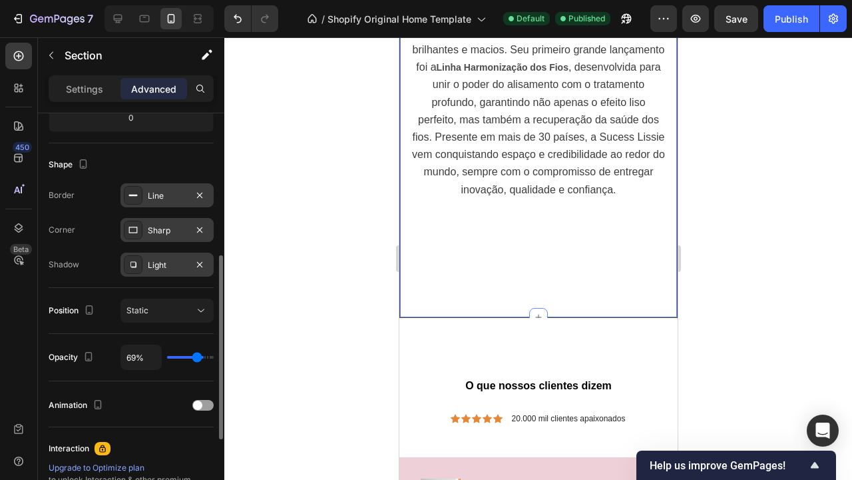
type input "64"
type input "59%"
type input "59"
type input "57%"
type input "57"
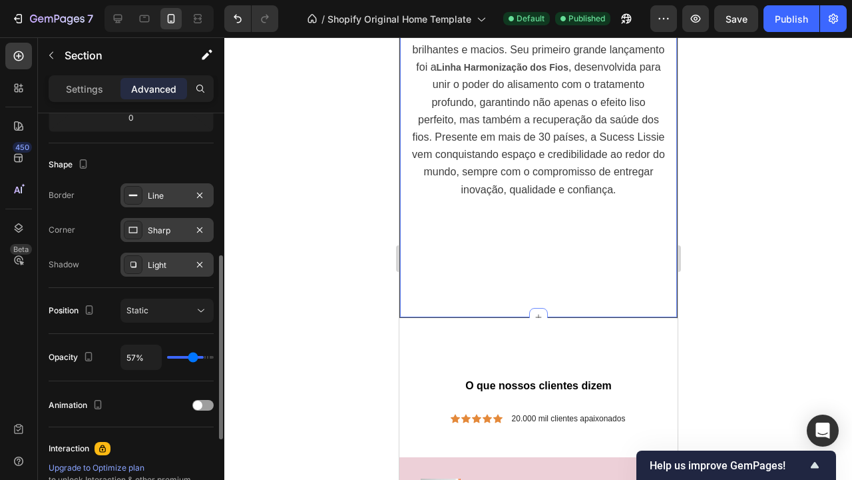
type input "55%"
type input "55"
type input "54%"
type input "54"
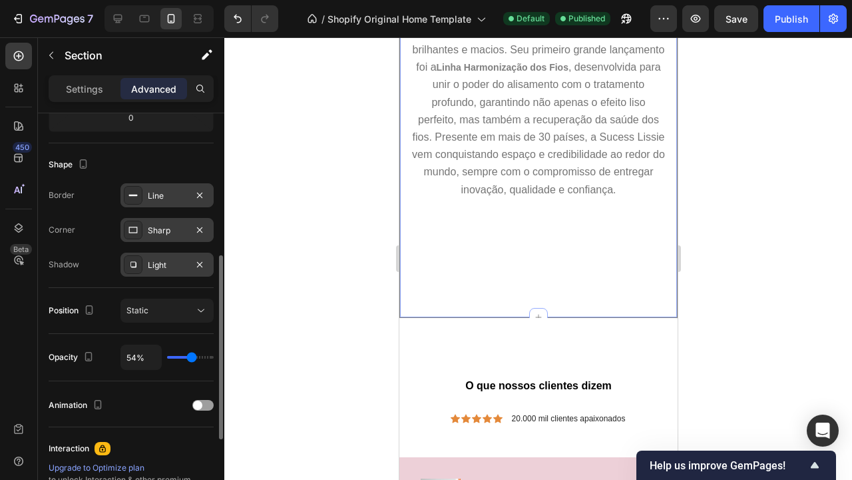
type input "55%"
type input "55"
type input "57%"
type input "57"
type input "62%"
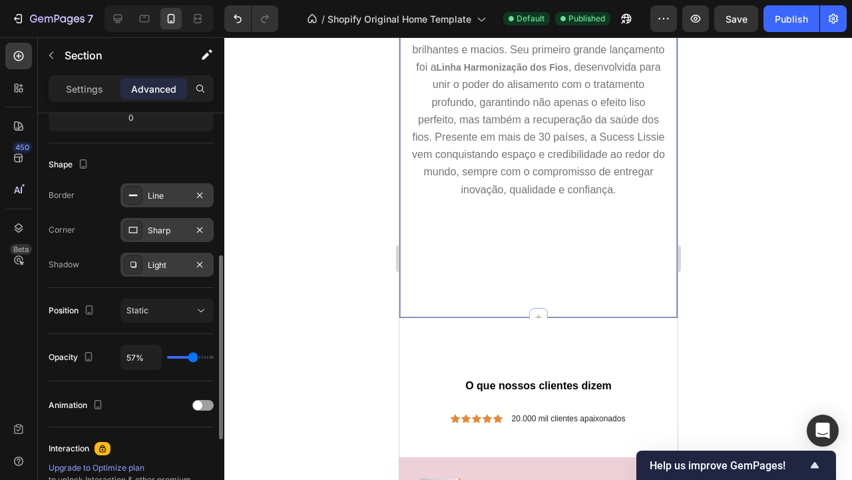
type input "62"
type input "73%"
type input "73"
type input "83%"
type input "83"
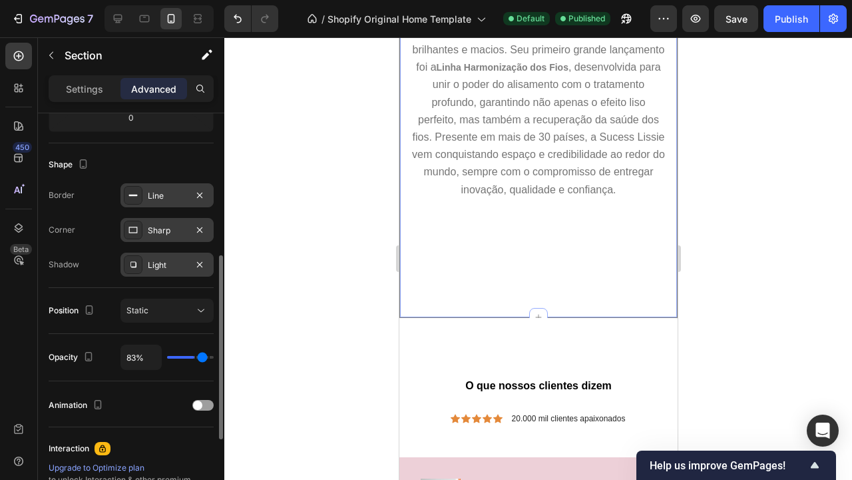
type input "92%"
type input "92"
type input "100%"
type input "100"
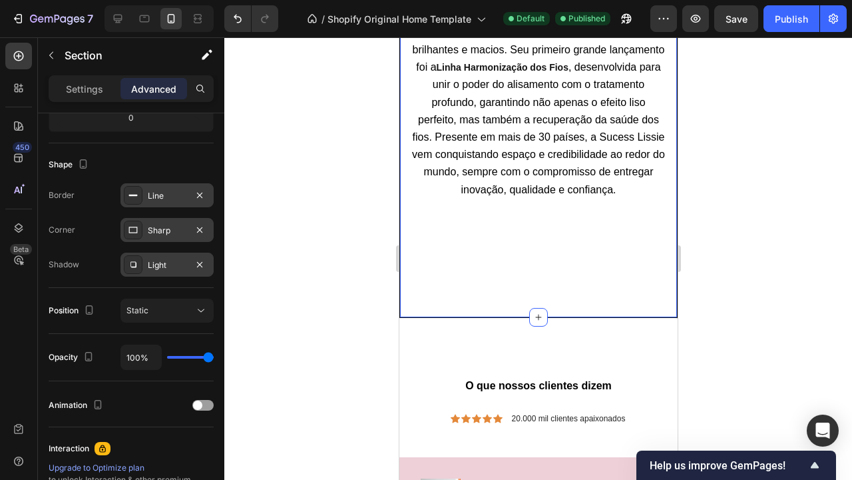
drag, startPoint x: 209, startPoint y: 358, endPoint x: 234, endPoint y: 360, distance: 25.3
click at [234, 0] on div "7 / Shopify Original Home Template Default Published Preview Save Publish 450 B…" at bounding box center [426, 0] width 852 height 0
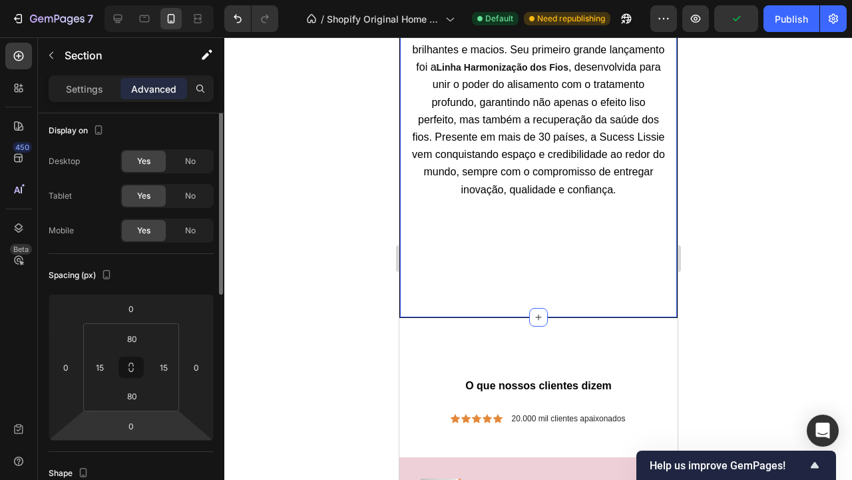
scroll to position [1, 0]
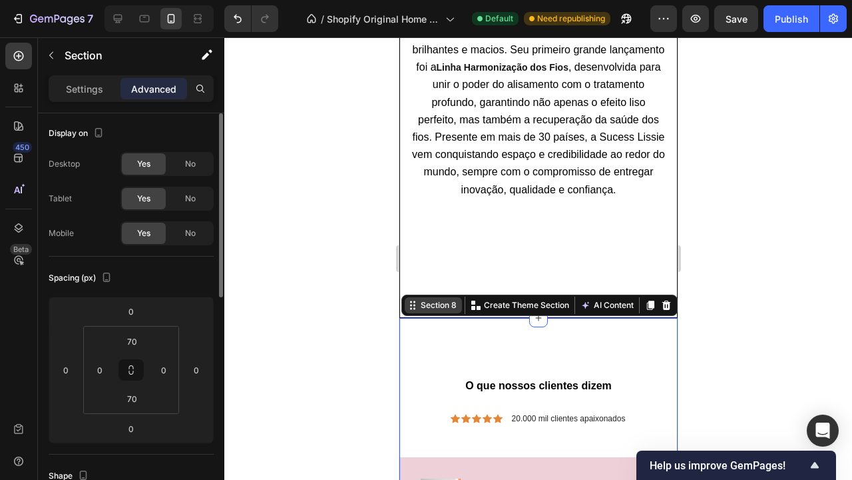
click at [444, 299] on div "Section 8" at bounding box center [438, 305] width 41 height 12
drag, startPoint x: 543, startPoint y: 304, endPoint x: 543, endPoint y: 286, distance: 18.6
click at [544, 299] on p "Create Theme Section" at bounding box center [526, 305] width 85 height 12
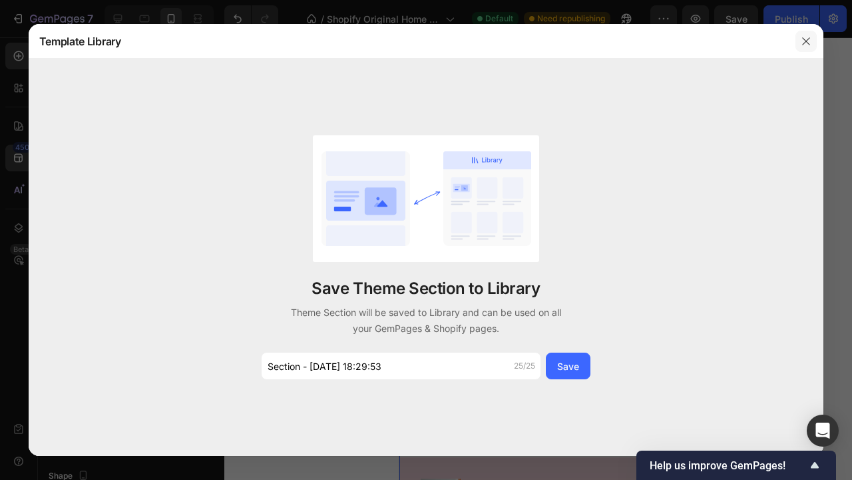
click at [807, 41] on icon "button" at bounding box center [806, 40] width 7 height 7
